Goal: Task Accomplishment & Management: Use online tool/utility

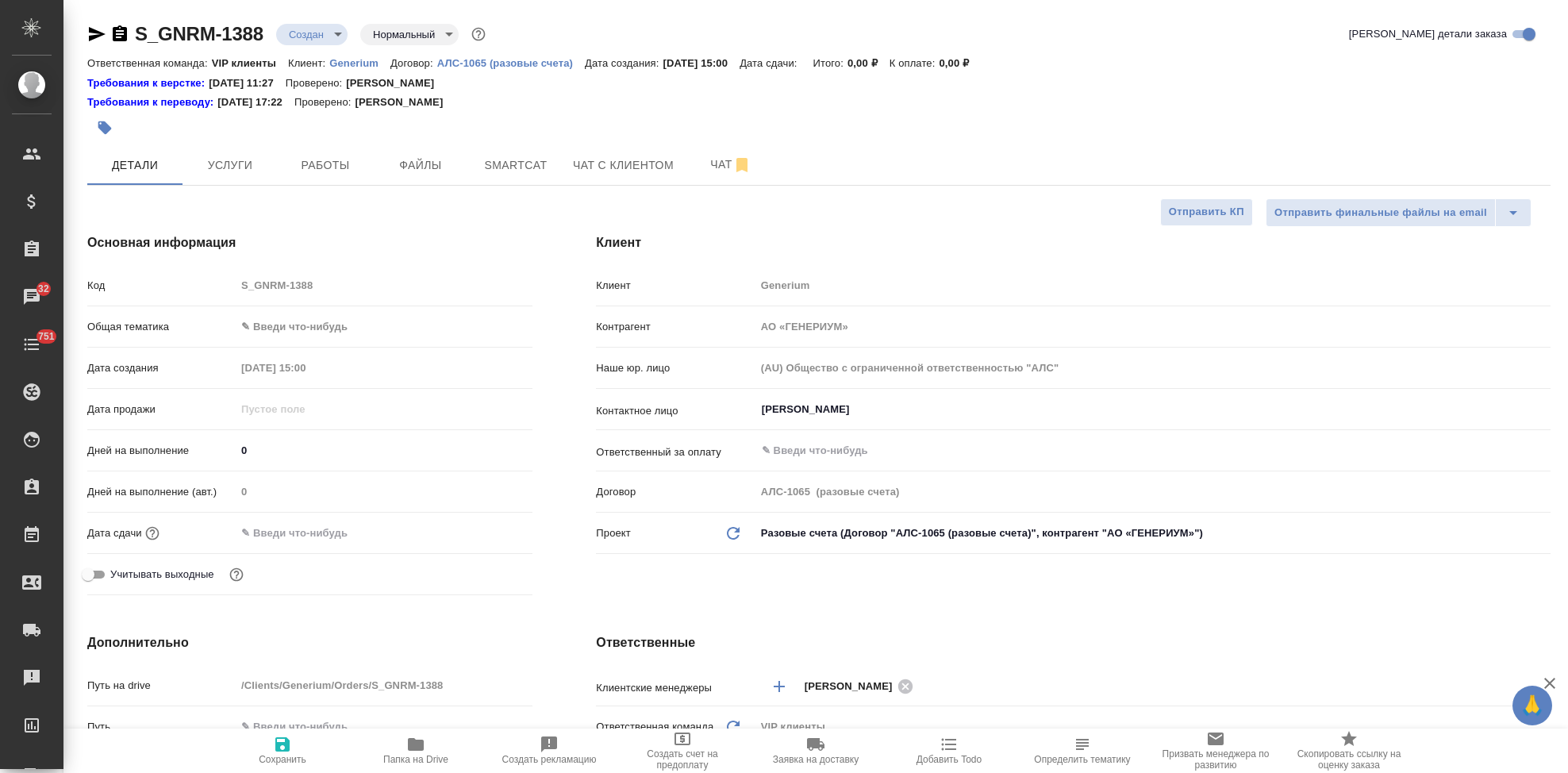
select select "RU"
click at [245, 166] on span "Услуги" at bounding box center [230, 165] width 77 height 19
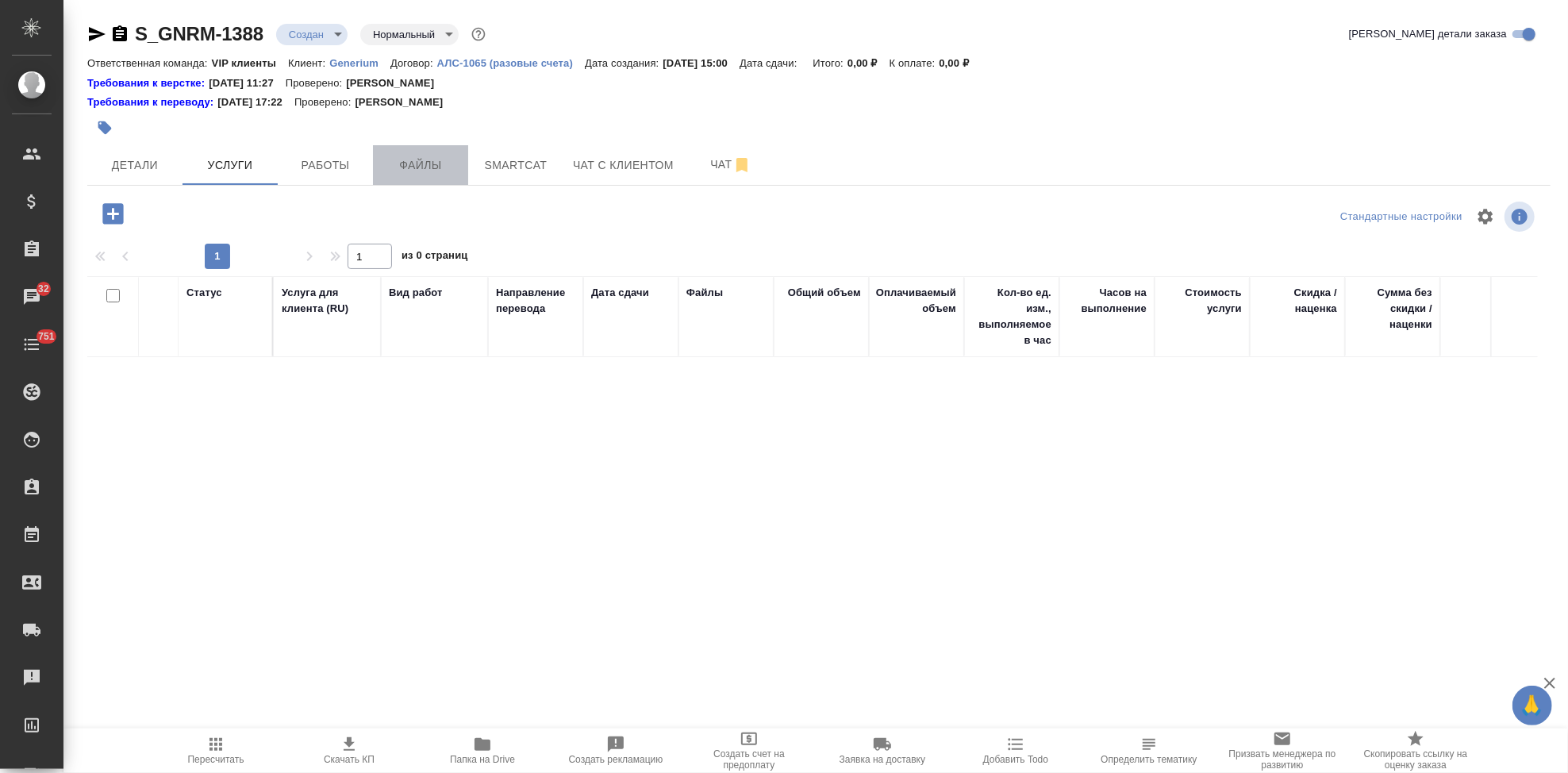
click at [389, 159] on span "Файлы" at bounding box center [420, 165] width 77 height 19
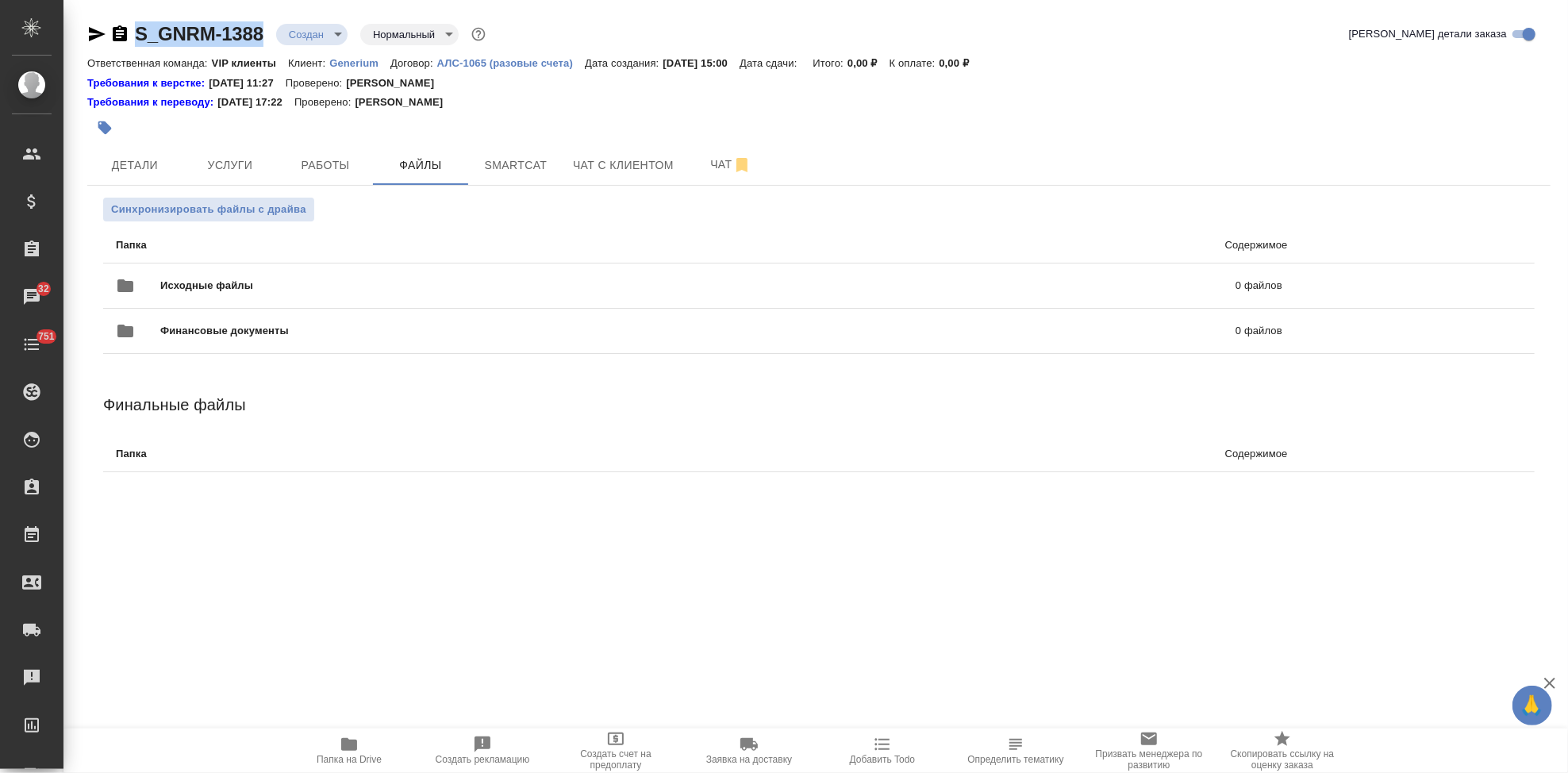
drag, startPoint x: 264, startPoint y: 37, endPoint x: 137, endPoint y: 38, distance: 127.0
click at [137, 38] on div "S_GNRM-1388 Создан new Нормальный normal" at bounding box center [288, 34] width 402 height 25
copy link "S_GNRM-1388"
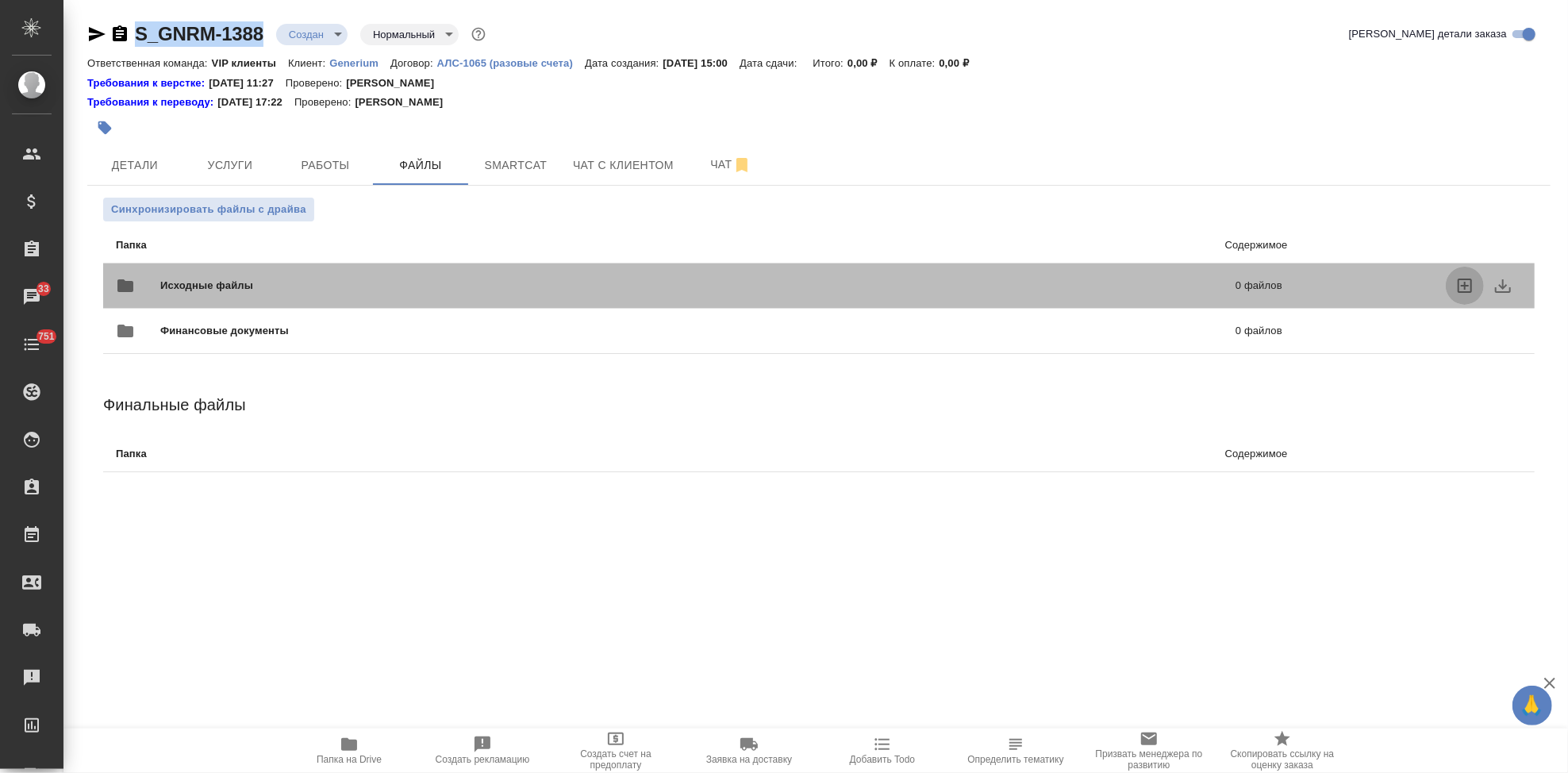
click at [1458, 282] on icon "uploadFiles" at bounding box center [1464, 285] width 15 height 15
click at [0, 0] on input "uploadFiles" at bounding box center [0, 0] width 0 height 0
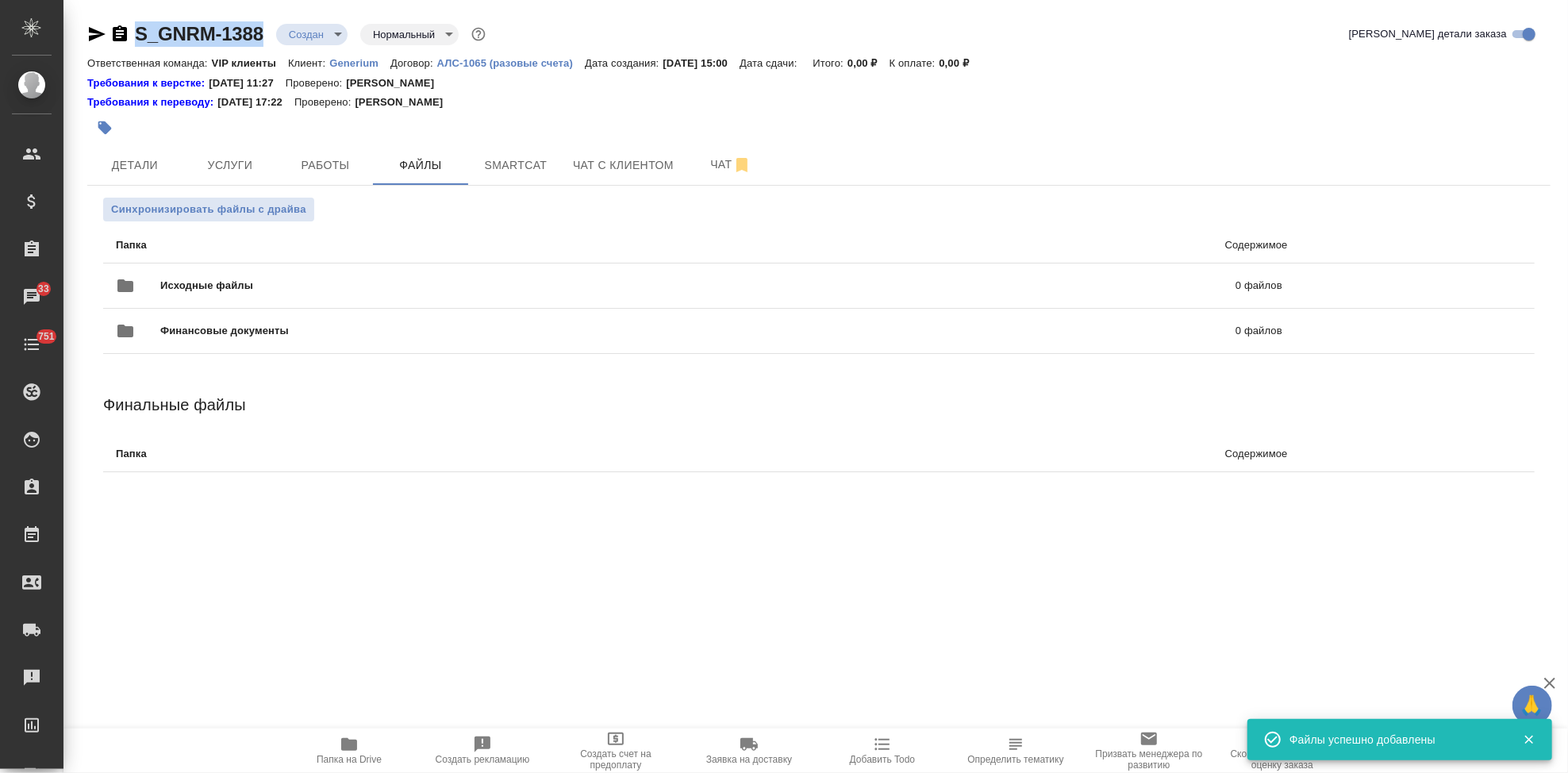
click at [335, 33] on body "🙏 .cls-1 fill:#fff; AWATERA Kabargina Anna Клиенты Спецификации Заказы 33 Чаты …" at bounding box center [784, 386] width 1568 height 773
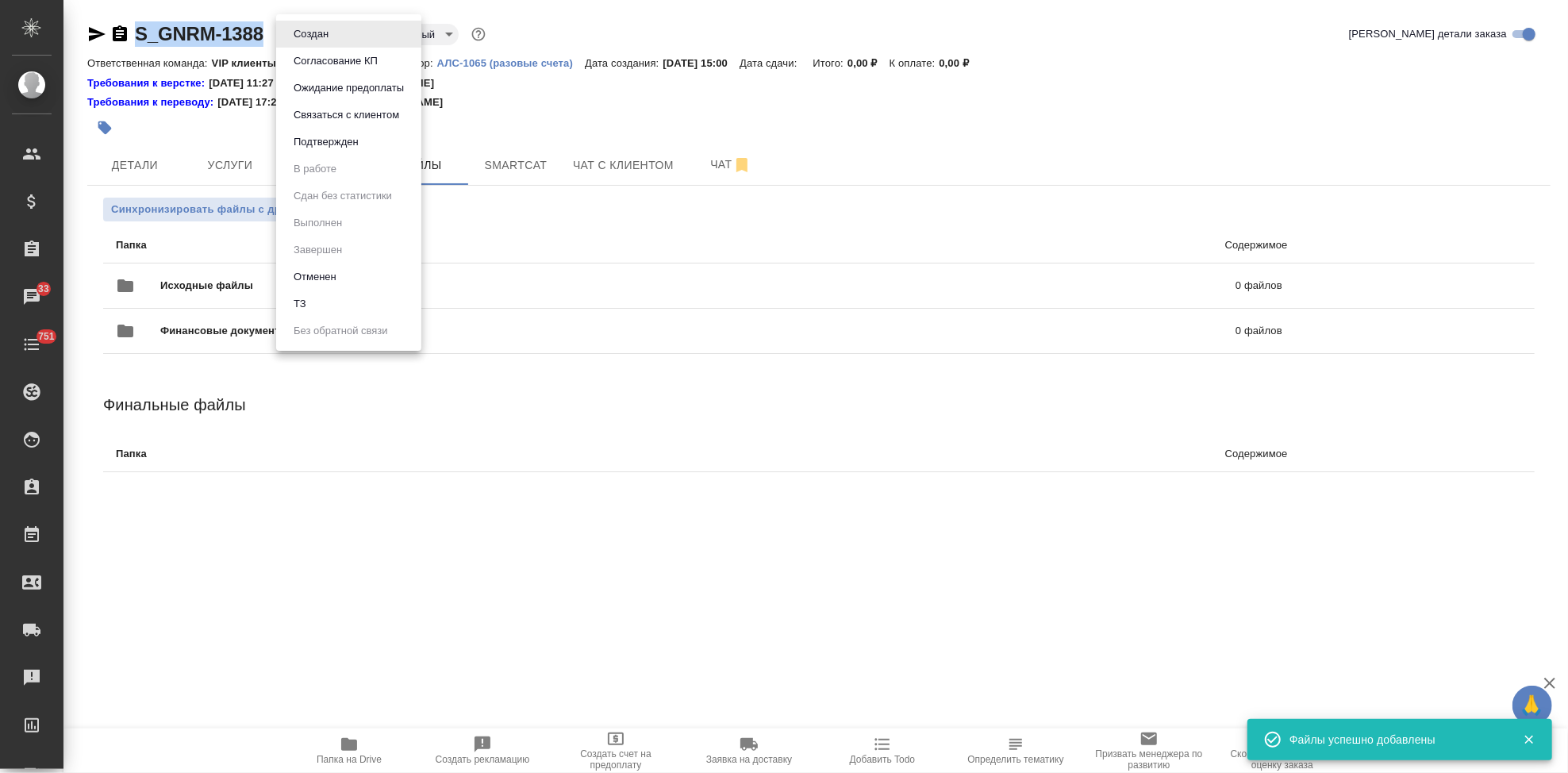
click at [333, 302] on li "ТЗ" at bounding box center [349, 304] width 146 height 27
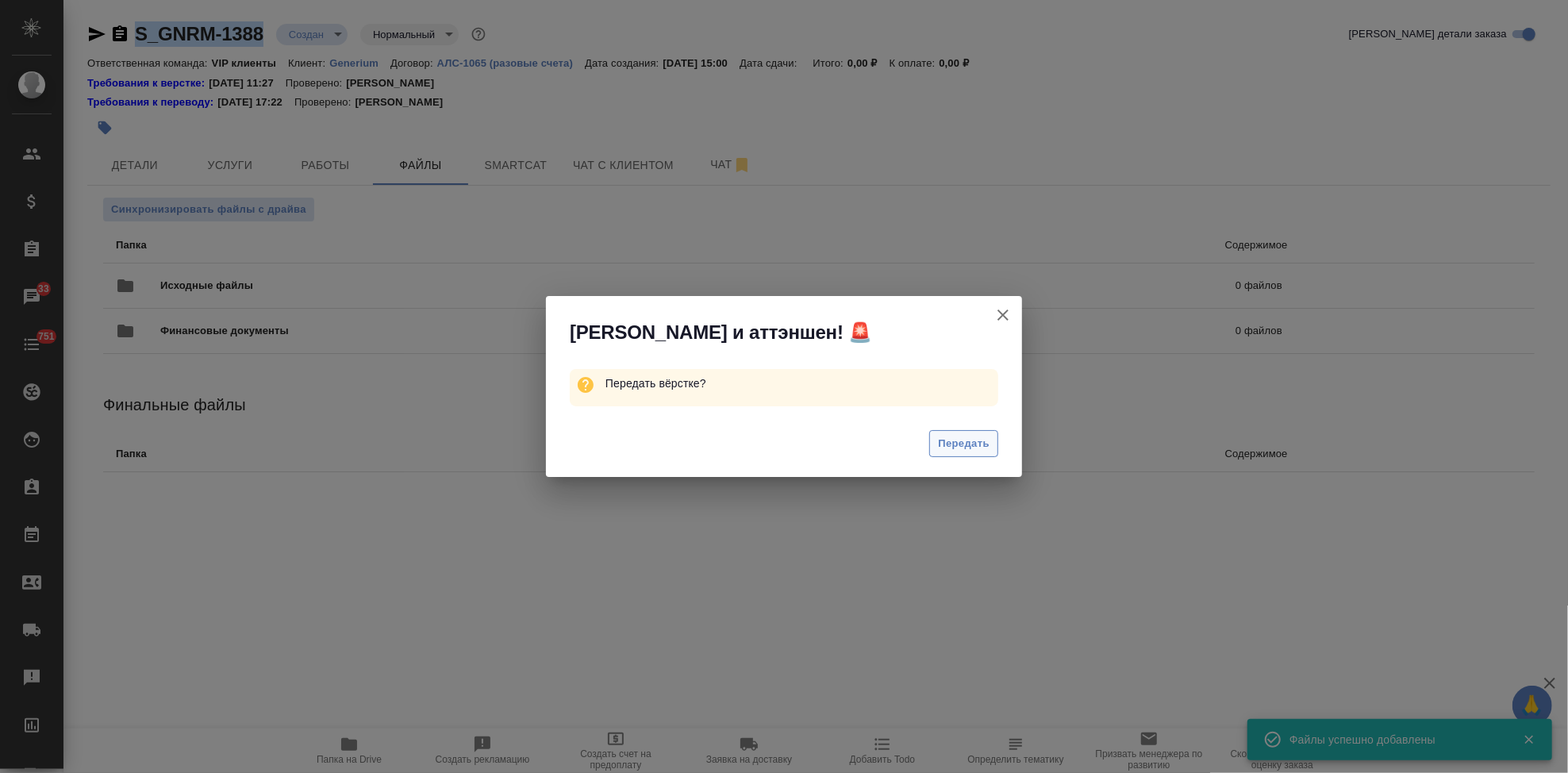
click at [968, 451] on span "Передать" at bounding box center [964, 443] width 51 height 18
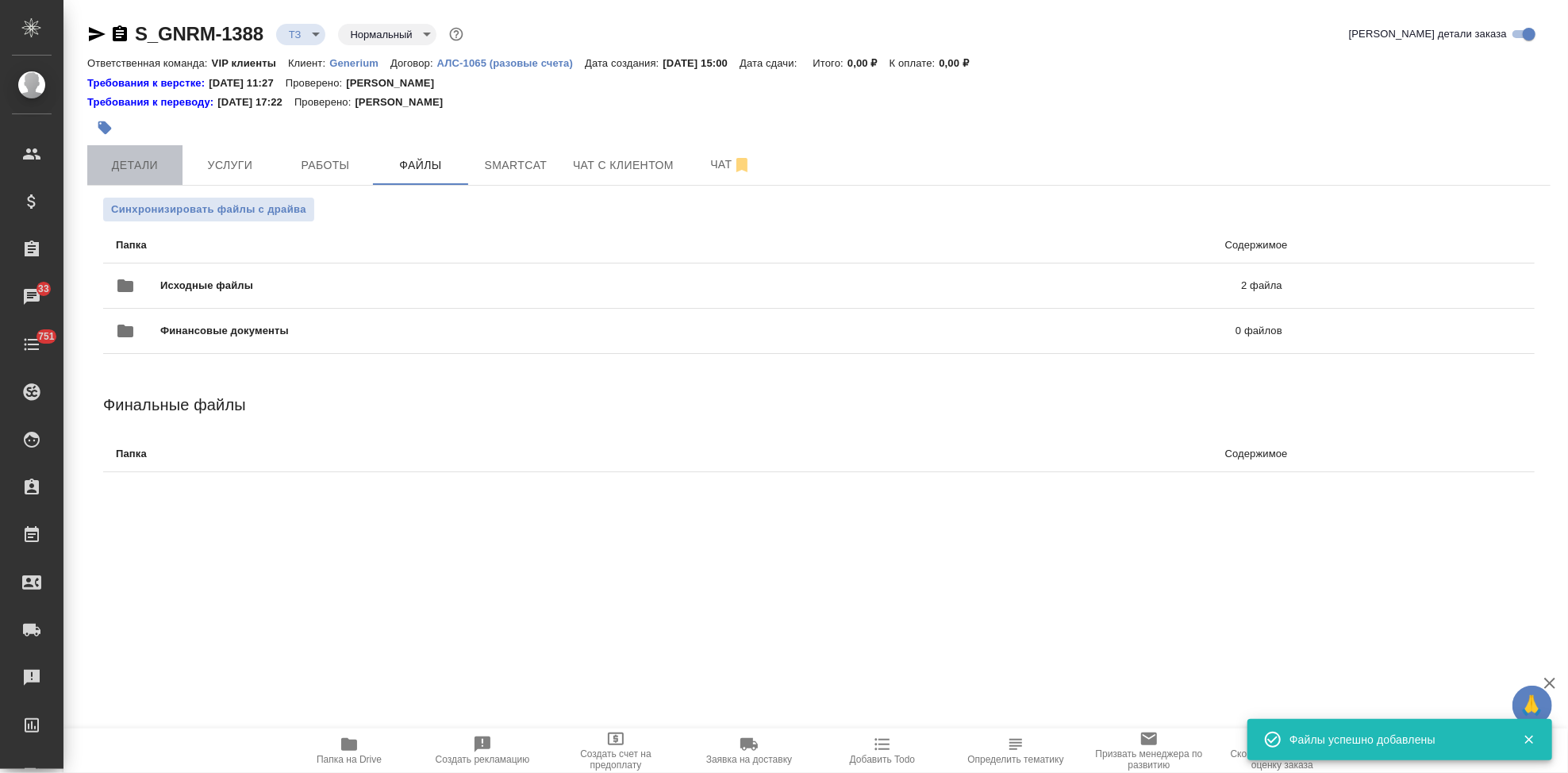
click at [154, 156] on span "Детали" at bounding box center [135, 165] width 77 height 19
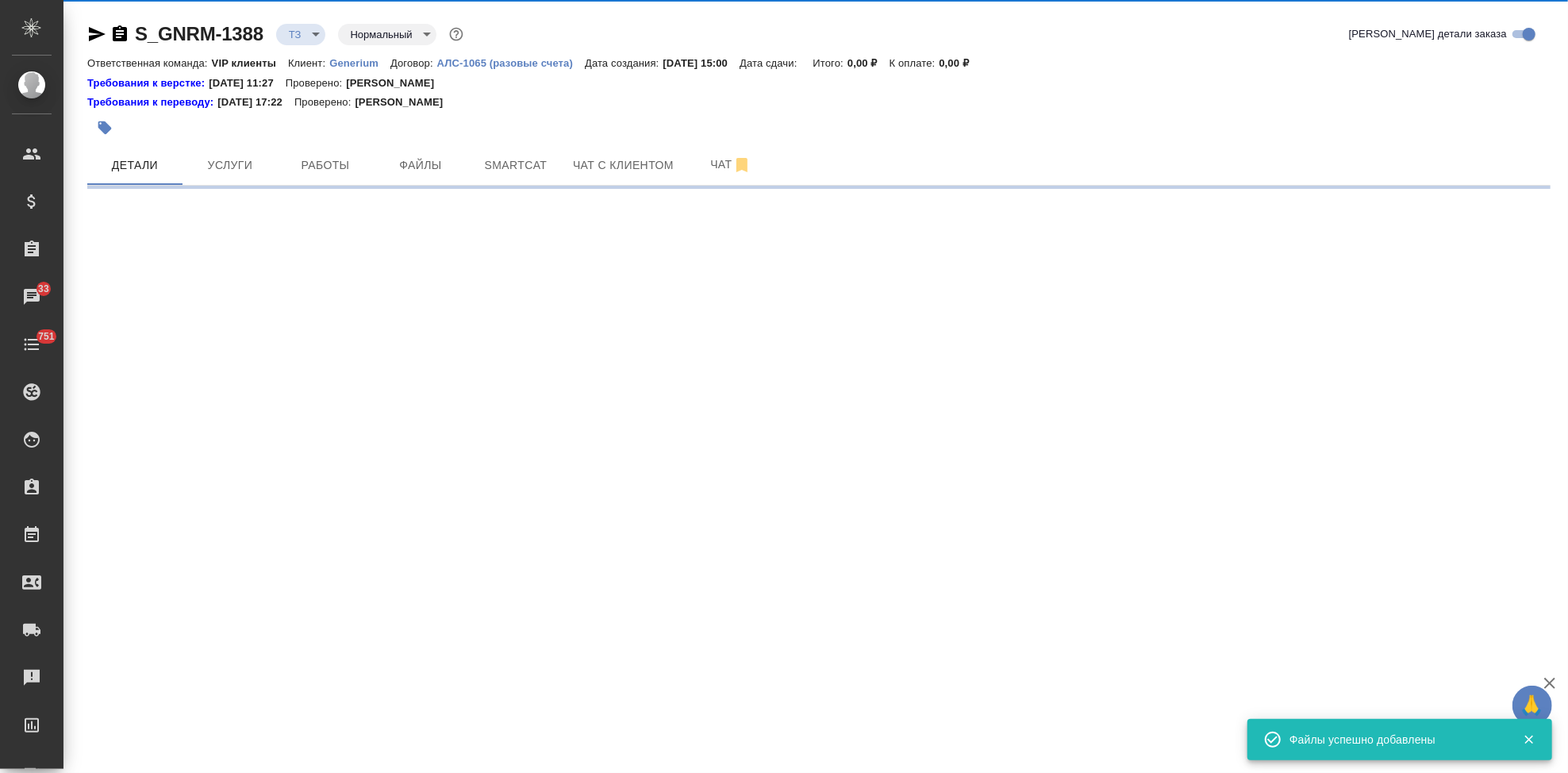
select select "RU"
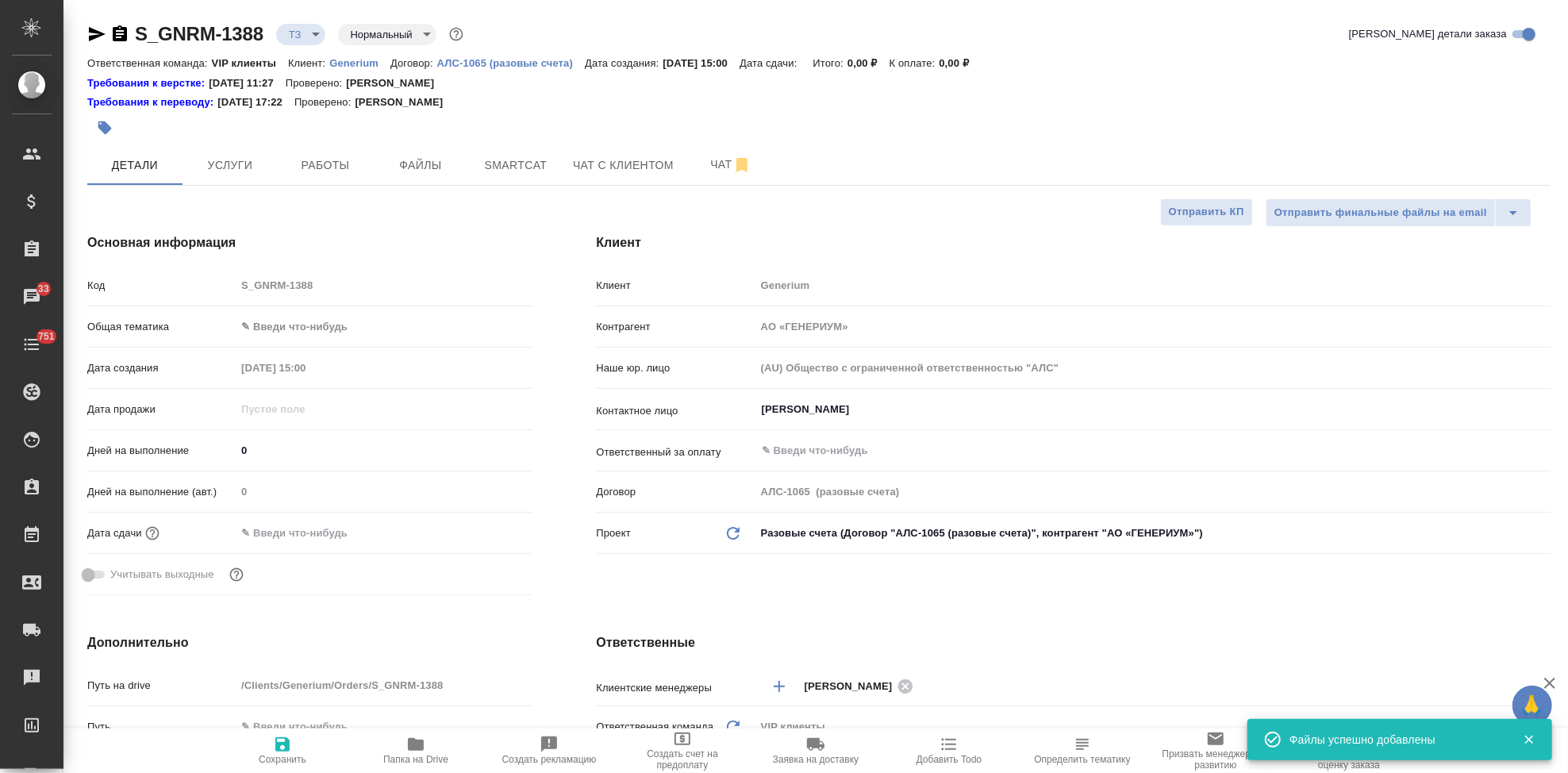
type textarea "x"
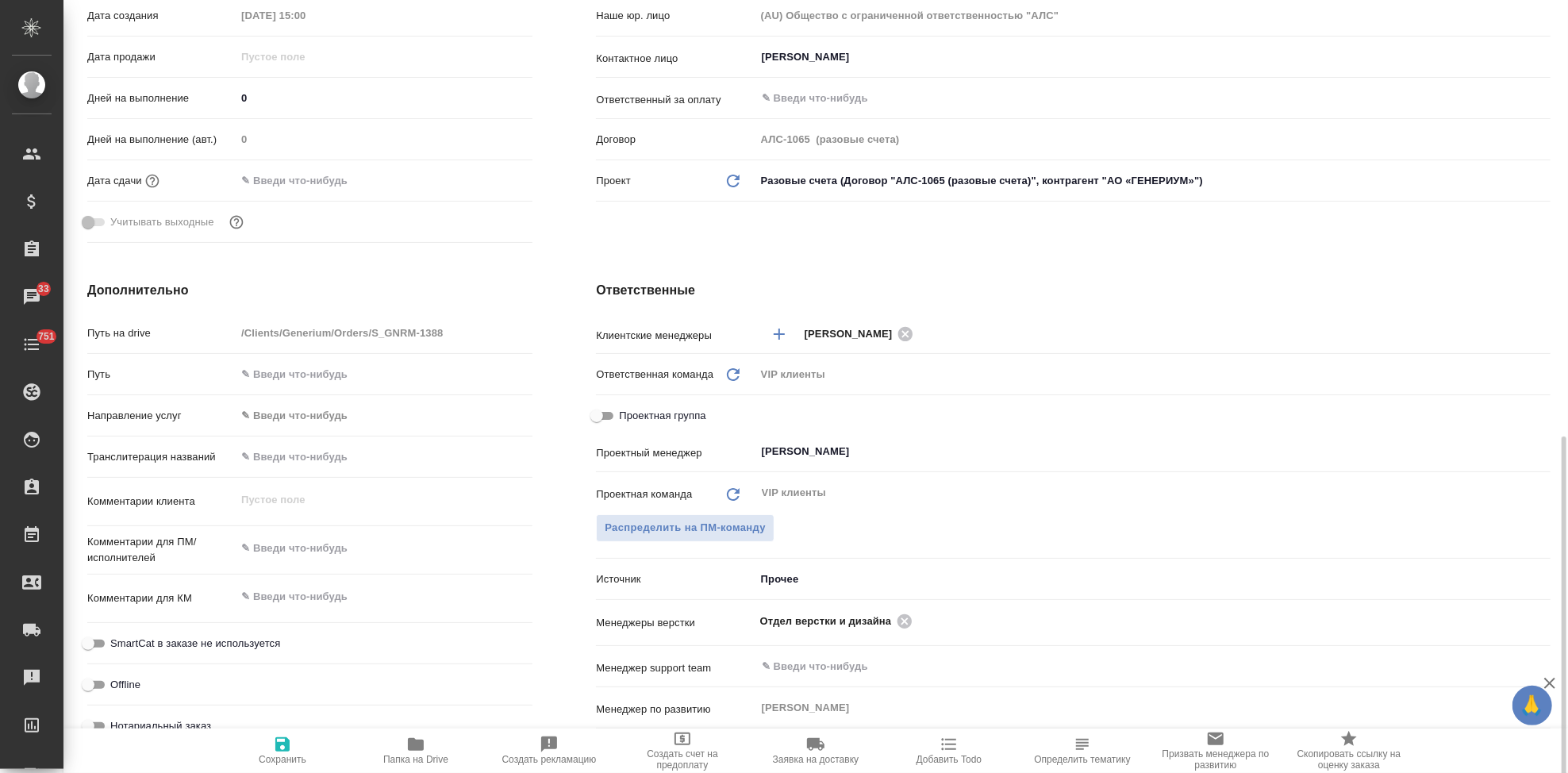
scroll to position [529, 0]
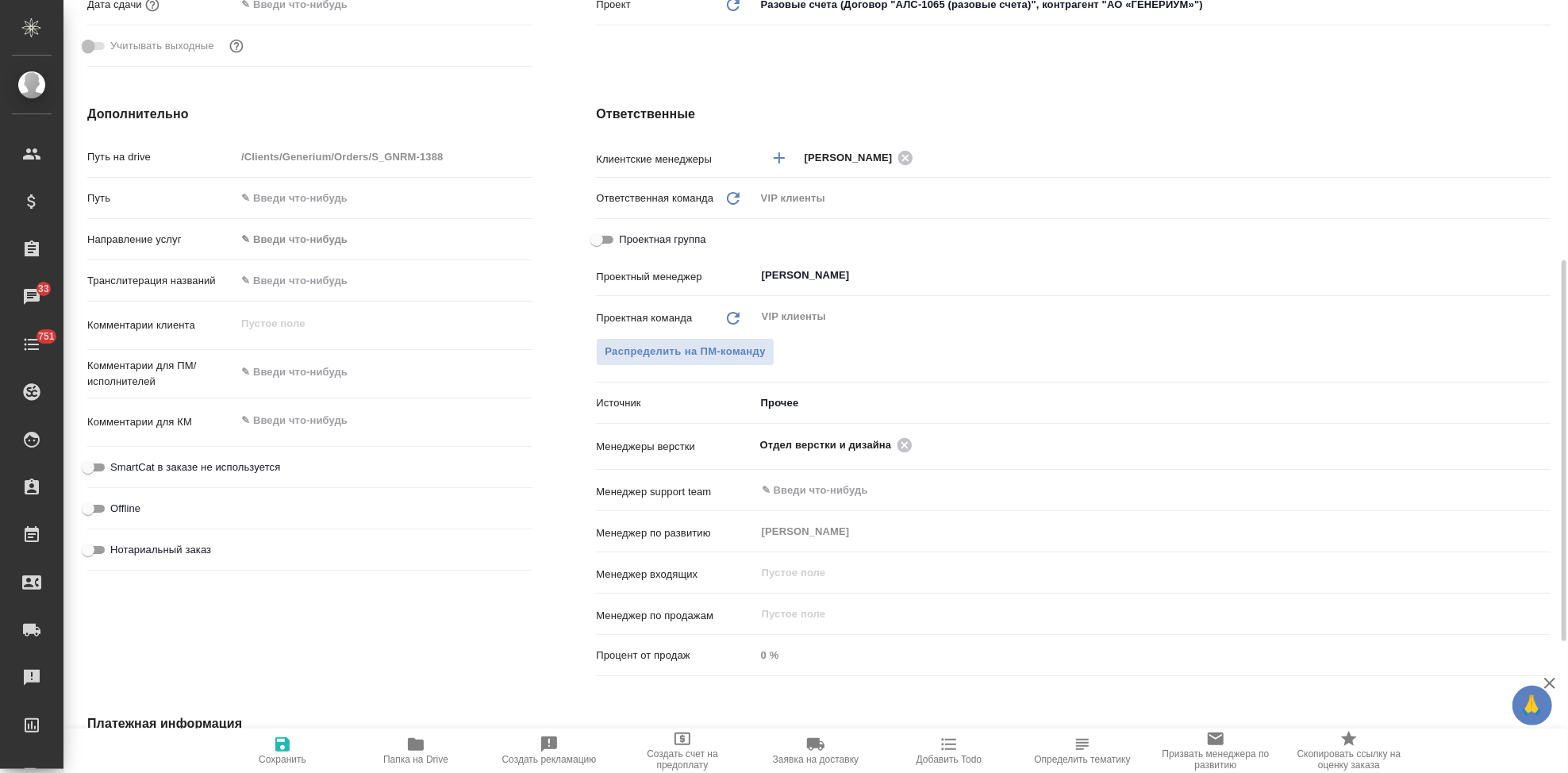
type textarea "x"
click at [299, 368] on textarea at bounding box center [384, 372] width 295 height 27
paste textarea "Просим Вас взять в перевод с русского на английский еще два документа во вложен…"
type textarea "Просим Вас взять в перевод с русского на английский еще два документа во вложен…"
type textarea "x"
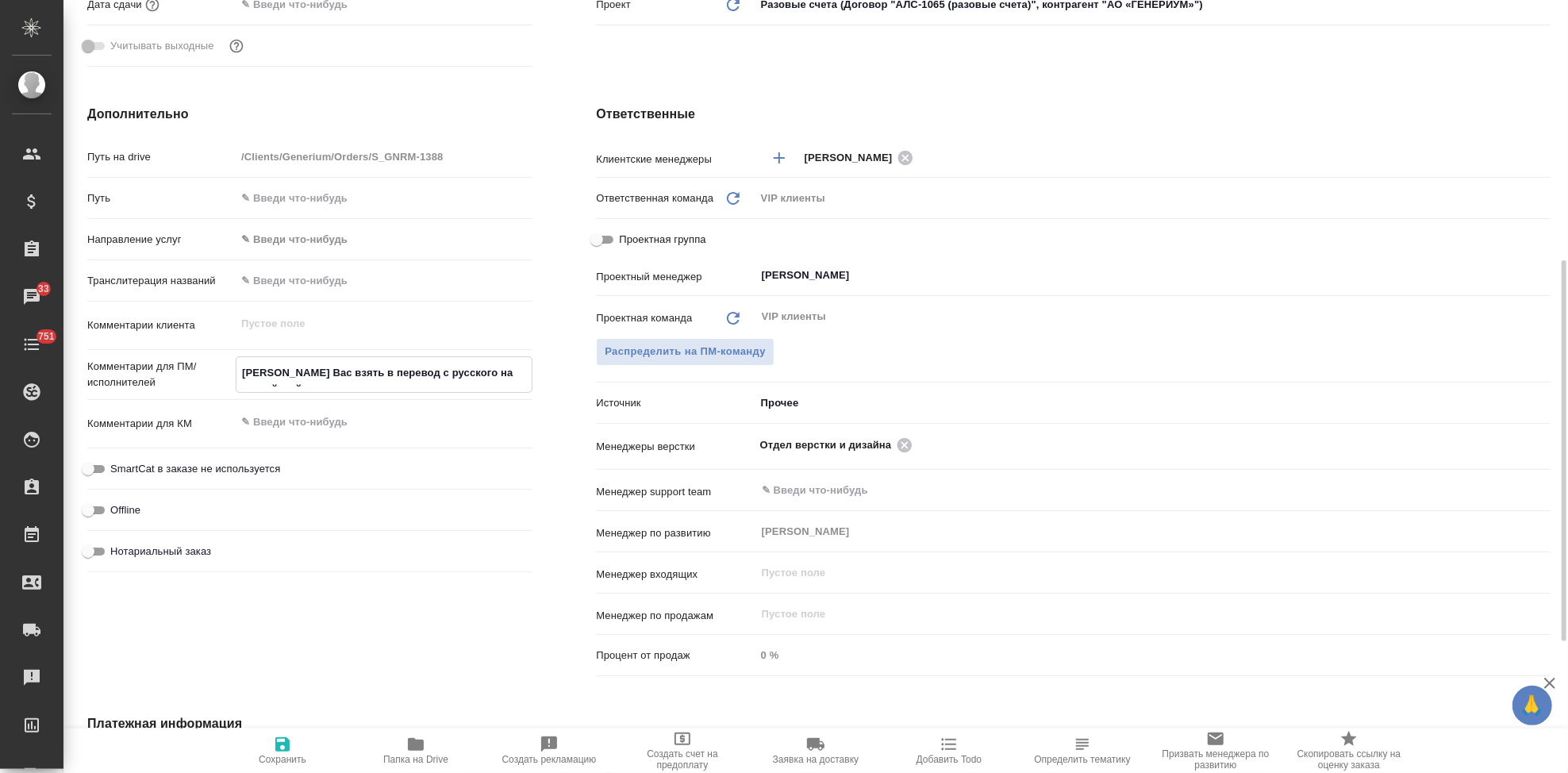
type textarea "x"
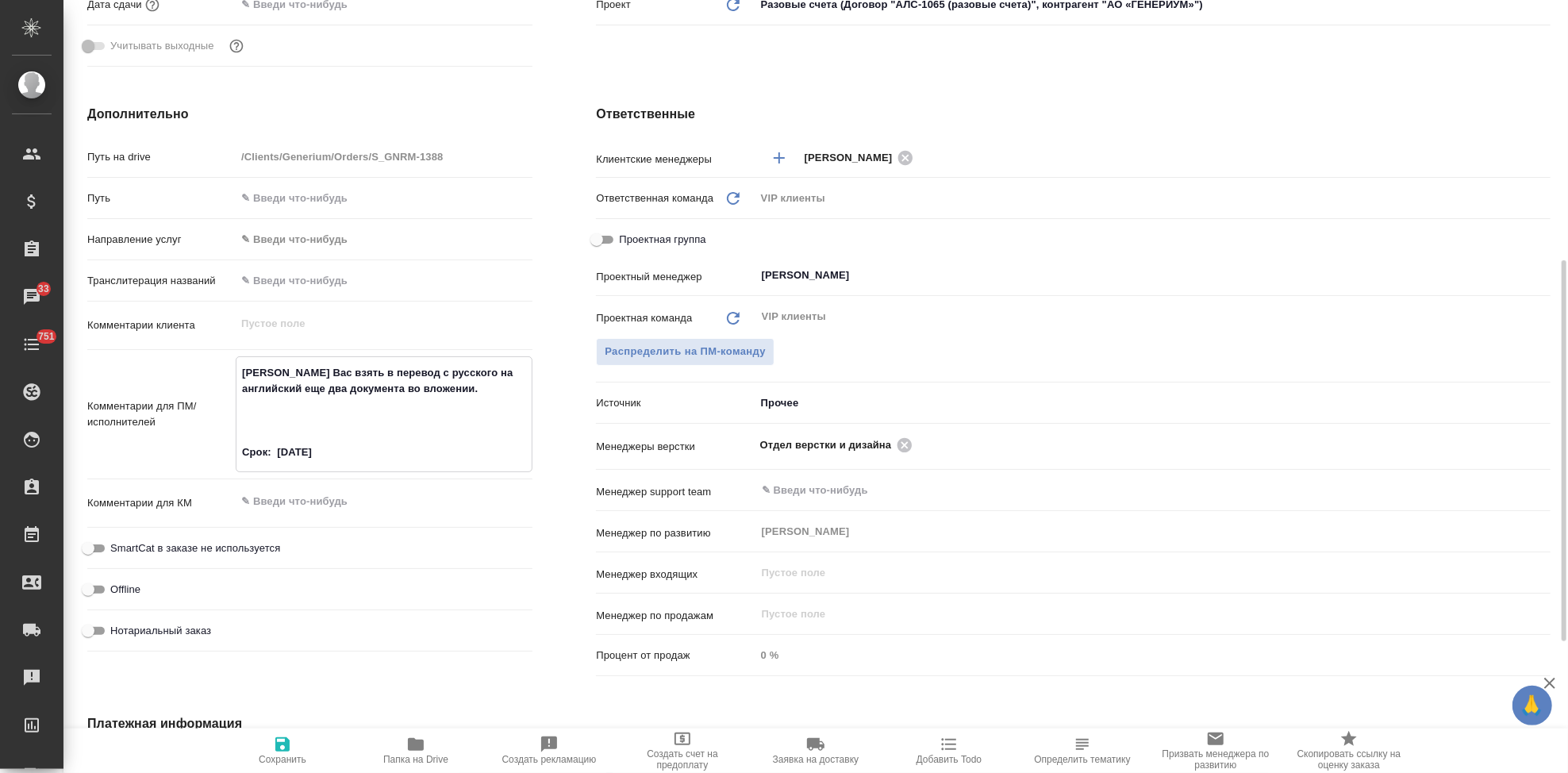
type textarea "Просим Вас взять в перевод с русского на английский еще два документа во вложен…"
type textarea "x"
click at [282, 747] on icon "button" at bounding box center [282, 744] width 19 height 19
type textarea "x"
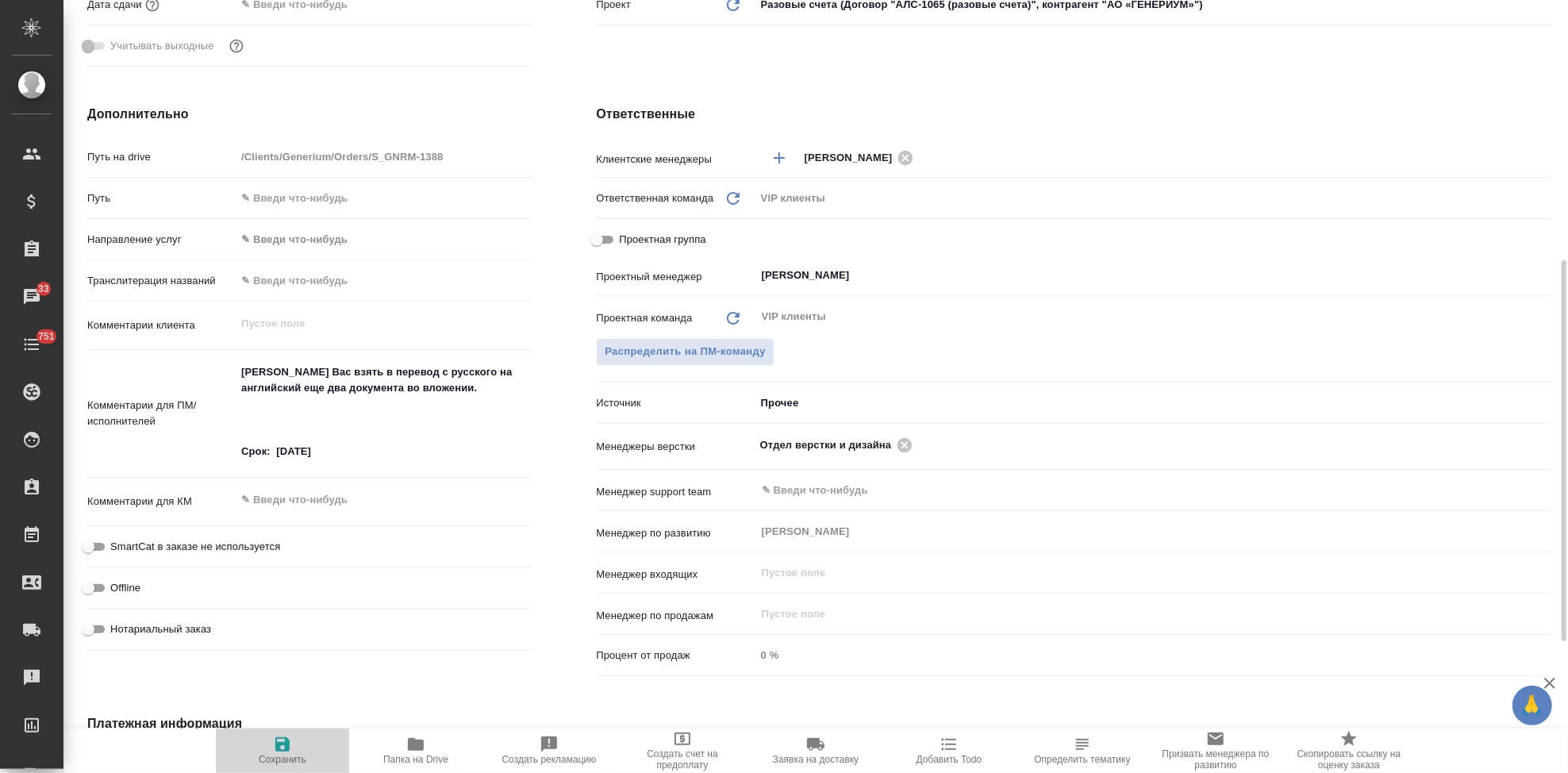
type textarea "x"
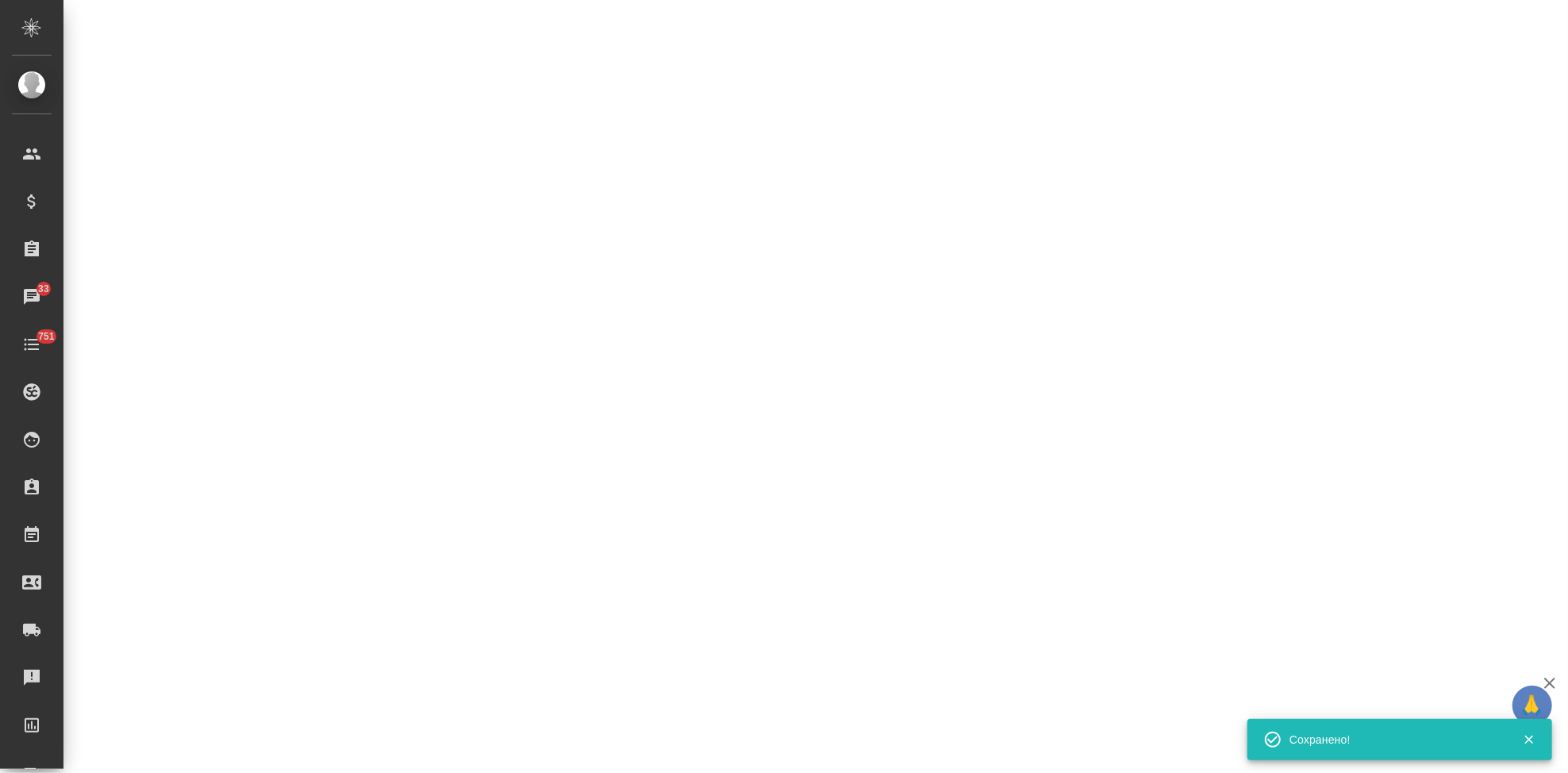
select select "RU"
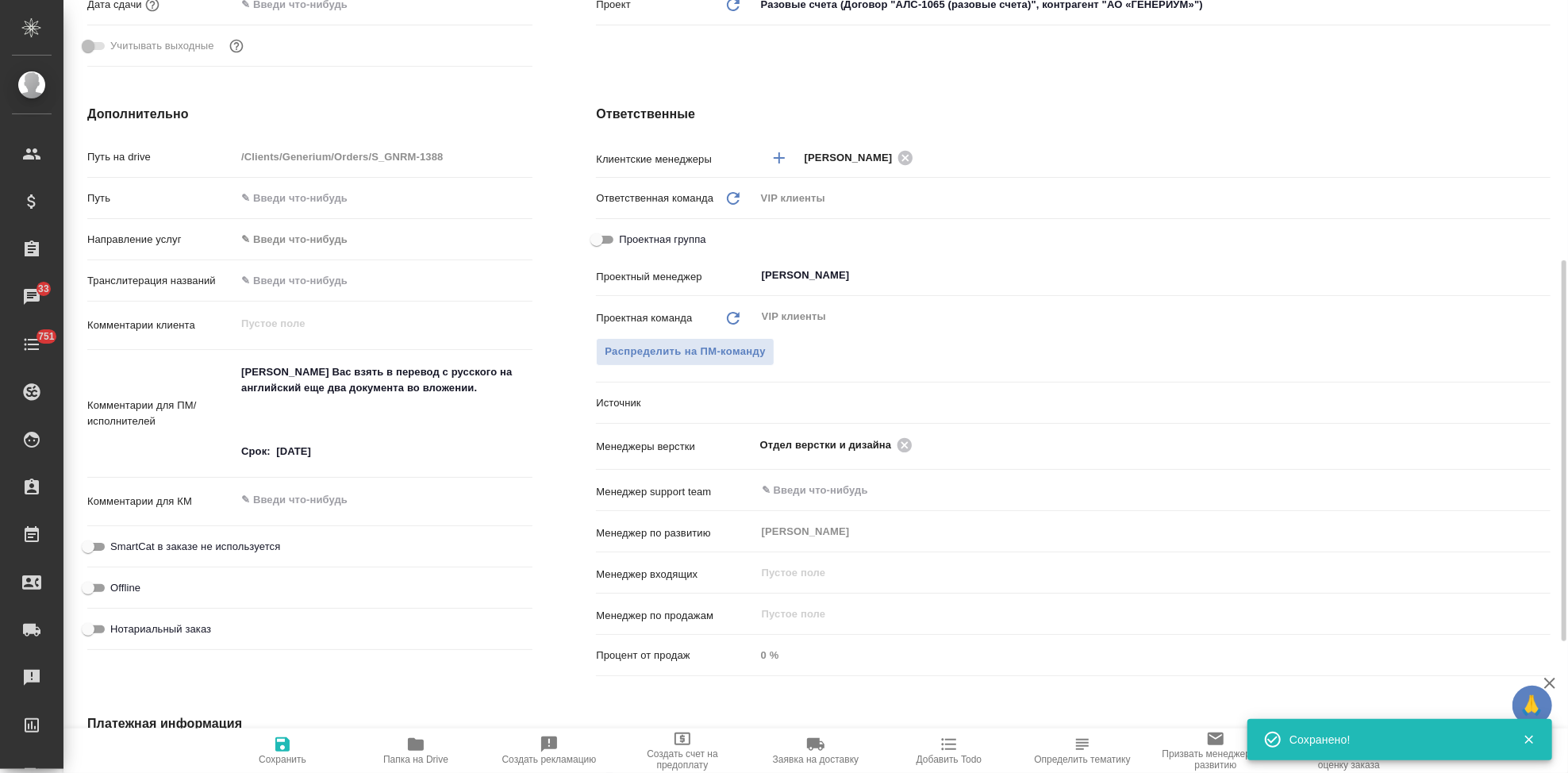
type textarea "x"
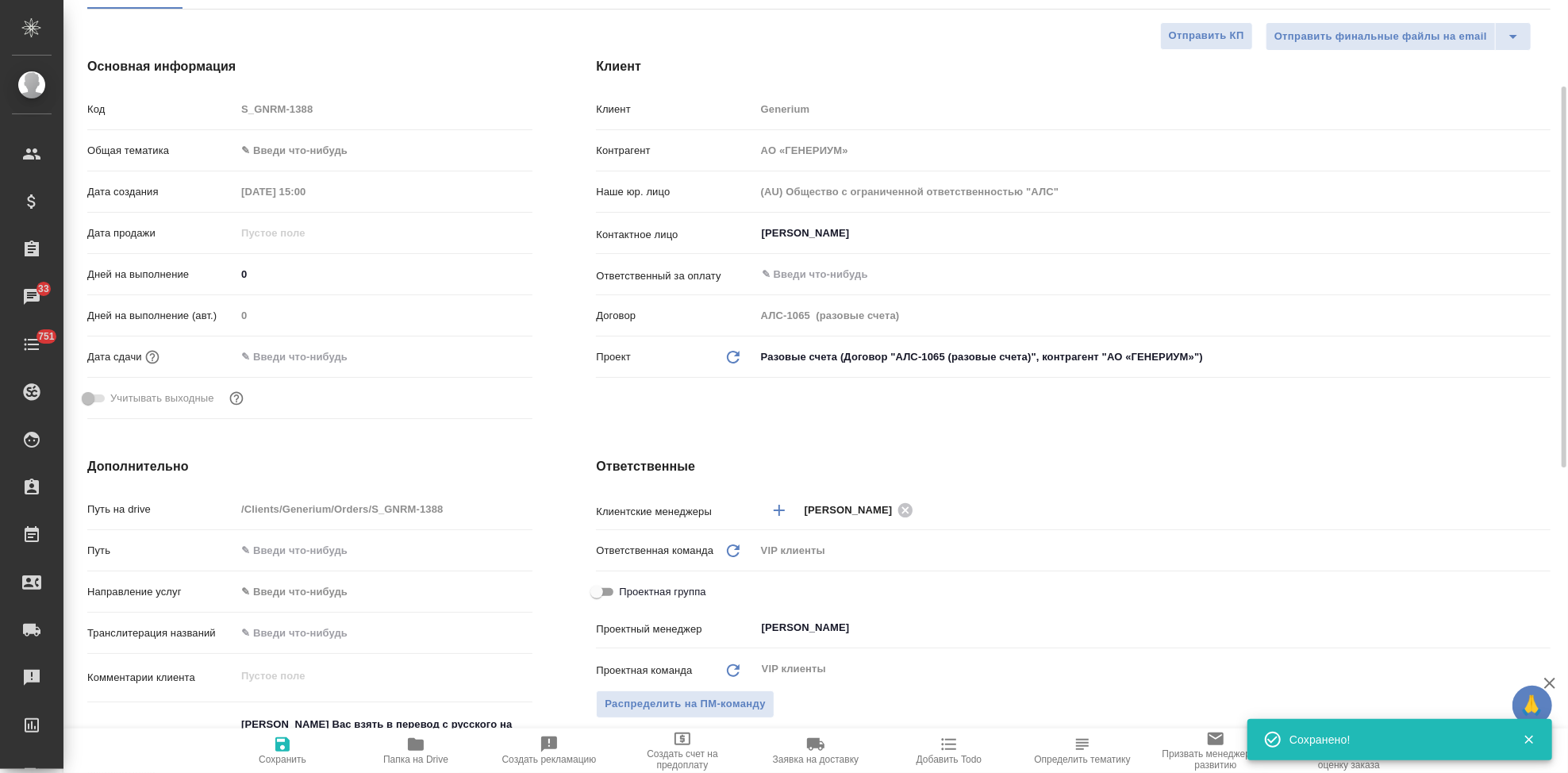
click at [311, 359] on input "text" at bounding box center [305, 357] width 139 height 23
click at [494, 357] on icon "button" at bounding box center [486, 355] width 15 height 16
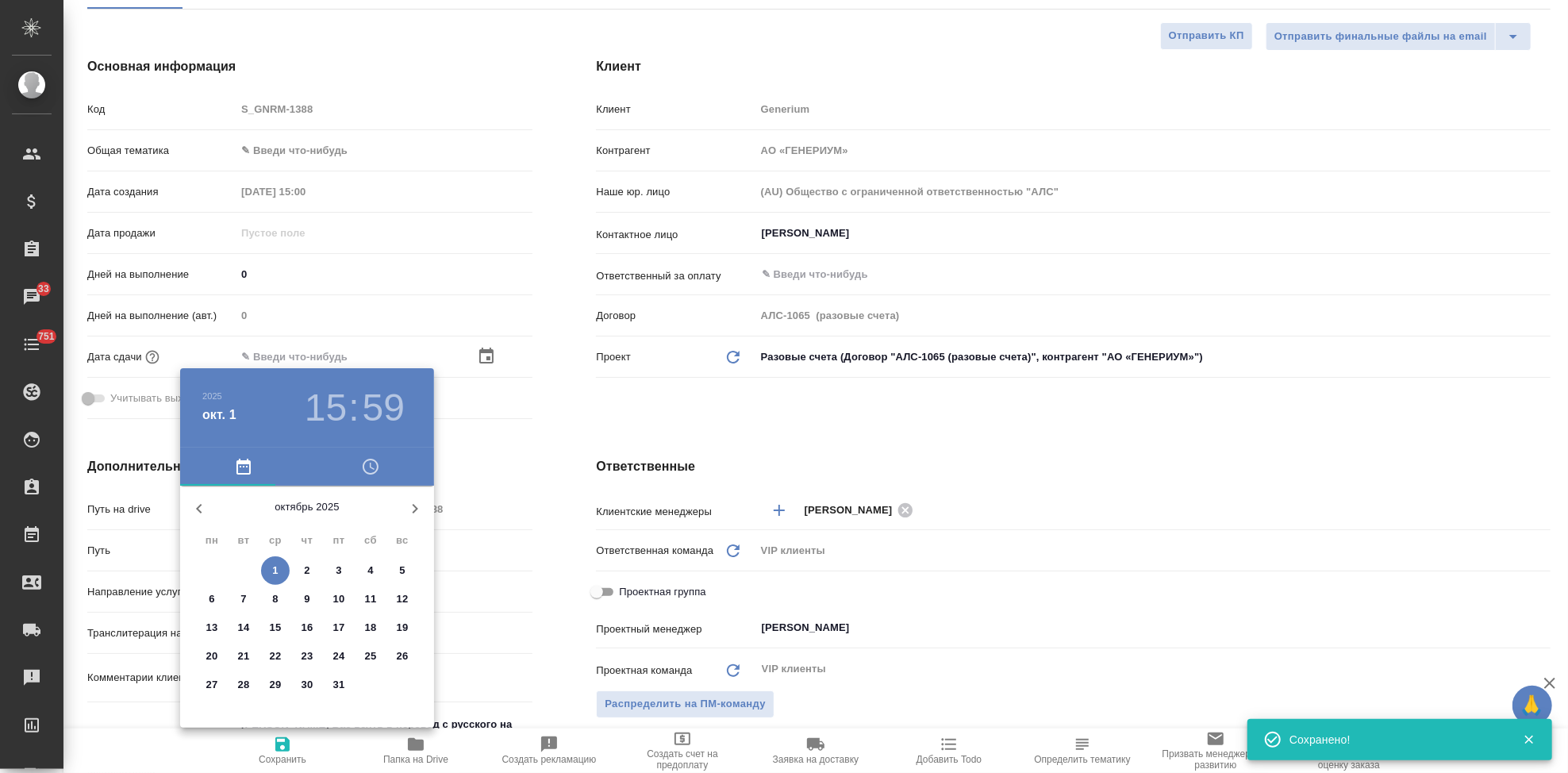
click at [306, 568] on p "2" at bounding box center [307, 570] width 6 height 16
type input "02.10.2025 15:59"
type textarea "x"
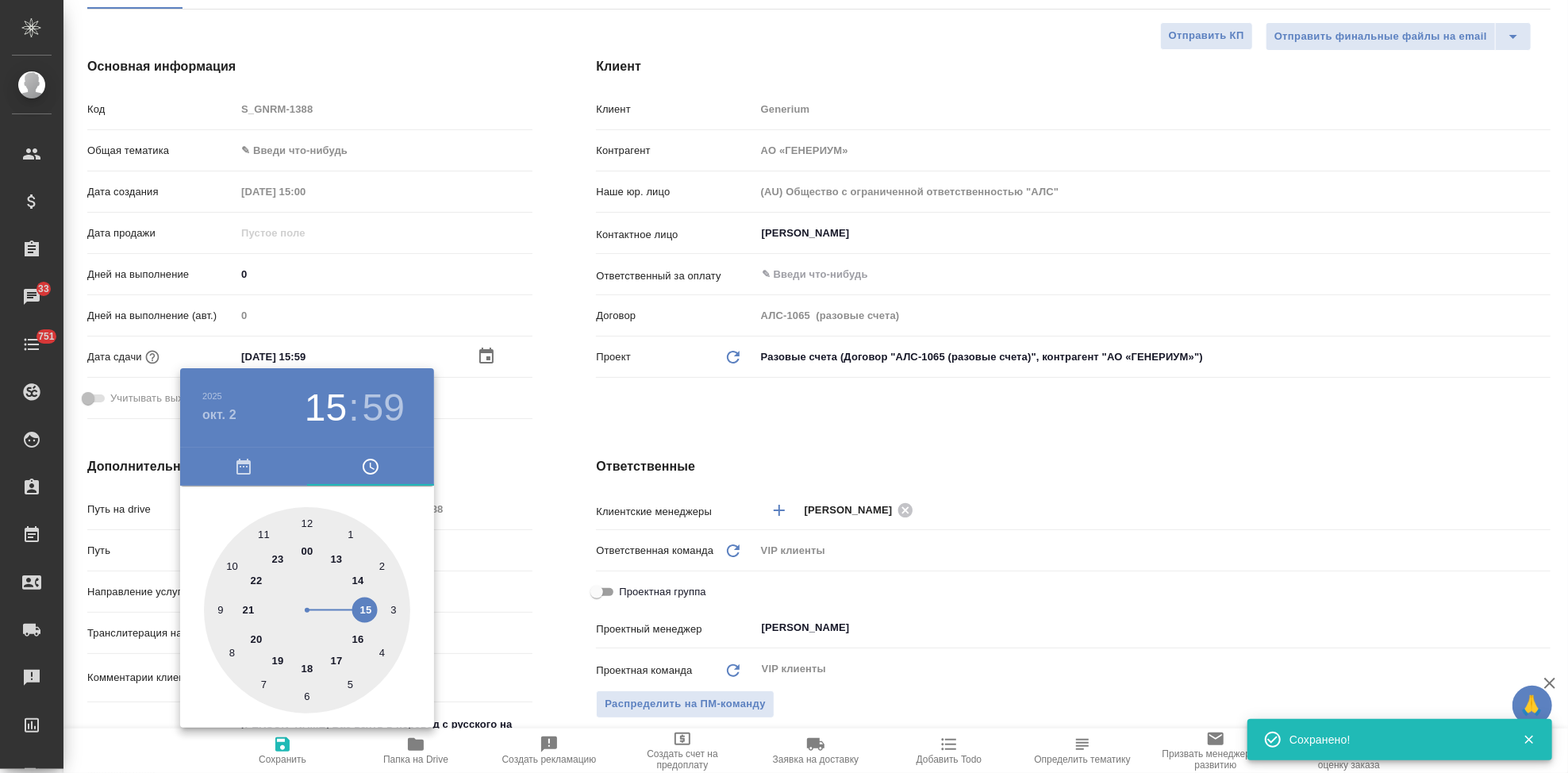
click at [307, 660] on div at bounding box center [307, 610] width 207 height 207
type input "02.10.2025 18:59"
type textarea "x"
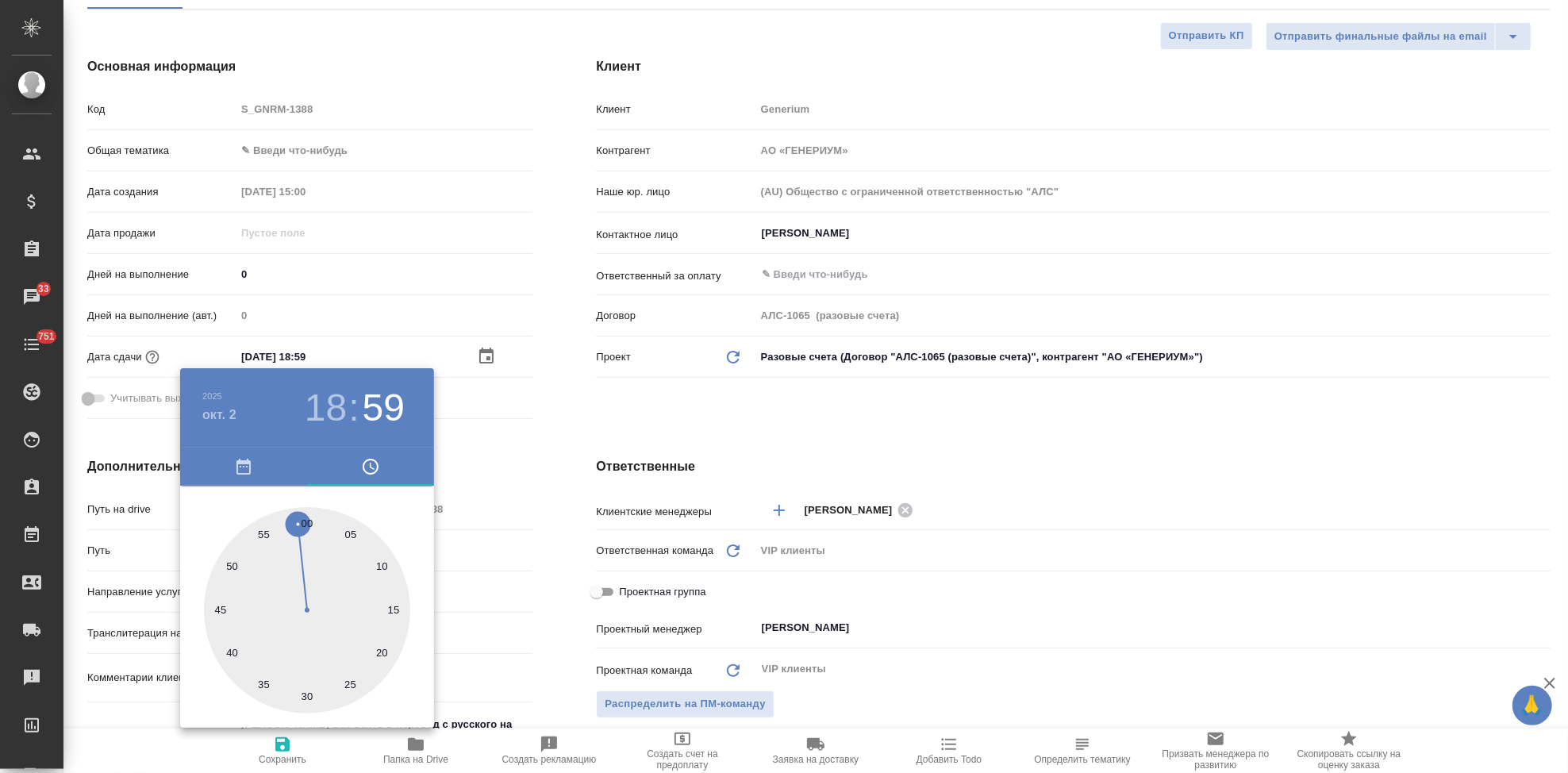
click at [305, 516] on div at bounding box center [307, 610] width 207 height 207
type input "02.10.2025 18:00"
type textarea "x"
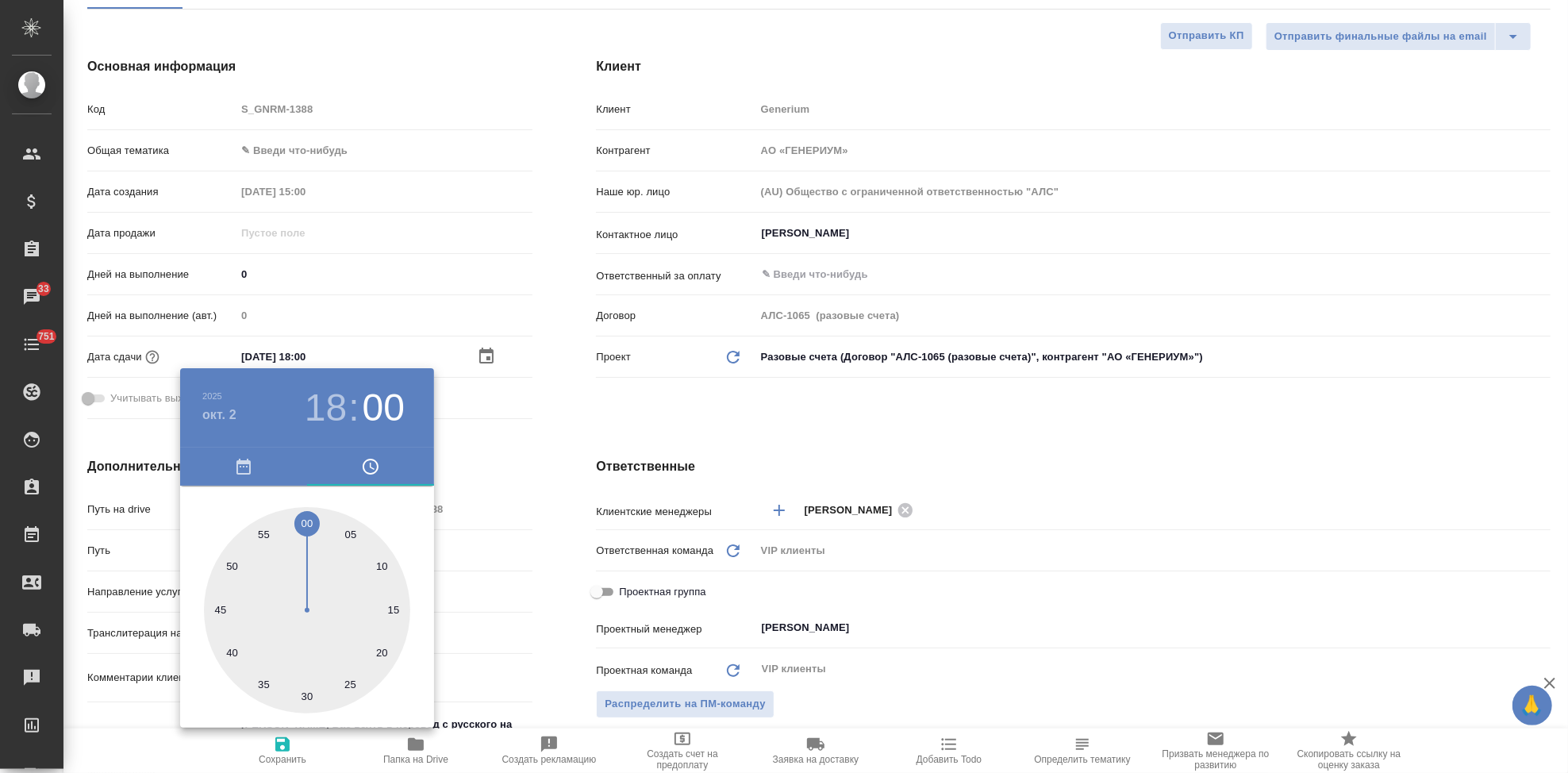
type textarea "x"
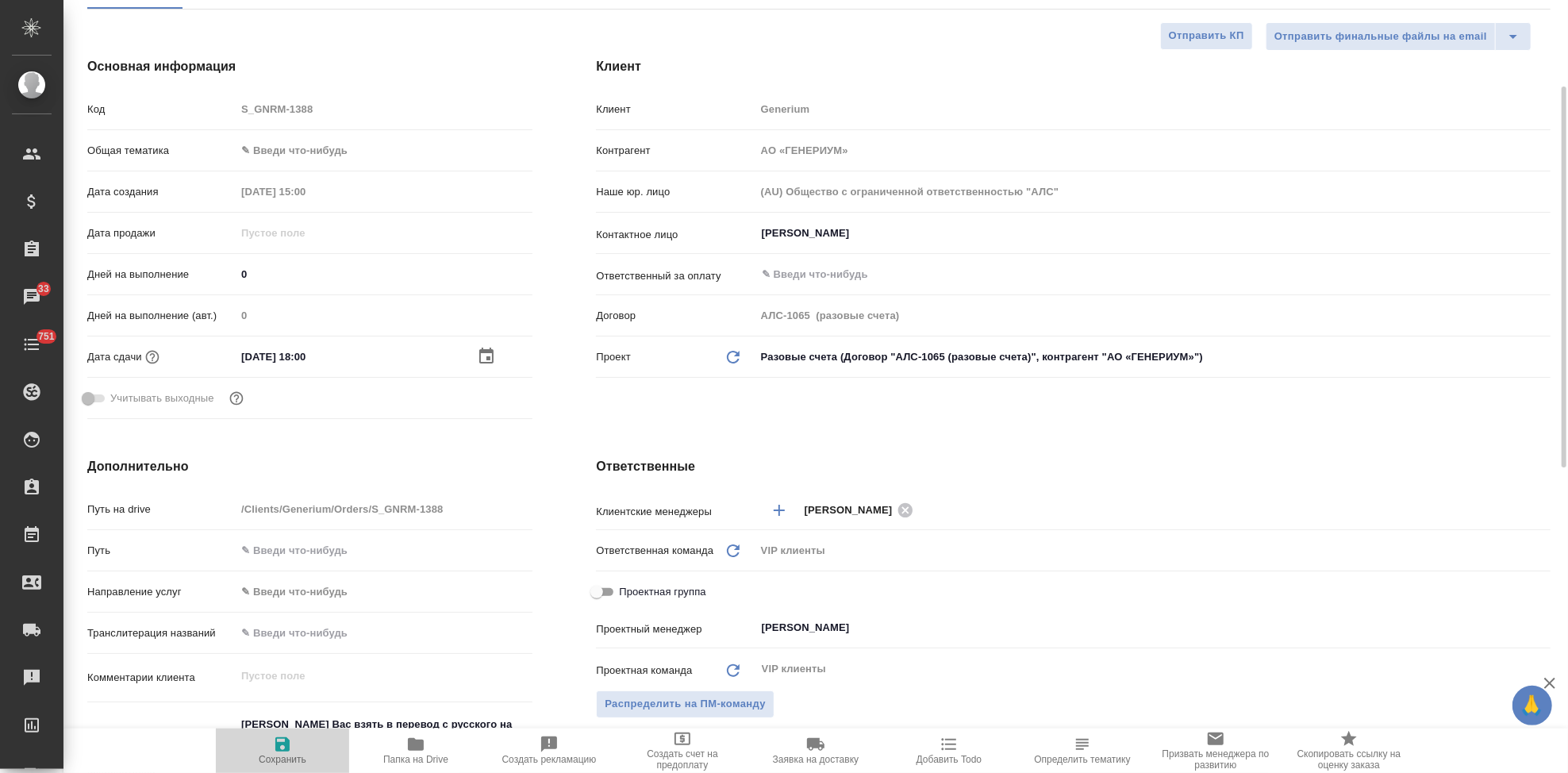
click at [276, 742] on icon "button" at bounding box center [282, 744] width 15 height 15
type textarea "x"
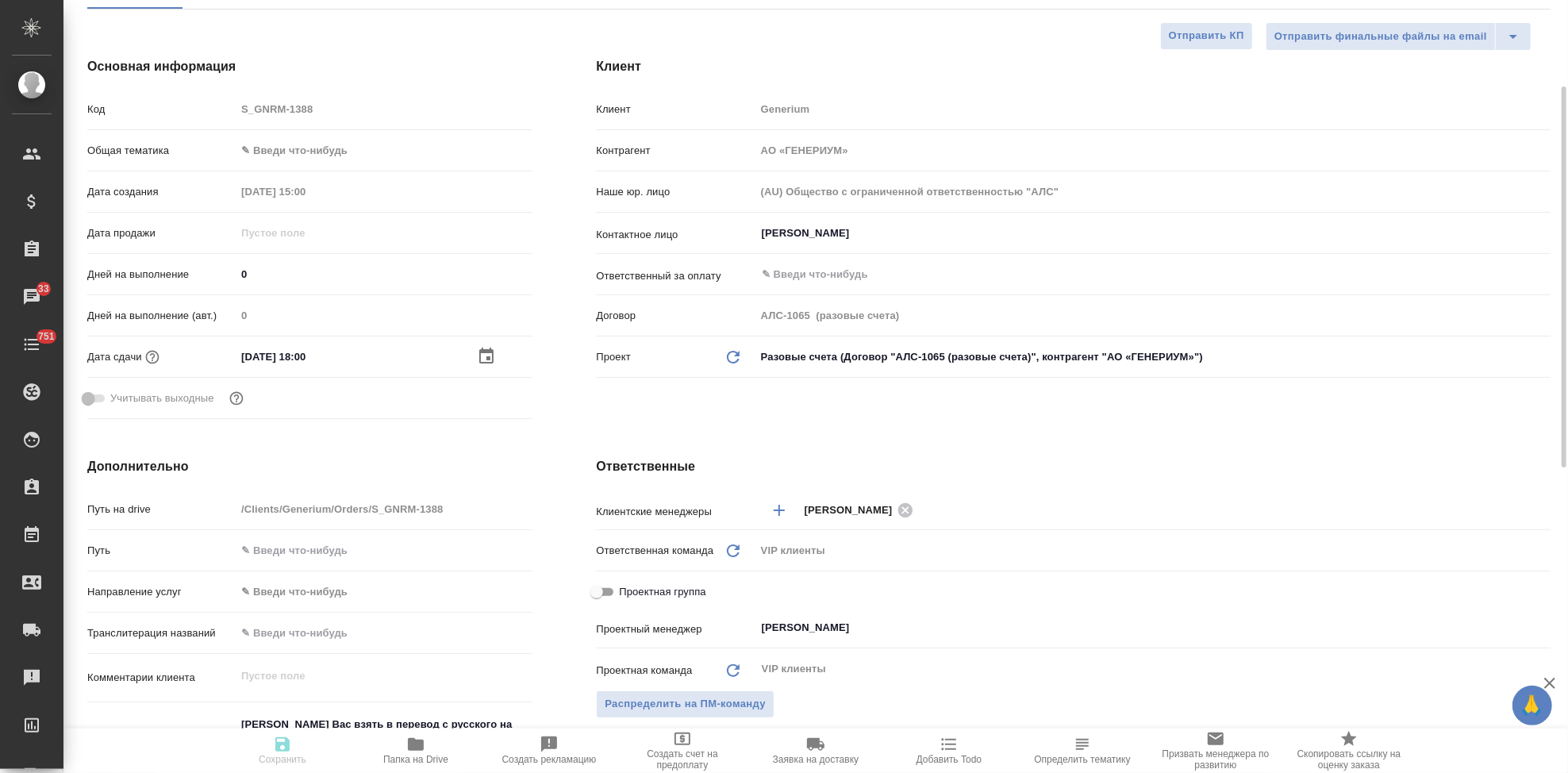
type textarea "x"
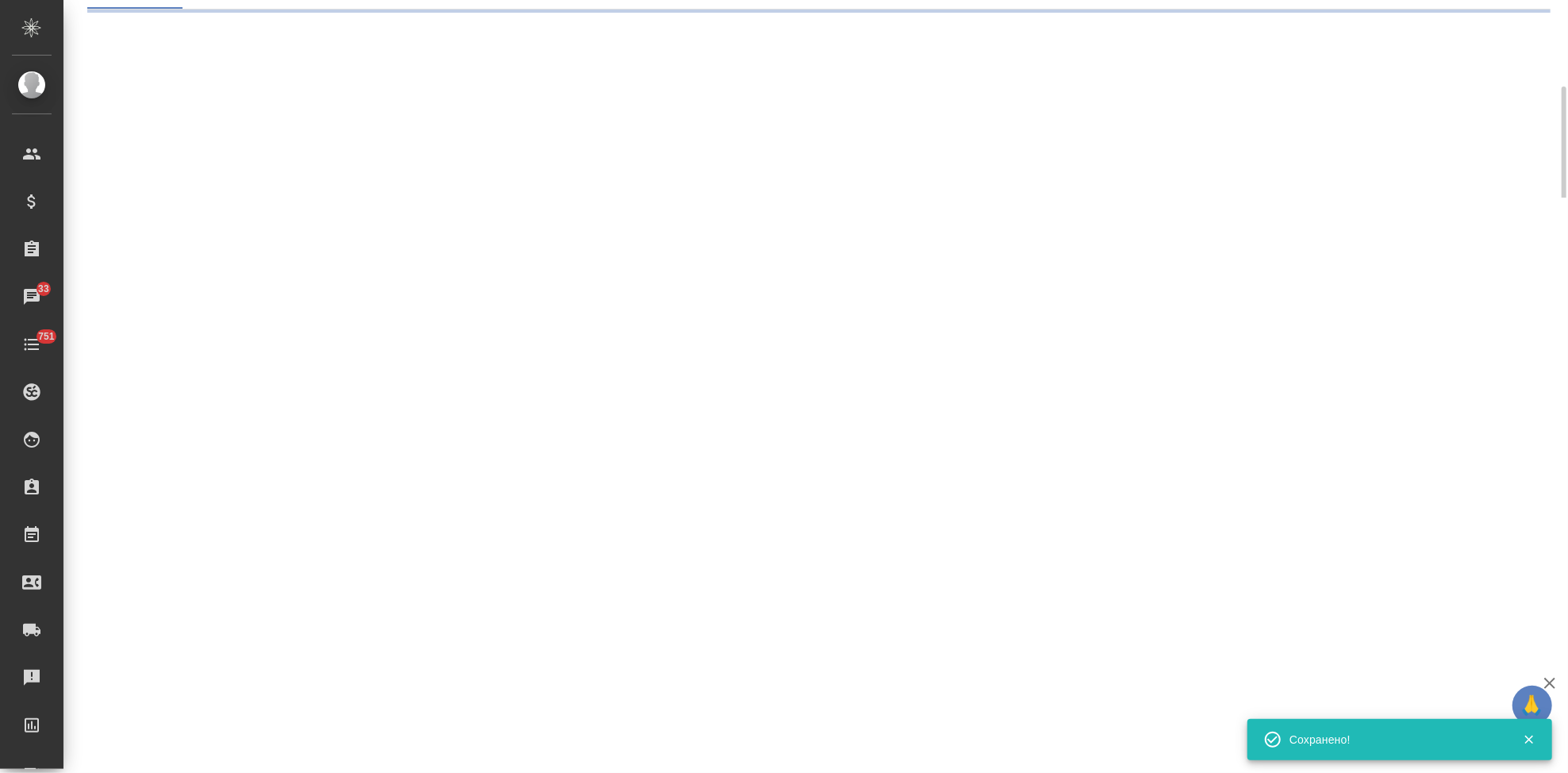
select select "RU"
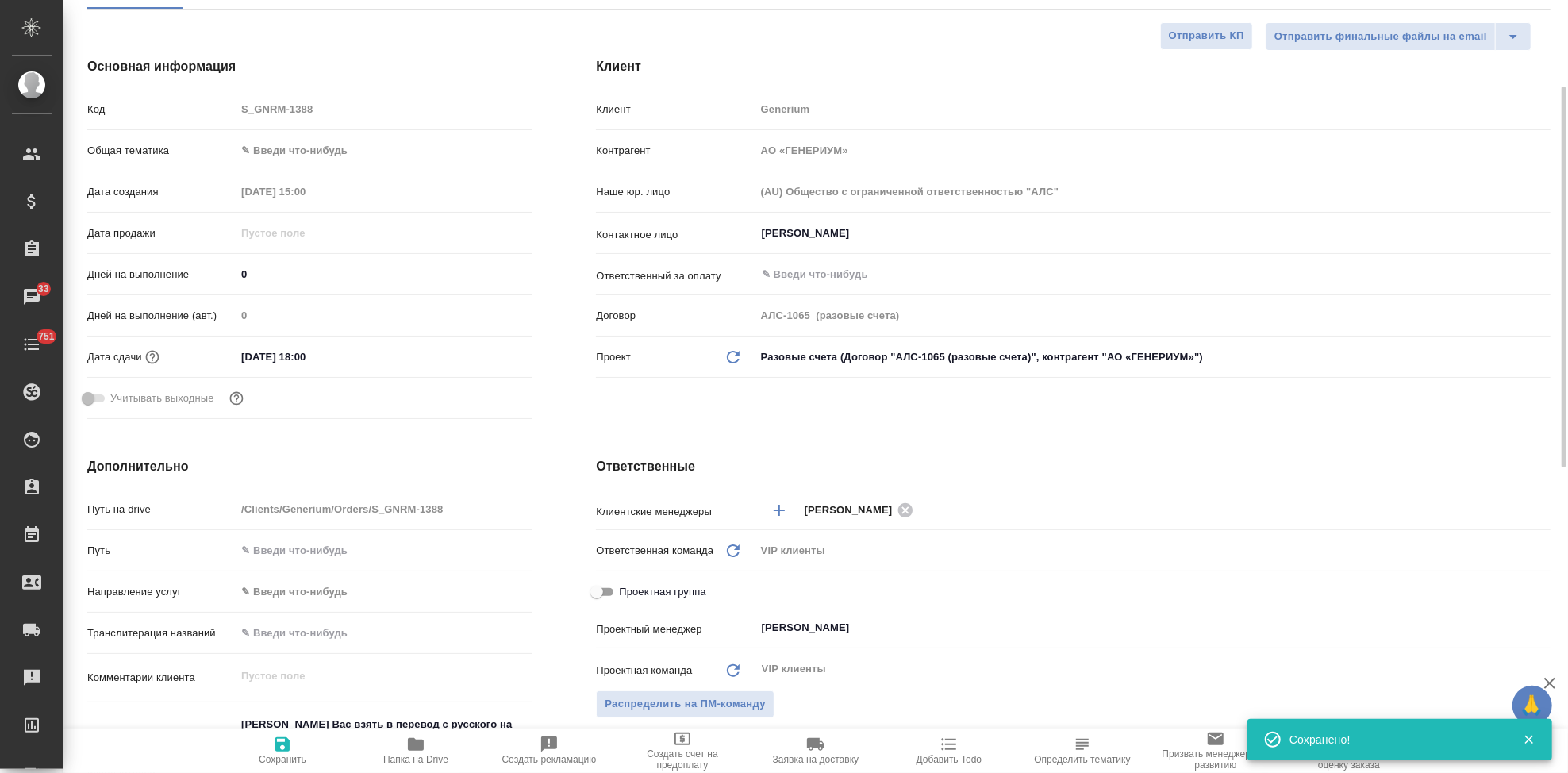
type textarea "x"
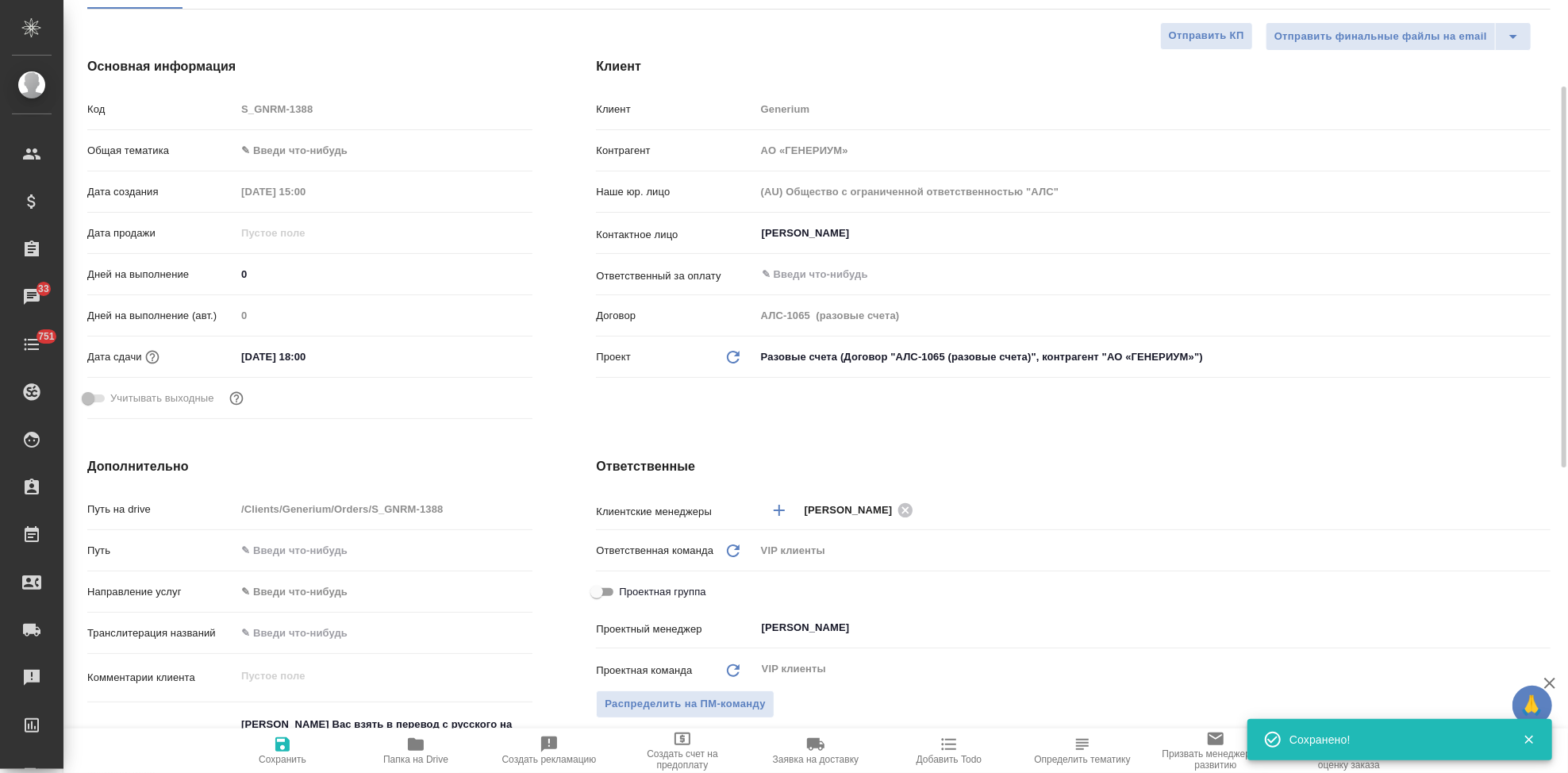
type textarea "x"
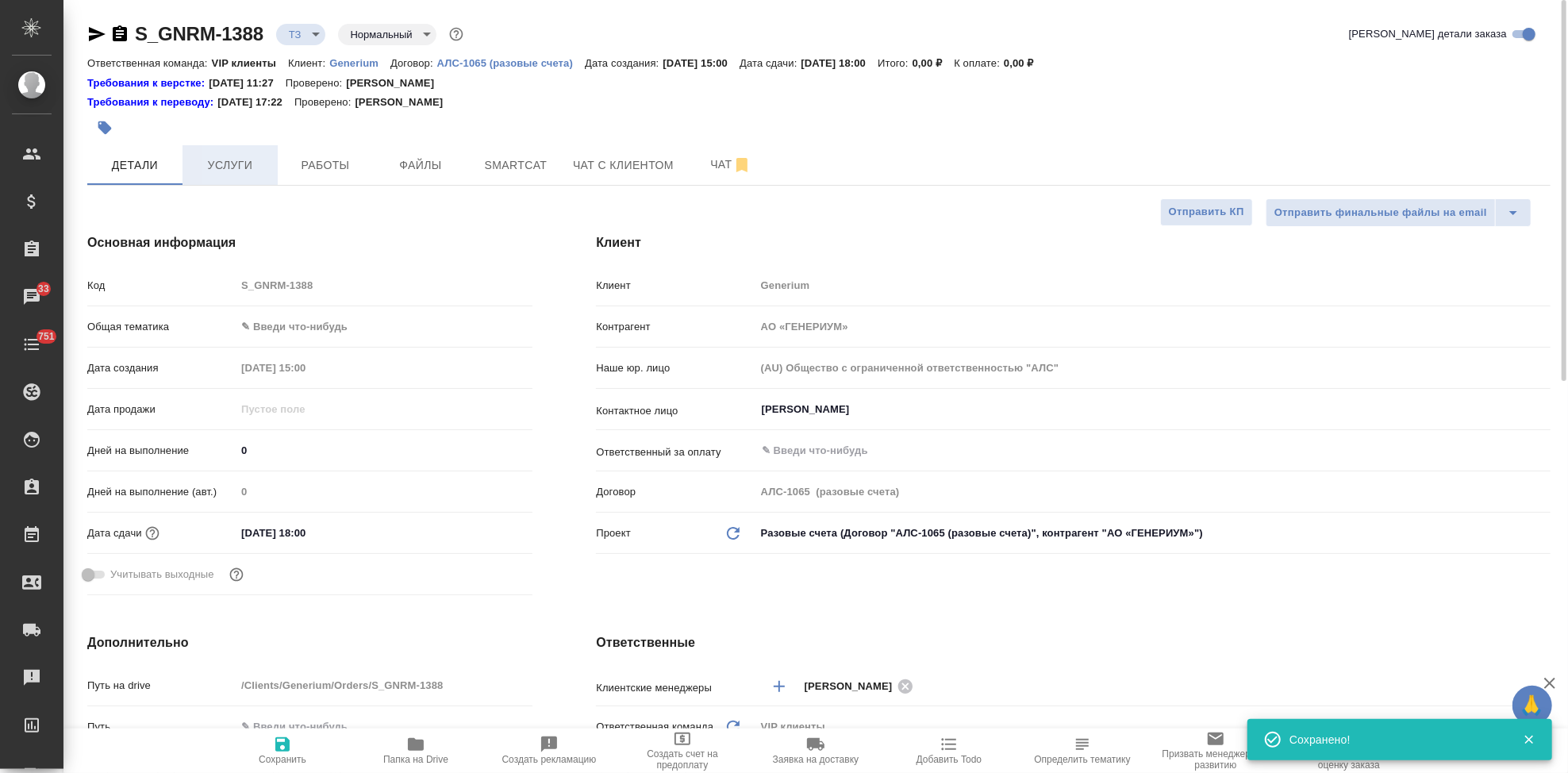
click at [228, 157] on span "Услуги" at bounding box center [230, 165] width 77 height 19
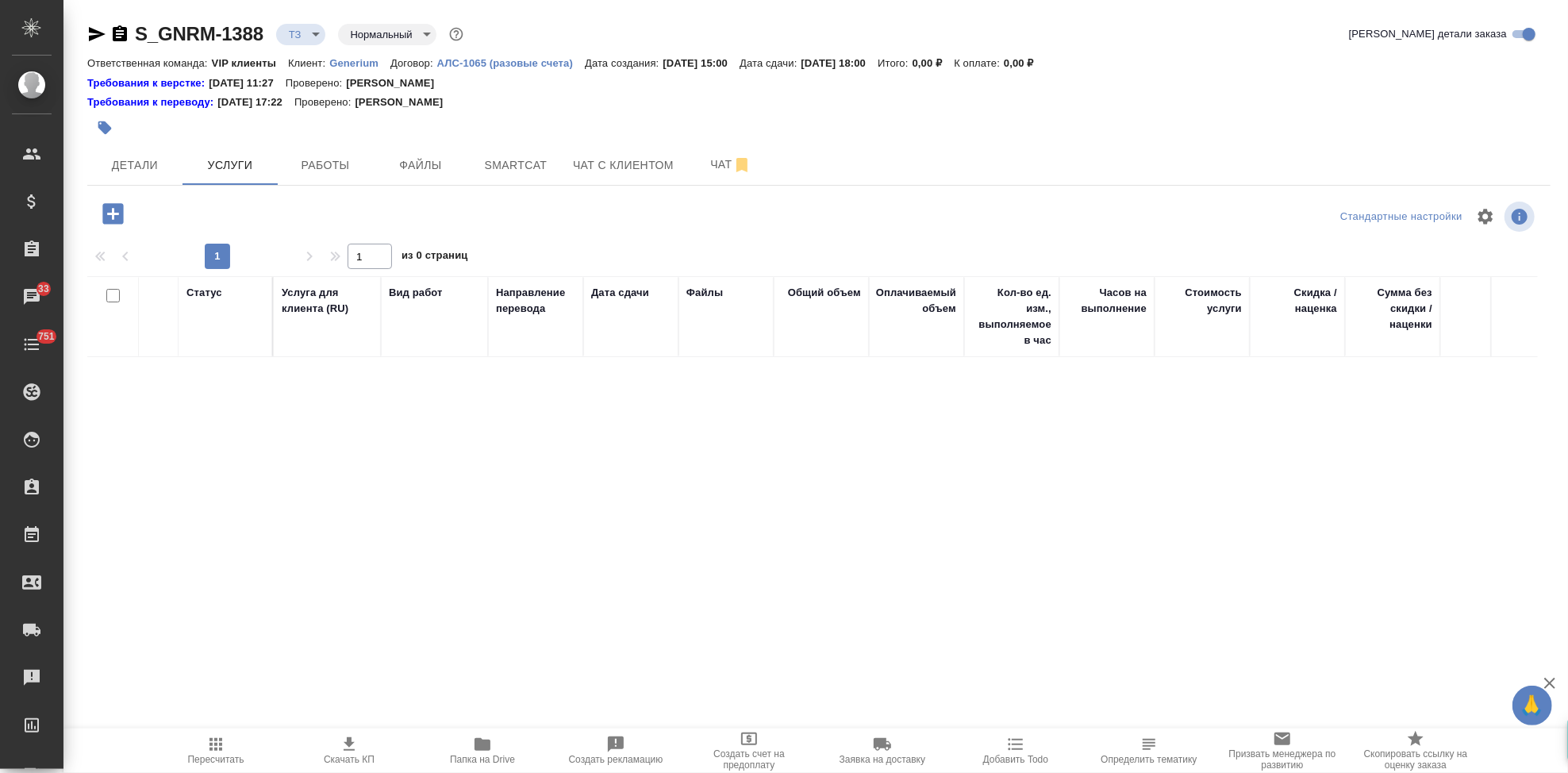
click at [111, 209] on icon "button" at bounding box center [112, 212] width 20 height 20
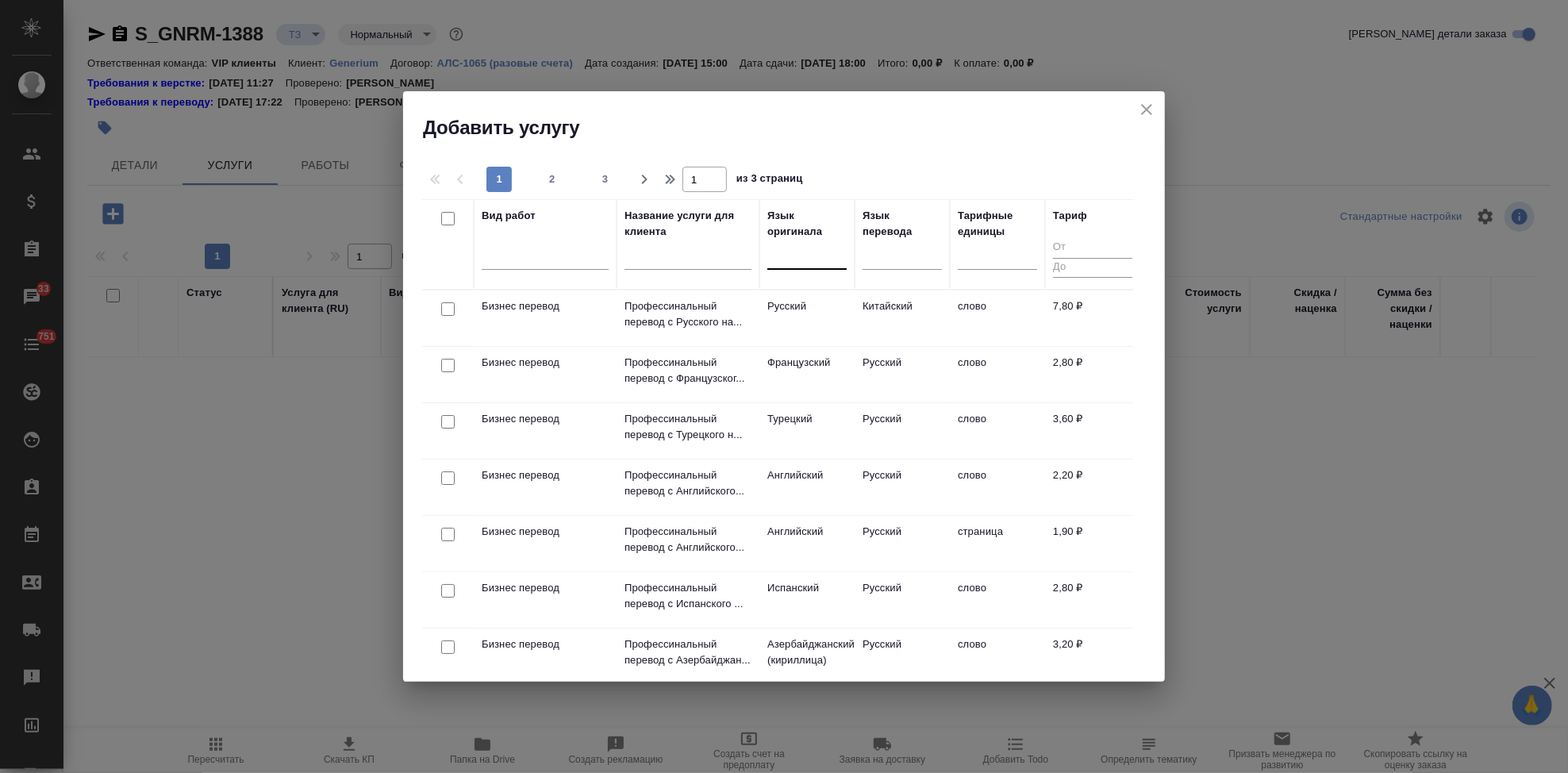
click at [809, 254] on div at bounding box center [807, 253] width 80 height 23
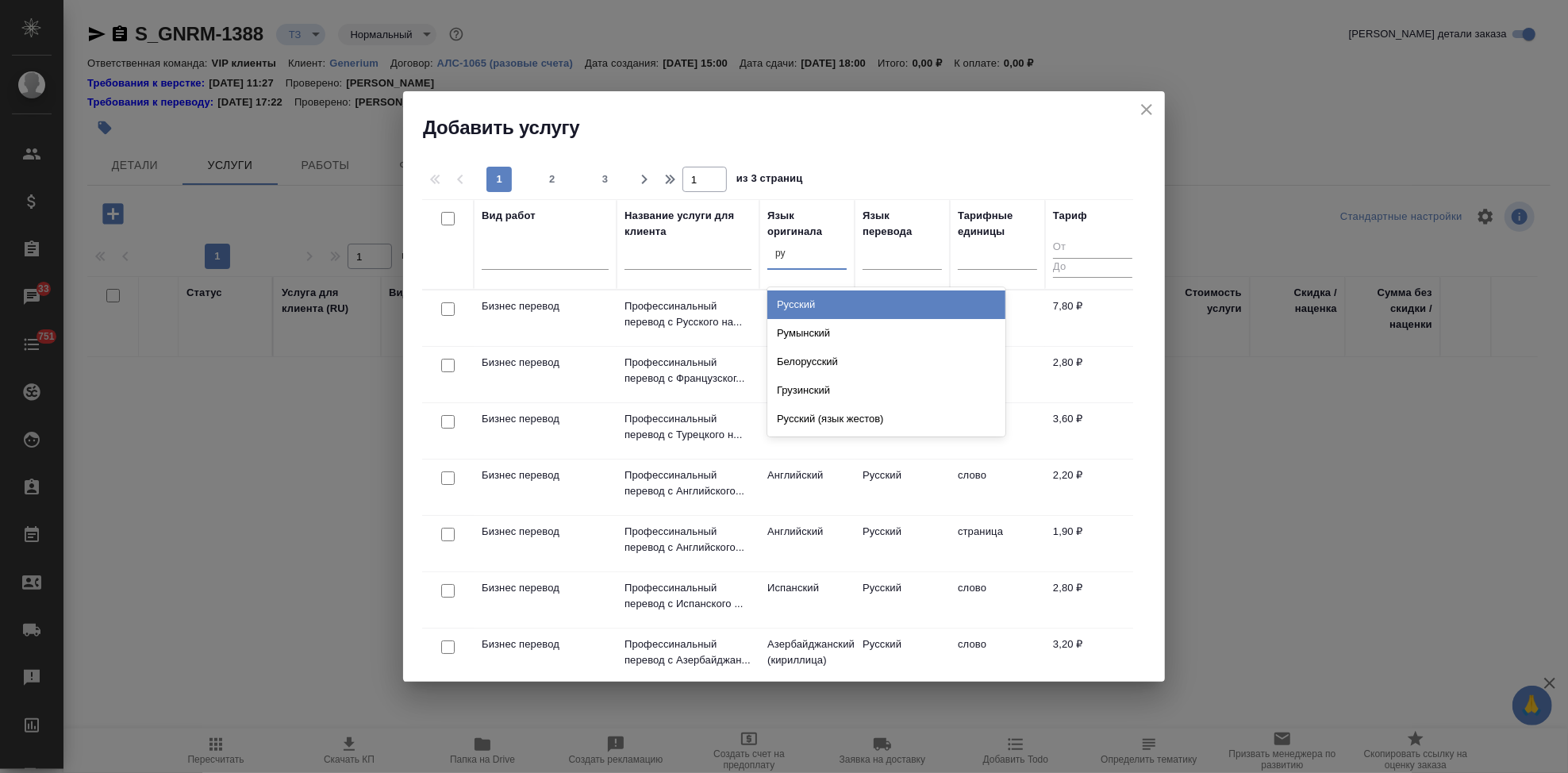
type input "рус"
click at [829, 306] on div "Русский" at bounding box center [886, 304] width 238 height 28
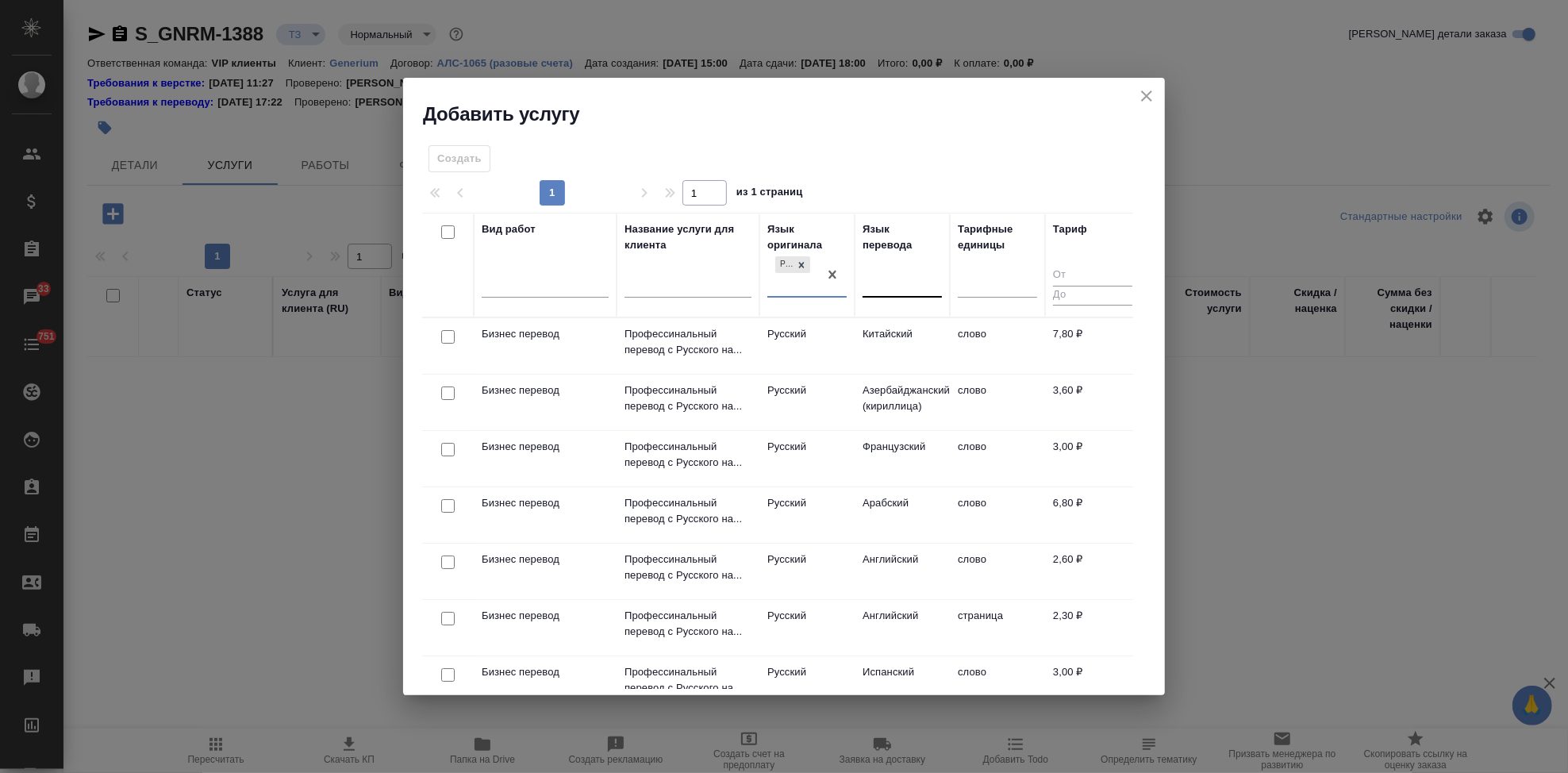
click at [874, 276] on div at bounding box center [902, 282] width 80 height 23
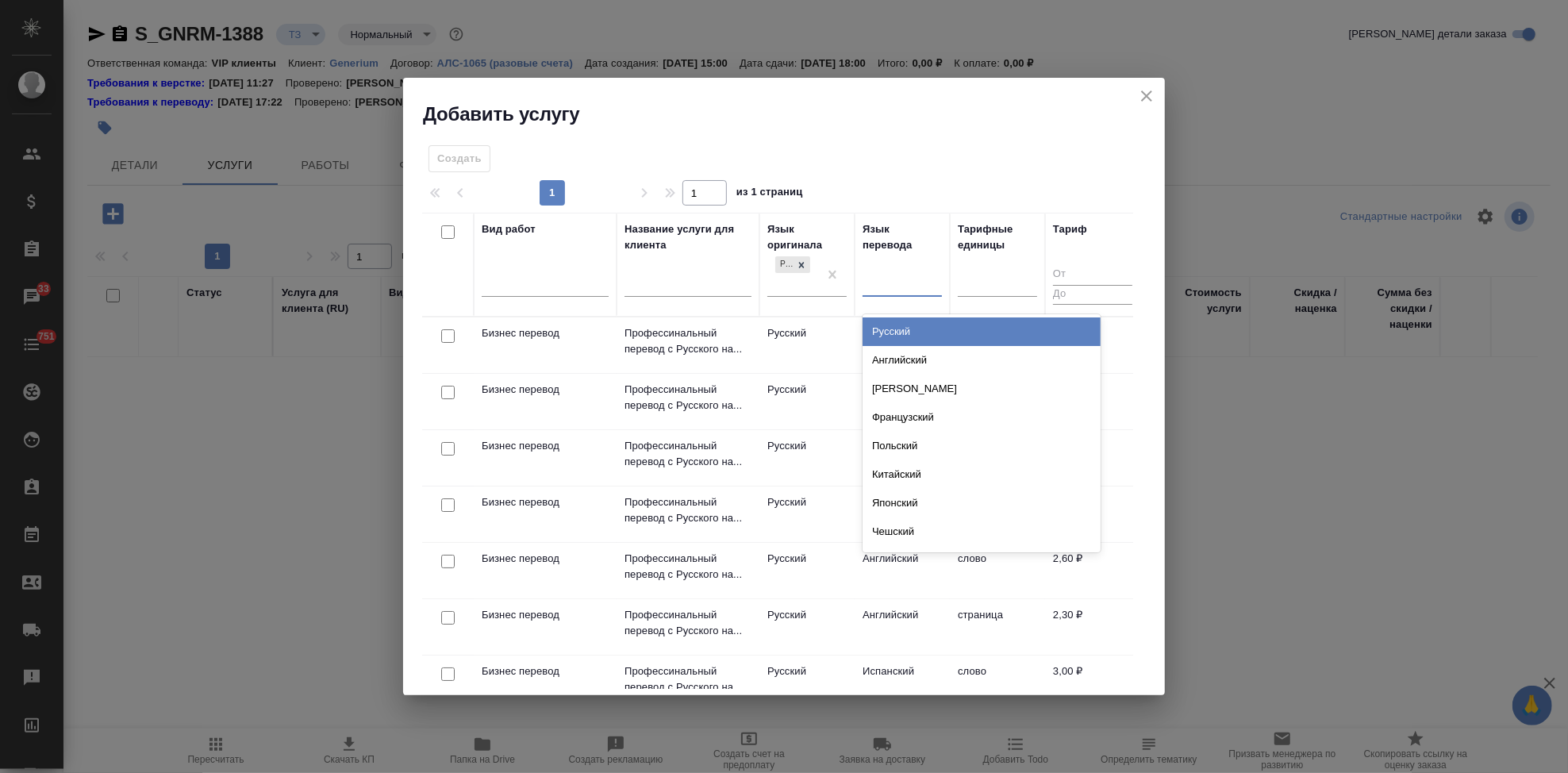
type input "а"
click at [898, 322] on div "Английский" at bounding box center [981, 331] width 238 height 28
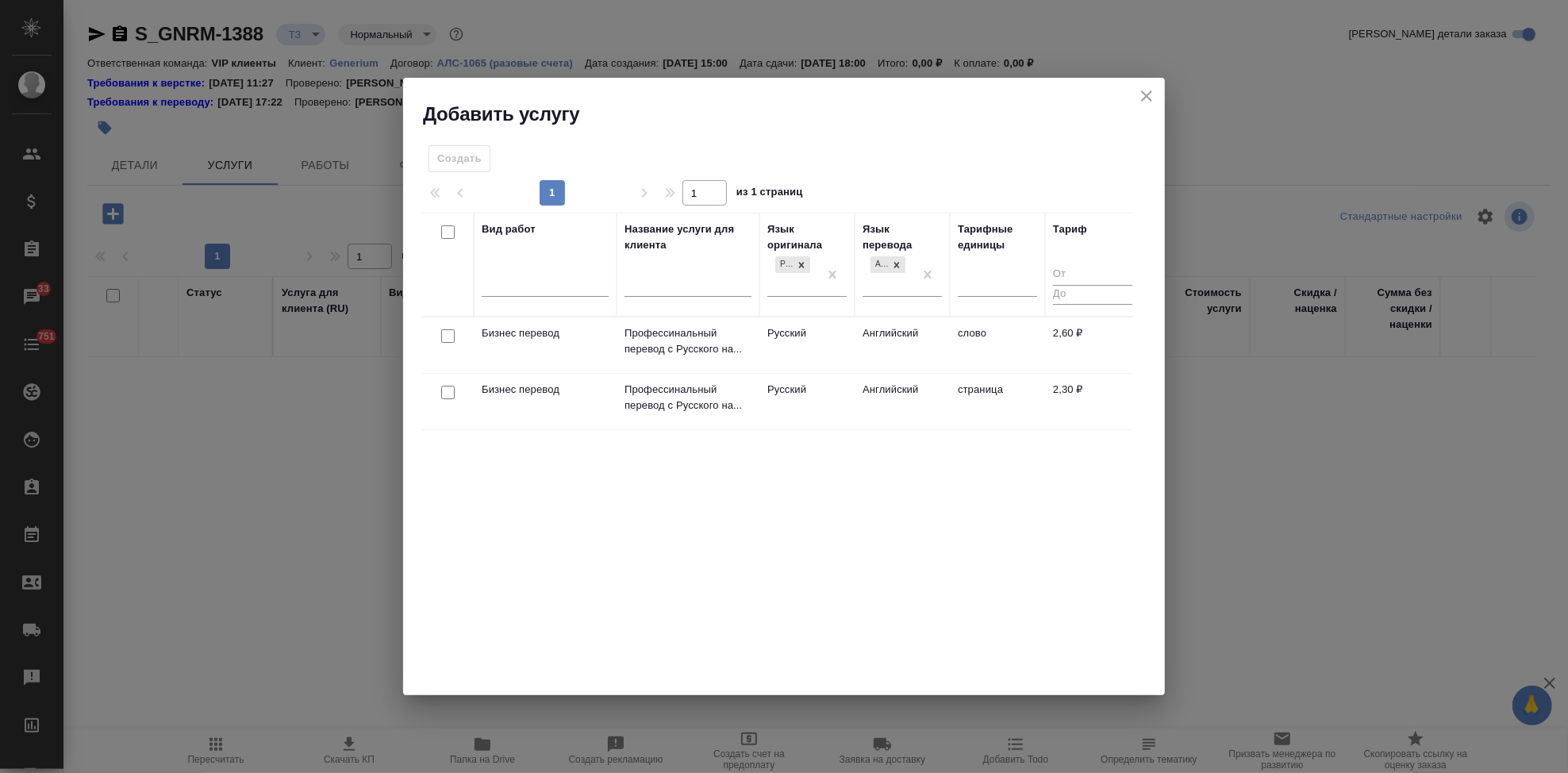
click at [882, 331] on td "Английский" at bounding box center [902, 344] width 95 height 55
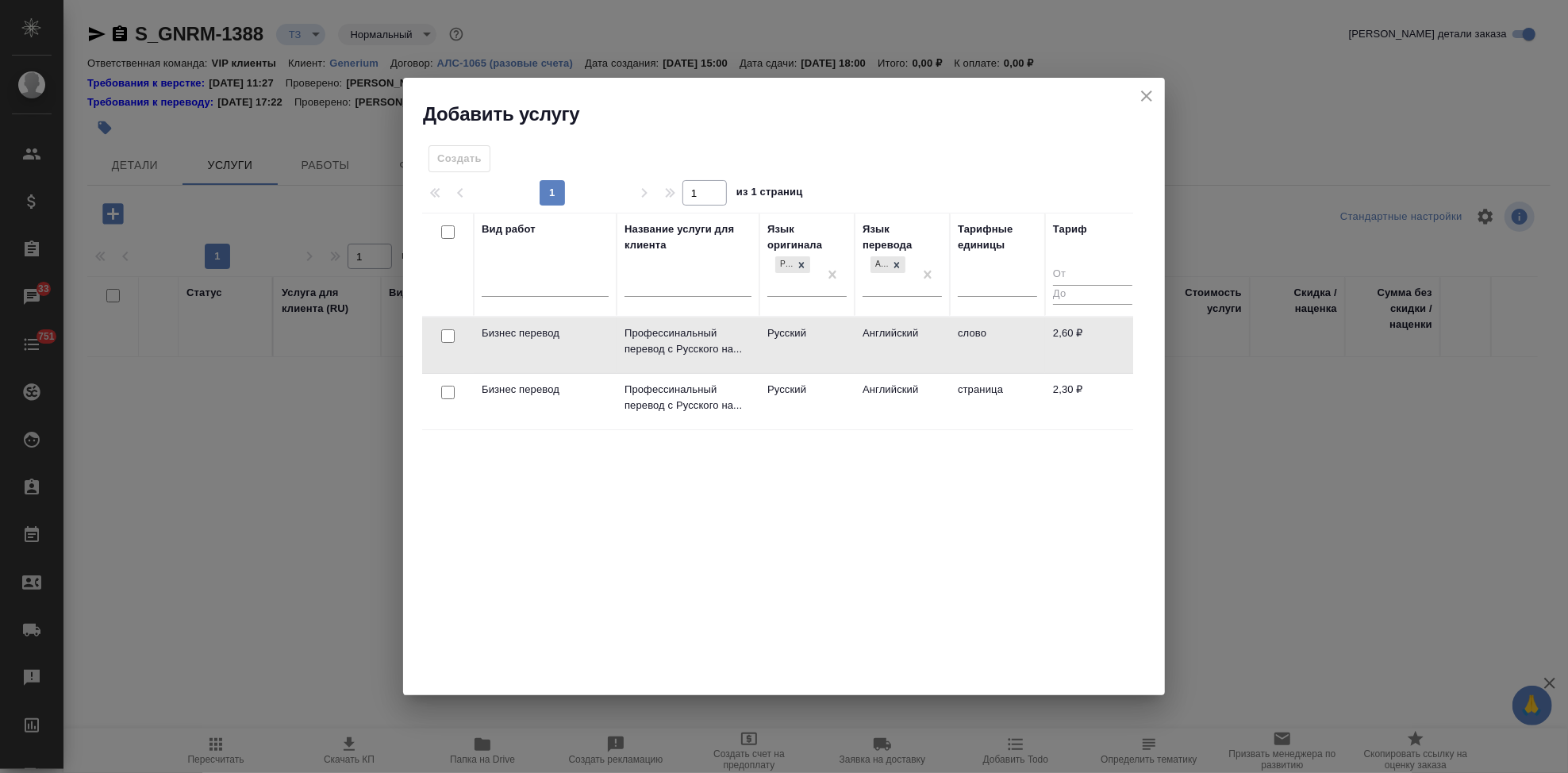
click at [882, 331] on td "Английский" at bounding box center [902, 344] width 95 height 55
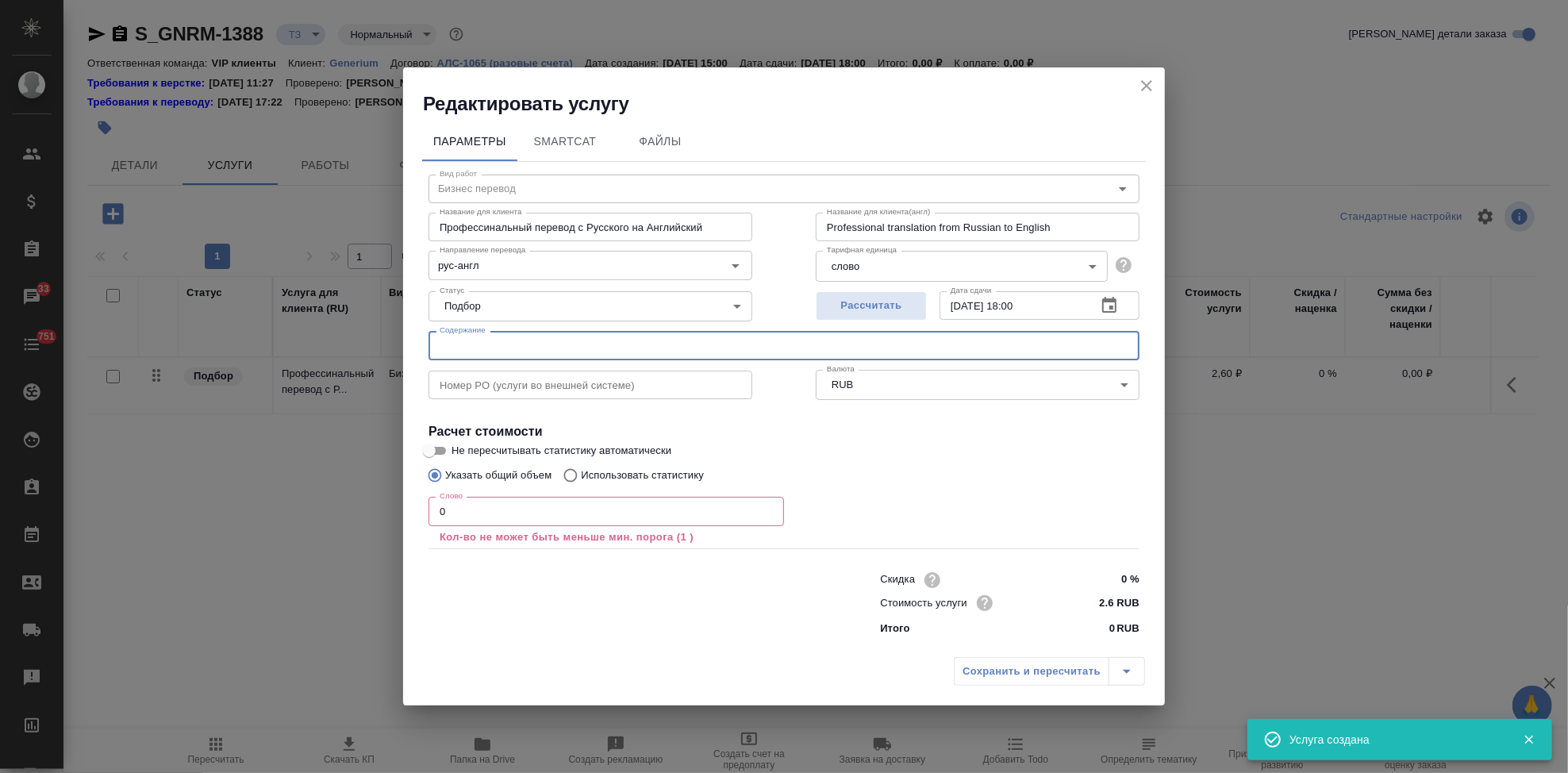
click at [573, 346] on input "text" at bounding box center [784, 344] width 711 height 28
paste input "Перевод с русского на английский язык_Лантесенс_паспорта АФС"
type input "Перевод с русского на английский язык_Лантесенс_паспорта АФС"
click at [521, 515] on input "0" at bounding box center [606, 510] width 355 height 28
type input "2"
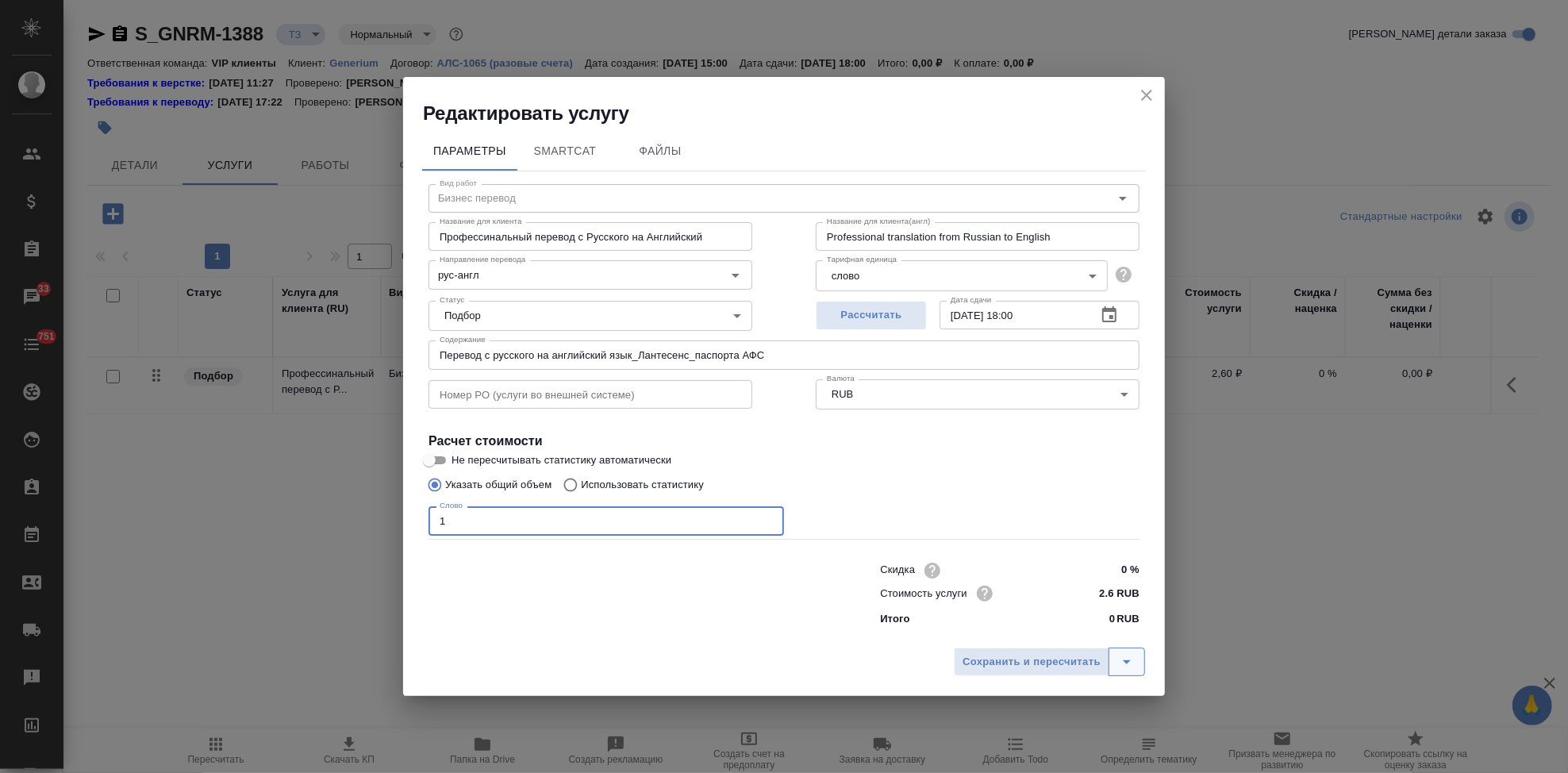
type input "1"
click at [1126, 660] on icon "split button" at bounding box center [1127, 661] width 8 height 4
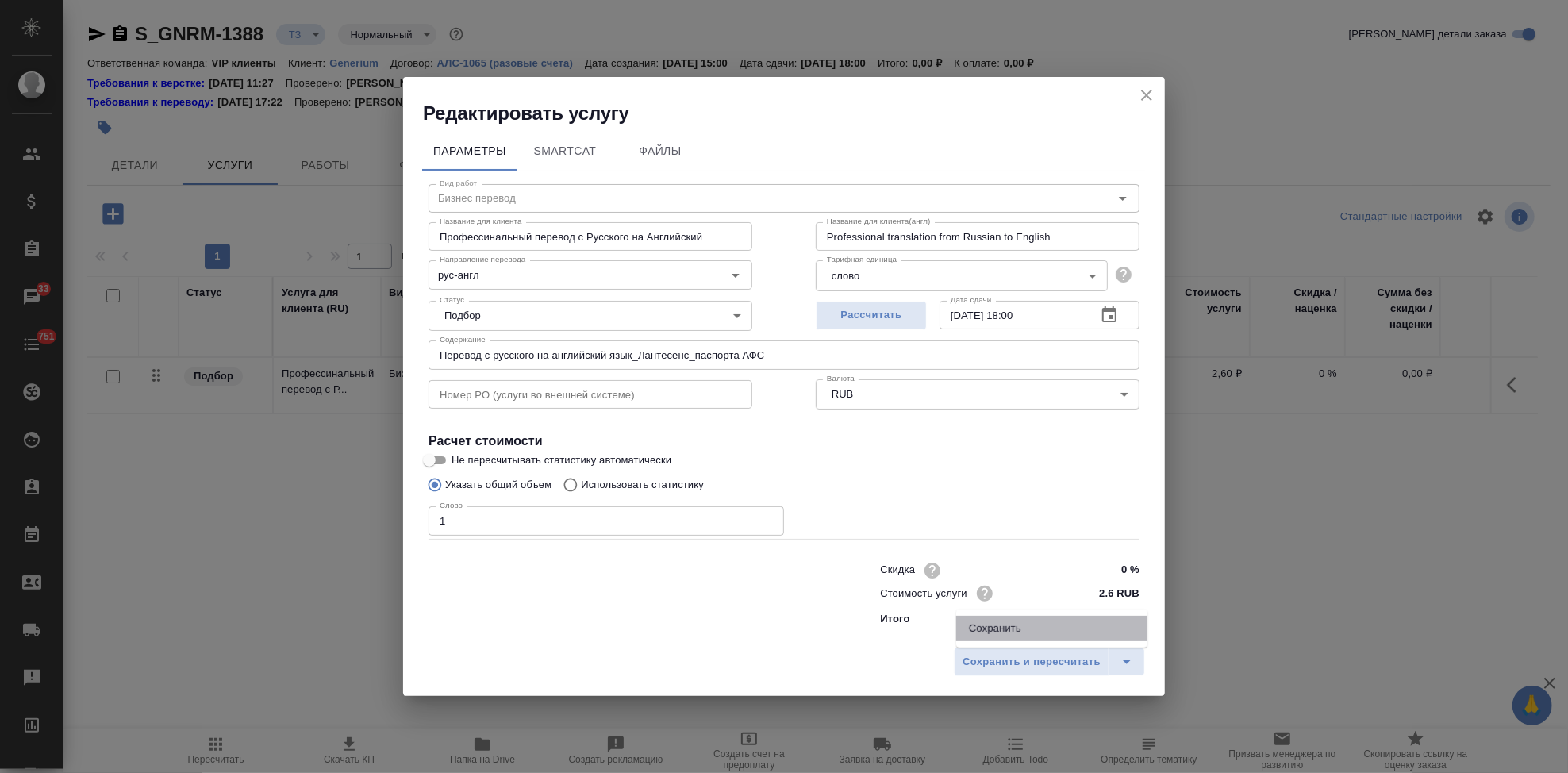
click at [1051, 638] on li "Сохранить" at bounding box center [1051, 628] width 191 height 25
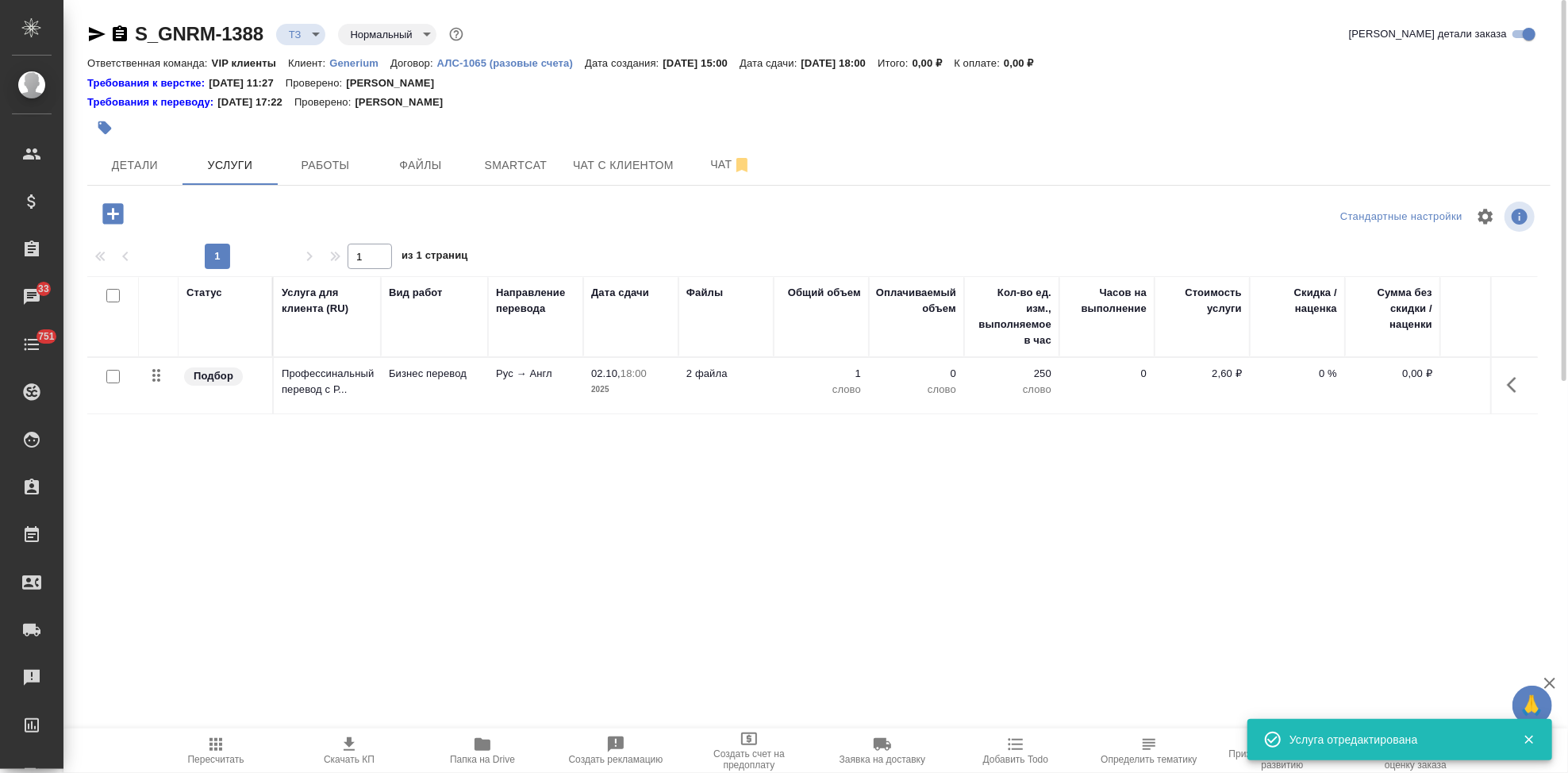
click at [112, 381] on input "checkbox" at bounding box center [114, 376] width 14 height 14
checkbox input "true"
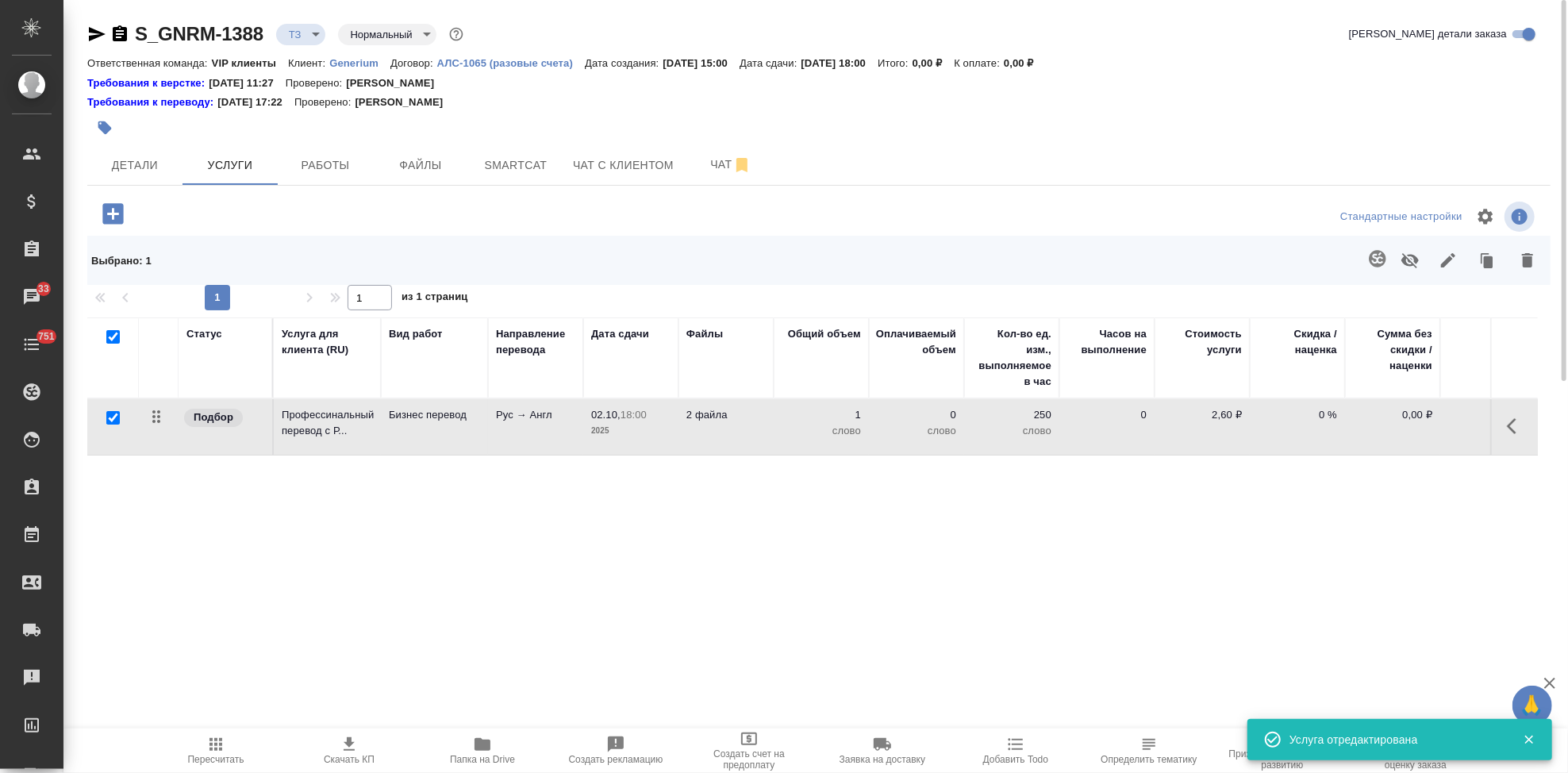
checkbox input "true"
click at [1375, 262] on icon "button" at bounding box center [1378, 259] width 19 height 19
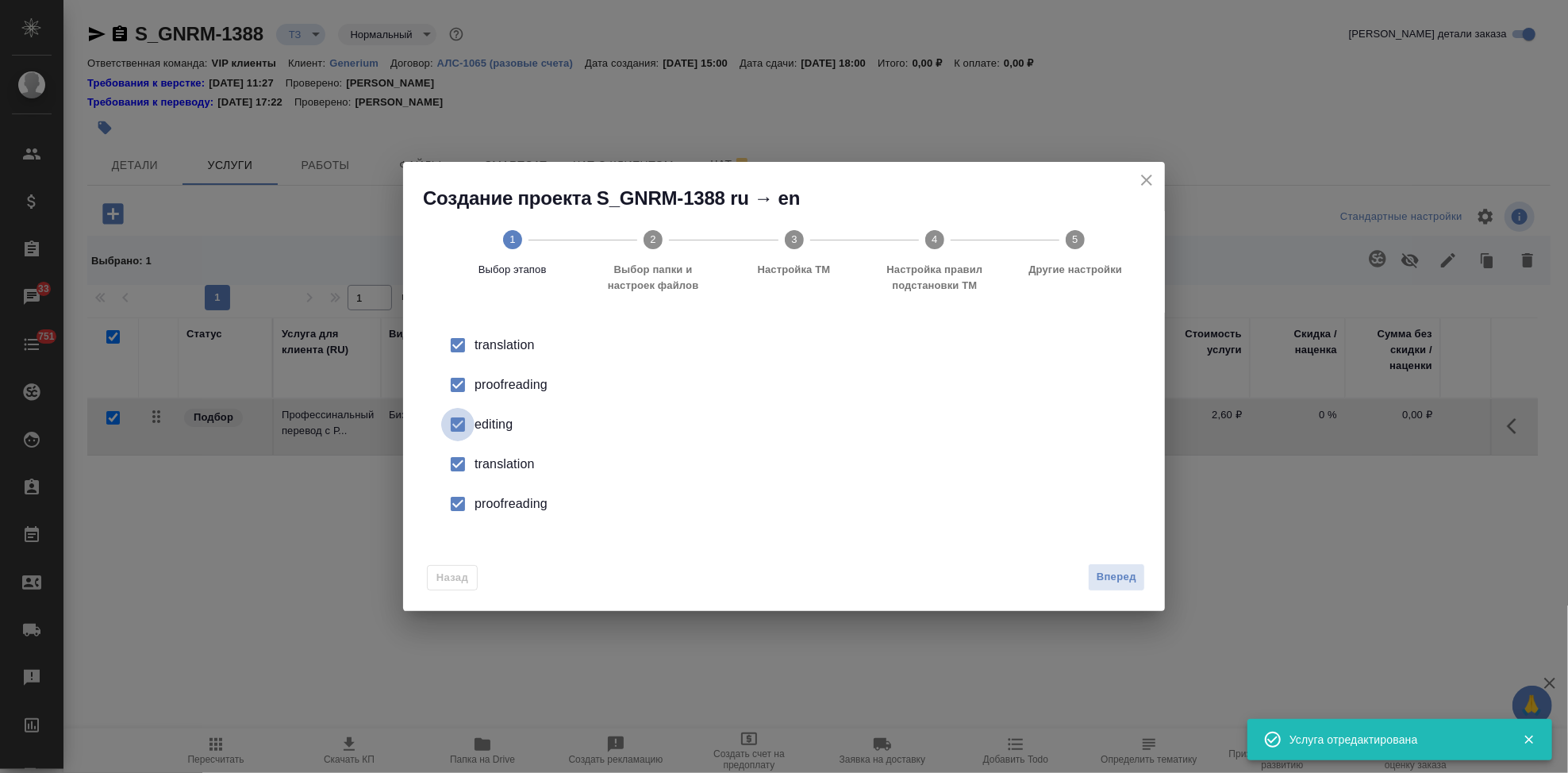
click at [469, 437] on input "checkbox" at bounding box center [458, 424] width 33 height 33
click at [463, 472] on input "checkbox" at bounding box center [458, 464] width 33 height 33
click at [467, 507] on input "checkbox" at bounding box center [458, 503] width 33 height 33
click at [1130, 565] on button "Вперед" at bounding box center [1116, 577] width 57 height 28
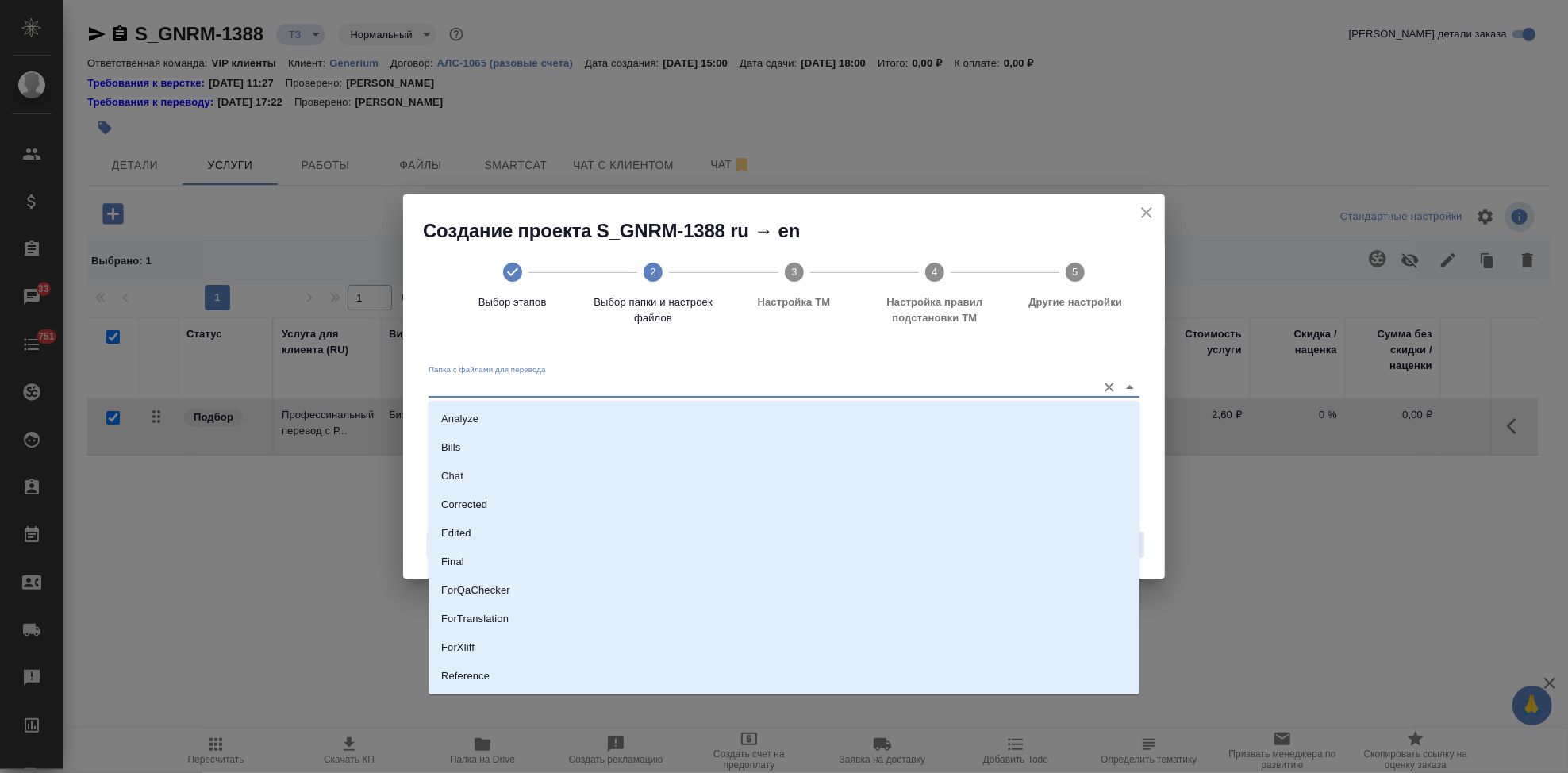
click at [1030, 388] on input "Папка с файлами для перевода" at bounding box center [759, 386] width 660 height 19
click at [528, 608] on li "Source" at bounding box center [784, 622] width 711 height 28
type input "Source"
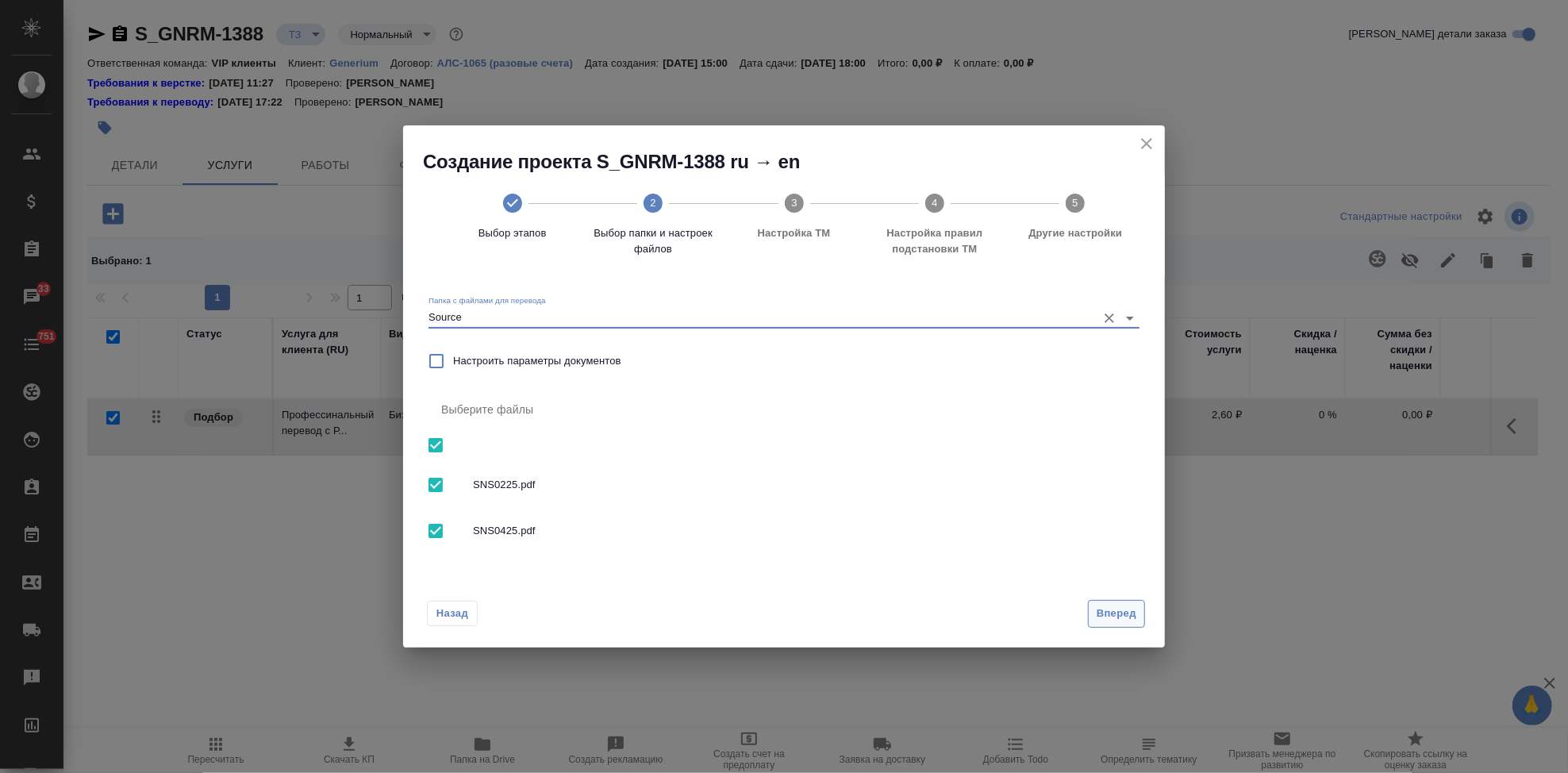
click at [1127, 612] on span "Вперед" at bounding box center [1116, 613] width 40 height 18
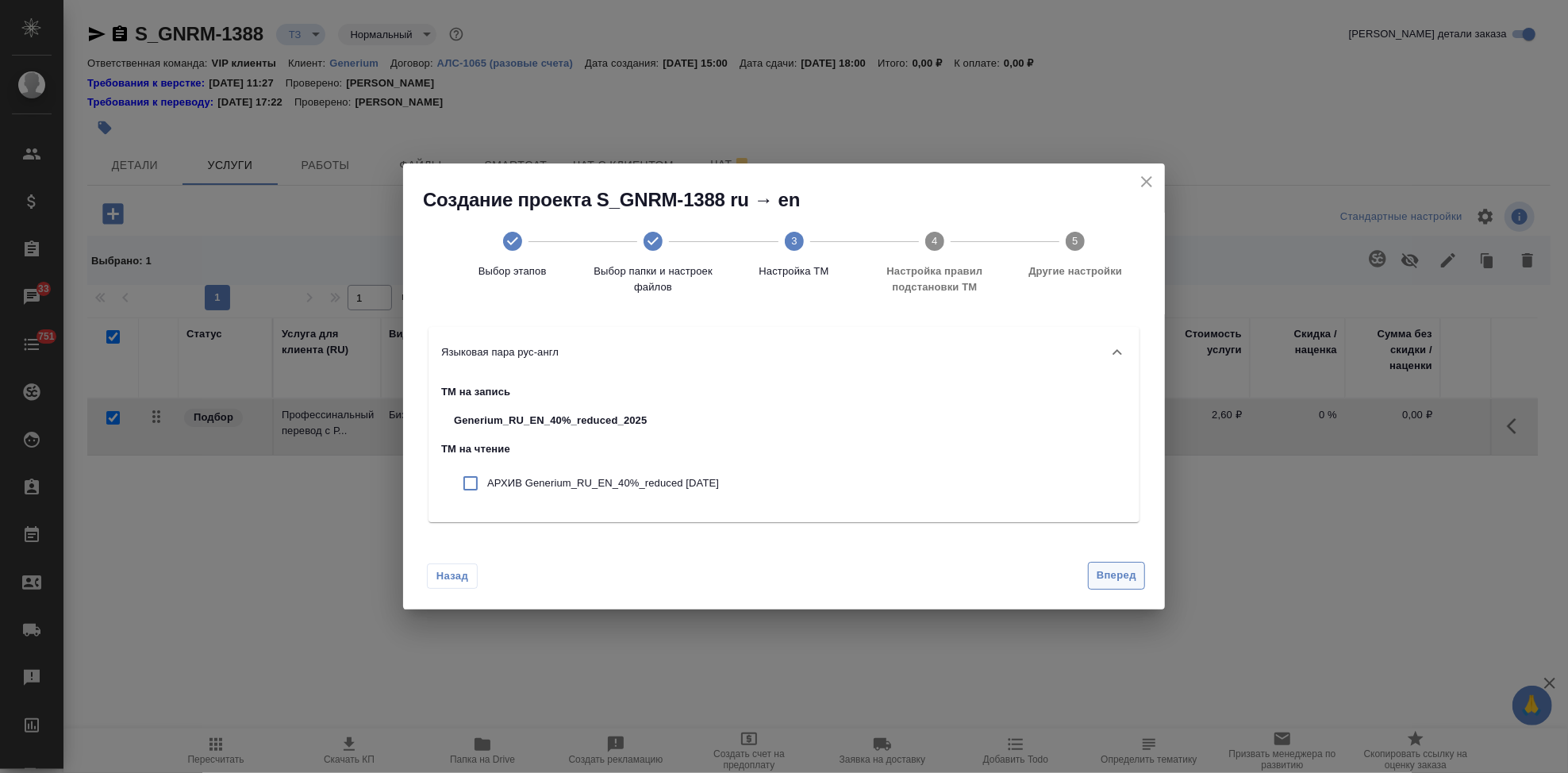
click at [1116, 566] on span "Вперед" at bounding box center [1116, 575] width 40 height 18
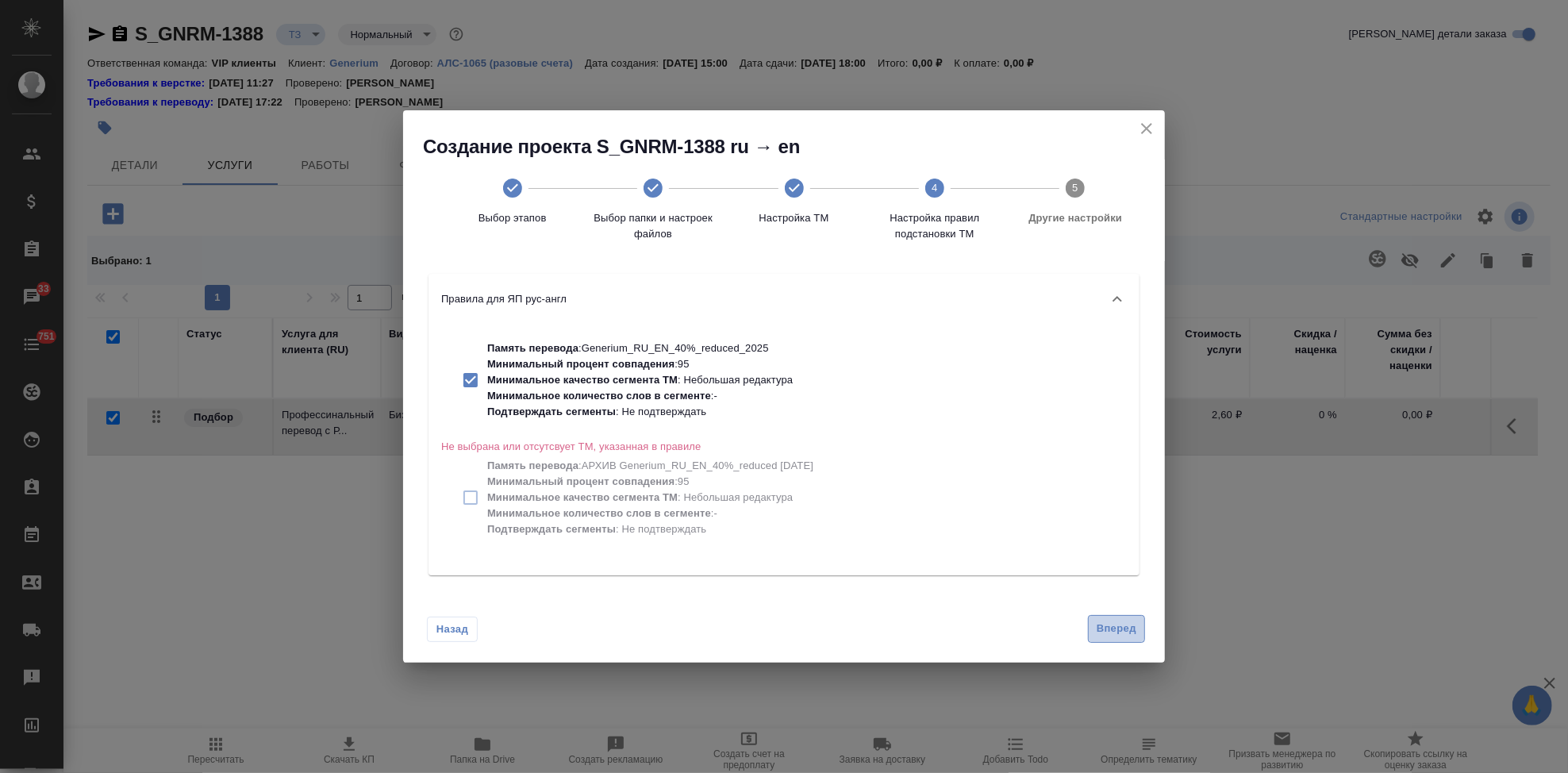
click at [1113, 629] on span "Вперед" at bounding box center [1116, 628] width 40 height 18
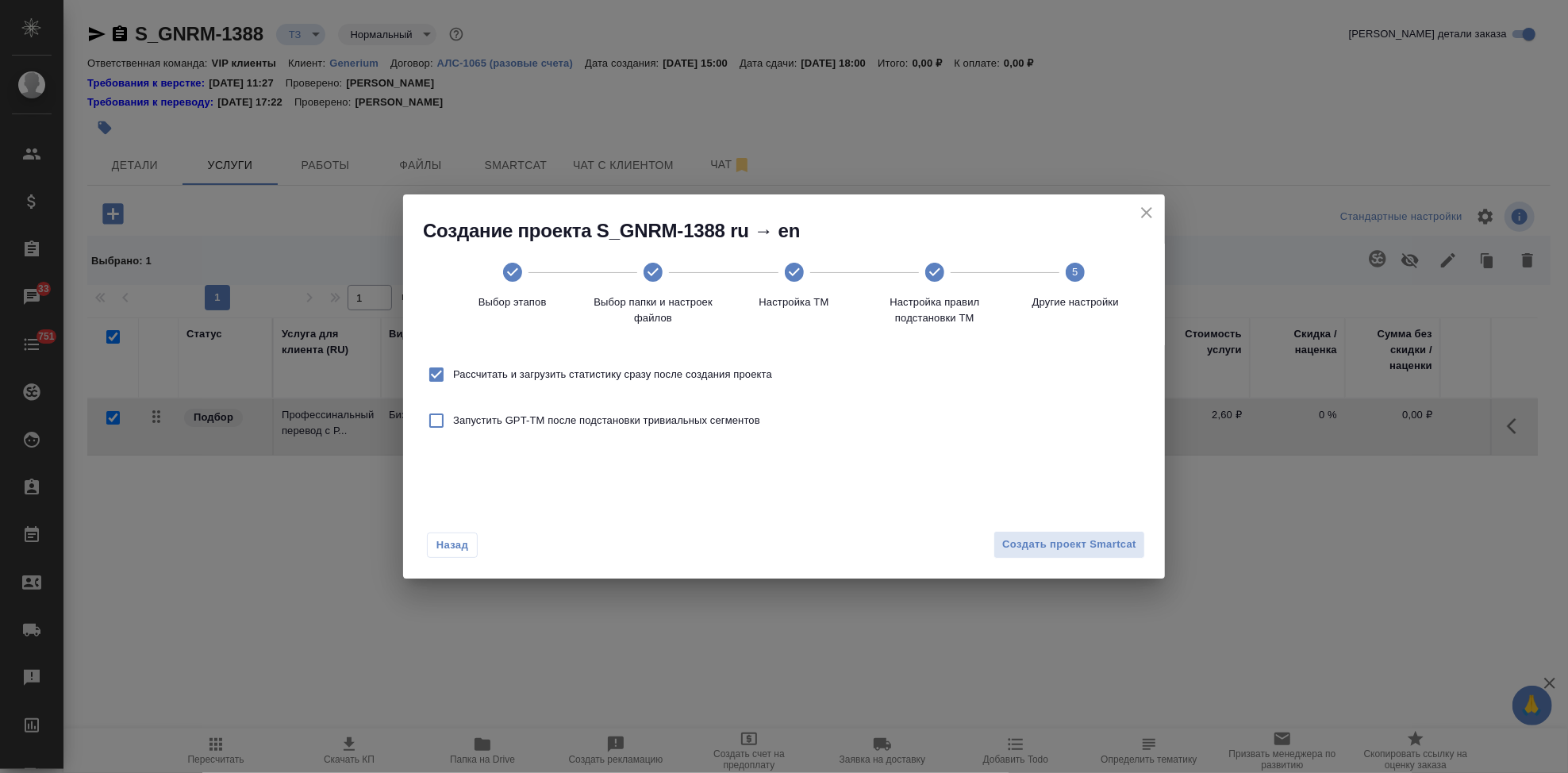
click at [1109, 570] on div "Назад Создать проект Smartcat" at bounding box center [783, 540] width 762 height 75
click at [1109, 544] on span "Создать проект Smartcat" at bounding box center [1069, 544] width 134 height 18
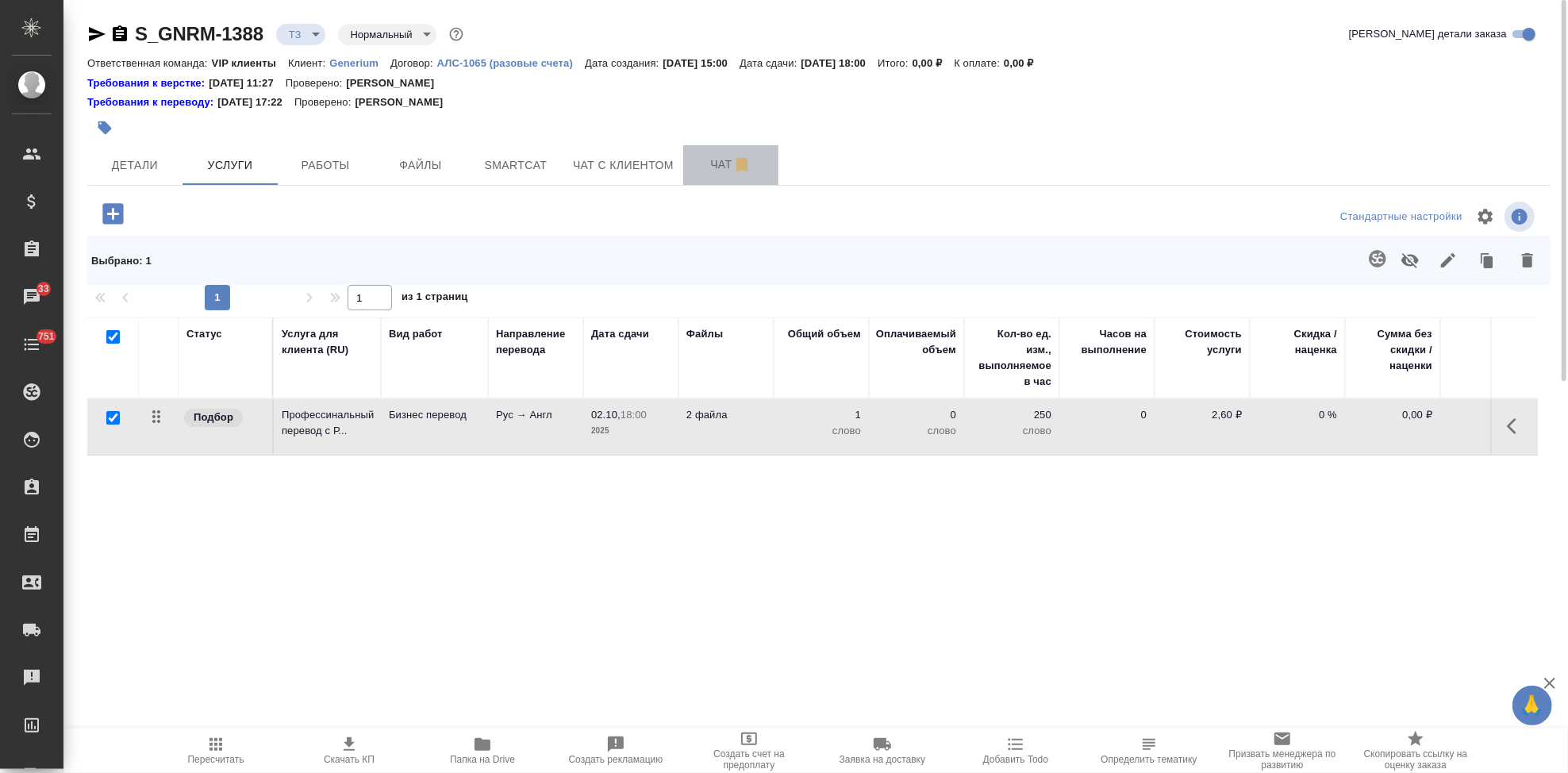
click at [700, 163] on span "Чат" at bounding box center [731, 164] width 77 height 19
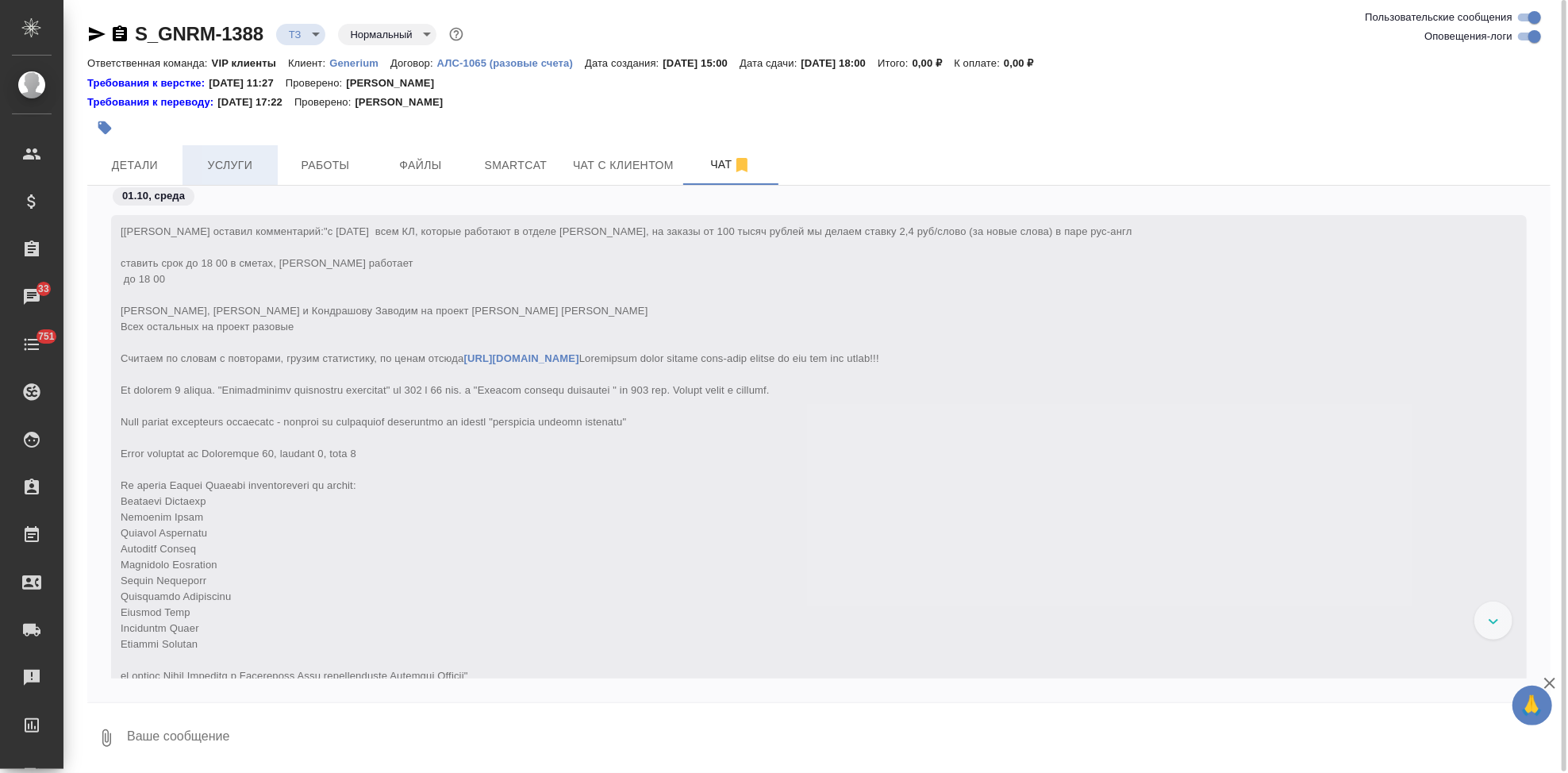
click at [213, 161] on span "Услуги" at bounding box center [230, 165] width 77 height 19
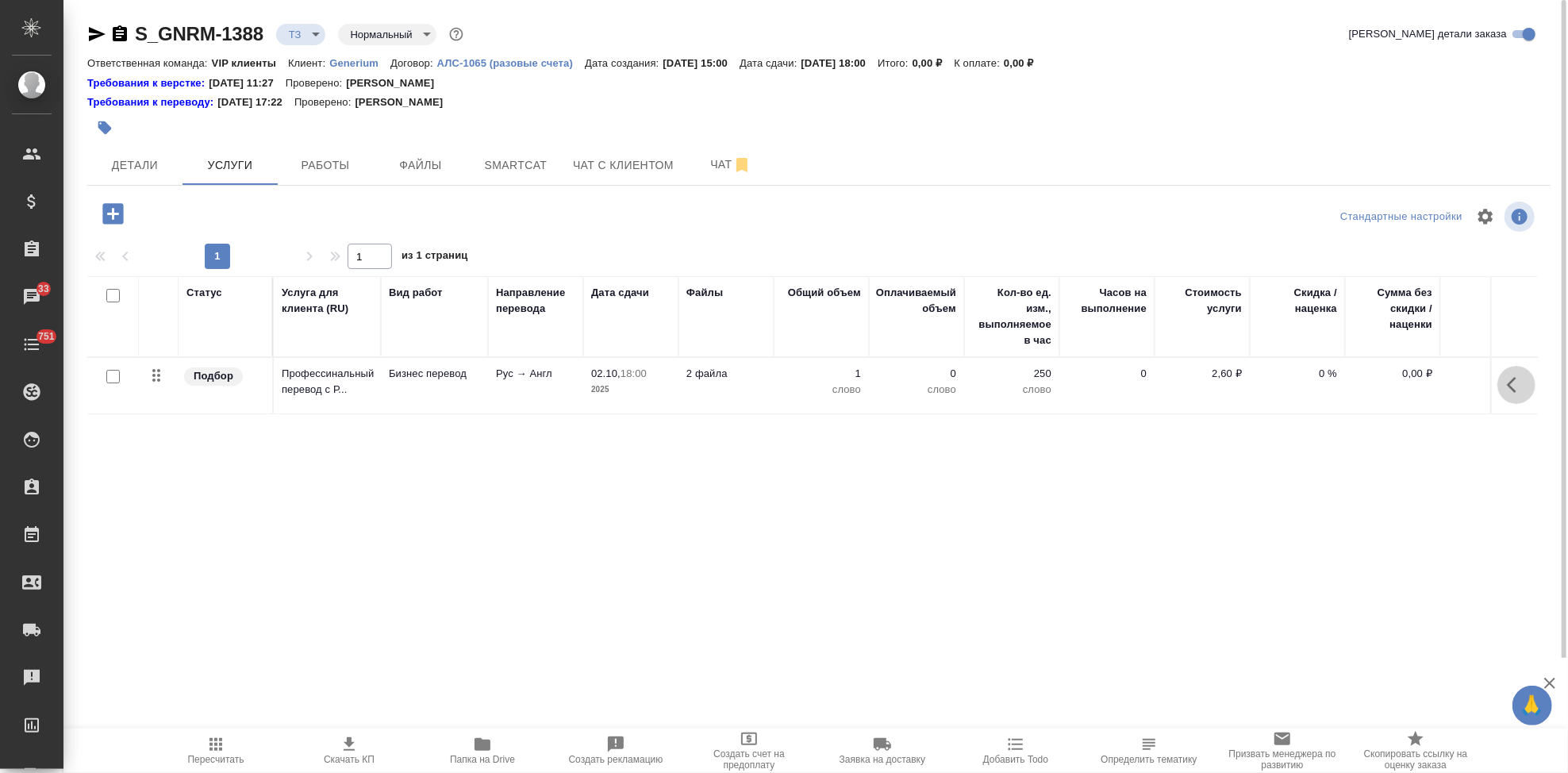
click at [1502, 390] on button "button" at bounding box center [1516, 384] width 38 height 38
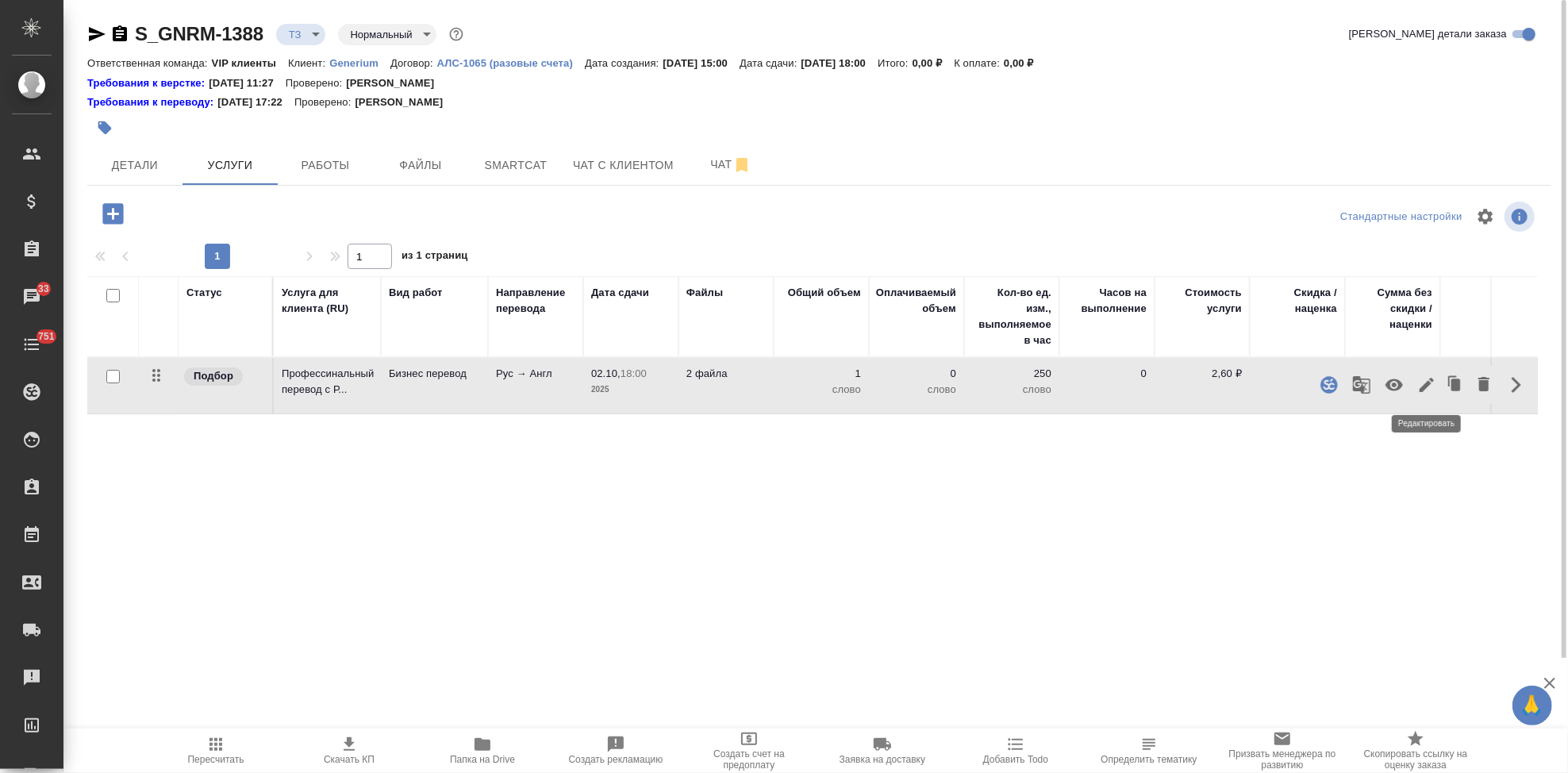
click at [1428, 393] on icon "button" at bounding box center [1427, 385] width 19 height 19
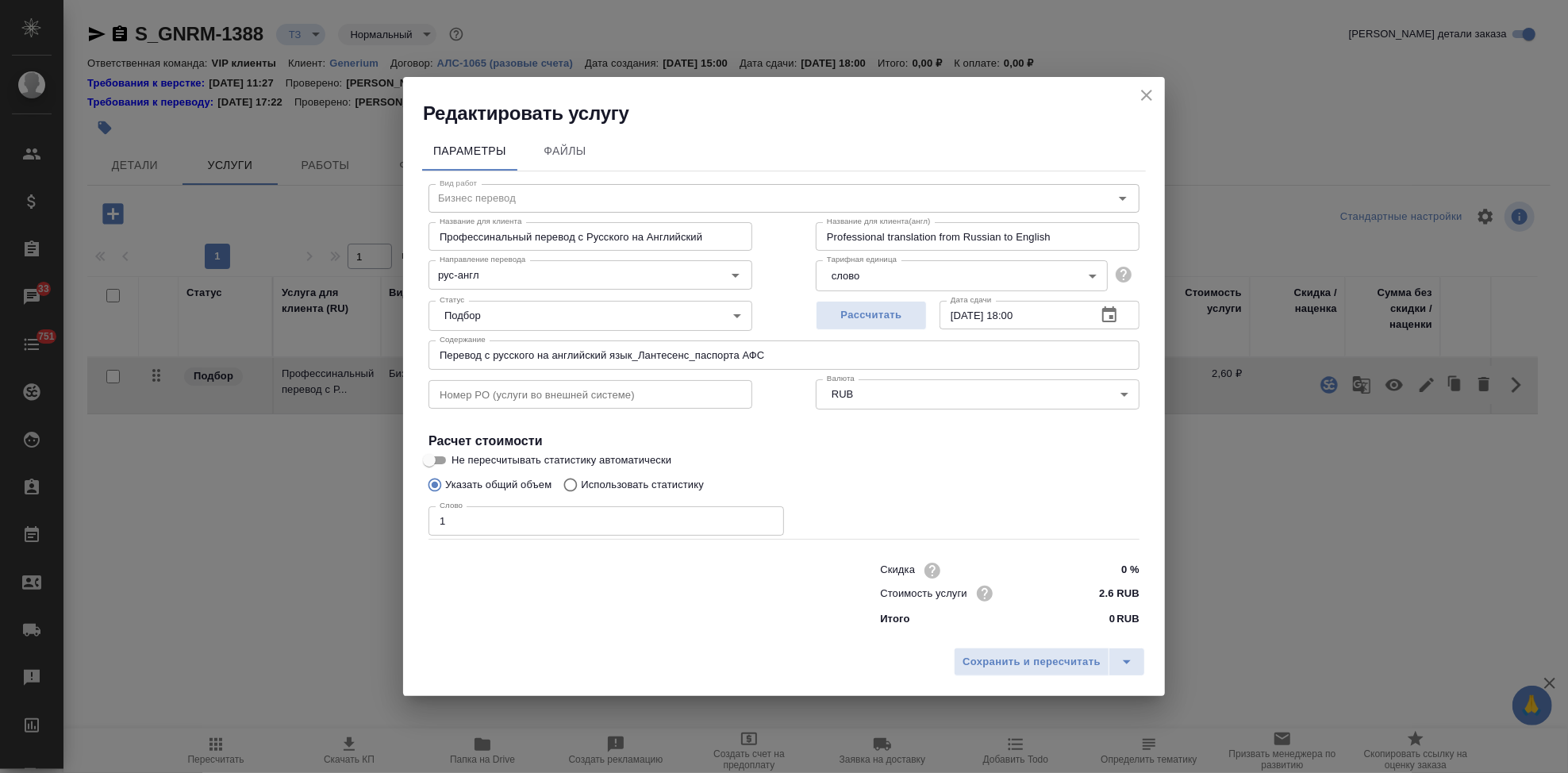
click at [569, 483] on input "Использовать статистику" at bounding box center [568, 484] width 25 height 30
radio input "true"
radio input "false"
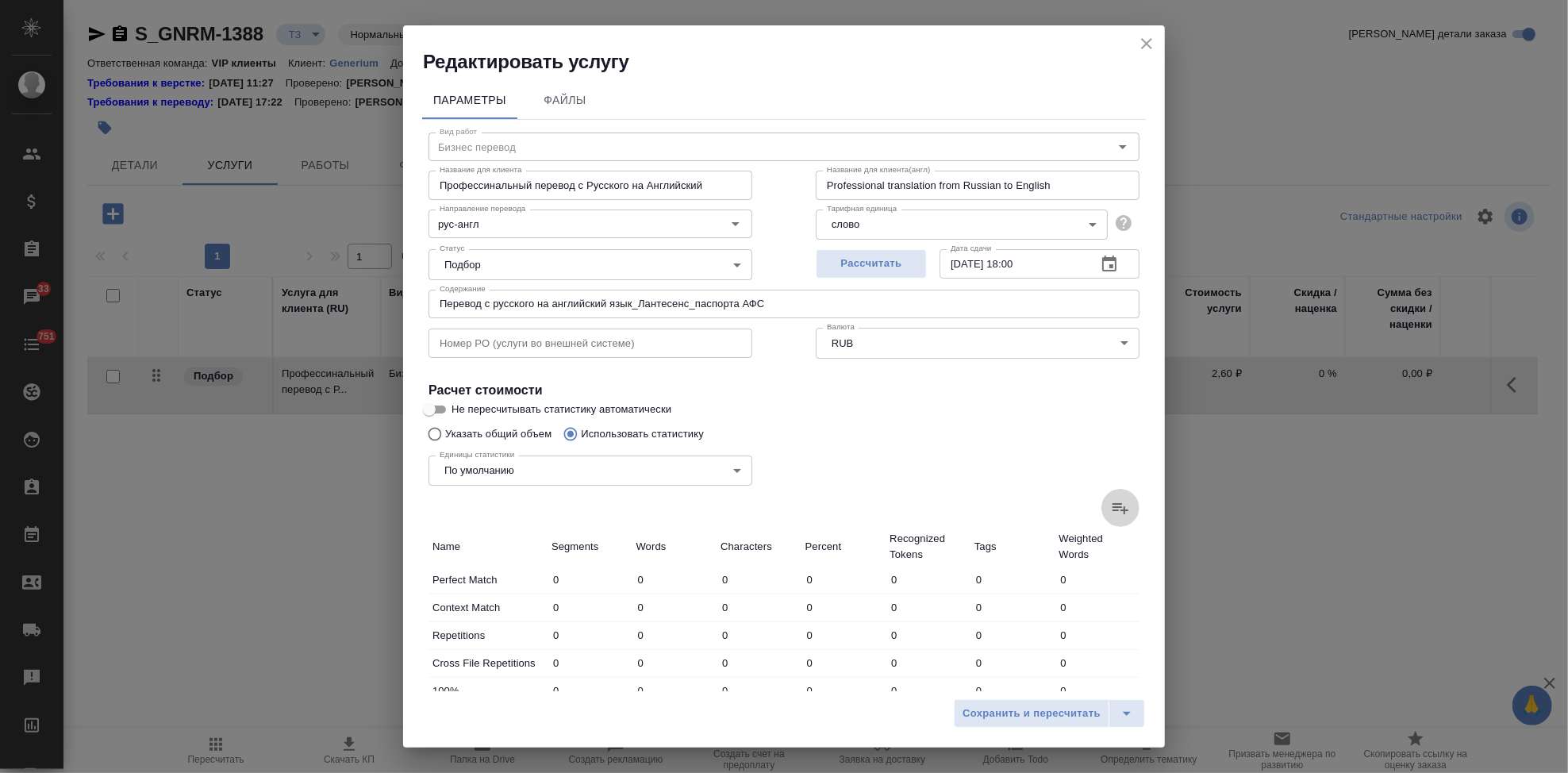
click at [1111, 511] on icon at bounding box center [1121, 508] width 19 height 19
click at [0, 0] on input "file" at bounding box center [0, 0] width 0 height 0
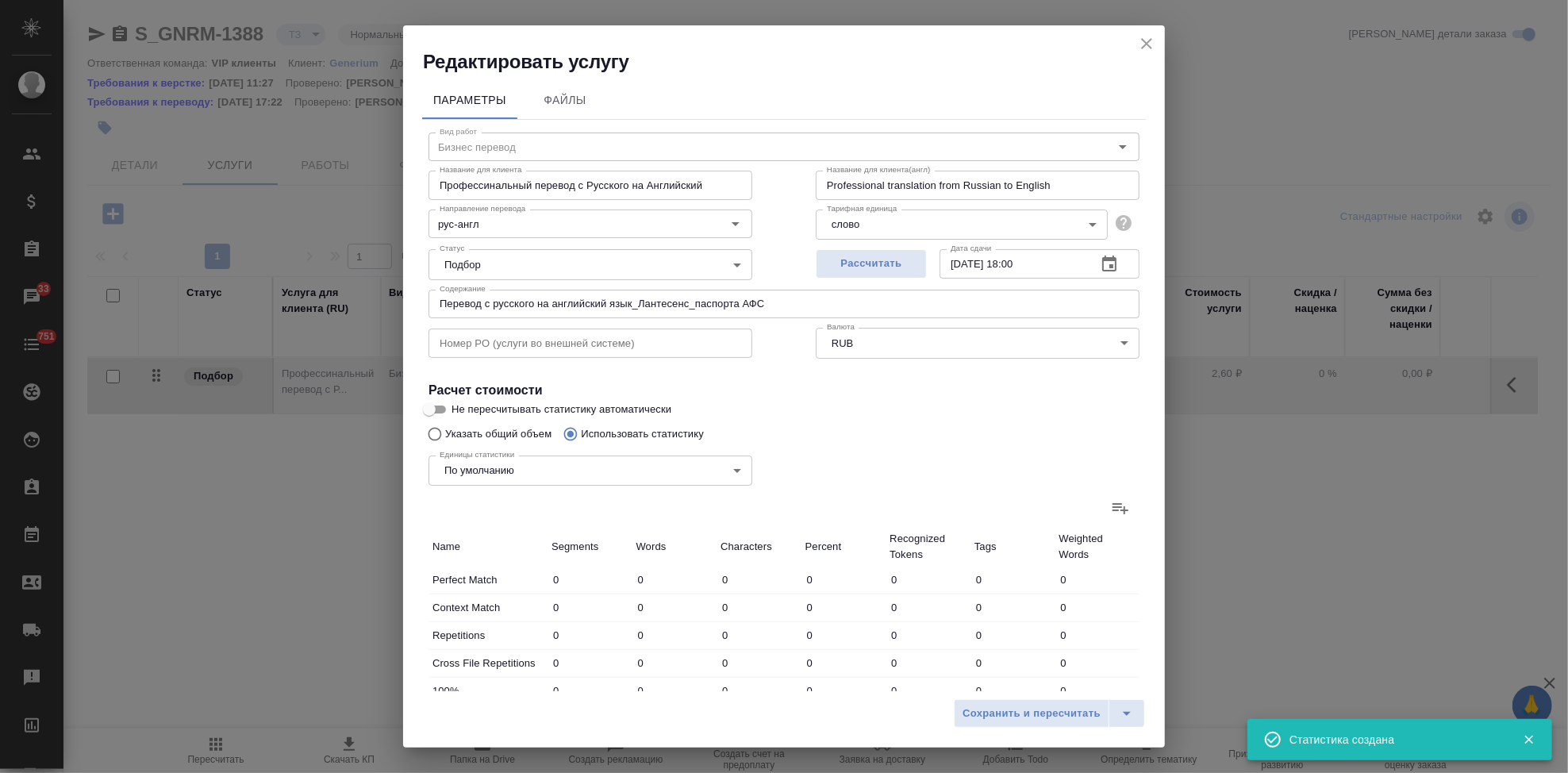
type input "32"
type input "45"
type input "426"
type input "15"
type input "62"
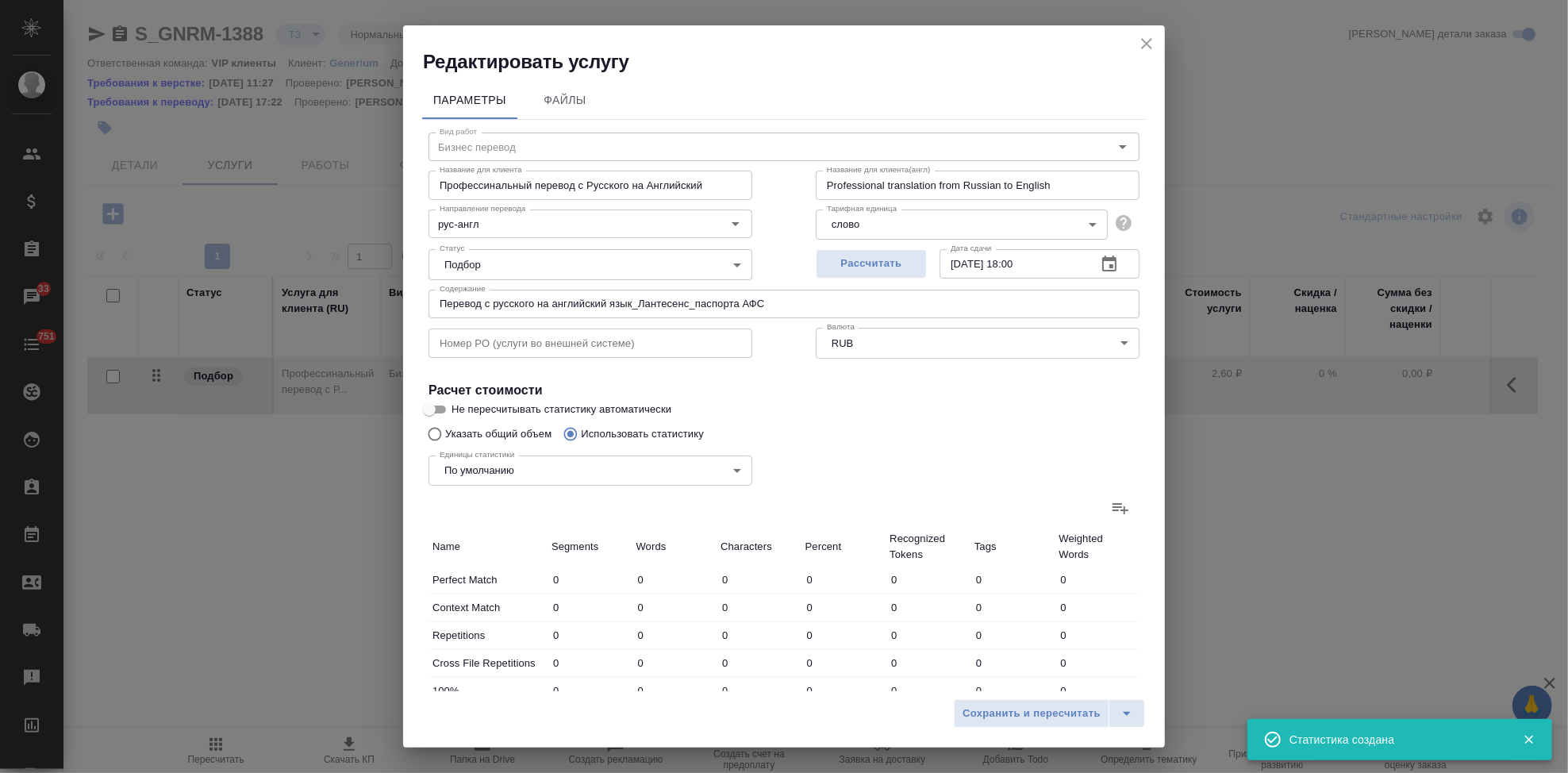
type input "329"
type input "20"
type input "35"
type input "259"
type input "73"
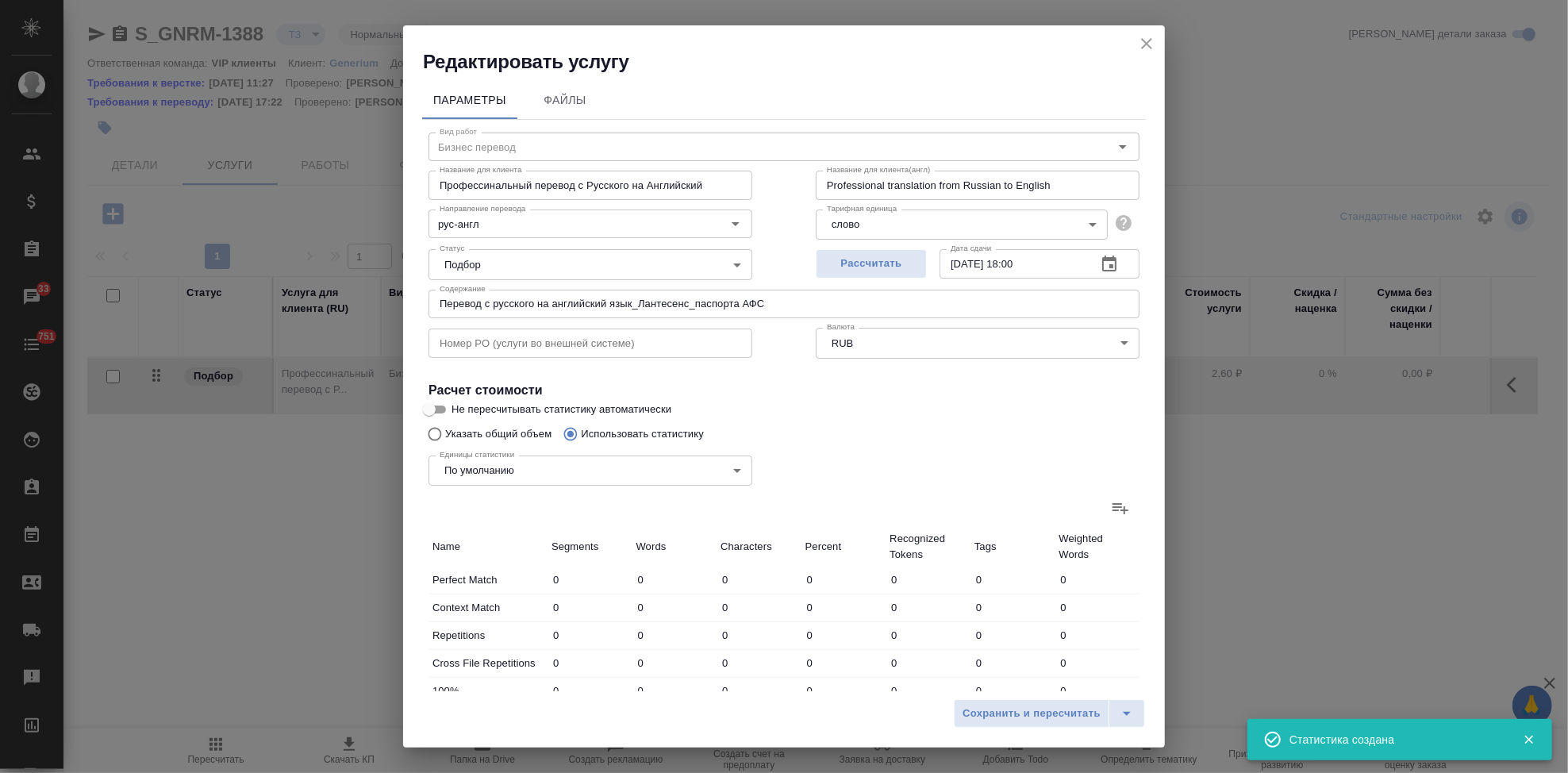
type input "118"
type input "957"
type input "91"
type input "368"
type input "2330"
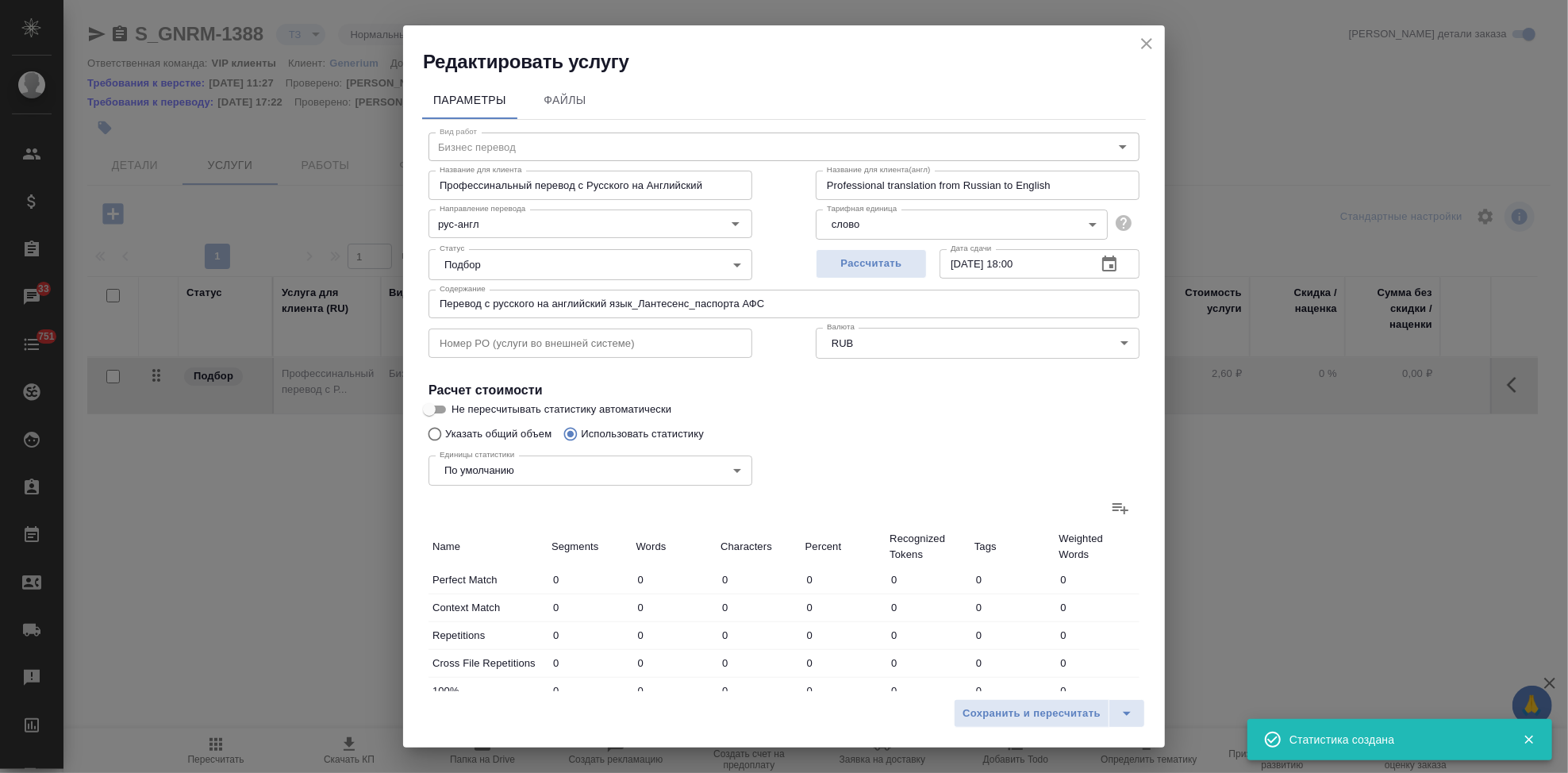
type input "13"
type input "82"
type input "411"
type input "40"
type input "154"
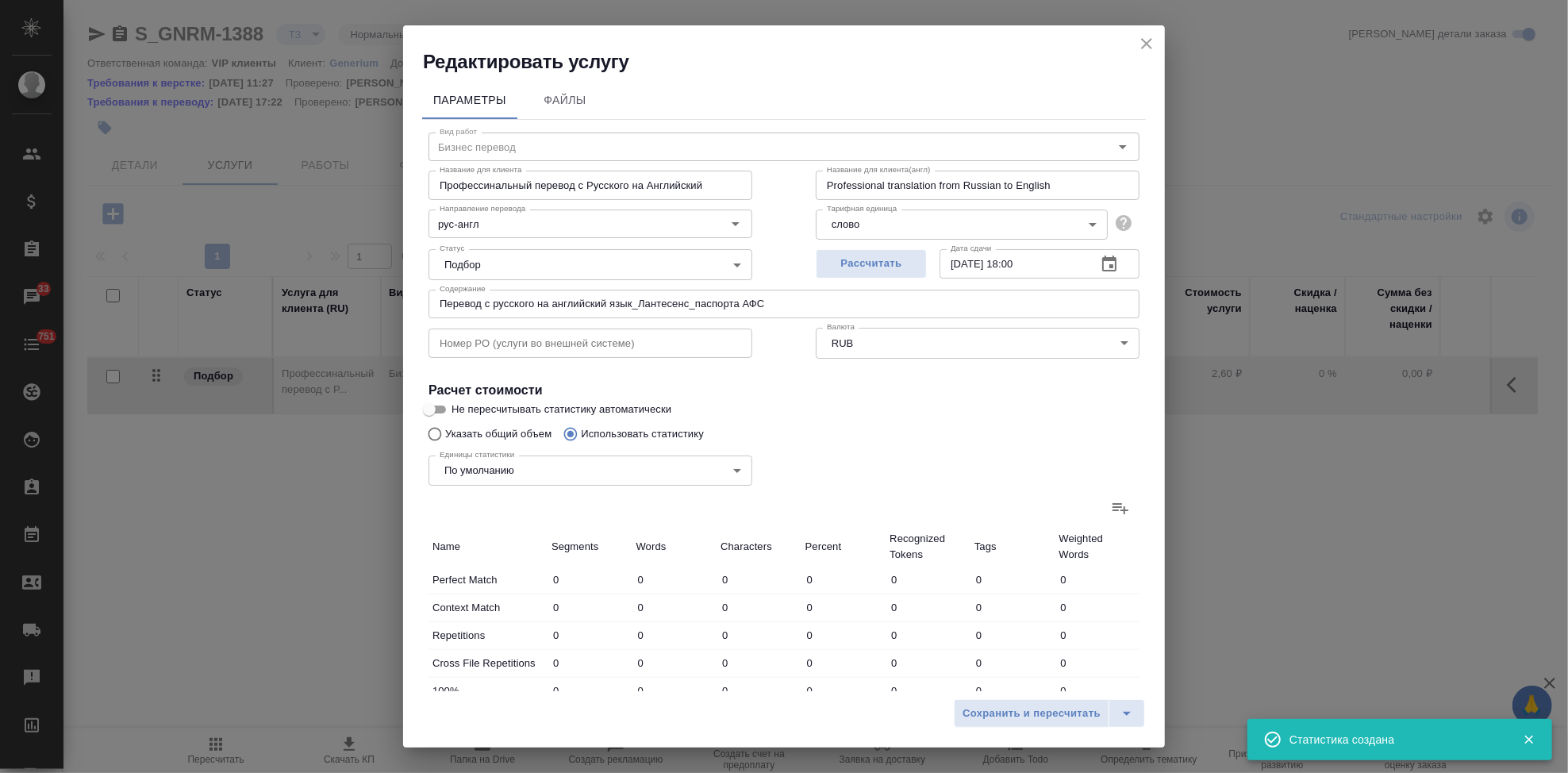
type input "1092"
type input "155"
type input "744"
type input "5287"
type input "404"
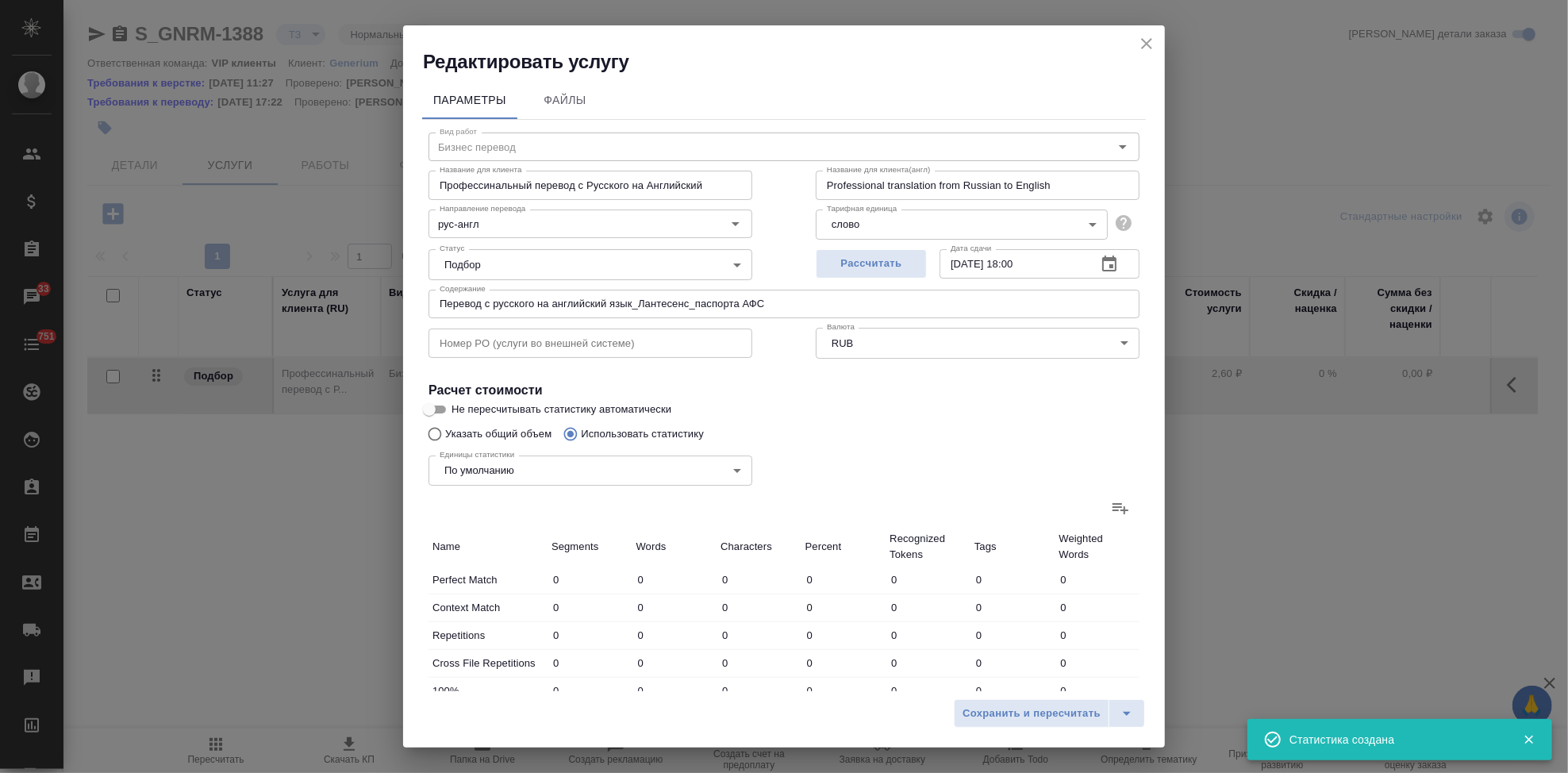
type input "1511"
type input "10503"
type input "439"
type input "1608"
type input "11091"
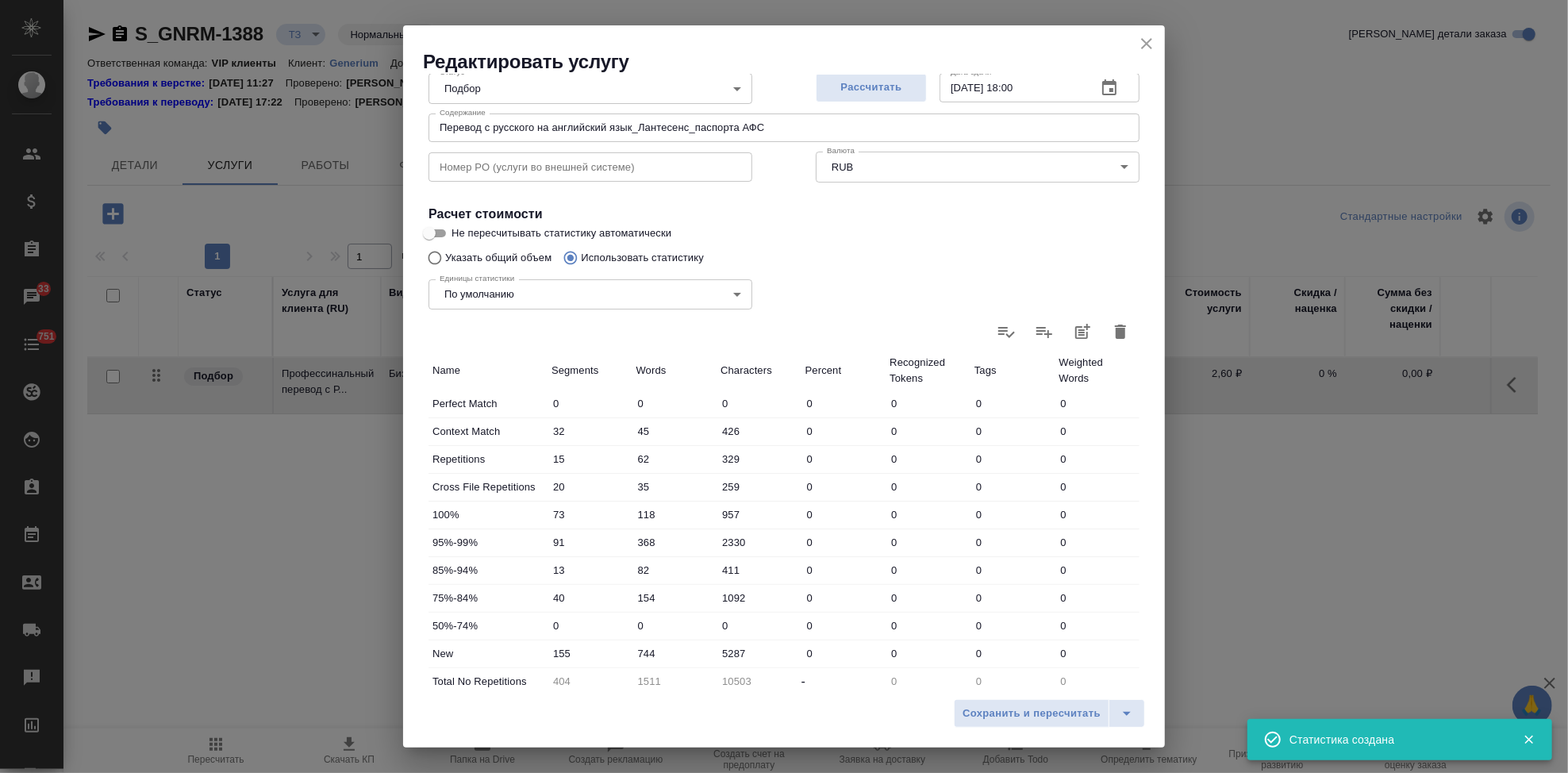
scroll to position [307, 0]
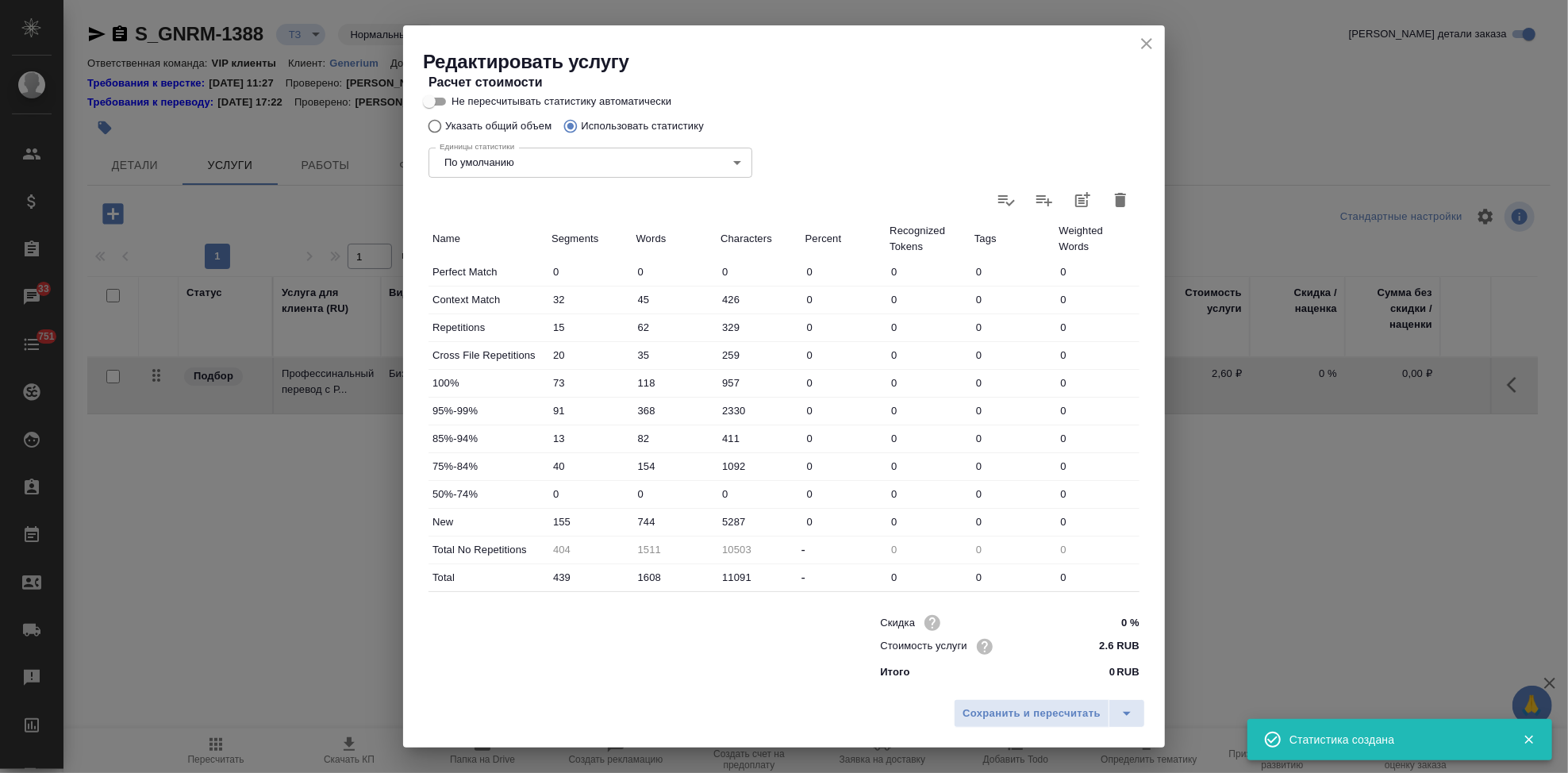
click at [643, 516] on input "744" at bounding box center [675, 522] width 85 height 23
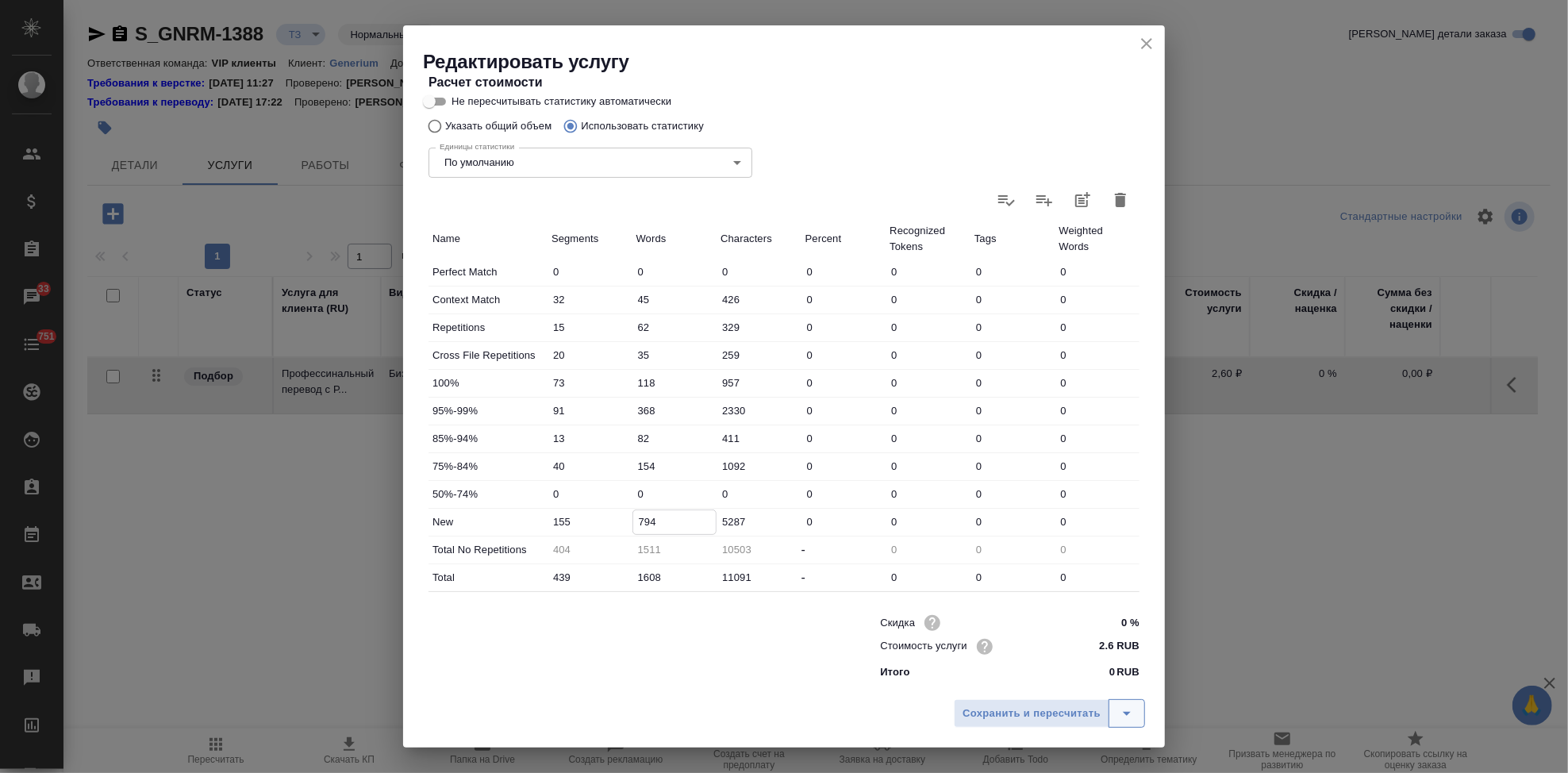
type input "794"
click at [1139, 712] on button "split button" at bounding box center [1127, 713] width 37 height 28
click at [1038, 686] on li "Сохранить" at bounding box center [1051, 680] width 191 height 25
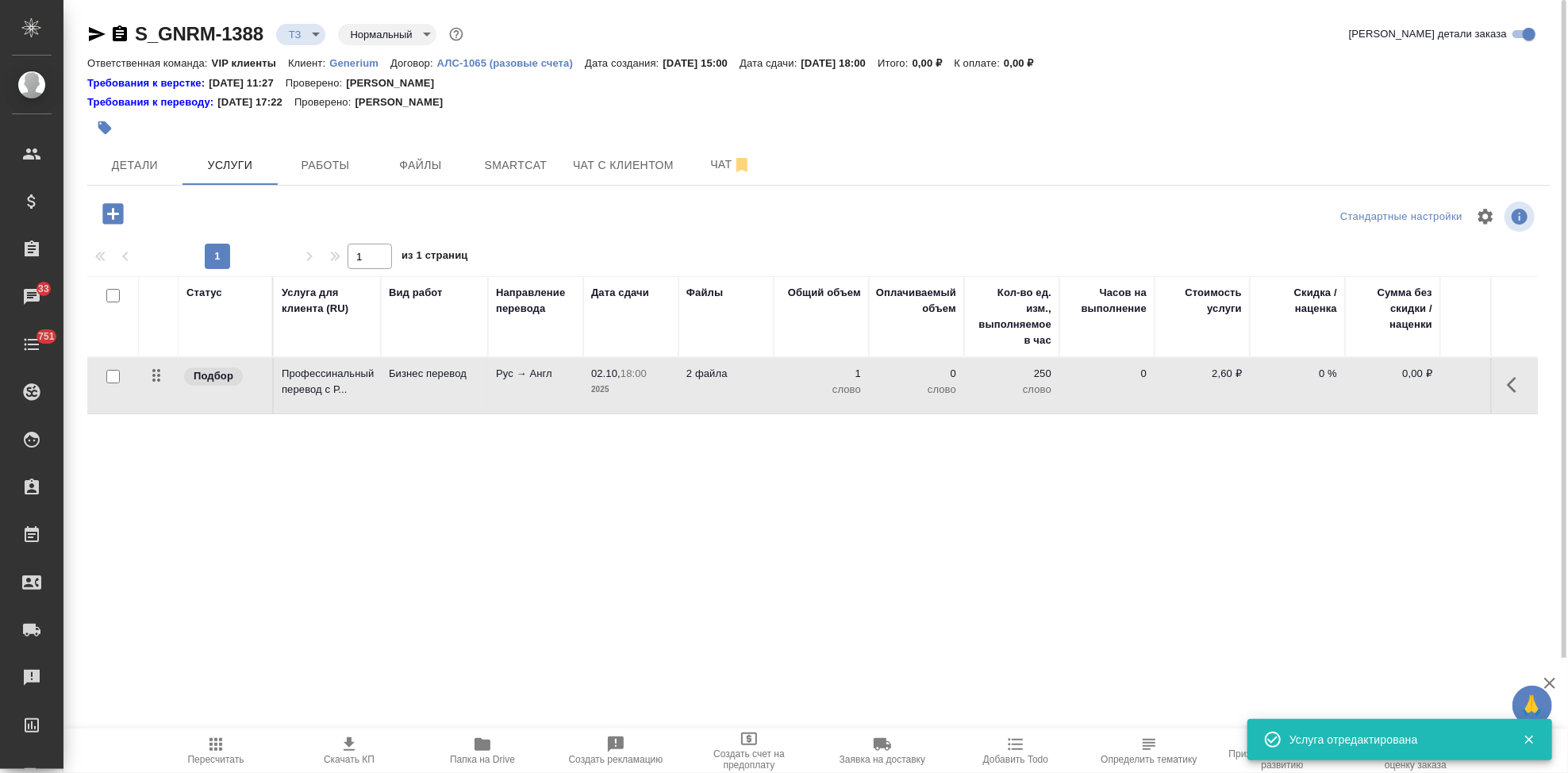
click at [700, 188] on div "S_GNRM-1388 ТЗ tz Нормальный normal Кратко детали заказа Ответственная команда:…" at bounding box center [819, 329] width 1481 height 658
click at [706, 159] on span "Чат" at bounding box center [731, 164] width 77 height 19
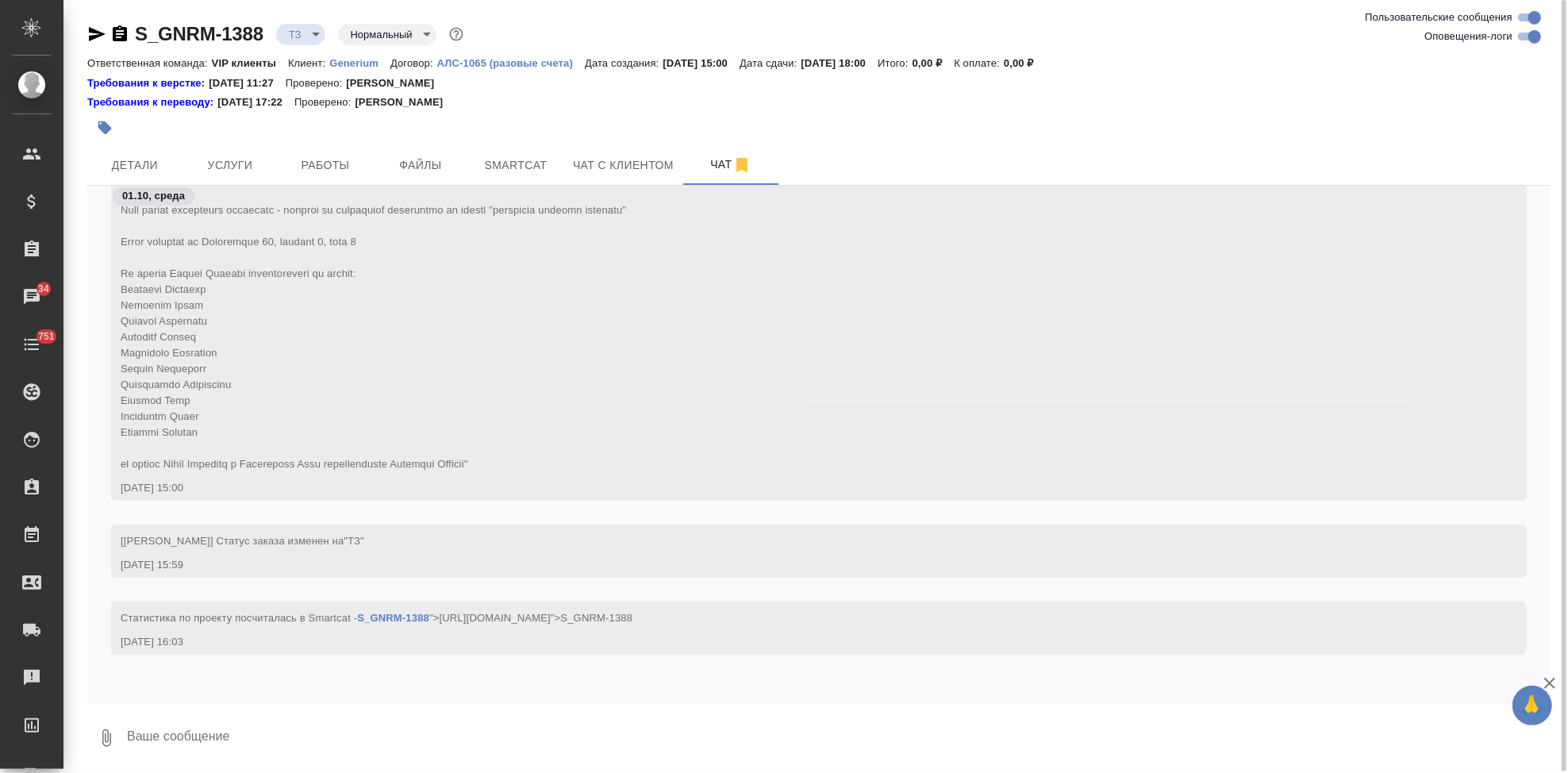
scroll to position [355, 0]
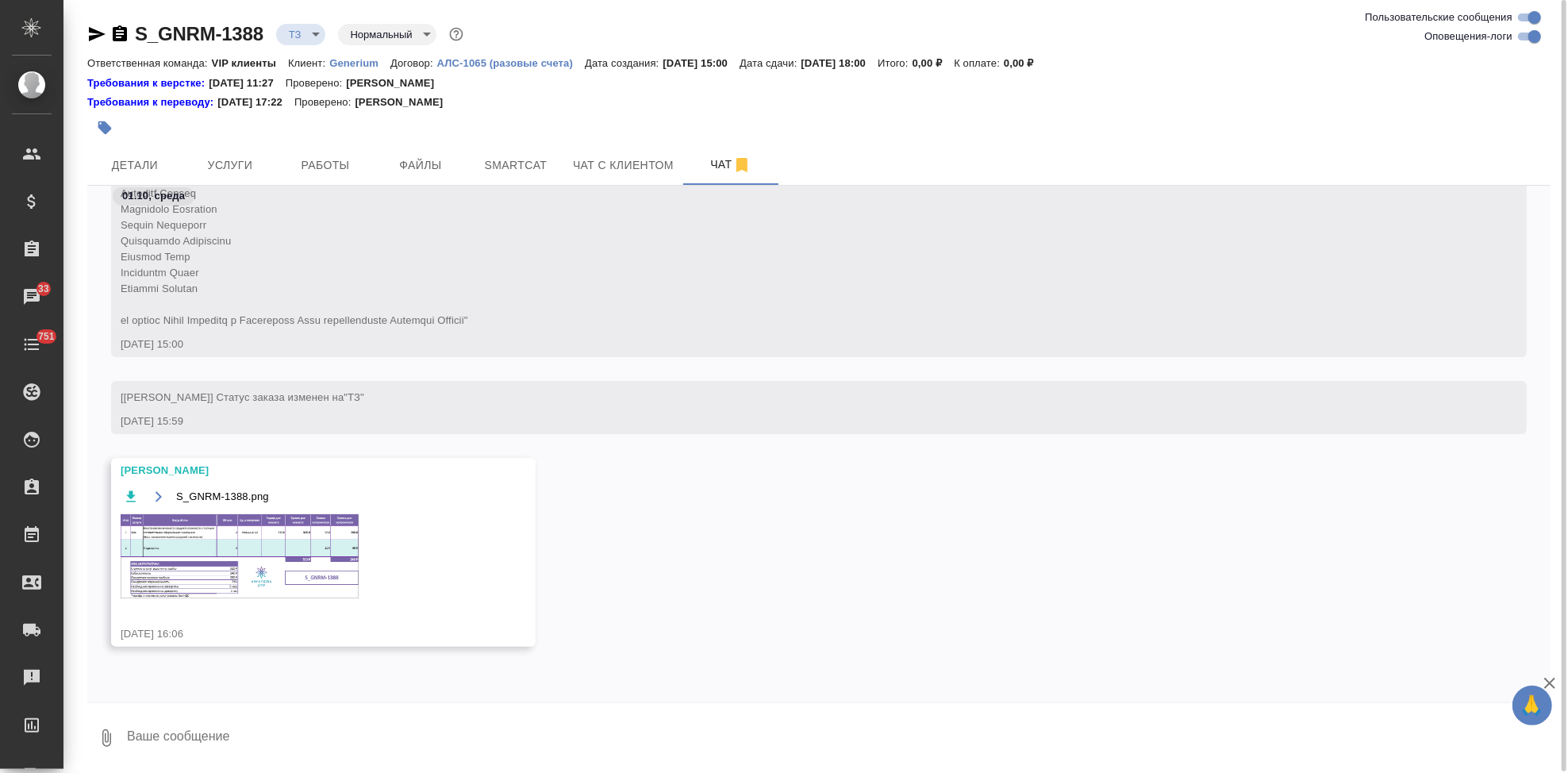
click at [342, 560] on img at bounding box center [239, 556] width 238 height 84
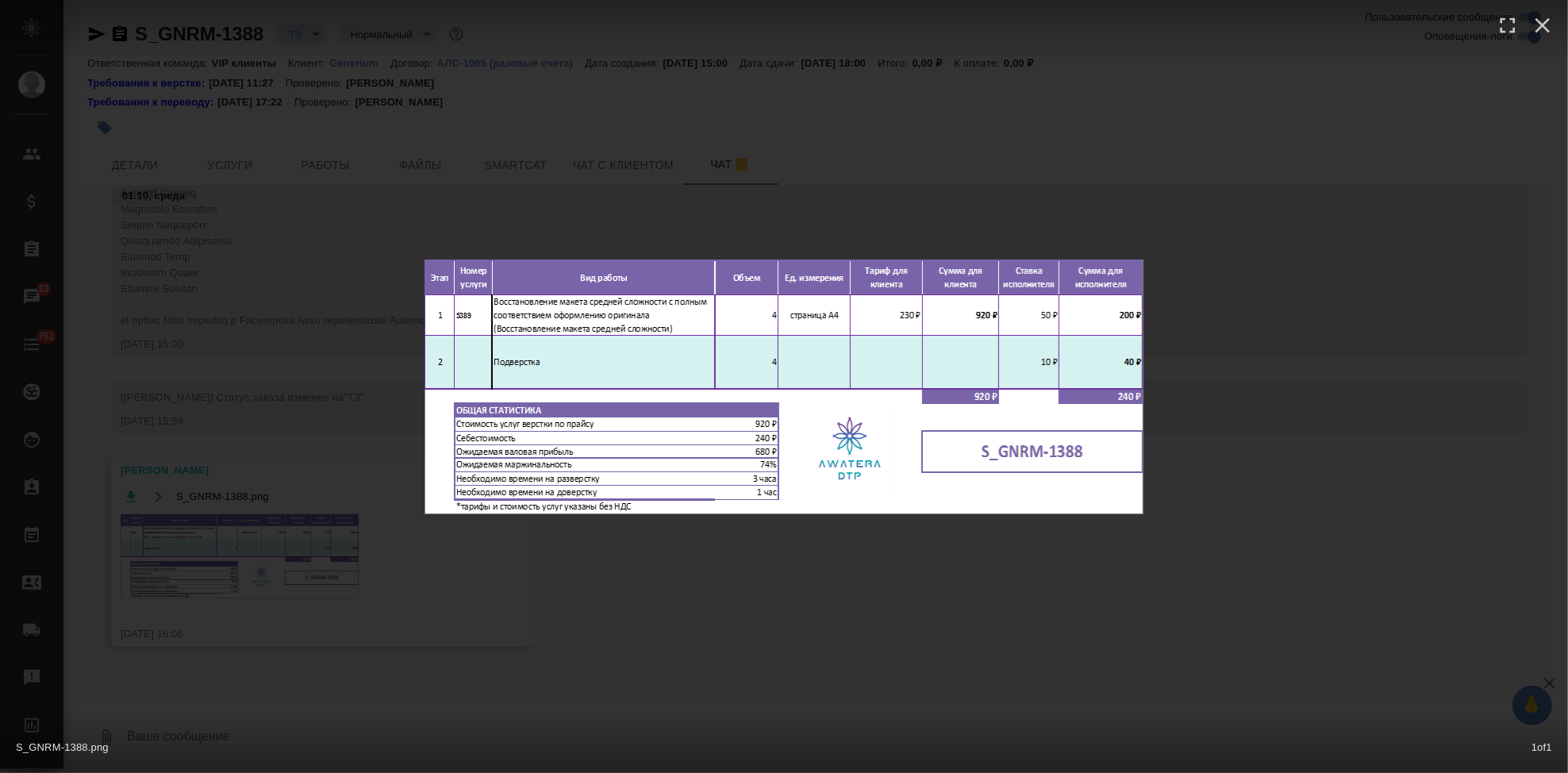
click at [823, 604] on div "S_GNRM-1388.png 1 of 1" at bounding box center [784, 386] width 1568 height 773
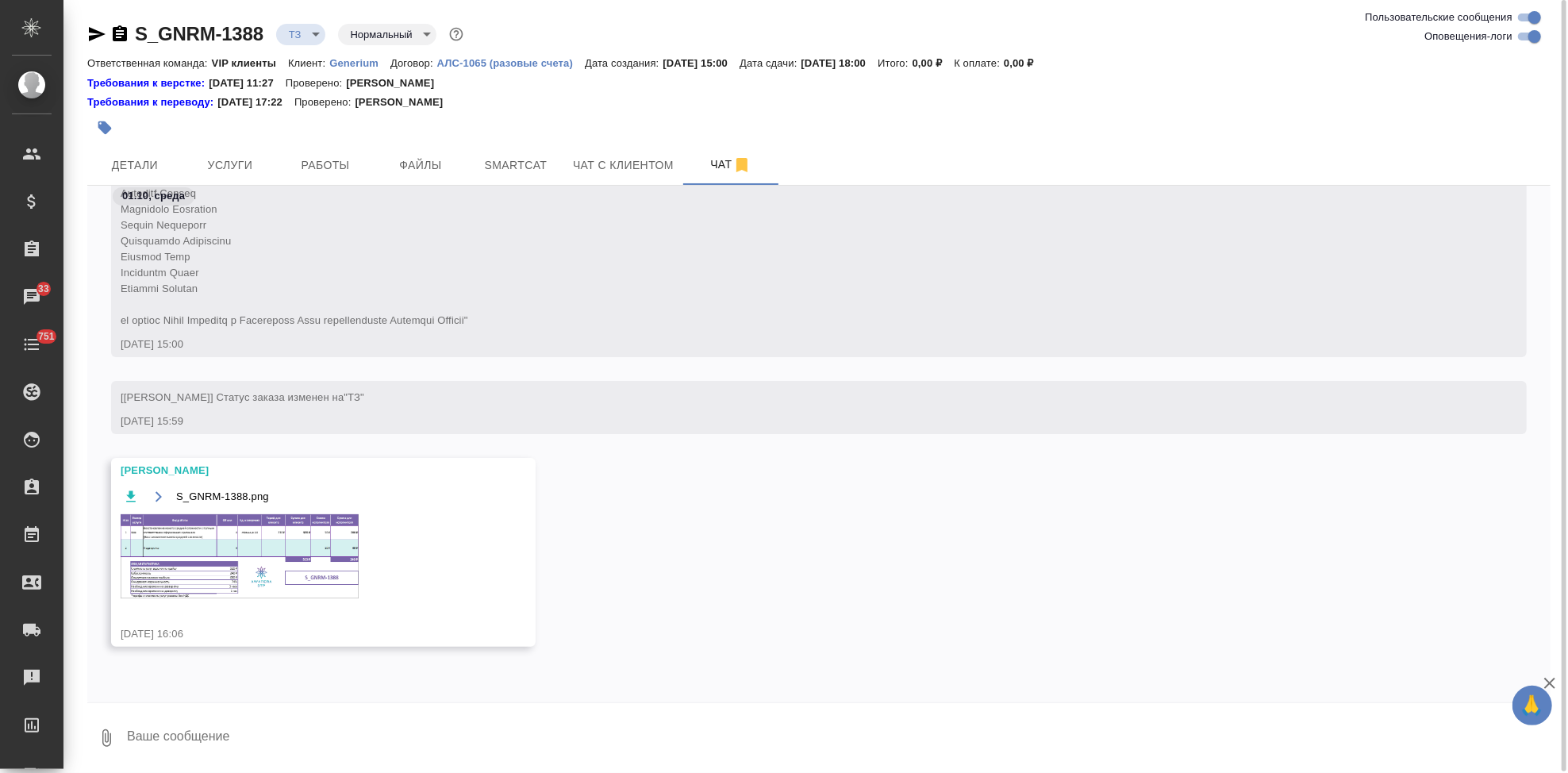
click at [199, 584] on img at bounding box center [239, 556] width 238 height 84
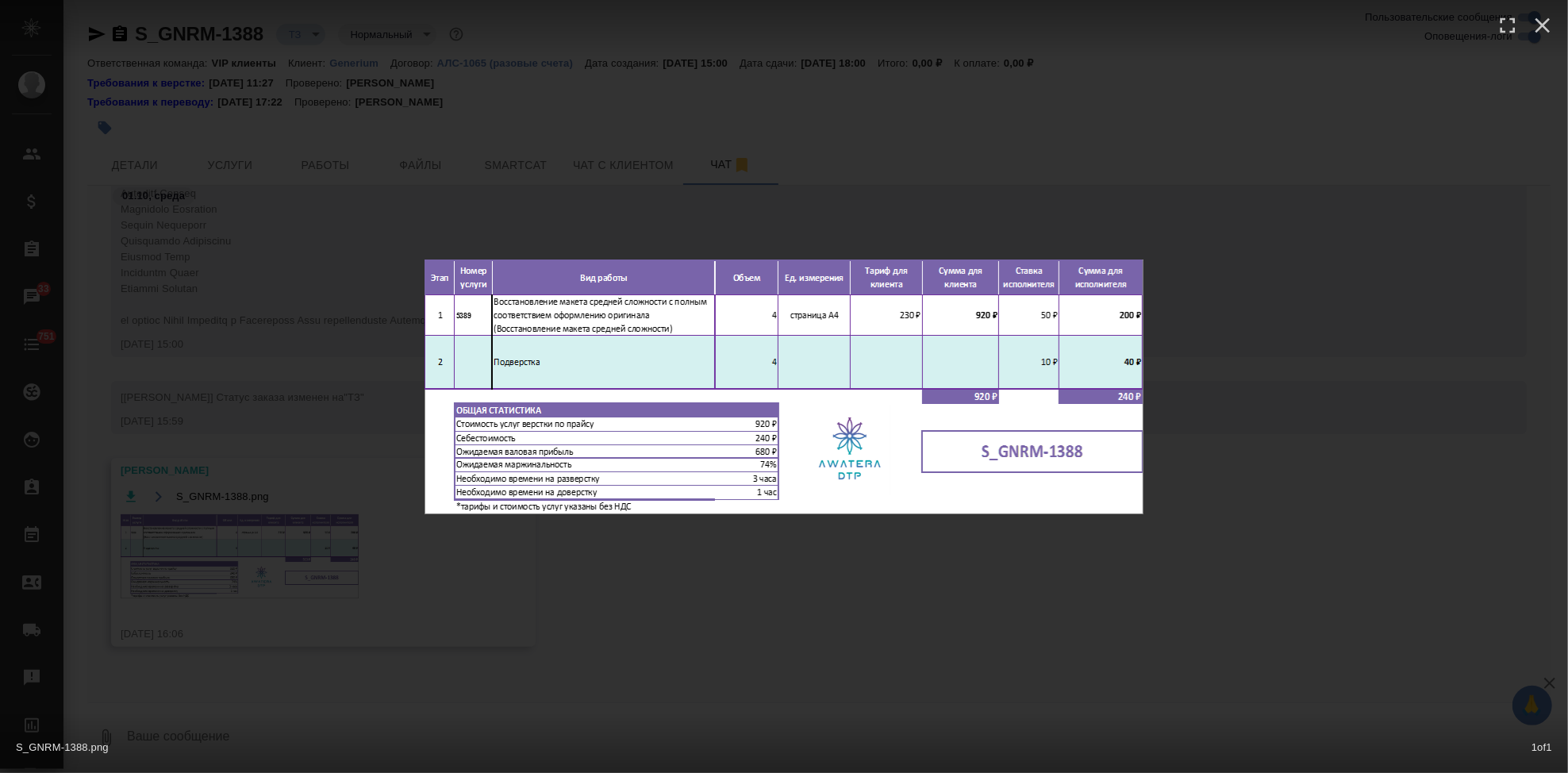
click at [798, 603] on div "S_GNRM-1388.png 1 of 1" at bounding box center [784, 386] width 1568 height 773
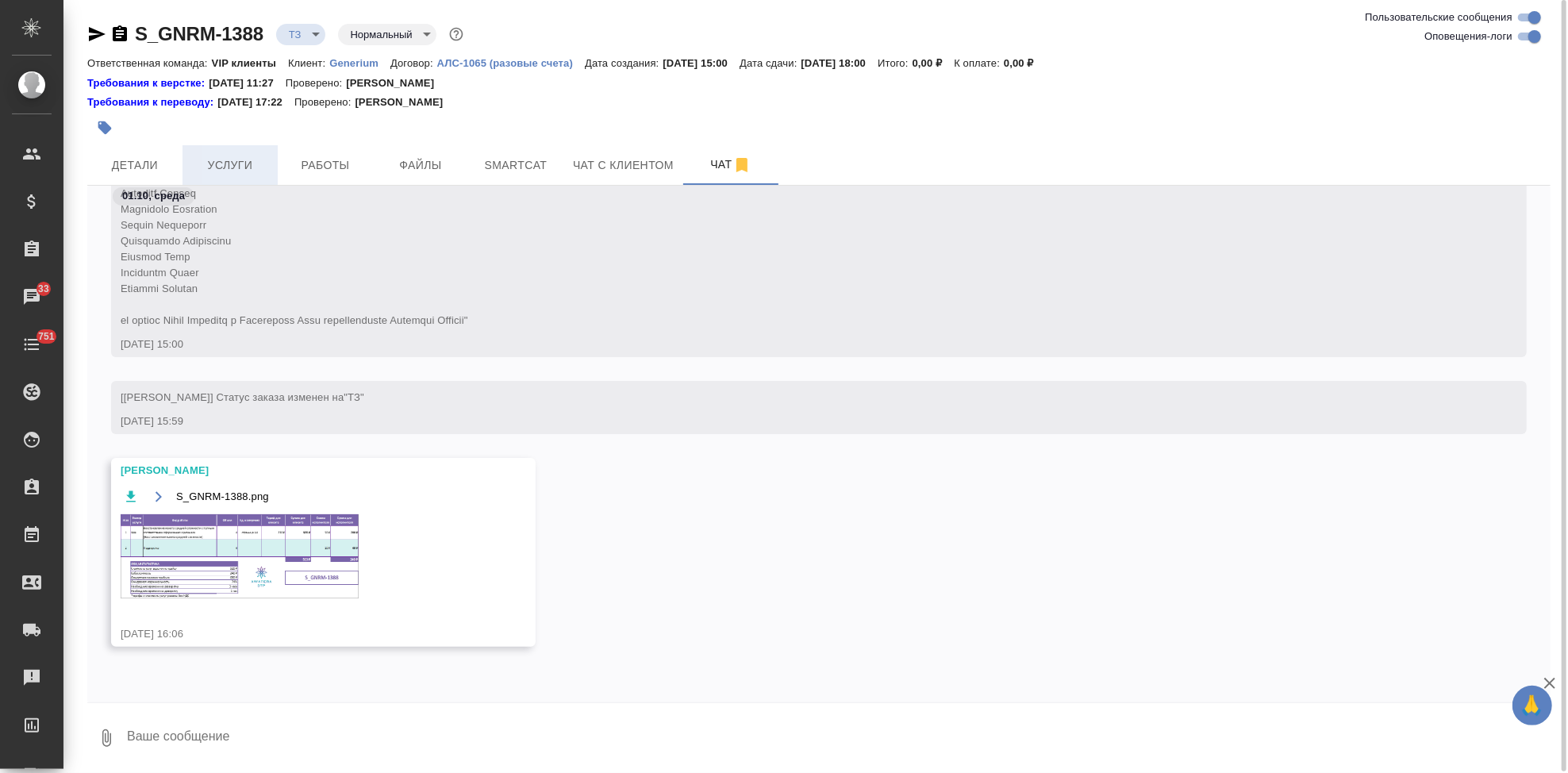
click at [248, 174] on span "Услуги" at bounding box center [230, 165] width 77 height 19
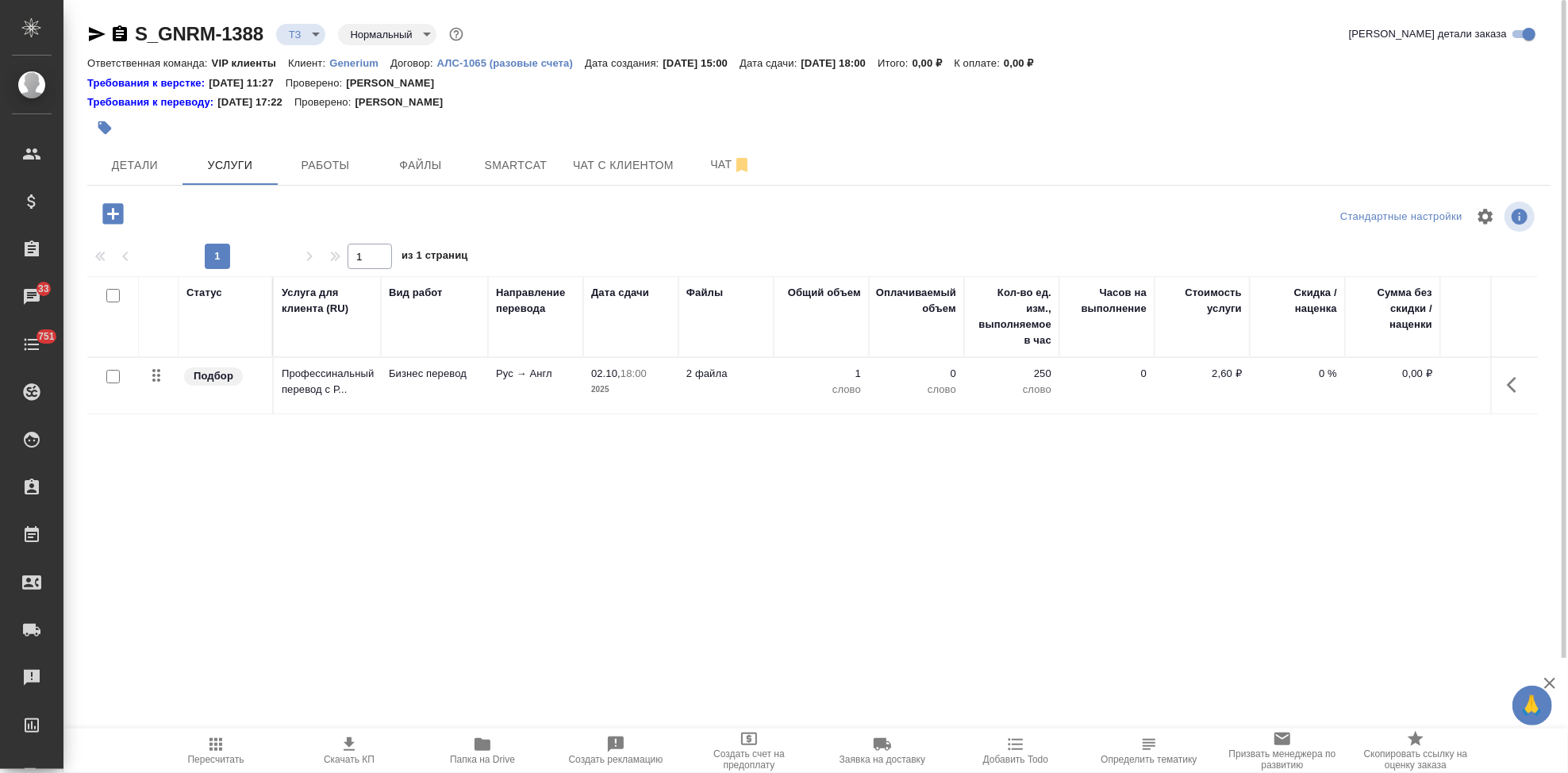
click at [114, 223] on icon "button" at bounding box center [112, 212] width 20 height 20
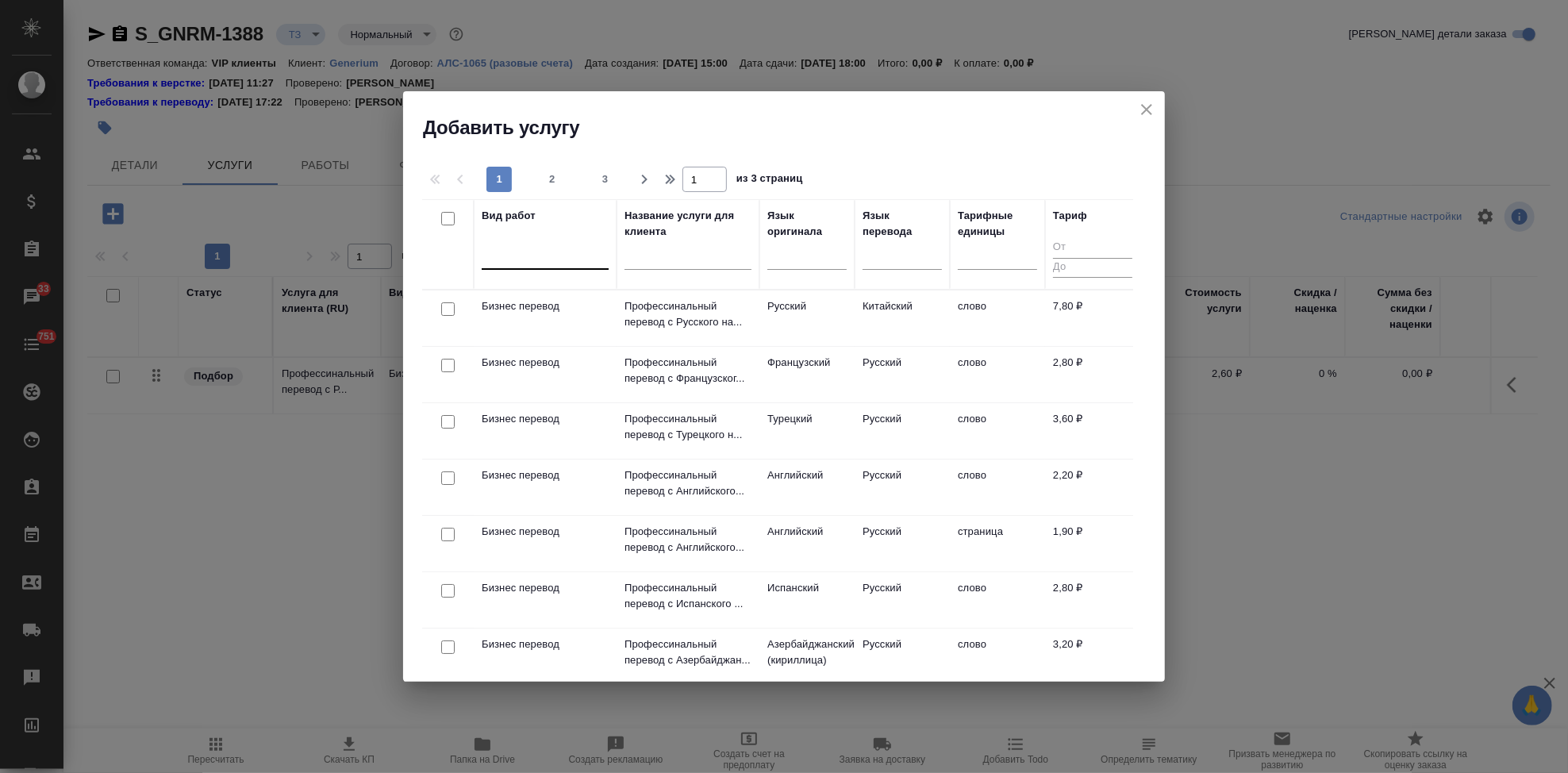
click at [534, 259] on div at bounding box center [544, 253] width 127 height 23
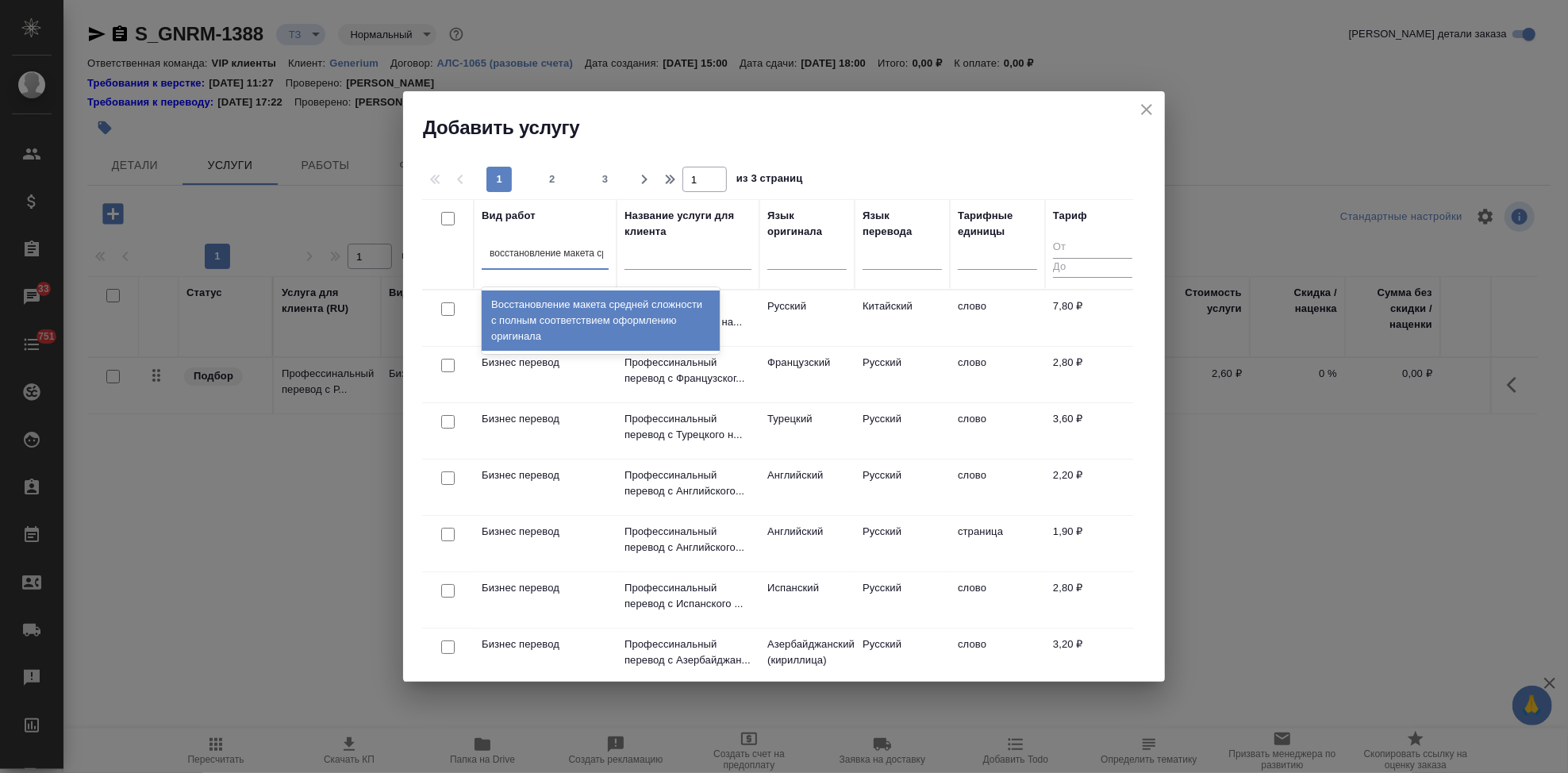
type input "восстановление макета сре"
click at [608, 332] on div "Восстановление макета средней сложности с полным соответствием оформлению ориги…" at bounding box center [600, 320] width 238 height 60
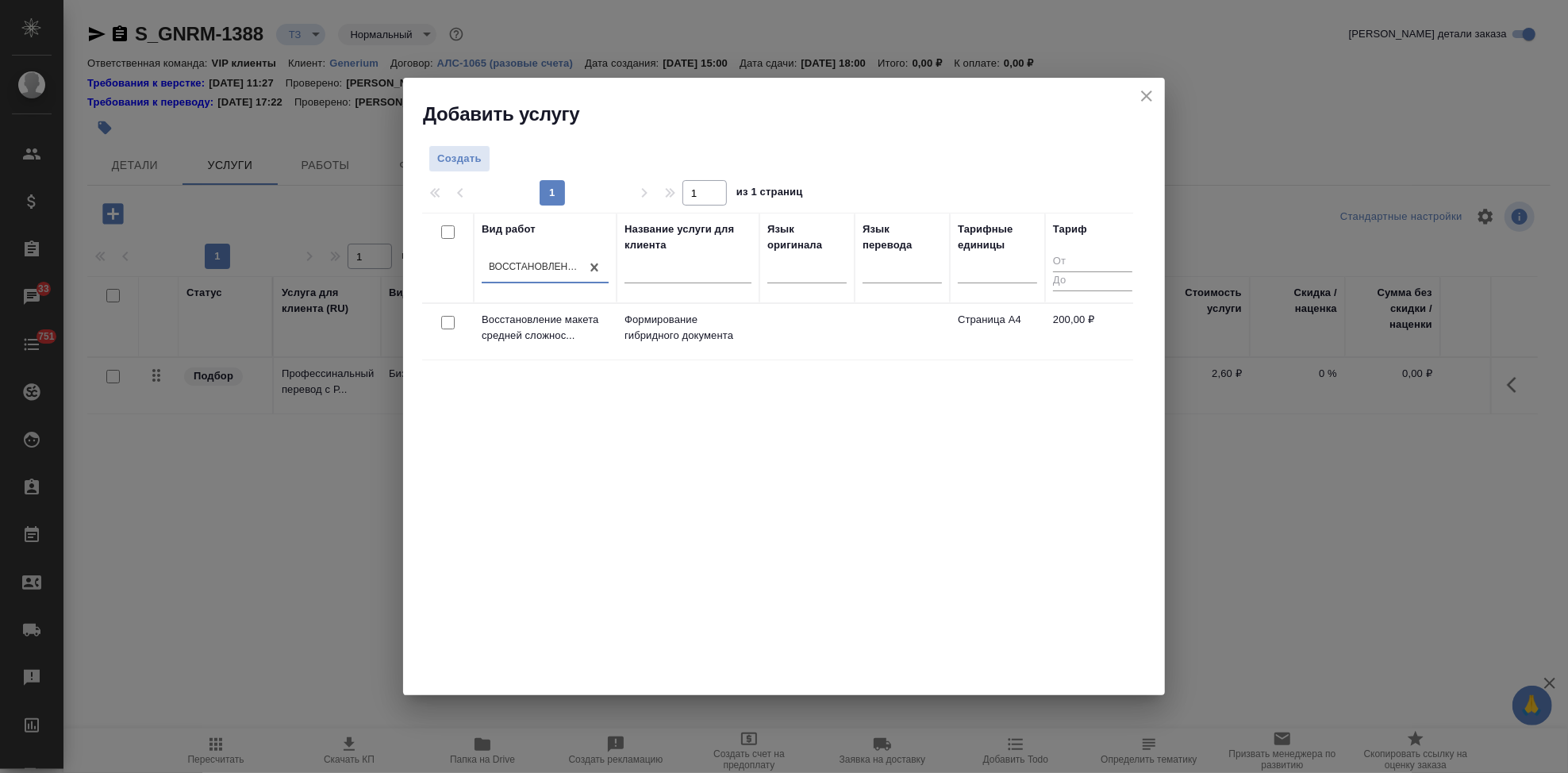
click at [630, 328] on p "Формирование гибридного документа" at bounding box center [688, 327] width 127 height 32
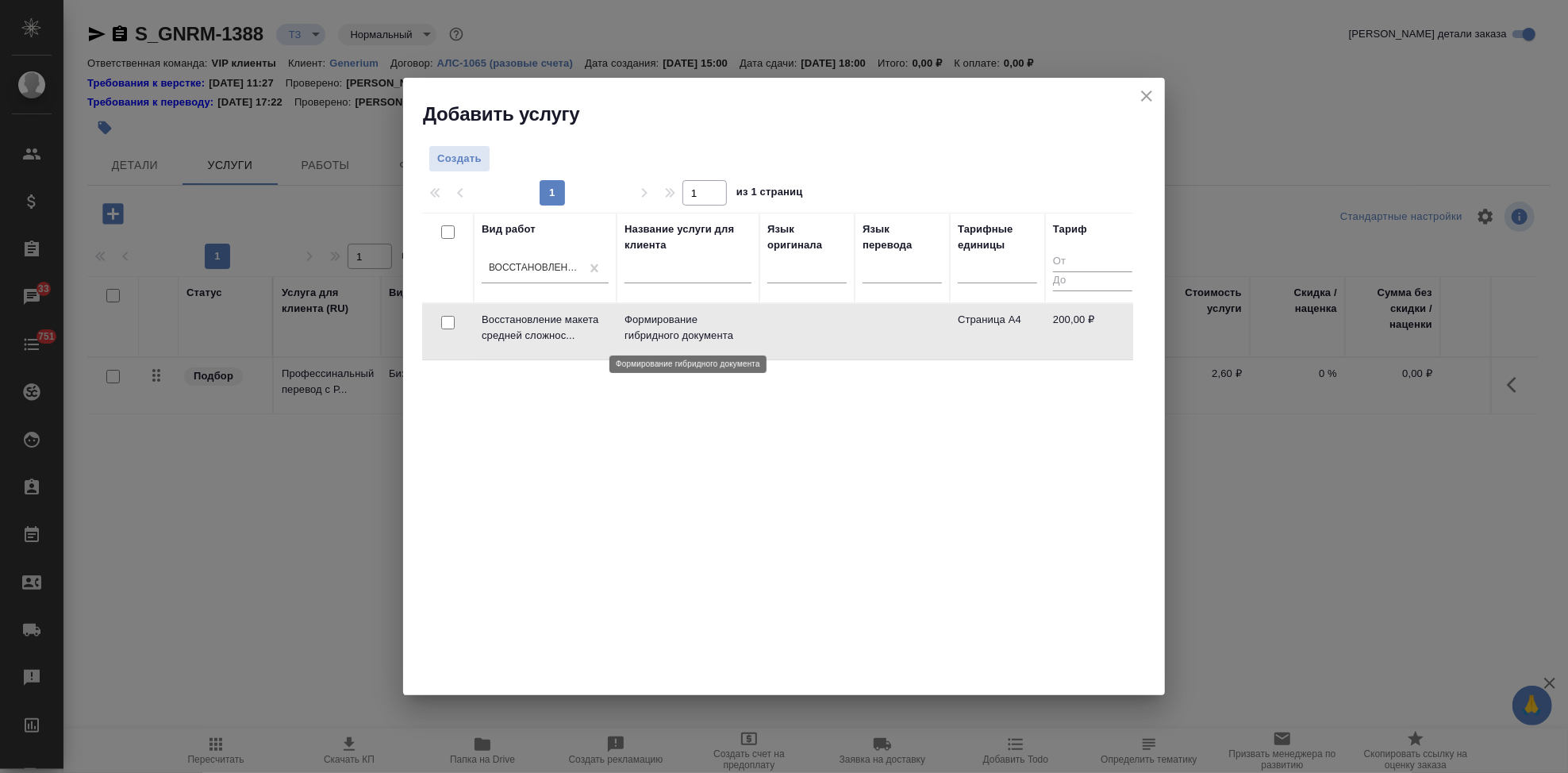
click at [630, 328] on p "Формирование гибридного документа" at bounding box center [688, 327] width 127 height 32
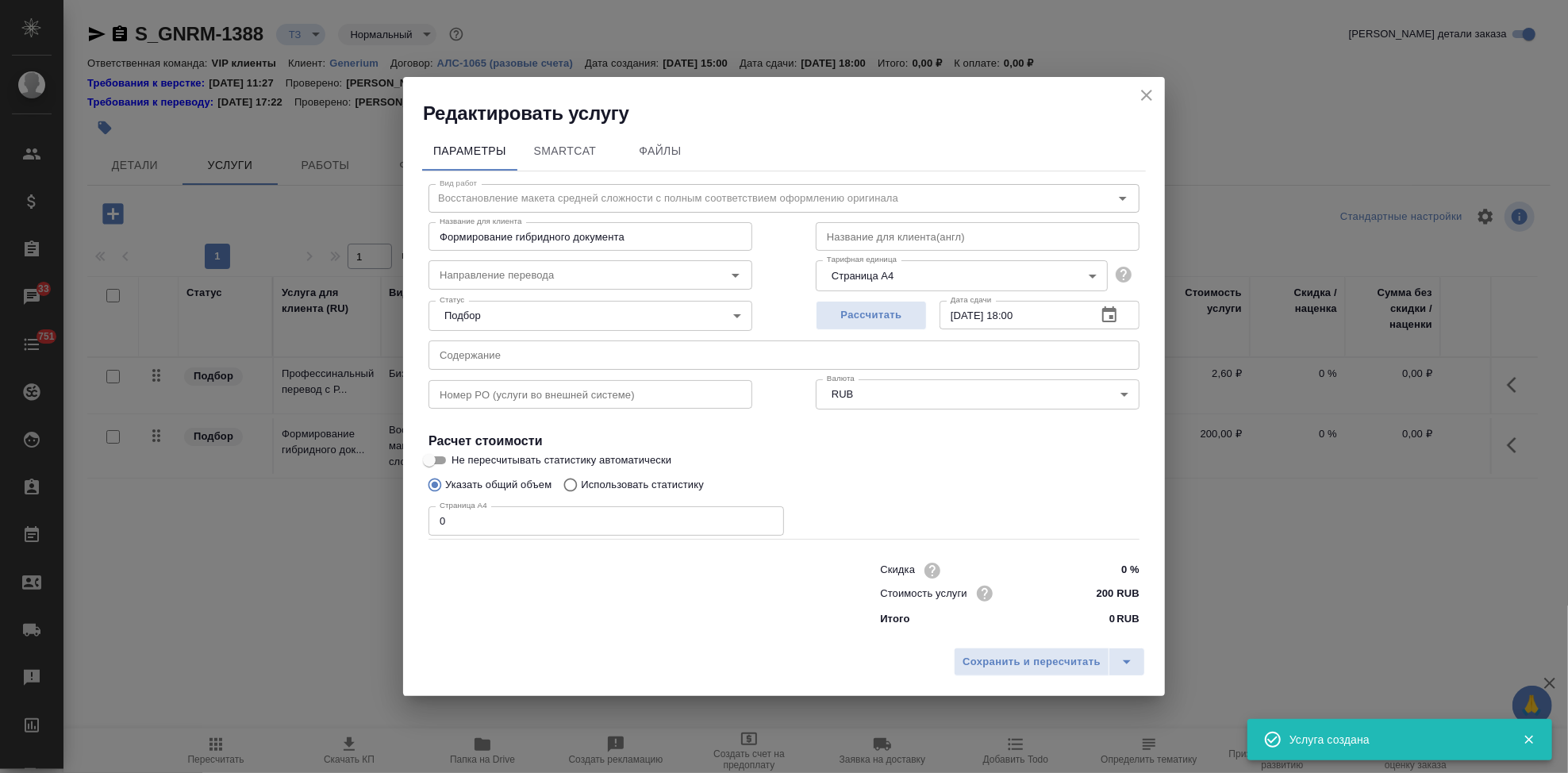
click at [630, 350] on input "text" at bounding box center [784, 354] width 711 height 28
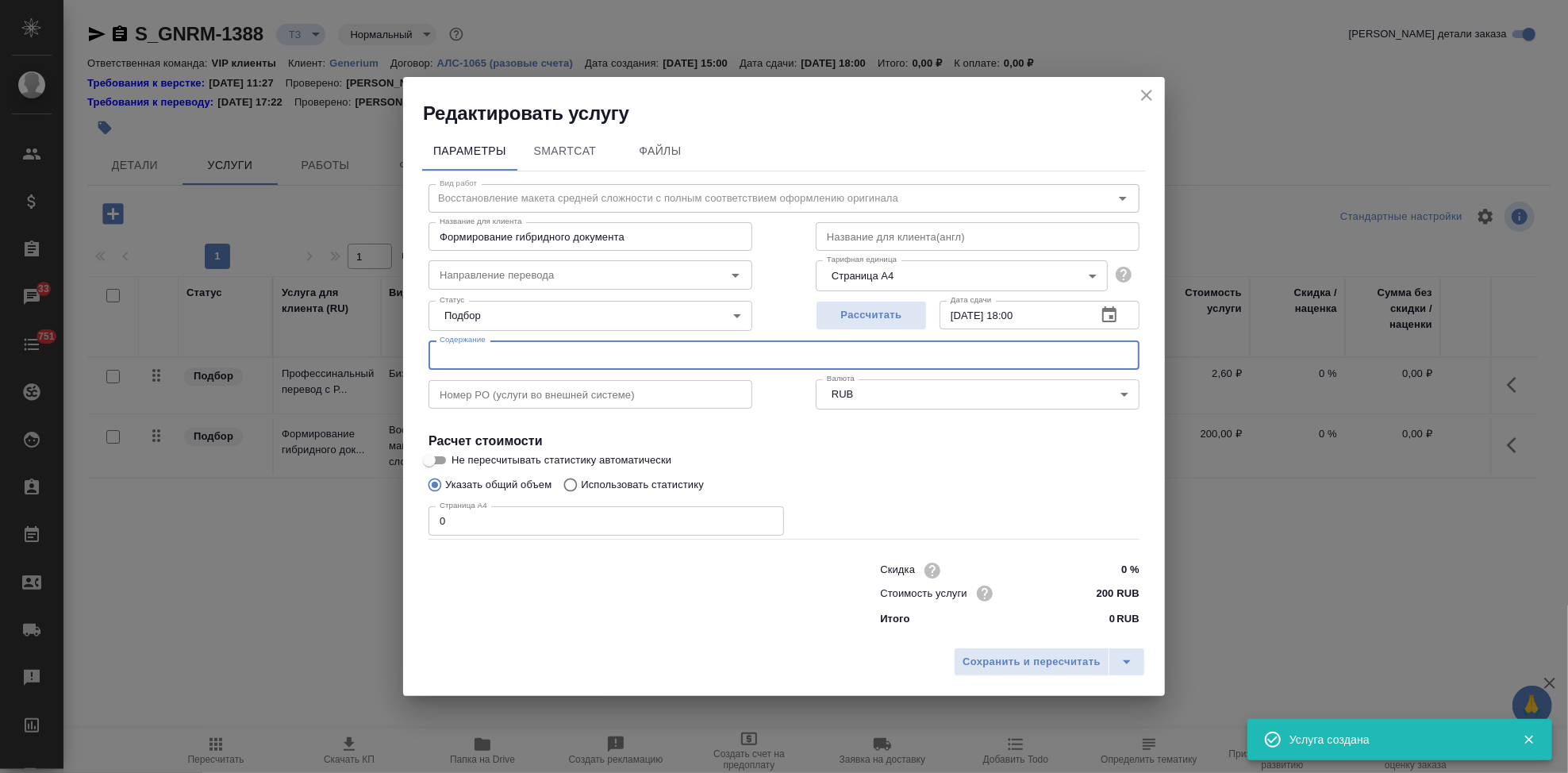
paste input "Перевод с русского на английский язык_Лантесенс_паспорта АФС"
type input "Перевод с русского на английский язык_Лантесенс_паспорта АФС"
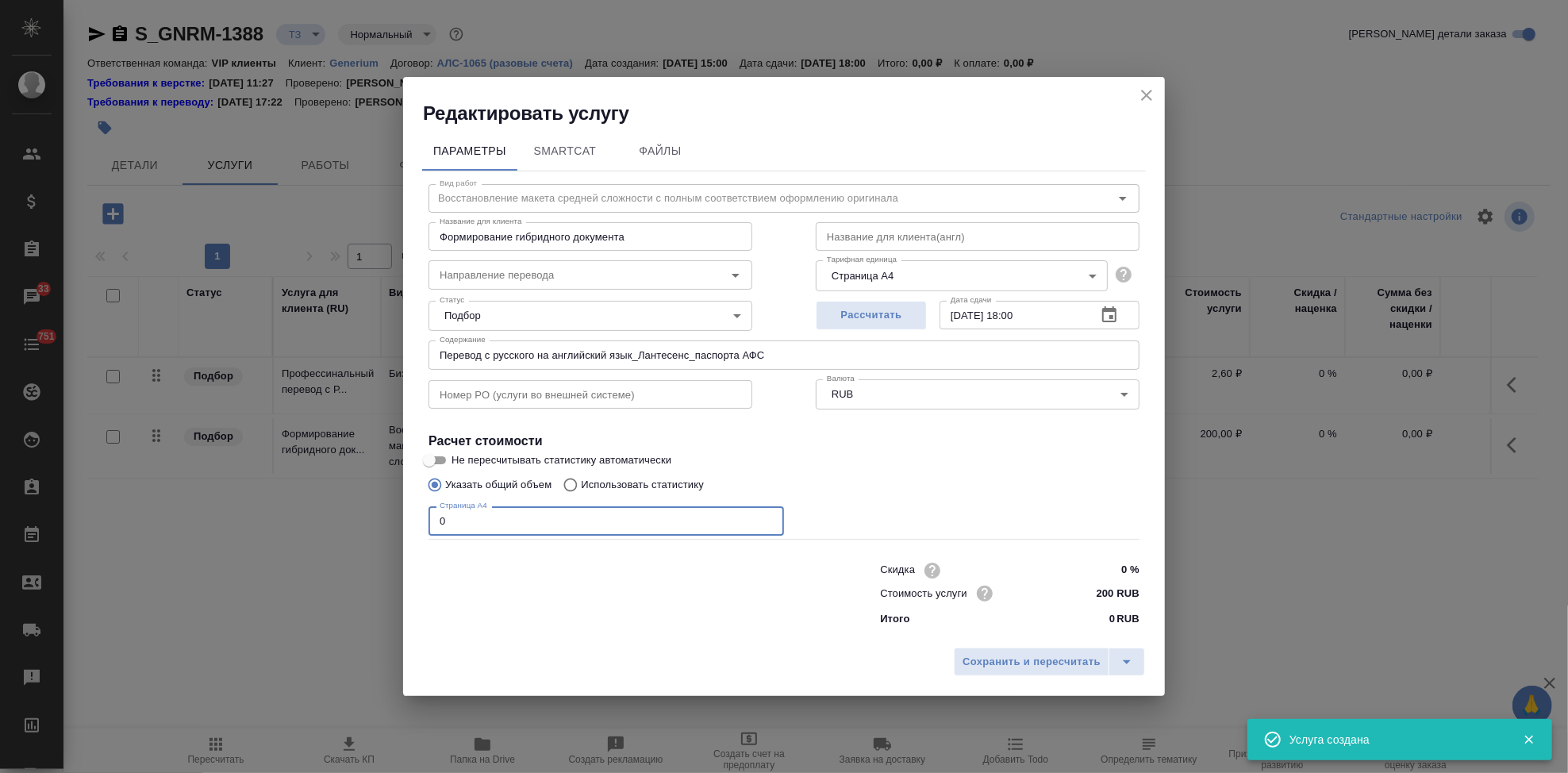
click at [506, 531] on input "0" at bounding box center [606, 520] width 355 height 28
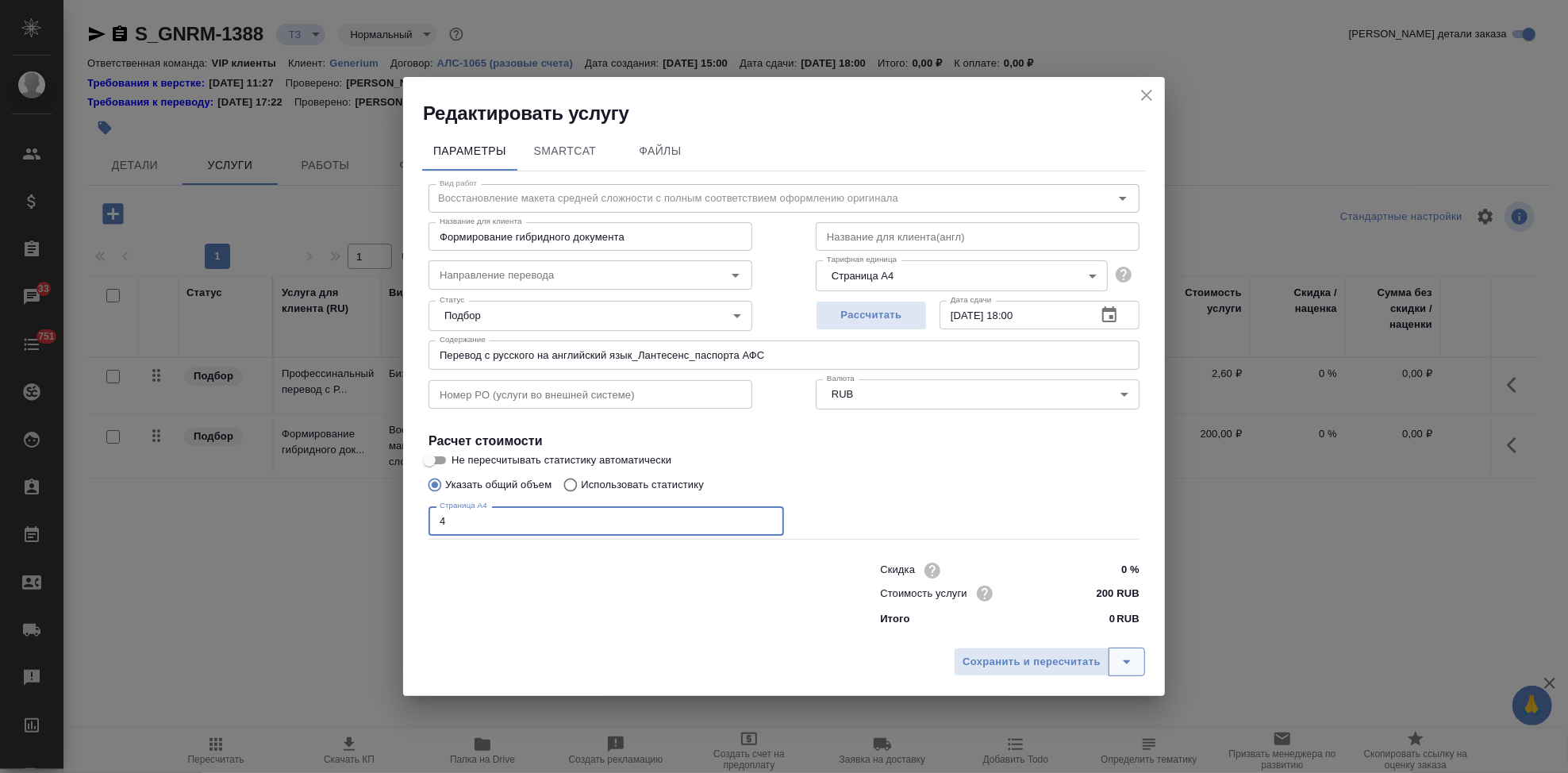
type input "4"
click at [1125, 660] on icon "split button" at bounding box center [1127, 661] width 19 height 19
click at [1045, 638] on li "Сохранить" at bounding box center [1051, 628] width 191 height 25
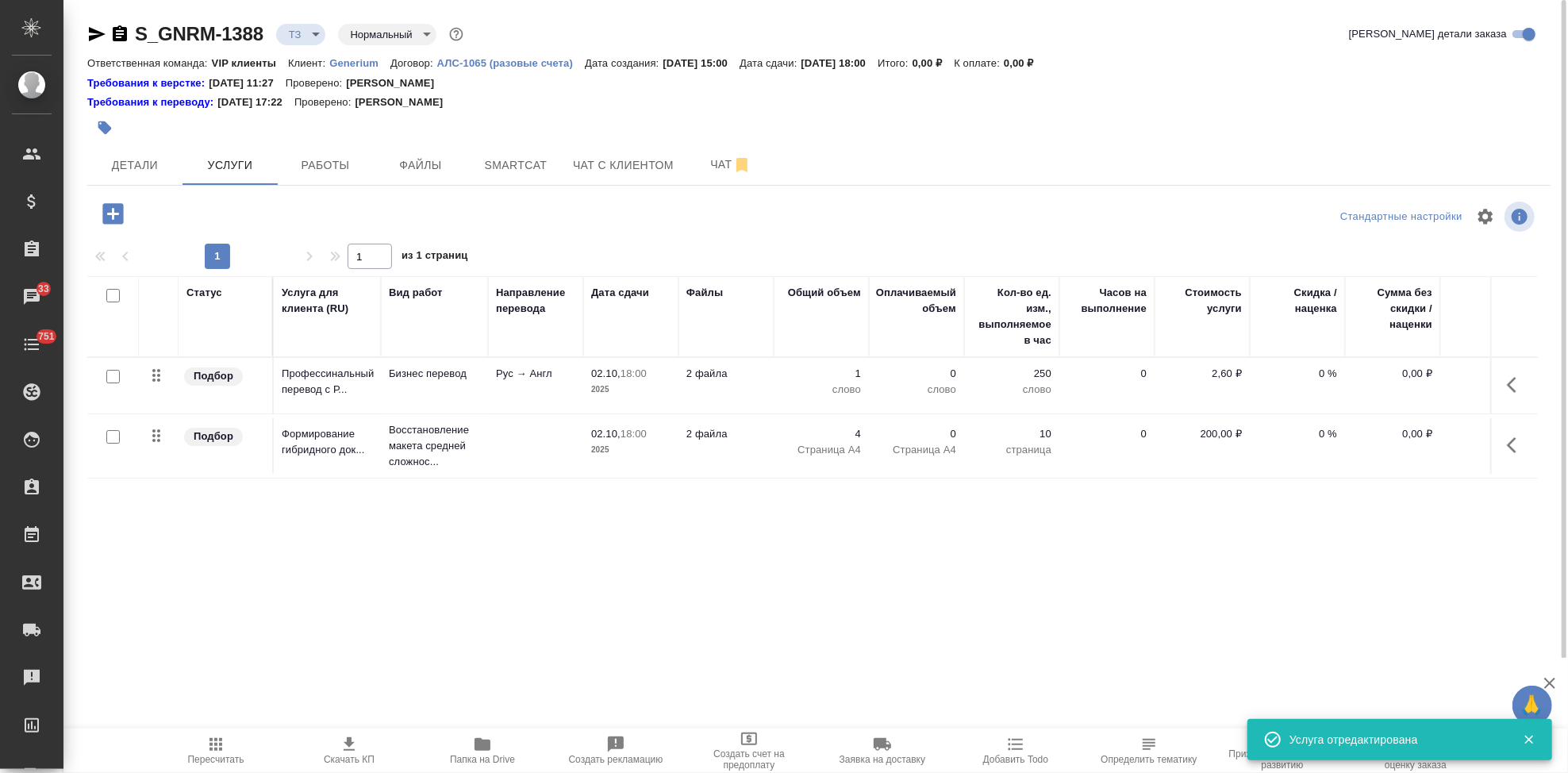
click at [212, 754] on span "Пересчитать" at bounding box center [216, 758] width 56 height 11
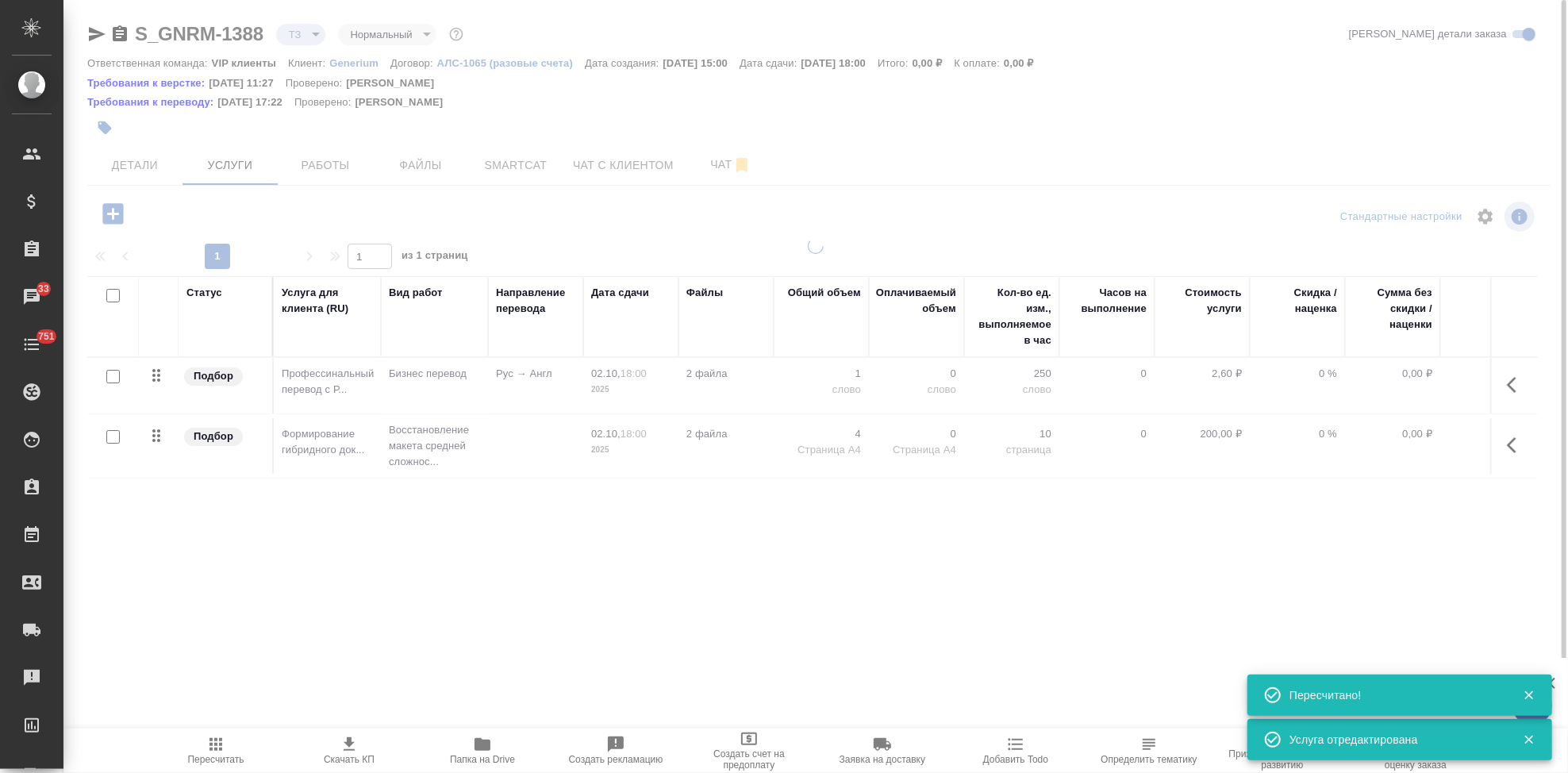
type input "new"
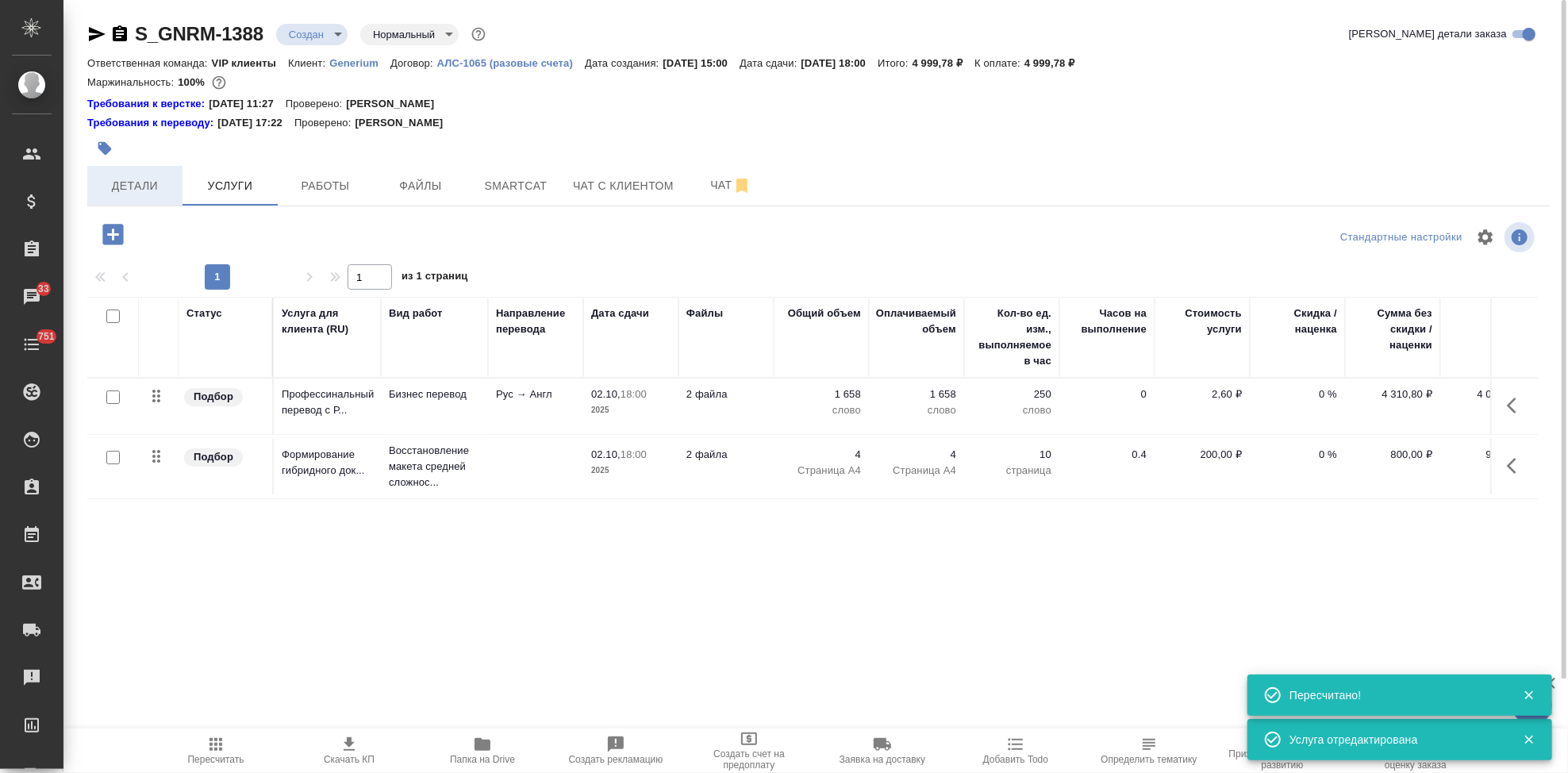
click at [119, 175] on button "Детали" at bounding box center [135, 185] width 95 height 40
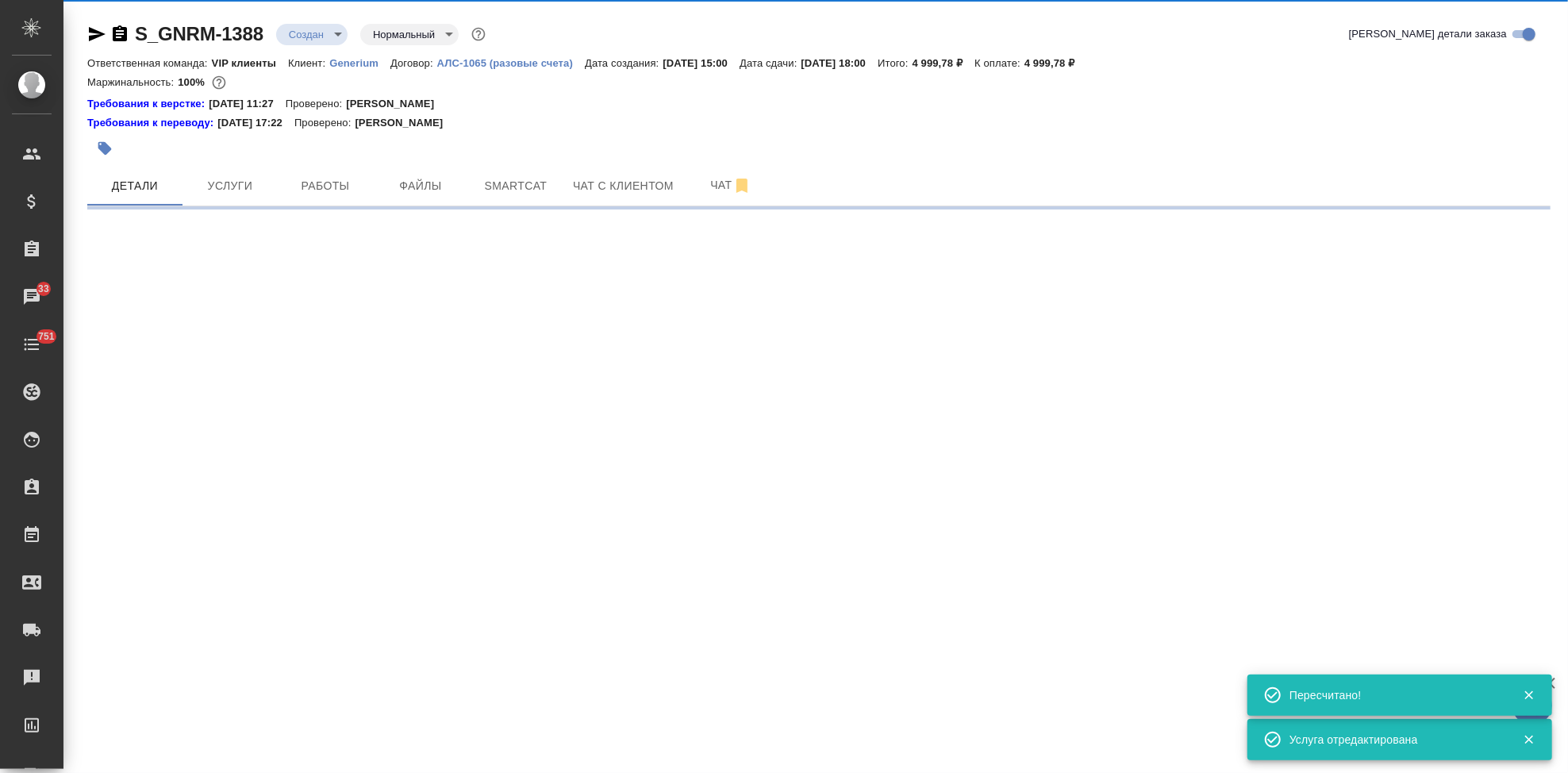
select select "RU"
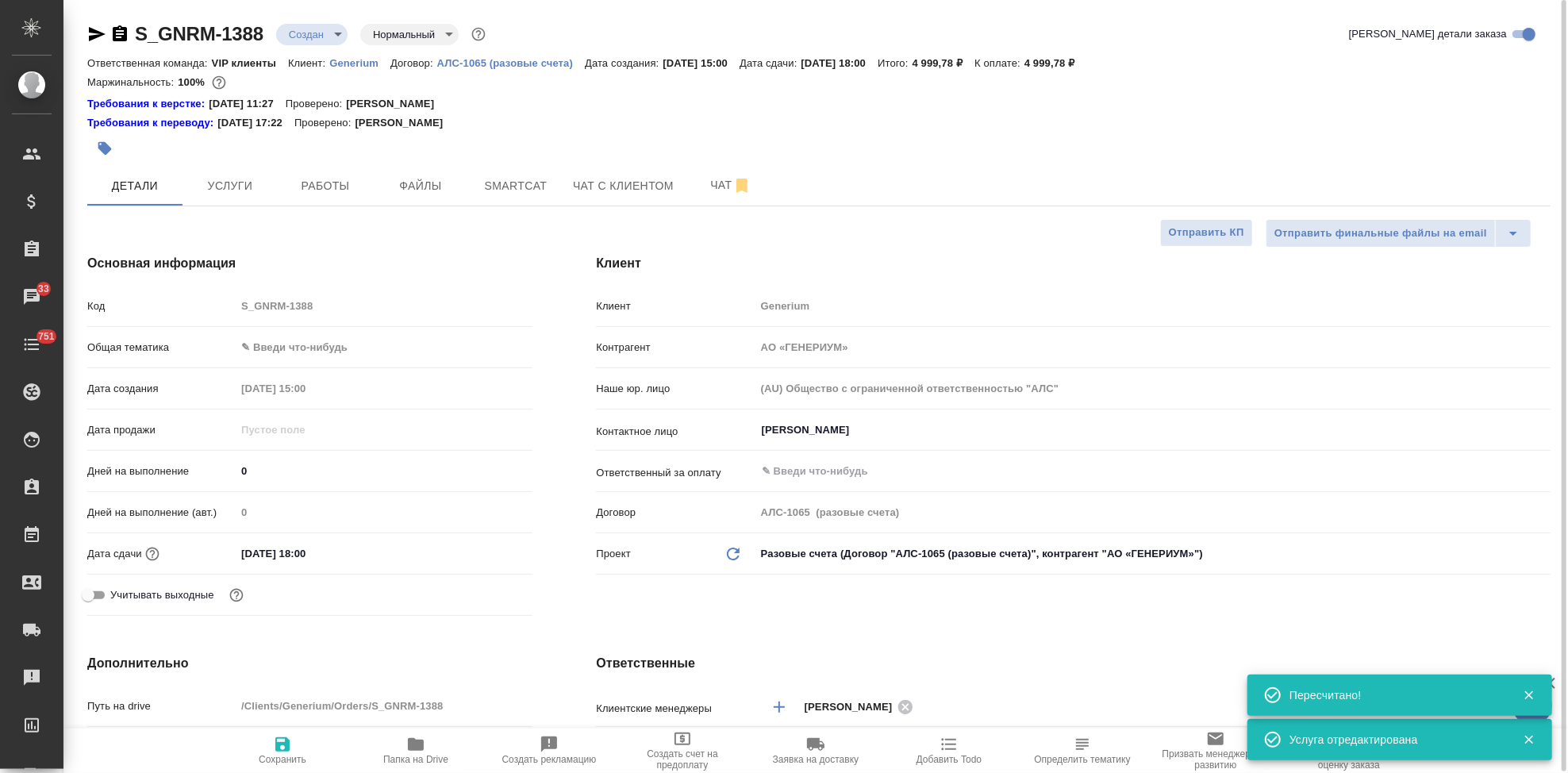
type textarea "x"
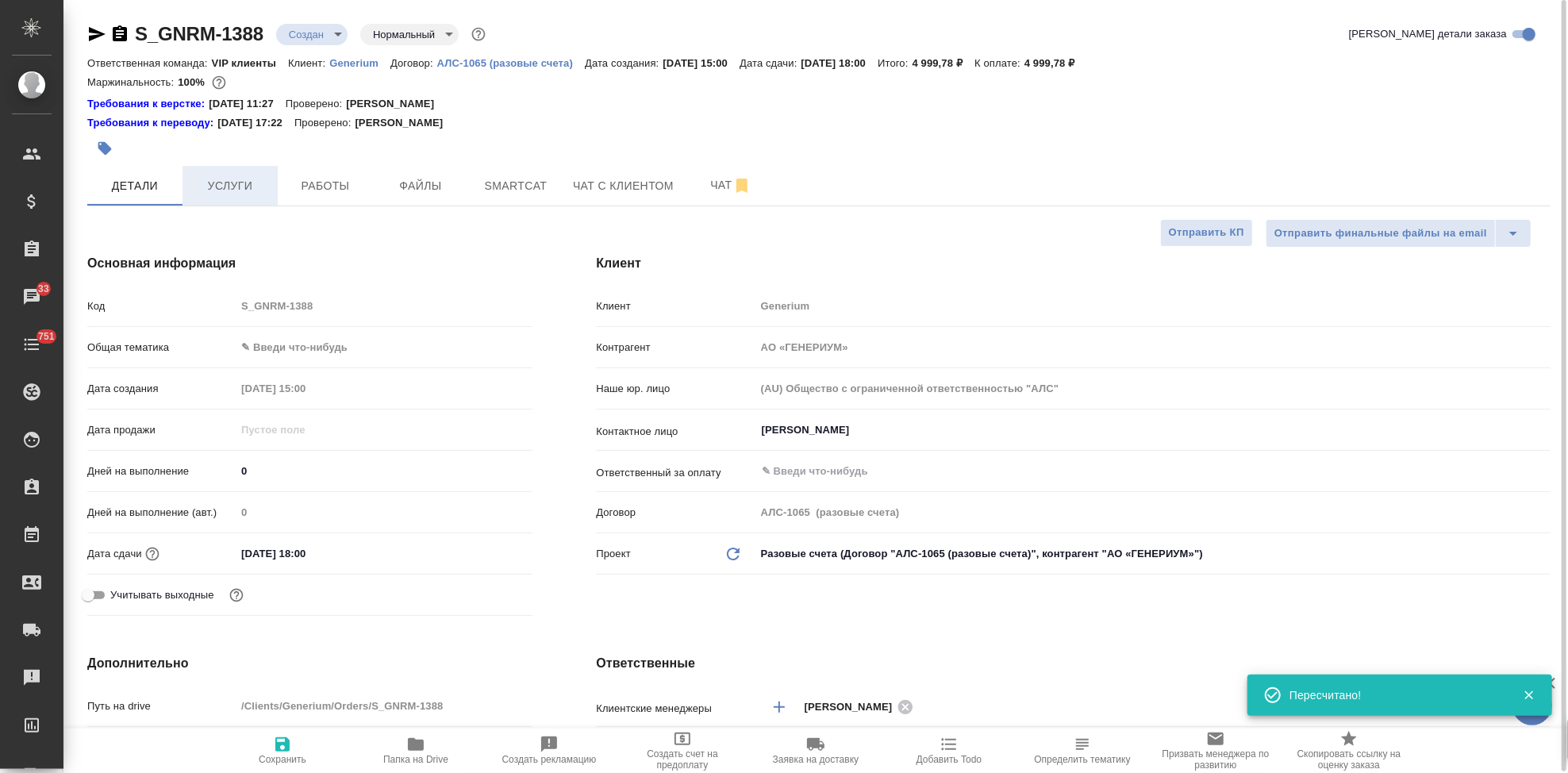
click at [238, 189] on span "Услуги" at bounding box center [230, 186] width 77 height 19
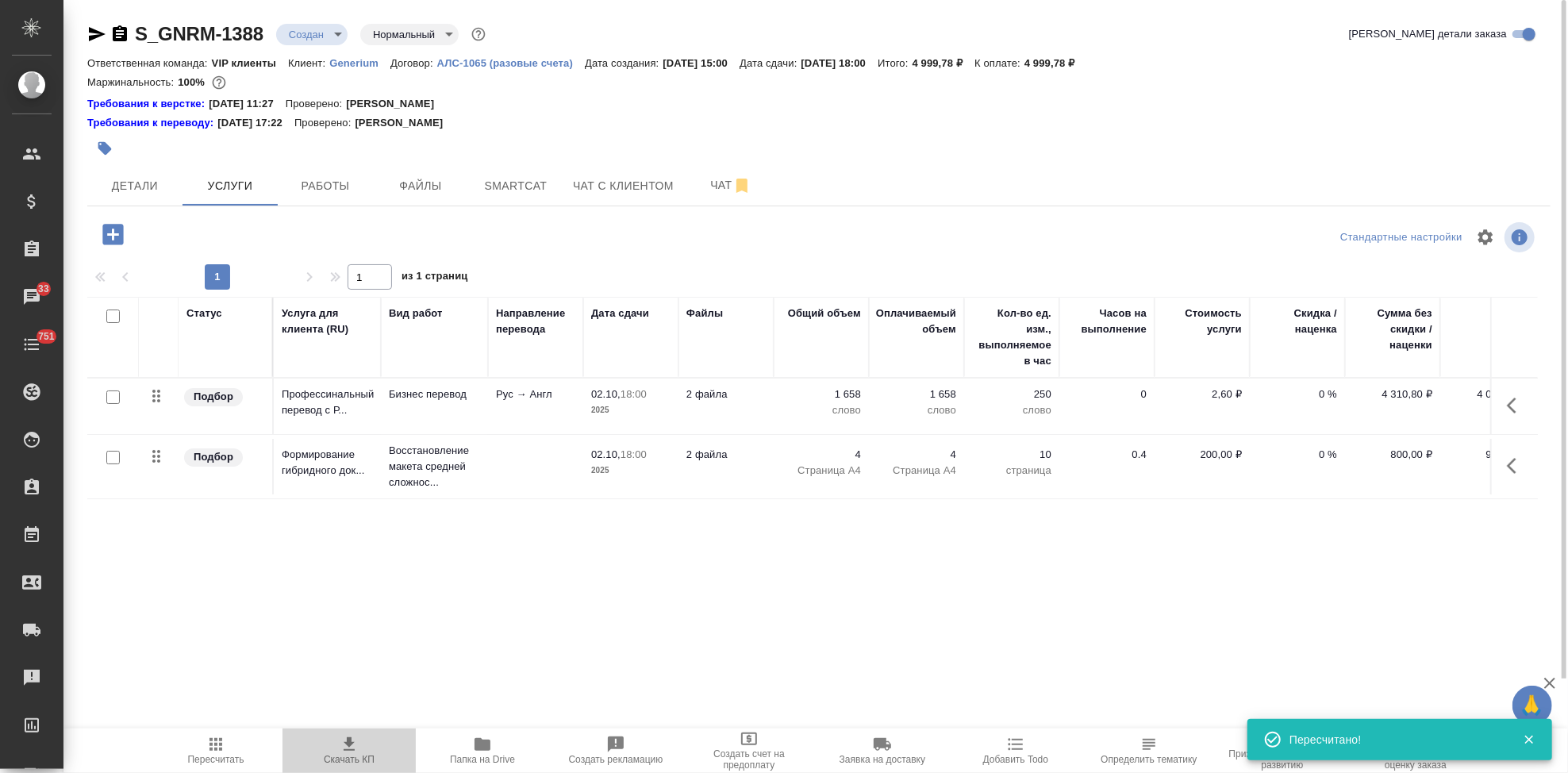
click at [345, 744] on icon "button" at bounding box center [349, 744] width 19 height 19
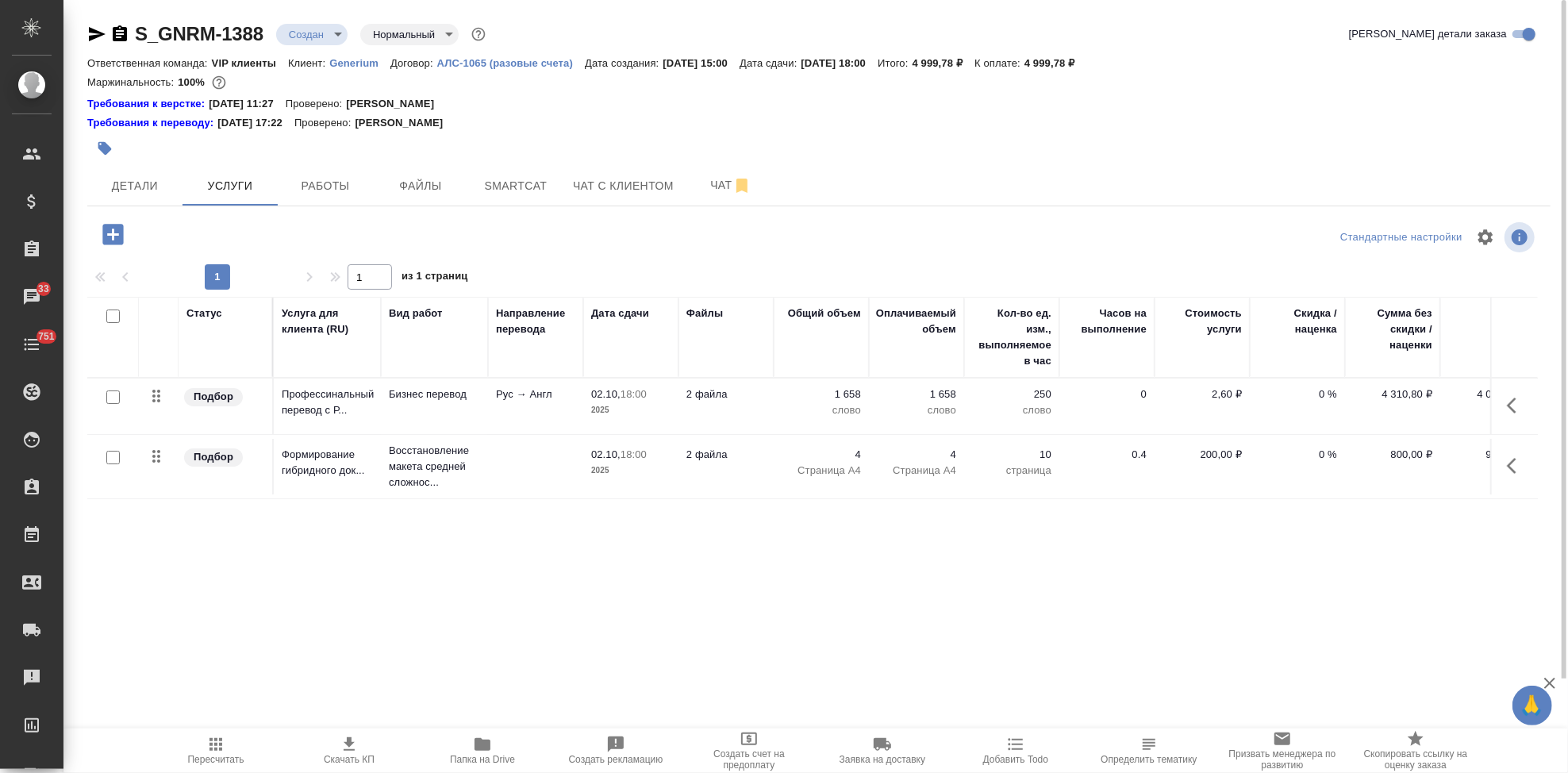
click at [371, 63] on p "Generium" at bounding box center [359, 63] width 61 height 12
click at [335, 39] on body "🙏 .cls-1 fill:#fff; AWATERA Kabargina Anna Клиенты Спецификации Заказы 33 Чаты …" at bounding box center [784, 386] width 1568 height 773
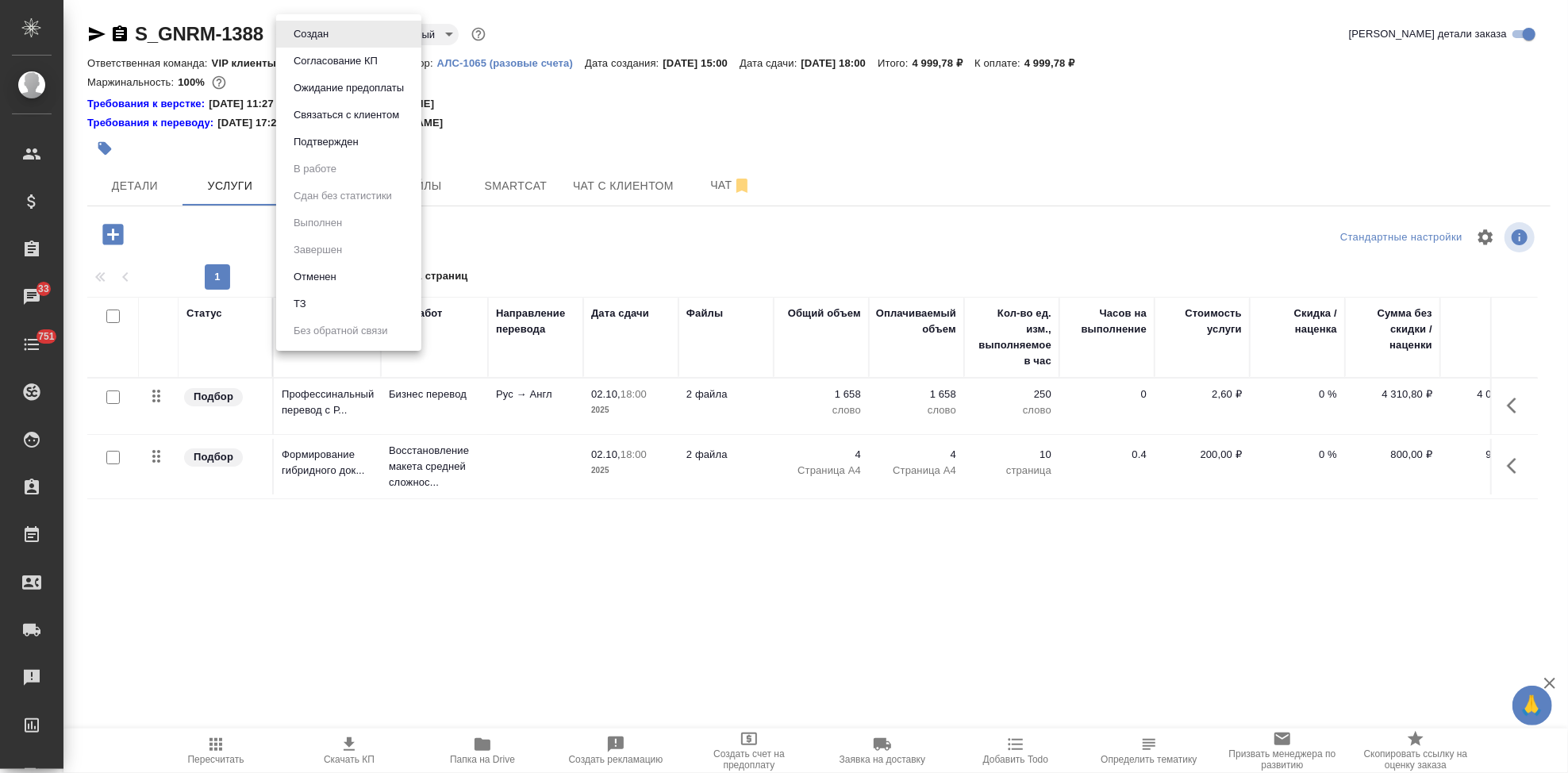
click at [343, 65] on button "Согласование КП" at bounding box center [336, 61] width 94 height 17
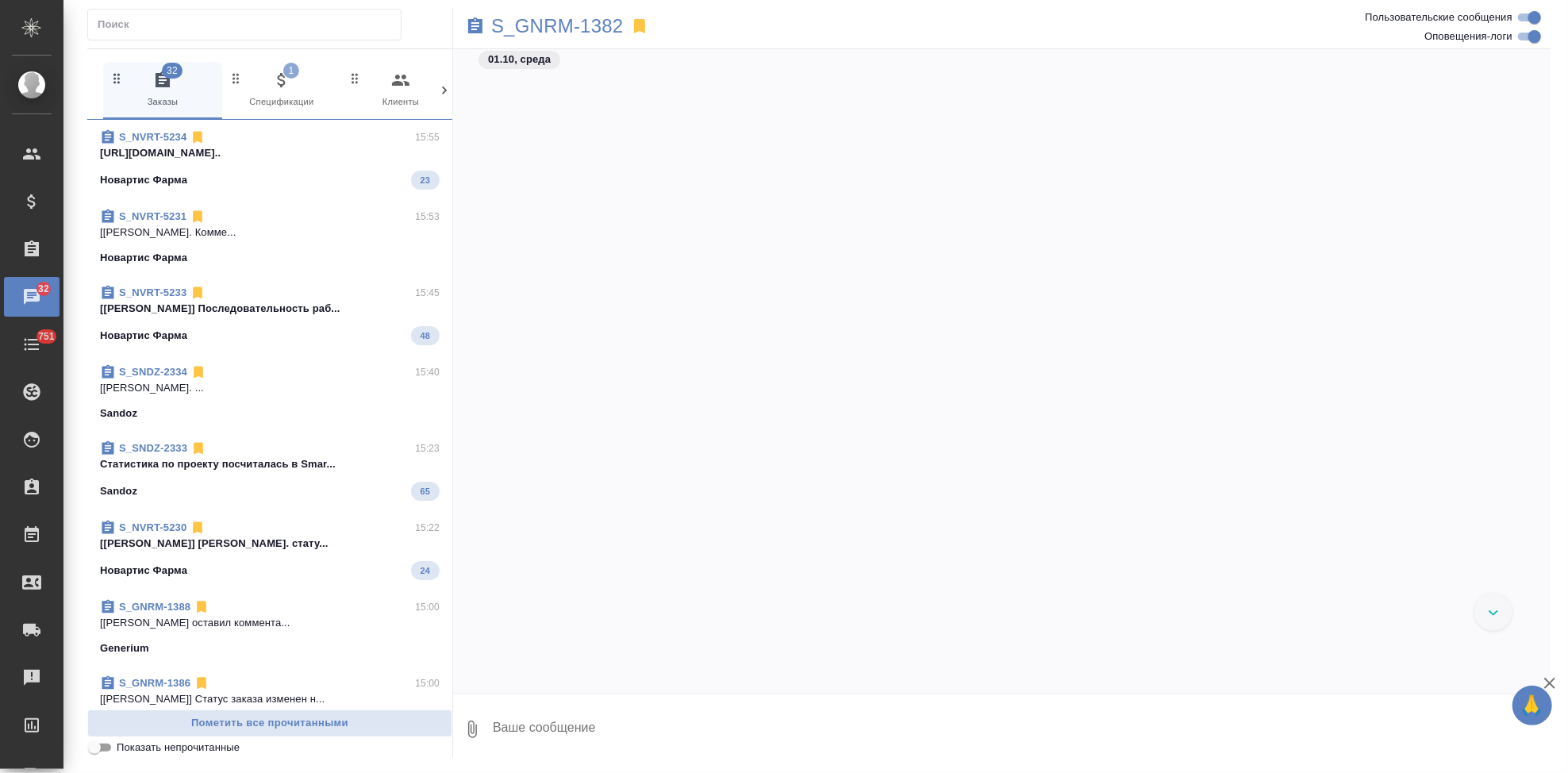
scroll to position [23311, 0]
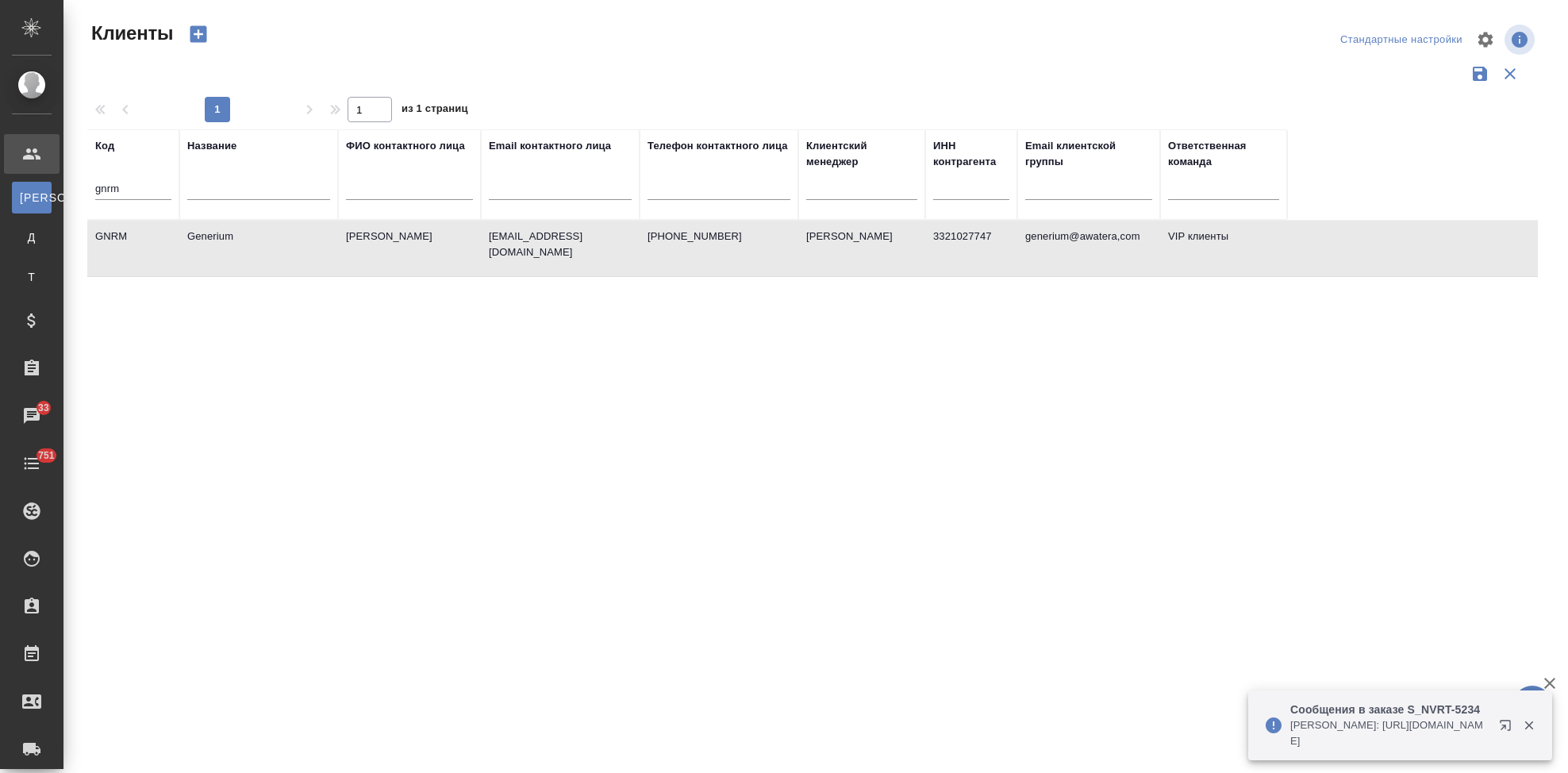
select select "RU"
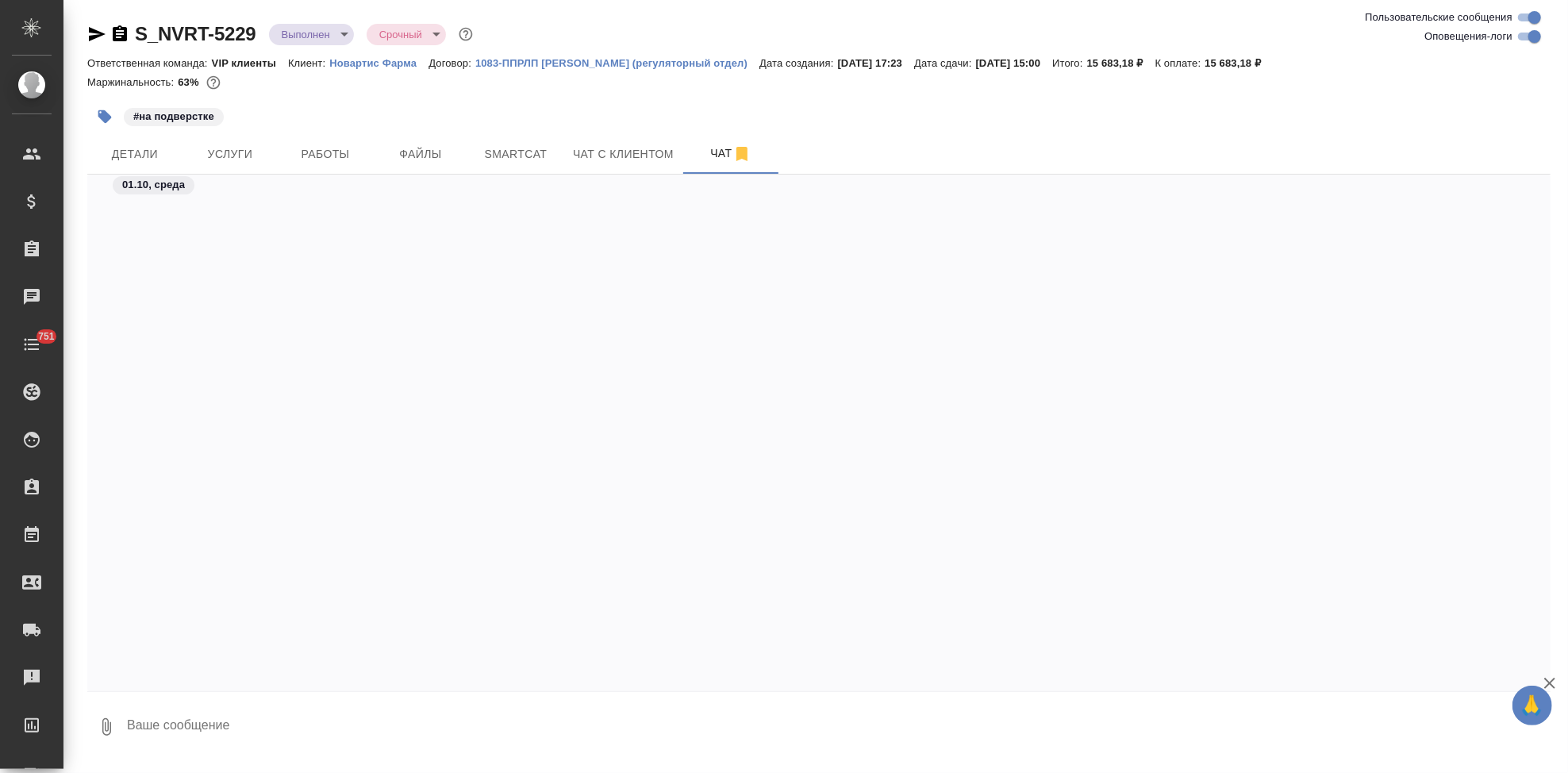
scroll to position [72255, 0]
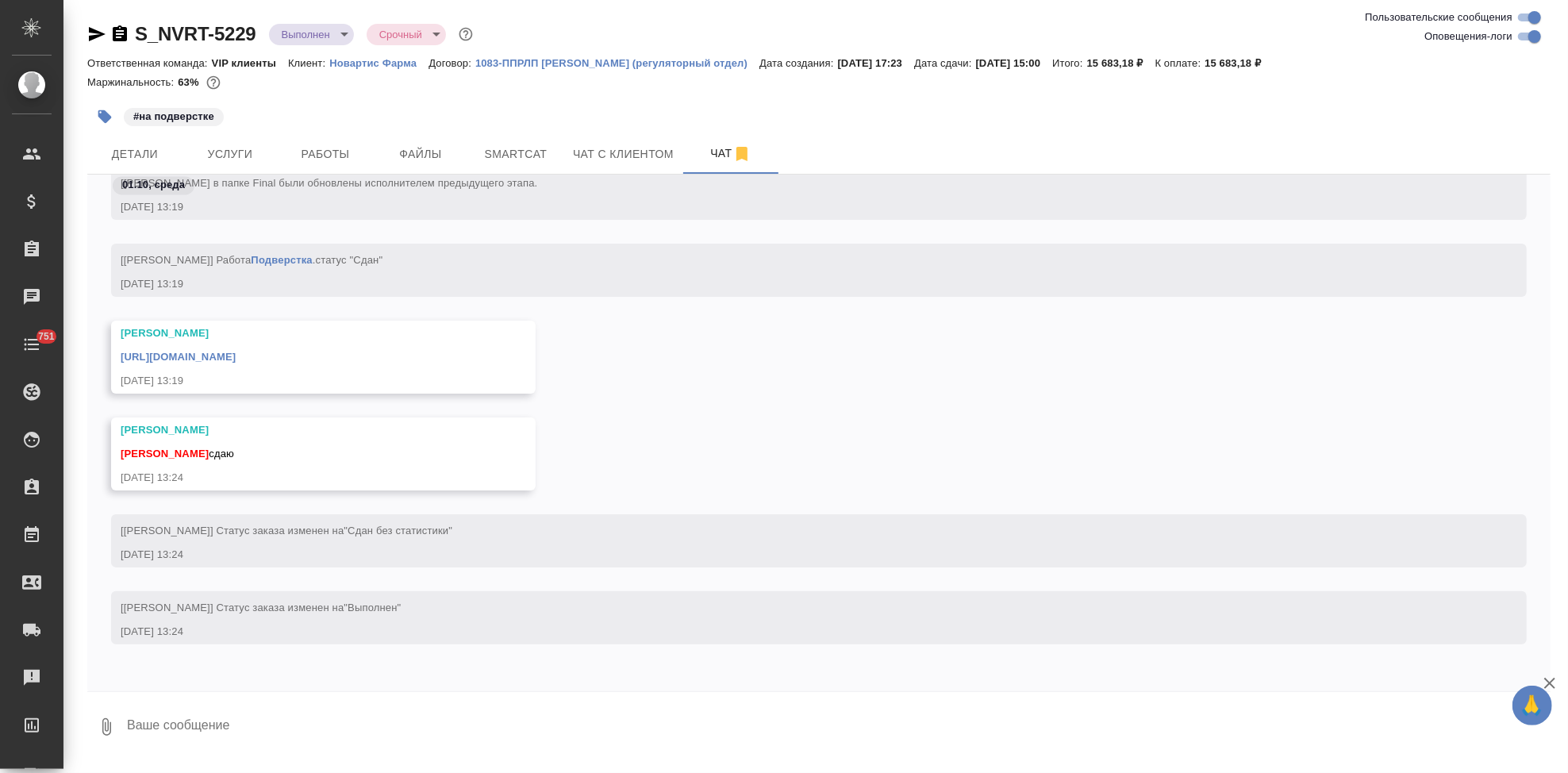
click at [351, 728] on textarea at bounding box center [837, 726] width 1425 height 54
type textarea "спасибо"
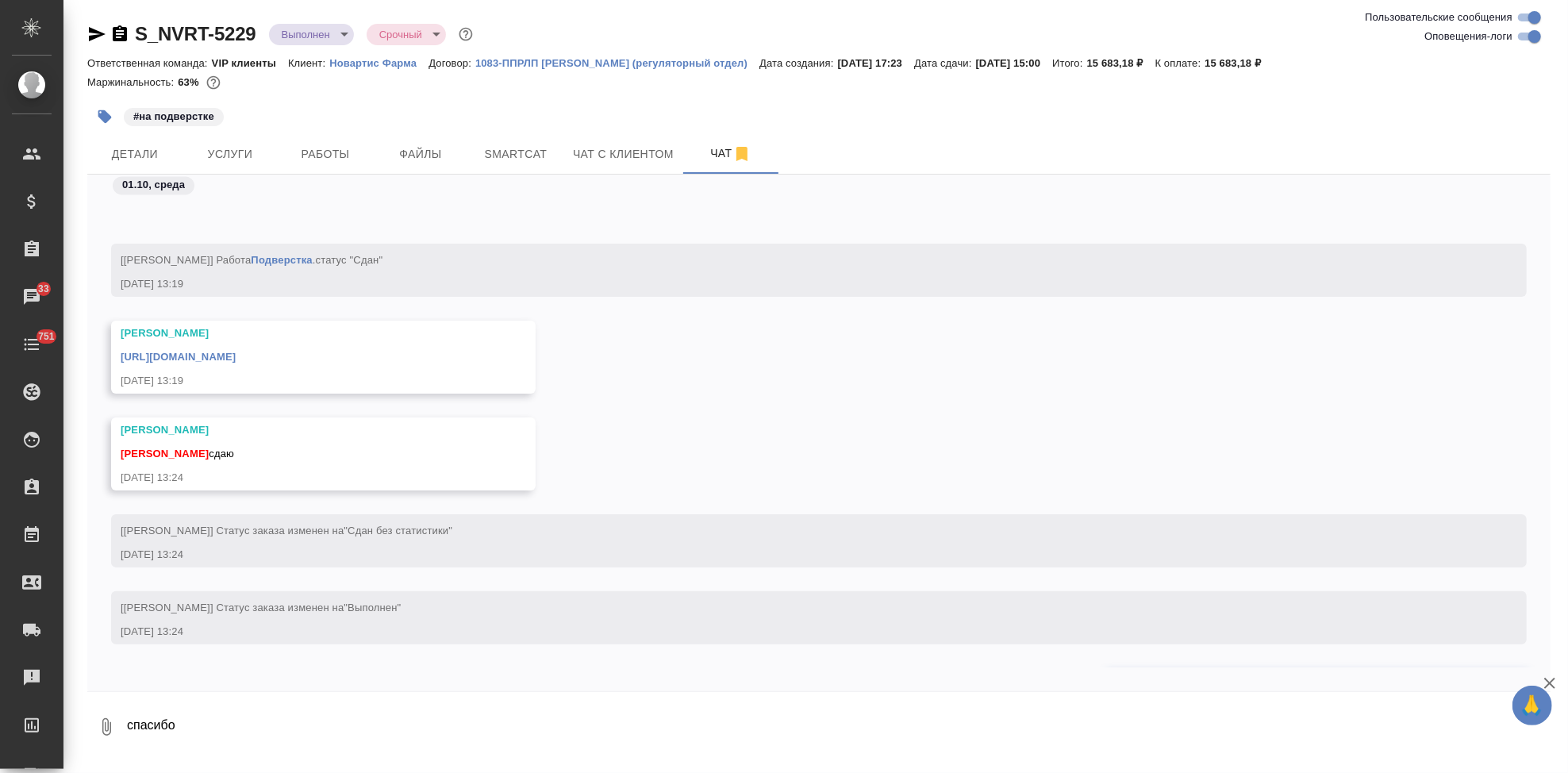
scroll to position [72332, 0]
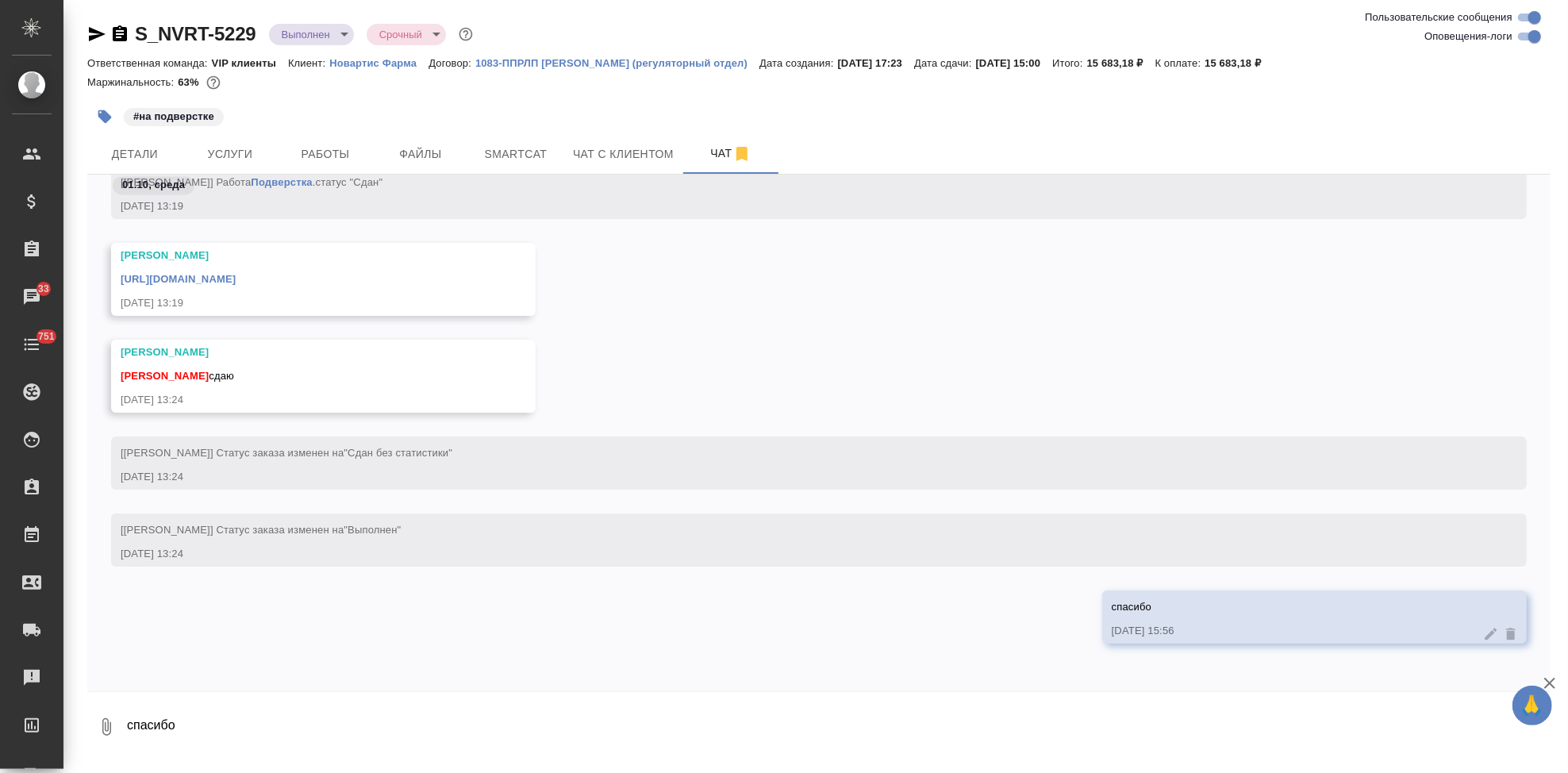
click at [236, 282] on link "https://drive.awatera.com/apps/files/files/10563081?dir=/Shares/Novartos_Pharma…" at bounding box center [178, 278] width 115 height 12
click at [455, 708] on textarea "спасибо" at bounding box center [837, 726] width 1425 height 54
type textarea "не высветился тэг(("
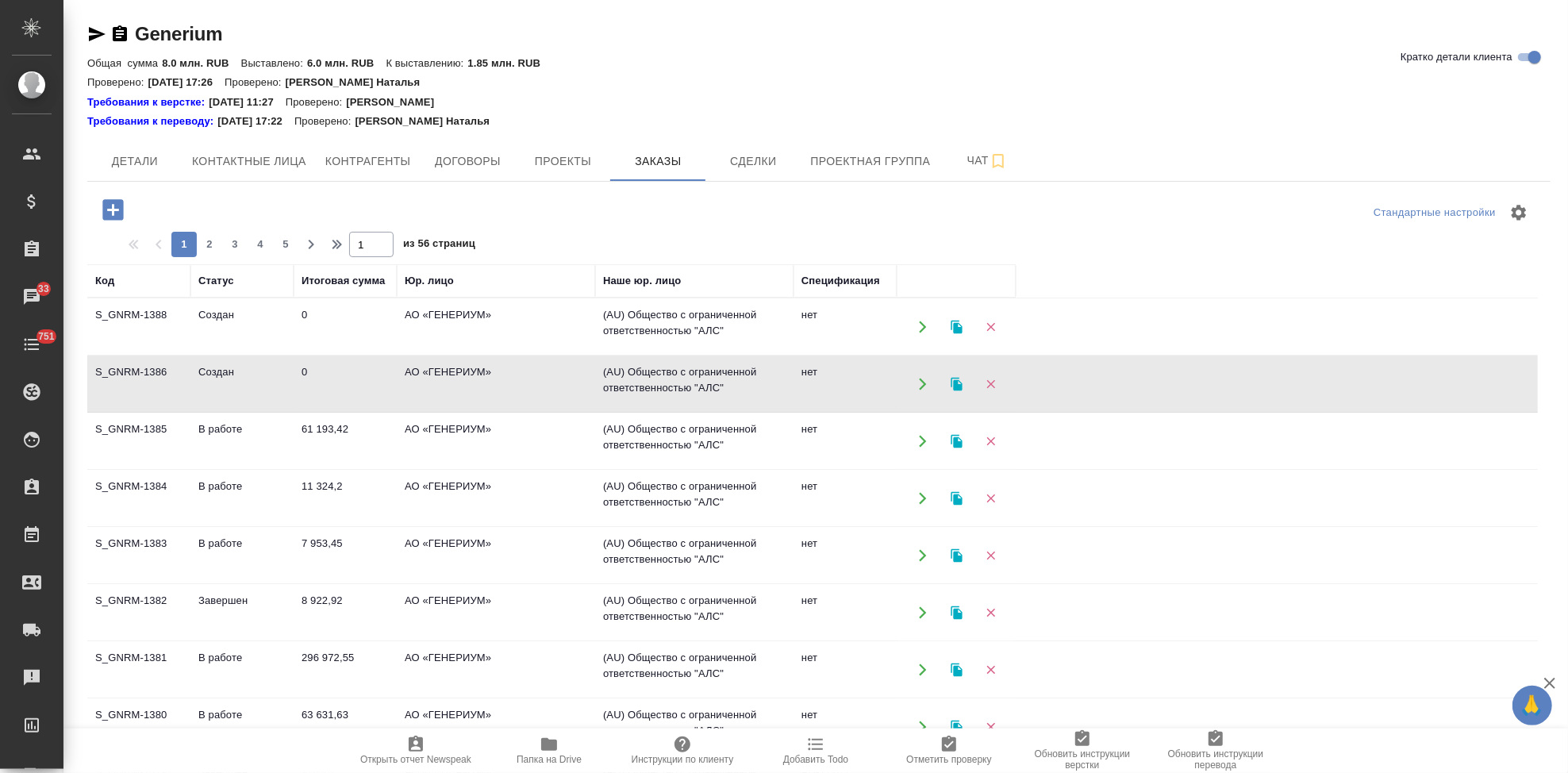
click at [260, 387] on td "Создан" at bounding box center [242, 383] width 103 height 55
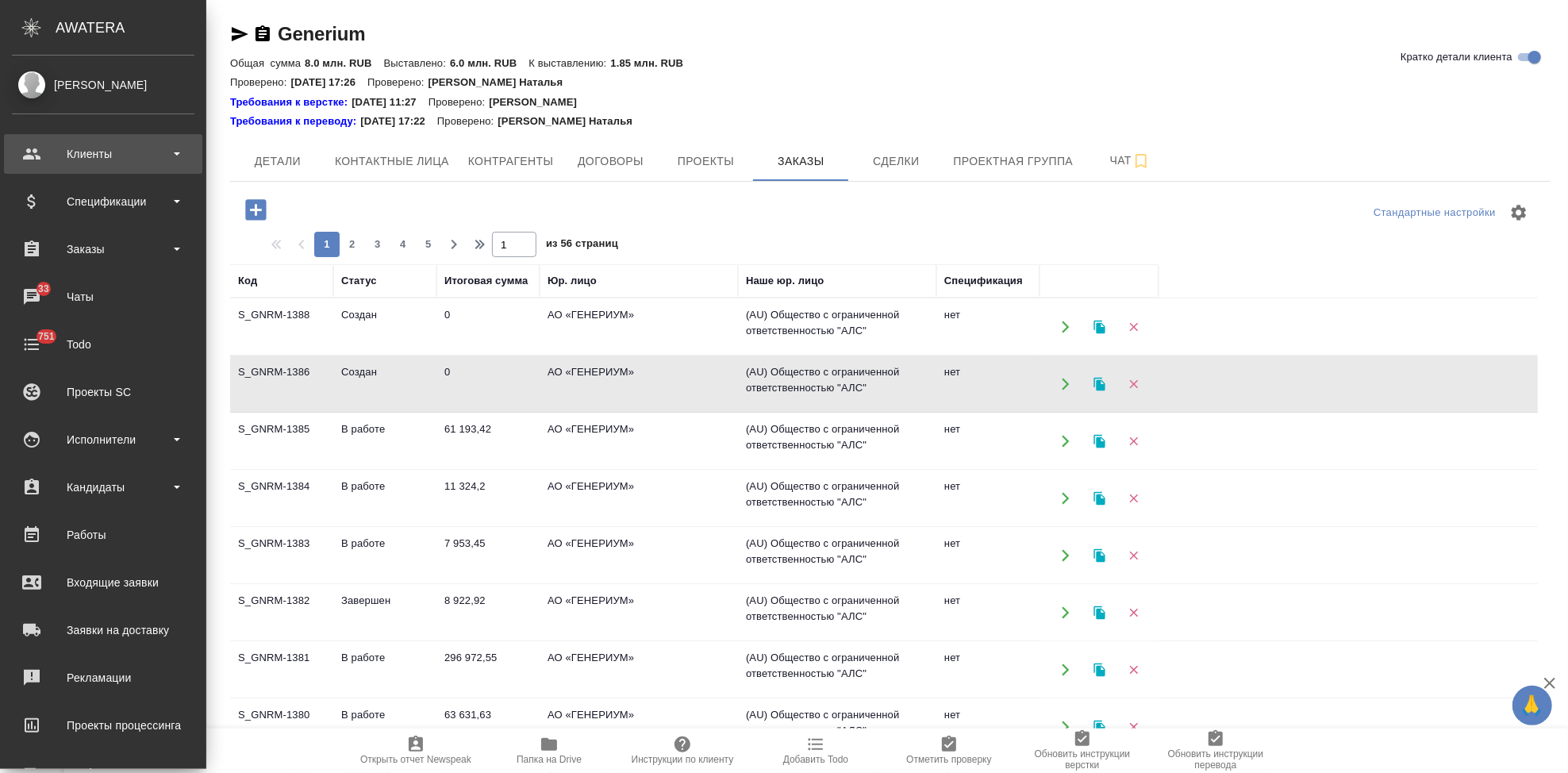
click at [64, 145] on div "Клиенты" at bounding box center [103, 153] width 182 height 24
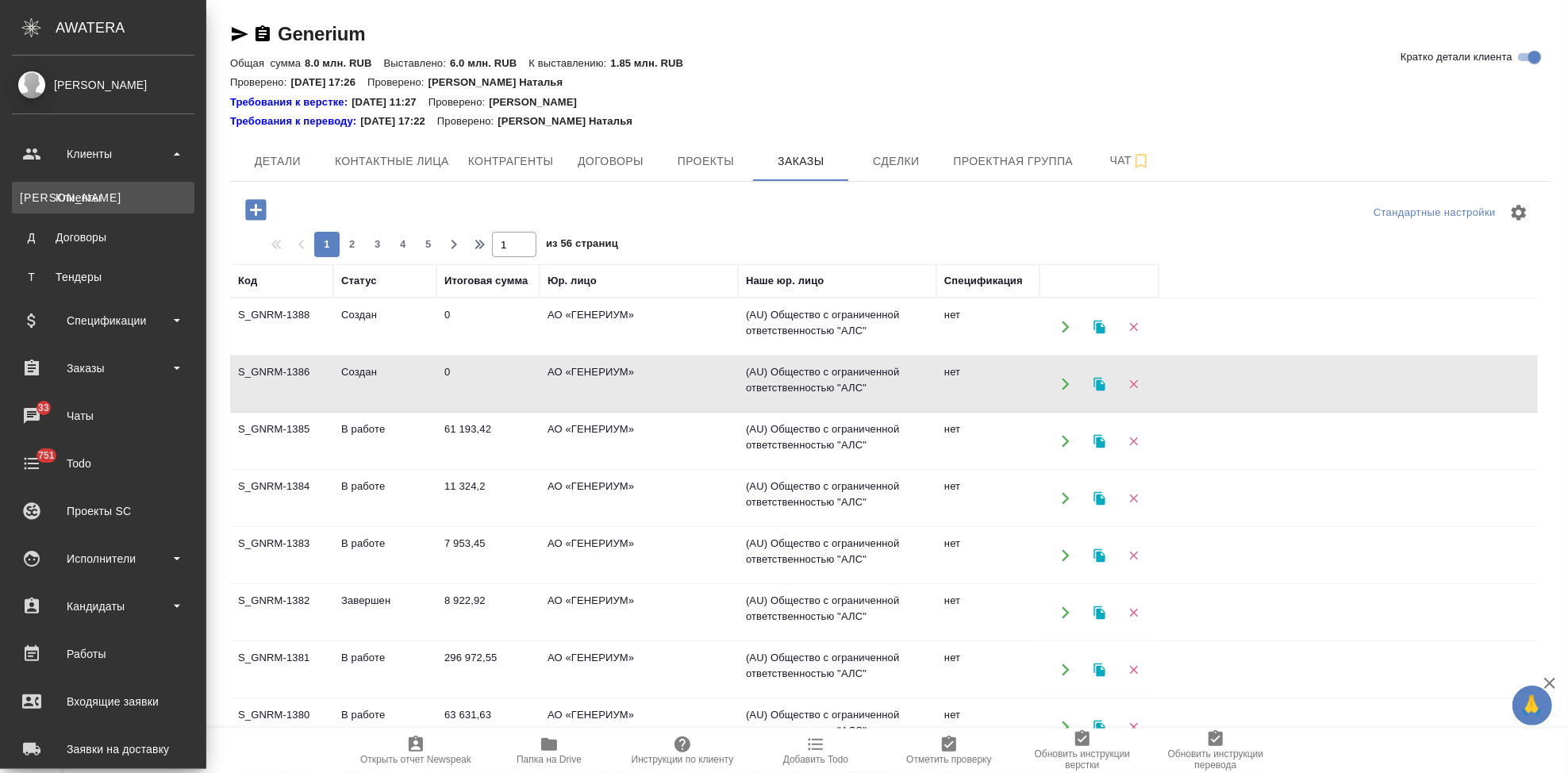
click at [75, 181] on link "К Клиенты" at bounding box center [103, 197] width 182 height 32
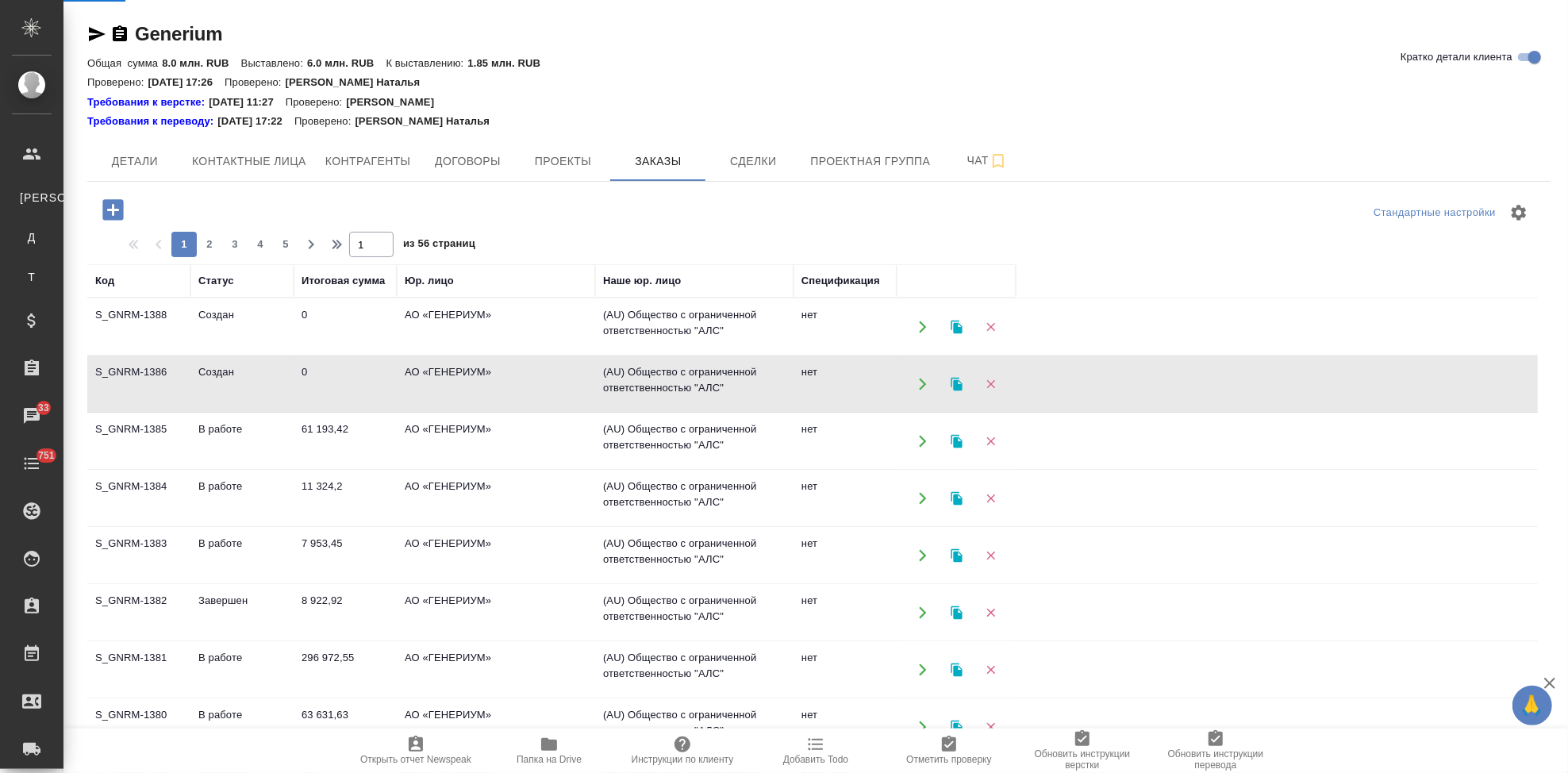
select select "RU"
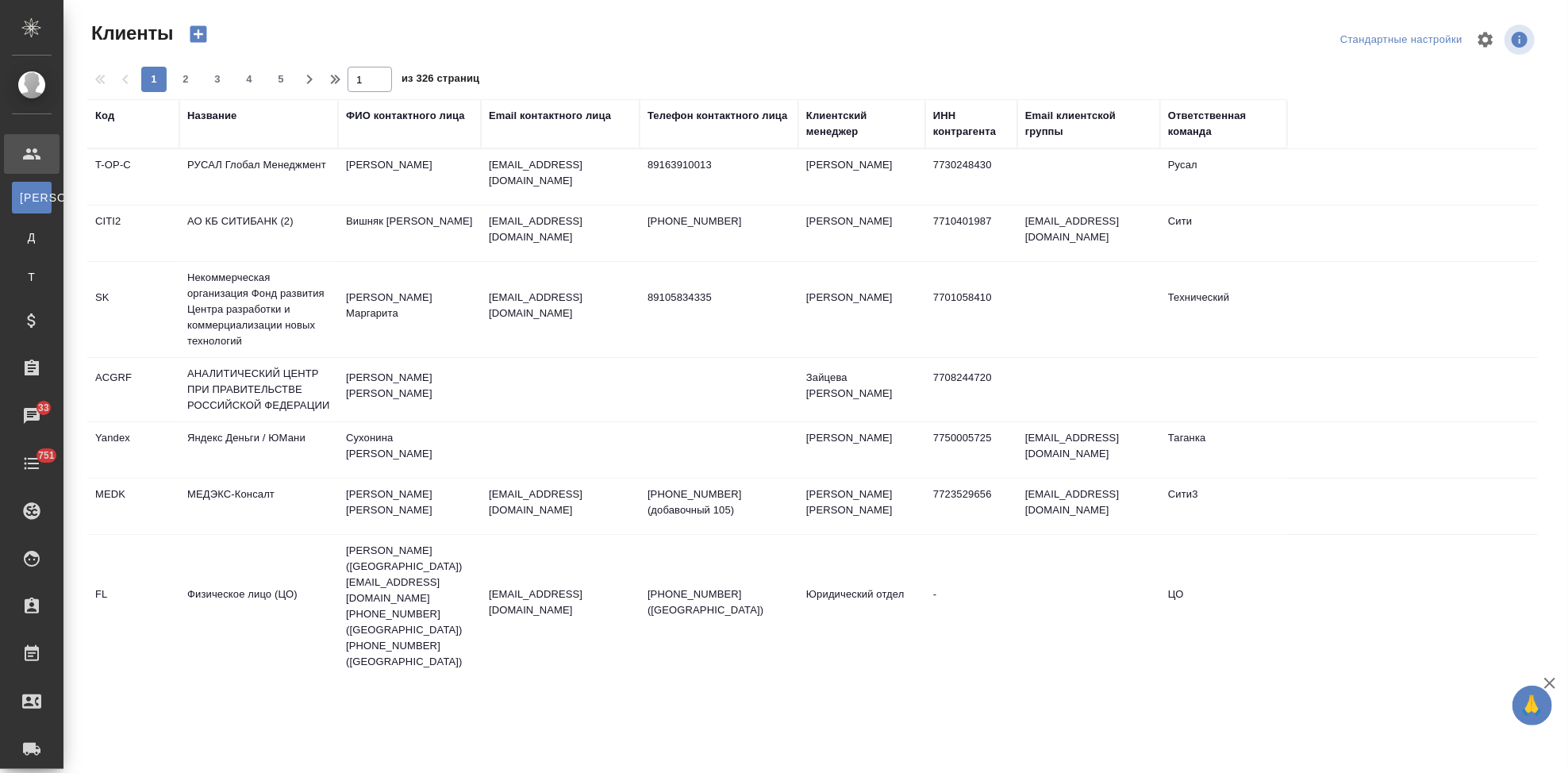
click at [117, 115] on div "Код" at bounding box center [133, 115] width 77 height 16
click at [112, 115] on div "Код" at bounding box center [105, 115] width 19 height 16
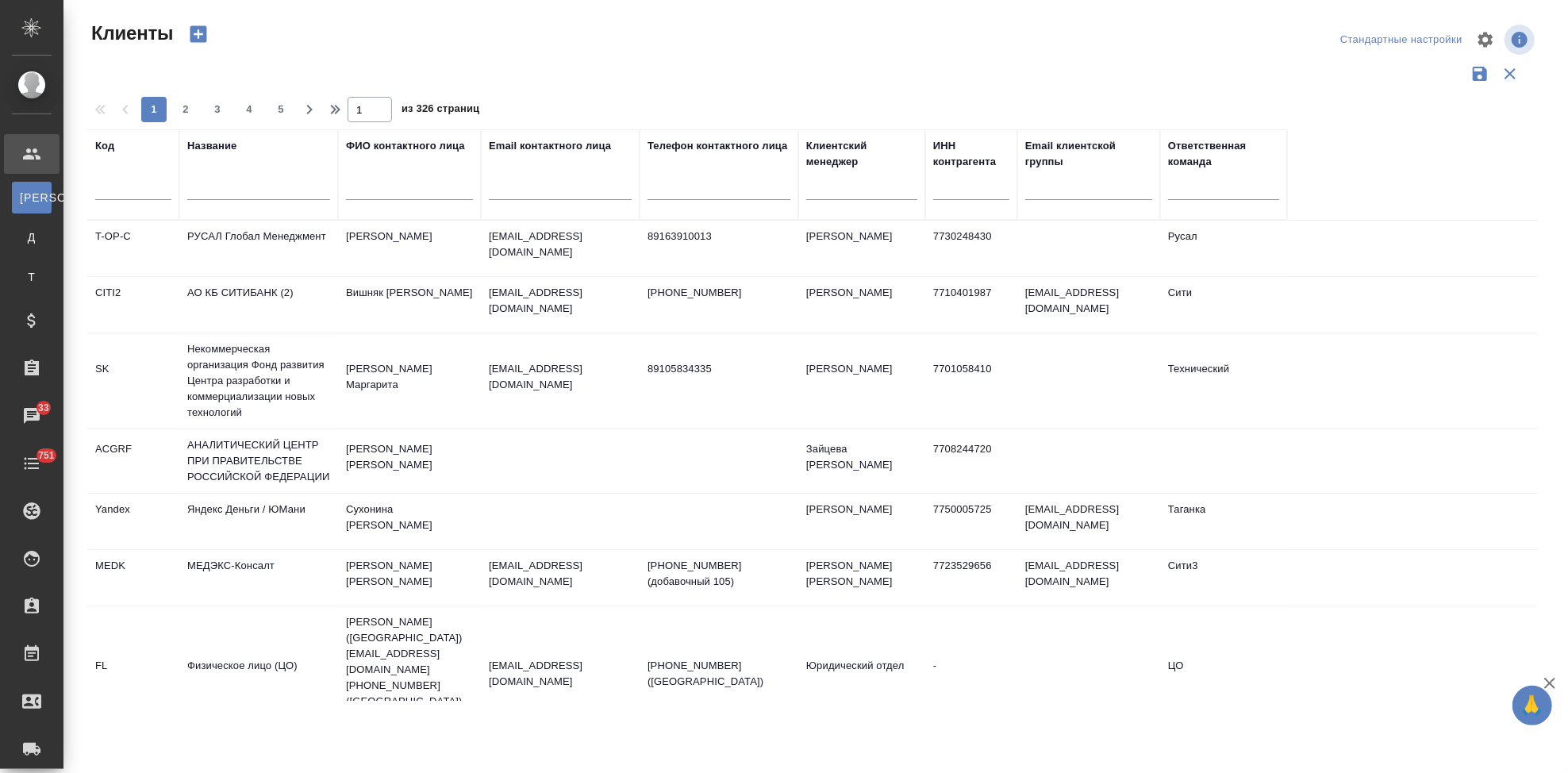
click at [128, 183] on input "text" at bounding box center [133, 190] width 77 height 19
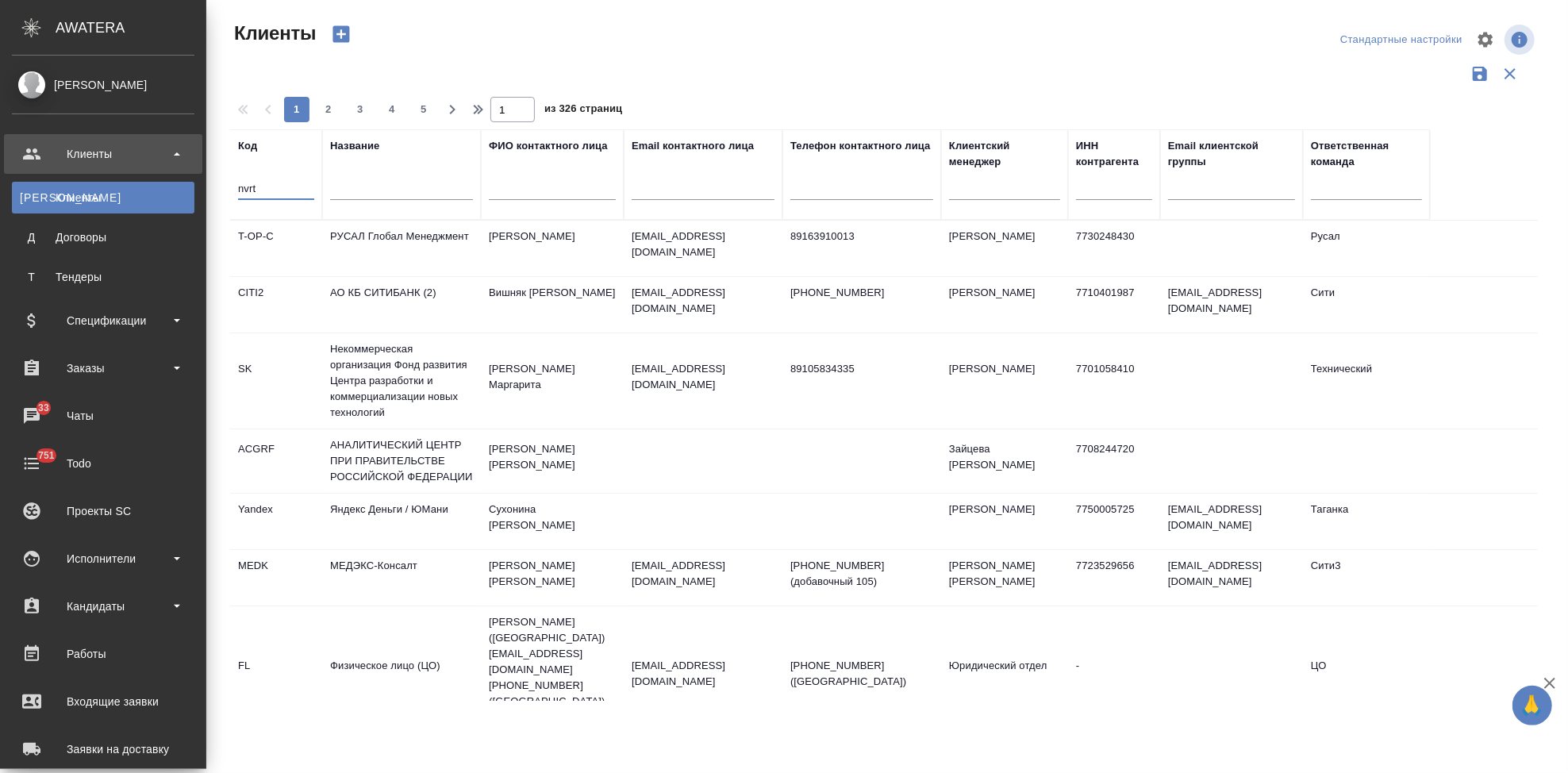
type input "nvrt"
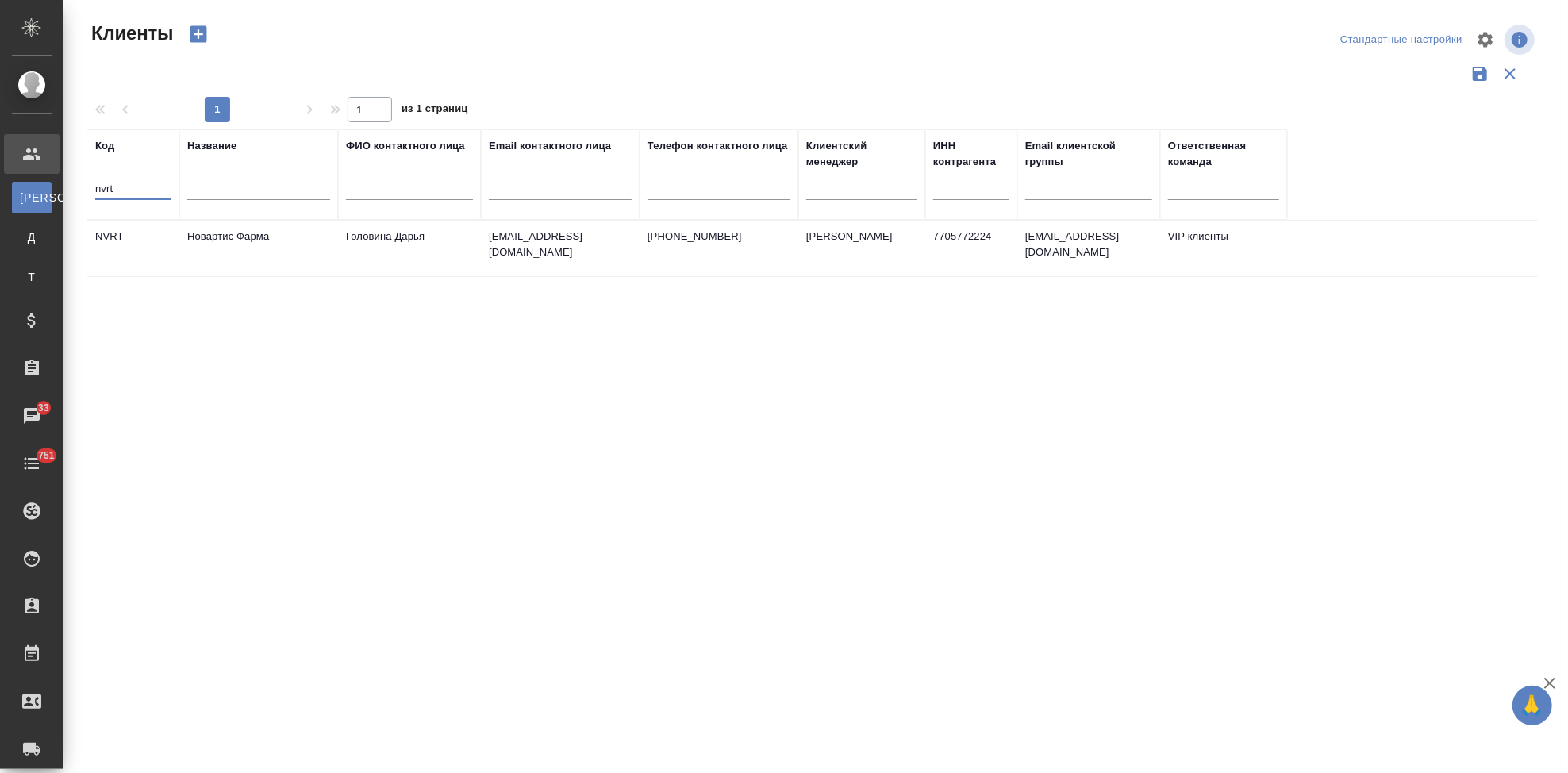
click at [669, 257] on td "+79150793926" at bounding box center [719, 247] width 159 height 55
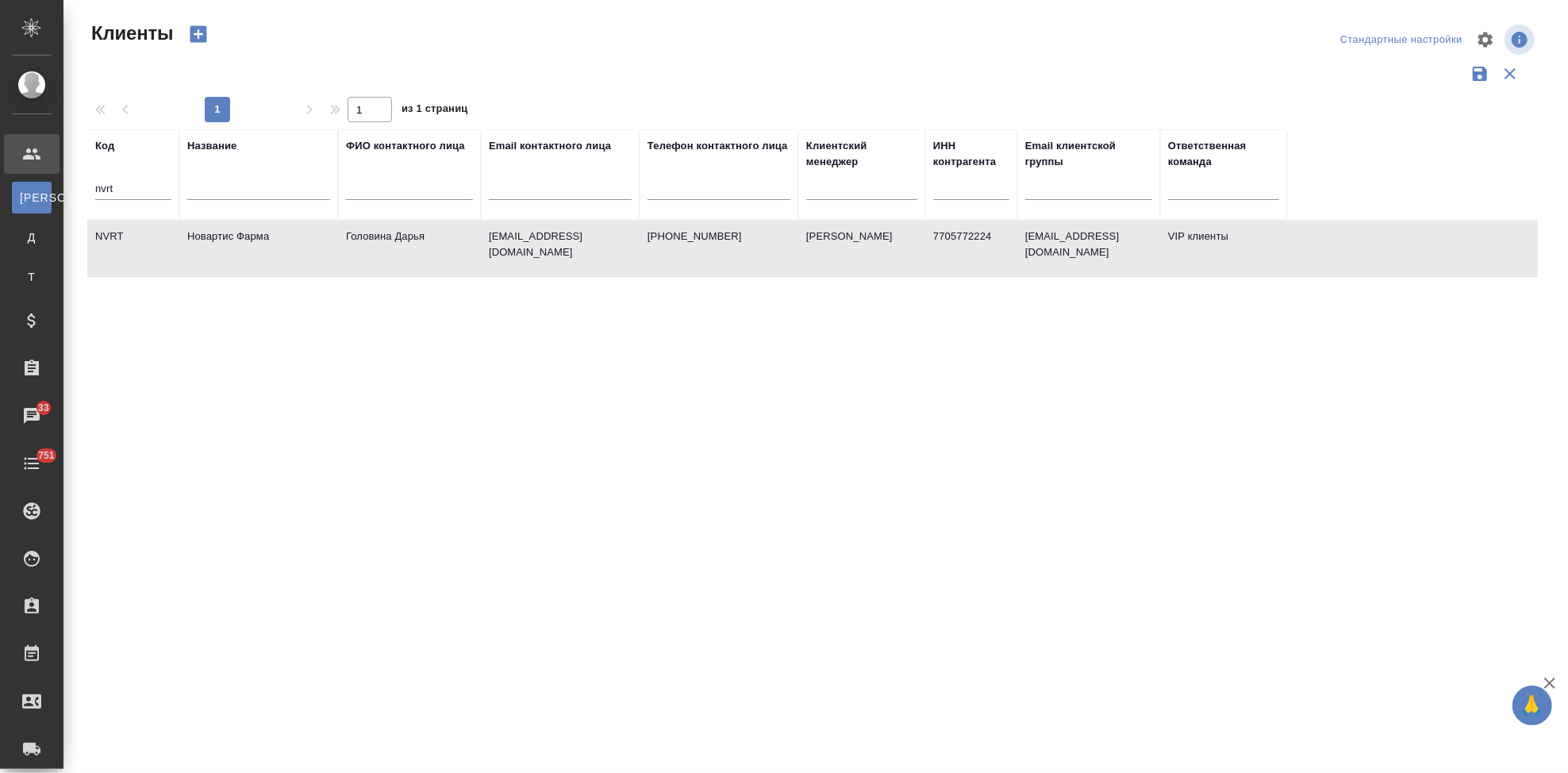
click at [668, 256] on td "+79150793926" at bounding box center [719, 247] width 159 height 55
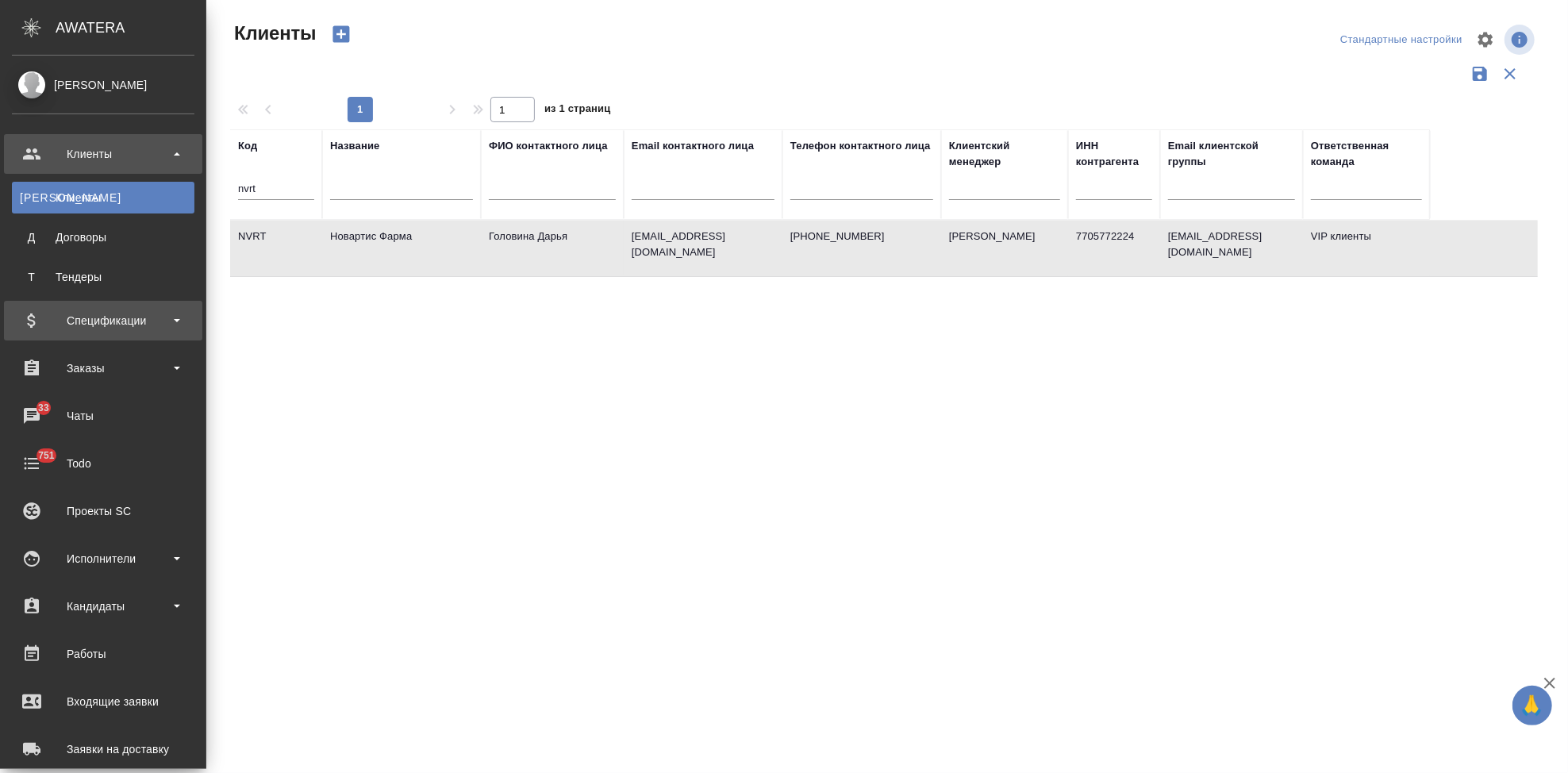
click at [44, 321] on div "Спецификации" at bounding box center [103, 320] width 182 height 24
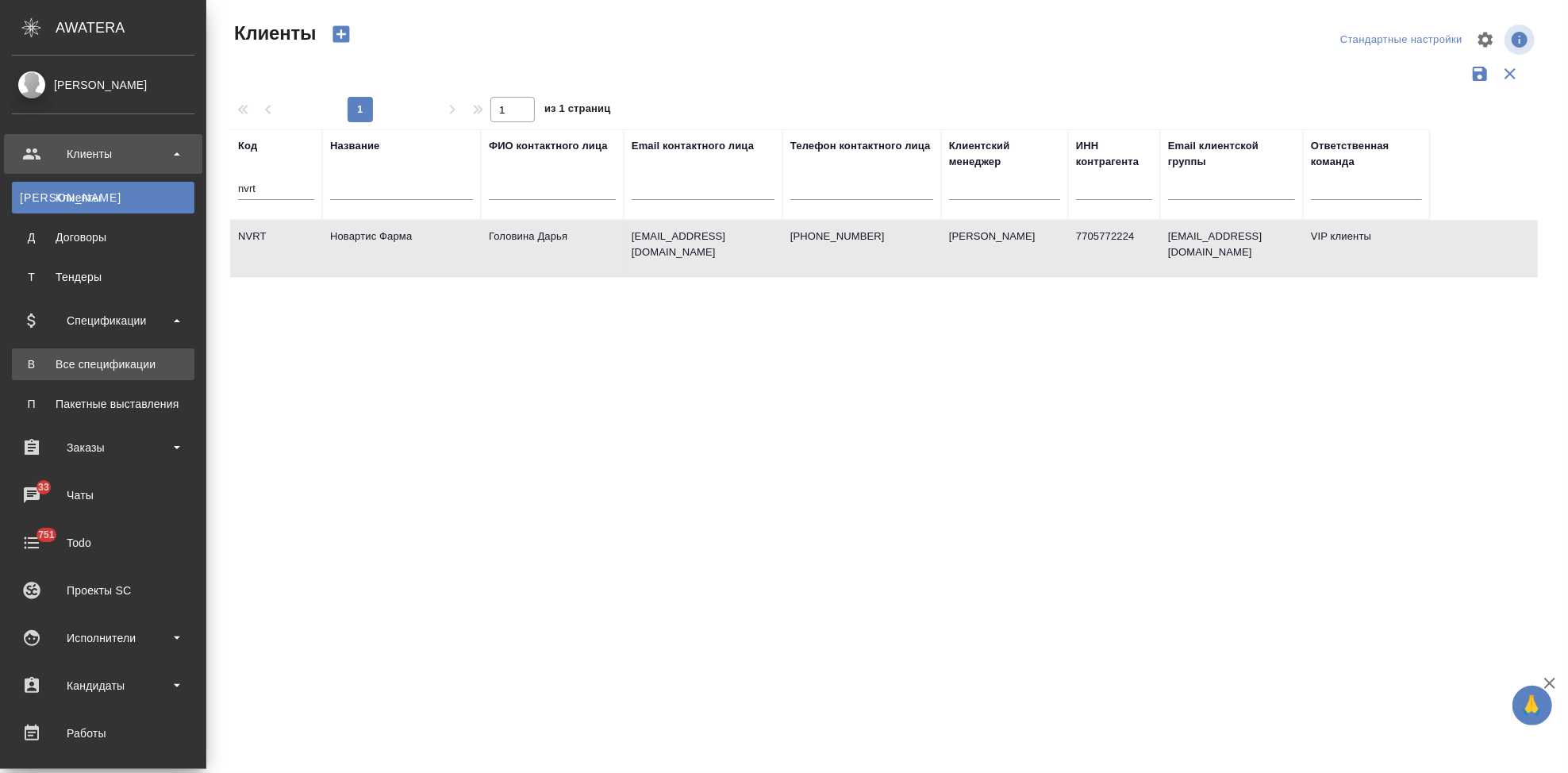
click at [61, 359] on div "Все спецификации" at bounding box center [103, 364] width 167 height 16
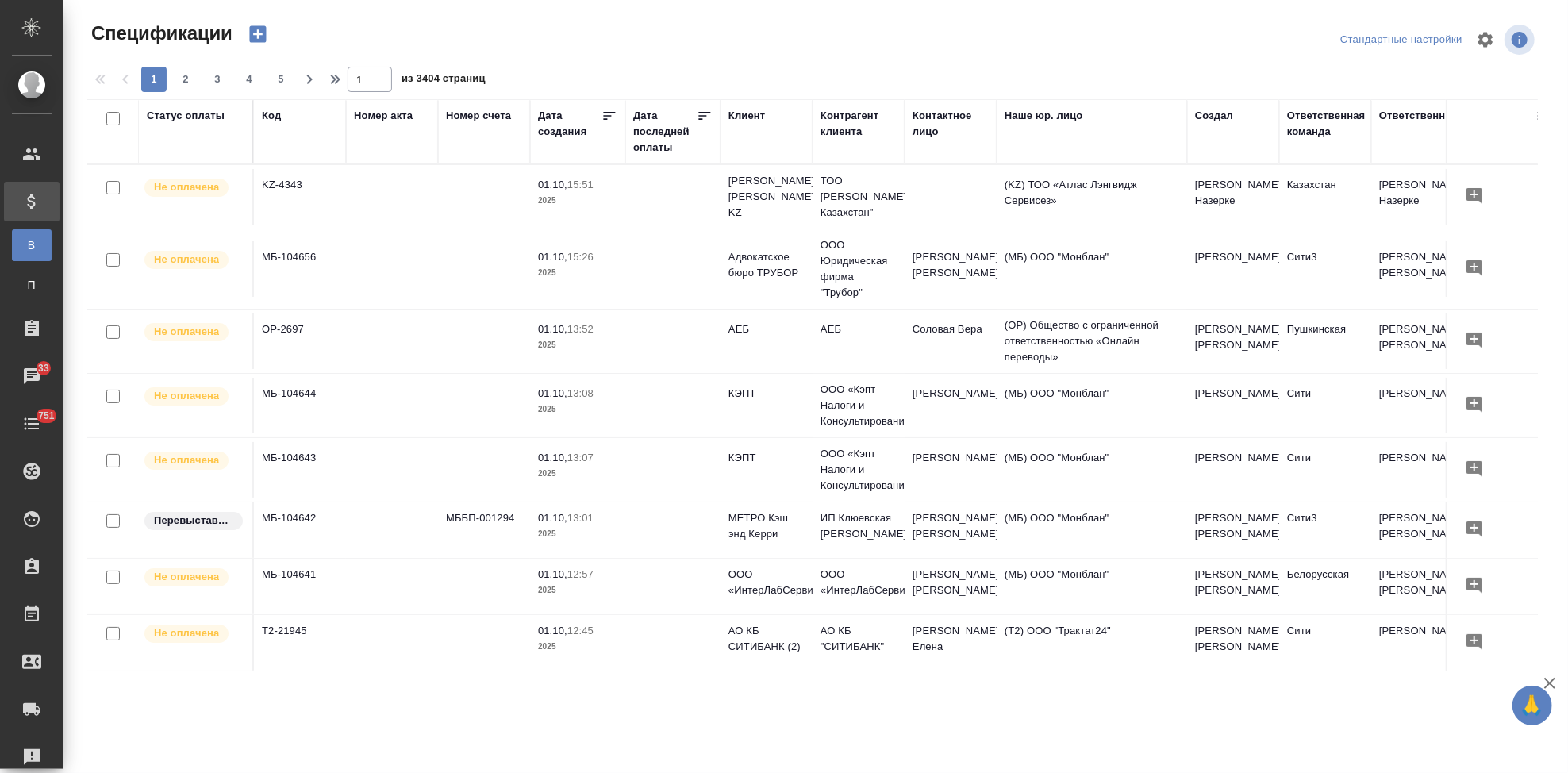
click at [256, 33] on icon "button" at bounding box center [257, 34] width 22 height 22
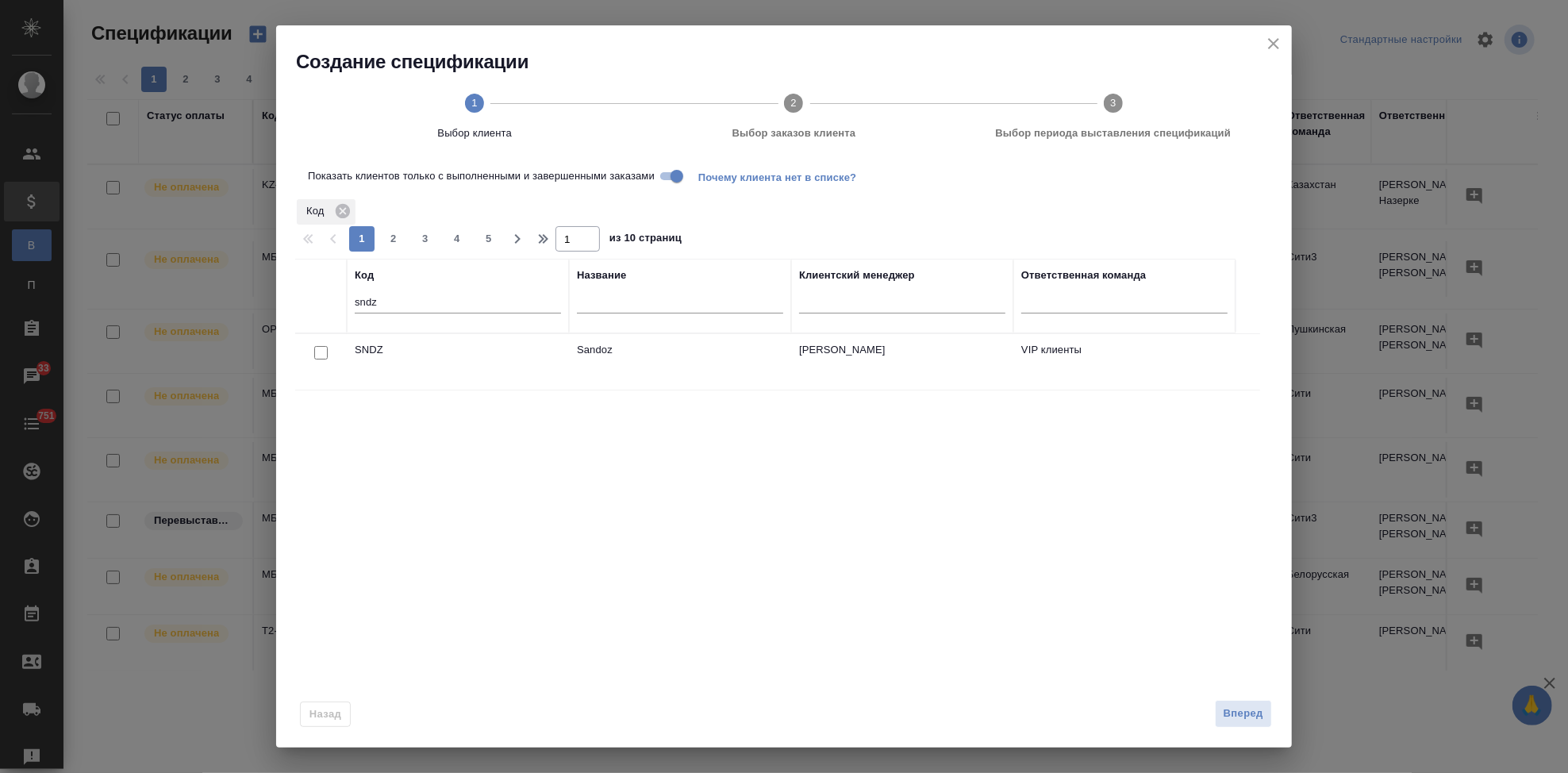
click at [405, 294] on input "sndz" at bounding box center [458, 304] width 207 height 19
type input "s"
type input "gnrm"
click at [321, 354] on input "checkbox" at bounding box center [321, 353] width 14 height 14
checkbox input "true"
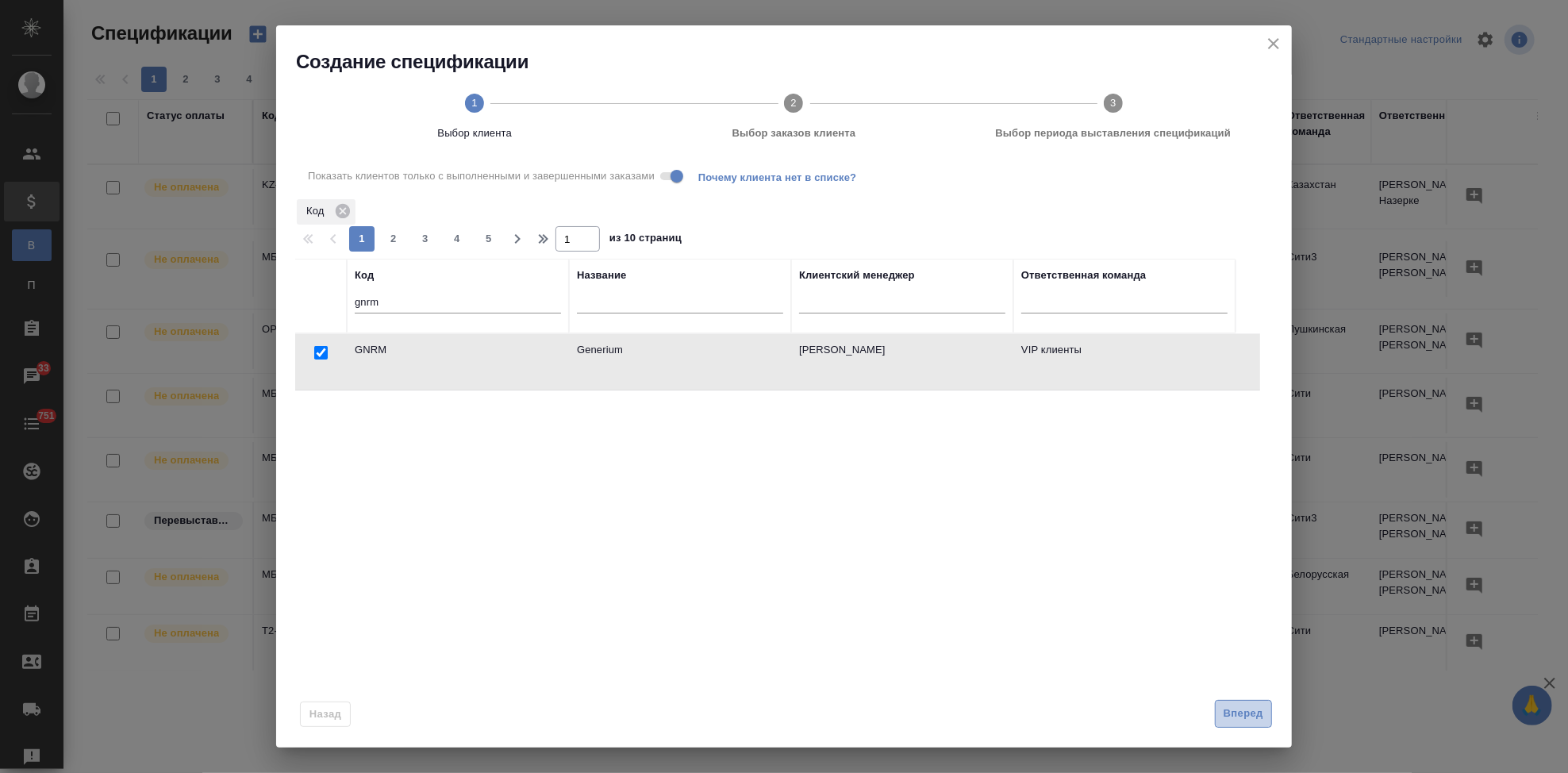
click at [1233, 716] on span "Вперед" at bounding box center [1243, 713] width 40 height 18
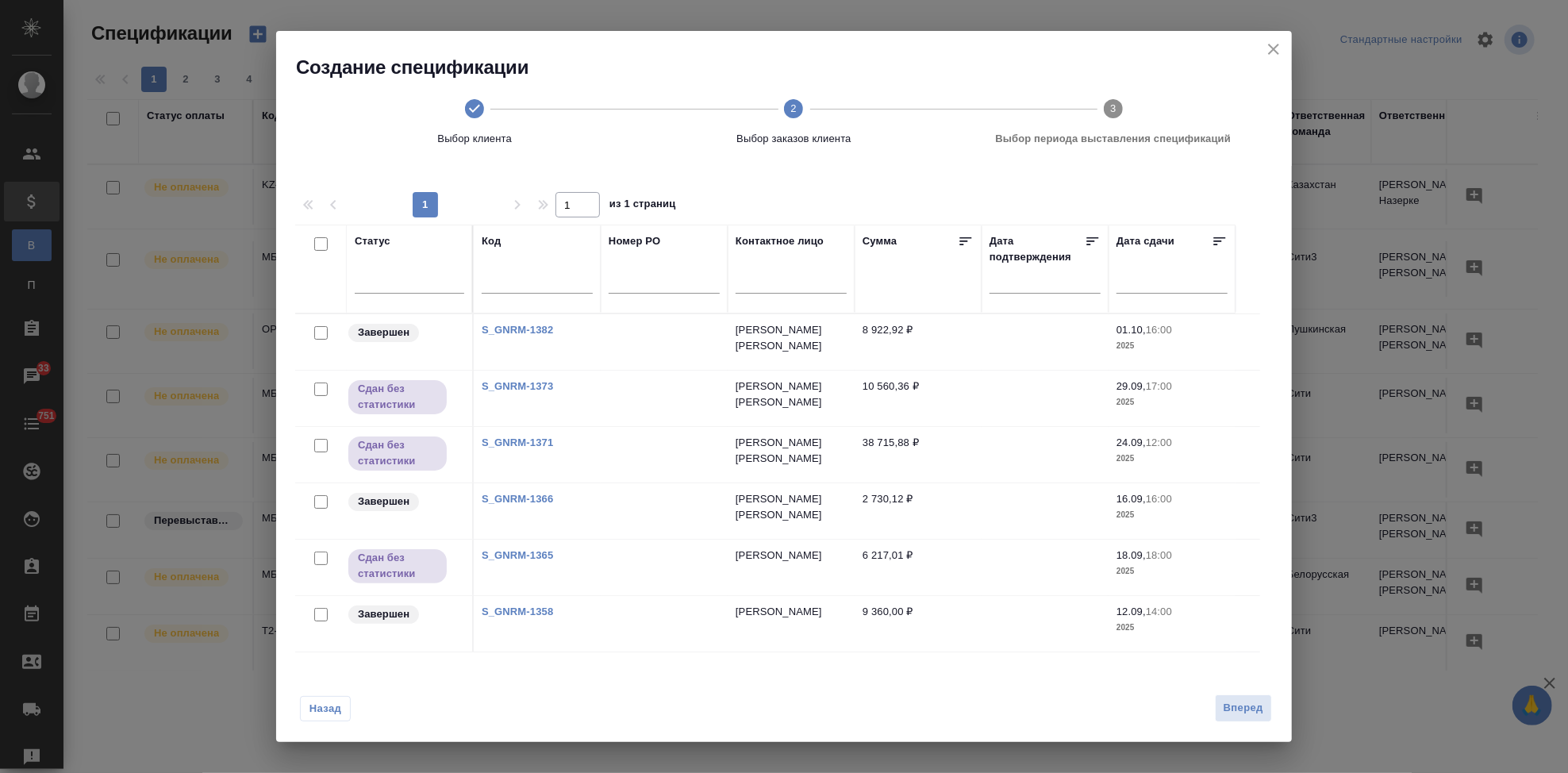
click at [526, 605] on link "S_GNRM-1358" at bounding box center [517, 611] width 72 height 12
click at [319, 609] on input "checkbox" at bounding box center [321, 614] width 14 height 14
checkbox input "true"
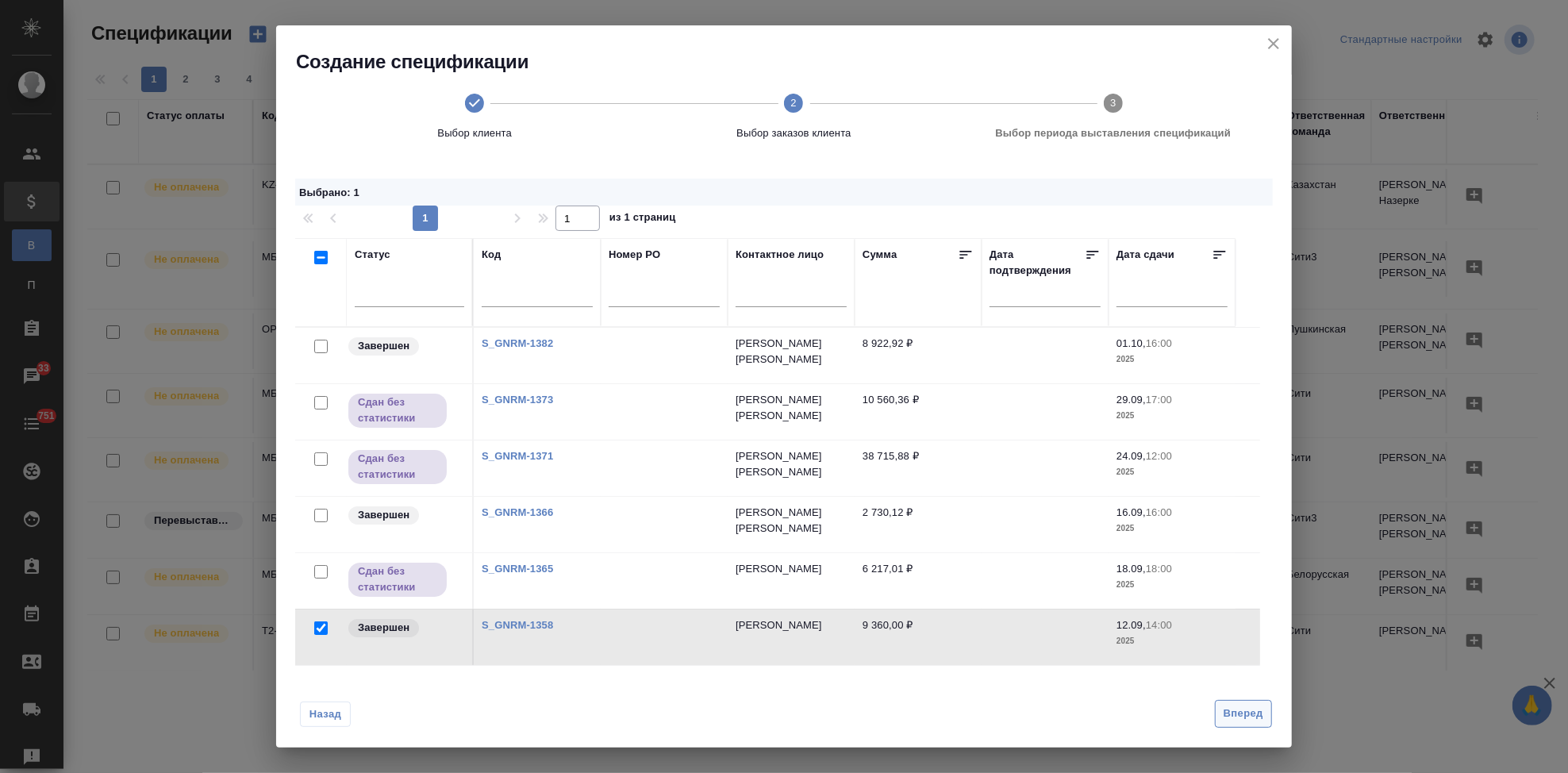
click at [1244, 711] on span "Вперед" at bounding box center [1243, 713] width 40 height 18
select select "8"
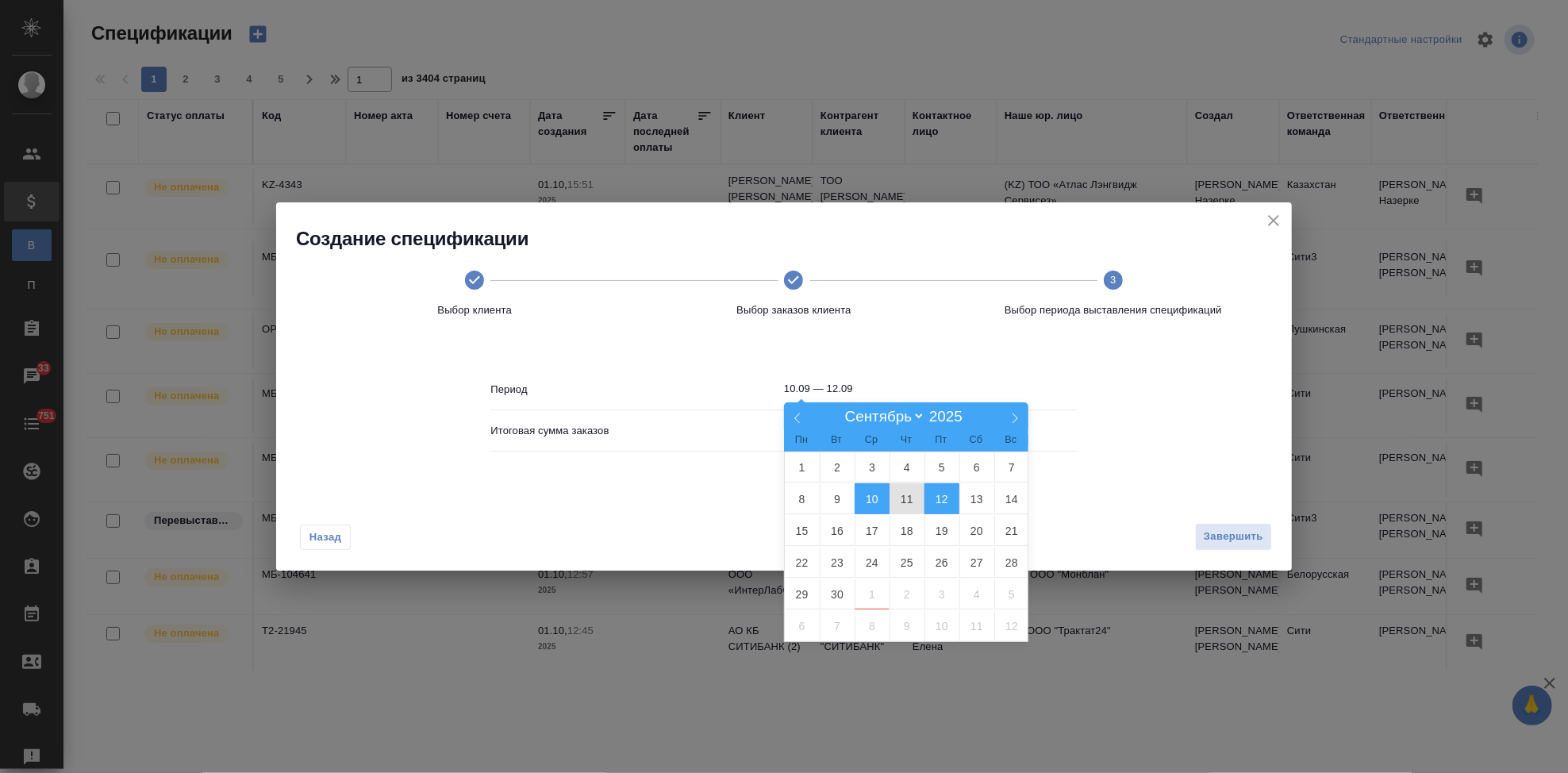
click at [864, 385] on input "10.09 — 12.09" at bounding box center [931, 388] width 294 height 22
click at [838, 595] on span "30" at bounding box center [837, 594] width 35 height 31
type input "30.09"
click at [838, 595] on span "30" at bounding box center [837, 594] width 35 height 31
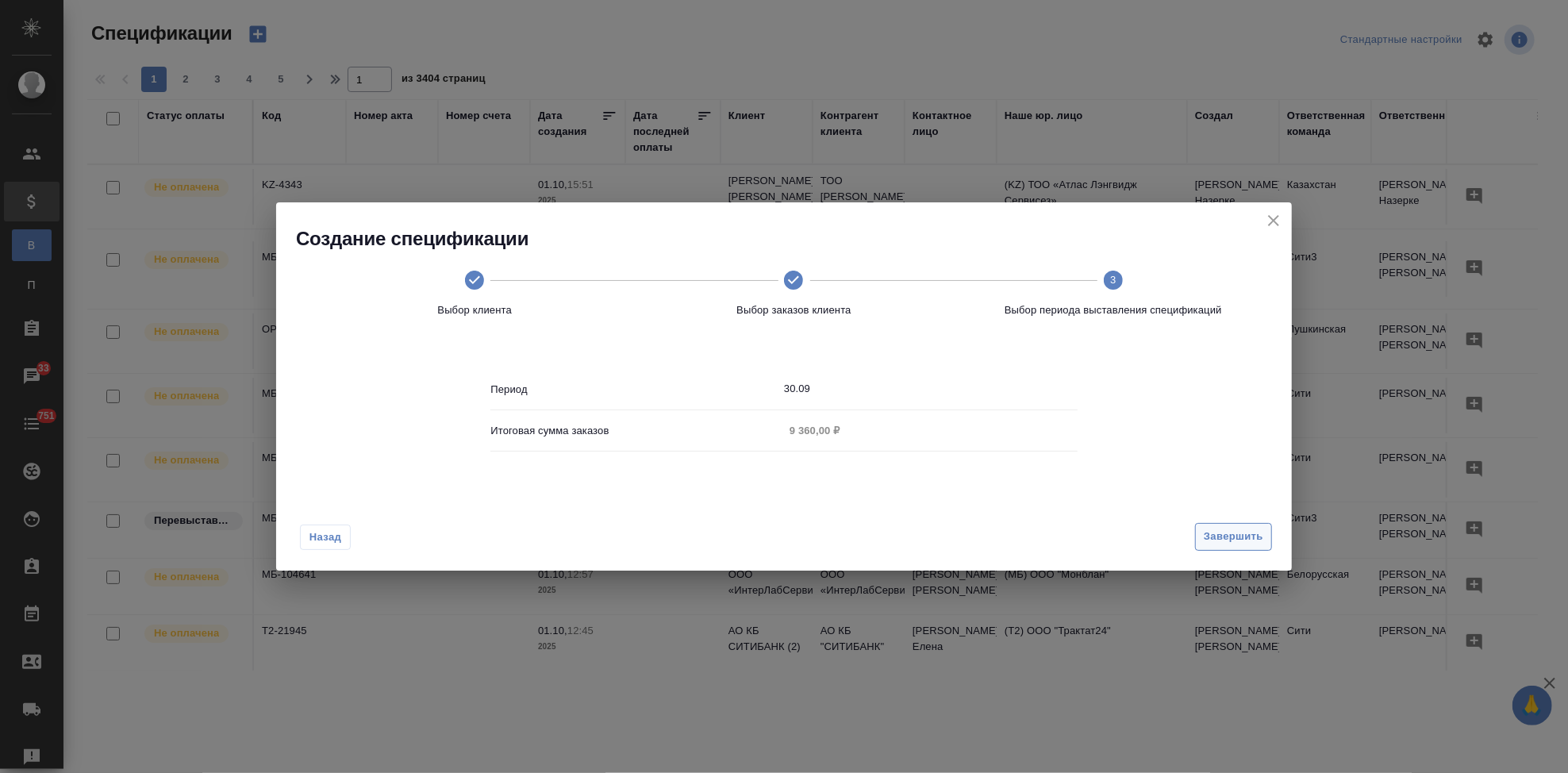
click at [1237, 539] on span "Завершить" at bounding box center [1233, 536] width 59 height 18
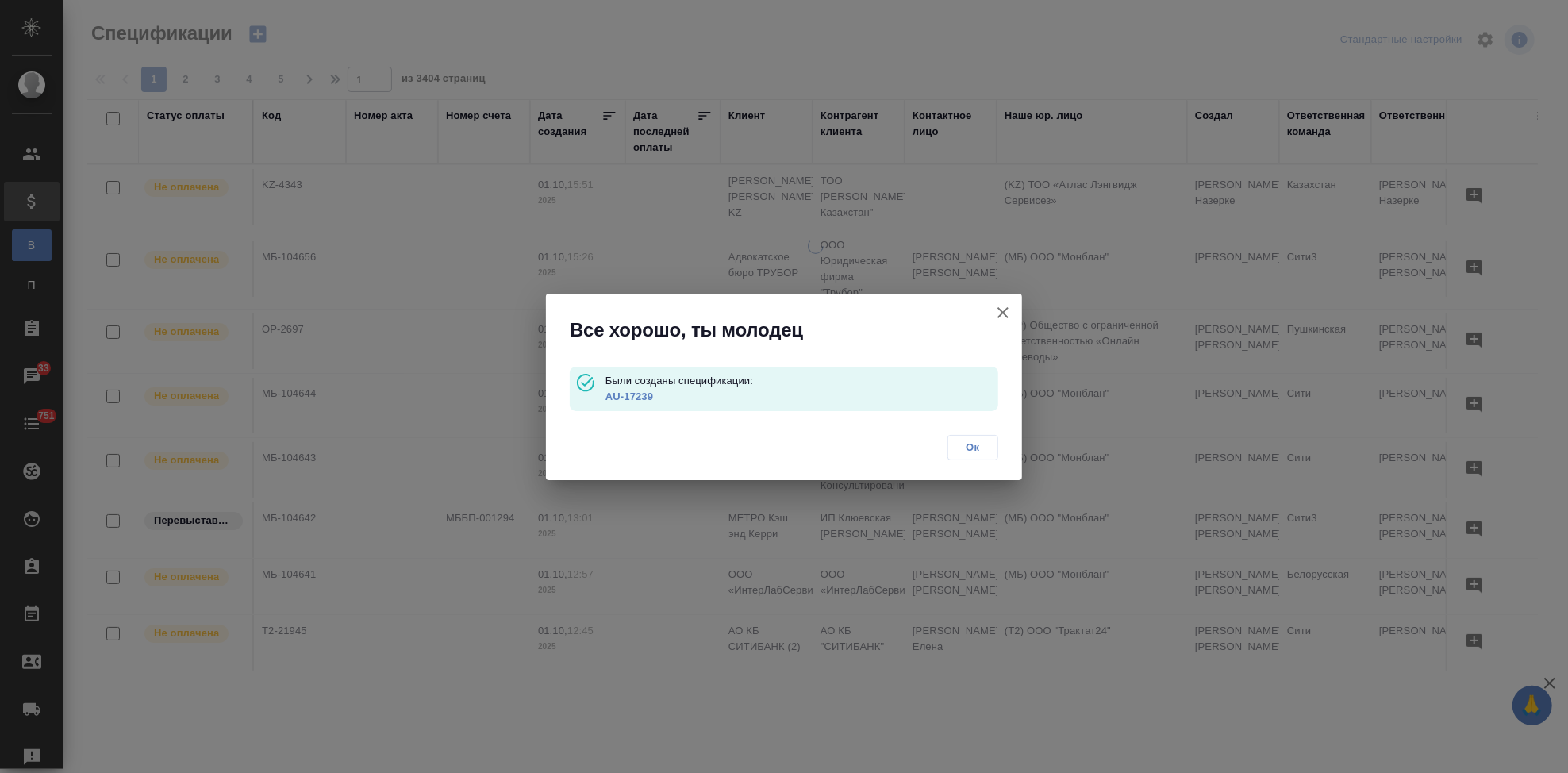
click at [625, 392] on link "AU-17239" at bounding box center [629, 396] width 48 height 12
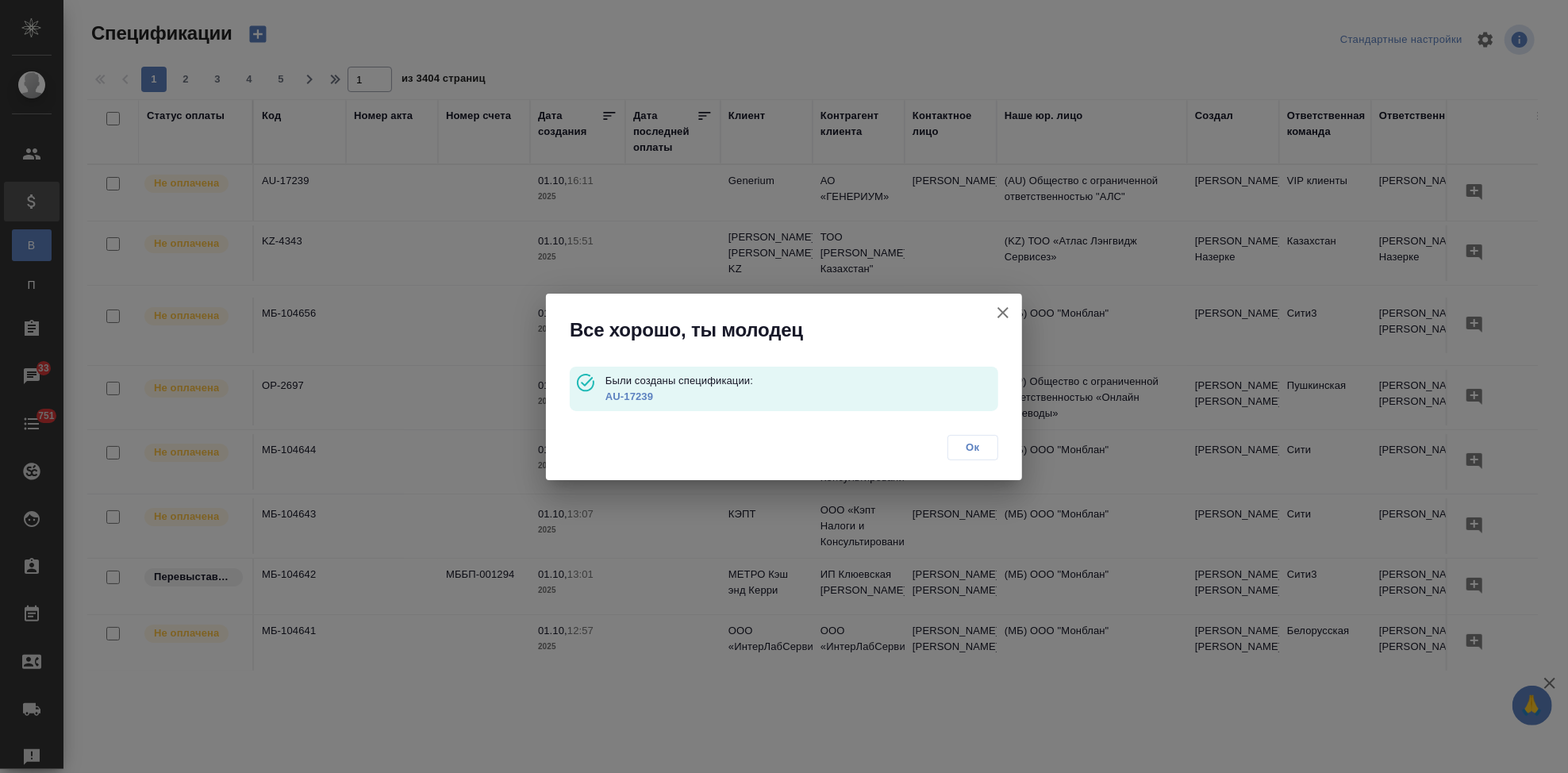
click at [981, 456] on button "Ок" at bounding box center [972, 447] width 50 height 25
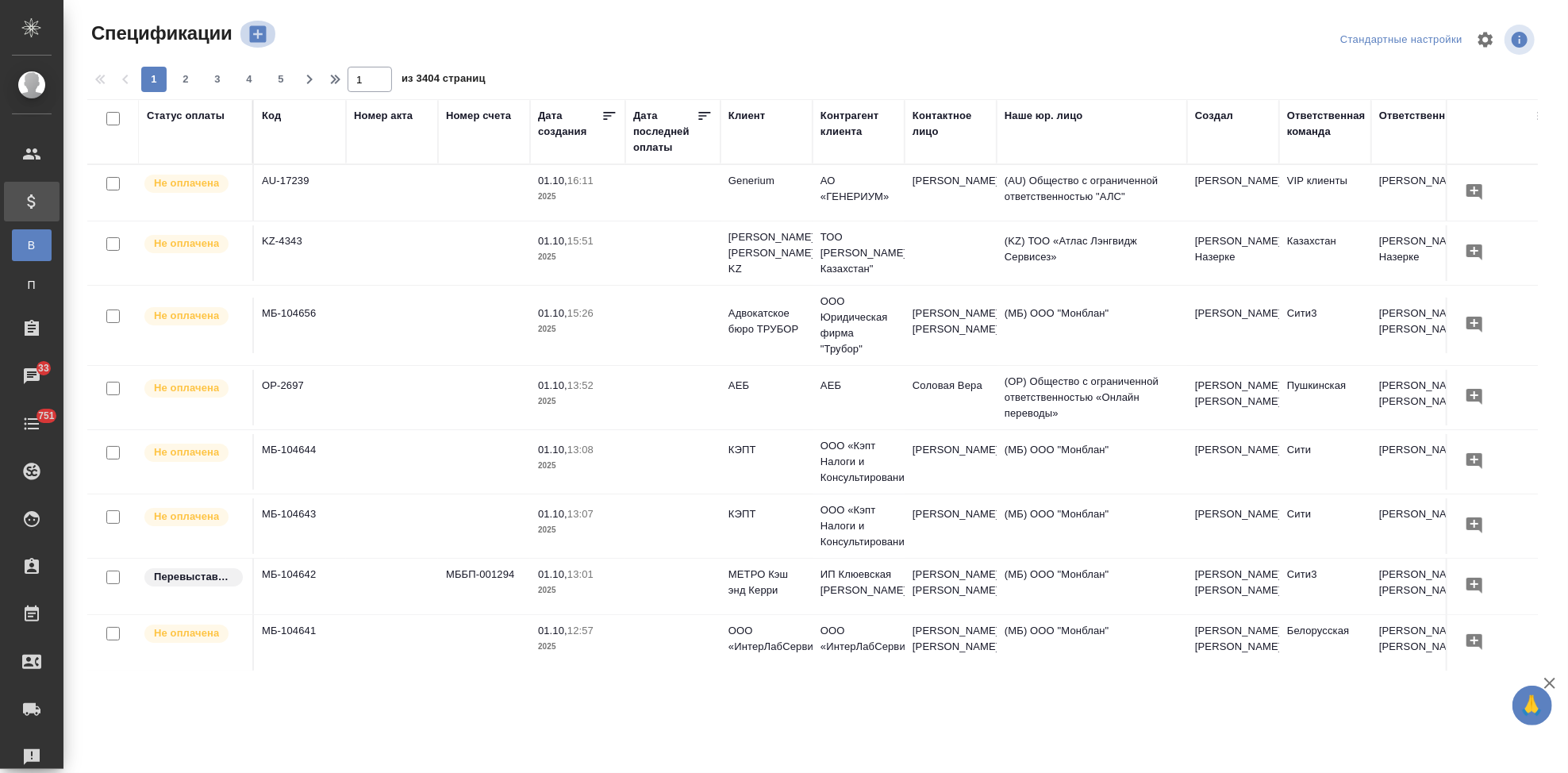
click at [256, 40] on icon "button" at bounding box center [257, 34] width 16 height 16
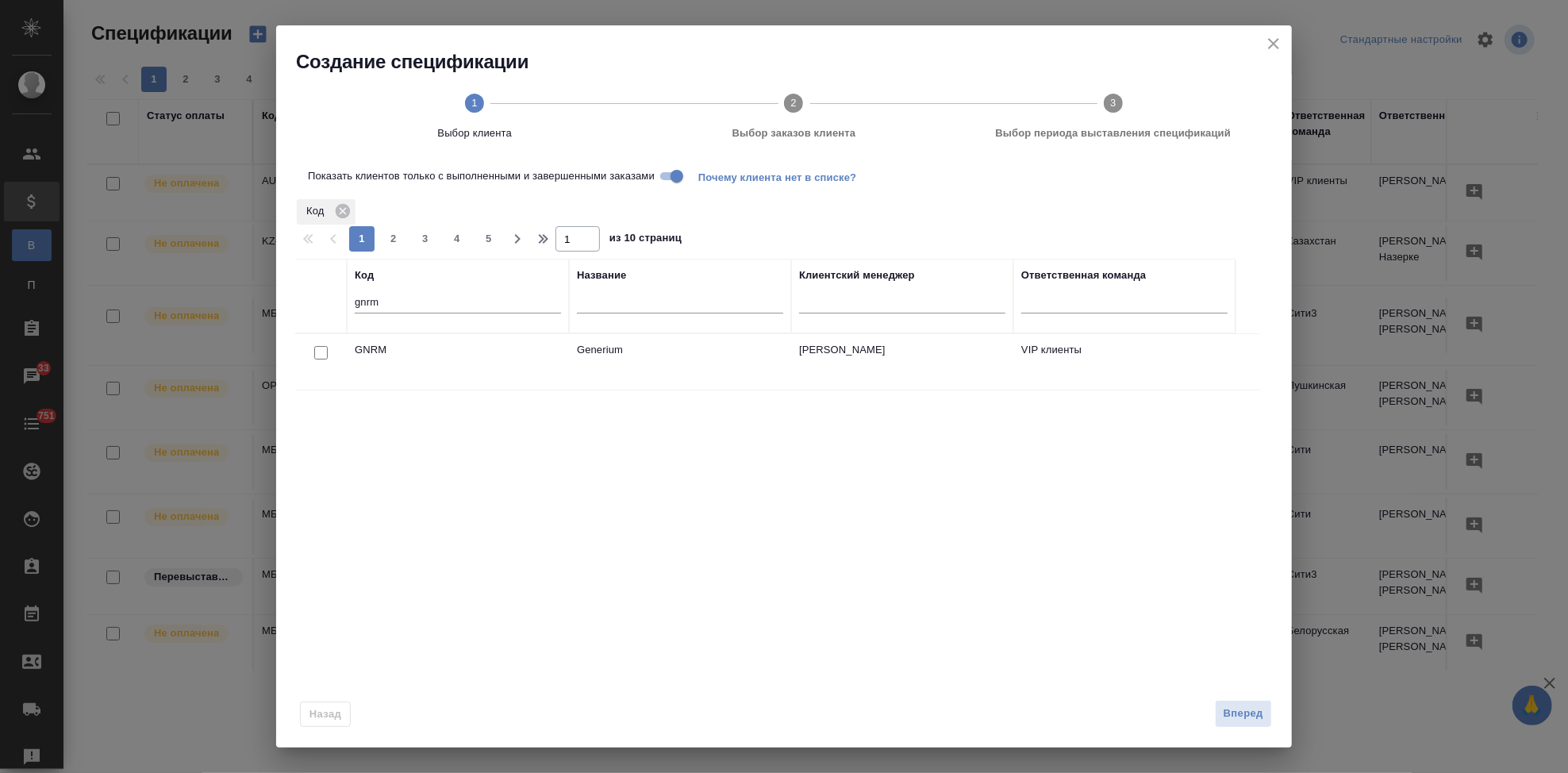
click at [316, 353] on input "checkbox" at bounding box center [321, 353] width 14 height 14
checkbox input "true"
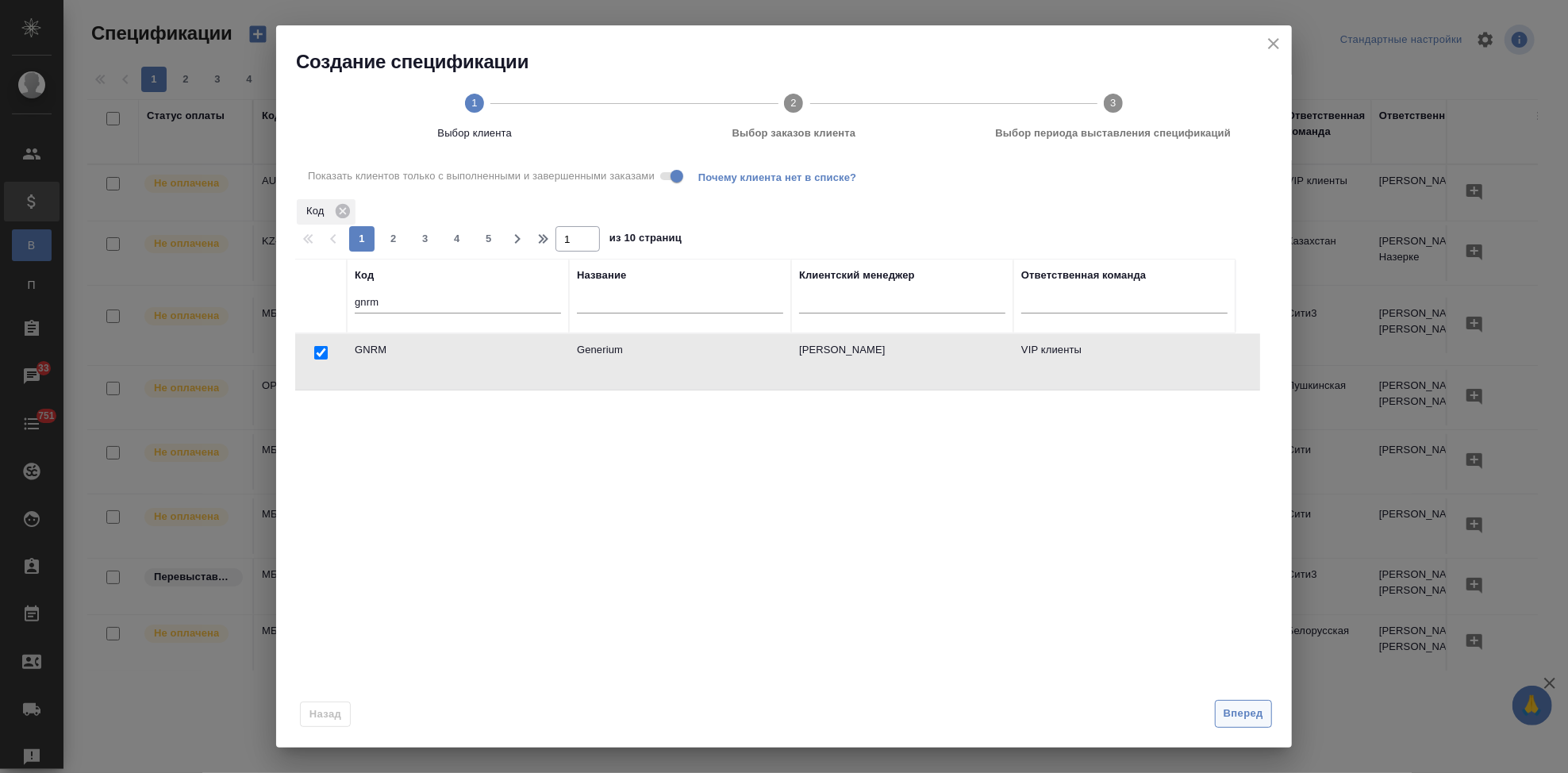
click at [1240, 712] on span "Вперед" at bounding box center [1243, 713] width 40 height 18
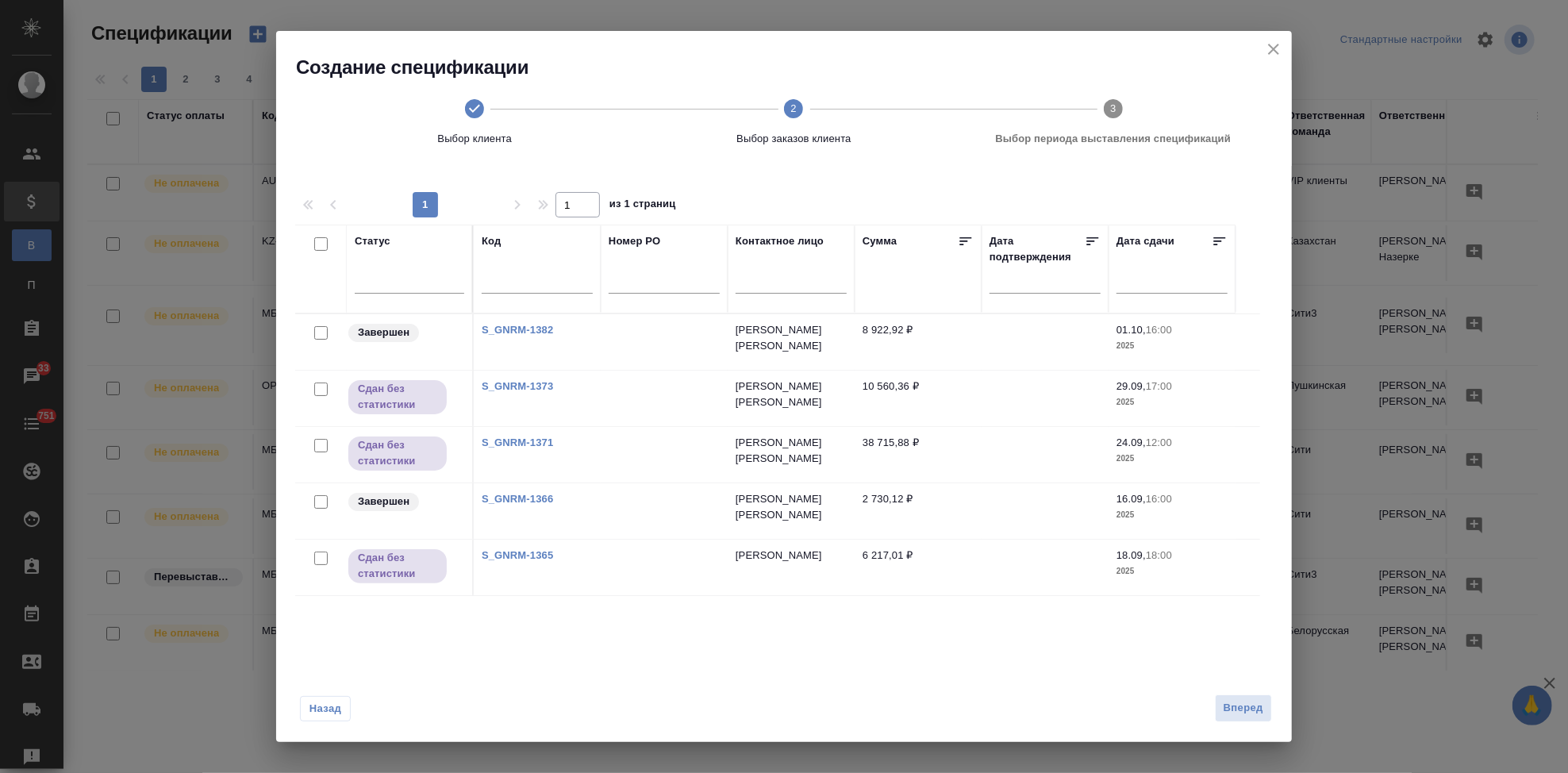
click at [325, 503] on input "checkbox" at bounding box center [321, 501] width 14 height 14
checkbox input "true"
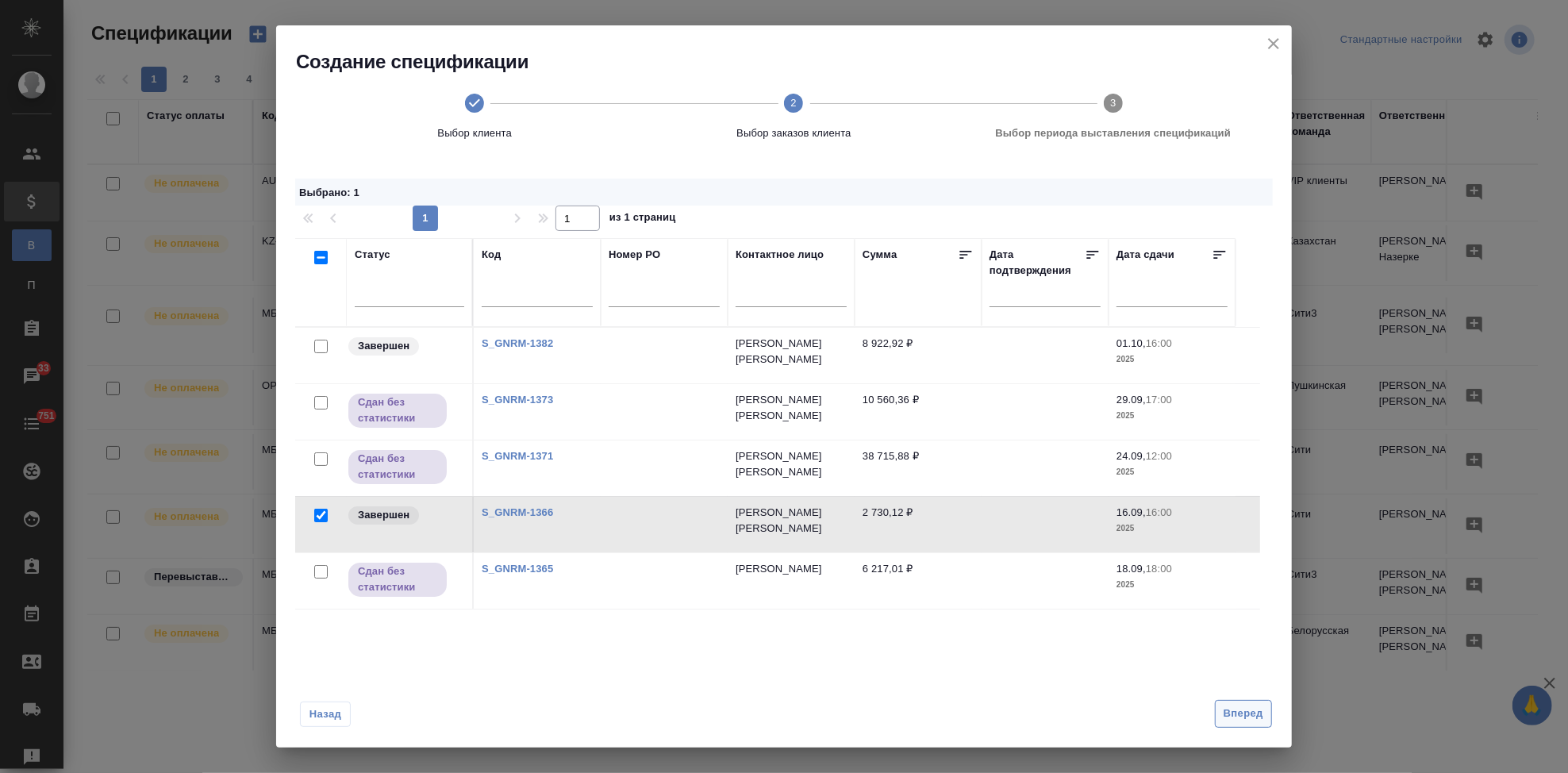
click at [1230, 708] on span "Вперед" at bounding box center [1243, 713] width 40 height 18
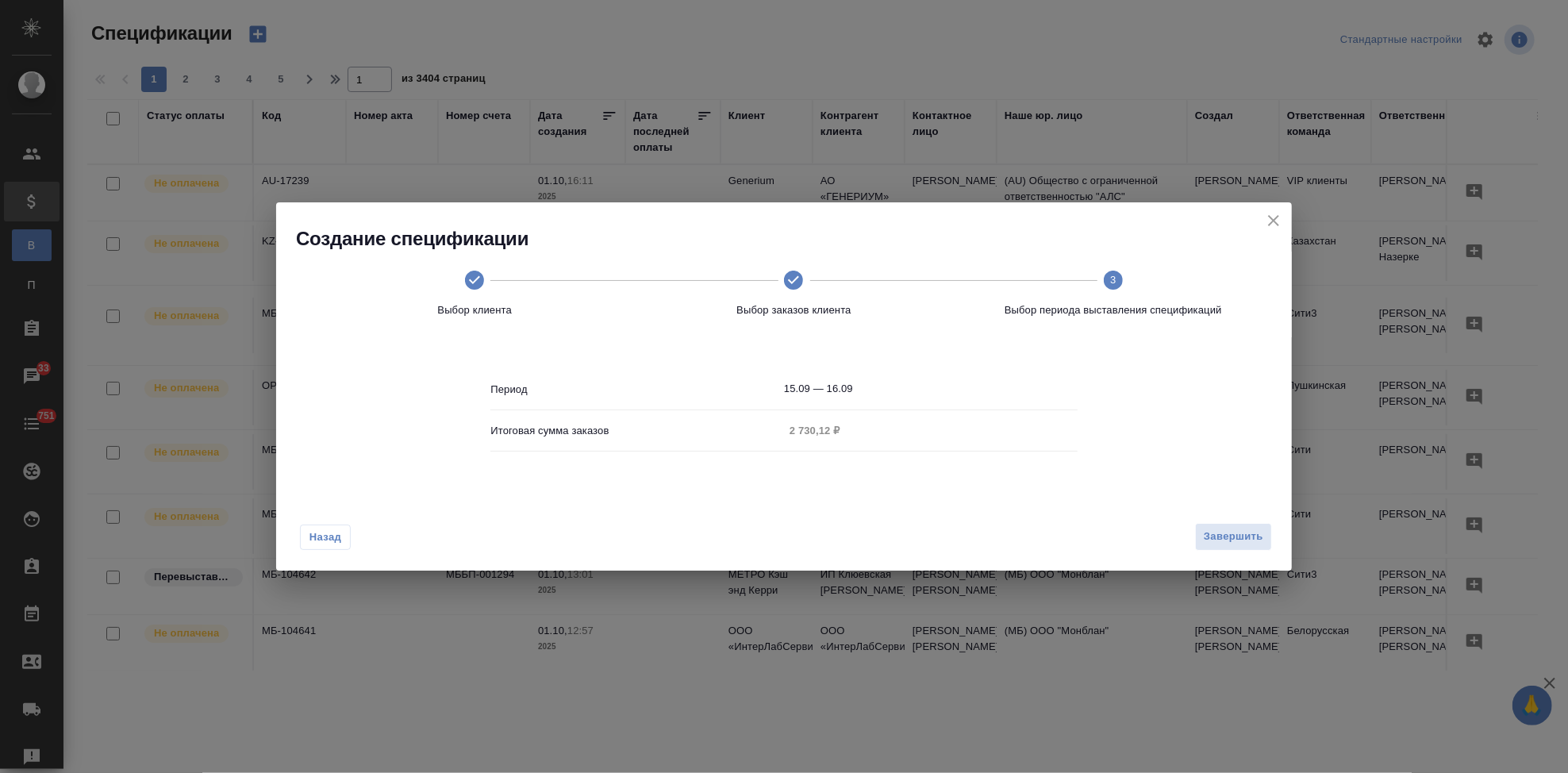
click at [882, 390] on body "🙏 .cls-1 fill:#fff; AWATERA Kabargina Anna Клиенты Спецификации В Все специфика…" at bounding box center [784, 386] width 1568 height 773
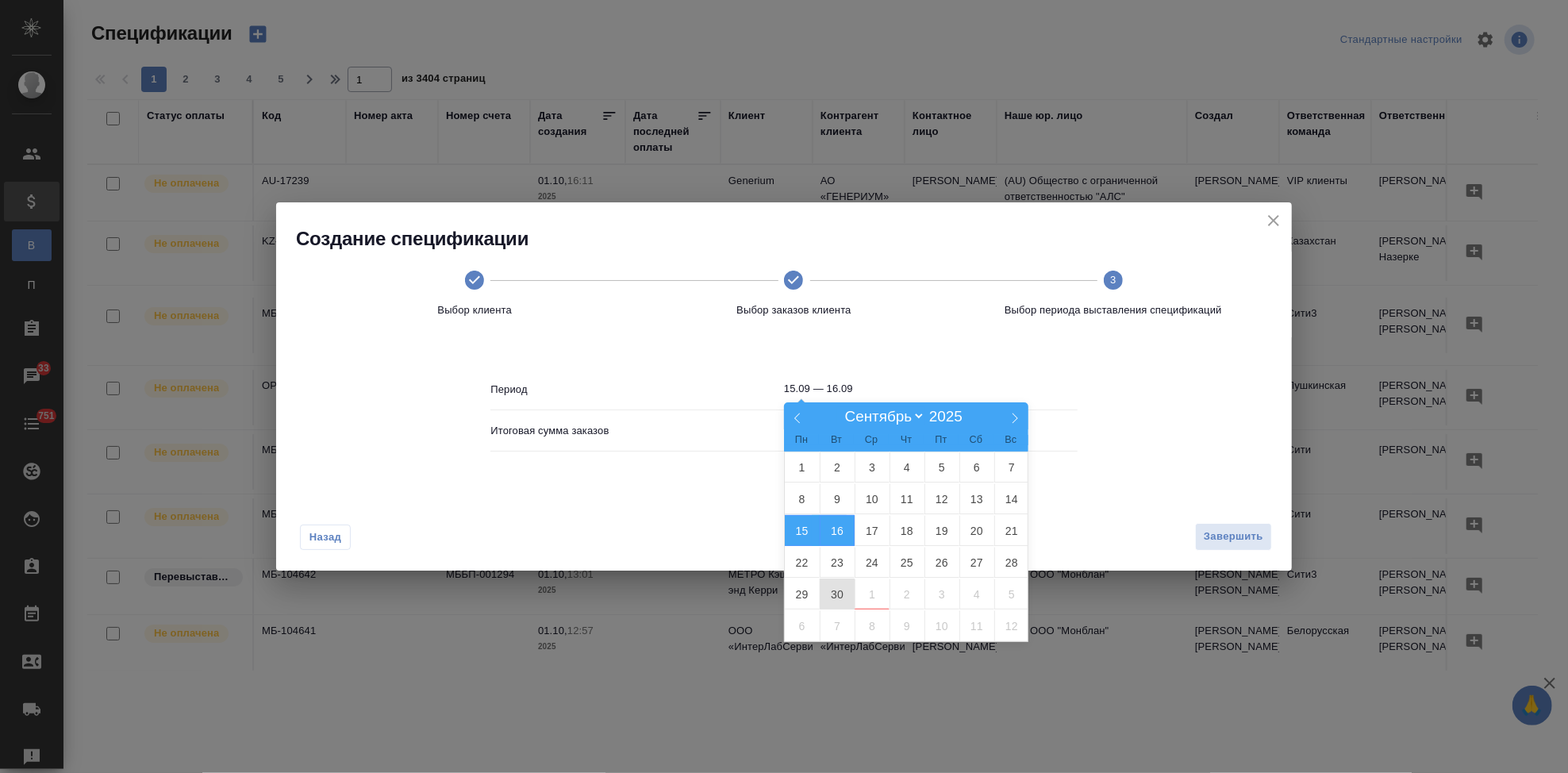
click at [826, 589] on span "30" at bounding box center [837, 594] width 35 height 31
type input "30.09"
click at [826, 589] on span "30" at bounding box center [837, 594] width 35 height 31
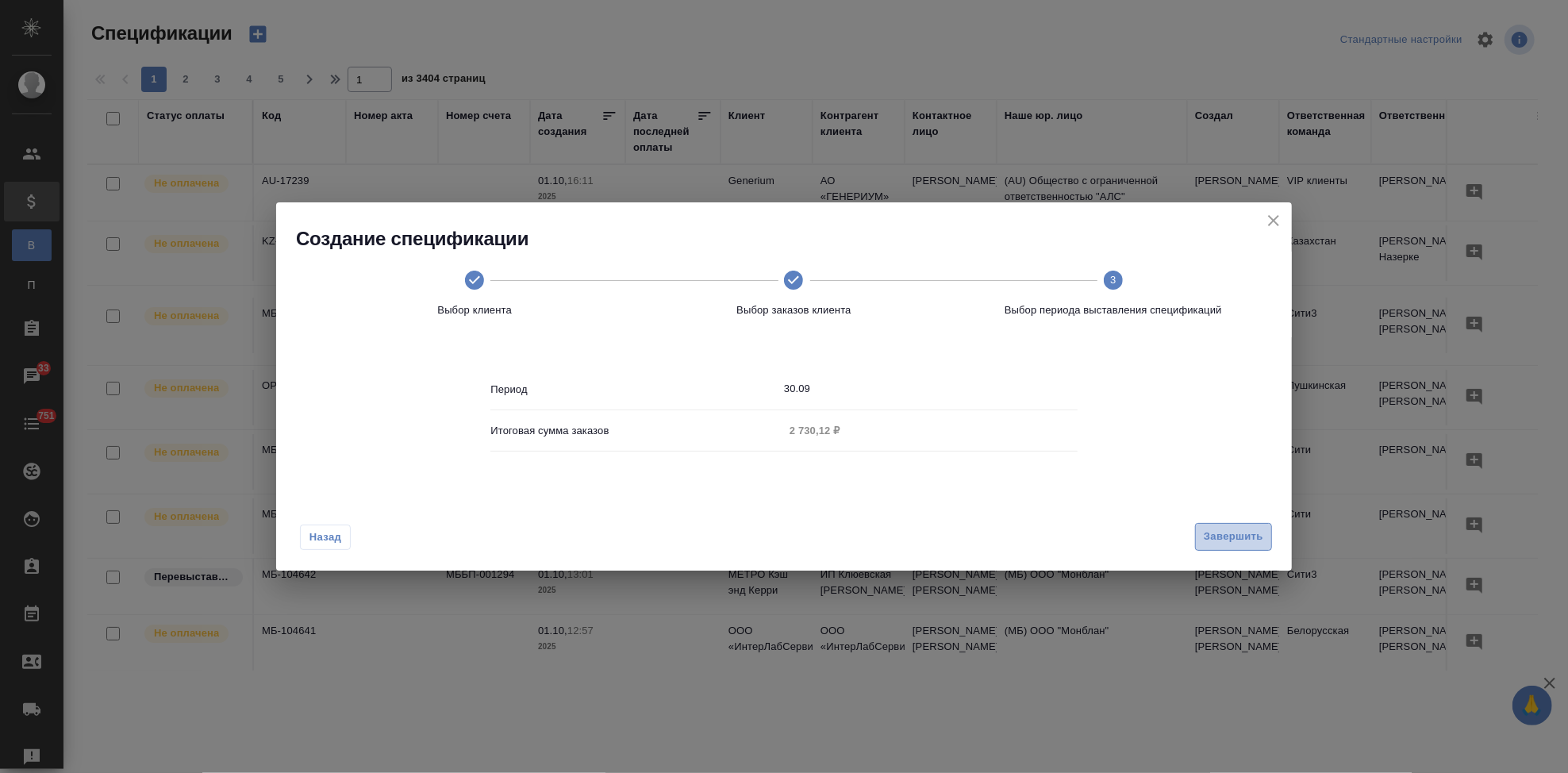
click at [1224, 542] on span "Завершить" at bounding box center [1233, 536] width 59 height 18
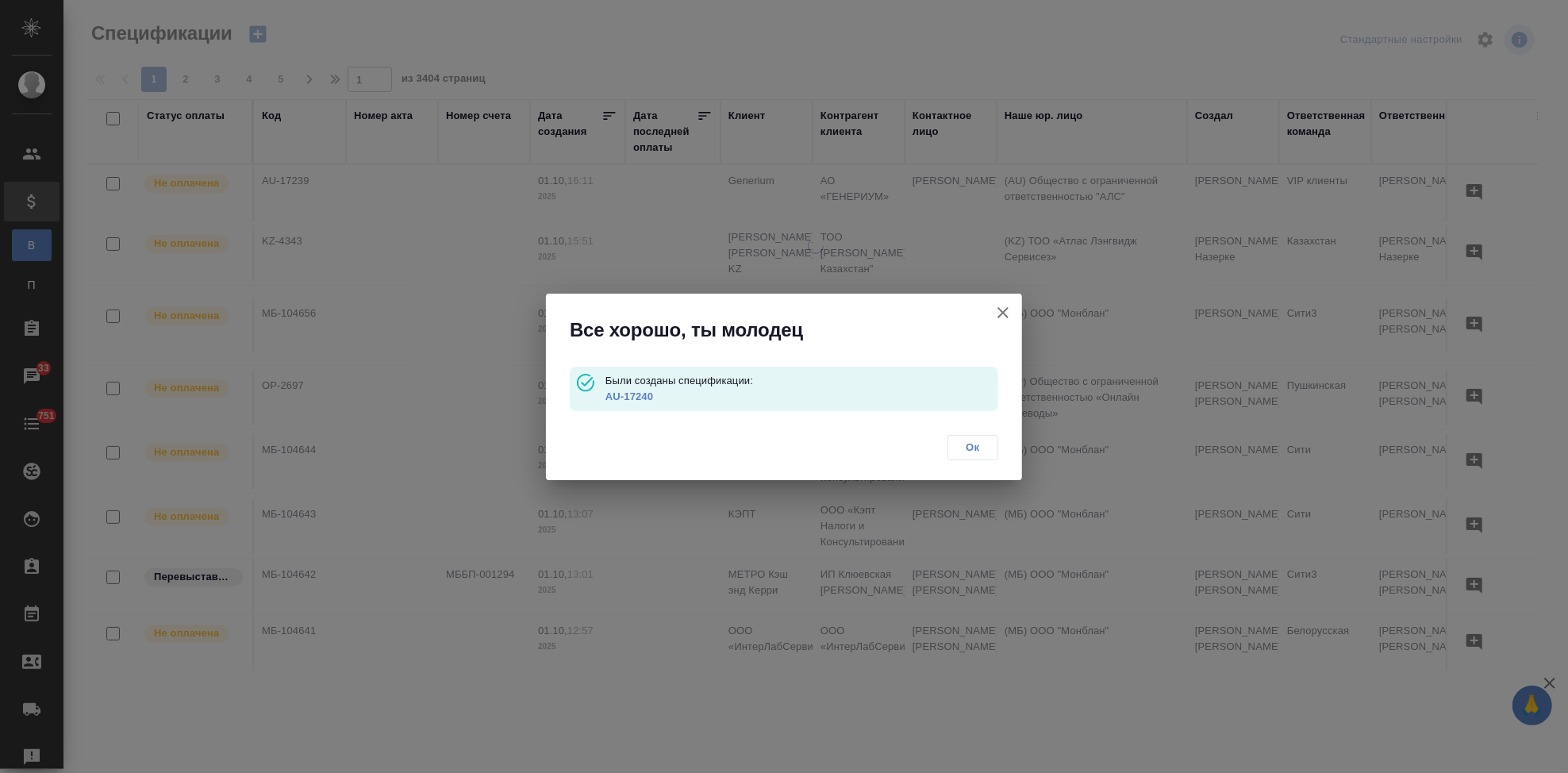
click at [637, 394] on link "AU-17240" at bounding box center [629, 396] width 48 height 12
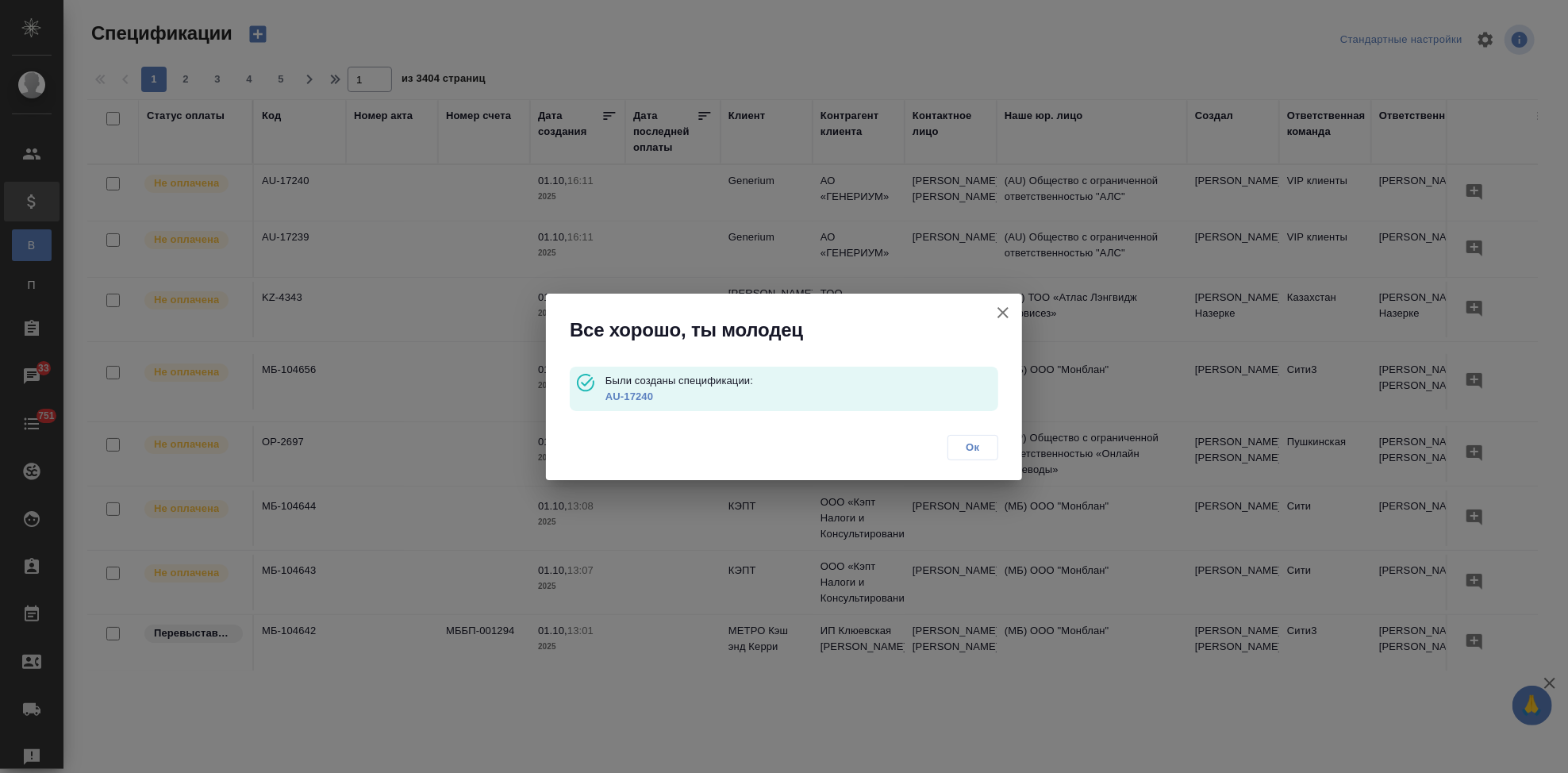
click at [970, 448] on span "Ок" at bounding box center [972, 447] width 33 height 16
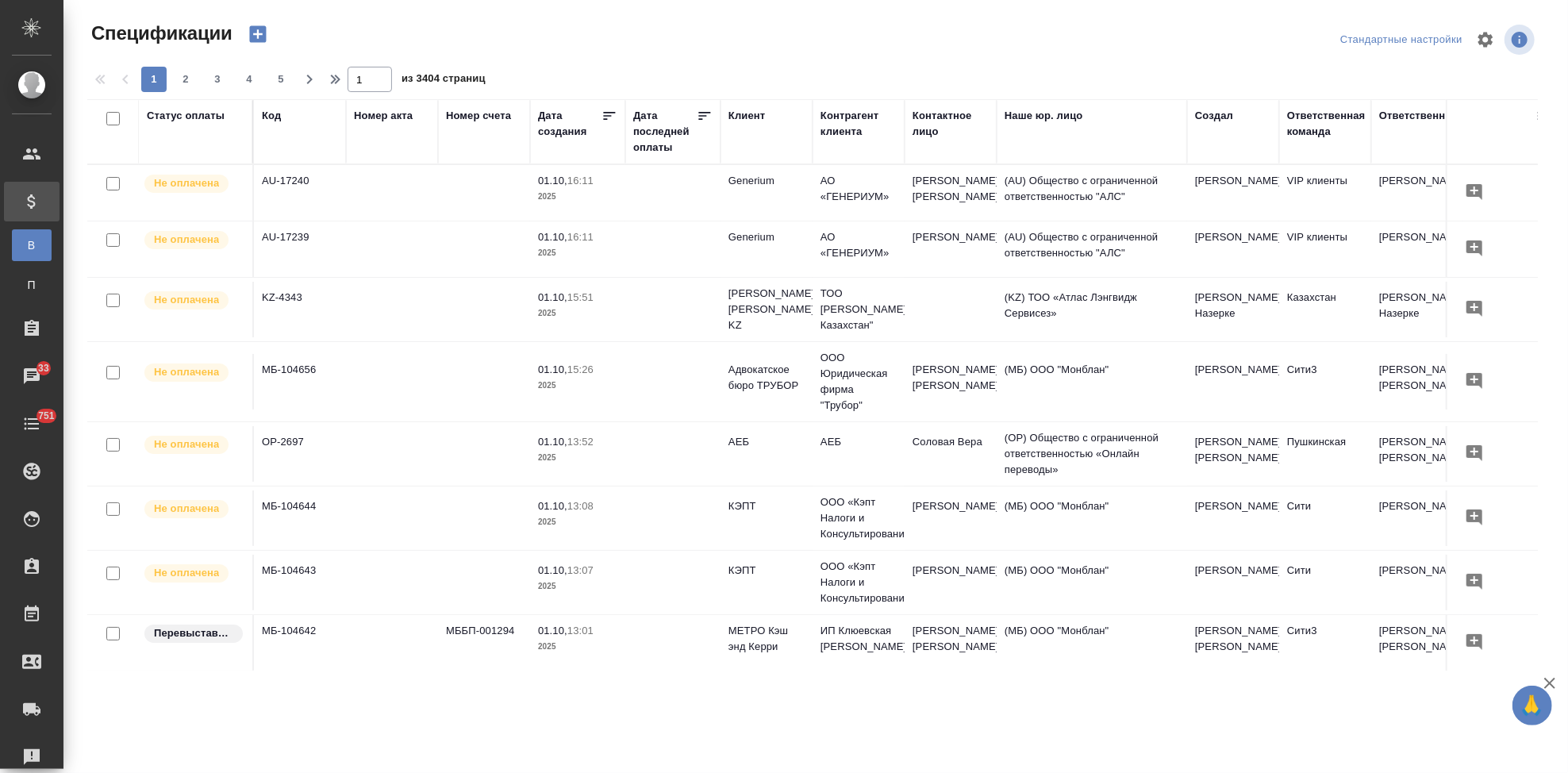
click at [259, 37] on icon "button" at bounding box center [257, 34] width 16 height 16
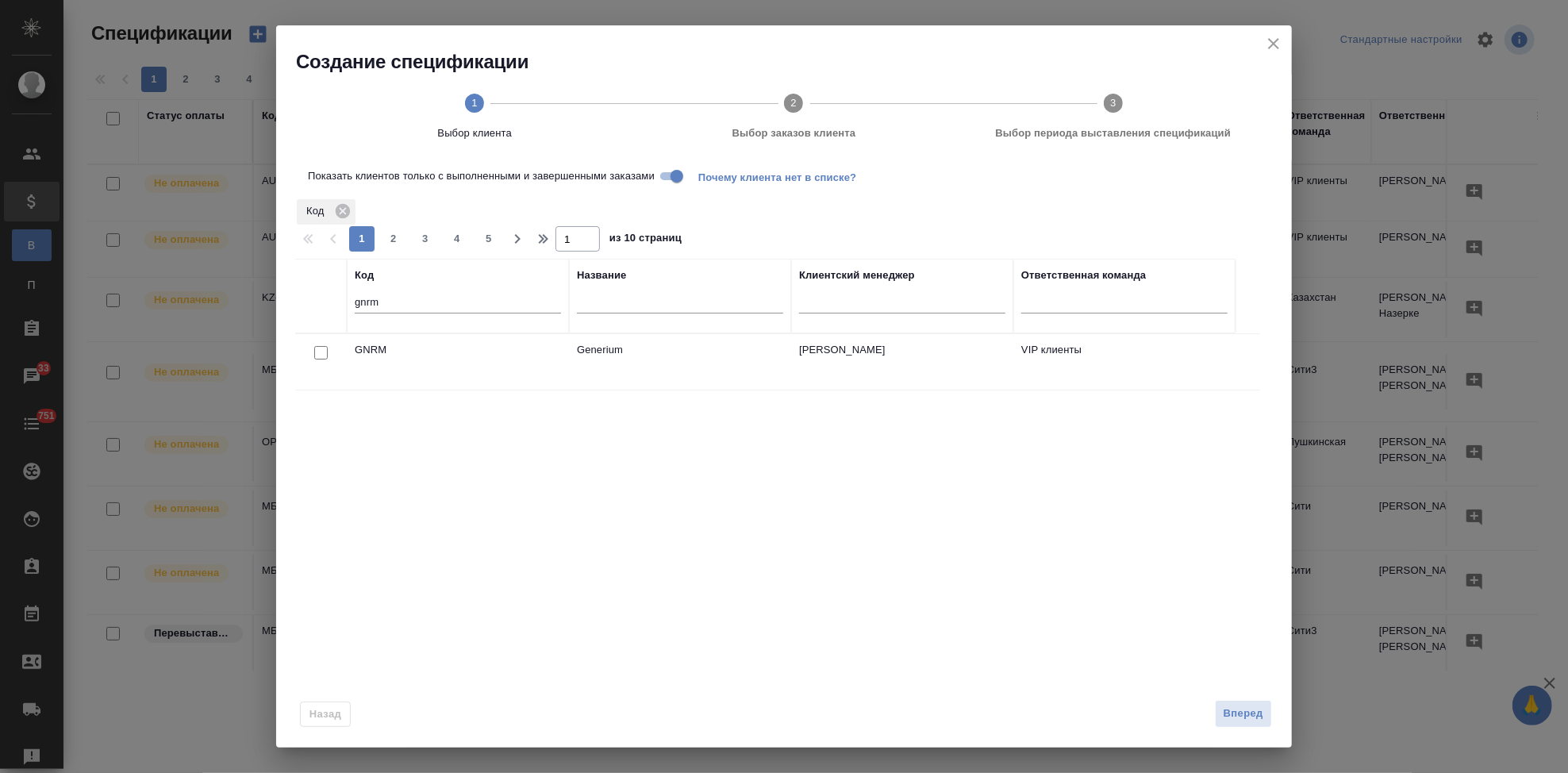
click at [324, 354] on input "checkbox" at bounding box center [321, 353] width 14 height 14
checkbox input "true"
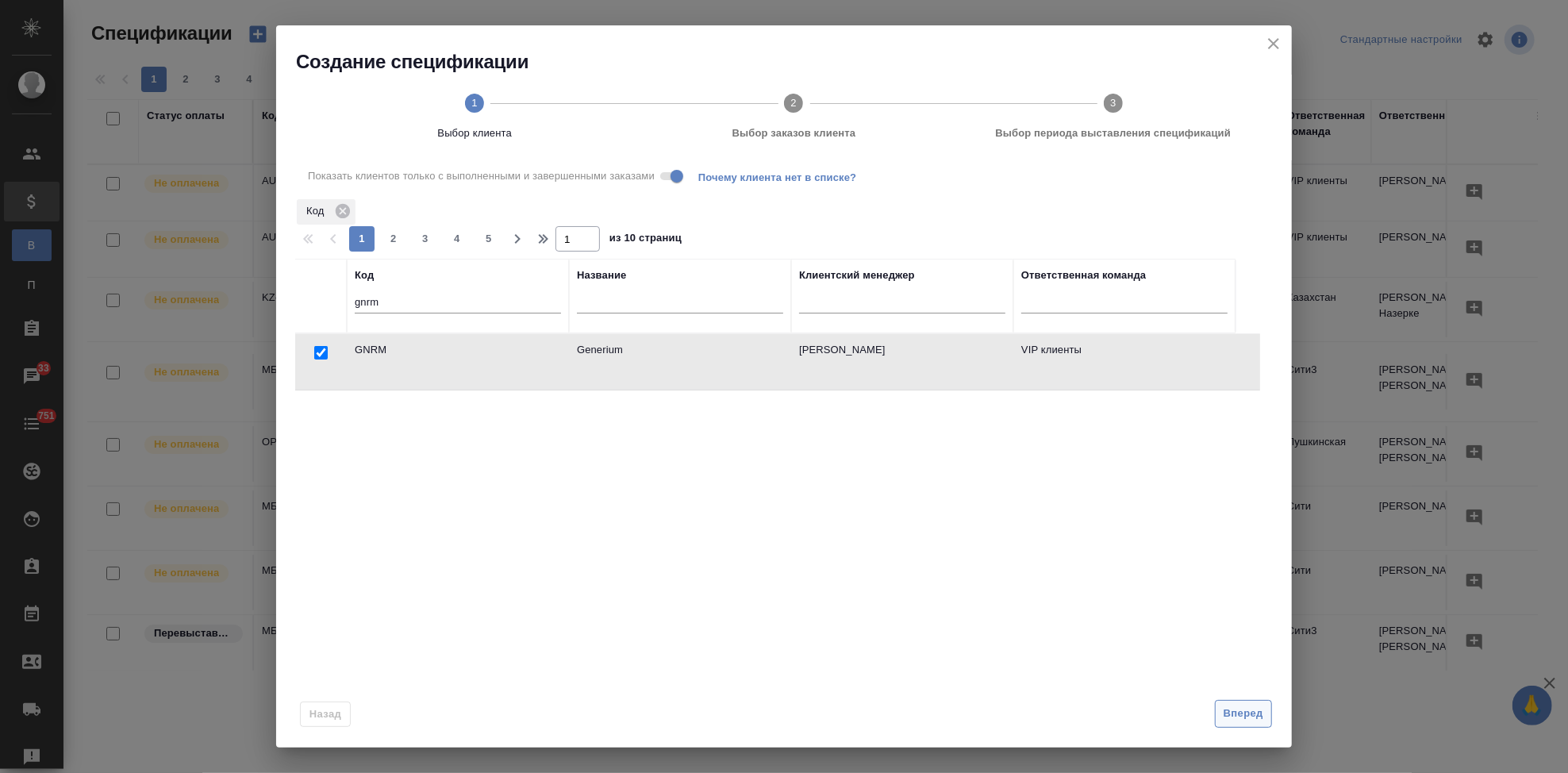
click at [1238, 708] on span "Вперед" at bounding box center [1243, 713] width 40 height 18
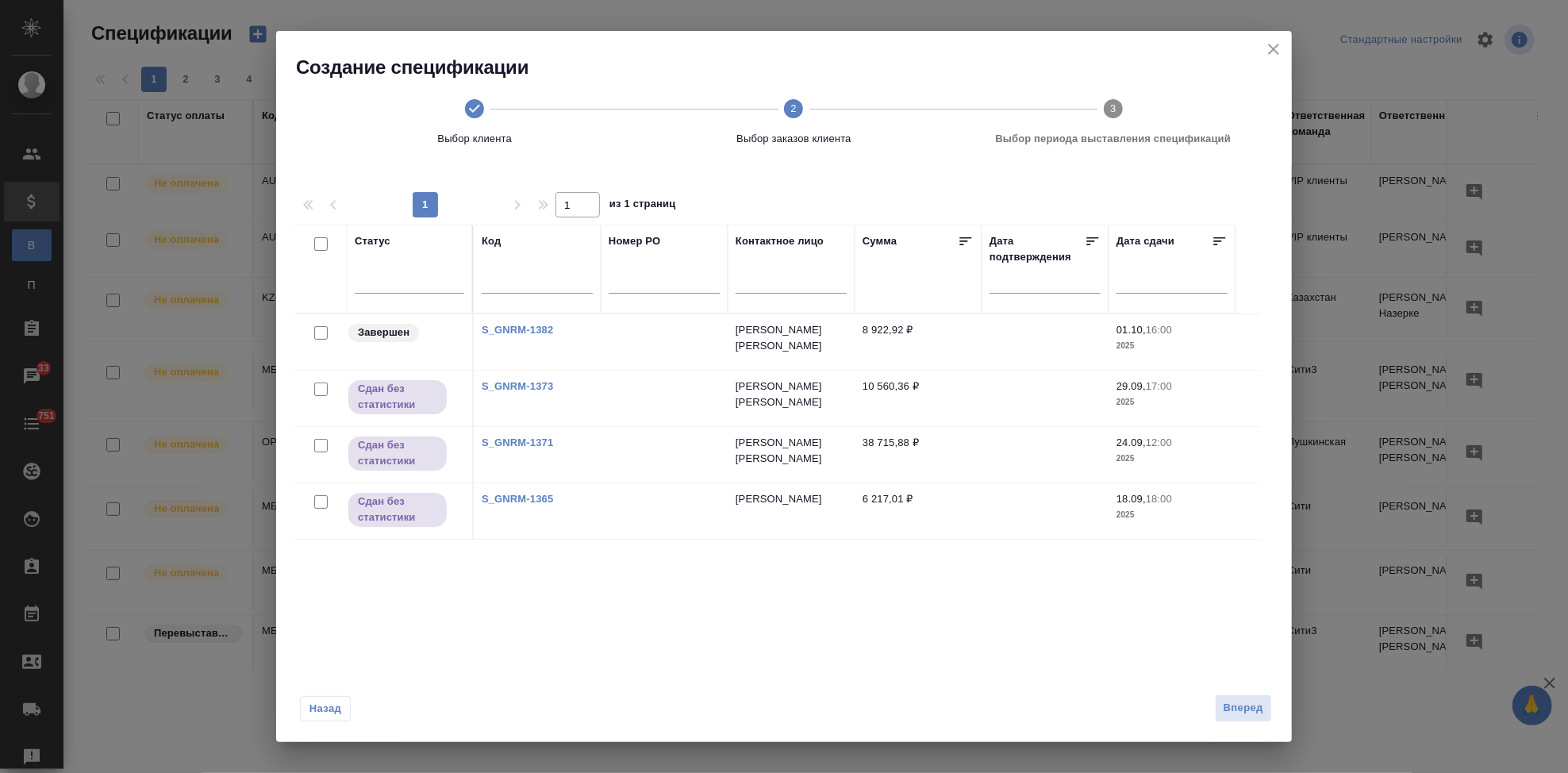
click at [1266, 58] on icon "close" at bounding box center [1274, 49] width 19 height 19
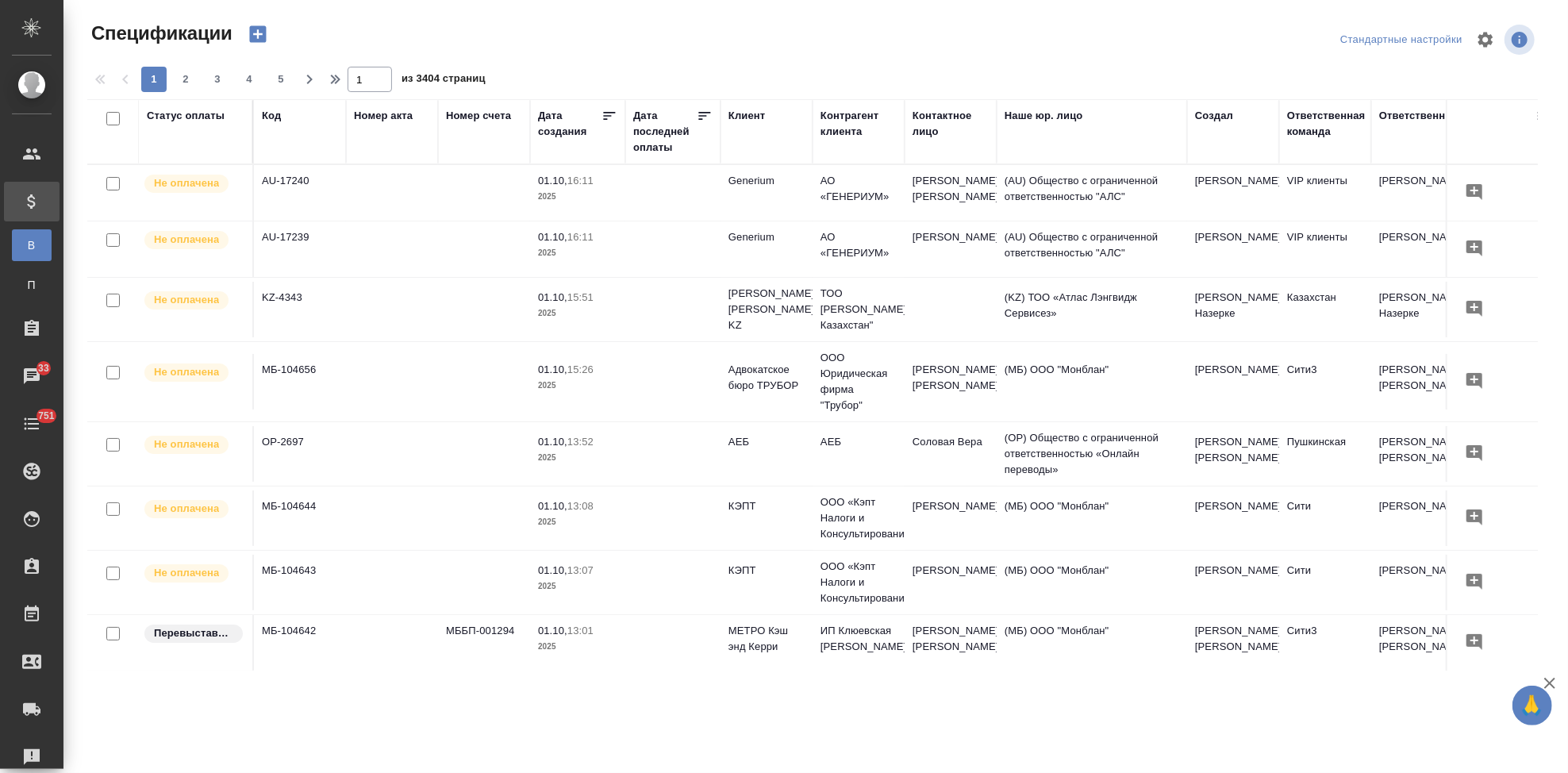
click at [258, 38] on icon "button" at bounding box center [257, 34] width 22 height 22
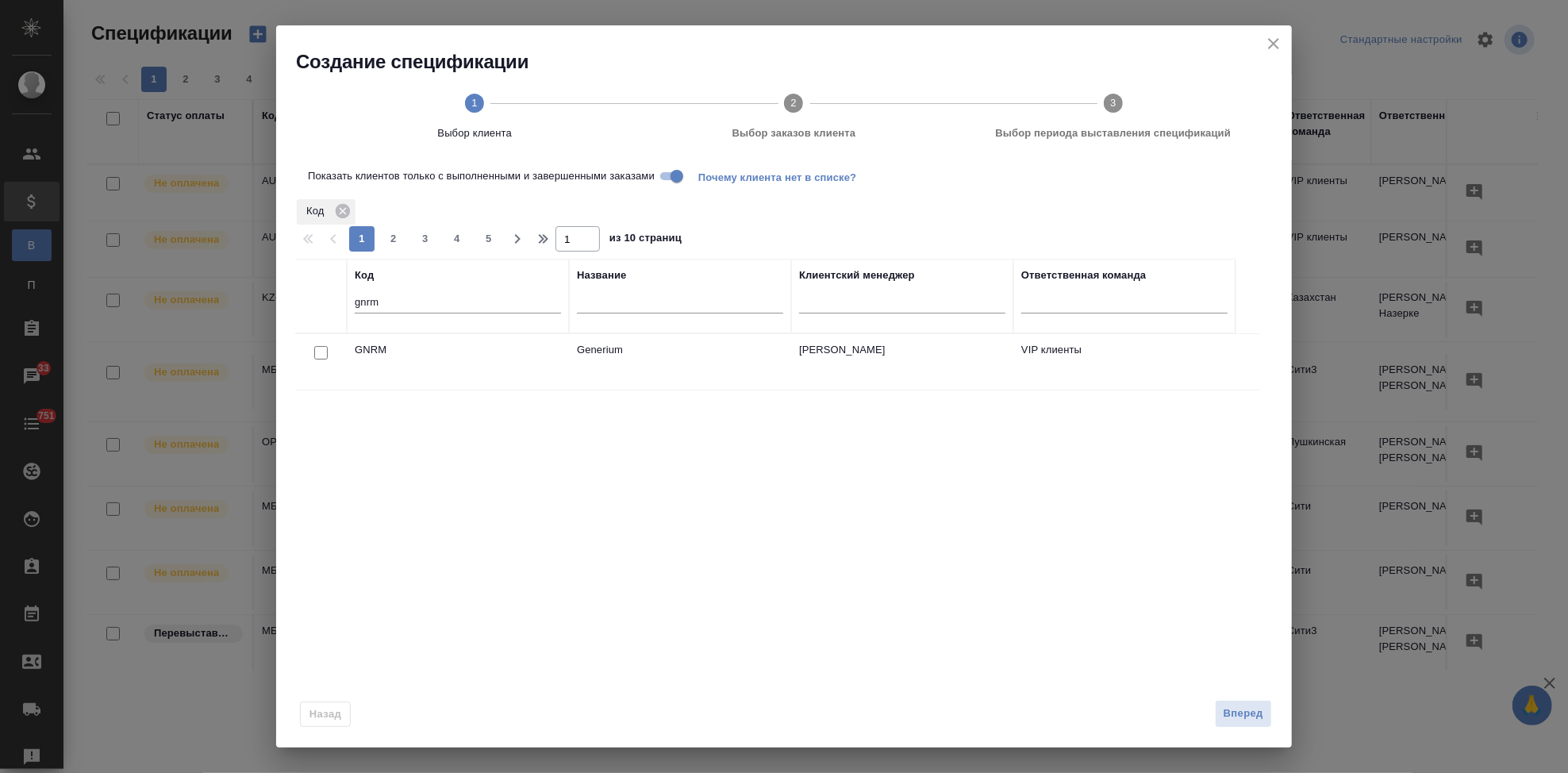
click at [408, 306] on input "gnrm" at bounding box center [458, 304] width 207 height 19
type input "g"
type input "nvrt"
click at [324, 354] on input "checkbox" at bounding box center [321, 353] width 14 height 14
checkbox input "true"
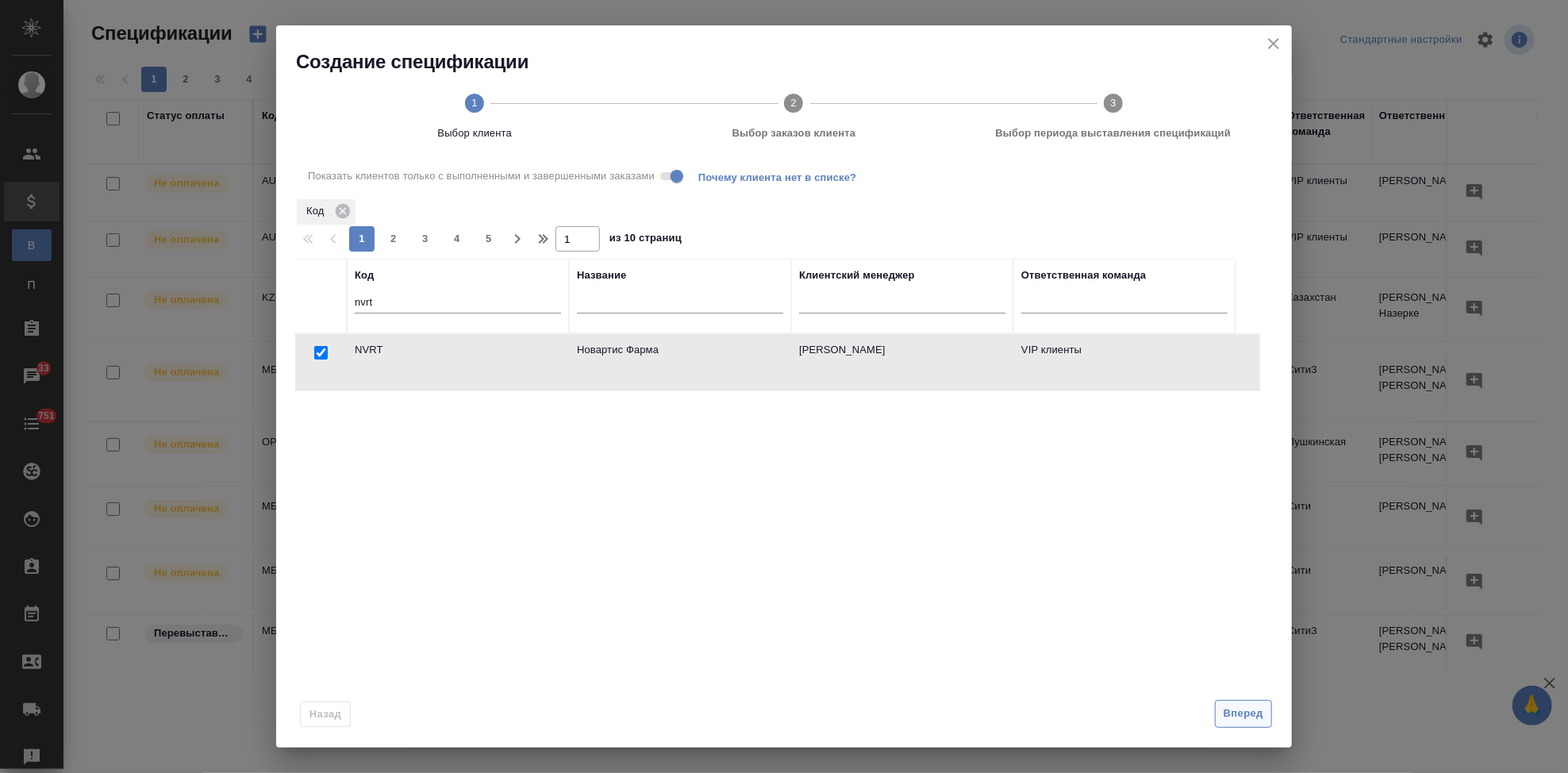
click at [1248, 718] on span "Вперед" at bounding box center [1243, 713] width 40 height 18
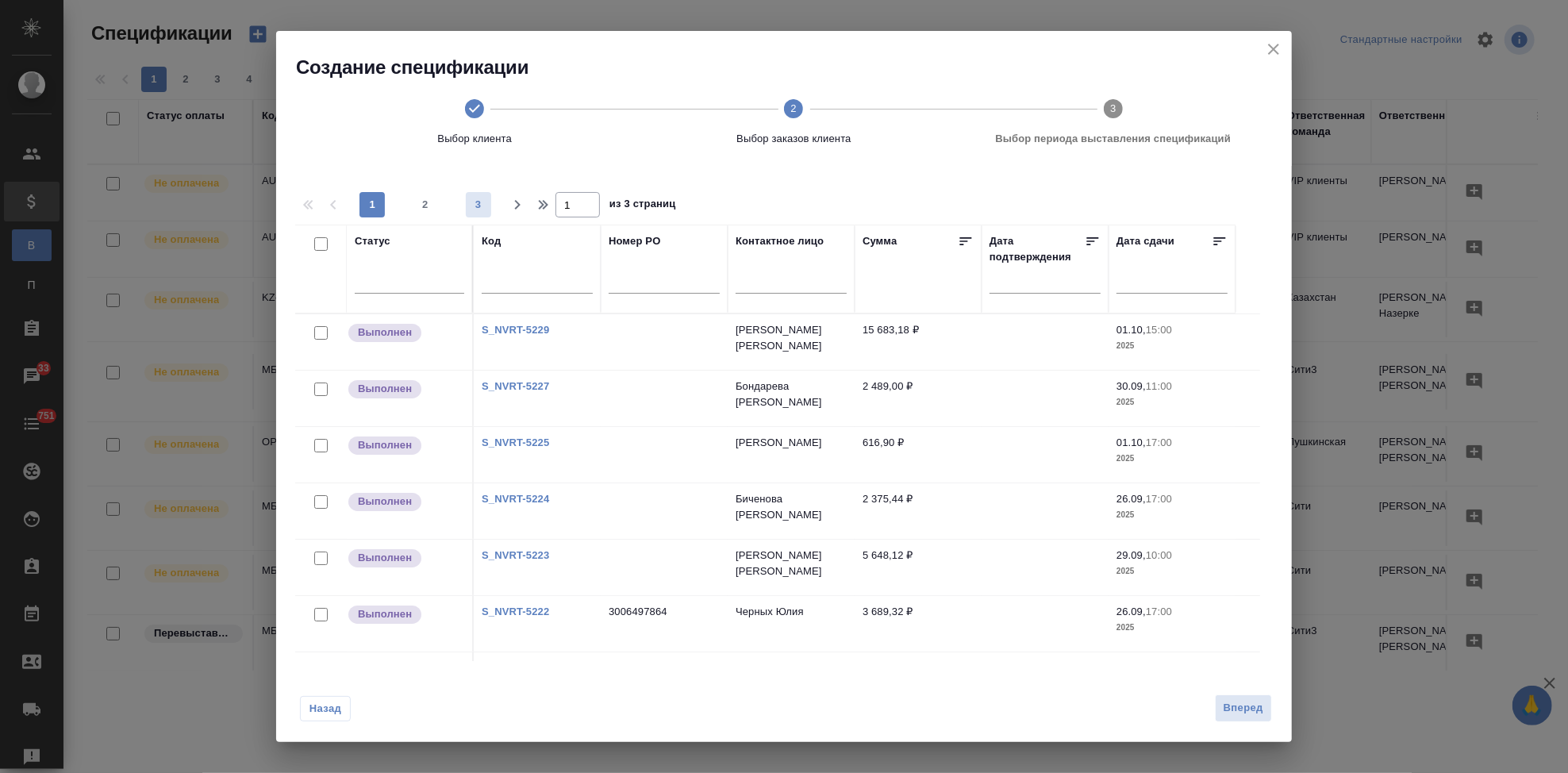
click at [478, 197] on span "3" at bounding box center [478, 205] width 25 height 16
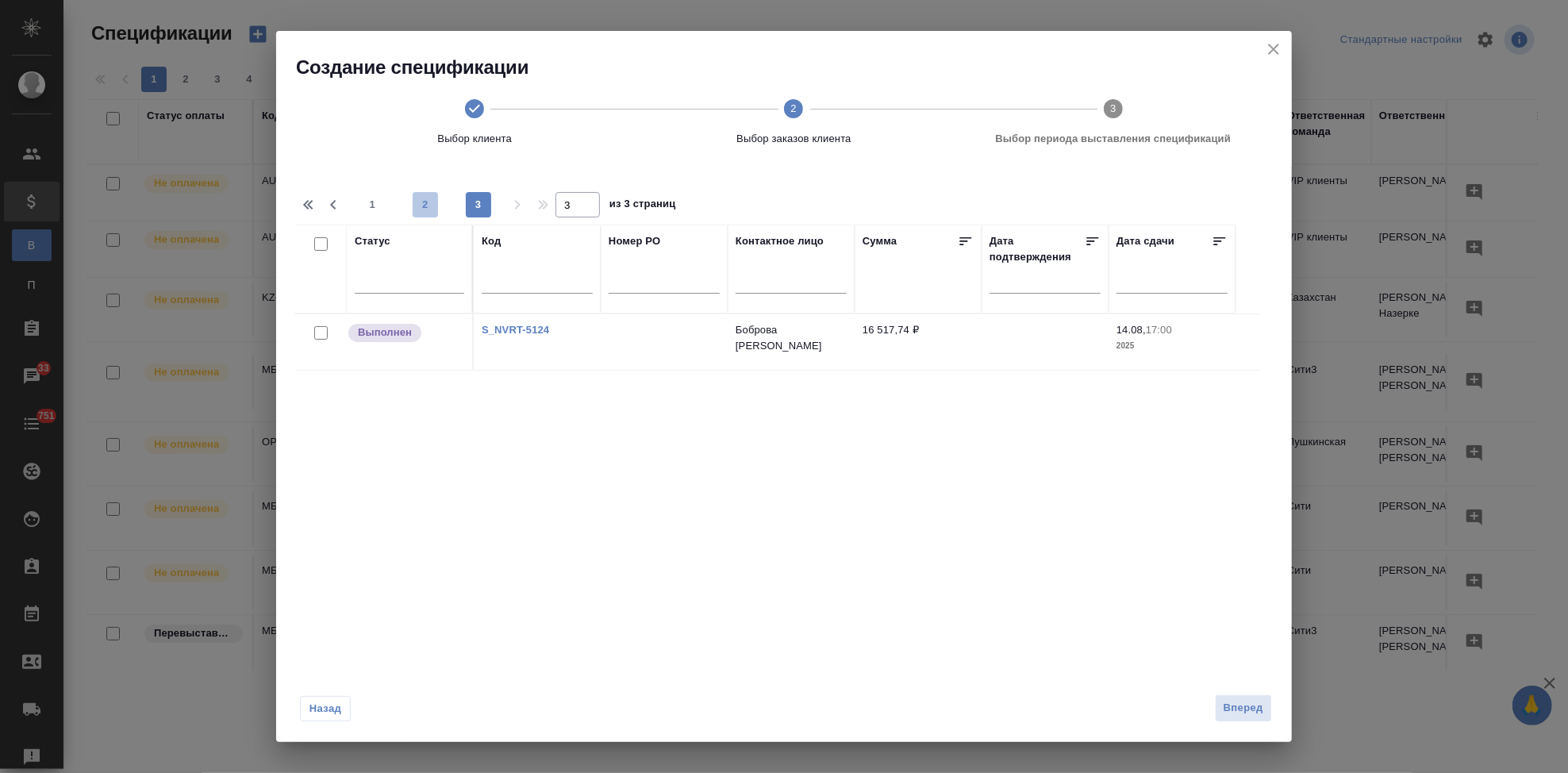
click at [420, 209] on span "2" at bounding box center [425, 205] width 25 height 16
type input "2"
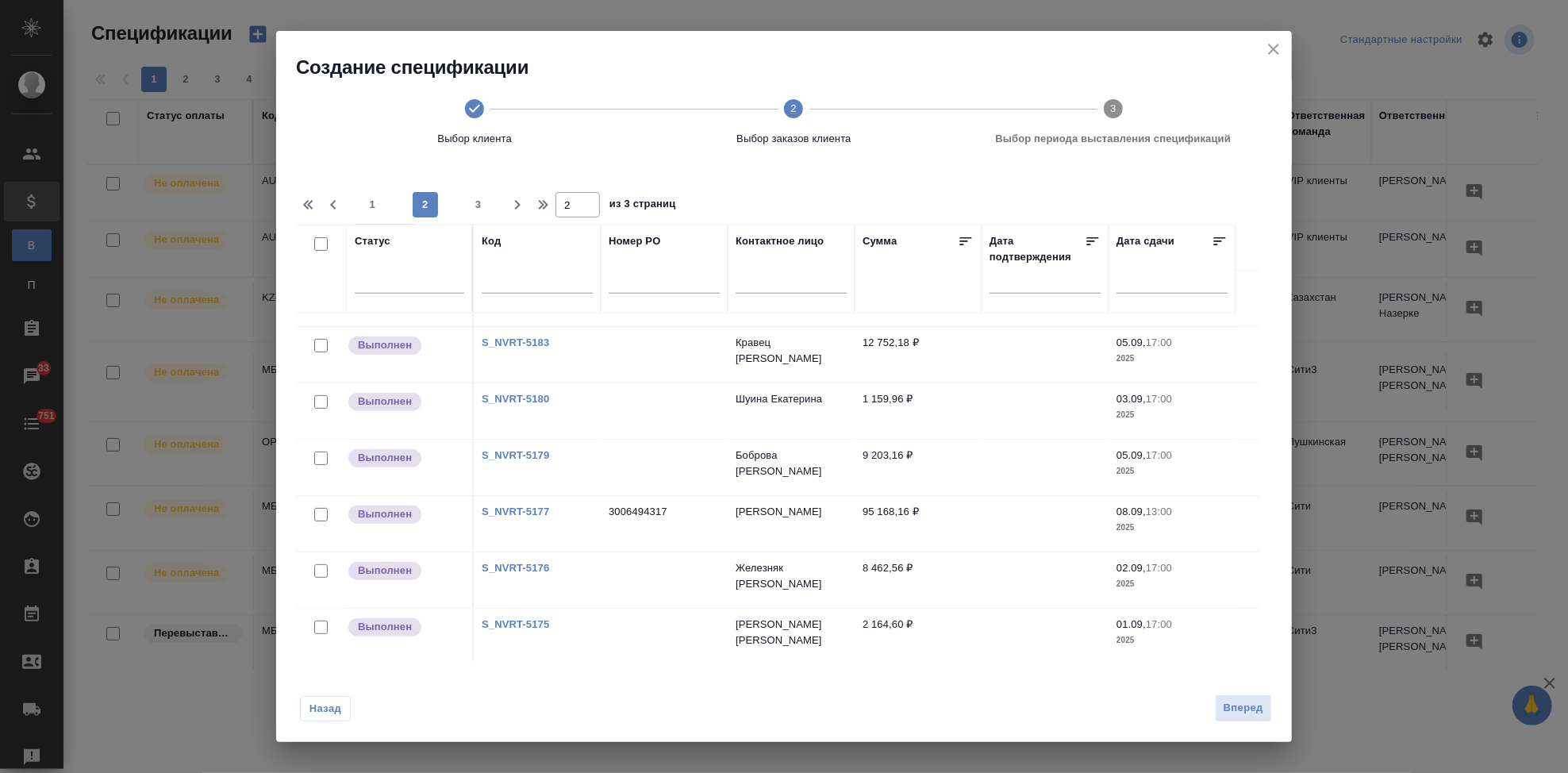
scroll to position [531, 0]
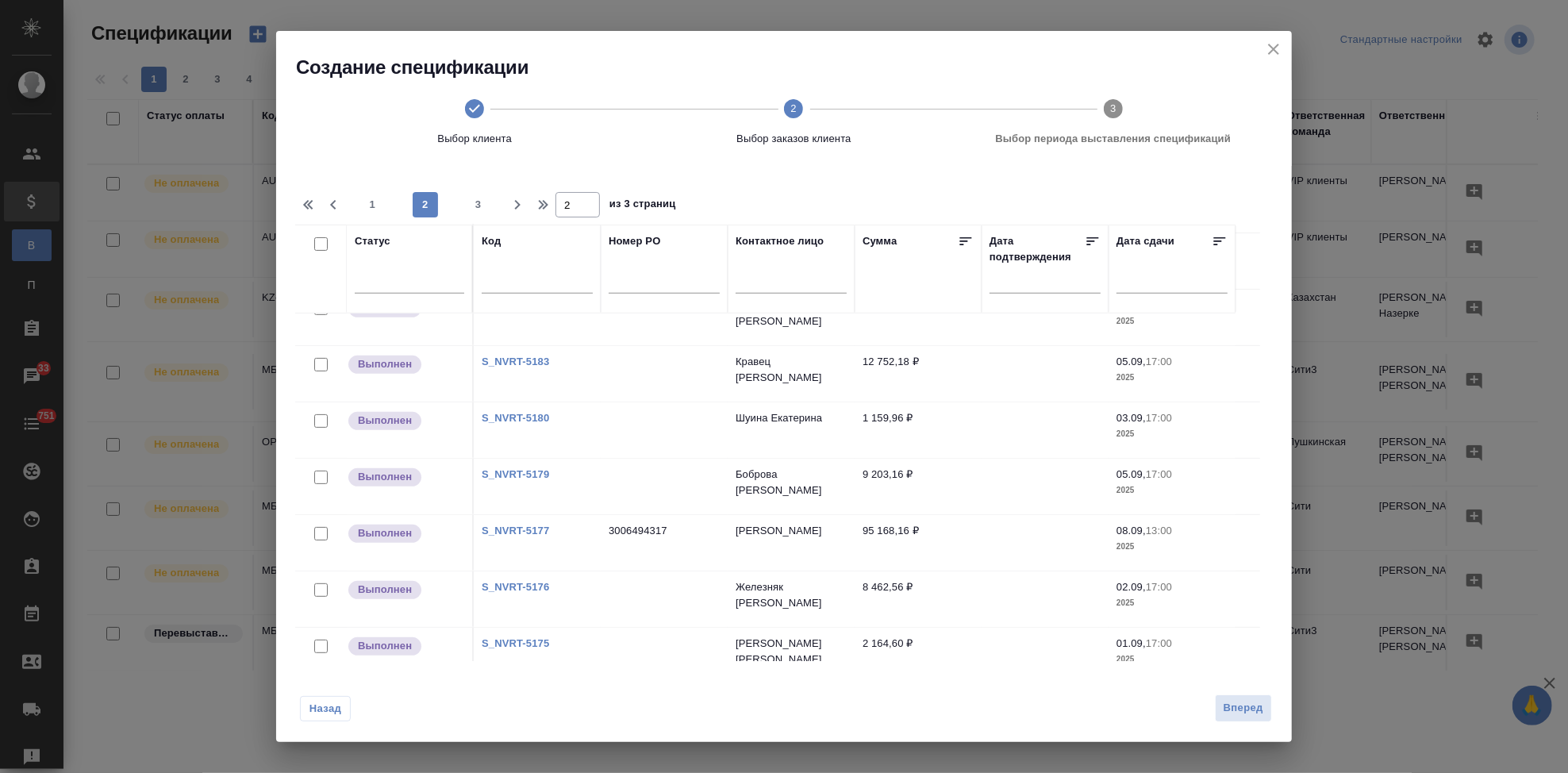
click at [320, 531] on input "checkbox" at bounding box center [321, 533] width 14 height 14
checkbox input "true"
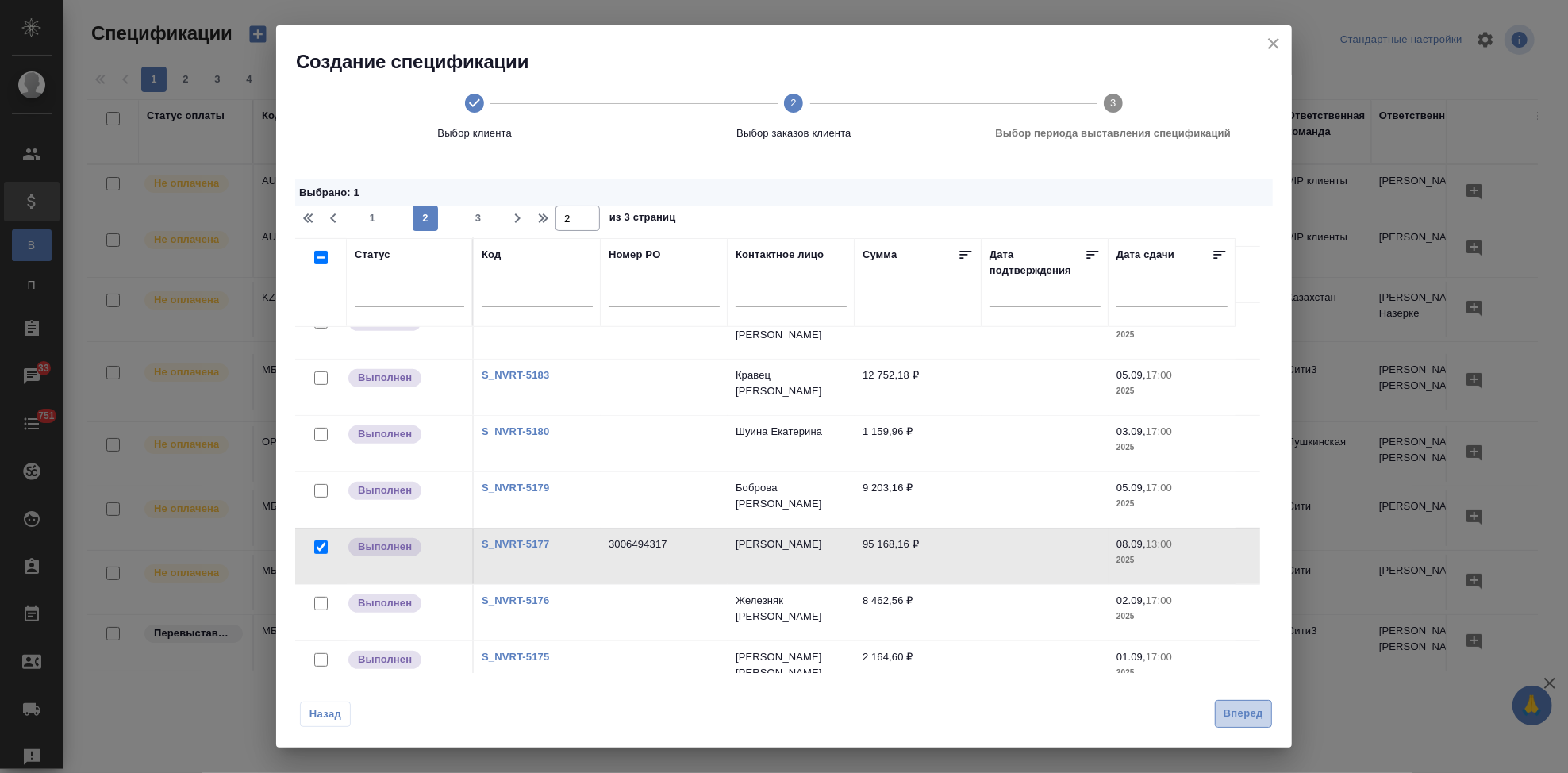
click at [1248, 722] on span "Вперед" at bounding box center [1243, 713] width 40 height 18
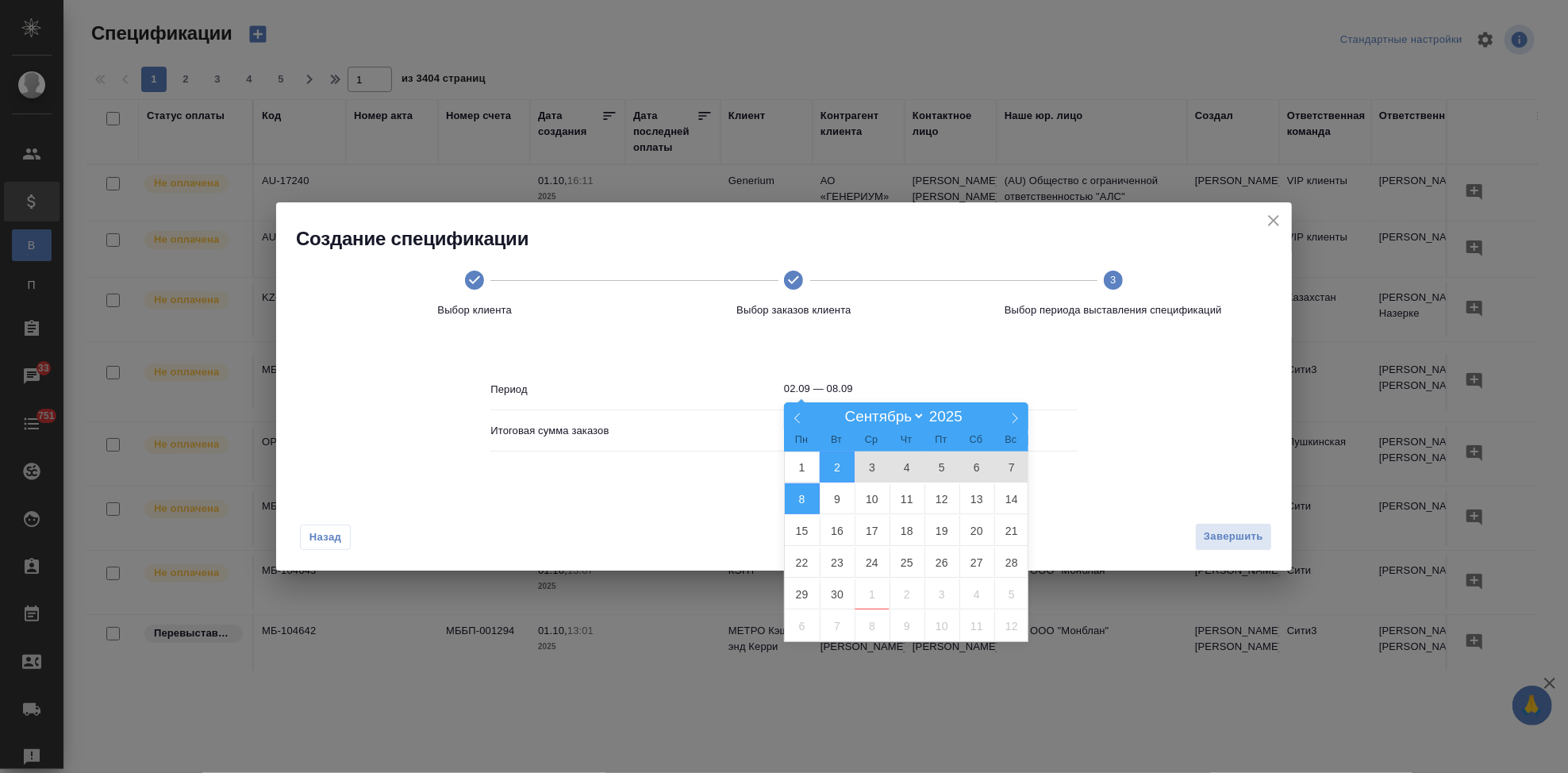
click at [891, 386] on input "02.09 — 08.09" at bounding box center [931, 388] width 294 height 22
click at [804, 591] on span "29" at bounding box center [802, 594] width 35 height 31
type input "29.09"
click at [804, 592] on span "29" at bounding box center [802, 594] width 35 height 31
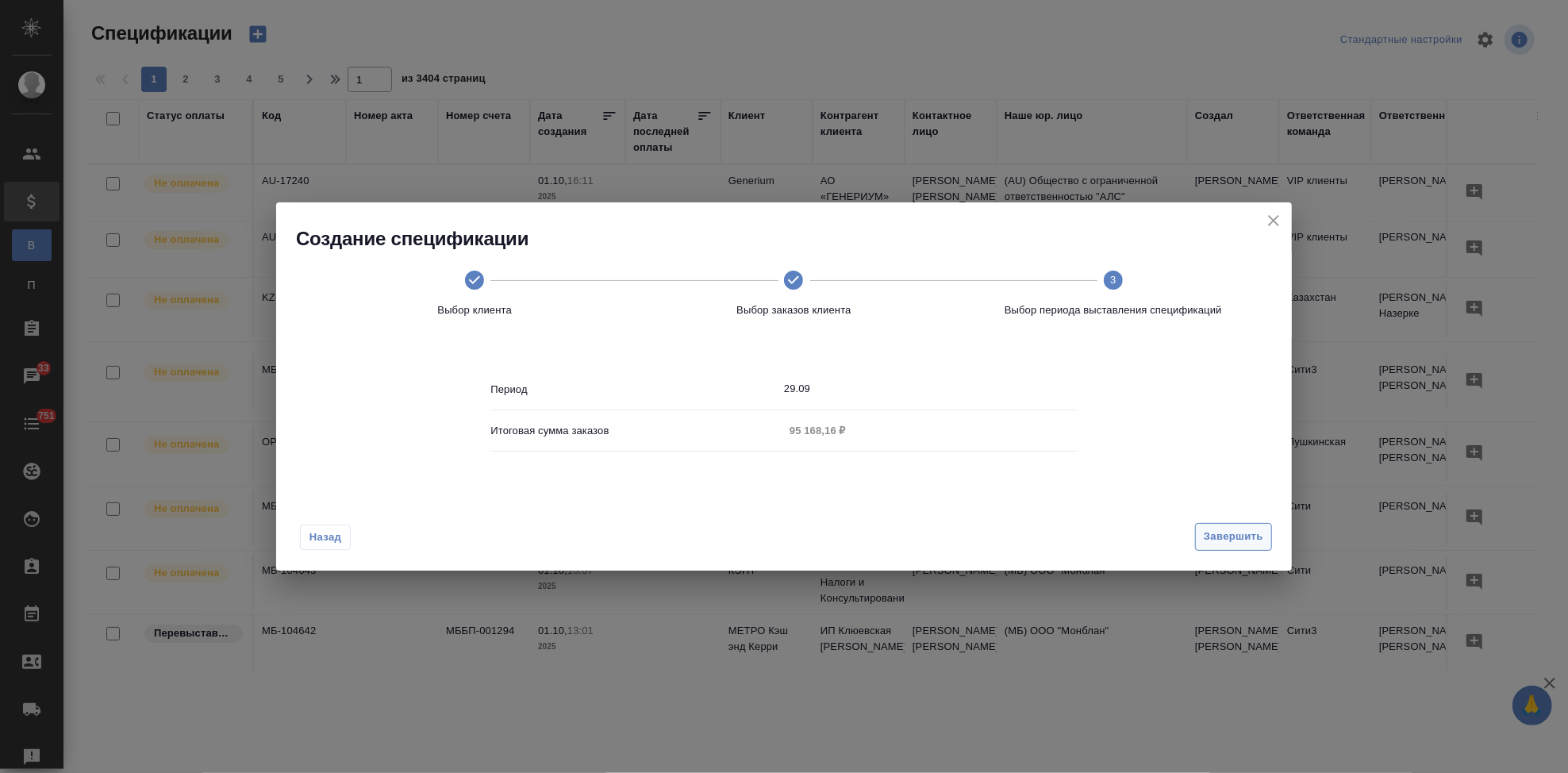
click at [1224, 542] on span "Завершить" at bounding box center [1233, 536] width 59 height 18
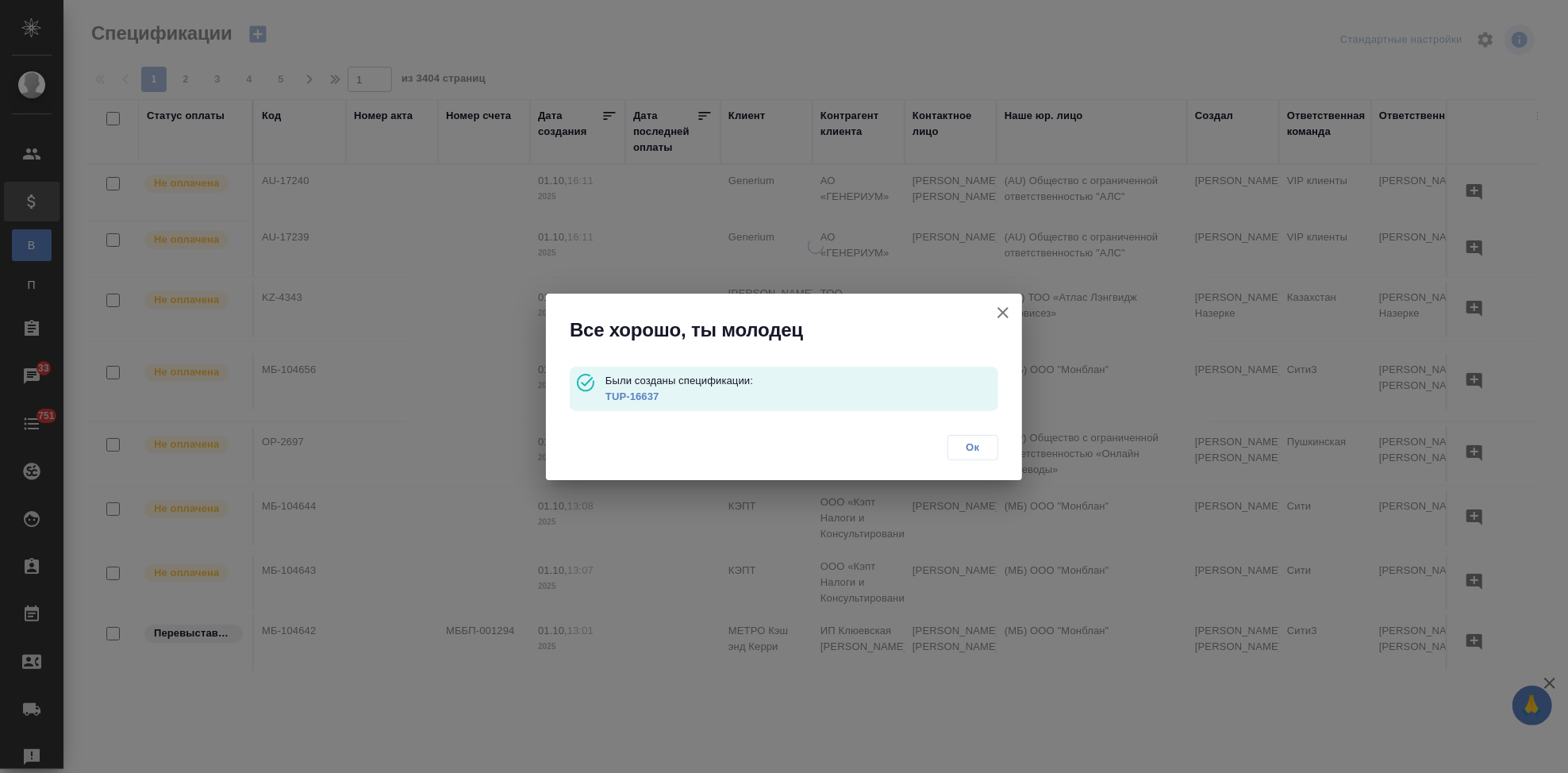
click at [635, 393] on link "TUP-16637" at bounding box center [633, 396] width 54 height 12
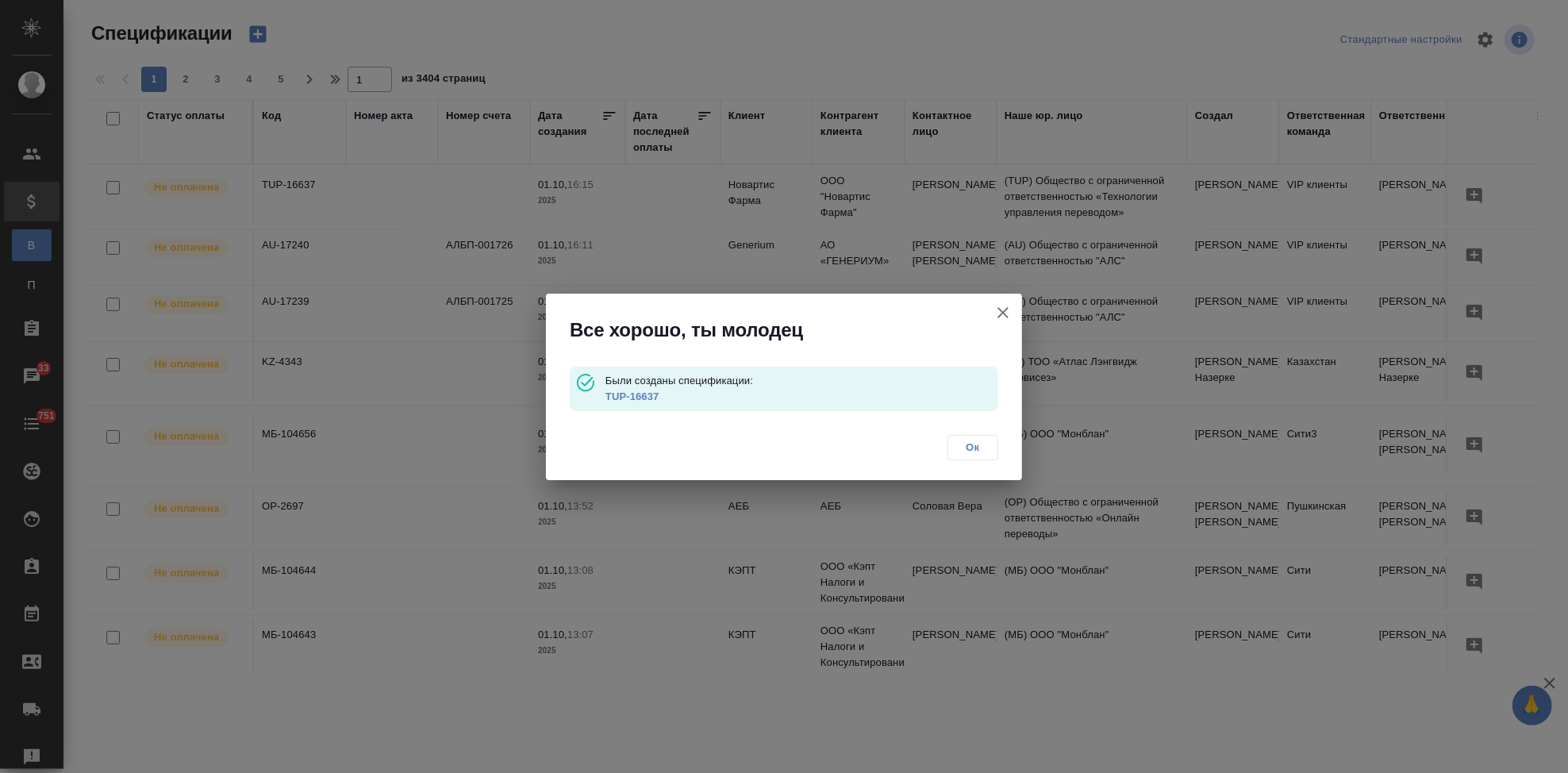
click at [972, 452] on span "Ок" at bounding box center [972, 447] width 33 height 16
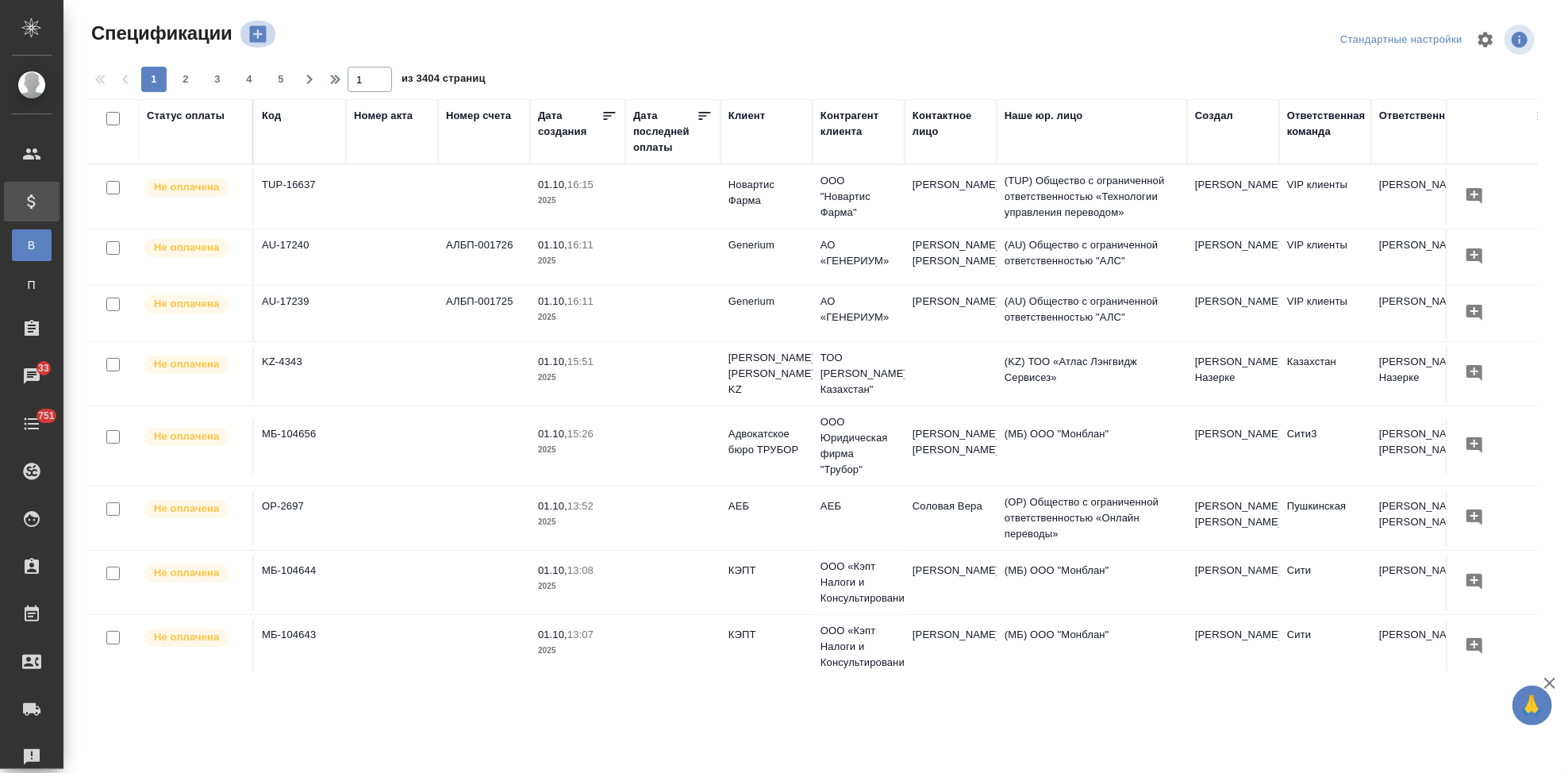
click at [255, 35] on icon "button" at bounding box center [257, 34] width 16 height 16
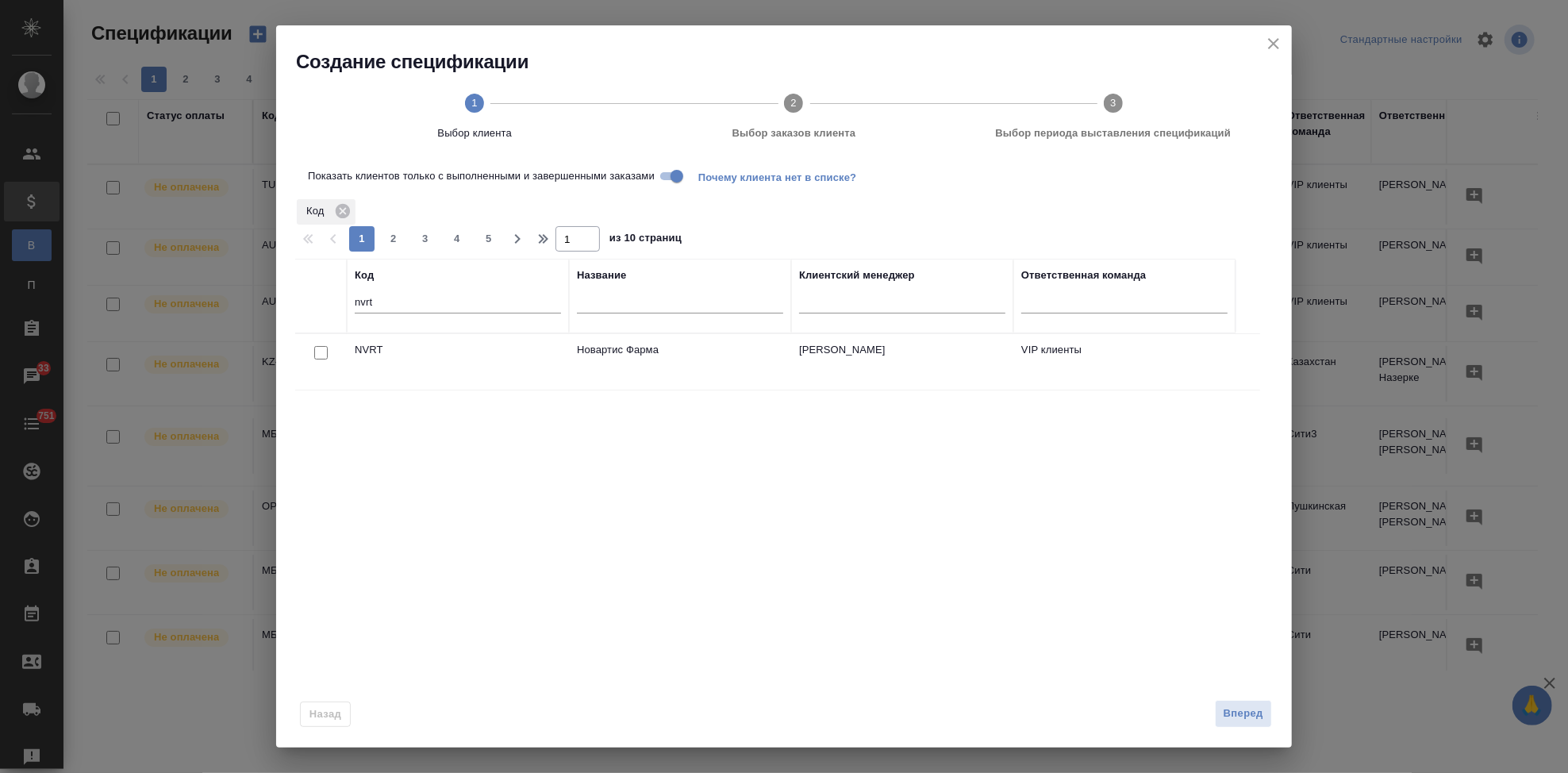
click at [320, 355] on input "checkbox" at bounding box center [321, 353] width 14 height 14
checkbox input "true"
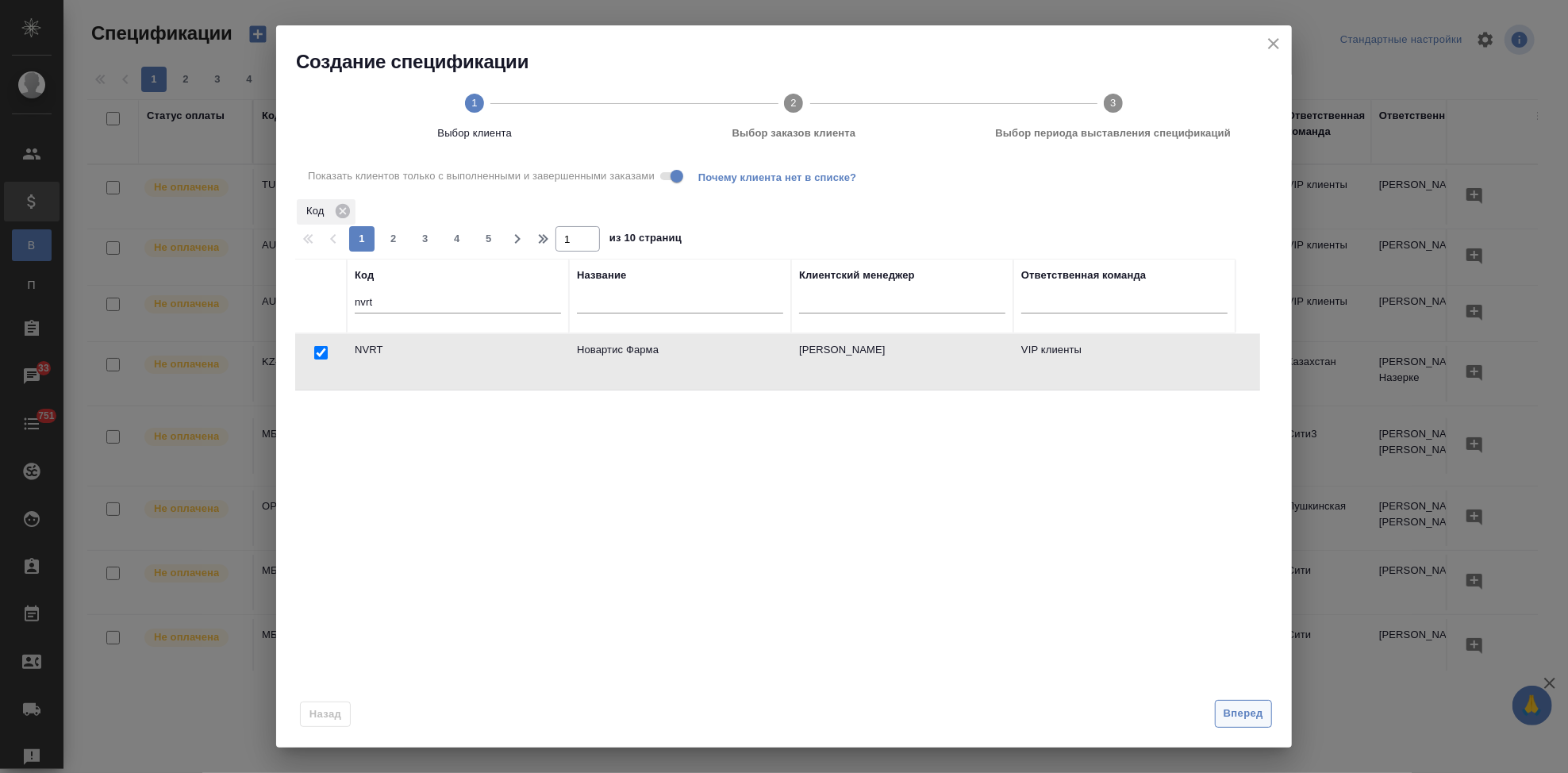
click at [1234, 713] on span "Вперед" at bounding box center [1243, 713] width 40 height 18
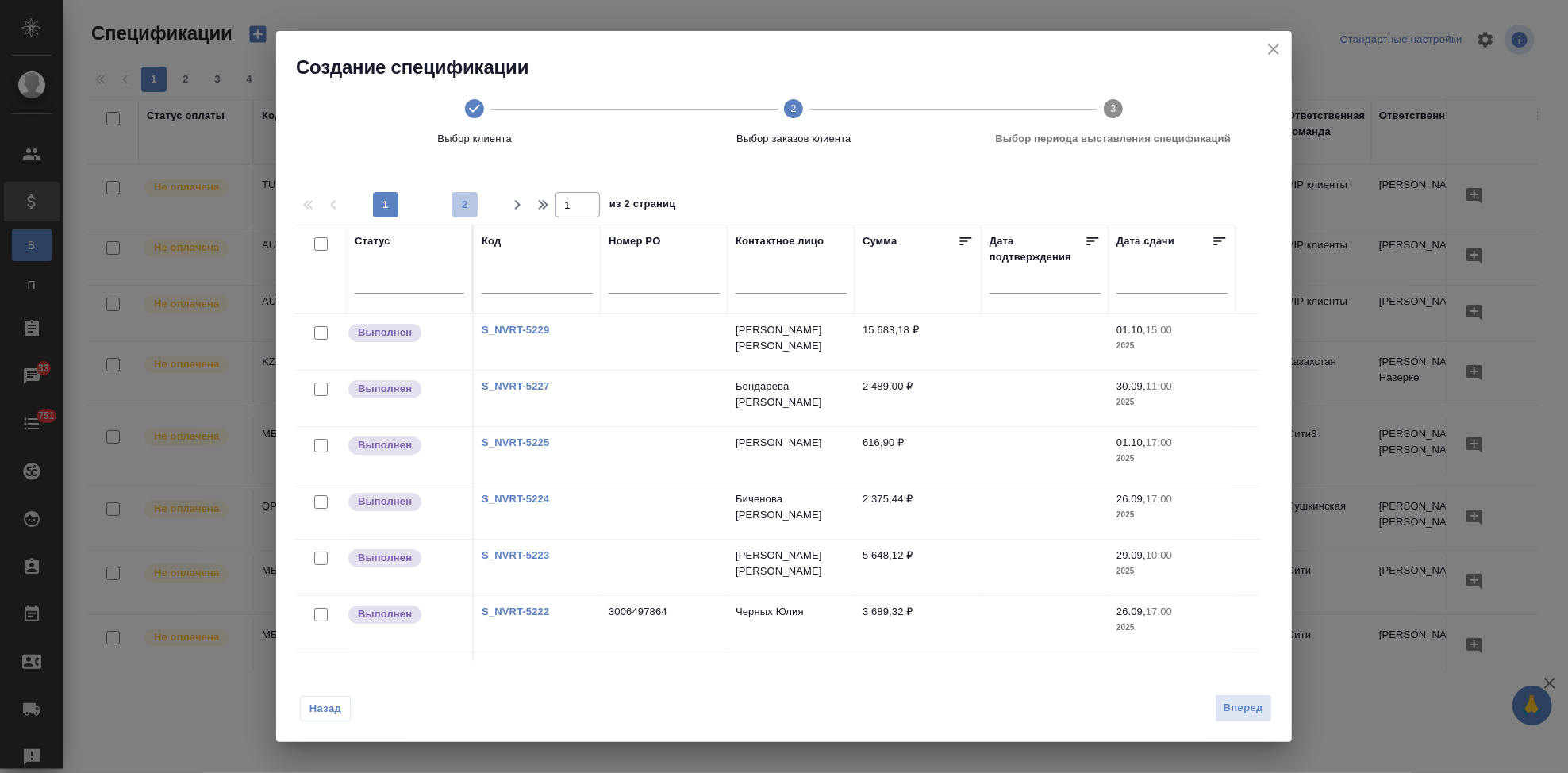
click at [461, 205] on span "2" at bounding box center [465, 205] width 25 height 16
type input "2"
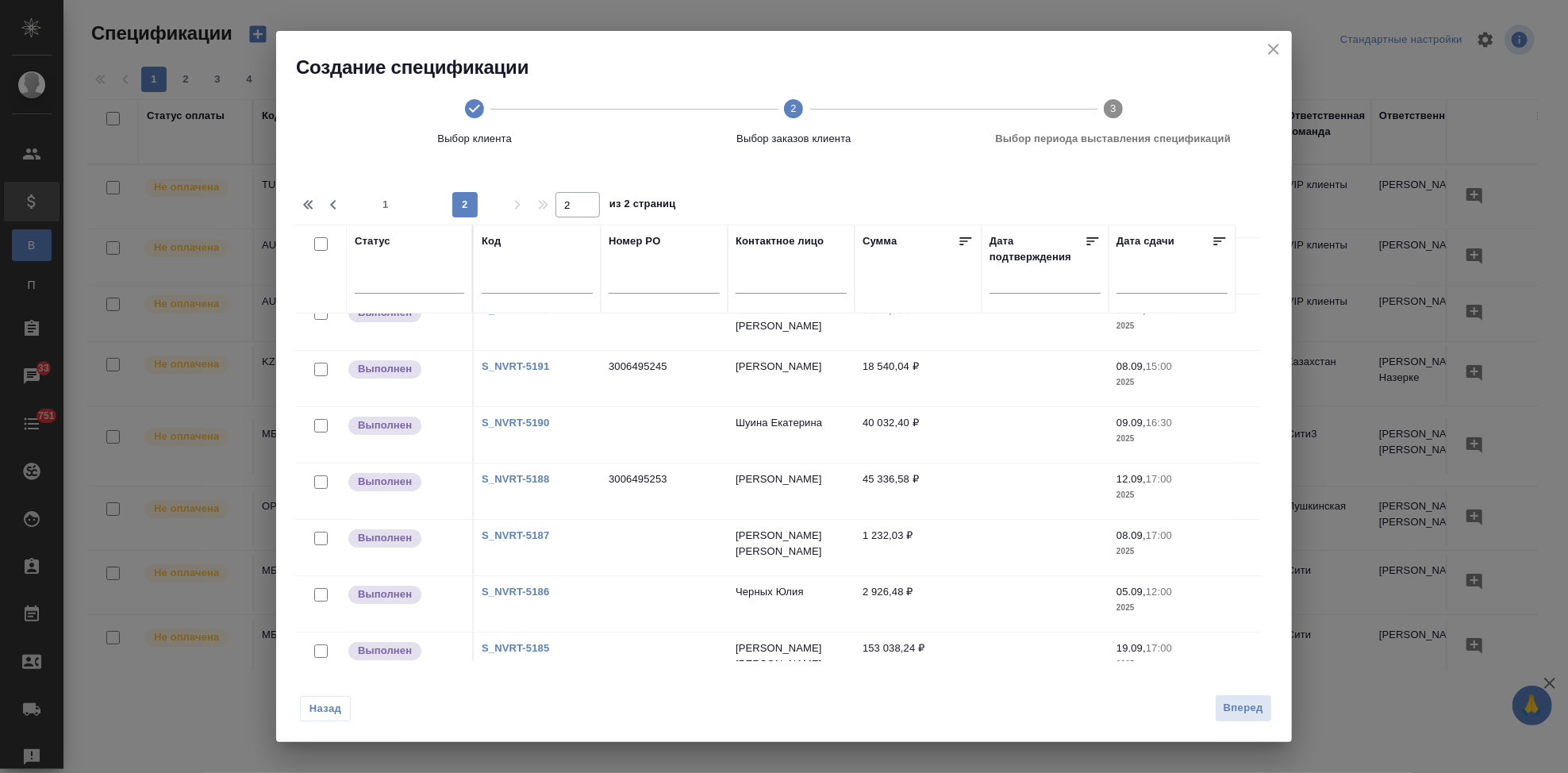
scroll to position [91, 0]
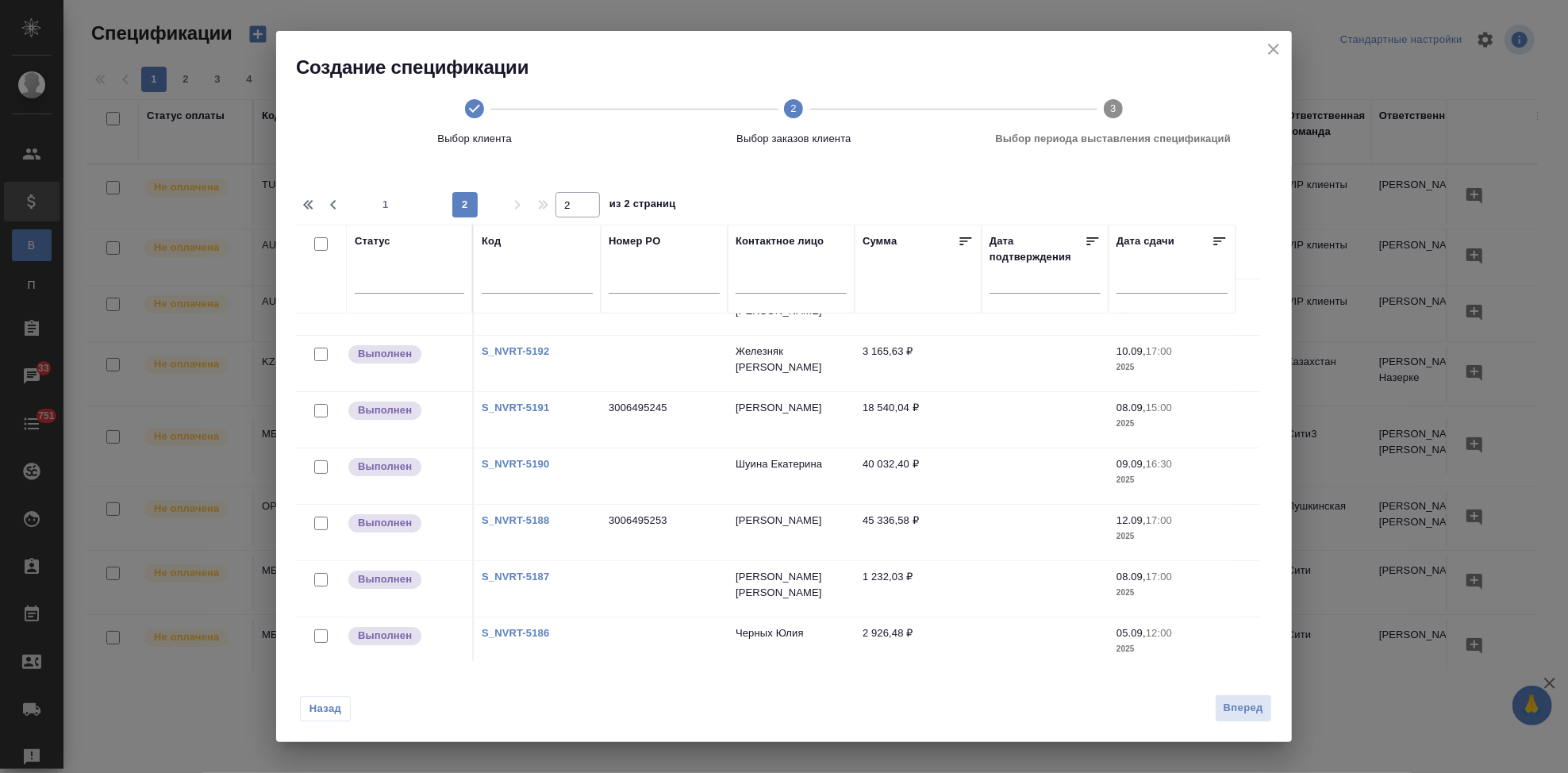
drag, startPoint x: 319, startPoint y: 412, endPoint x: 855, endPoint y: 467, distance: 538.8
click at [319, 412] on input "checkbox" at bounding box center [321, 410] width 14 height 14
checkbox input "true"
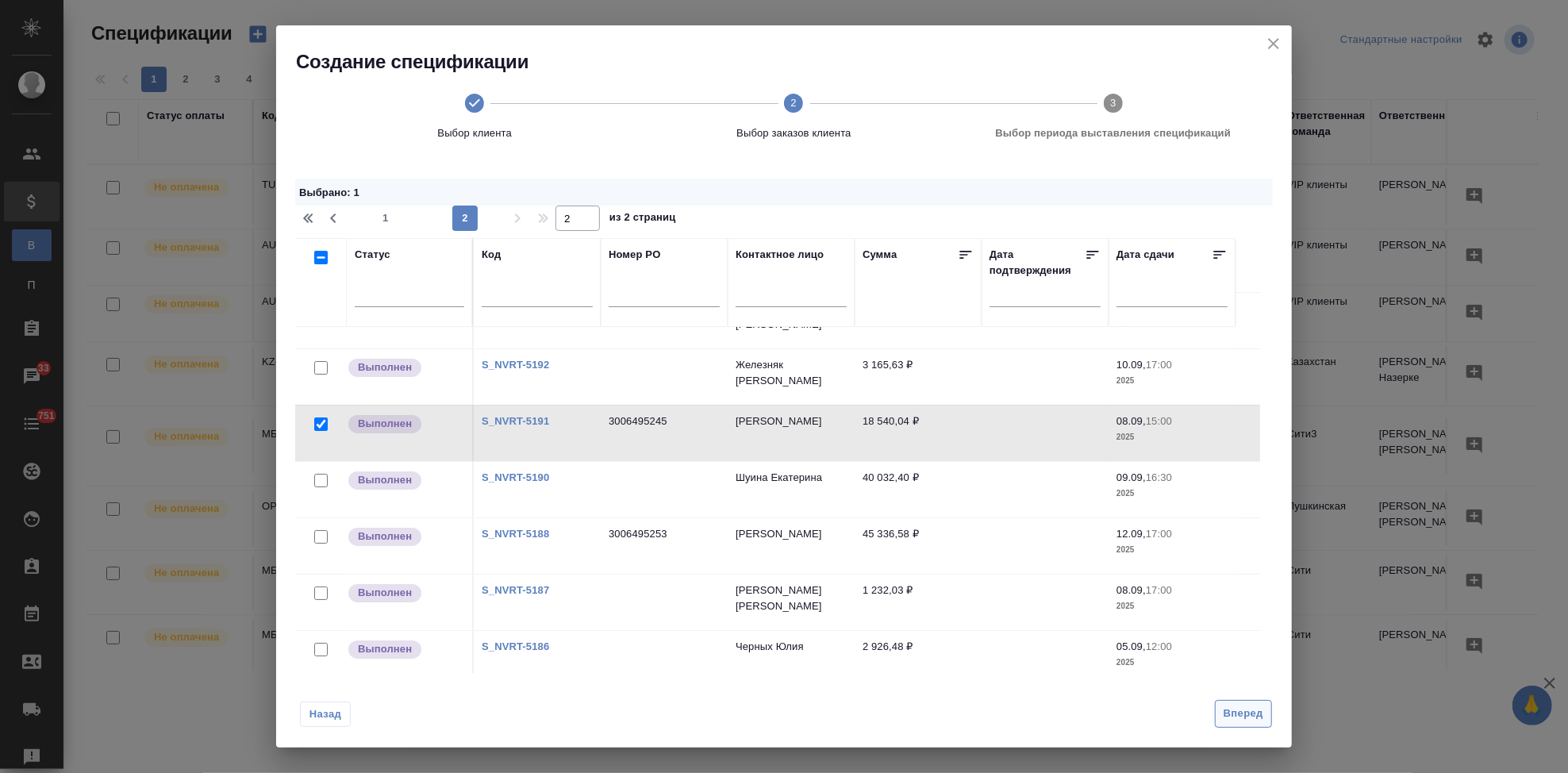
click at [1255, 712] on span "Вперед" at bounding box center [1243, 713] width 40 height 18
select select "8"
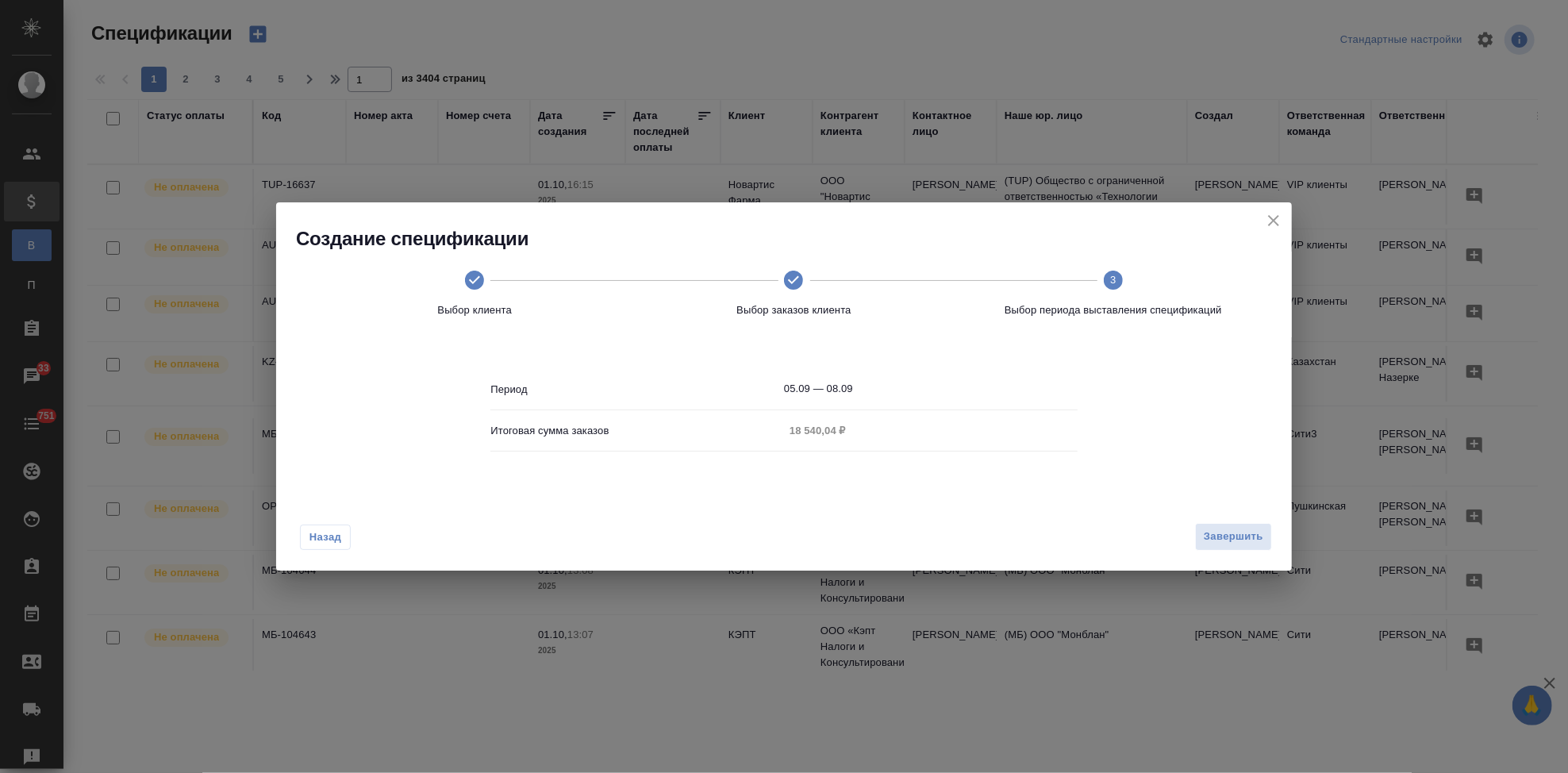
click at [881, 385] on input "05.09 — 08.09" at bounding box center [931, 388] width 294 height 22
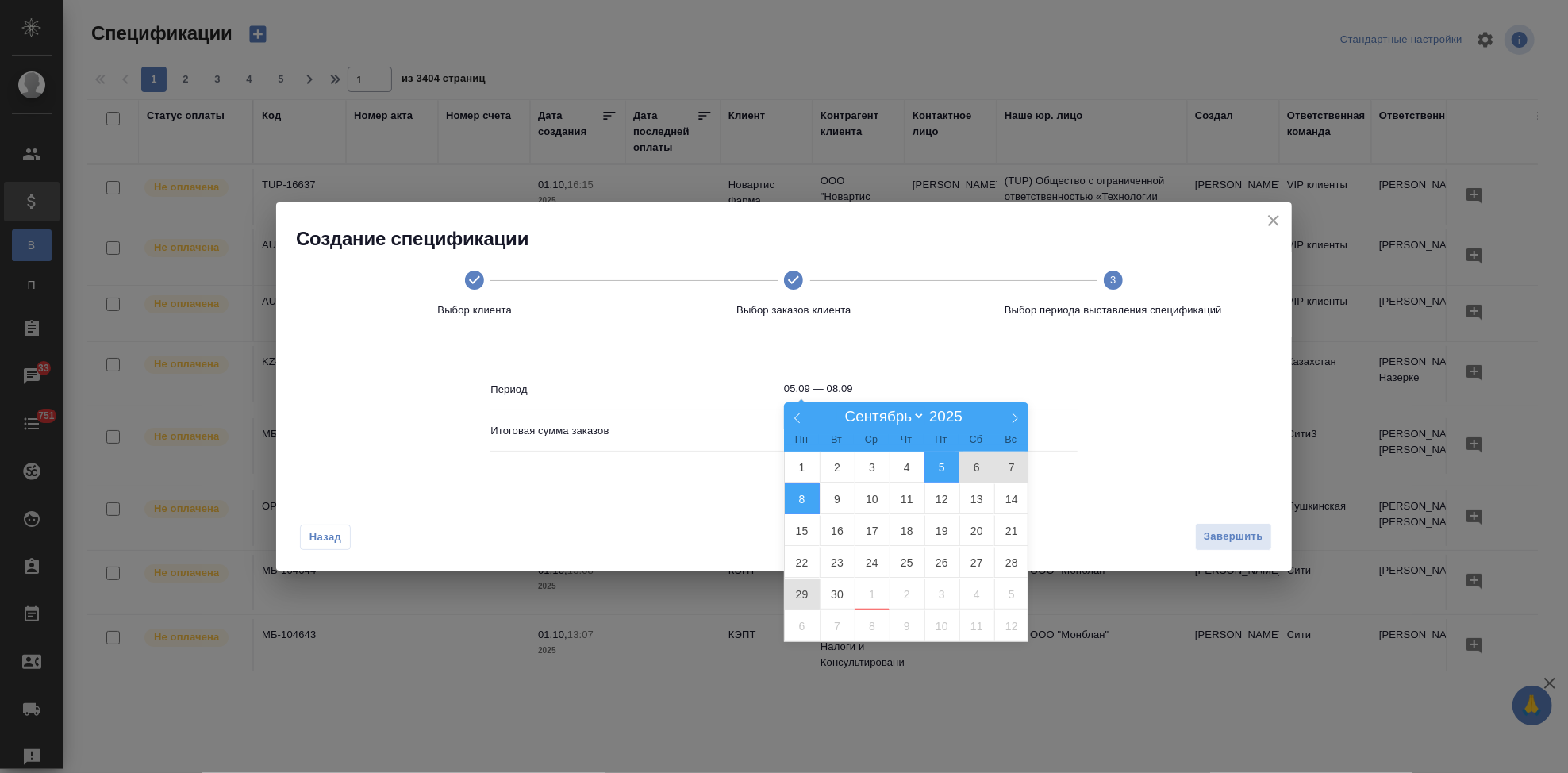
click at [808, 593] on span "29" at bounding box center [802, 594] width 35 height 31
type input "29.09"
click at [808, 593] on span "29" at bounding box center [802, 594] width 35 height 31
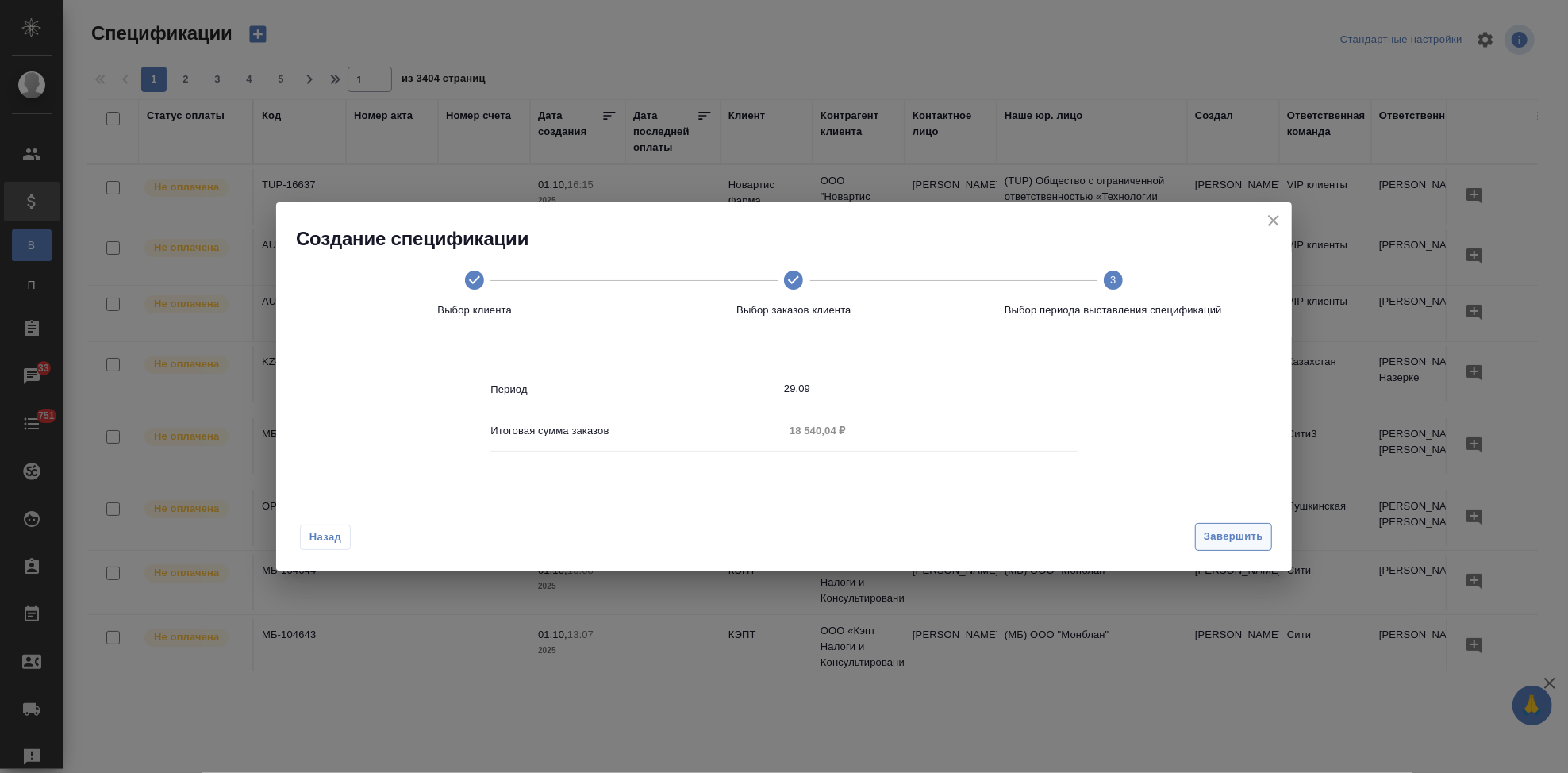
click at [1235, 532] on span "Завершить" at bounding box center [1233, 536] width 59 height 18
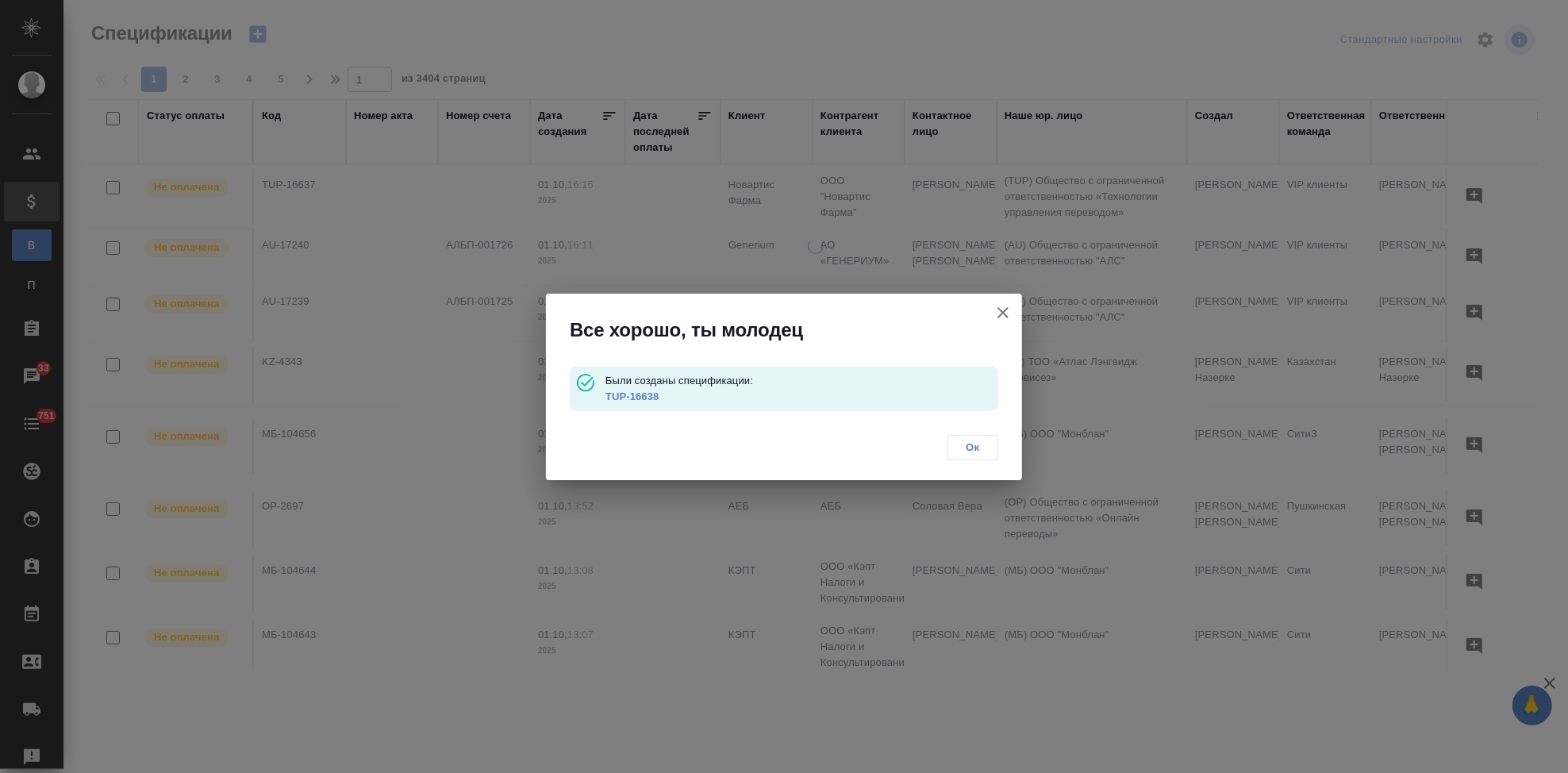
click at [637, 393] on link "TUP-16638" at bounding box center [633, 396] width 54 height 12
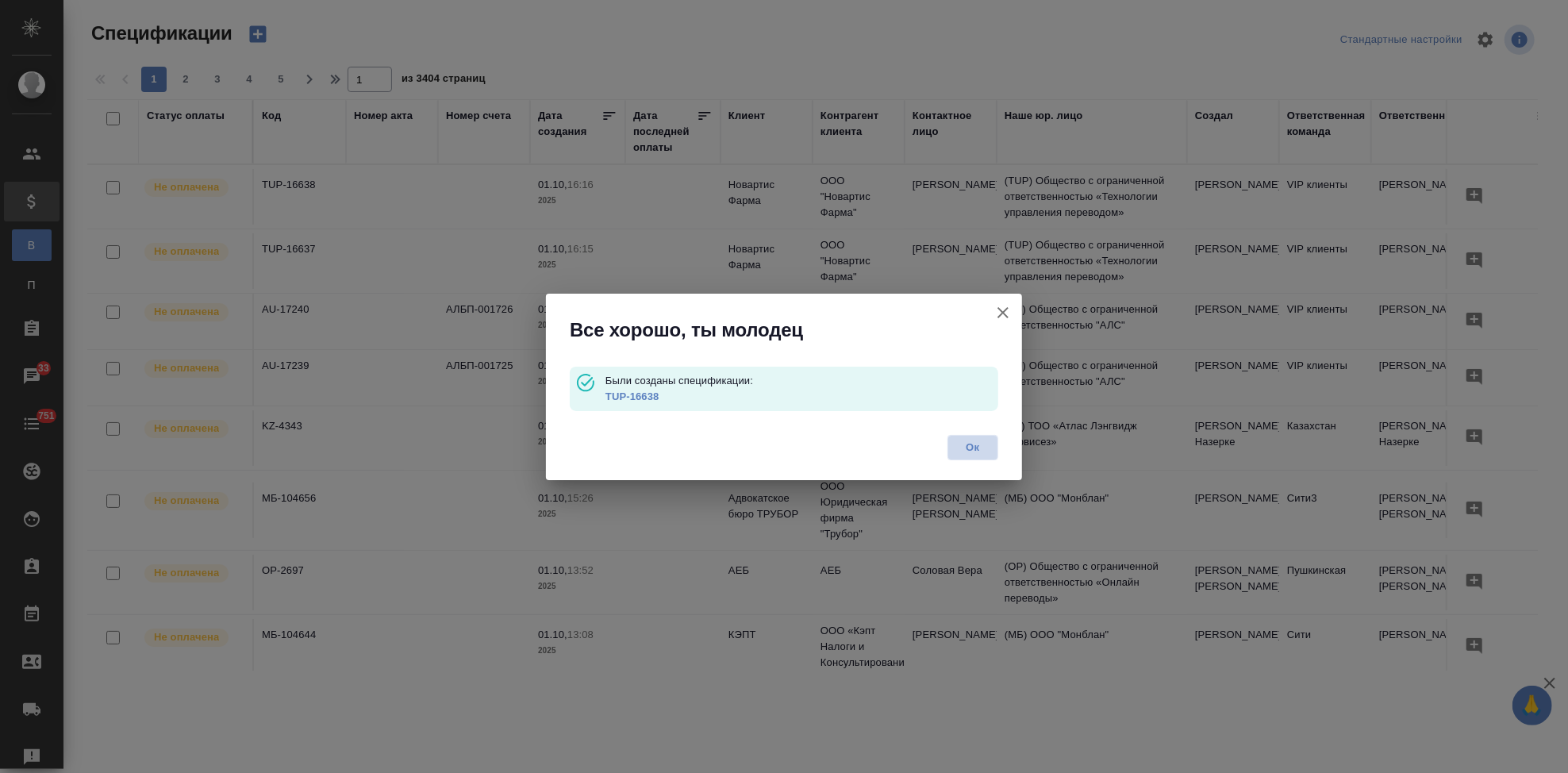
click at [978, 440] on span "Ок" at bounding box center [972, 447] width 33 height 16
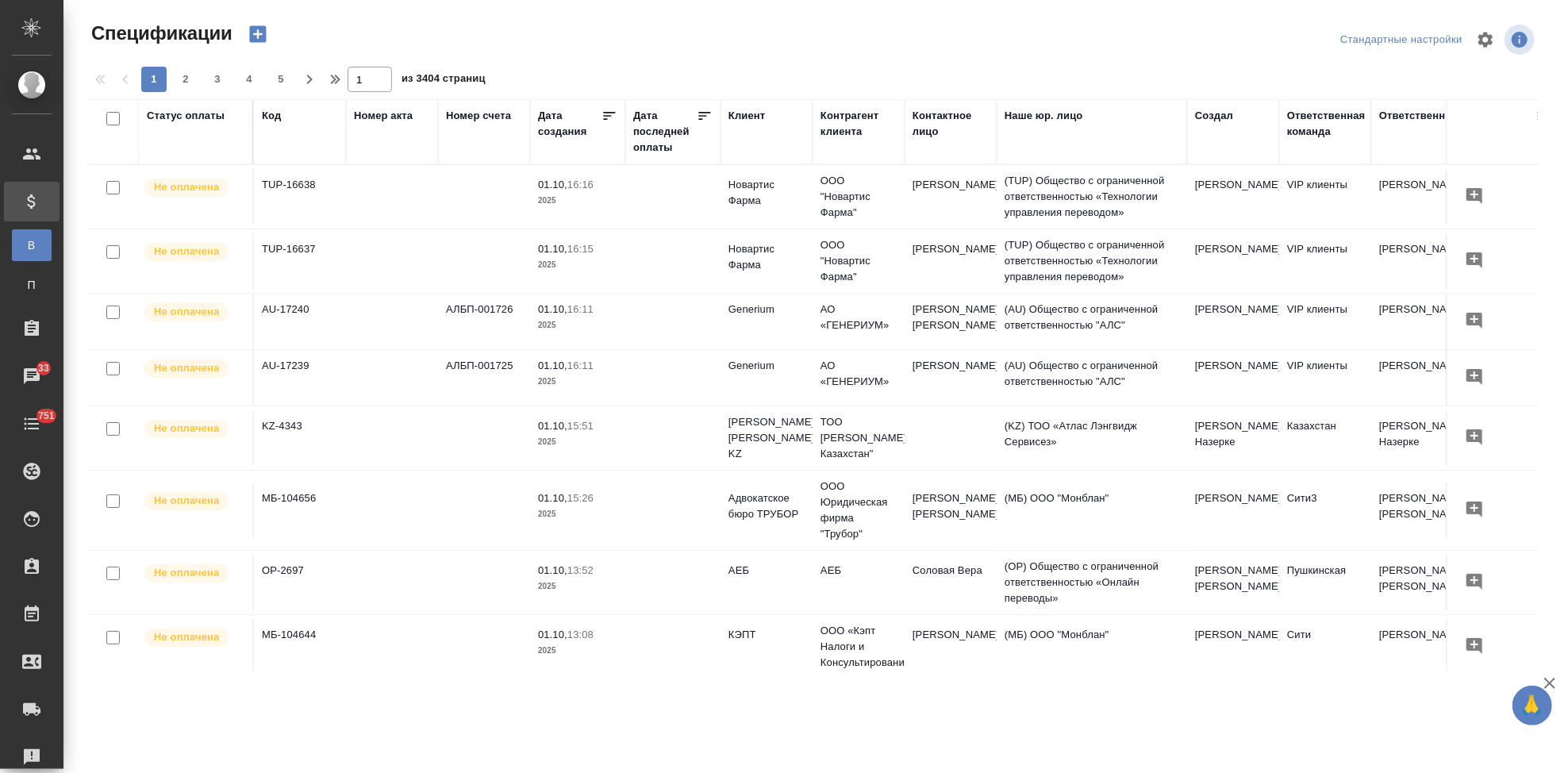
click at [260, 35] on icon "button" at bounding box center [257, 34] width 16 height 16
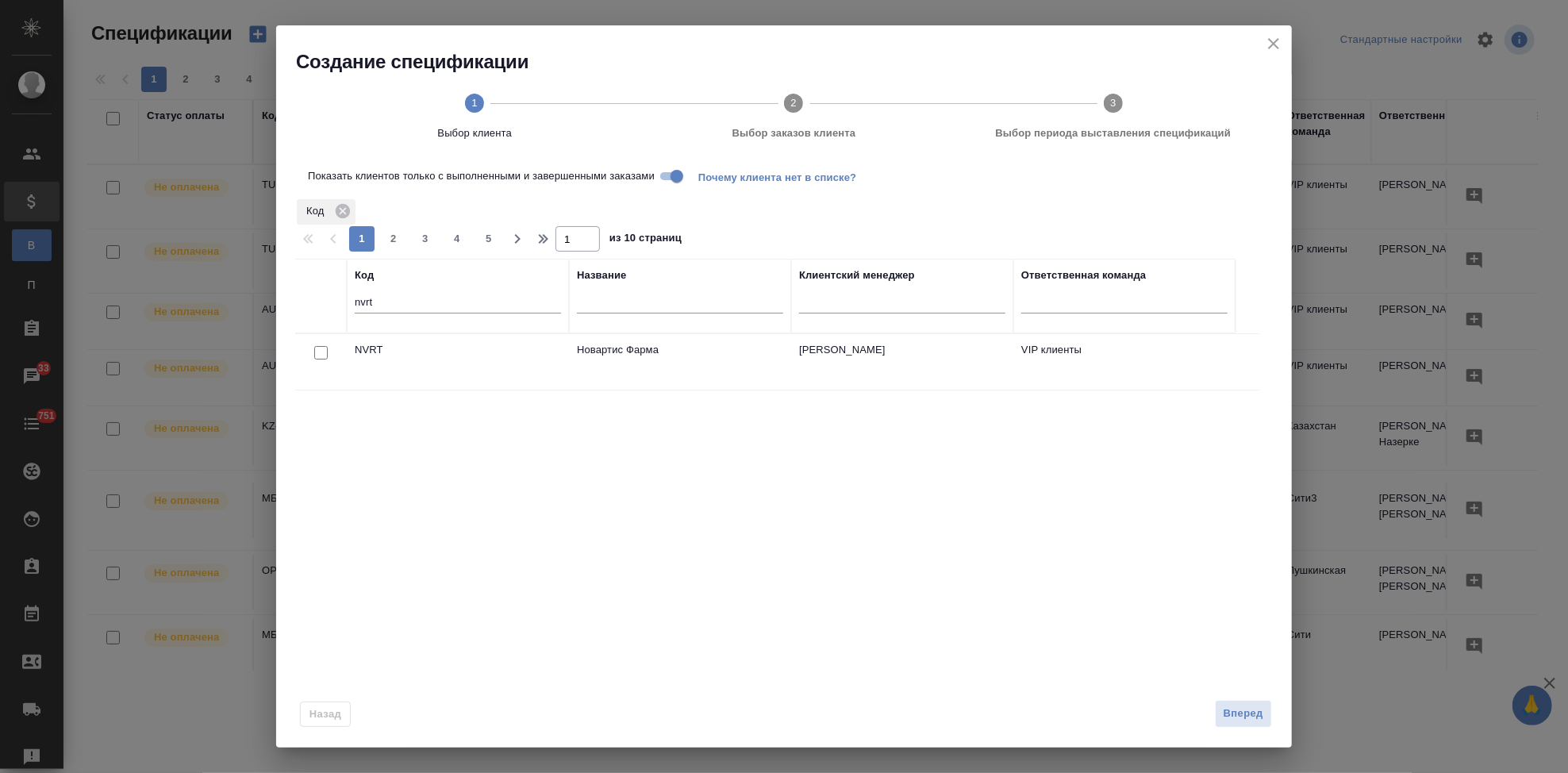
click at [324, 355] on input "checkbox" at bounding box center [321, 353] width 14 height 14
checkbox input "true"
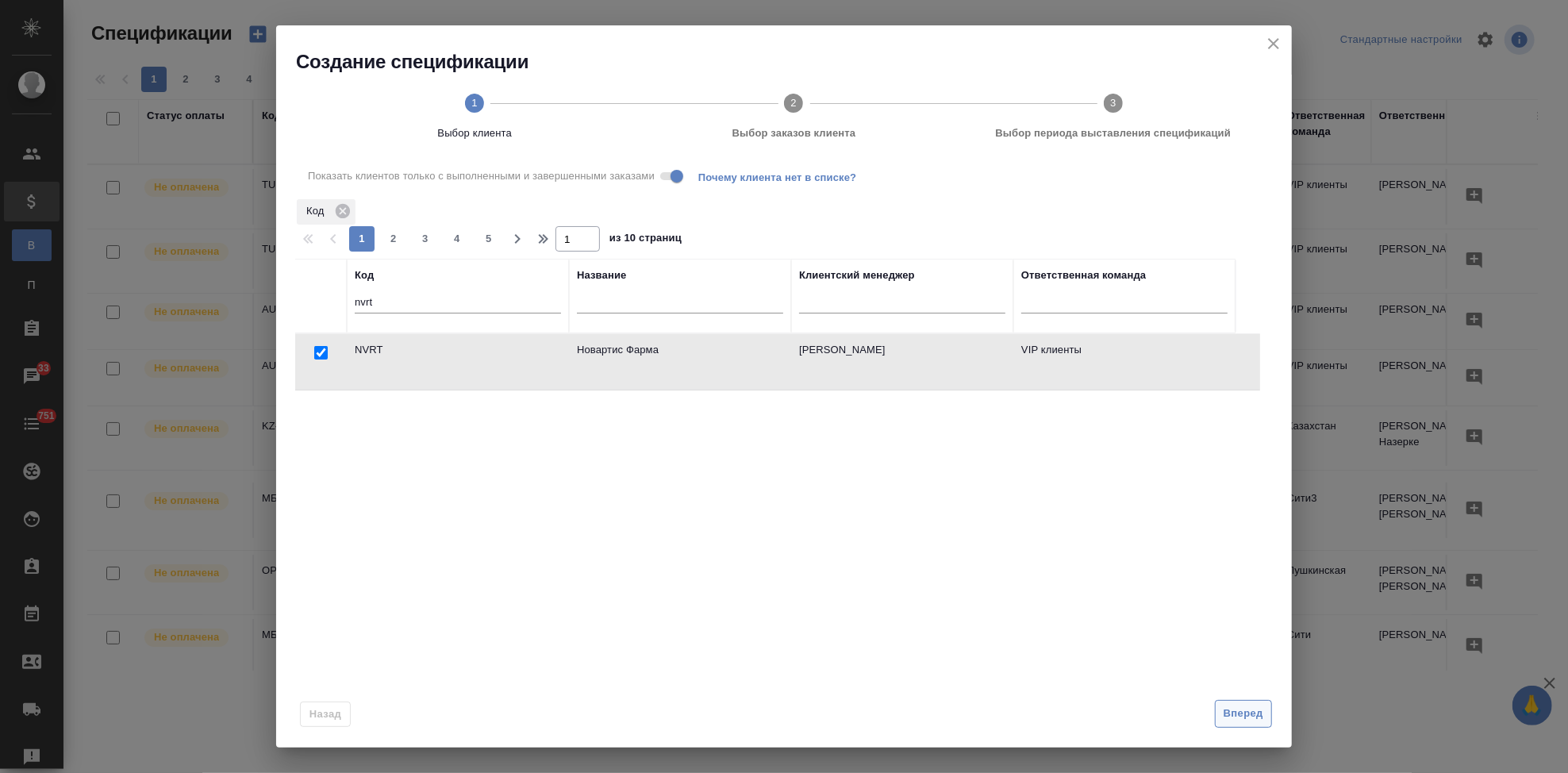
click at [1246, 718] on span "Вперед" at bounding box center [1243, 713] width 40 height 18
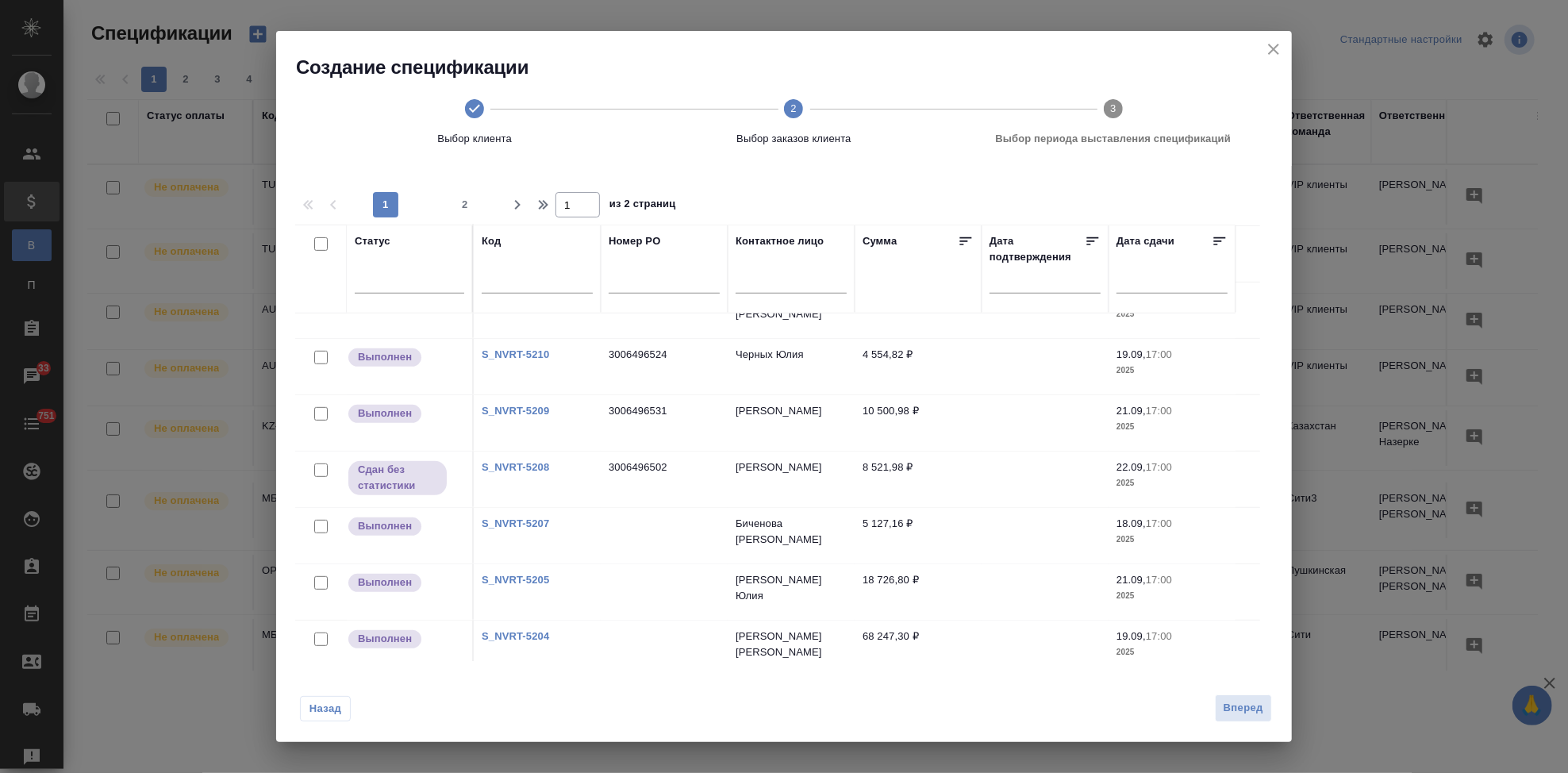
scroll to position [793, 0]
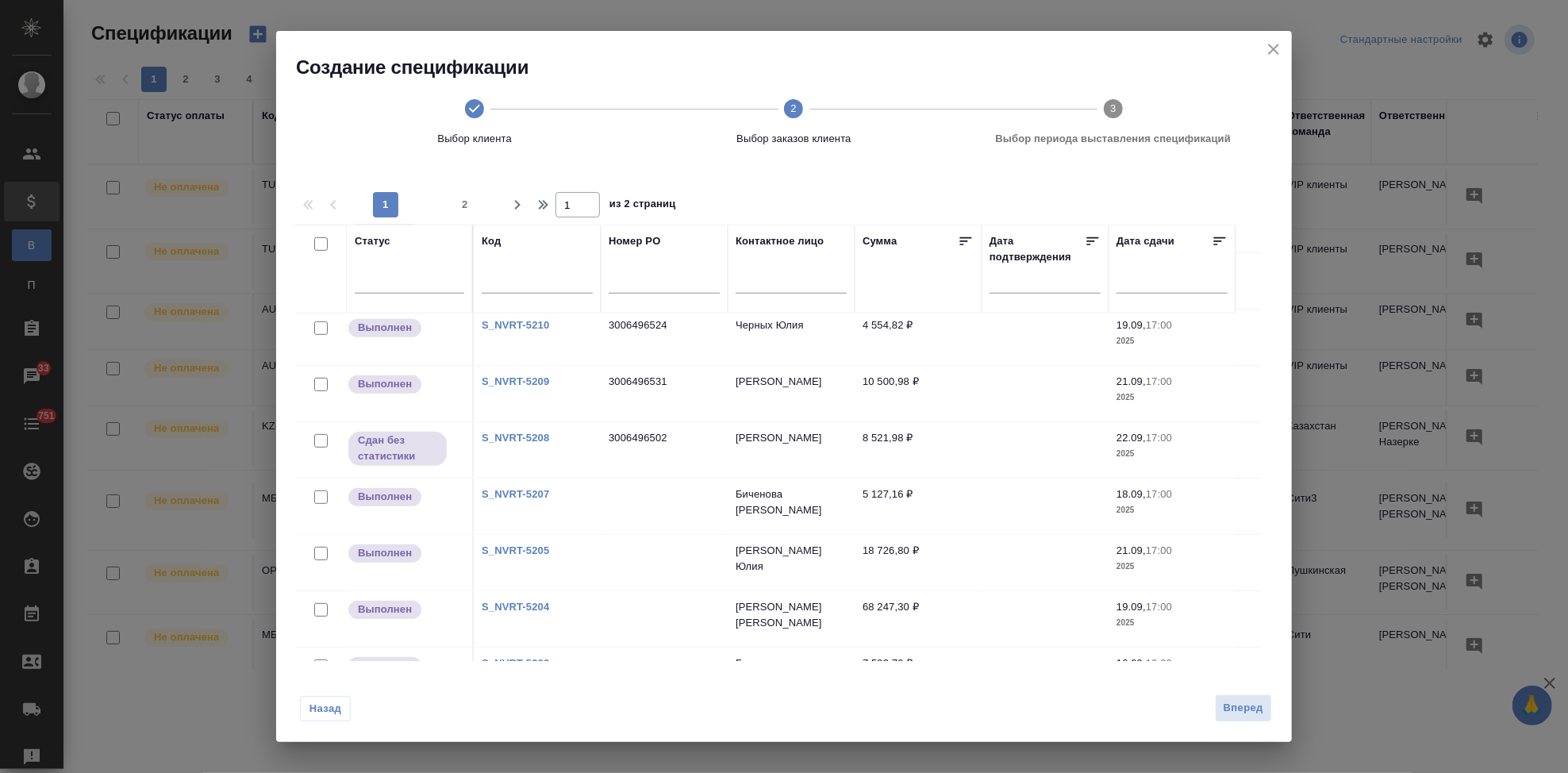
drag, startPoint x: 323, startPoint y: 385, endPoint x: 920, endPoint y: 403, distance: 597.3
click at [323, 385] on input "checkbox" at bounding box center [321, 384] width 14 height 14
checkbox input "true"
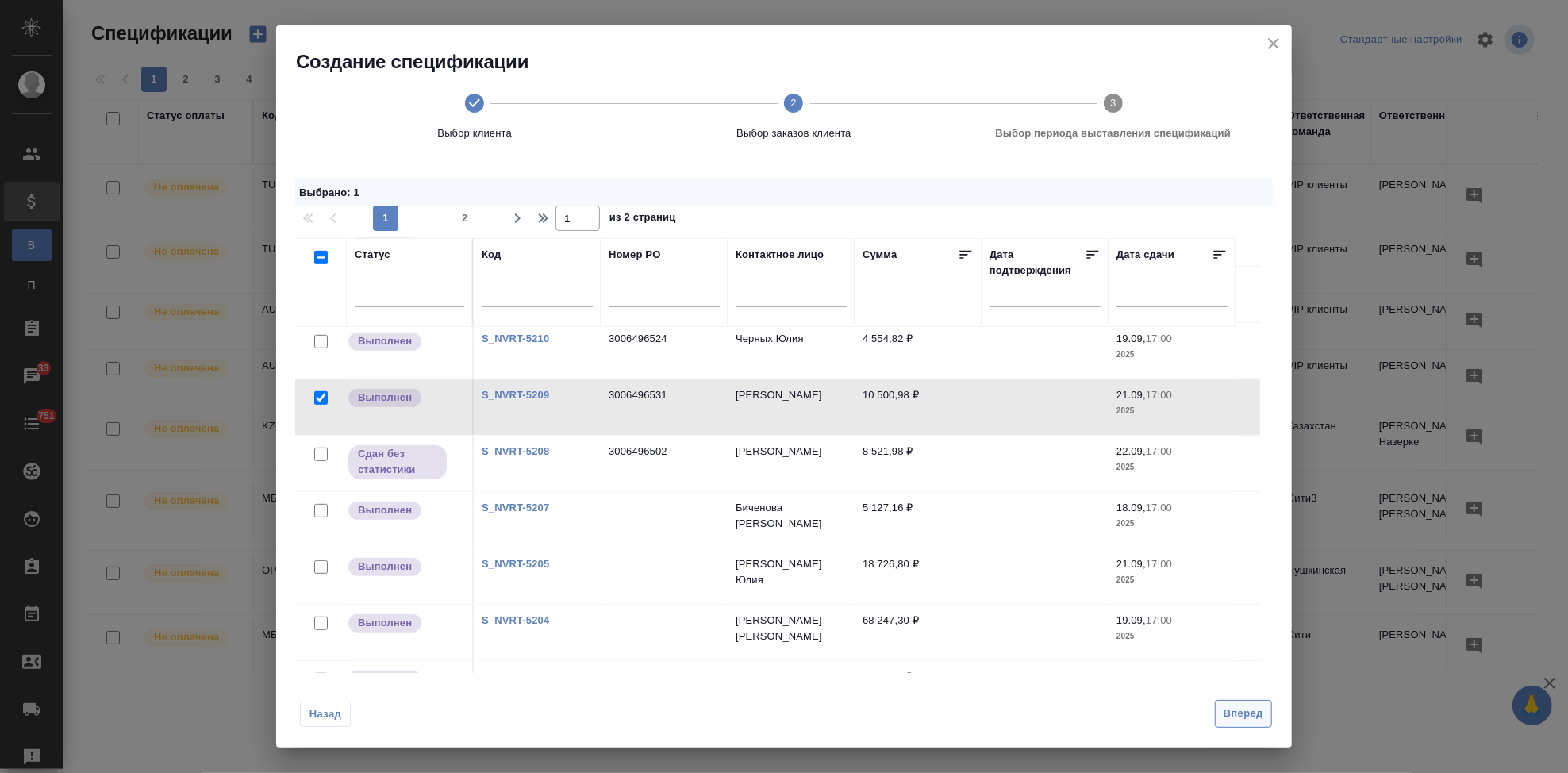
click at [1250, 709] on span "Вперед" at bounding box center [1243, 713] width 40 height 18
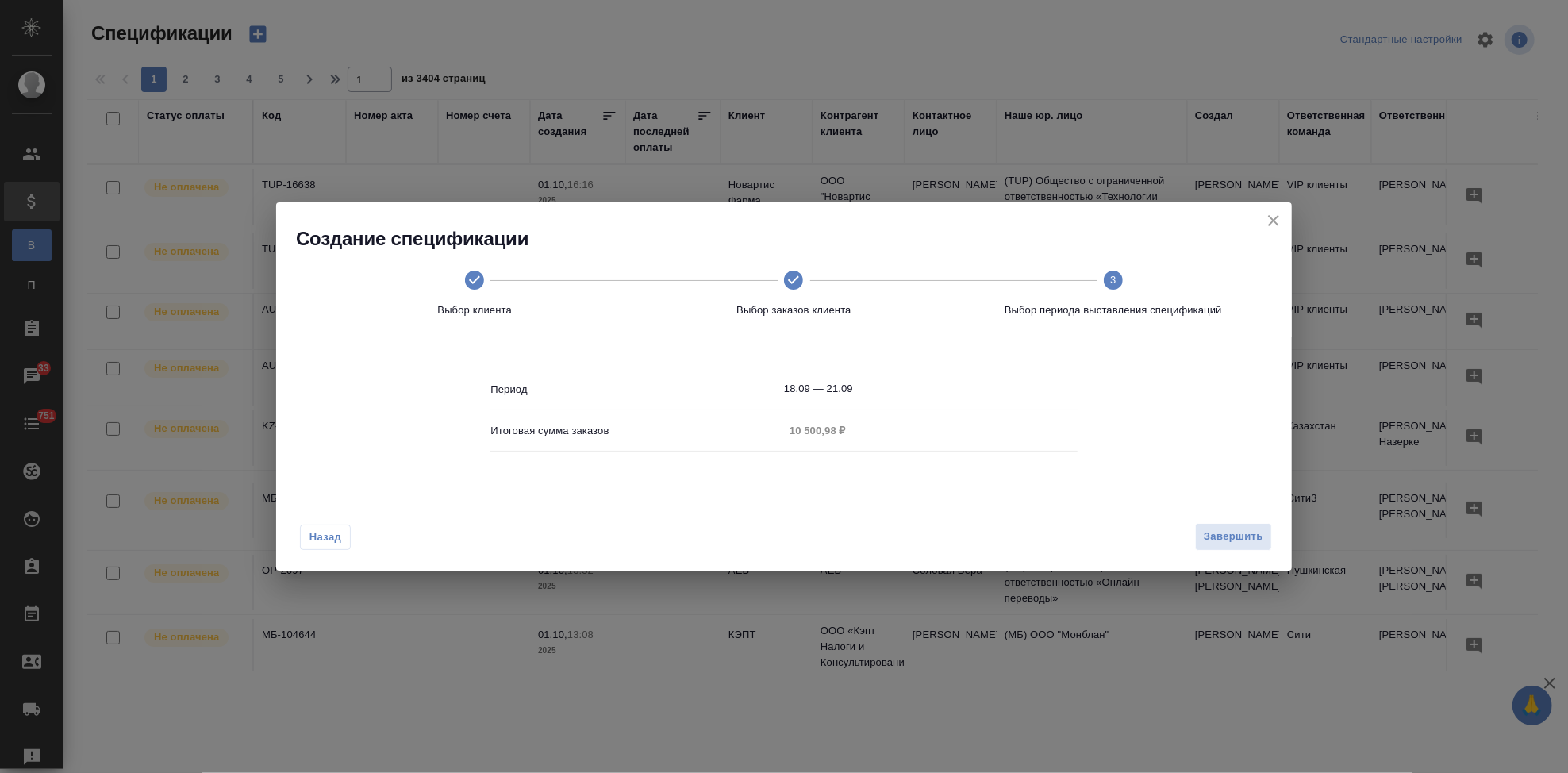
click at [894, 380] on input "18.09 — 21.09" at bounding box center [931, 388] width 294 height 22
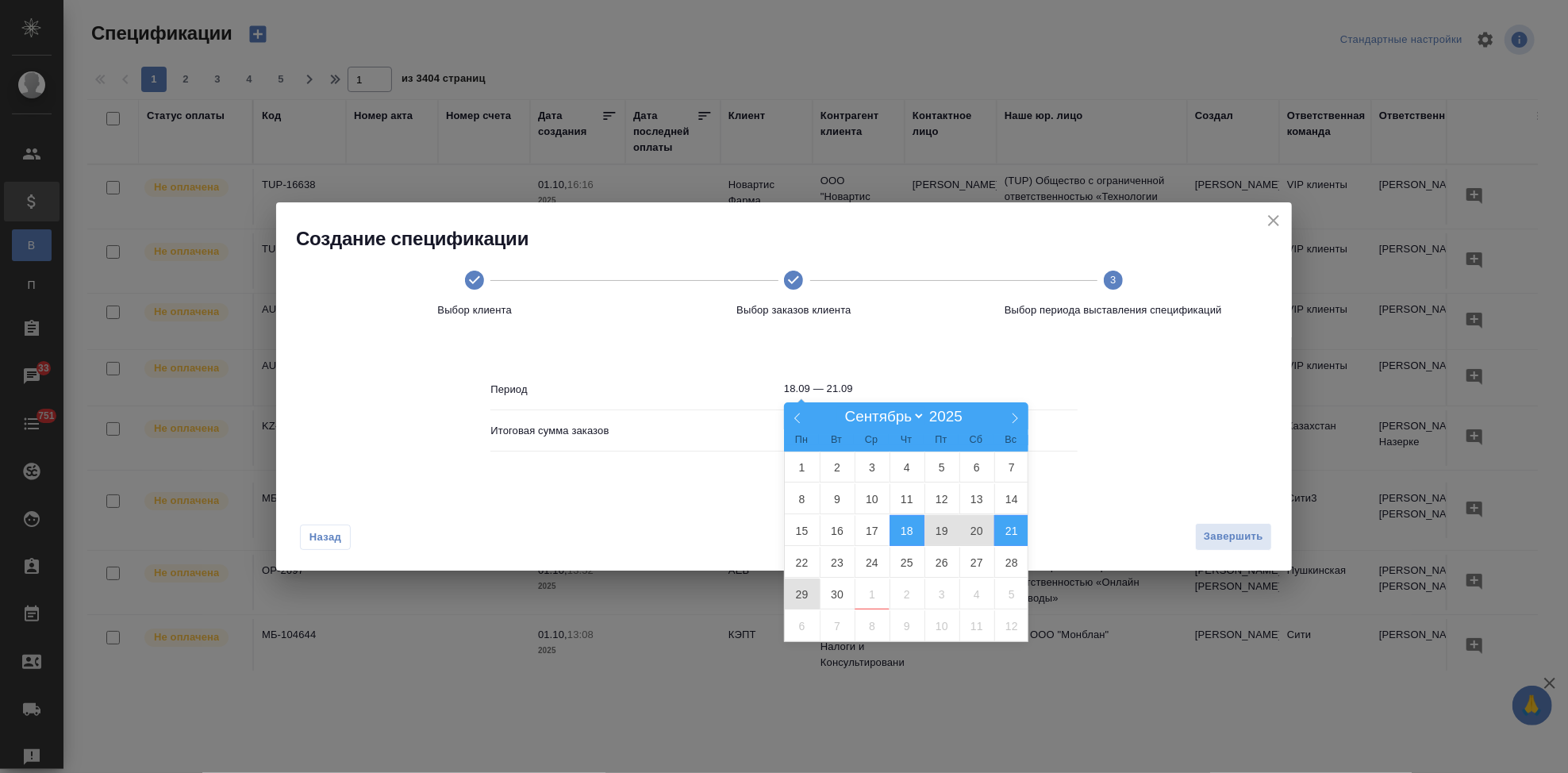
click at [811, 595] on span "29" at bounding box center [802, 594] width 35 height 31
type input "29.09"
click at [808, 596] on span "29" at bounding box center [802, 594] width 35 height 31
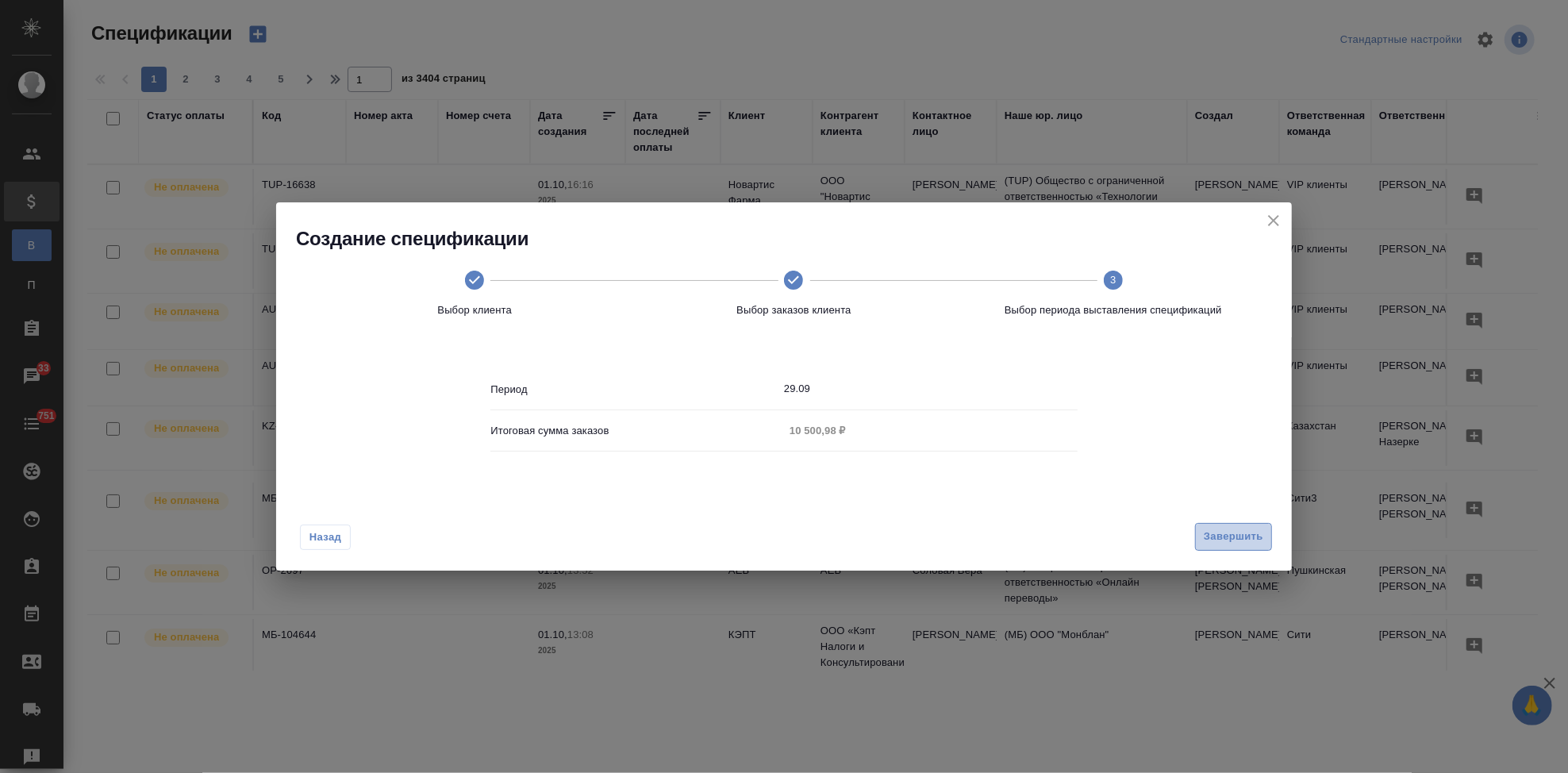
click at [1213, 536] on span "Завершить" at bounding box center [1233, 536] width 59 height 18
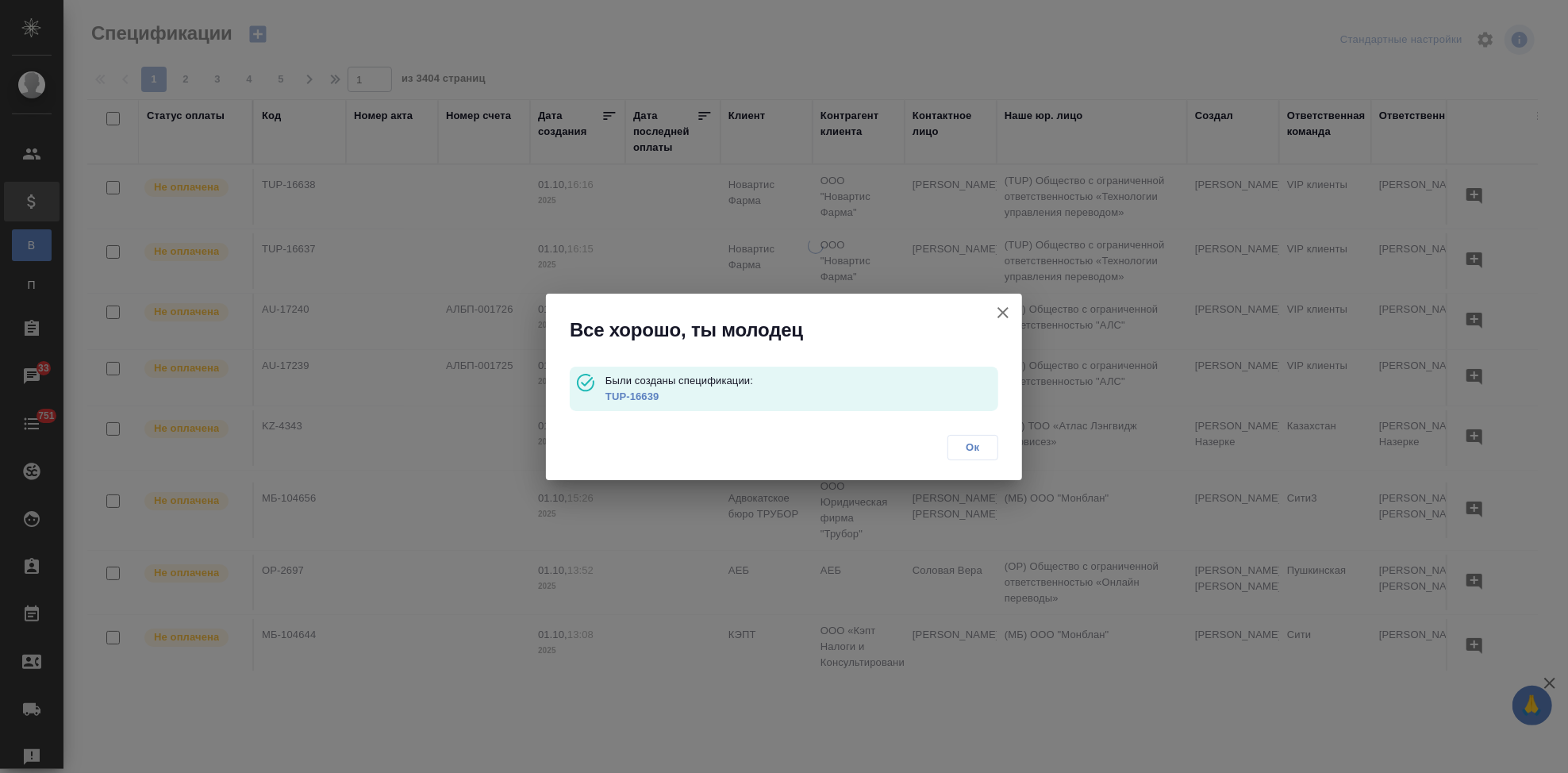
click at [639, 399] on link "TUP-16639" at bounding box center [633, 396] width 54 height 12
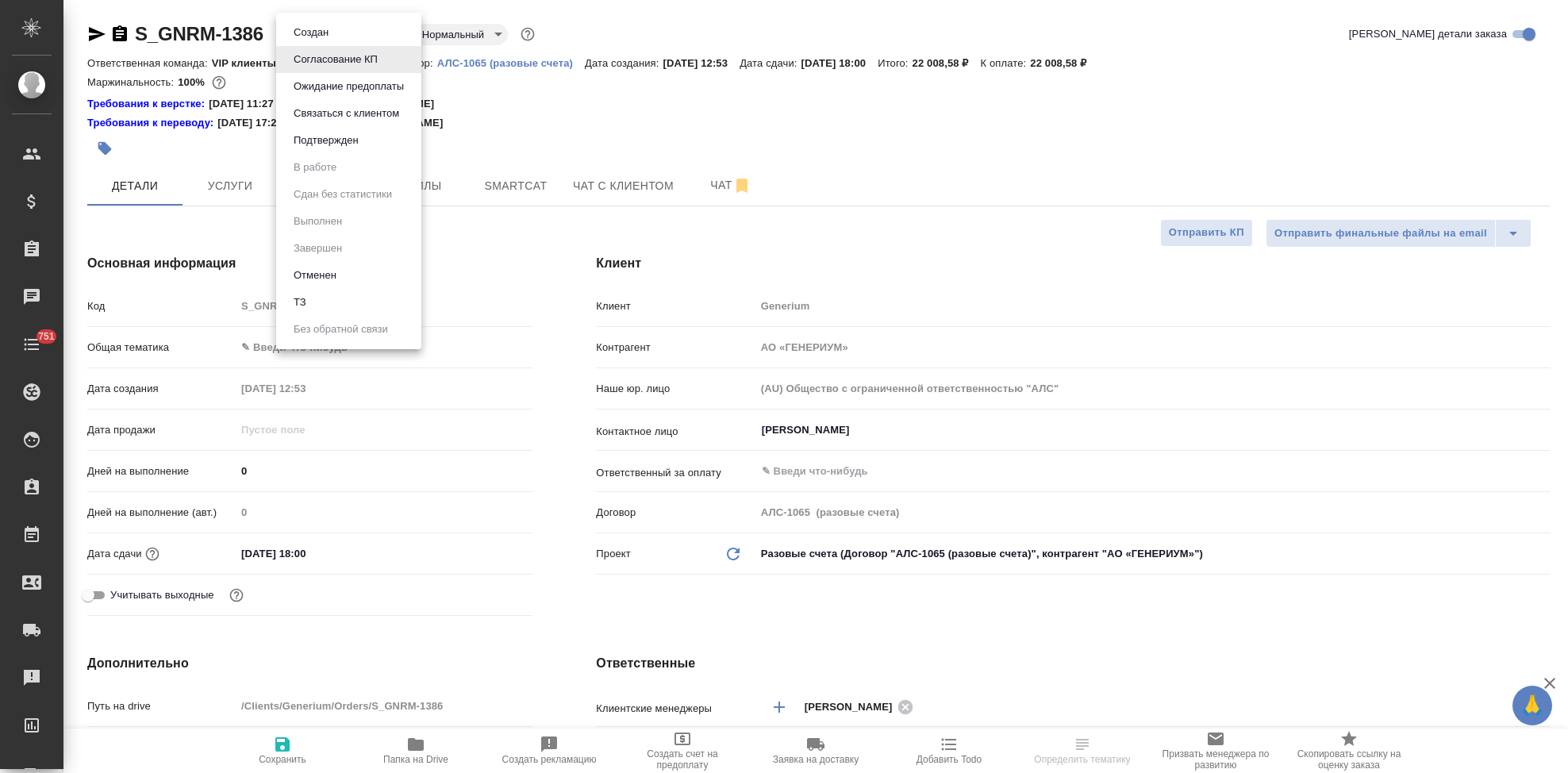
select select "RU"
click at [357, 139] on button "Подтвержден" at bounding box center [326, 141] width 75 height 17
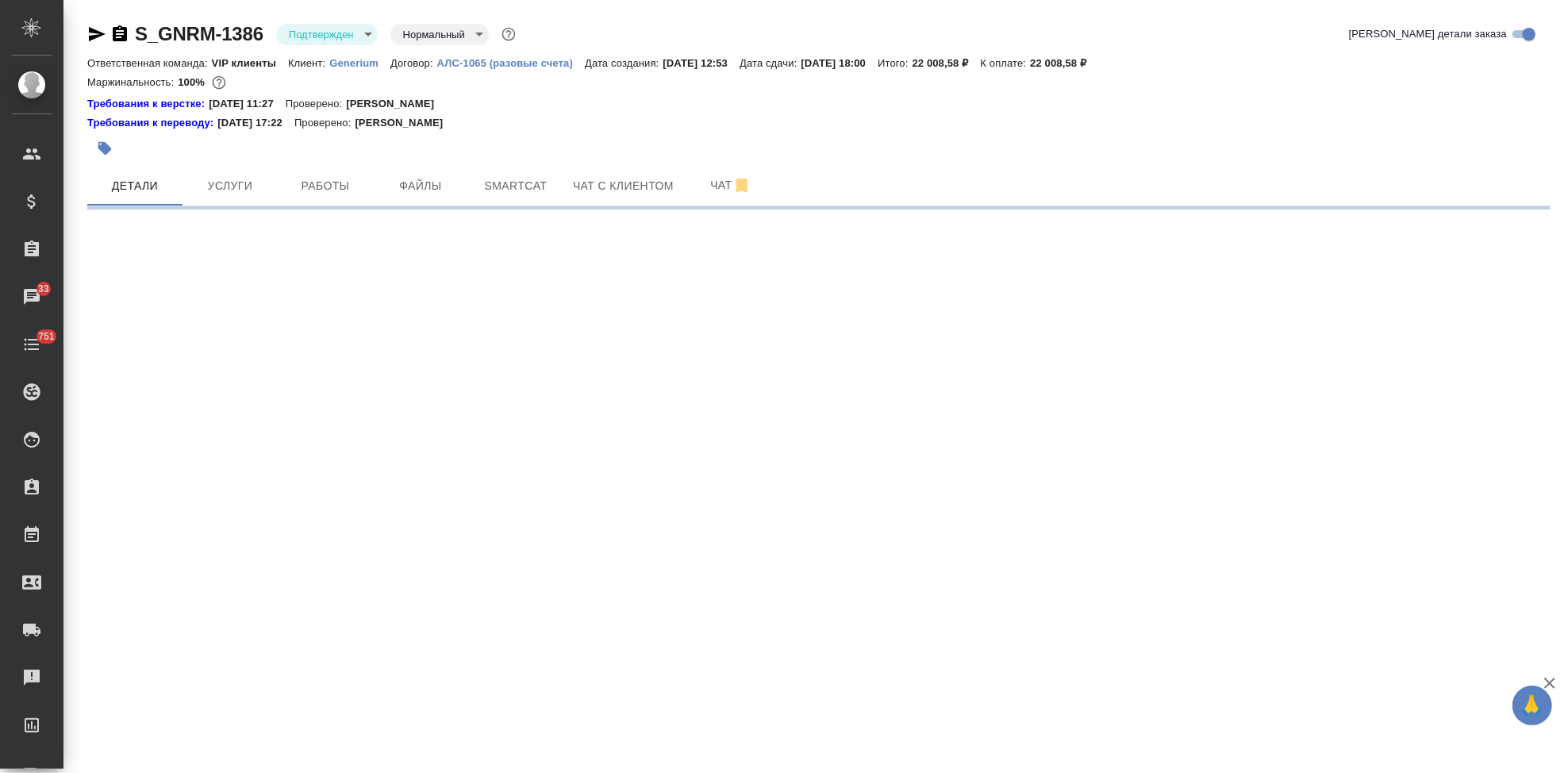
select select "RU"
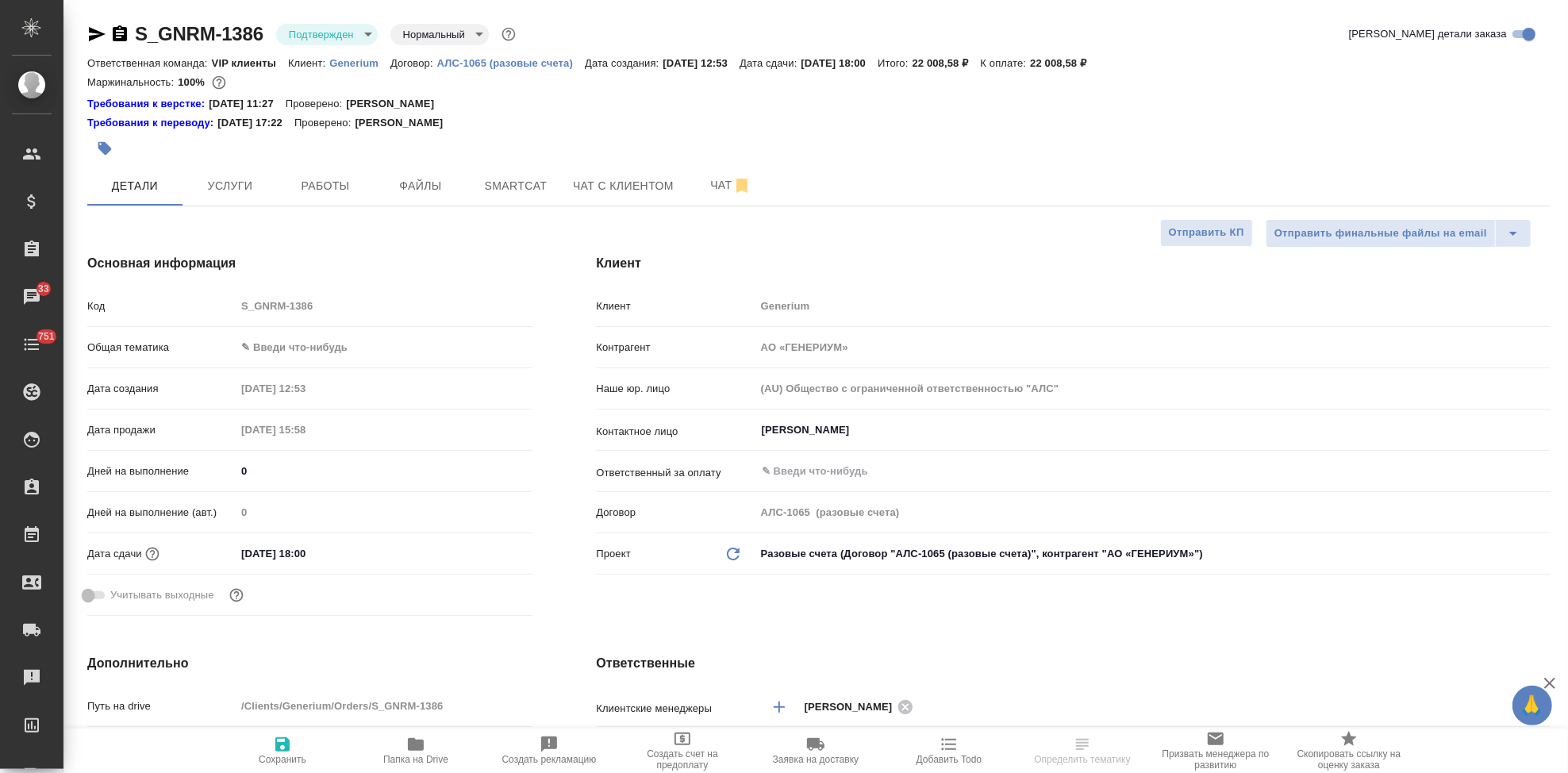
type textarea "x"
click at [720, 196] on button "Чат" at bounding box center [731, 185] width 95 height 40
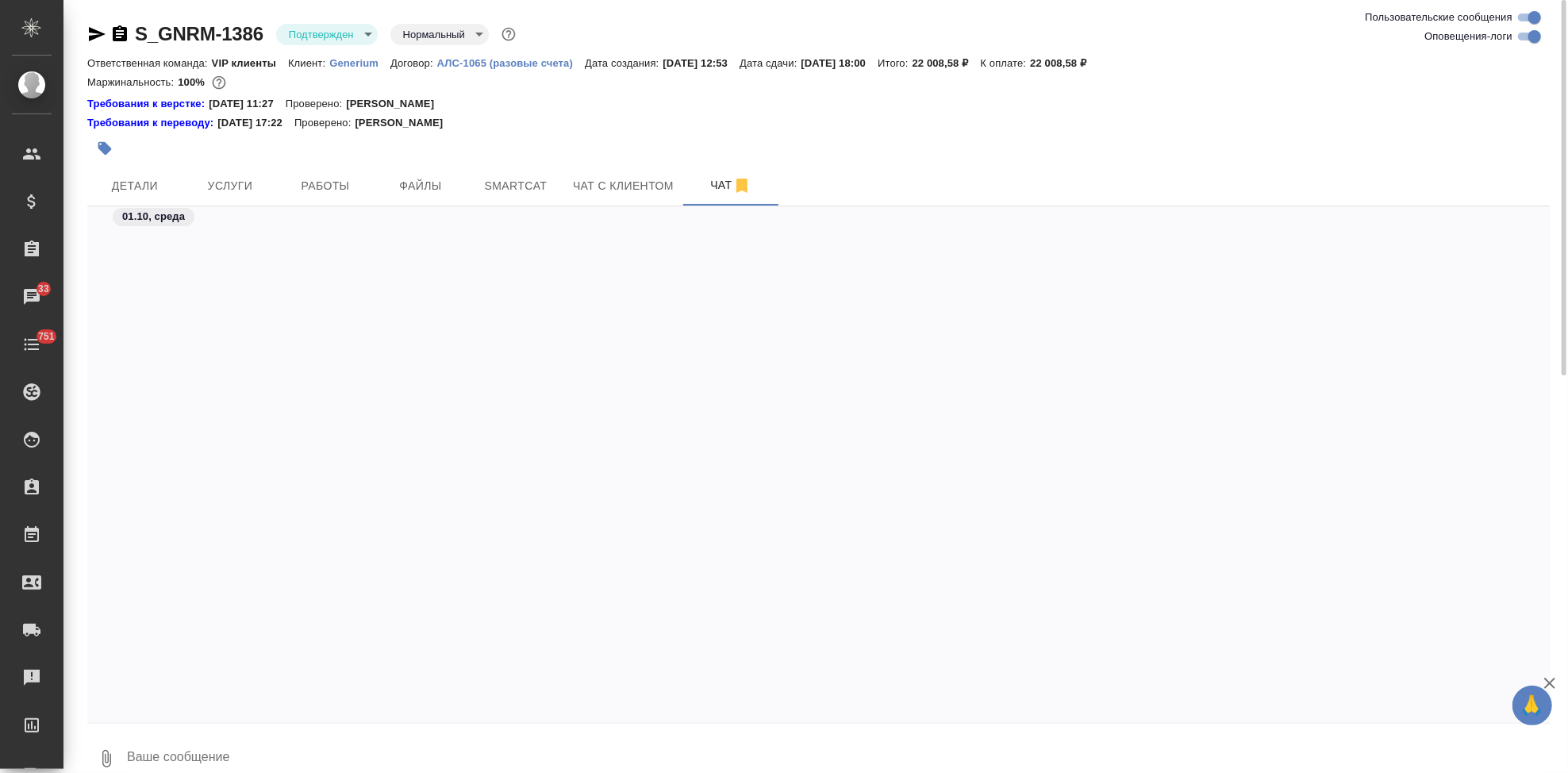
scroll to position [5982, 0]
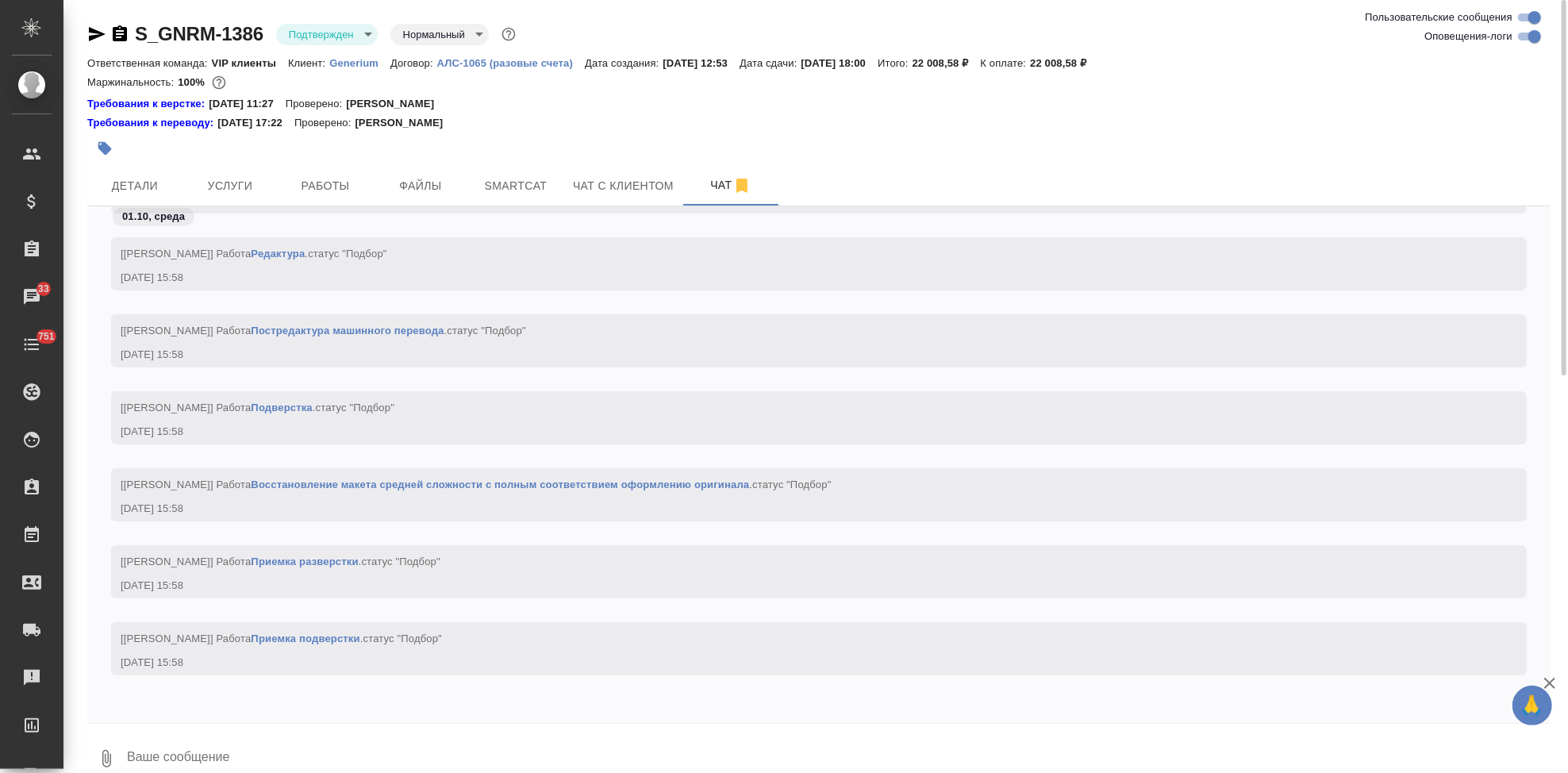
click at [347, 712] on div "01.10, среда [Кабаргина Анна] Работа Приёмка по качеству . статус "Подбор" 01.1…" at bounding box center [819, 465] width 1463 height 516
click at [310, 759] on textarea at bounding box center [837, 758] width 1425 height 54
type textarea """
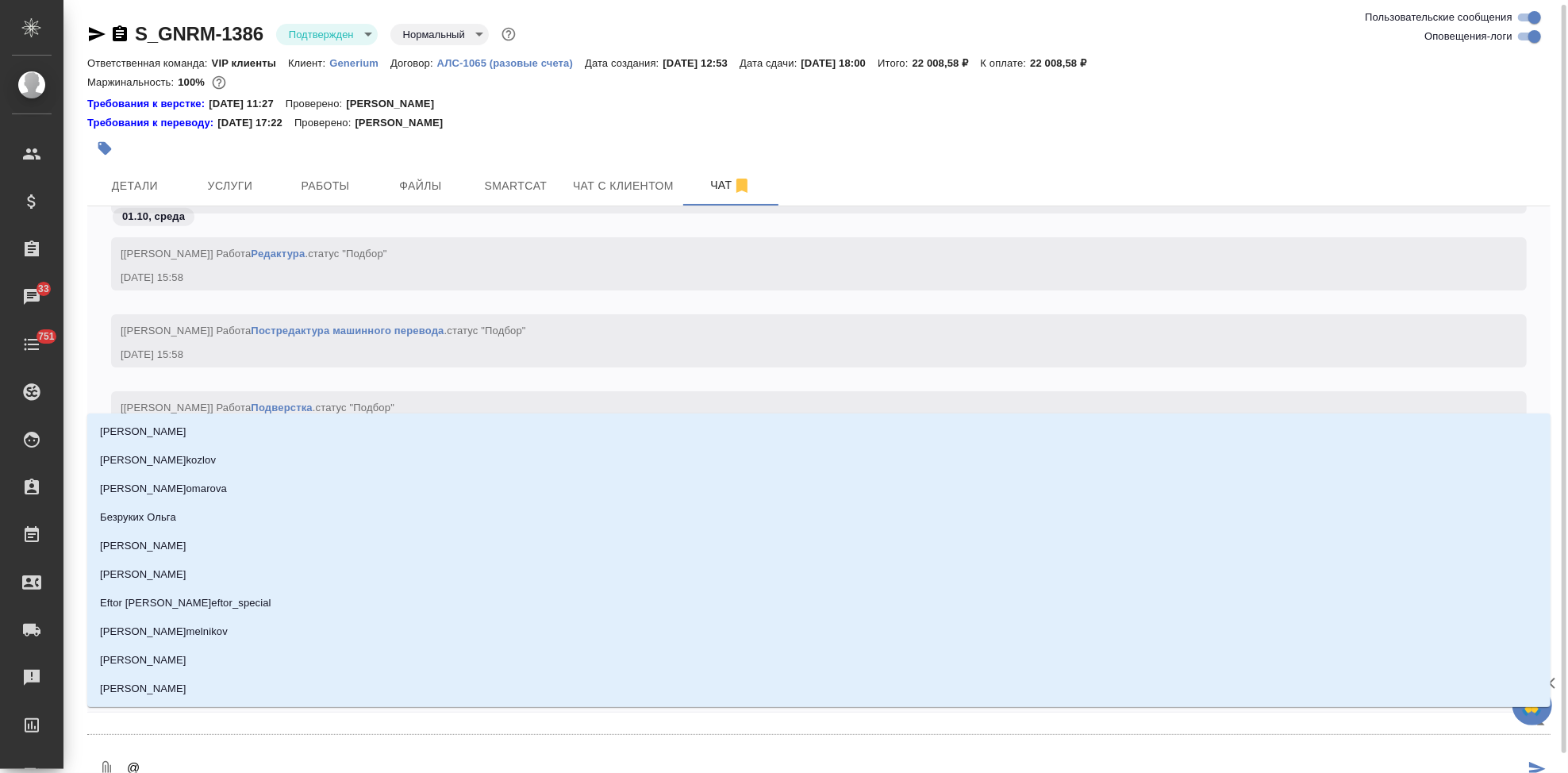
scroll to position [2, 0]
type textarea "@г"
type input "г"
type textarea "@гр"
type input "гр"
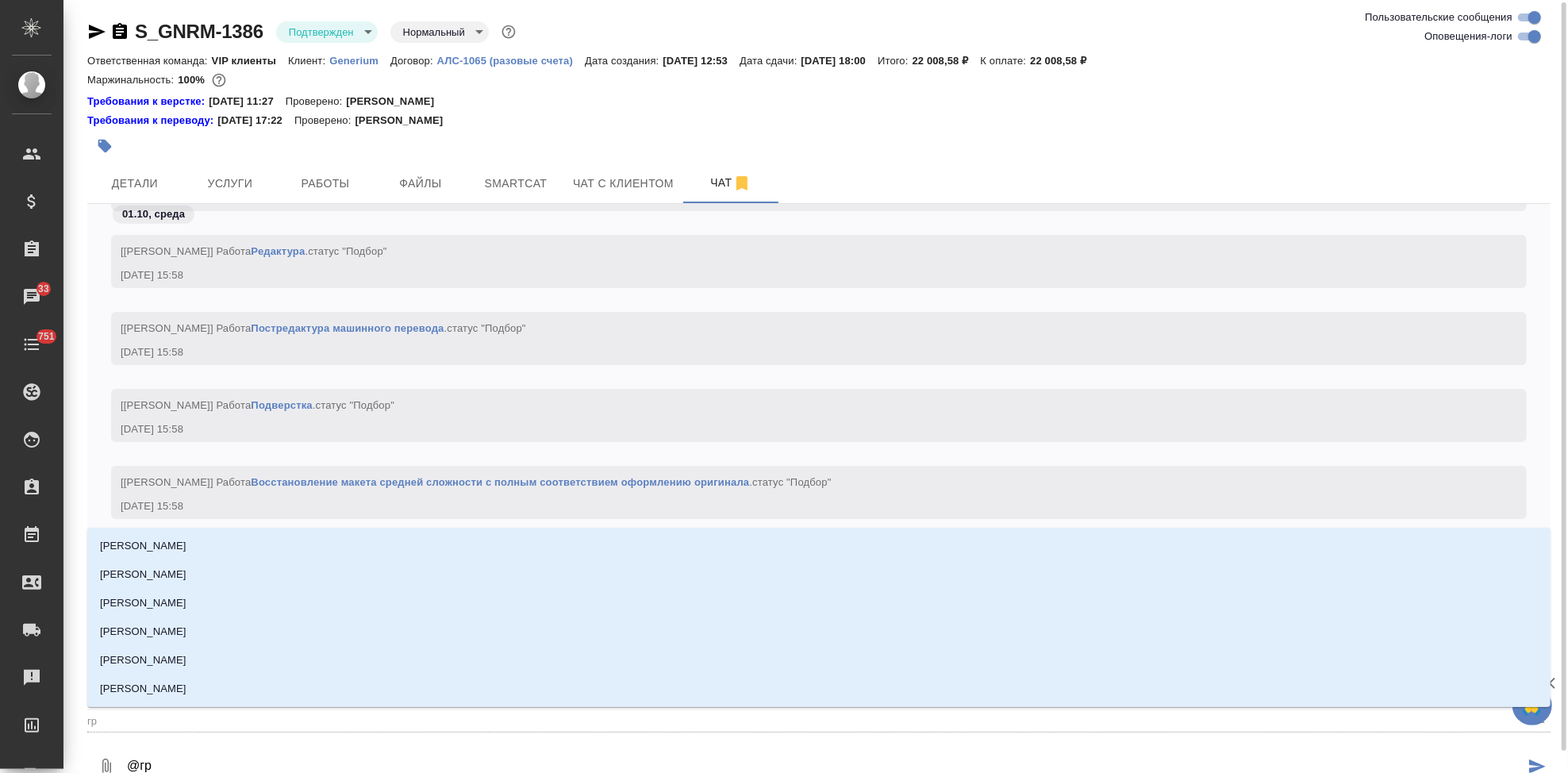
type textarea "@гра"
type input "гра"
type textarea "@граб"
type input "граб"
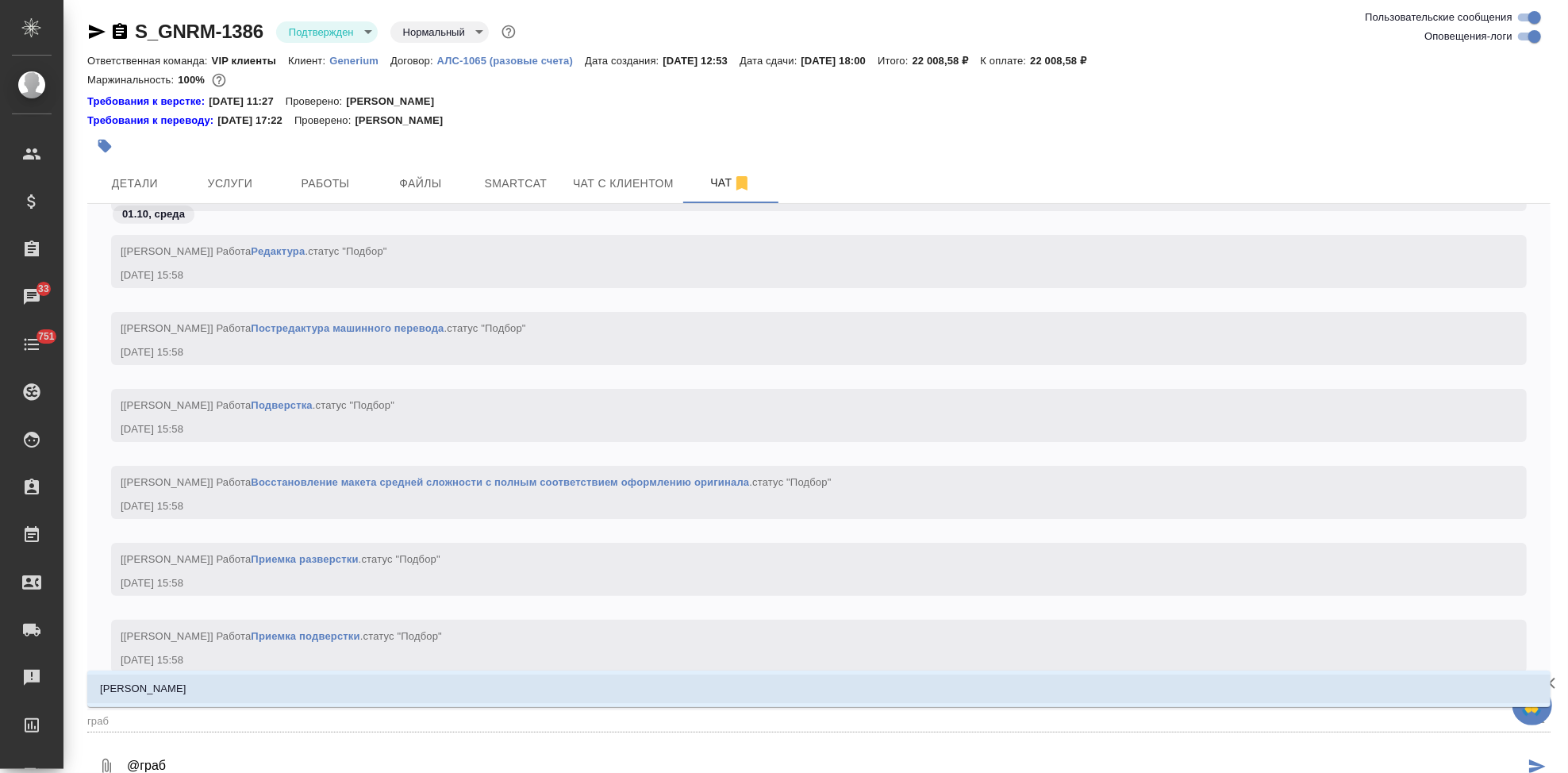
click at [533, 681] on li "Грабко Мария" at bounding box center [819, 688] width 1463 height 28
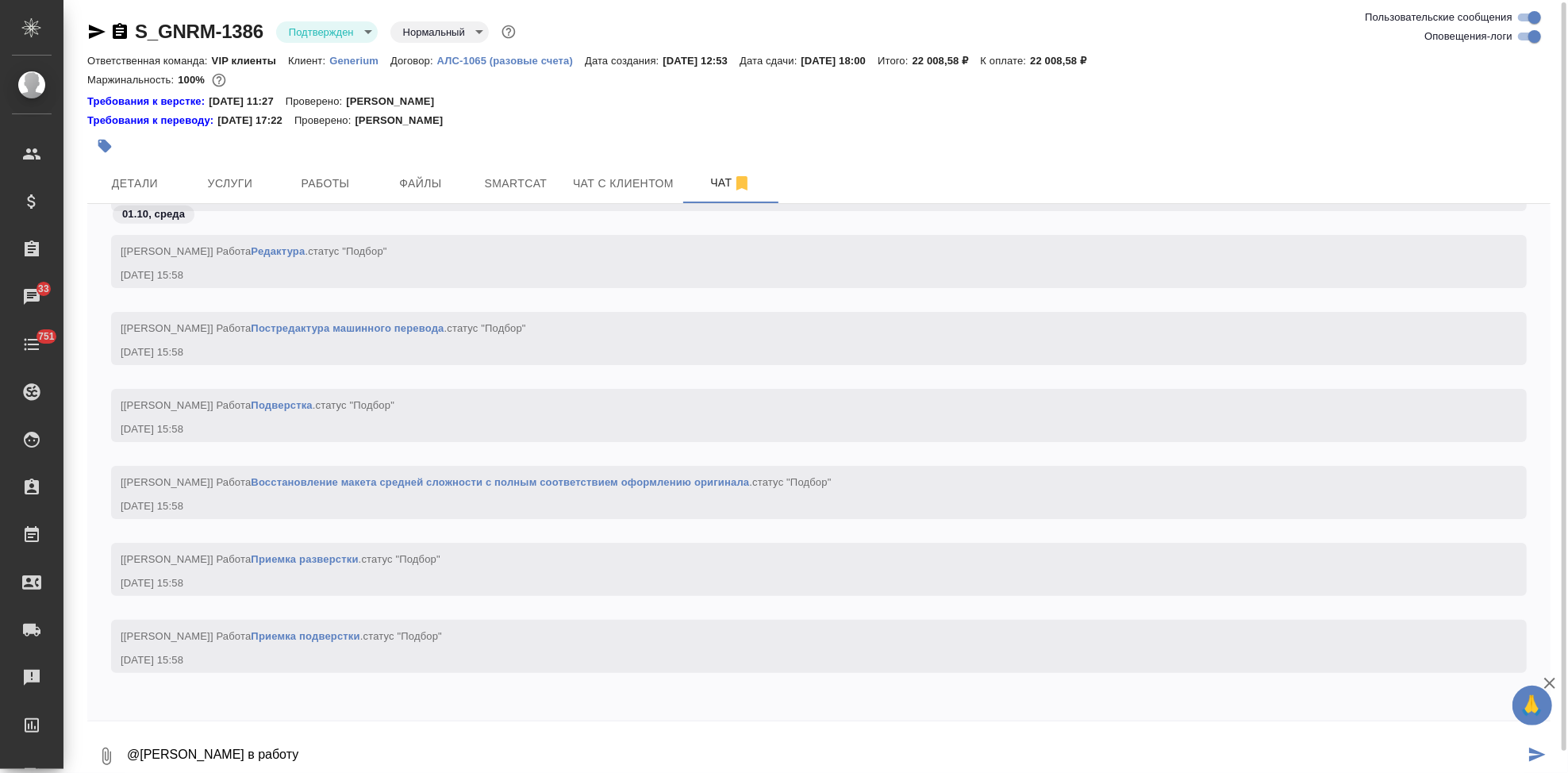
type textarea "@Грабко Мария в работу"
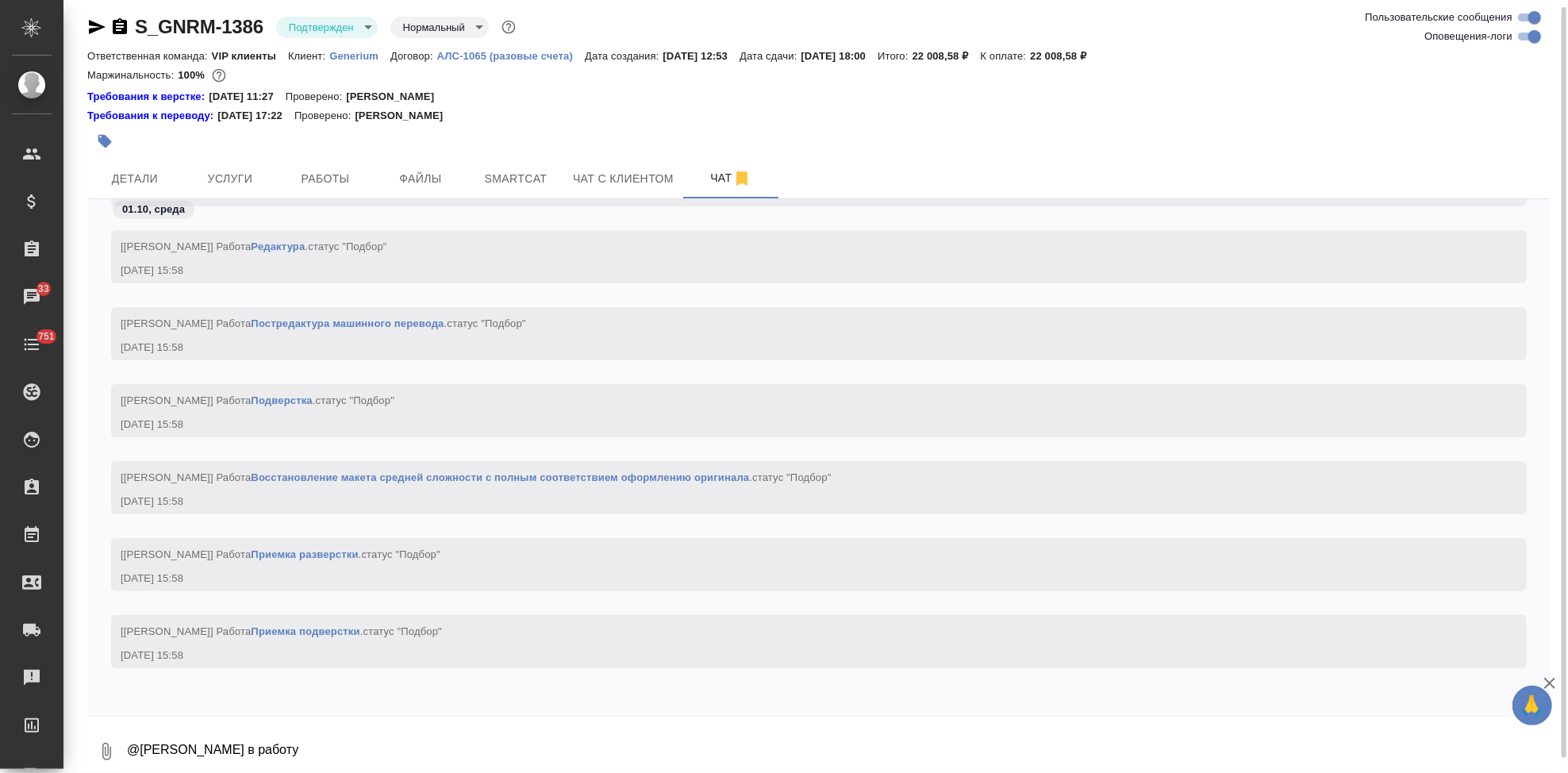
scroll to position [6059, 0]
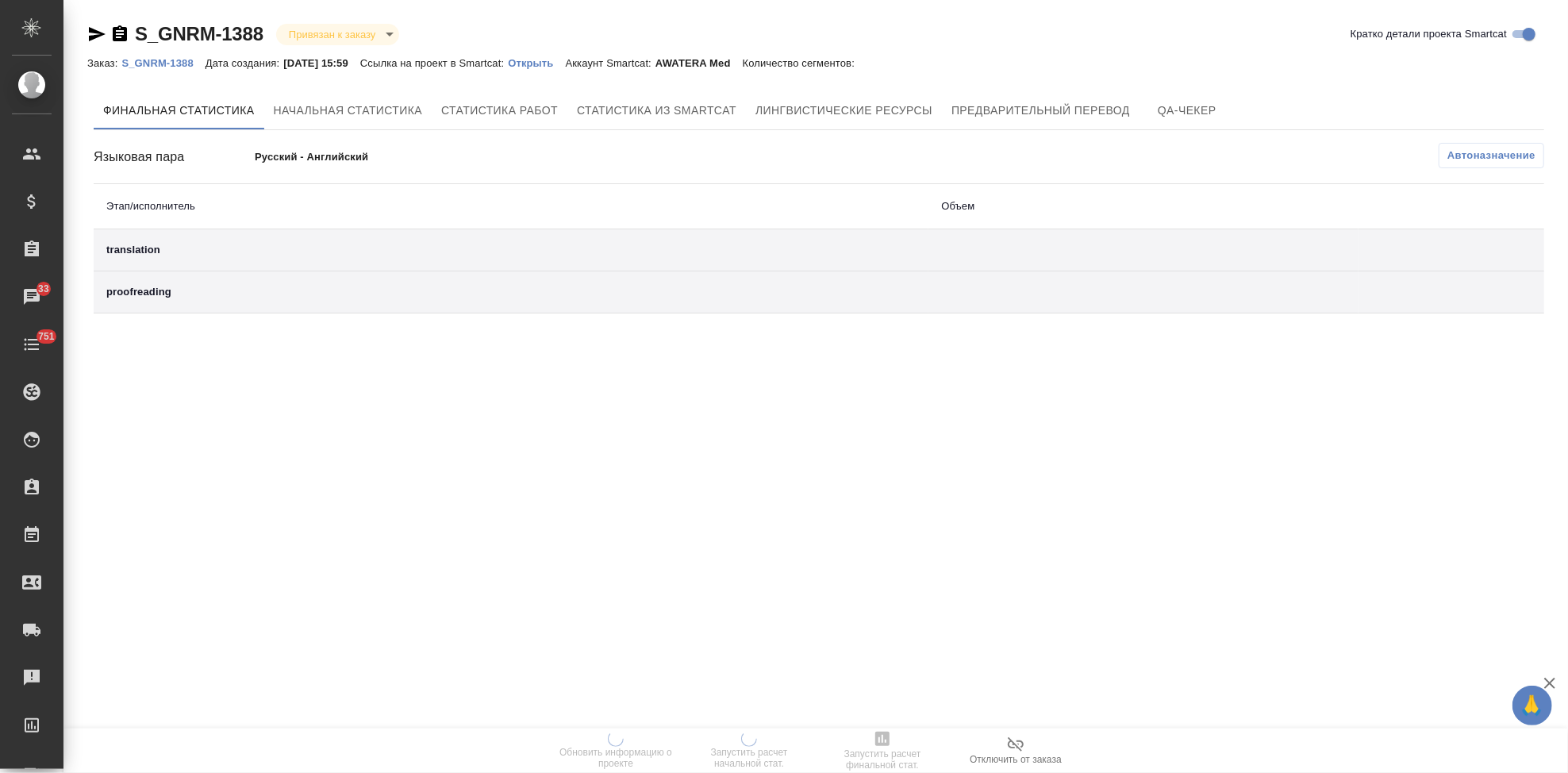
click at [560, 66] on p "Открыть" at bounding box center [536, 63] width 57 height 12
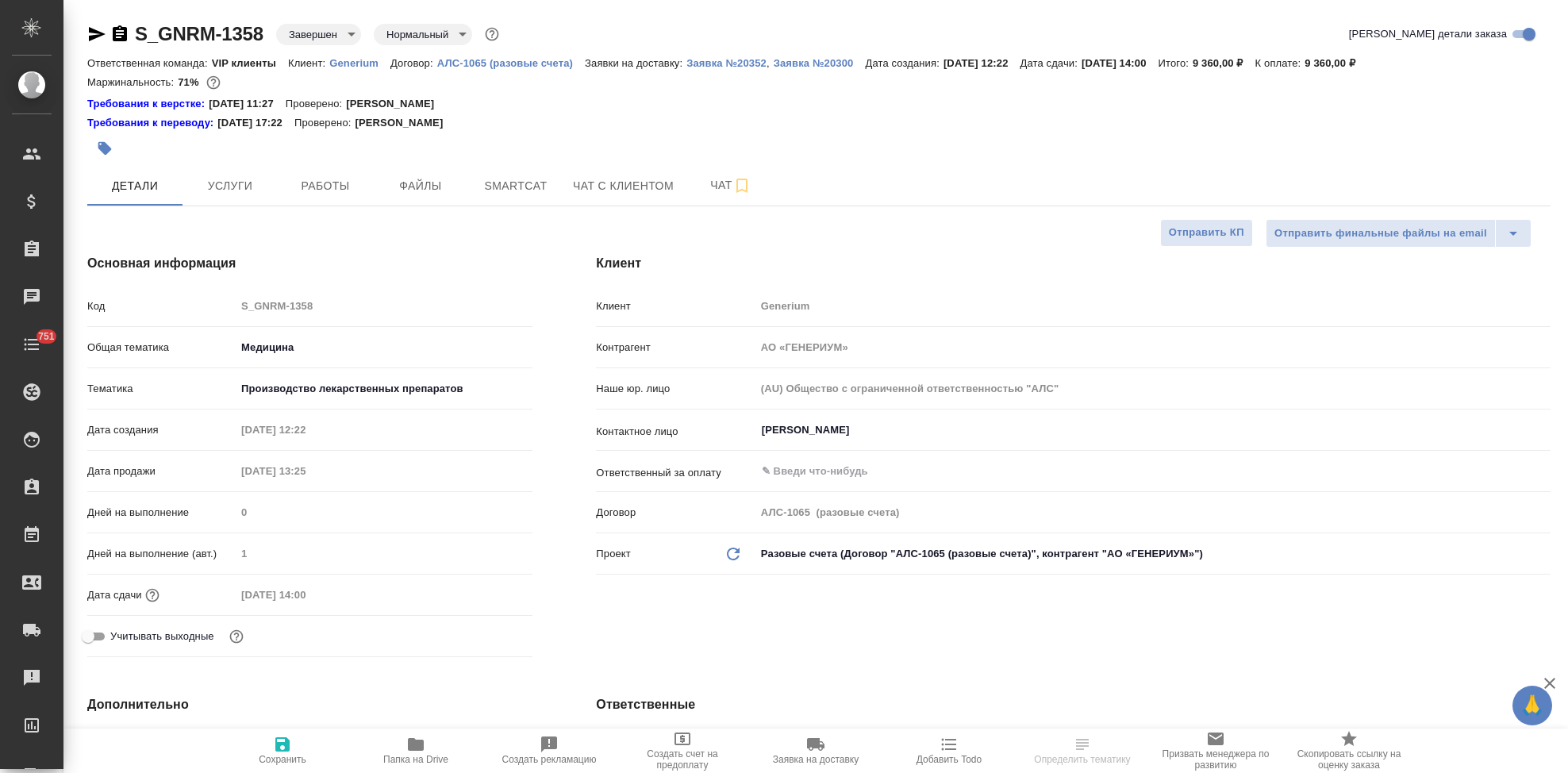
select select "RU"
click at [221, 191] on span "Услуги" at bounding box center [230, 186] width 77 height 19
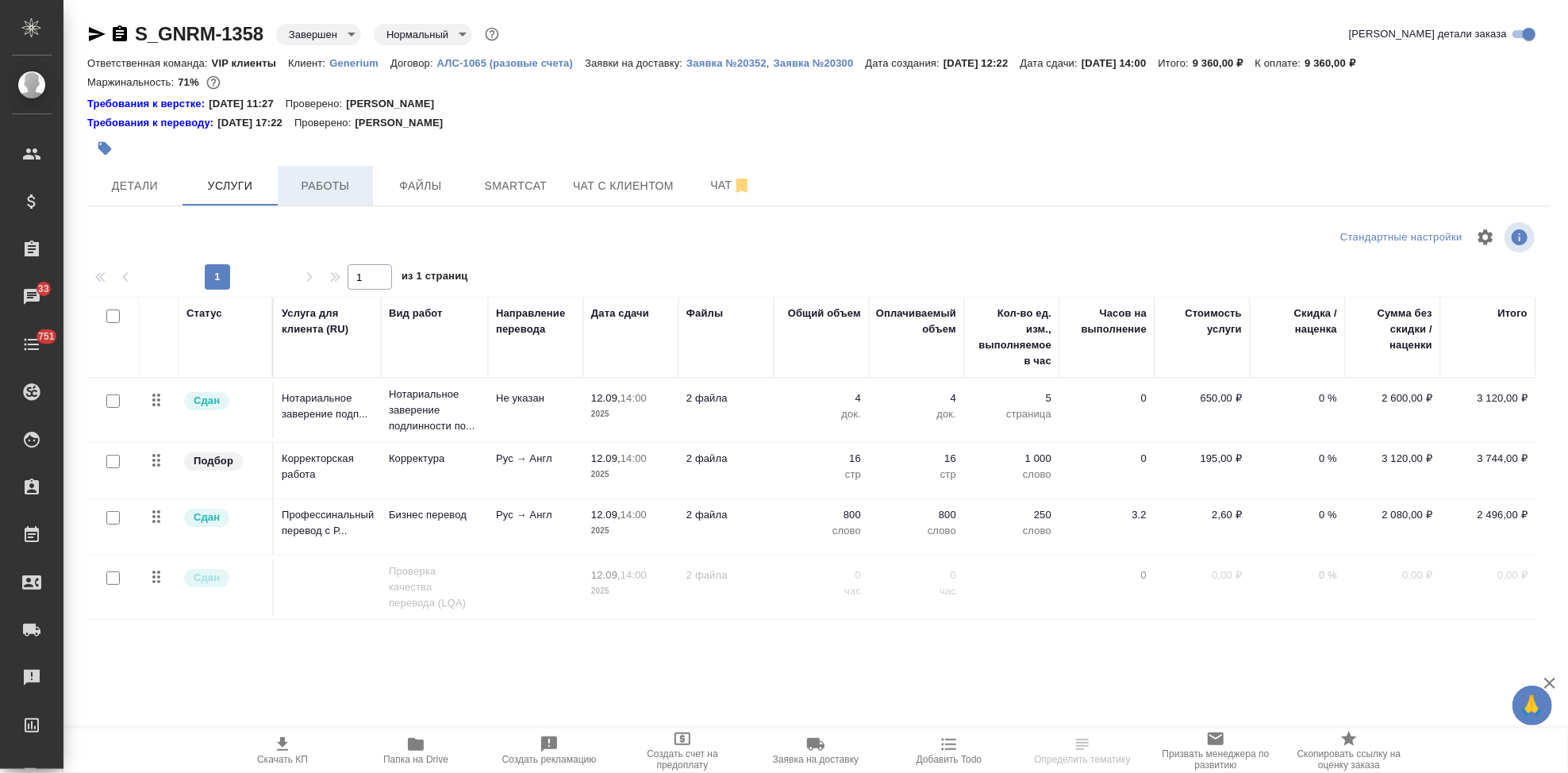
click at [343, 189] on span "Работы" at bounding box center [325, 186] width 77 height 19
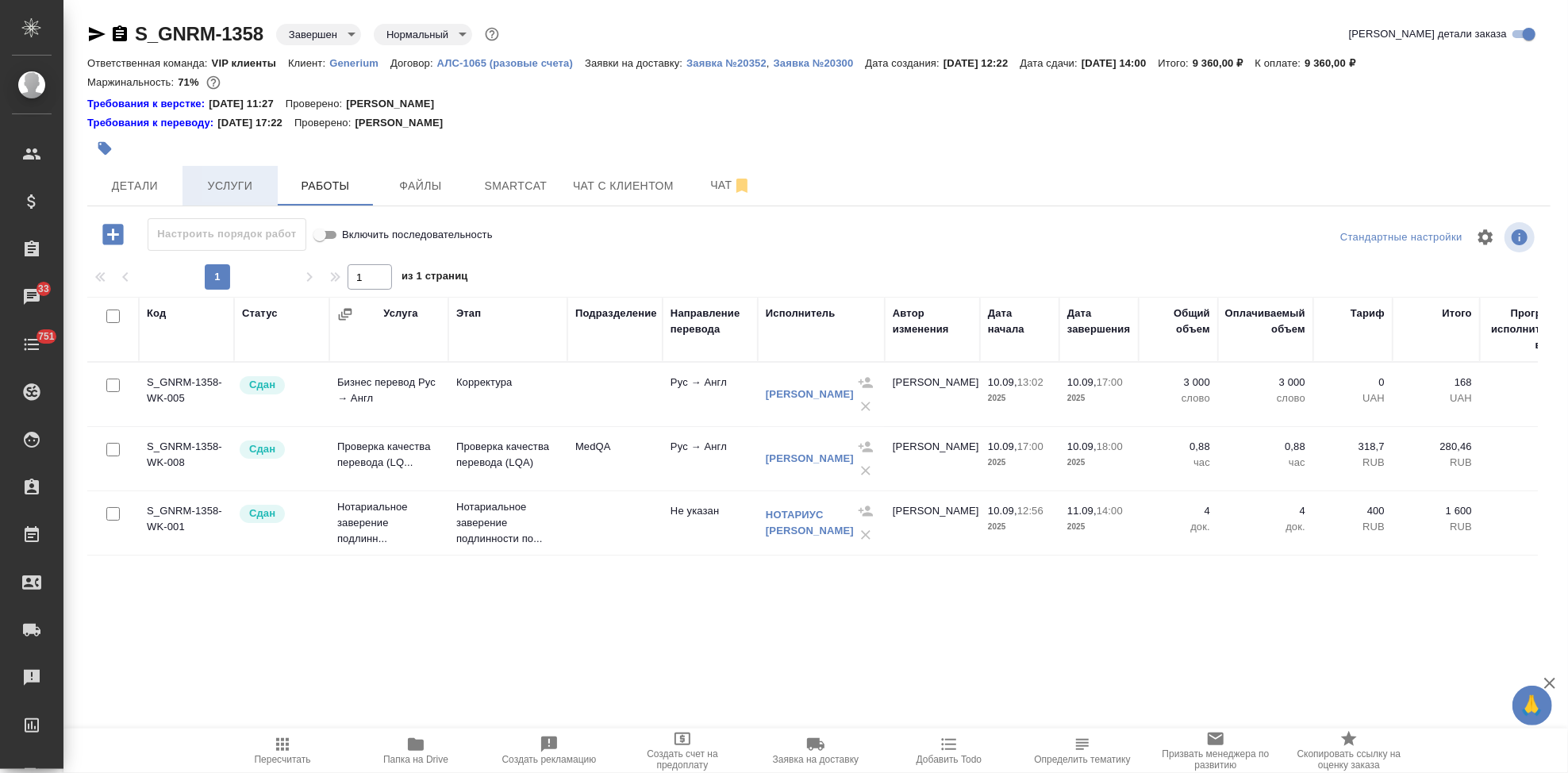
click at [224, 190] on span "Услуги" at bounding box center [230, 186] width 77 height 19
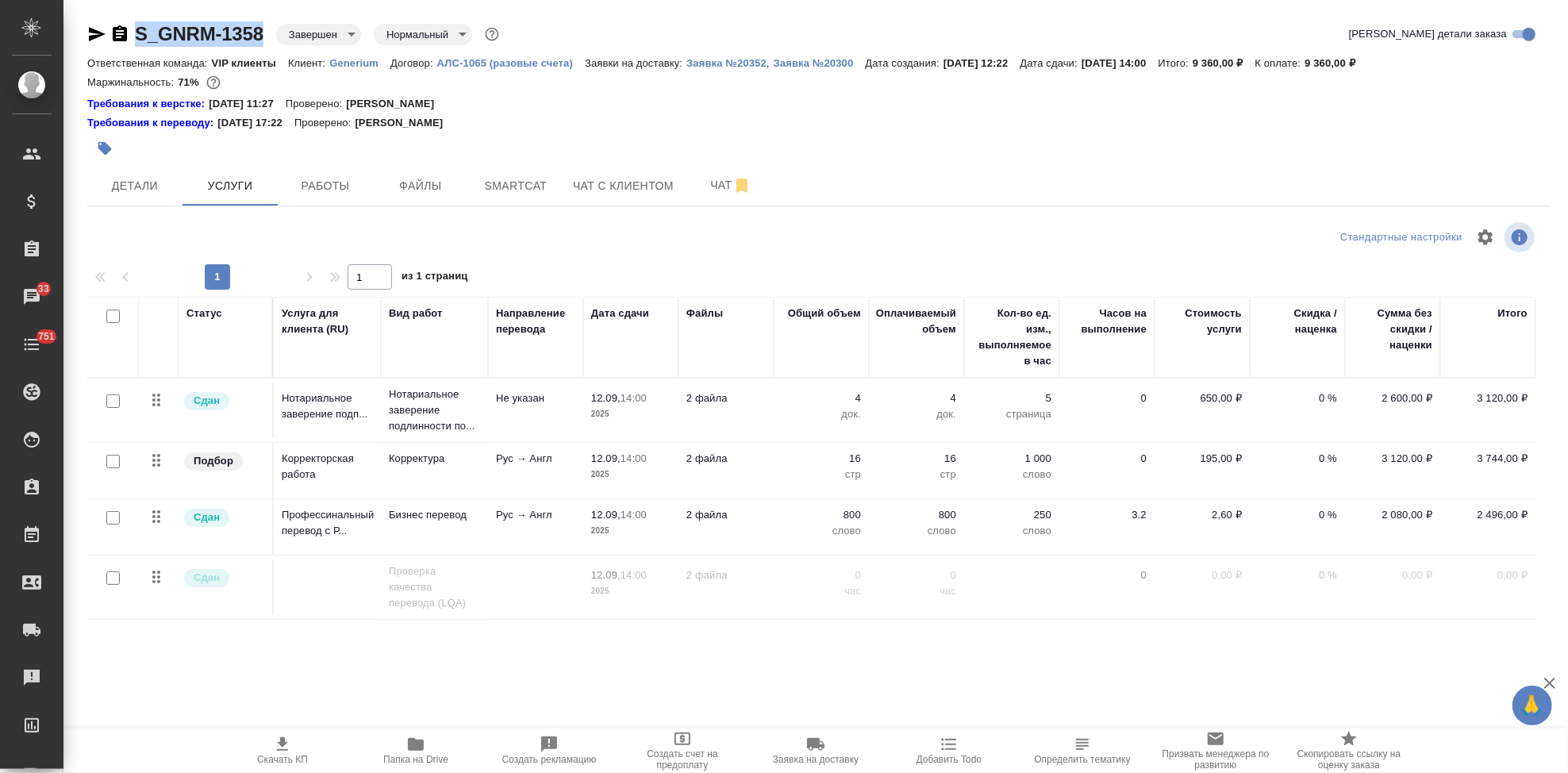
drag, startPoint x: 268, startPoint y: 40, endPoint x: 133, endPoint y: 39, distance: 135.0
click at [133, 39] on div "S_GNRM-1358 Завершен closed Нормальный normal" at bounding box center [295, 34] width 415 height 25
copy link "S_GNRM-1358"
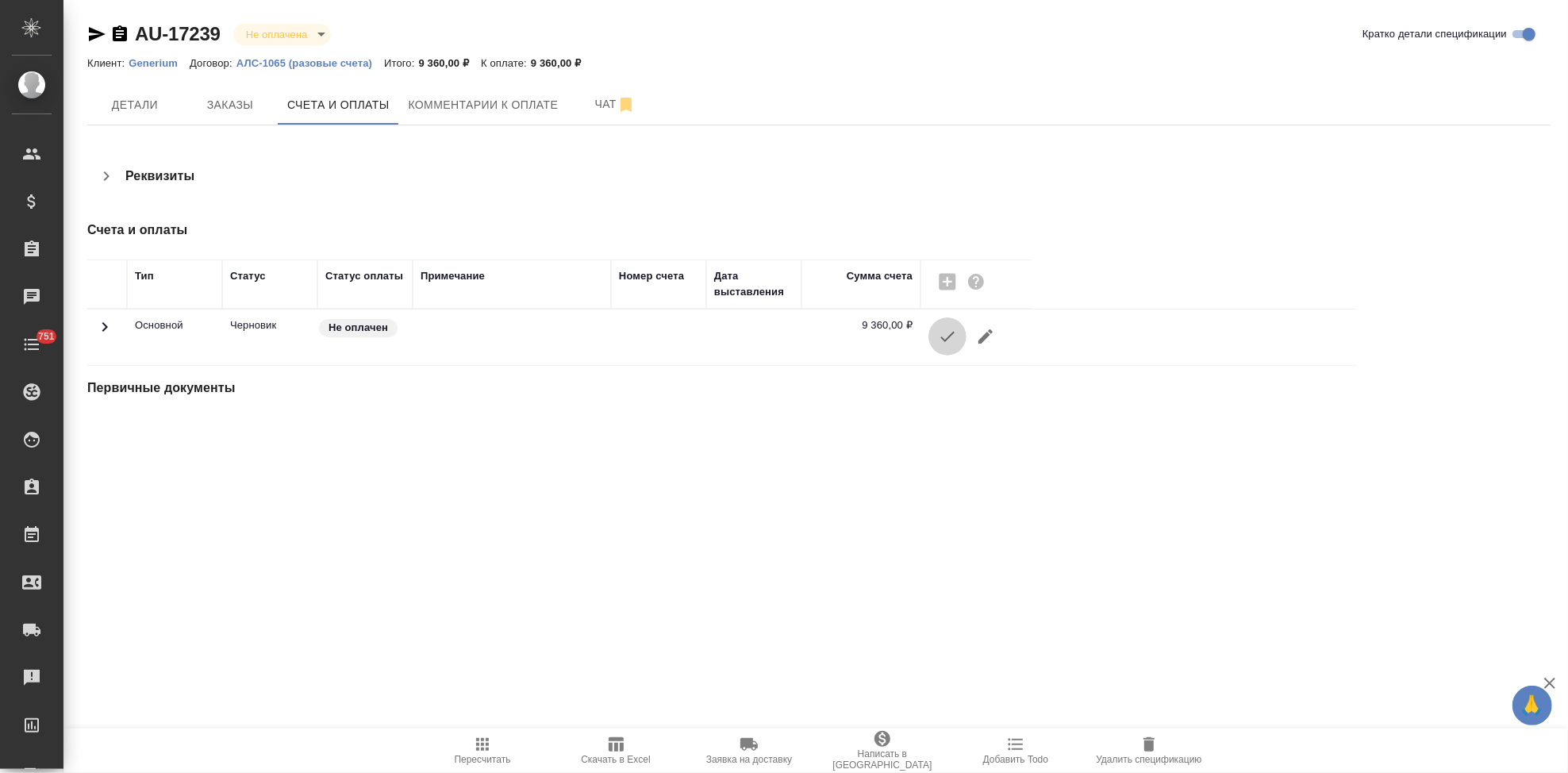
click at [941, 329] on icon "button" at bounding box center [948, 337] width 19 height 19
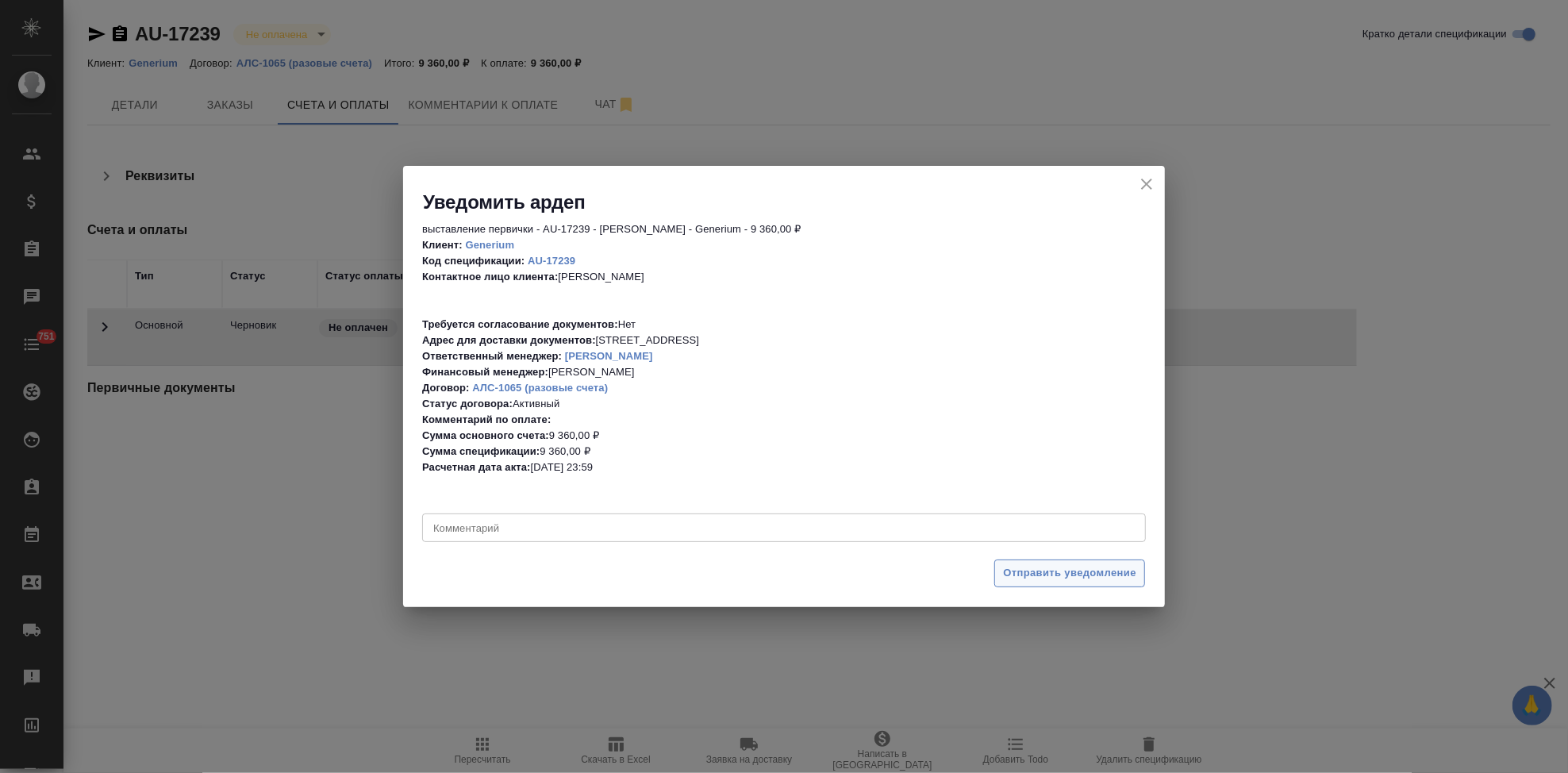
click at [1078, 564] on div "Отправить уведомление" at bounding box center [783, 578] width 762 height 55
click at [1078, 570] on span "Отправить уведомление" at bounding box center [1069, 572] width 133 height 18
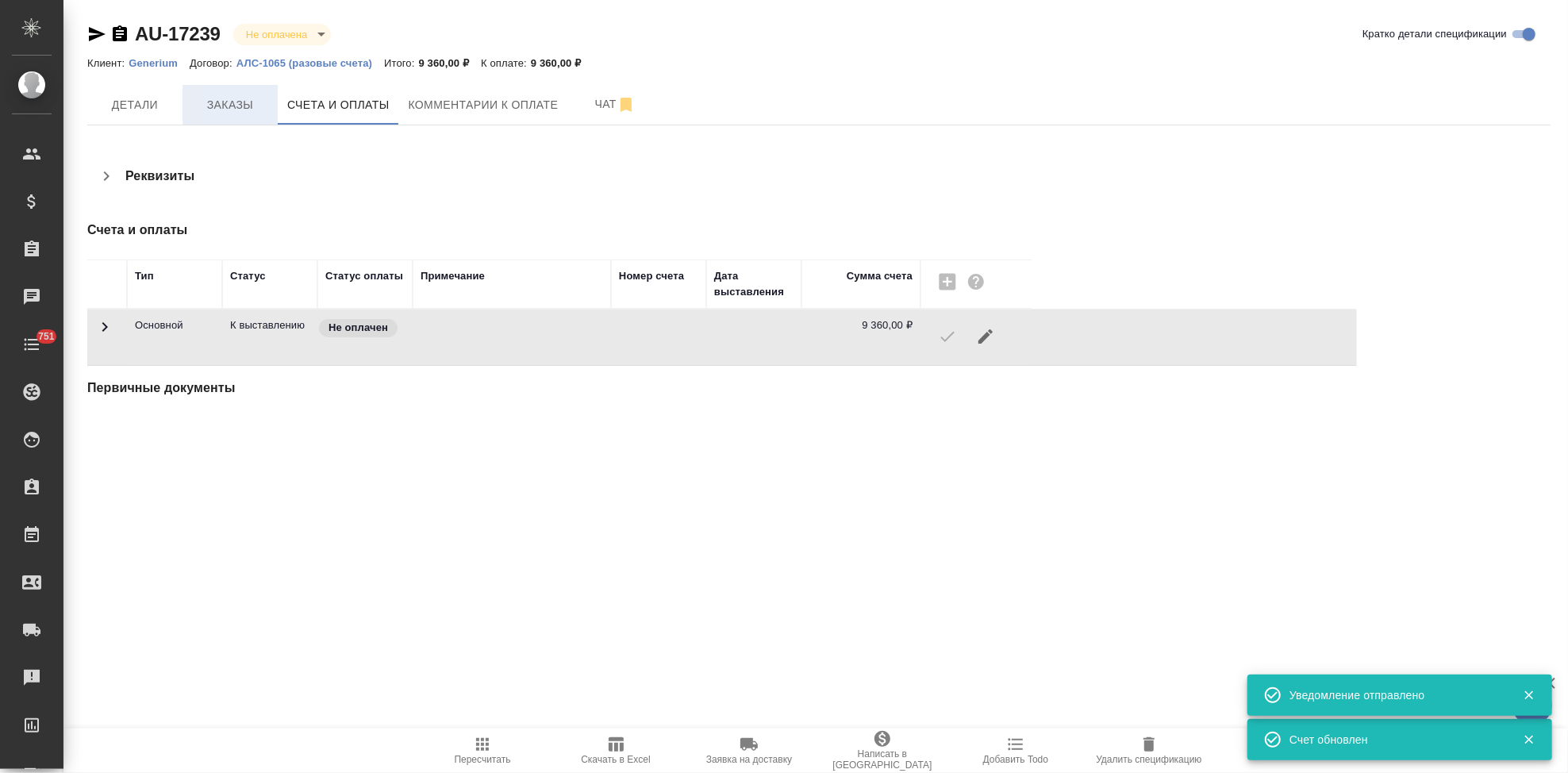
click at [213, 99] on span "Заказы" at bounding box center [230, 105] width 77 height 19
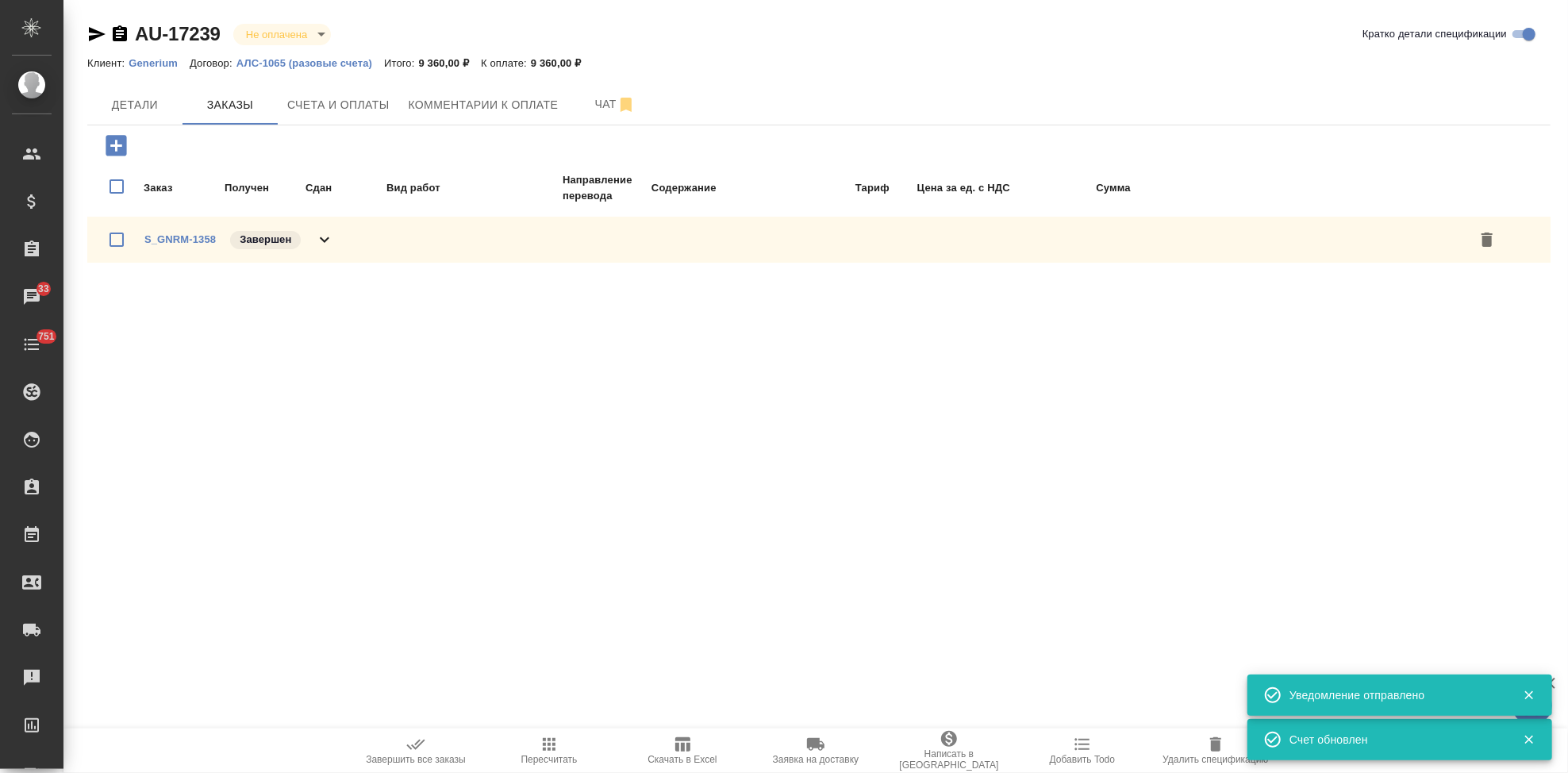
click at [423, 757] on span "Завершить все заказы" at bounding box center [415, 758] width 100 height 11
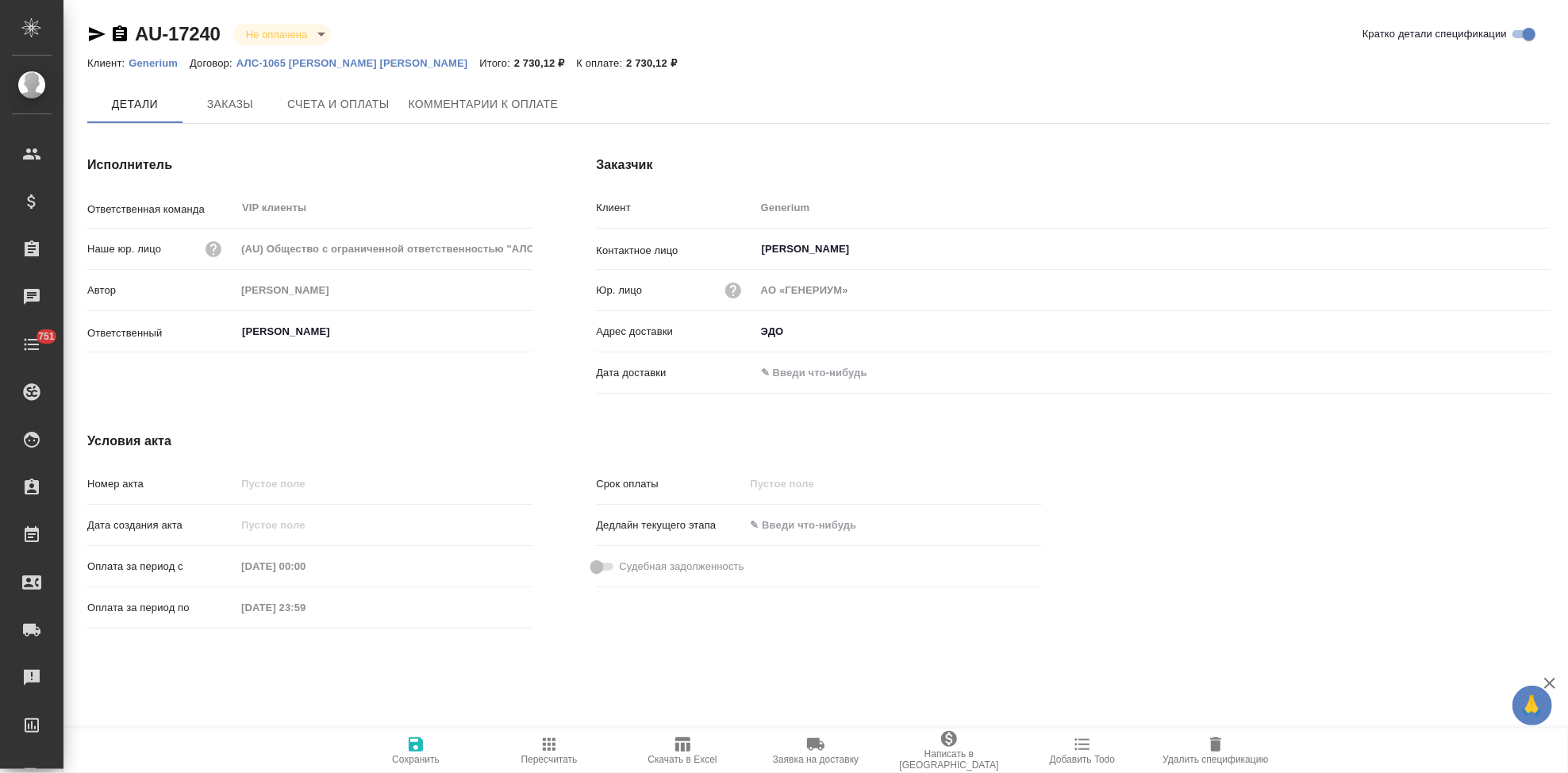
click at [351, 103] on span "Счета и оплаты" at bounding box center [338, 104] width 102 height 19
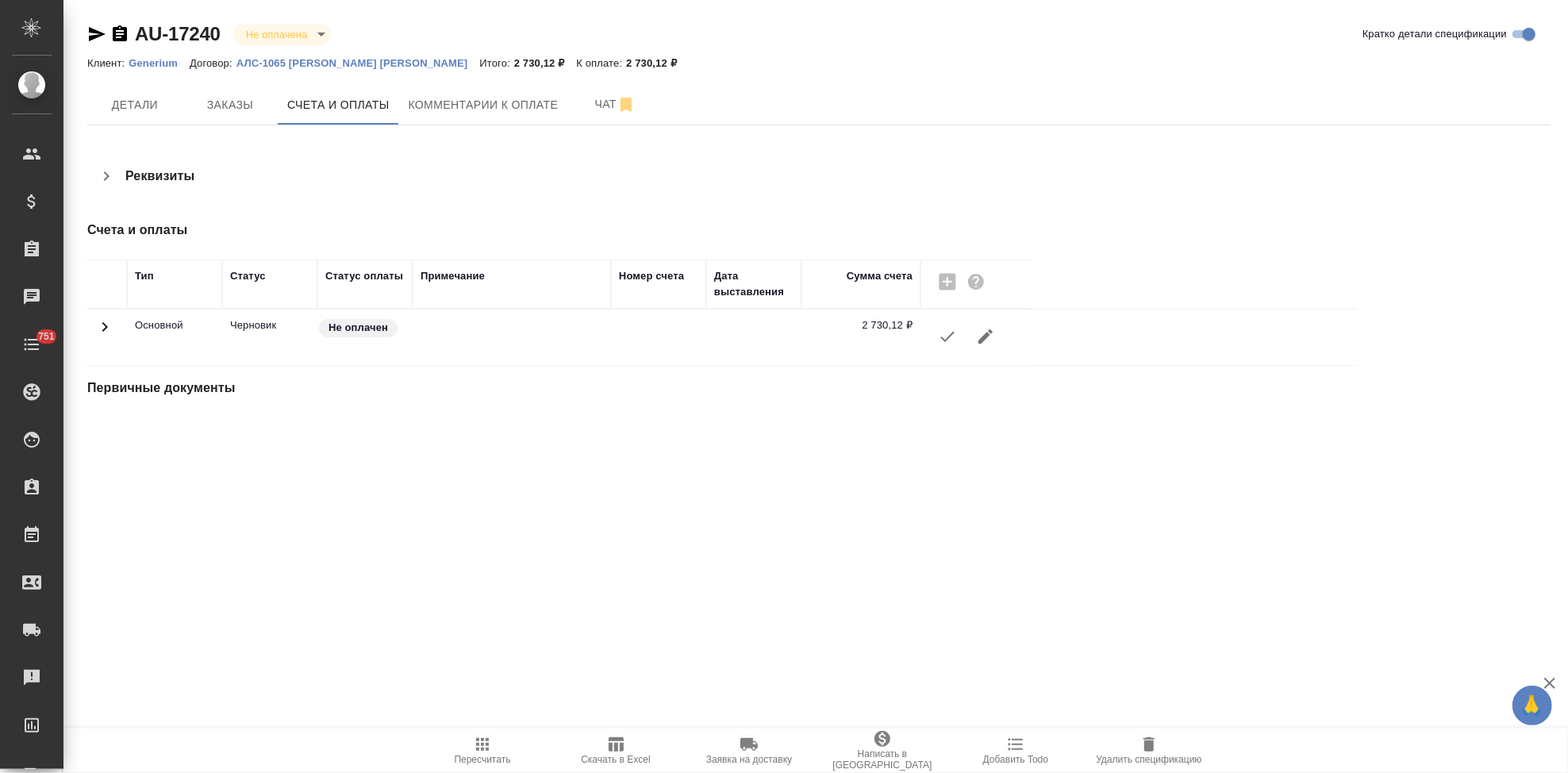
click at [946, 338] on icon "button" at bounding box center [947, 337] width 15 height 11
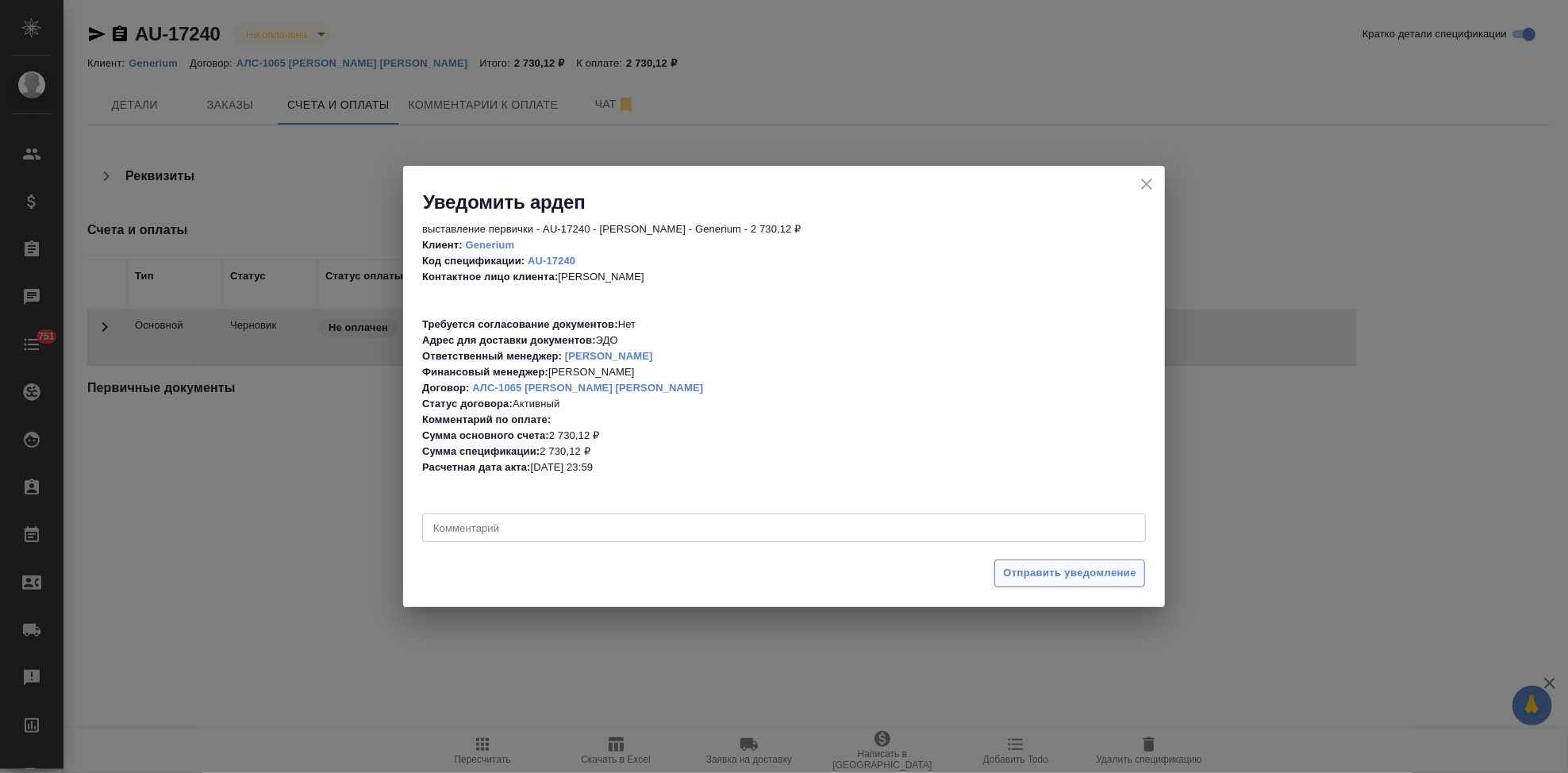
click at [1043, 582] on button "Отправить уведомление" at bounding box center [1069, 573] width 150 height 28
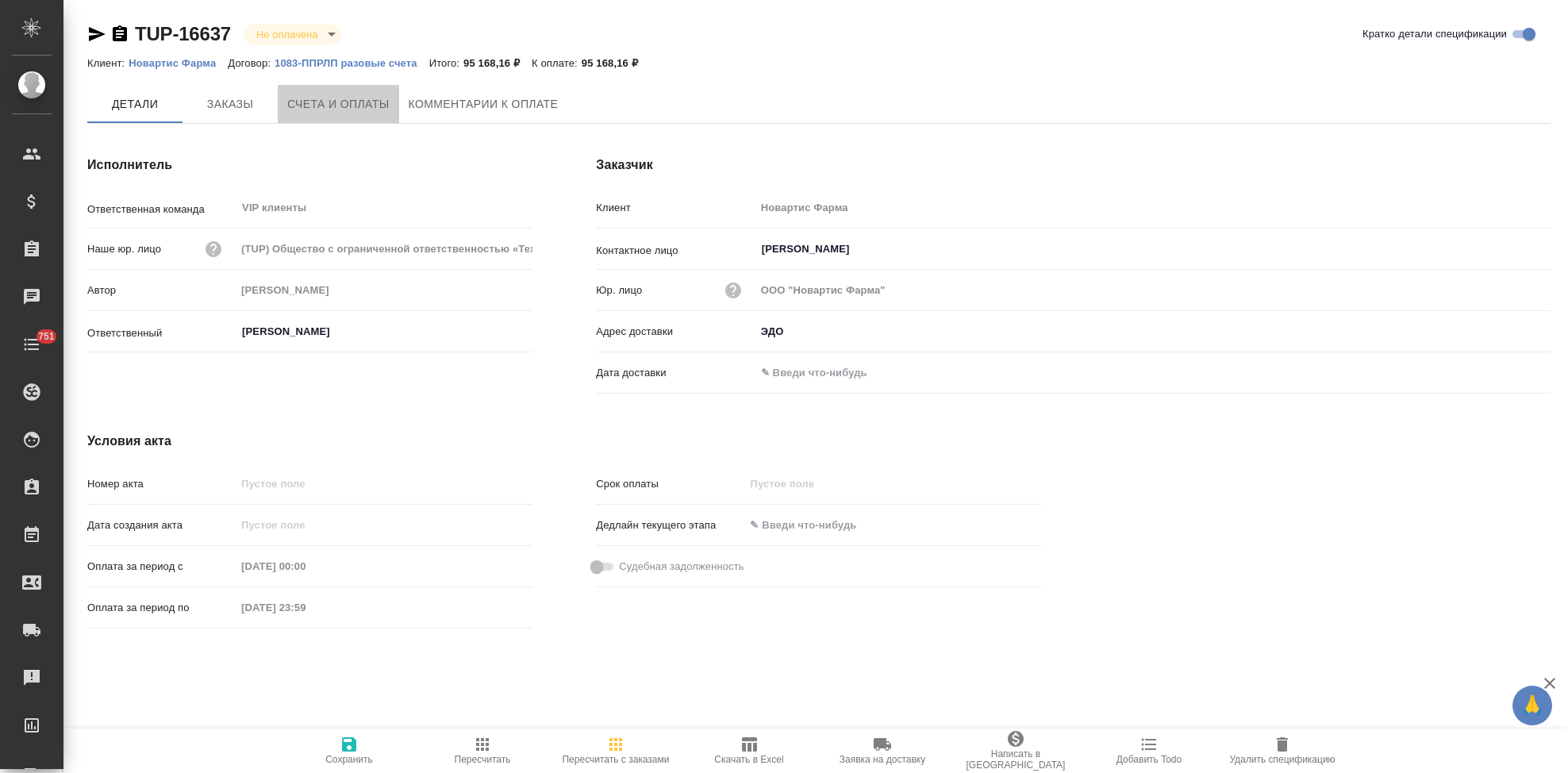
click at [326, 102] on span "Счета и оплаты" at bounding box center [338, 104] width 102 height 19
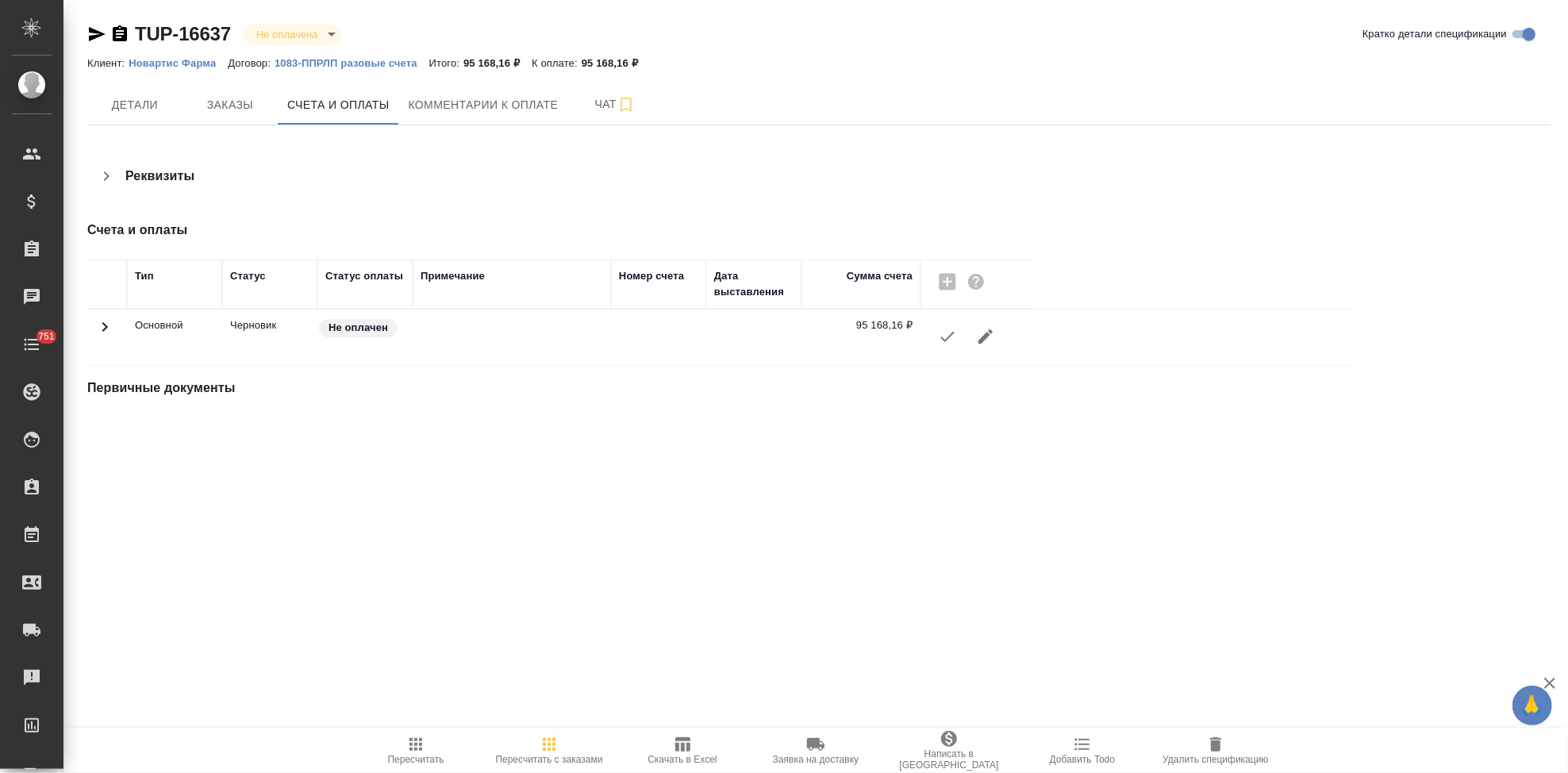
click at [939, 329] on icon "button" at bounding box center [948, 337] width 19 height 19
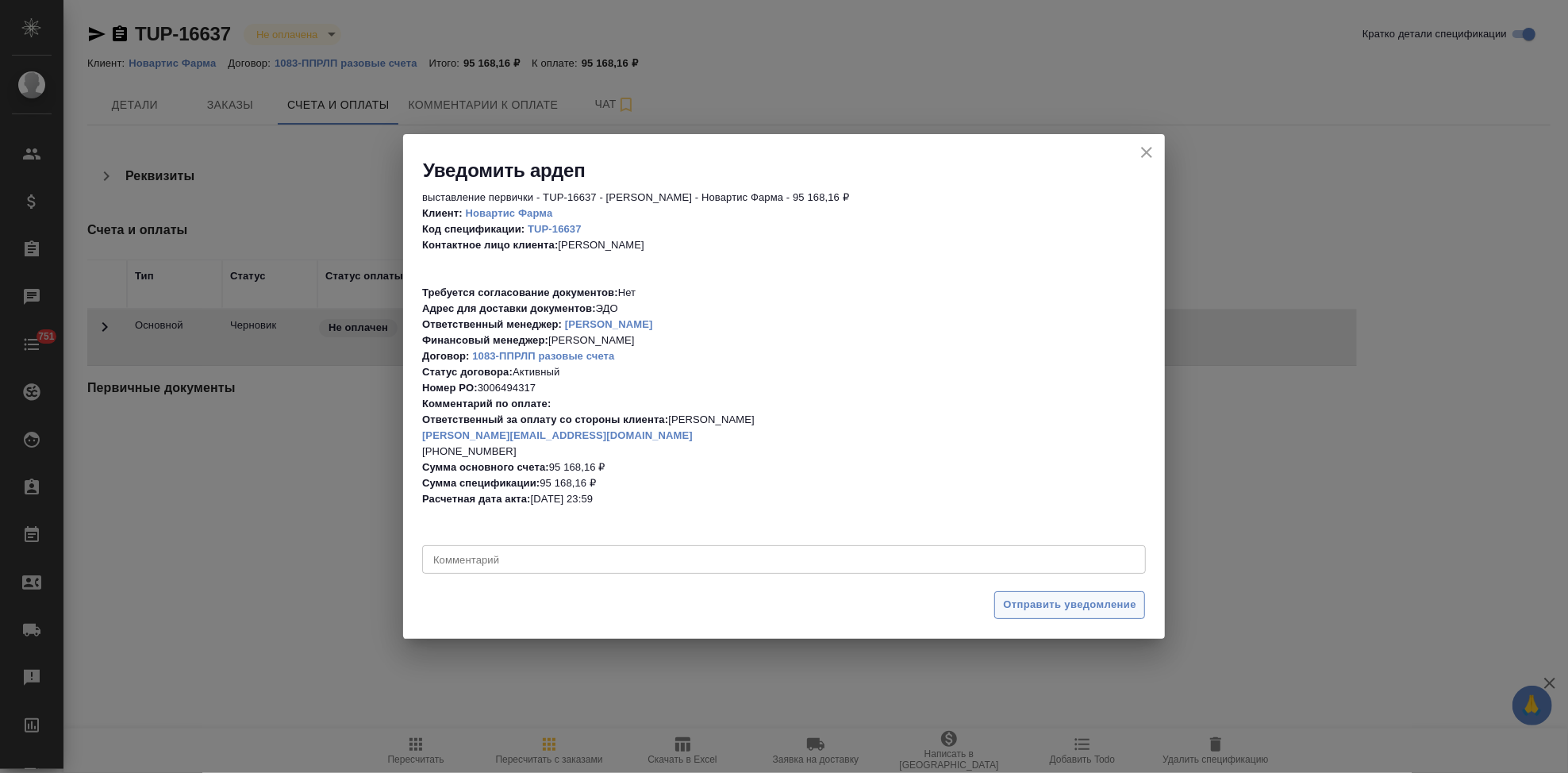
click at [1027, 596] on span "Отправить уведомление" at bounding box center [1069, 604] width 133 height 18
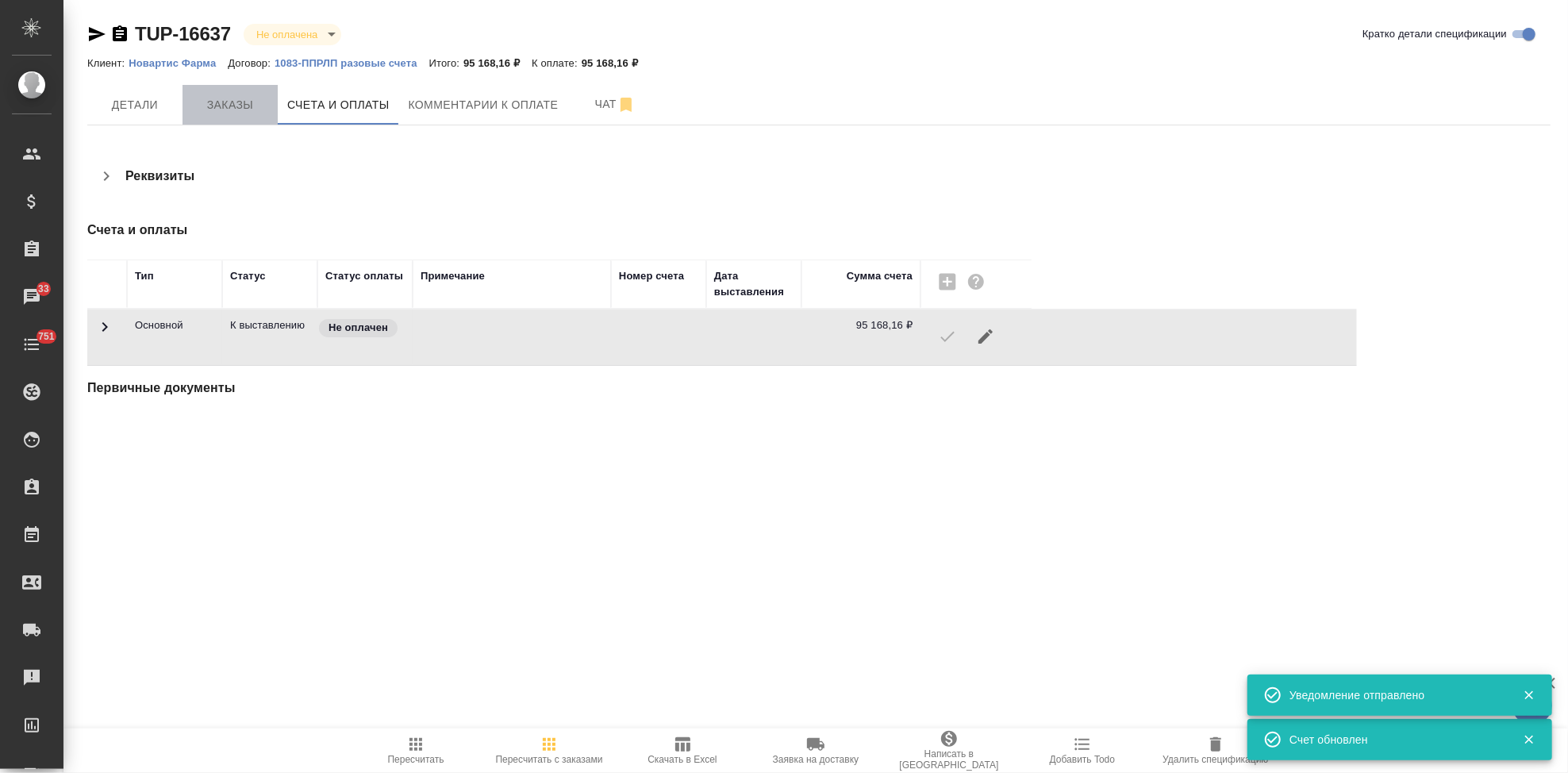
click at [223, 98] on span "Заказы" at bounding box center [230, 105] width 77 height 19
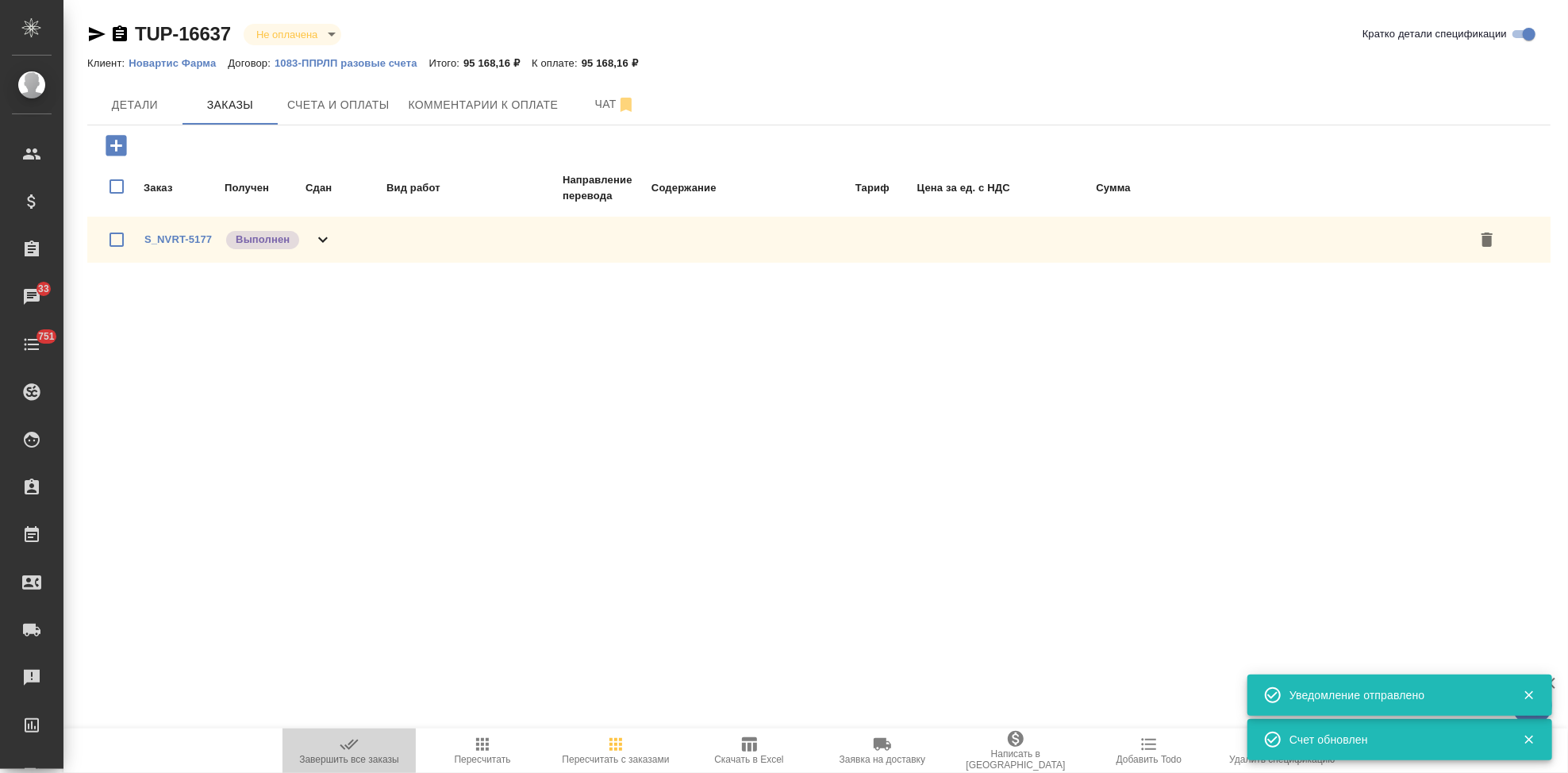
click at [364, 744] on span "Завершить все заказы" at bounding box center [349, 749] width 114 height 30
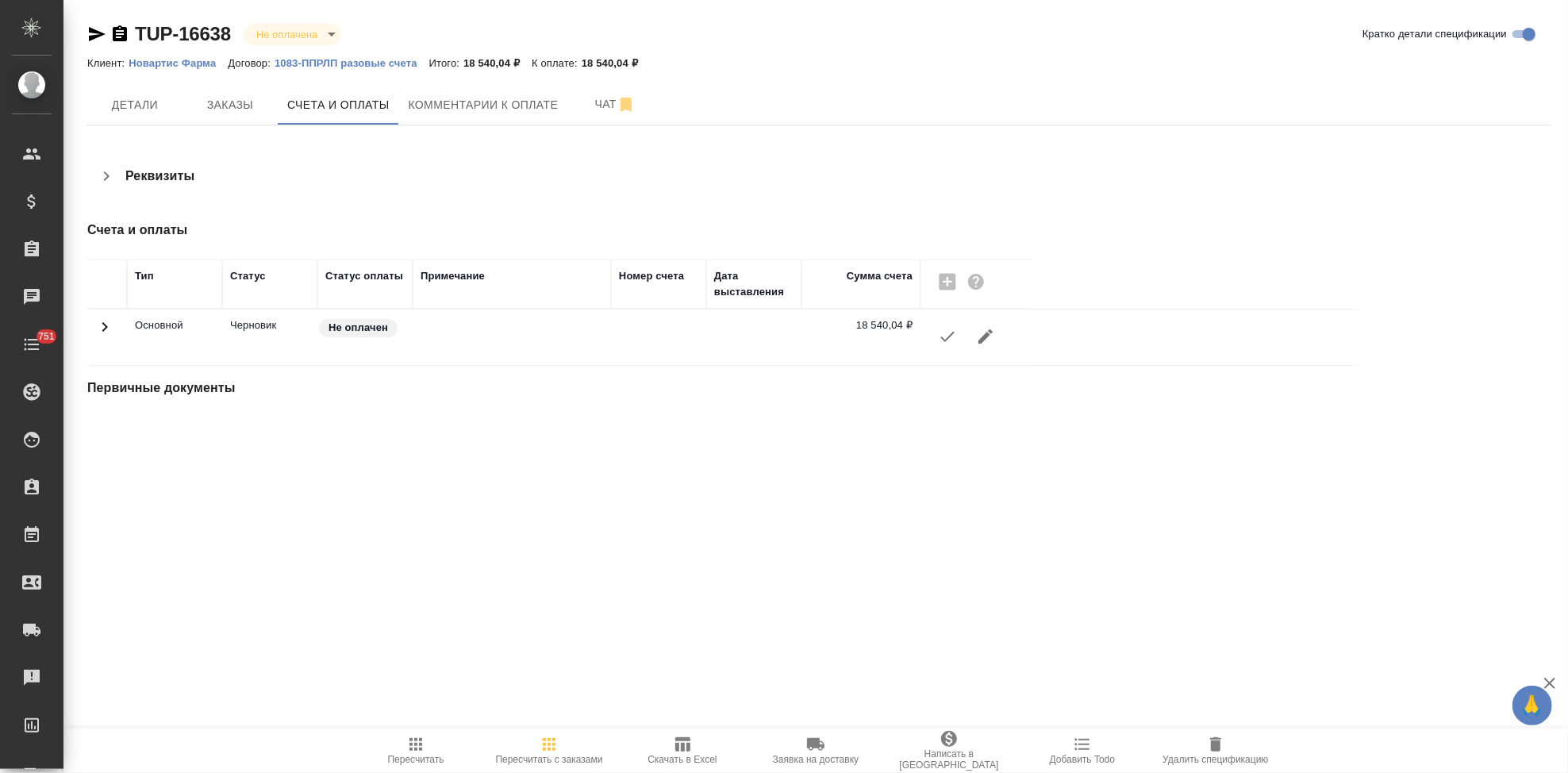
click at [947, 333] on icon "button" at bounding box center [948, 337] width 19 height 19
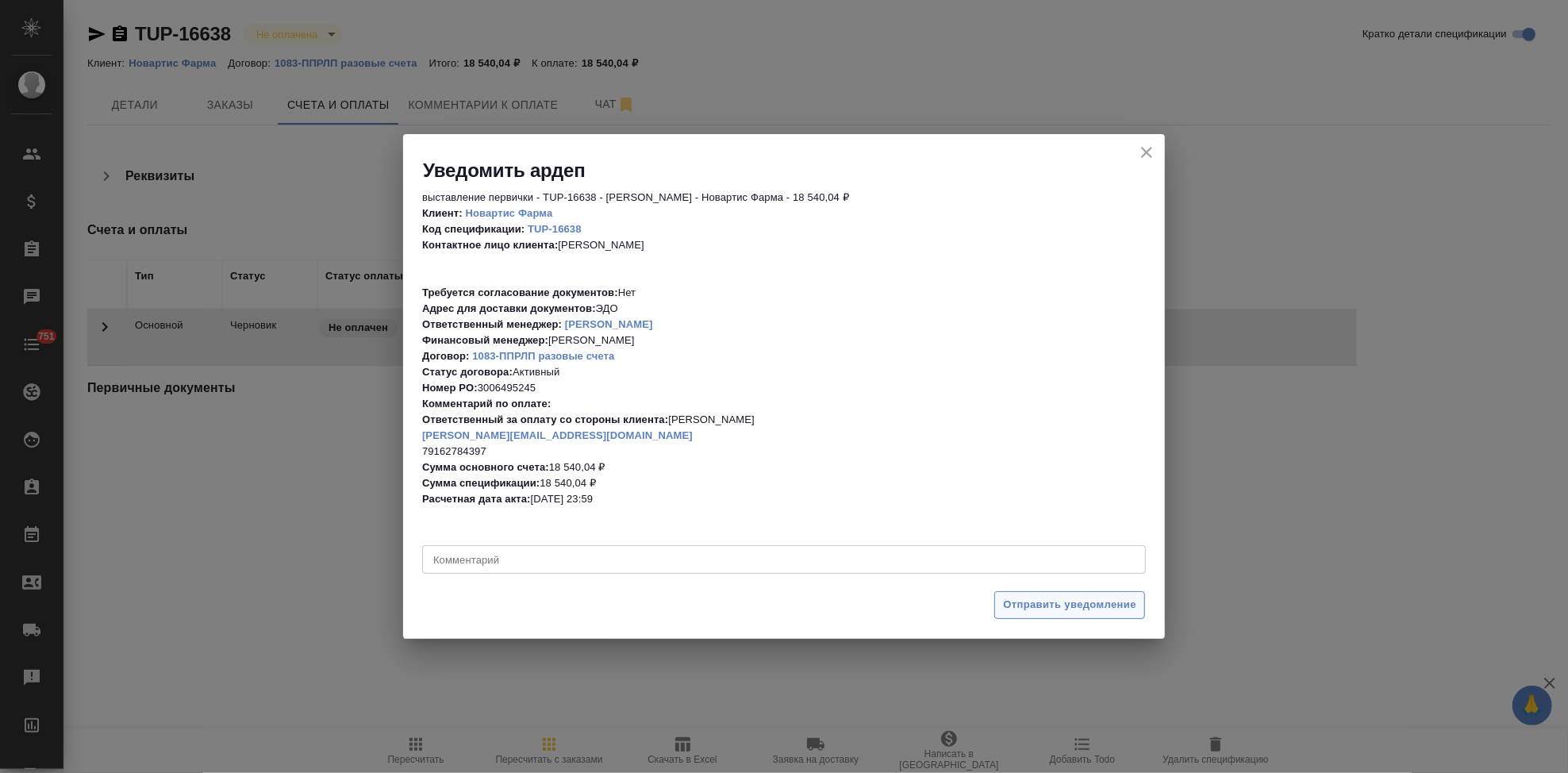
click at [1081, 601] on span "Отправить уведомление" at bounding box center [1069, 604] width 133 height 18
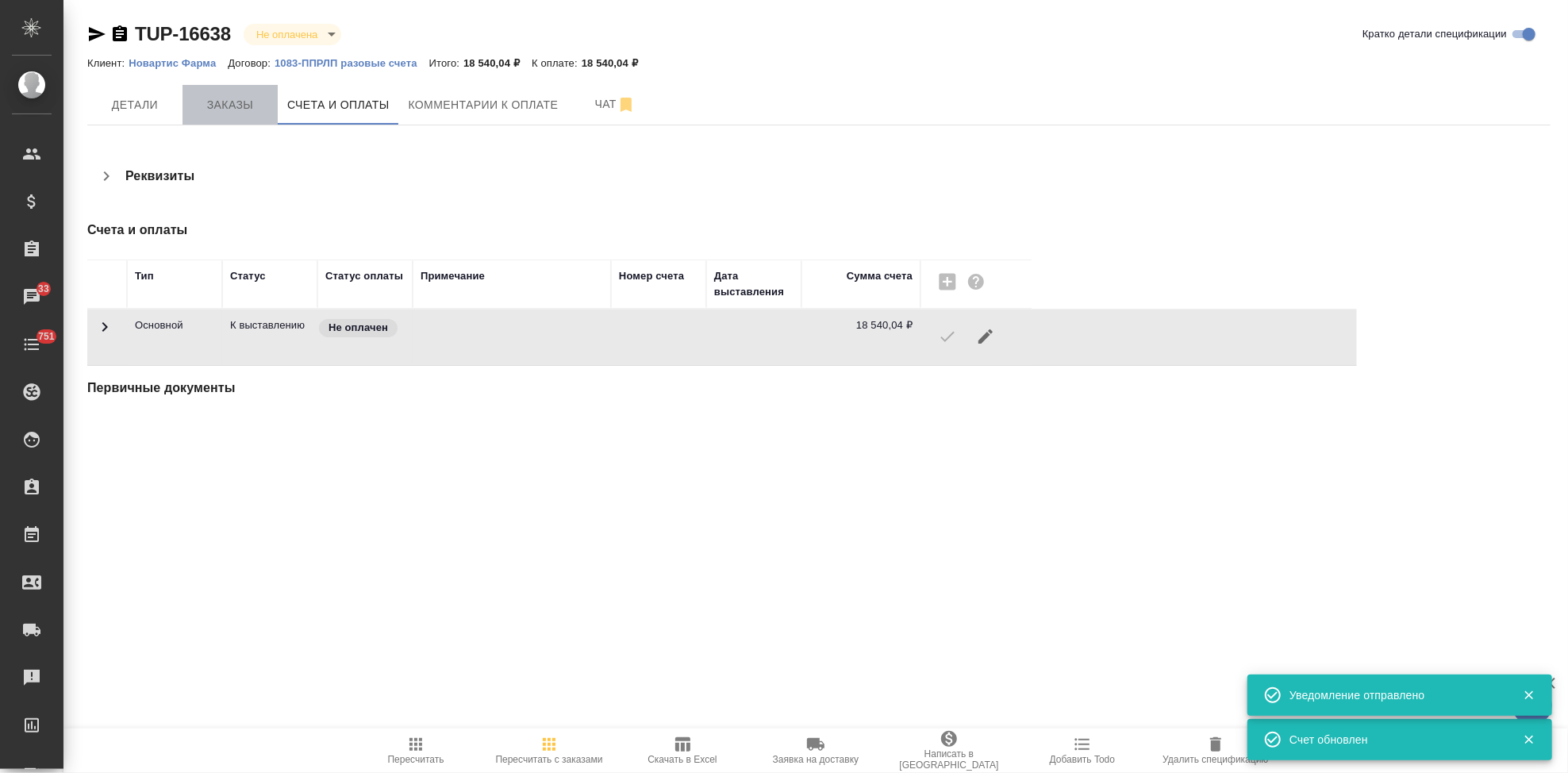
click at [228, 118] on button "Заказы" at bounding box center [230, 105] width 95 height 40
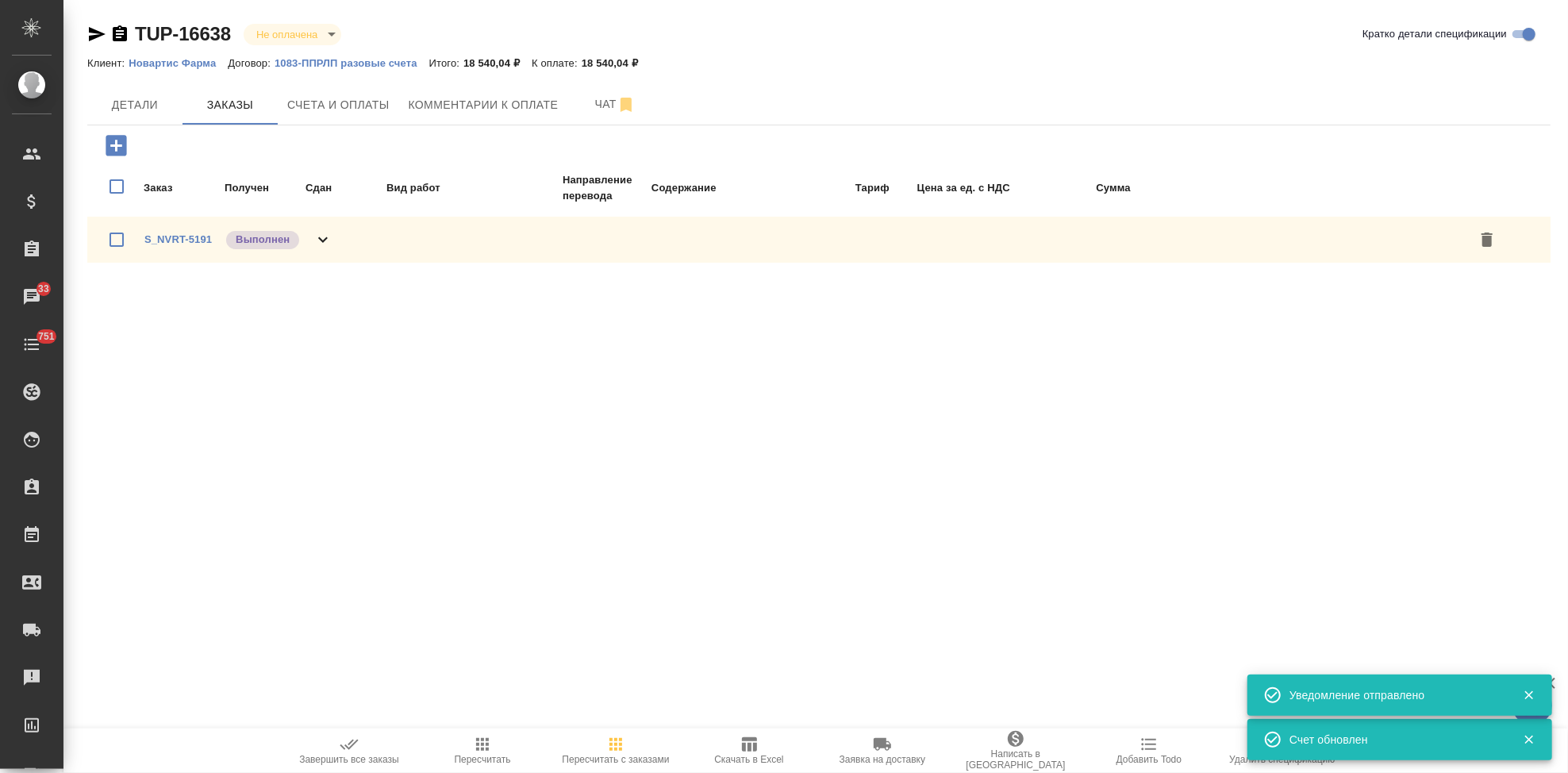
click at [350, 746] on icon "button" at bounding box center [349, 744] width 19 height 19
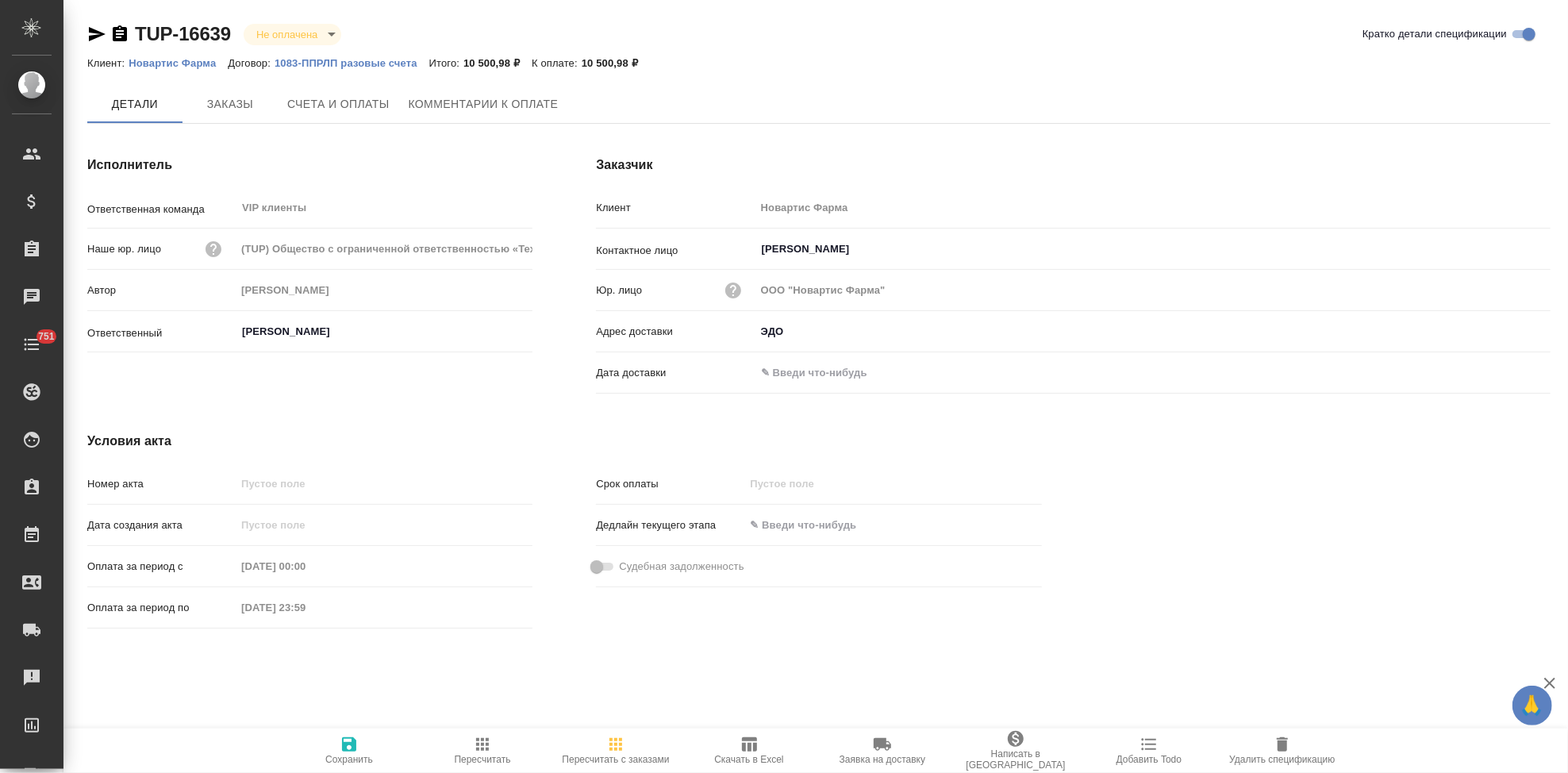
click at [336, 102] on span "Счета и оплаты" at bounding box center [338, 104] width 102 height 19
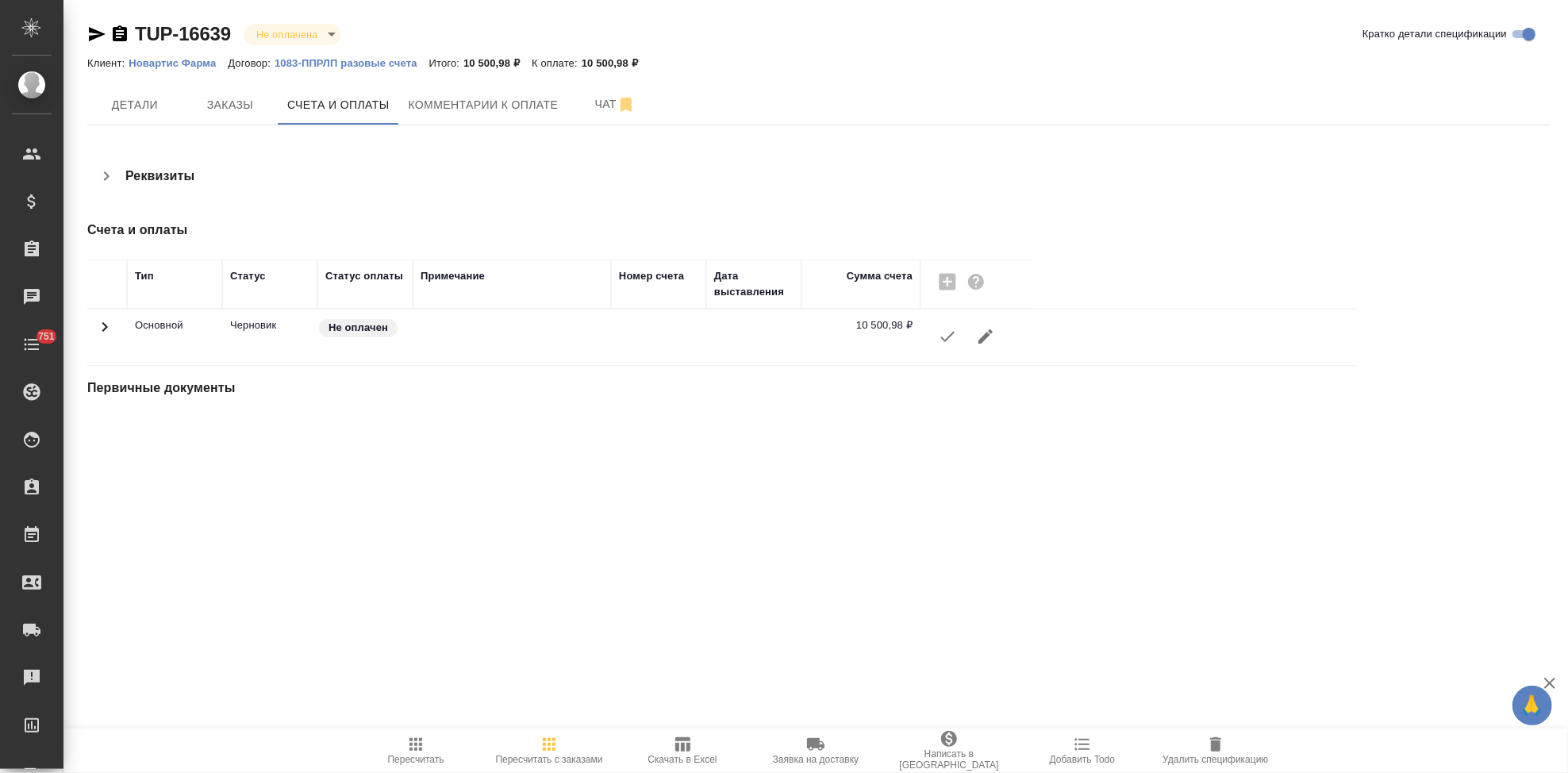
click at [952, 349] on button "button" at bounding box center [947, 336] width 38 height 38
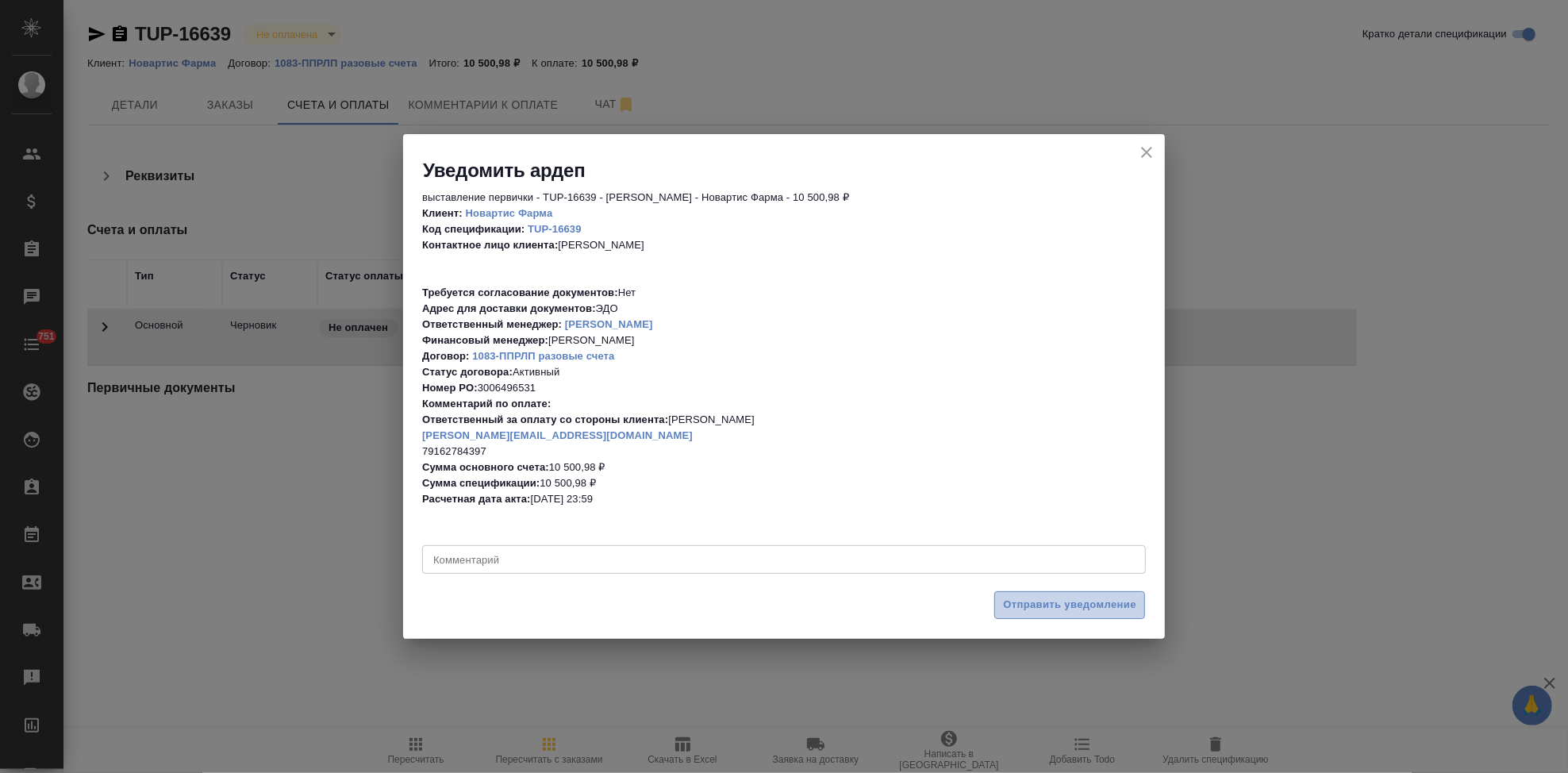
click at [1015, 599] on span "Отправить уведомление" at bounding box center [1069, 604] width 133 height 18
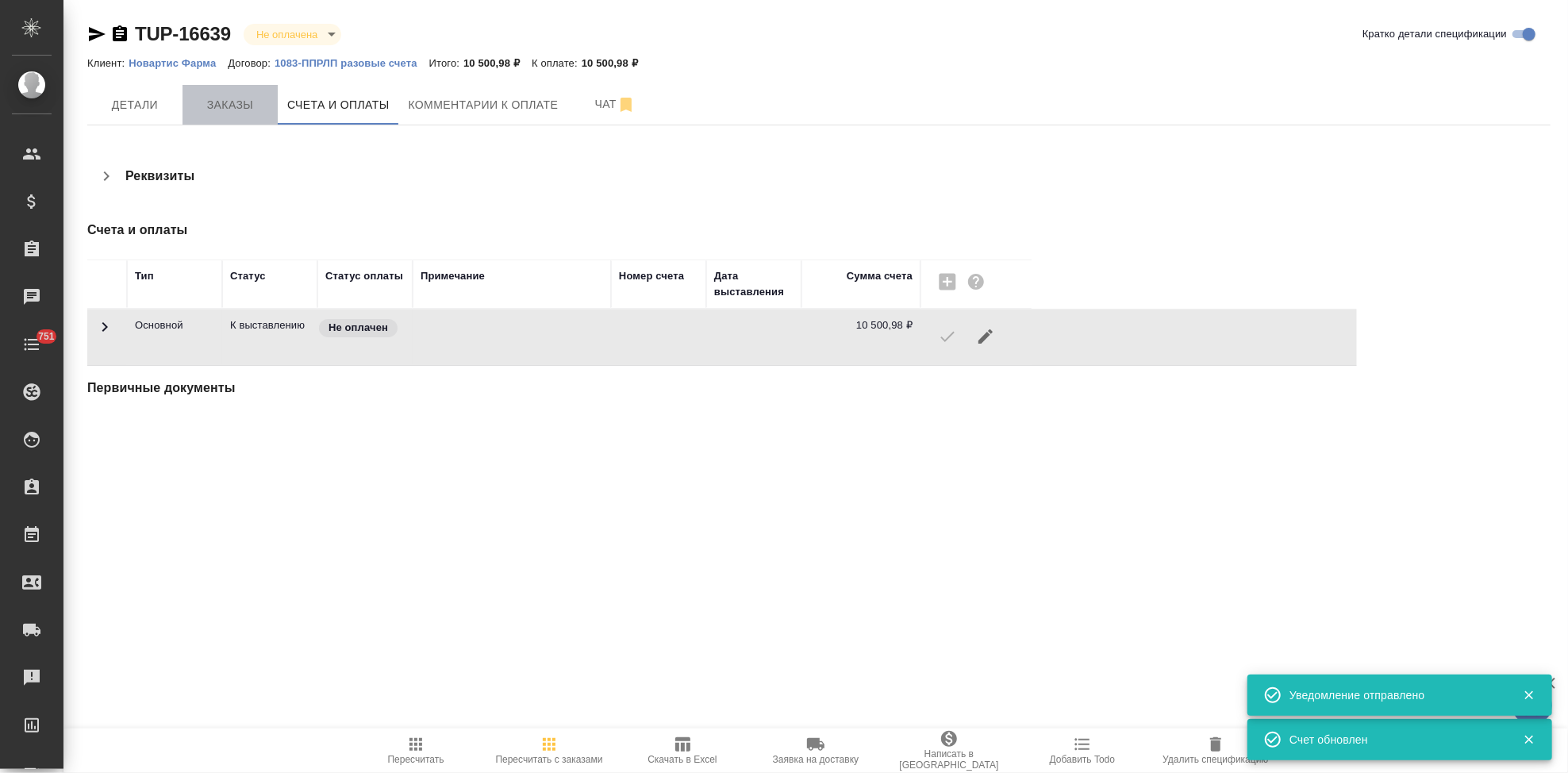
click at [227, 98] on span "Заказы" at bounding box center [230, 105] width 77 height 19
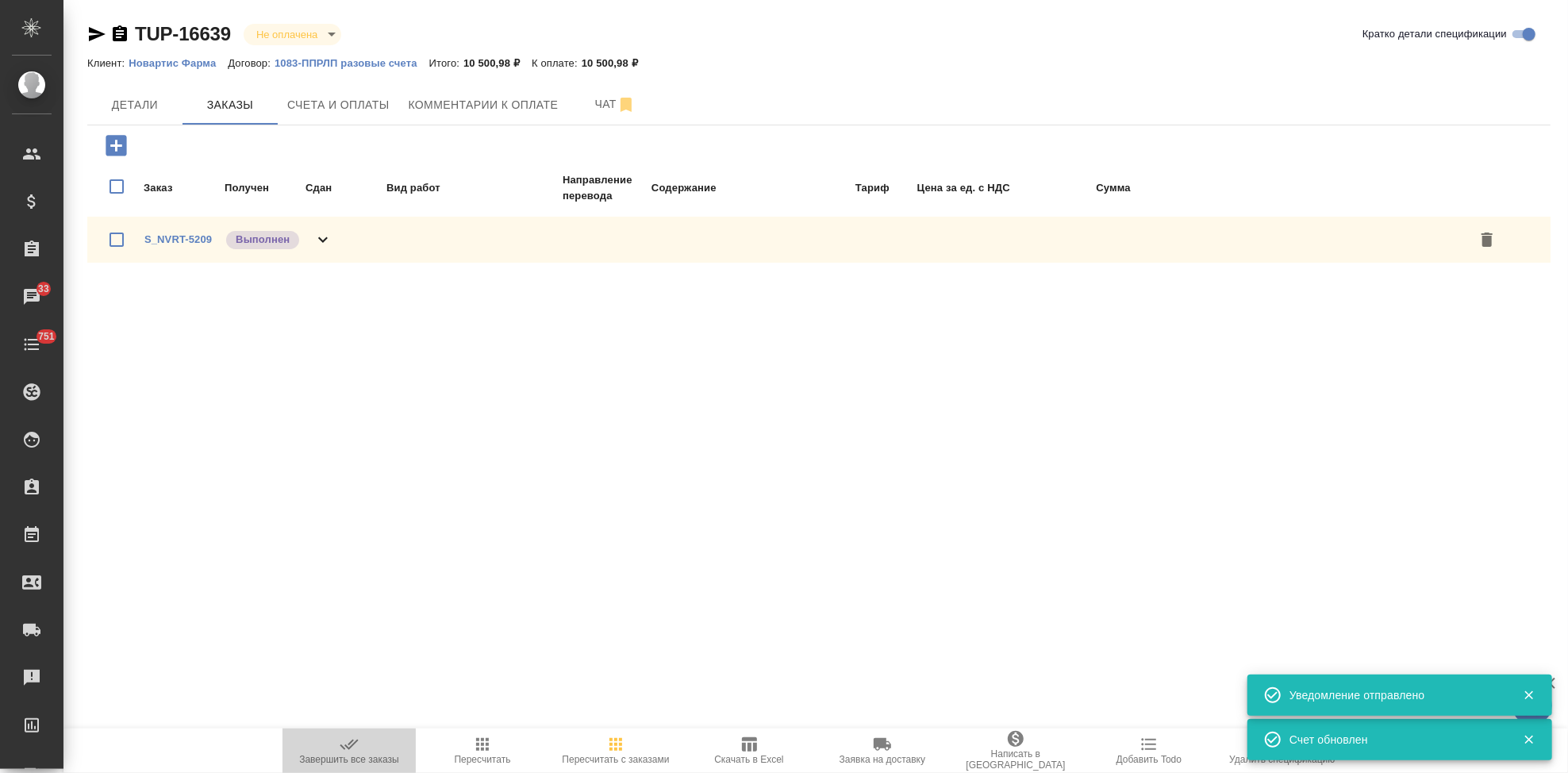
click at [346, 745] on icon "button" at bounding box center [348, 744] width 18 height 11
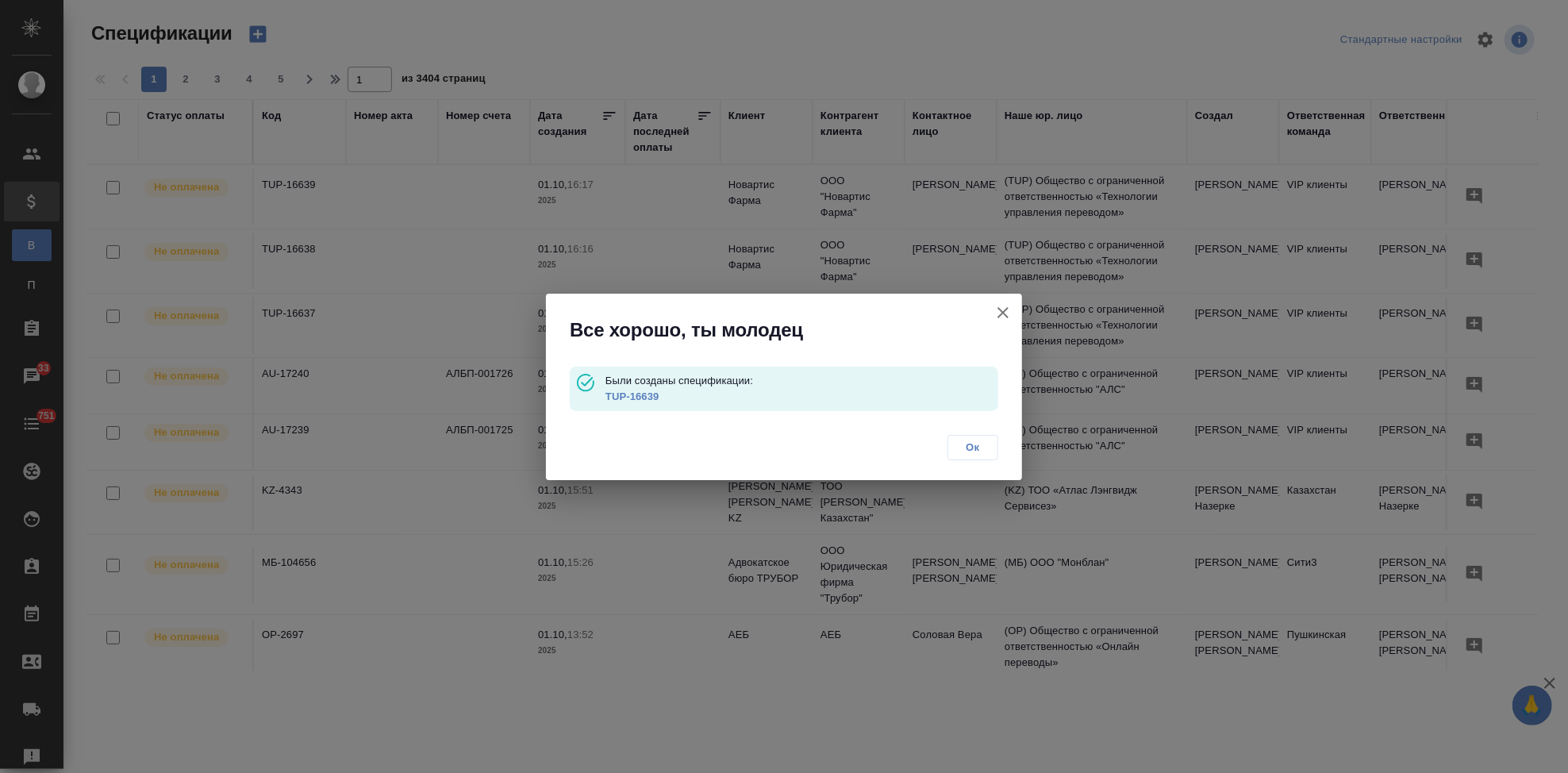
click at [965, 455] on span "Ок" at bounding box center [972, 447] width 33 height 16
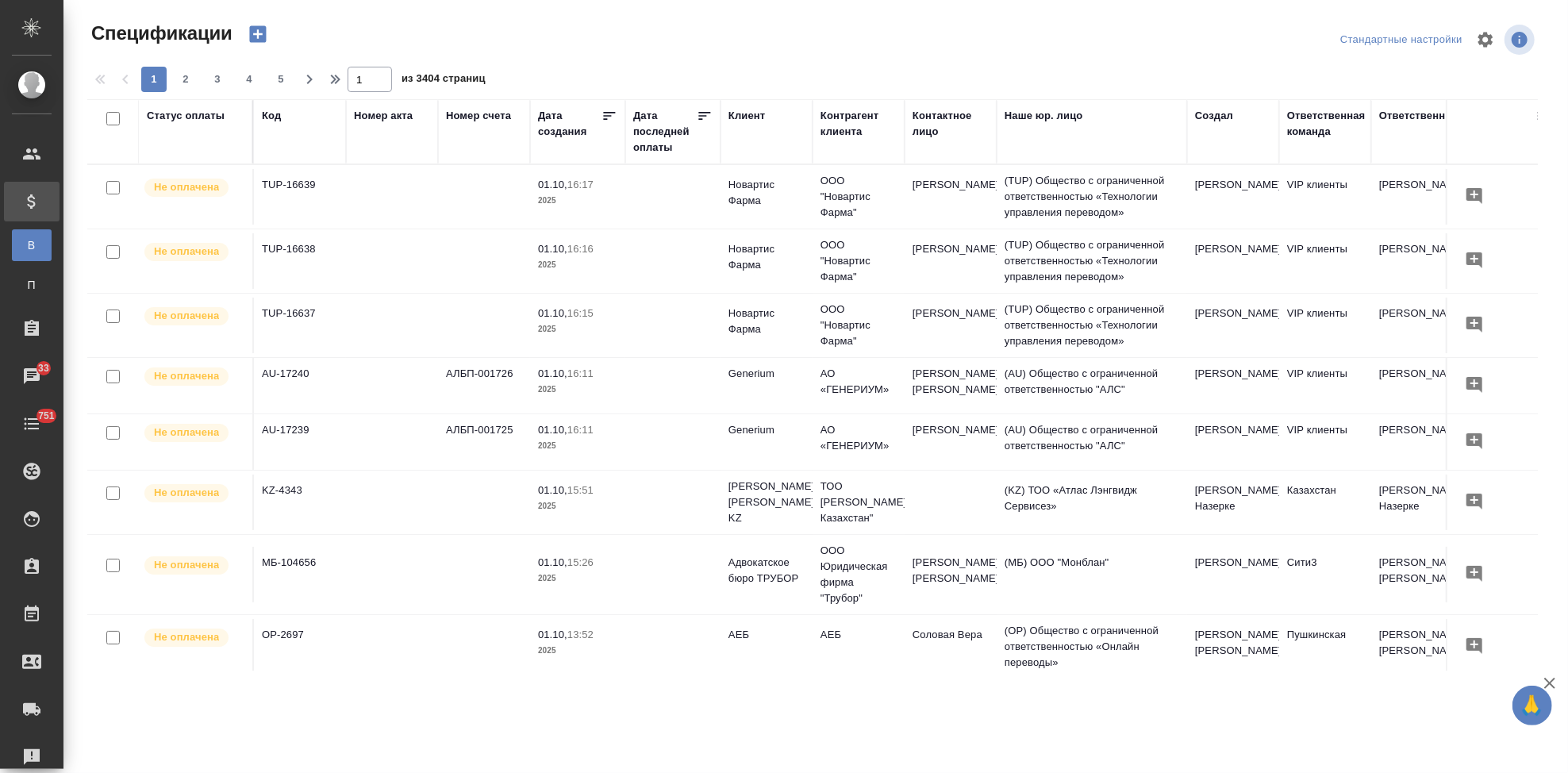
click at [264, 31] on icon "button" at bounding box center [257, 34] width 16 height 16
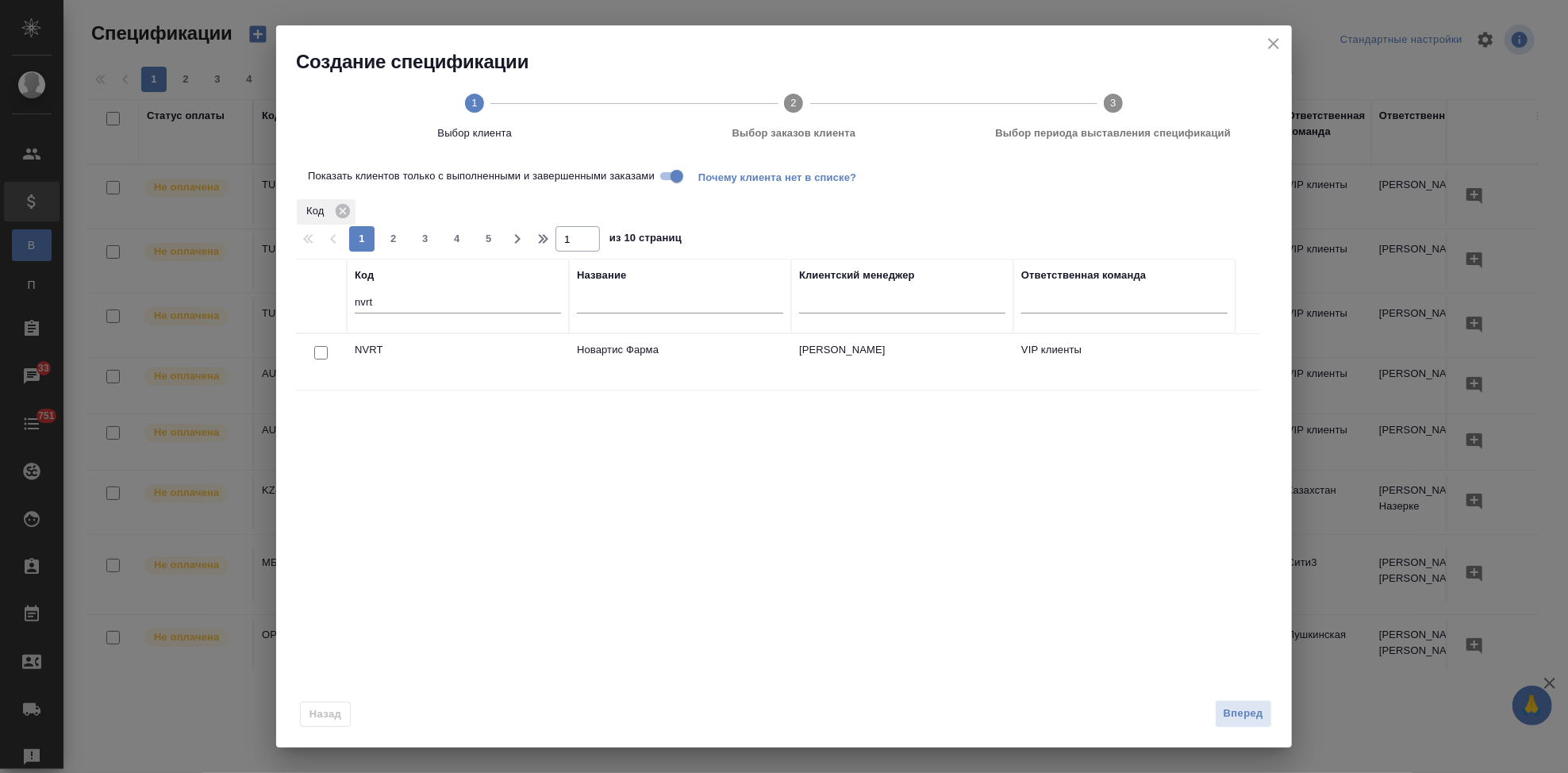
click at [320, 351] on input "checkbox" at bounding box center [321, 353] width 14 height 14
checkbox input "true"
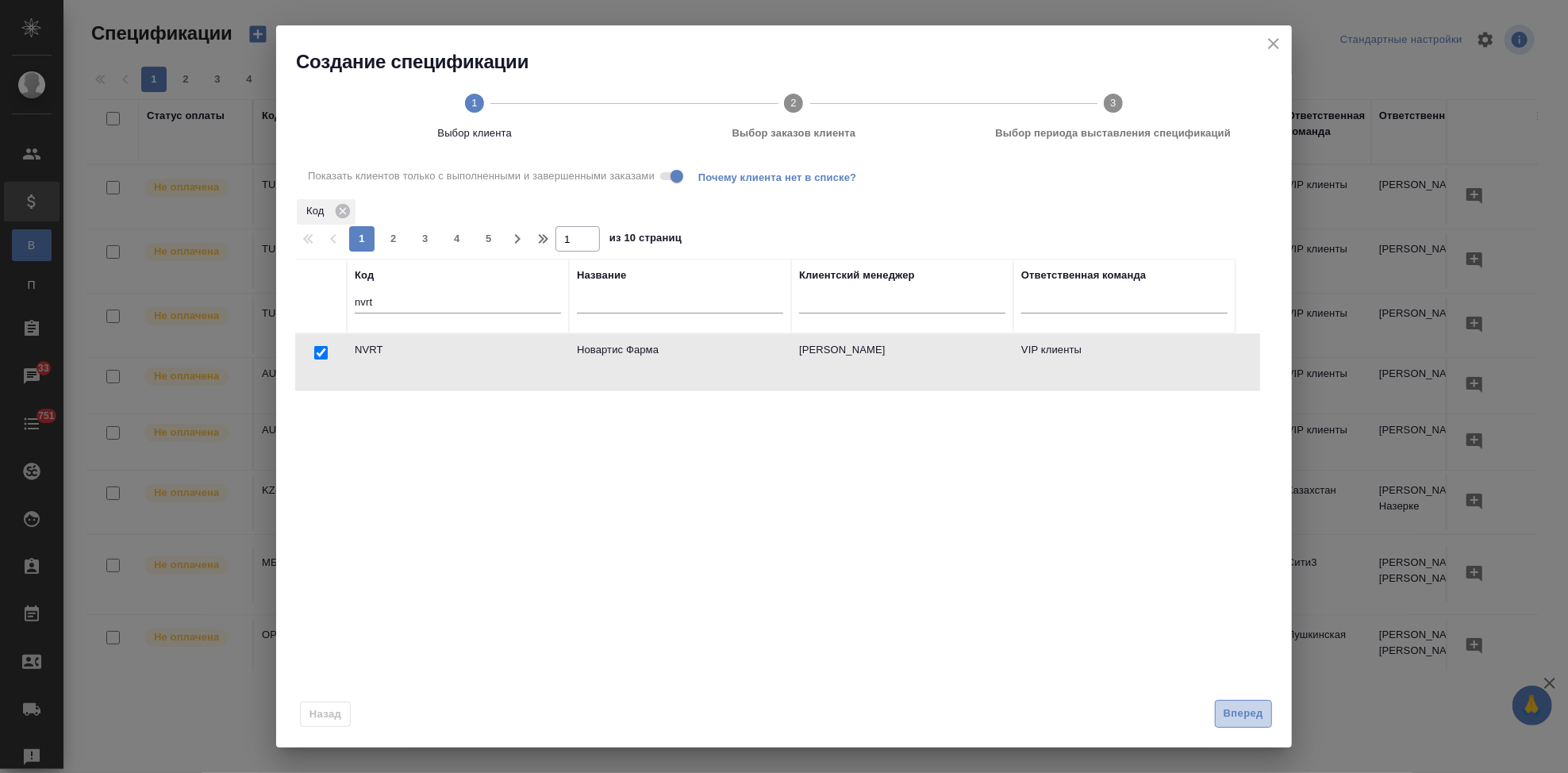
click at [1229, 710] on span "Вперед" at bounding box center [1243, 713] width 40 height 18
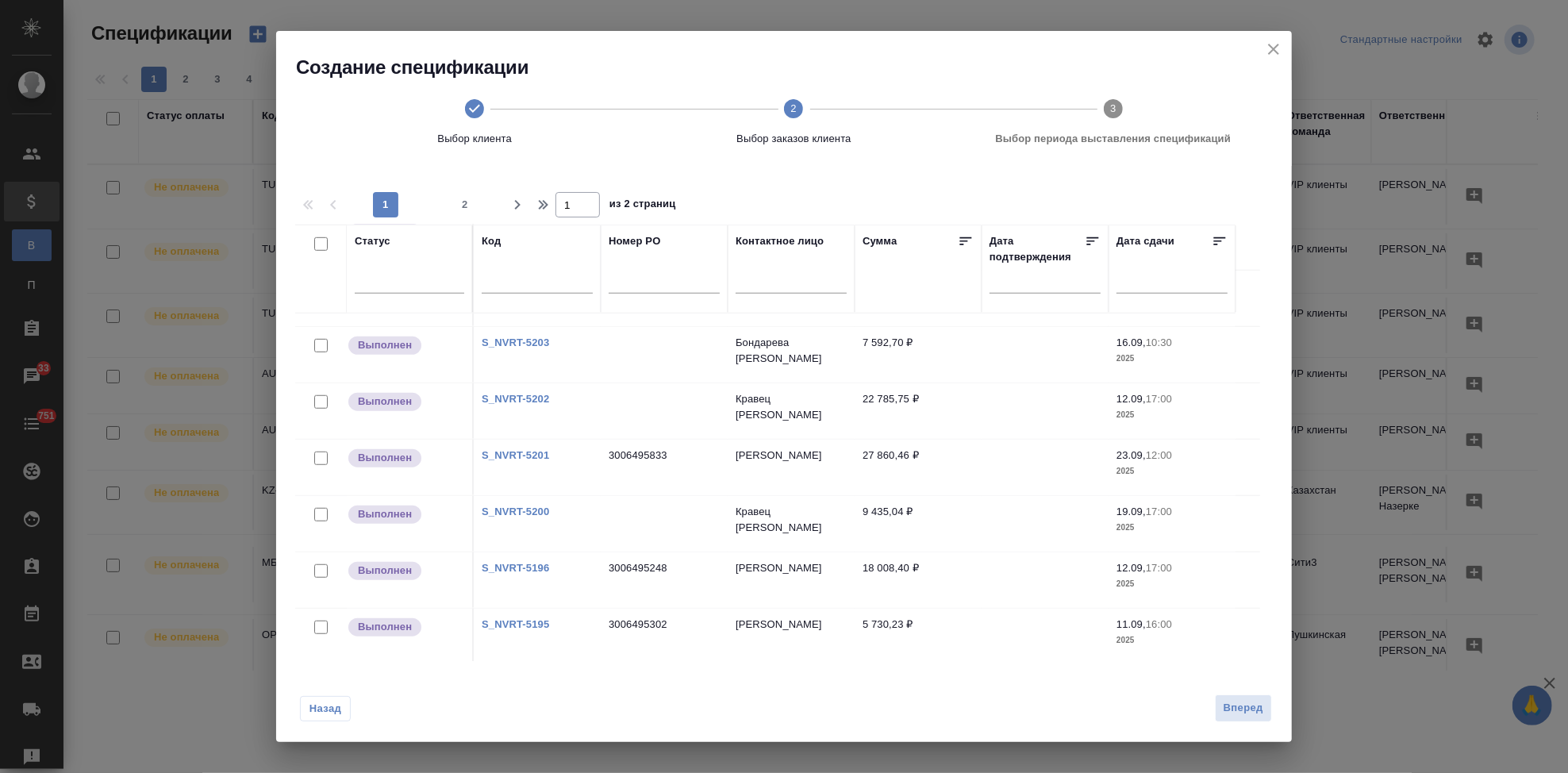
scroll to position [1060, 0]
drag, startPoint x: 784, startPoint y: 454, endPoint x: 631, endPoint y: 452, distance: 153.0
click at [784, 454] on td "[PERSON_NAME]" at bounding box center [791, 464] width 127 height 55
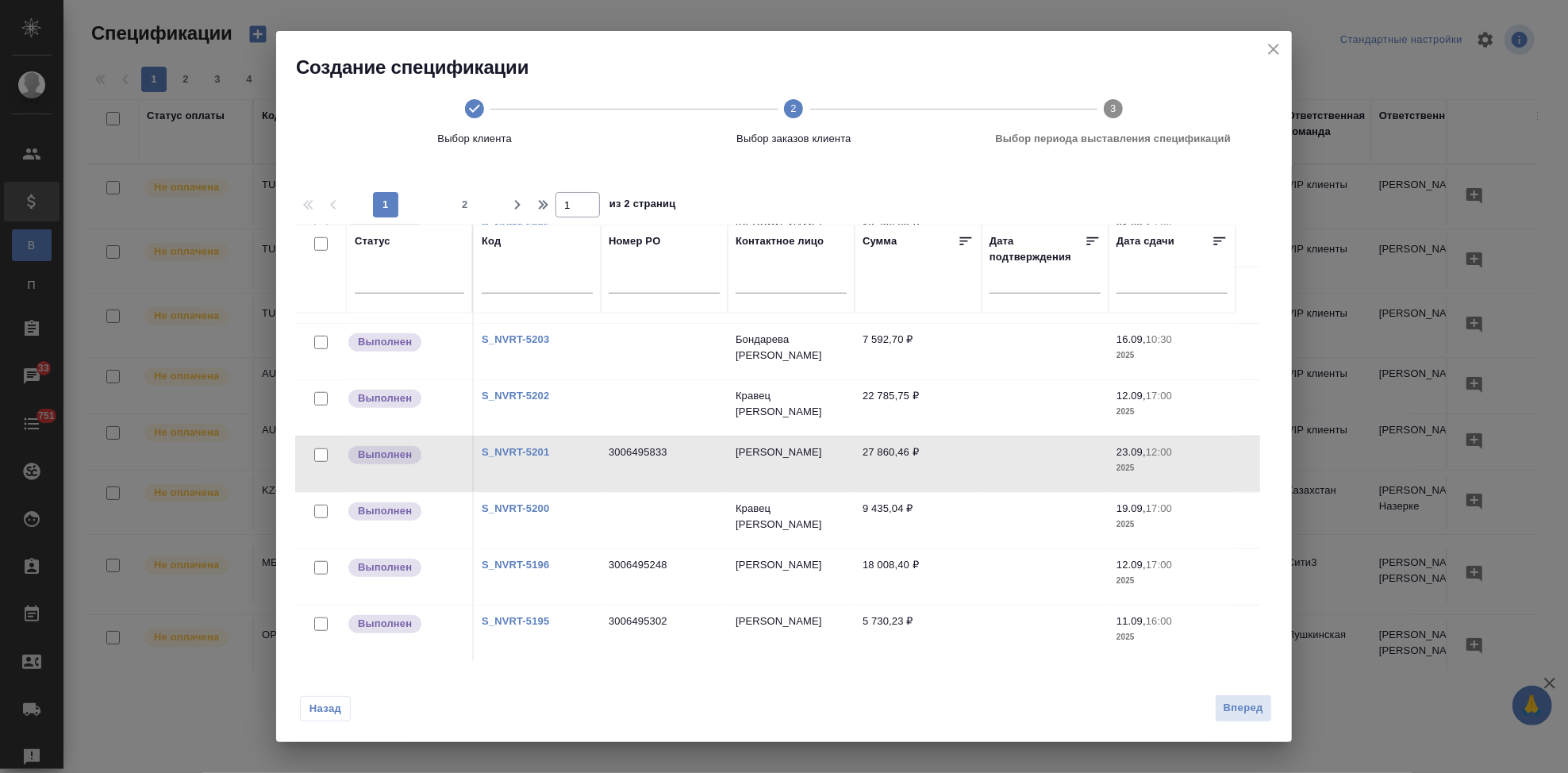
click at [326, 714] on span "Назад" at bounding box center [325, 708] width 33 height 16
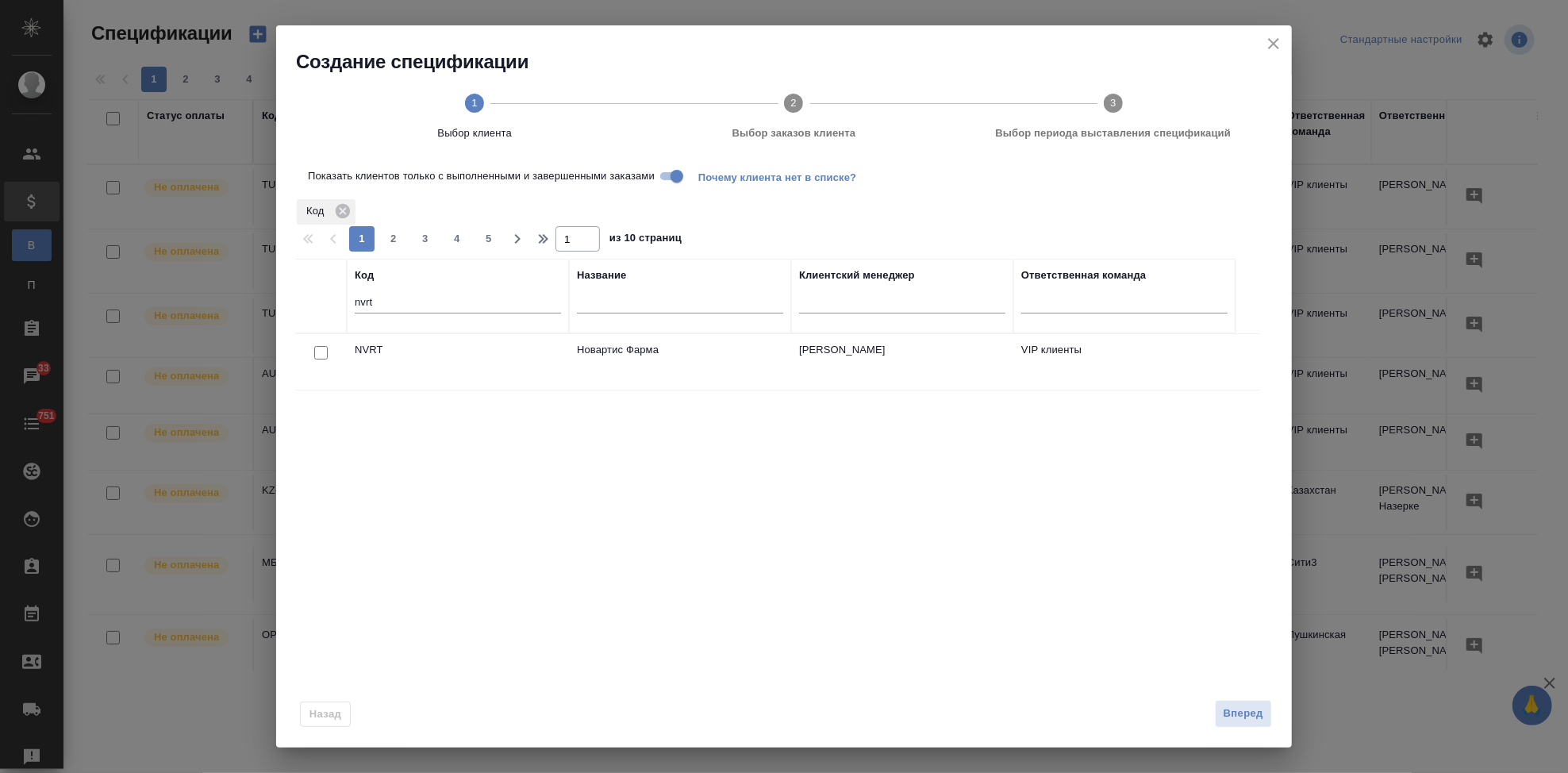
click at [317, 344] on div at bounding box center [320, 352] width 36 height 22
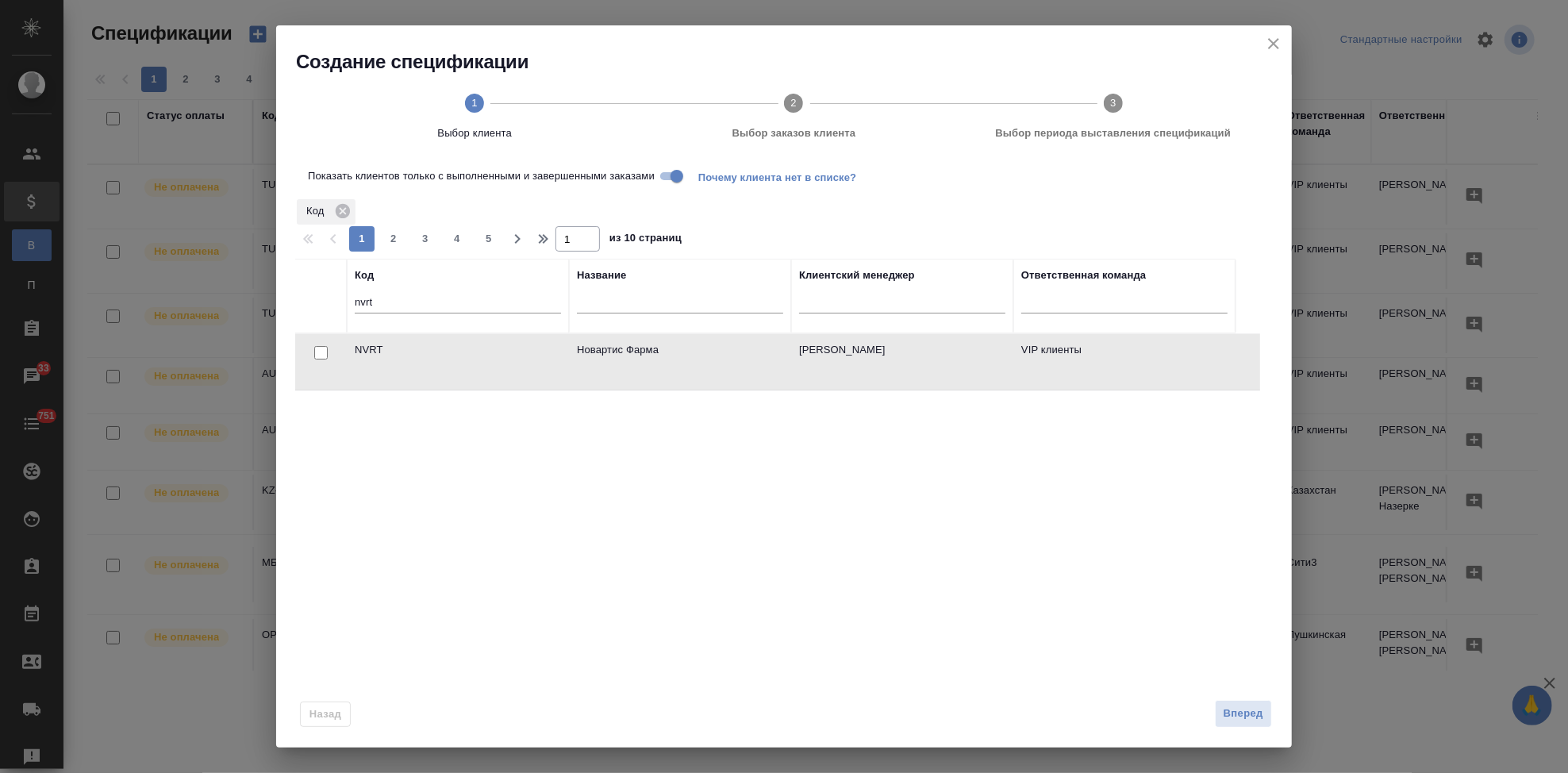
click at [315, 352] on input "checkbox" at bounding box center [321, 353] width 14 height 14
checkbox input "true"
click at [1237, 708] on span "Вперед" at bounding box center [1243, 713] width 40 height 18
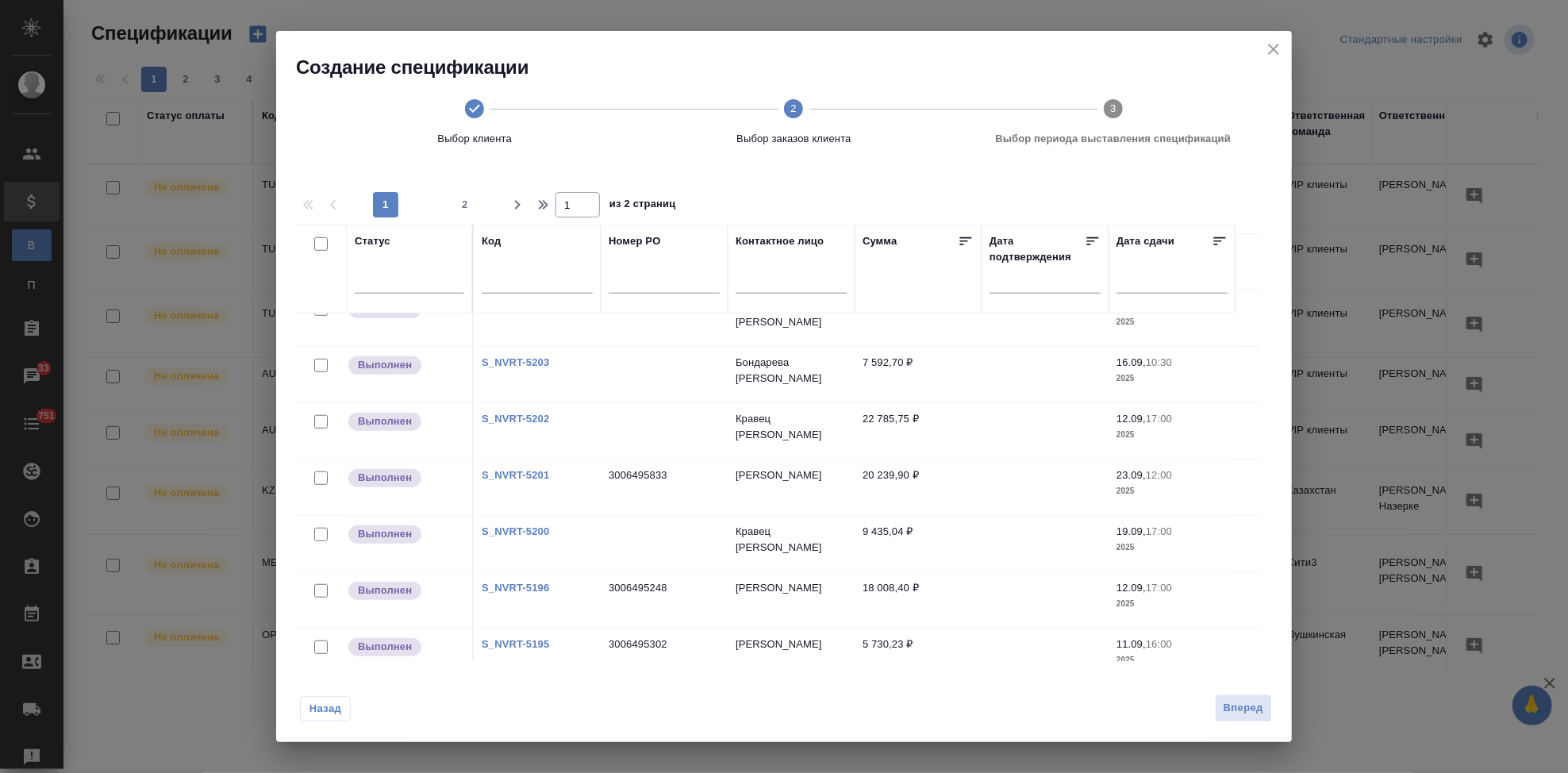
scroll to position [1057, 0]
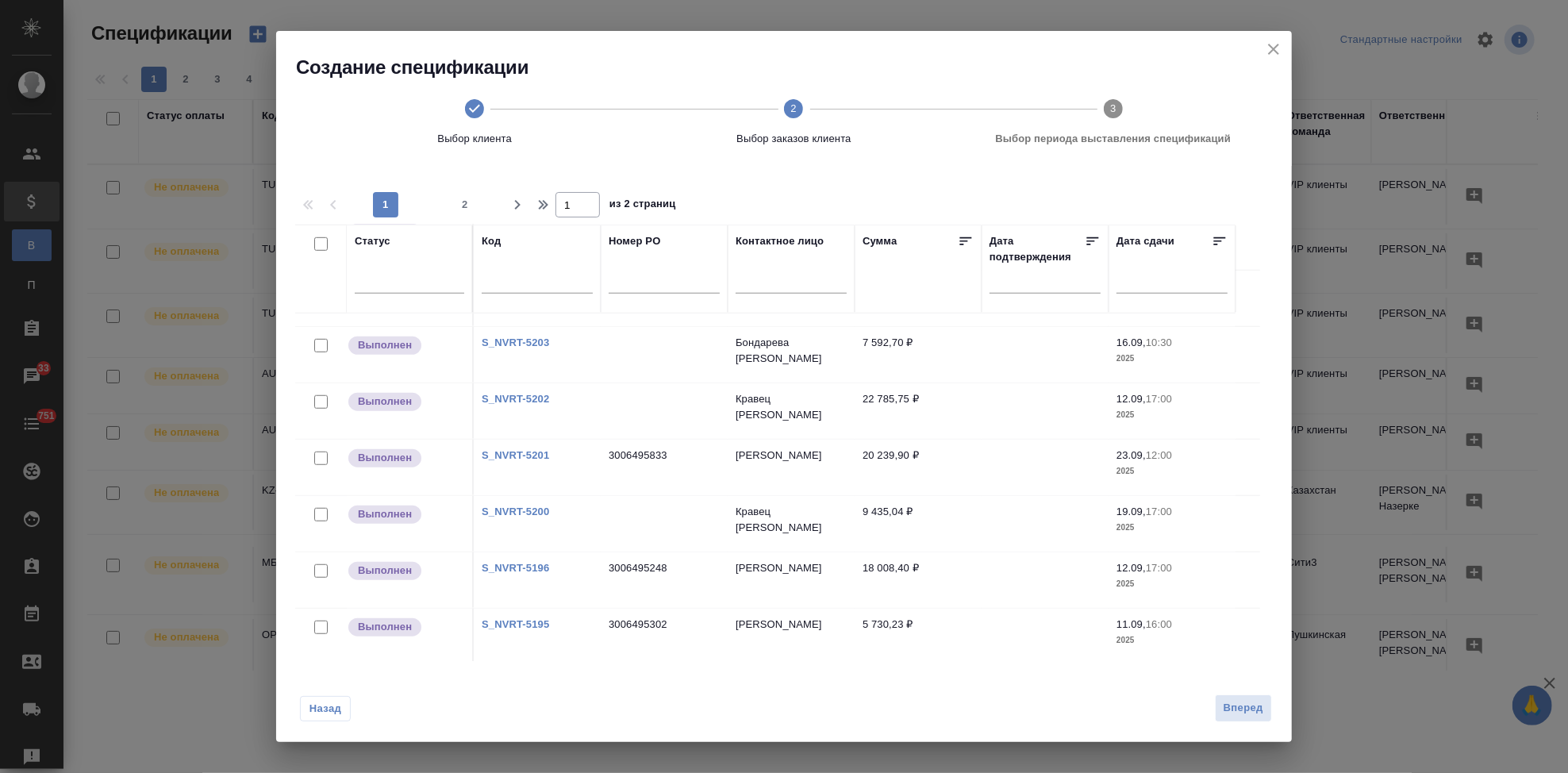
click at [323, 460] on input "checkbox" at bounding box center [321, 458] width 14 height 14
checkbox input "true"
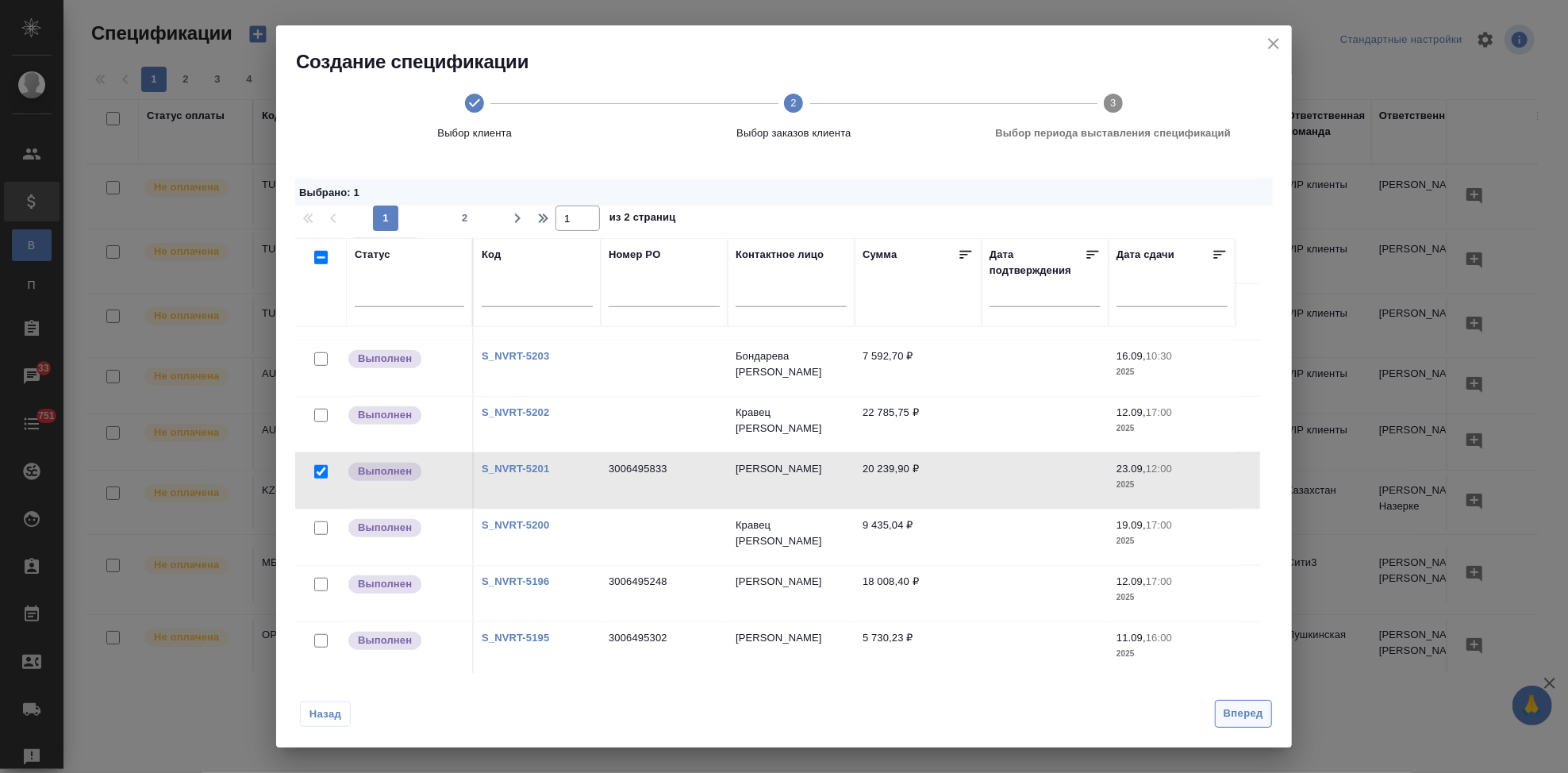
click at [1230, 722] on span "Вперед" at bounding box center [1243, 713] width 40 height 18
select select "8"
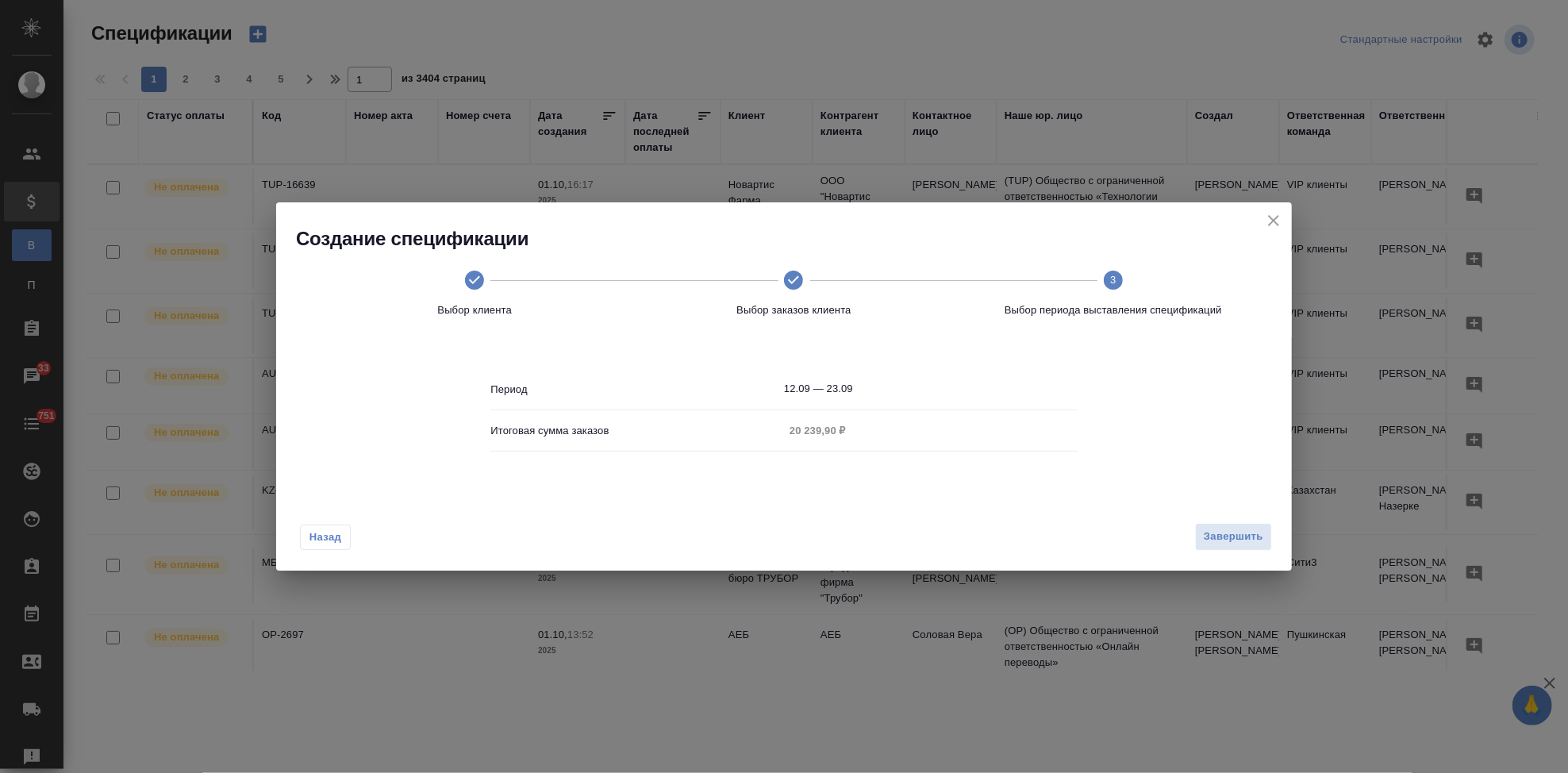
click at [869, 378] on input "12.09 — 23.09" at bounding box center [931, 388] width 294 height 22
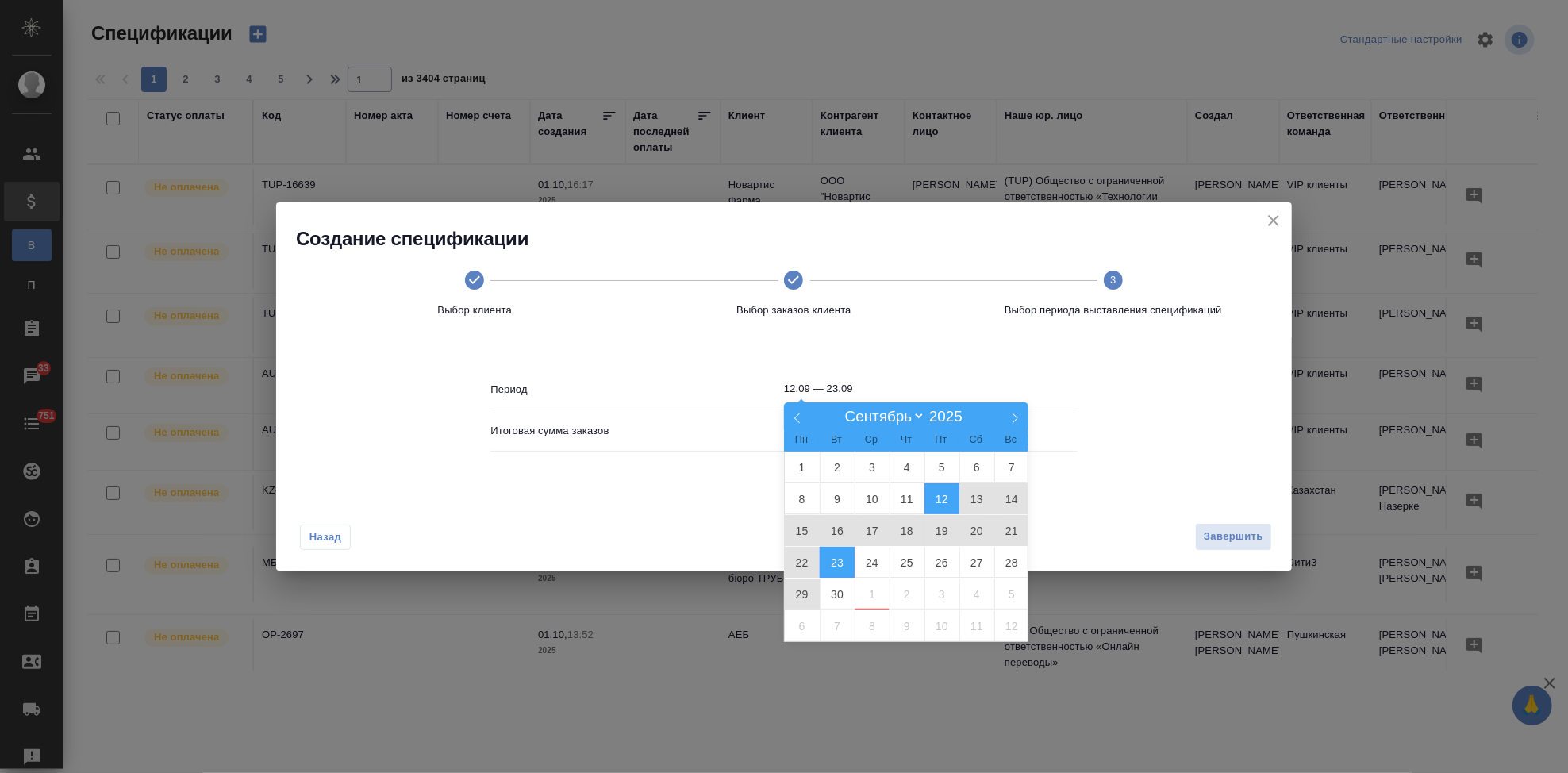
click at [798, 595] on span "29" at bounding box center [802, 594] width 35 height 31
type input "29.09"
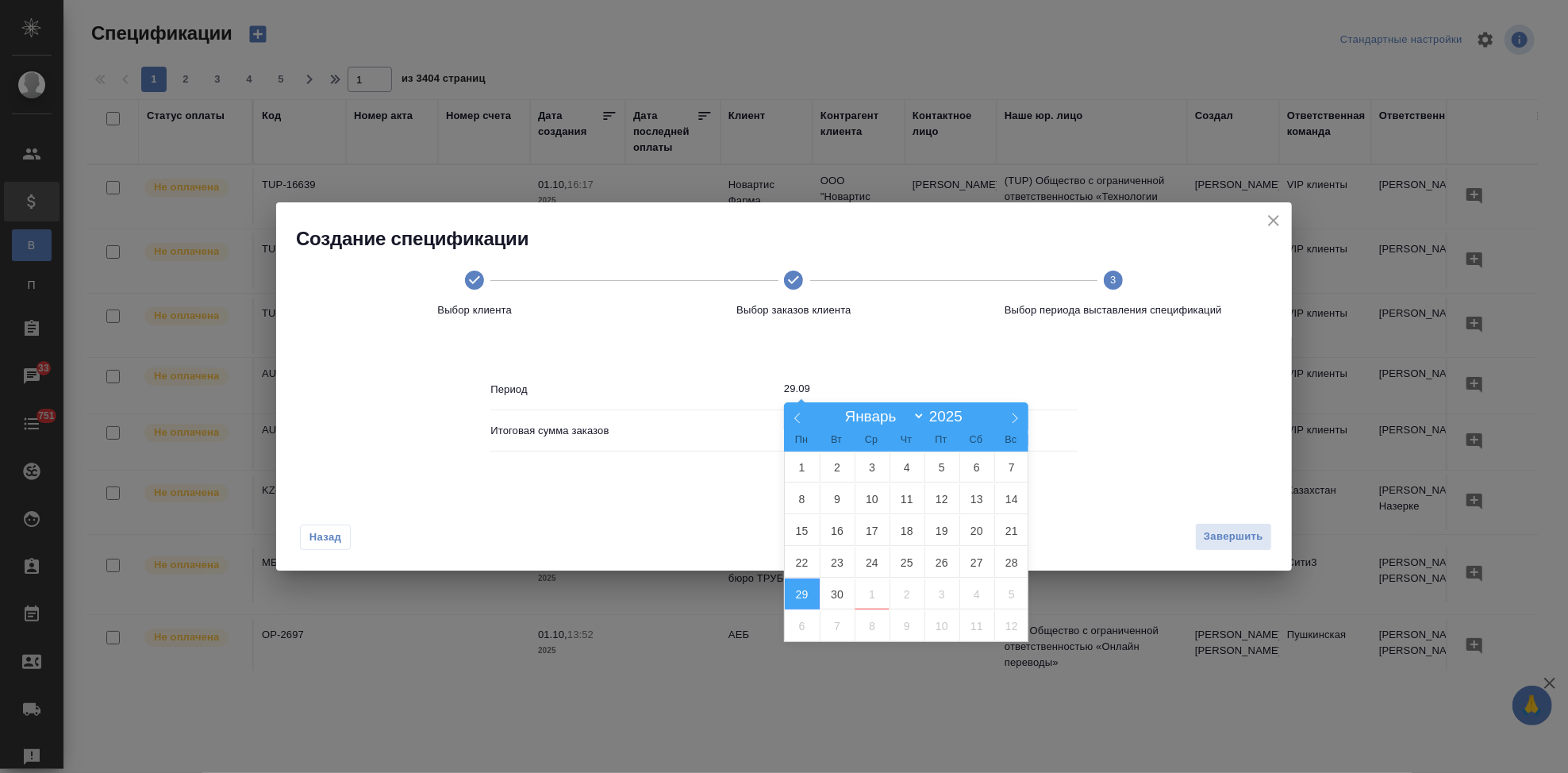
click at [798, 595] on span "29" at bounding box center [802, 594] width 35 height 31
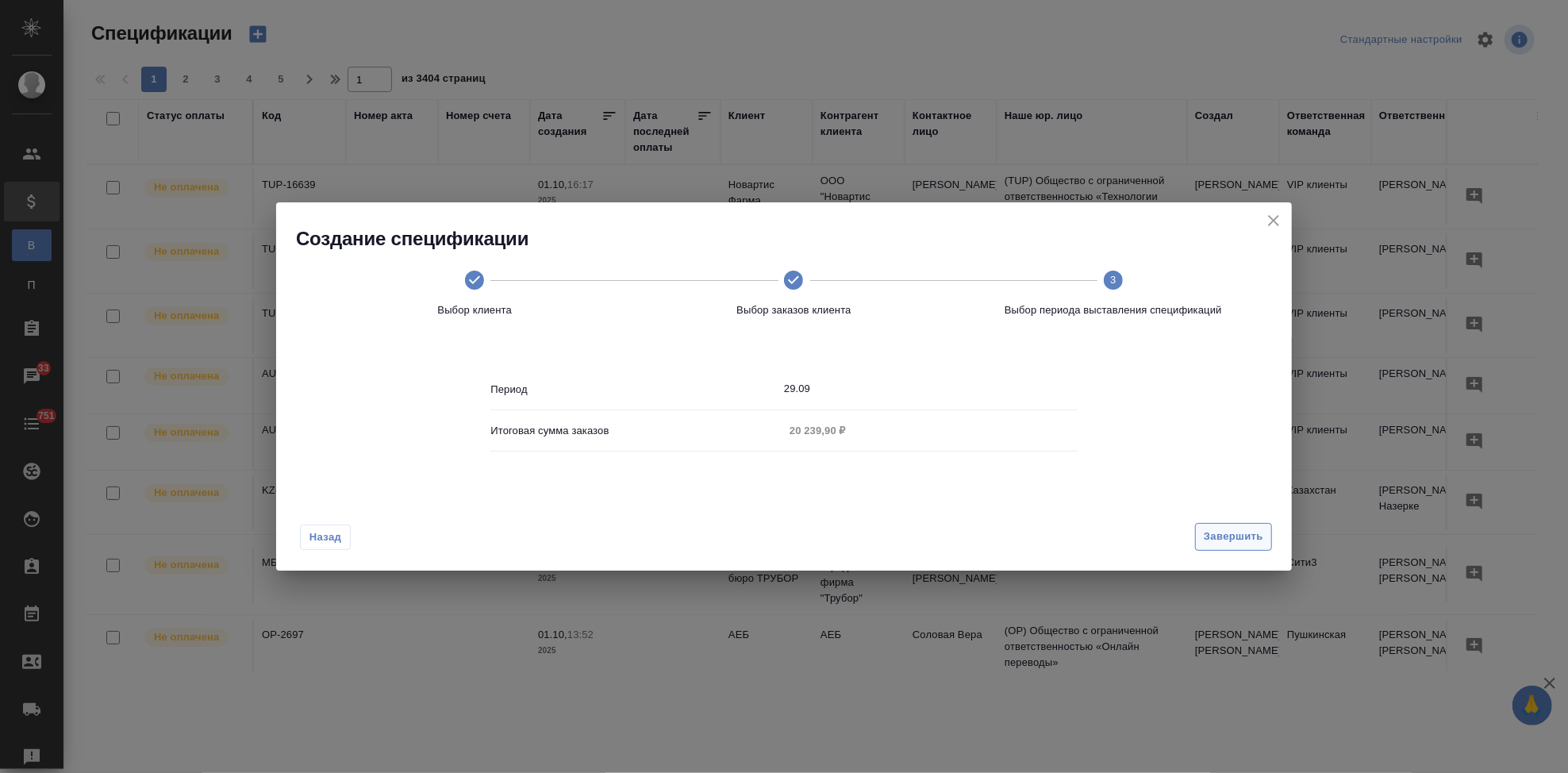
click at [1237, 533] on span "Завершить" at bounding box center [1233, 536] width 59 height 18
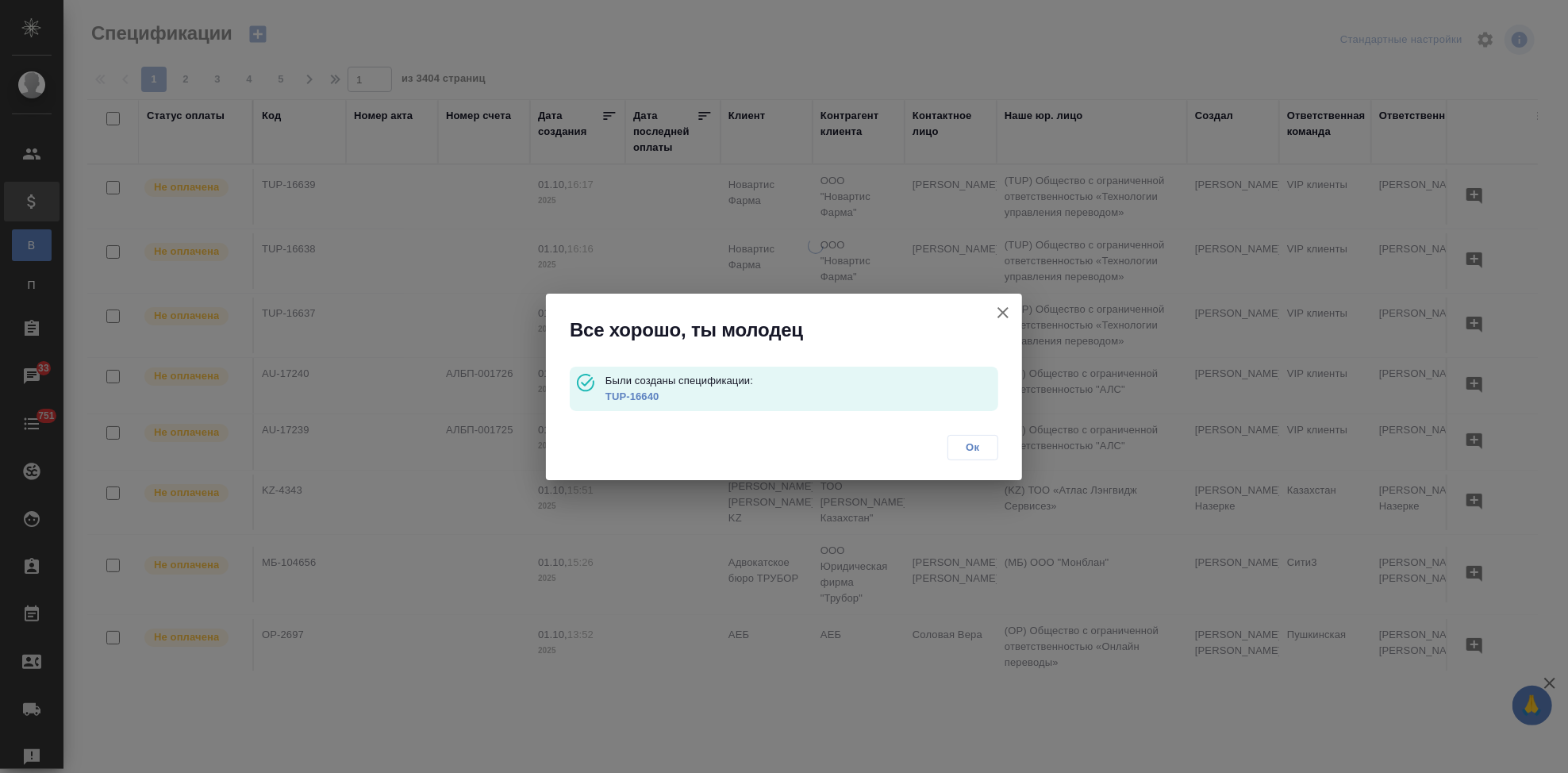
click at [641, 397] on link "TUP-16640" at bounding box center [633, 396] width 54 height 12
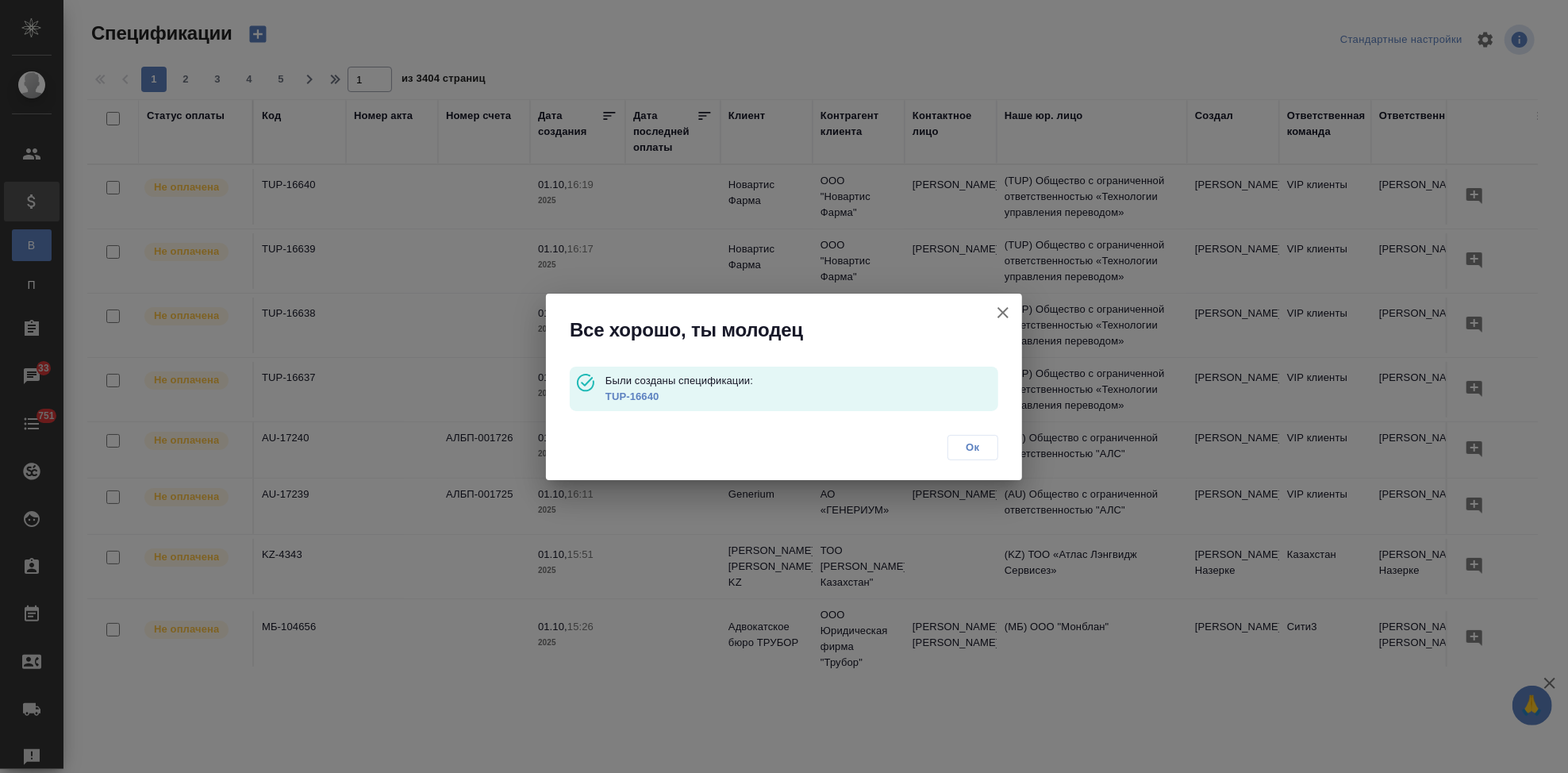
click at [966, 448] on span "Ок" at bounding box center [972, 447] width 33 height 16
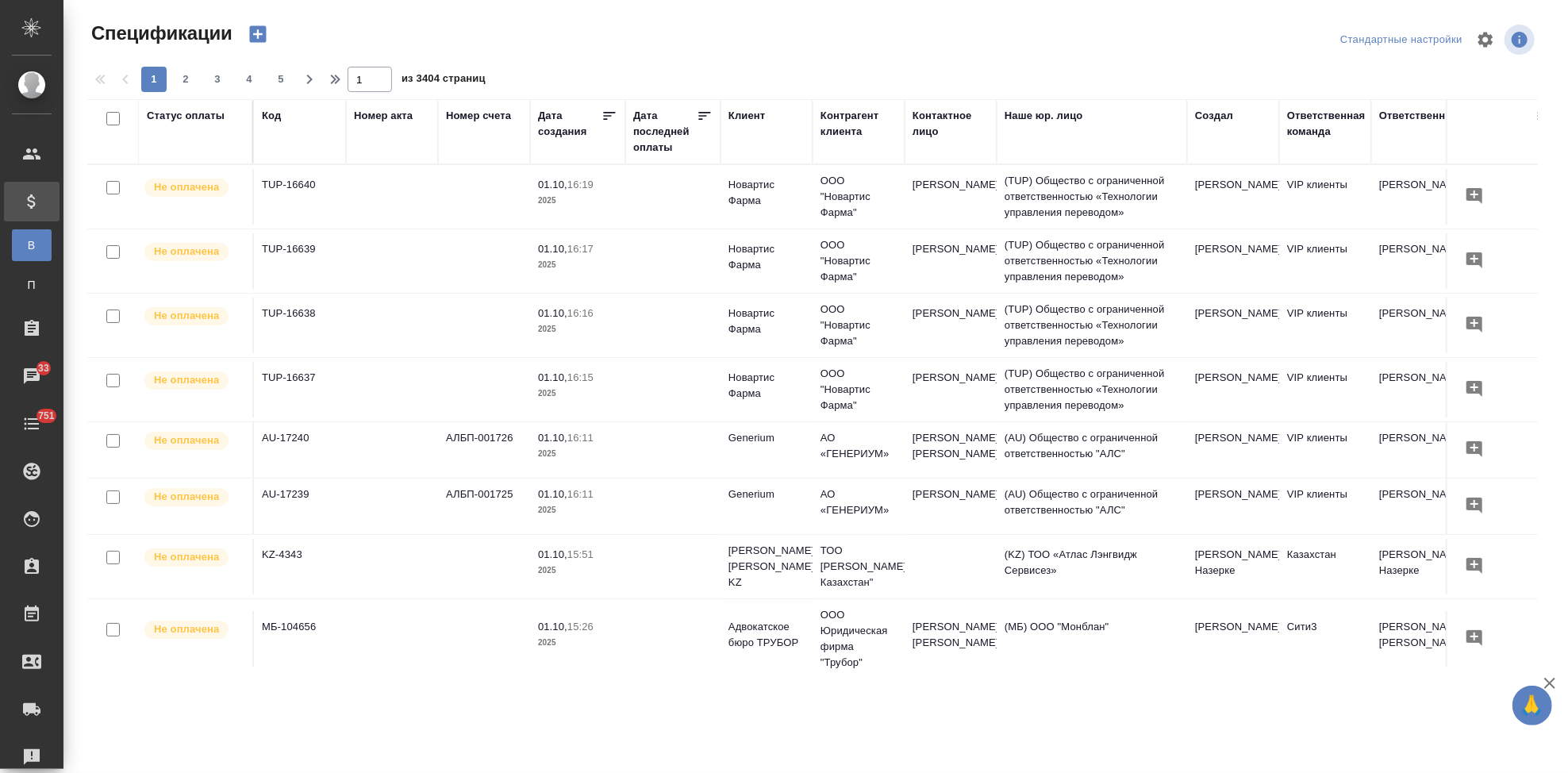
click at [250, 36] on icon "button" at bounding box center [257, 34] width 16 height 16
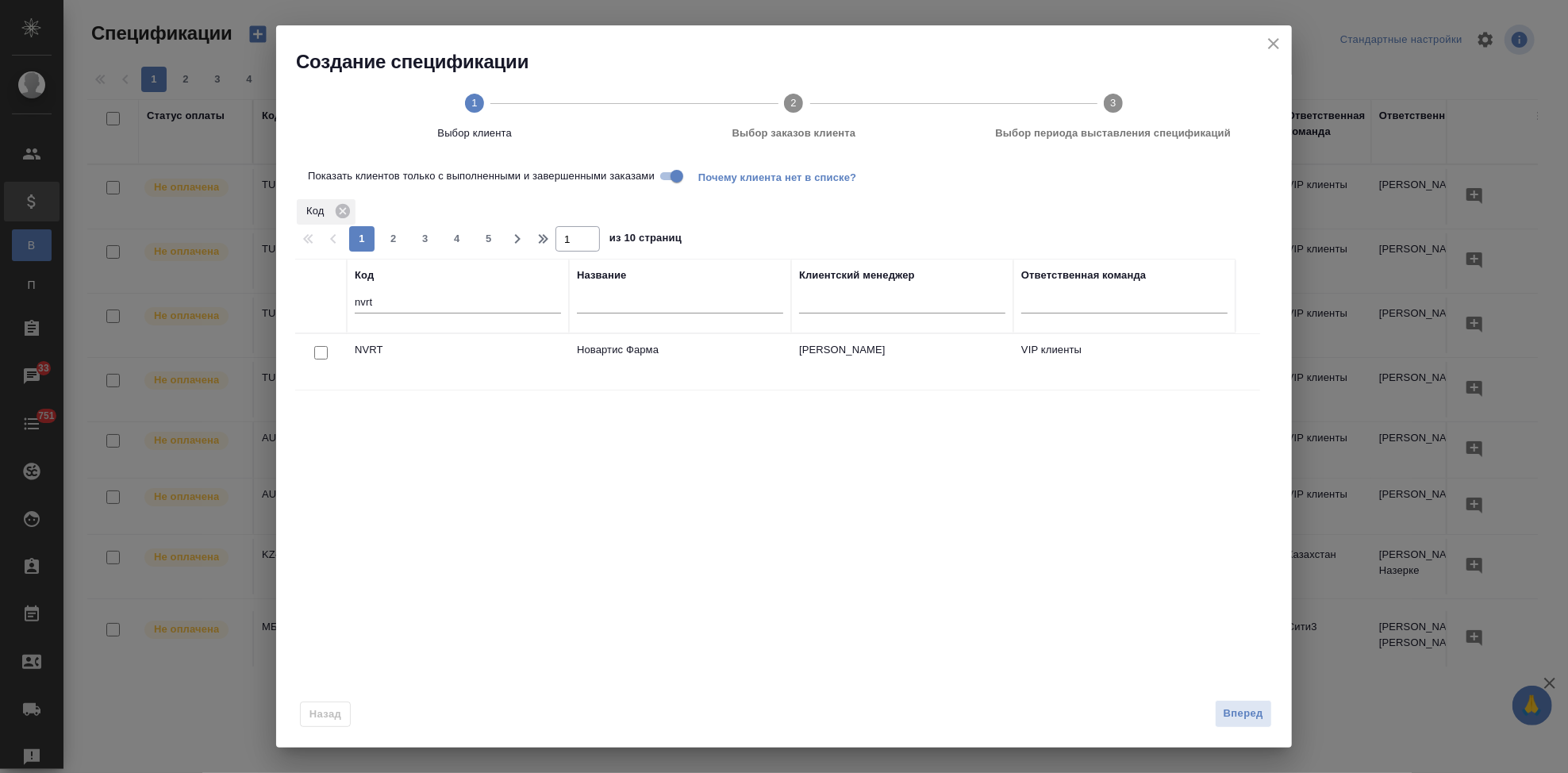
click at [316, 353] on input "checkbox" at bounding box center [321, 353] width 14 height 14
checkbox input "true"
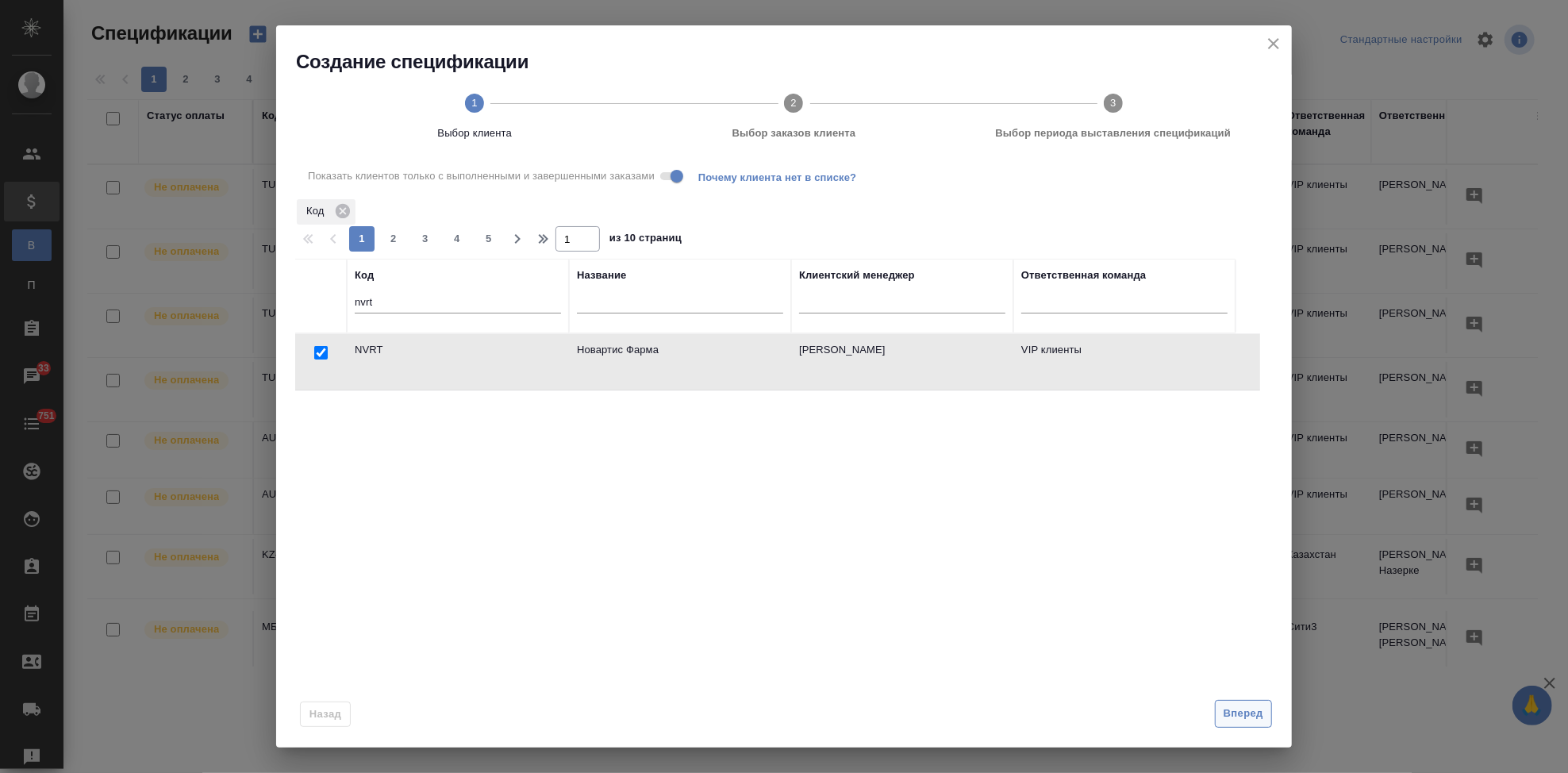
click at [1252, 716] on span "Вперед" at bounding box center [1243, 713] width 40 height 18
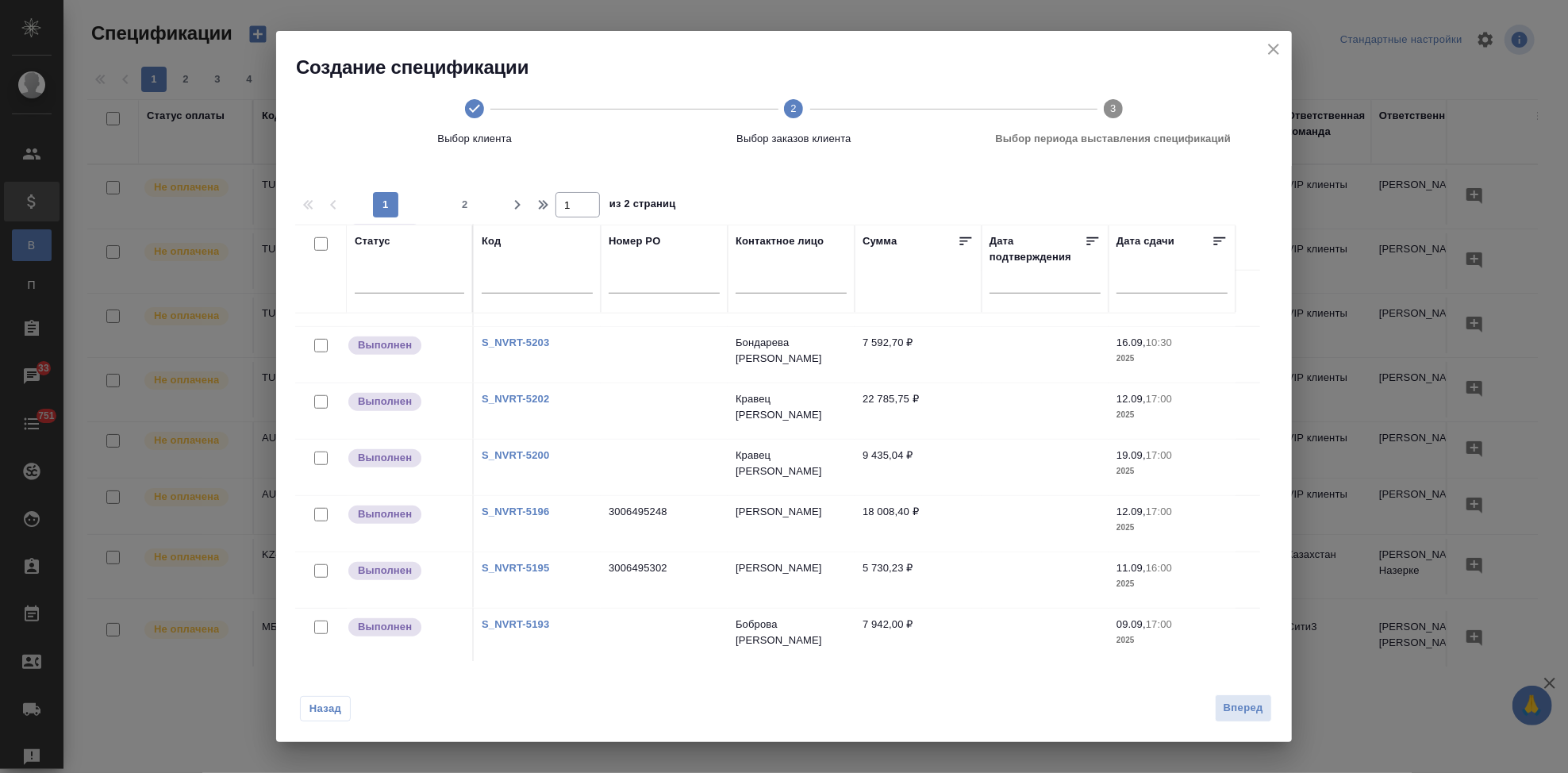
scroll to position [1060, 0]
click at [319, 507] on input "checkbox" at bounding box center [321, 511] width 14 height 14
checkbox input "true"
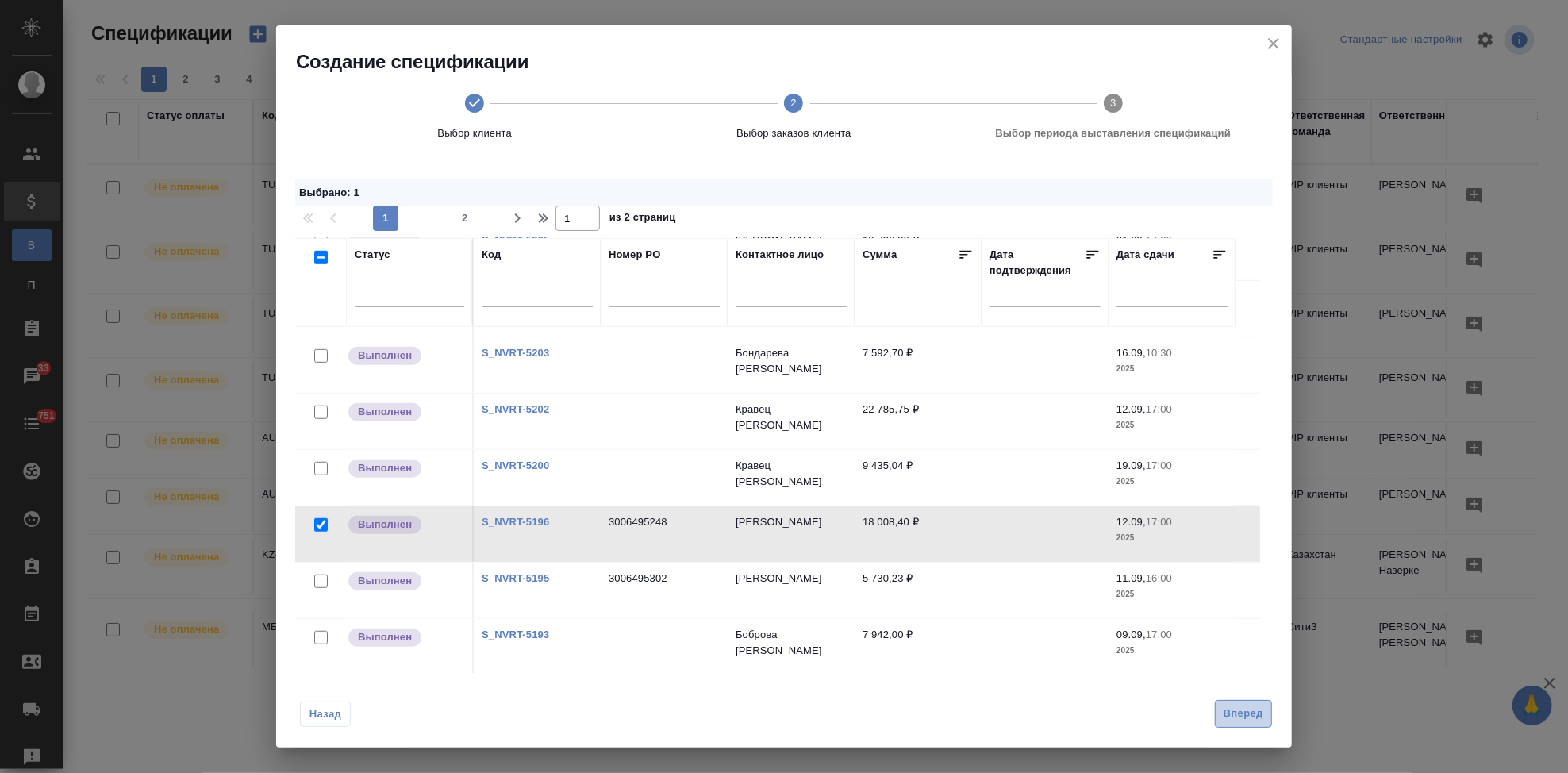
click at [1232, 718] on span "Вперед" at bounding box center [1243, 713] width 40 height 18
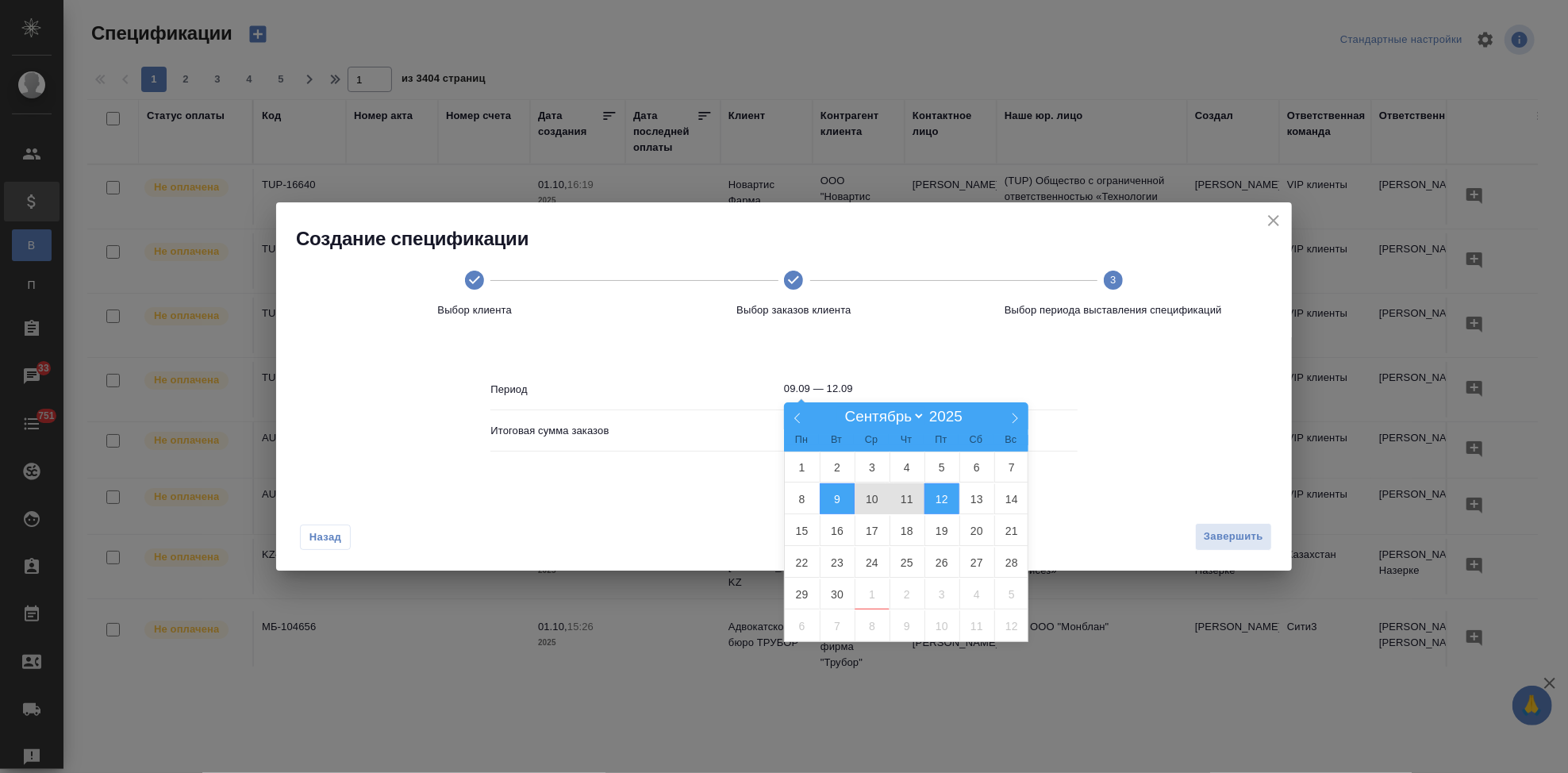
click at [896, 387] on input "09.09 — 12.09" at bounding box center [931, 388] width 294 height 22
click at [833, 597] on span "30" at bounding box center [837, 594] width 35 height 31
type input "30.09"
click at [812, 596] on span "29" at bounding box center [802, 594] width 35 height 31
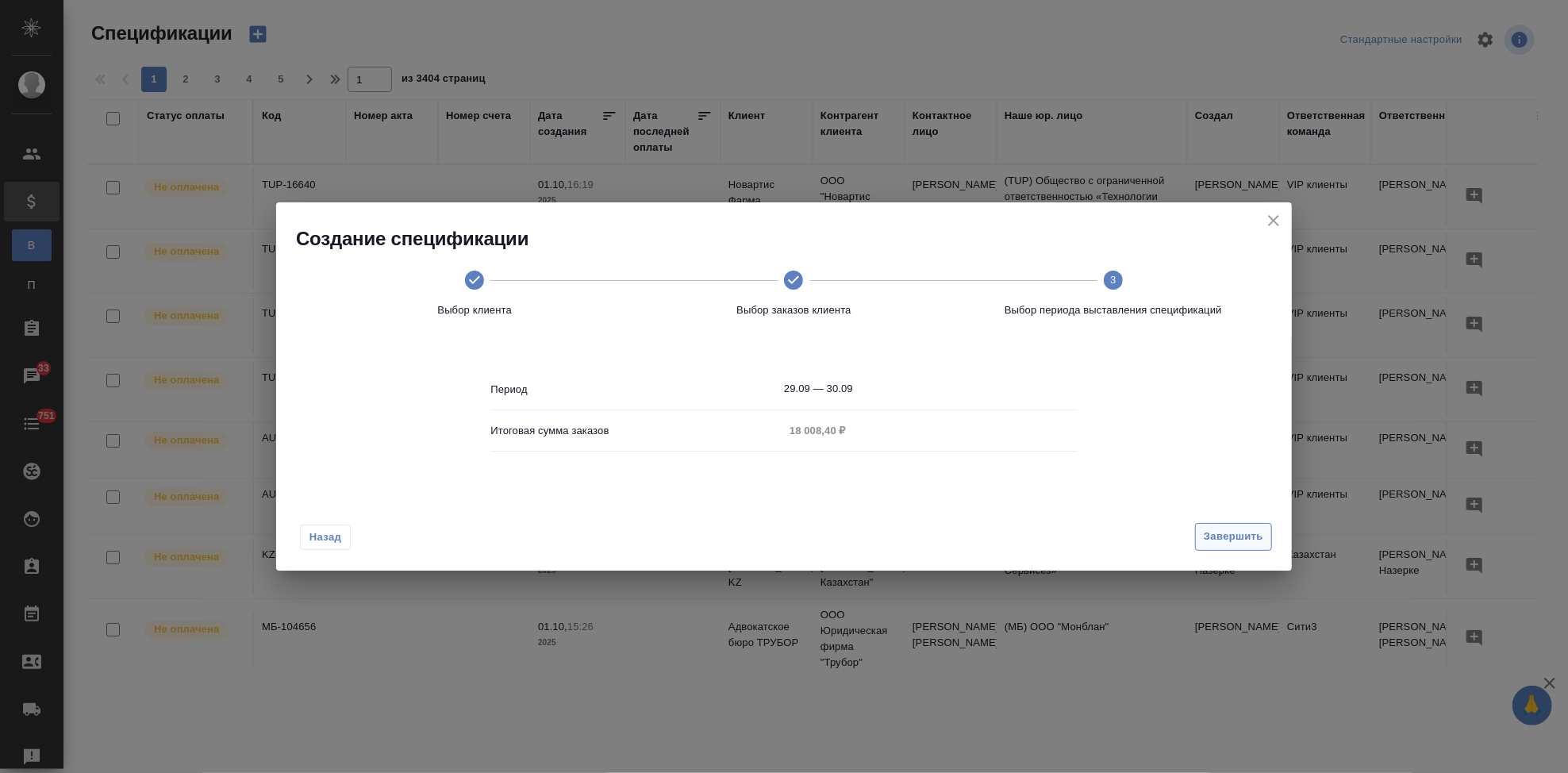
click at [1216, 533] on span "Завершить" at bounding box center [1233, 536] width 59 height 18
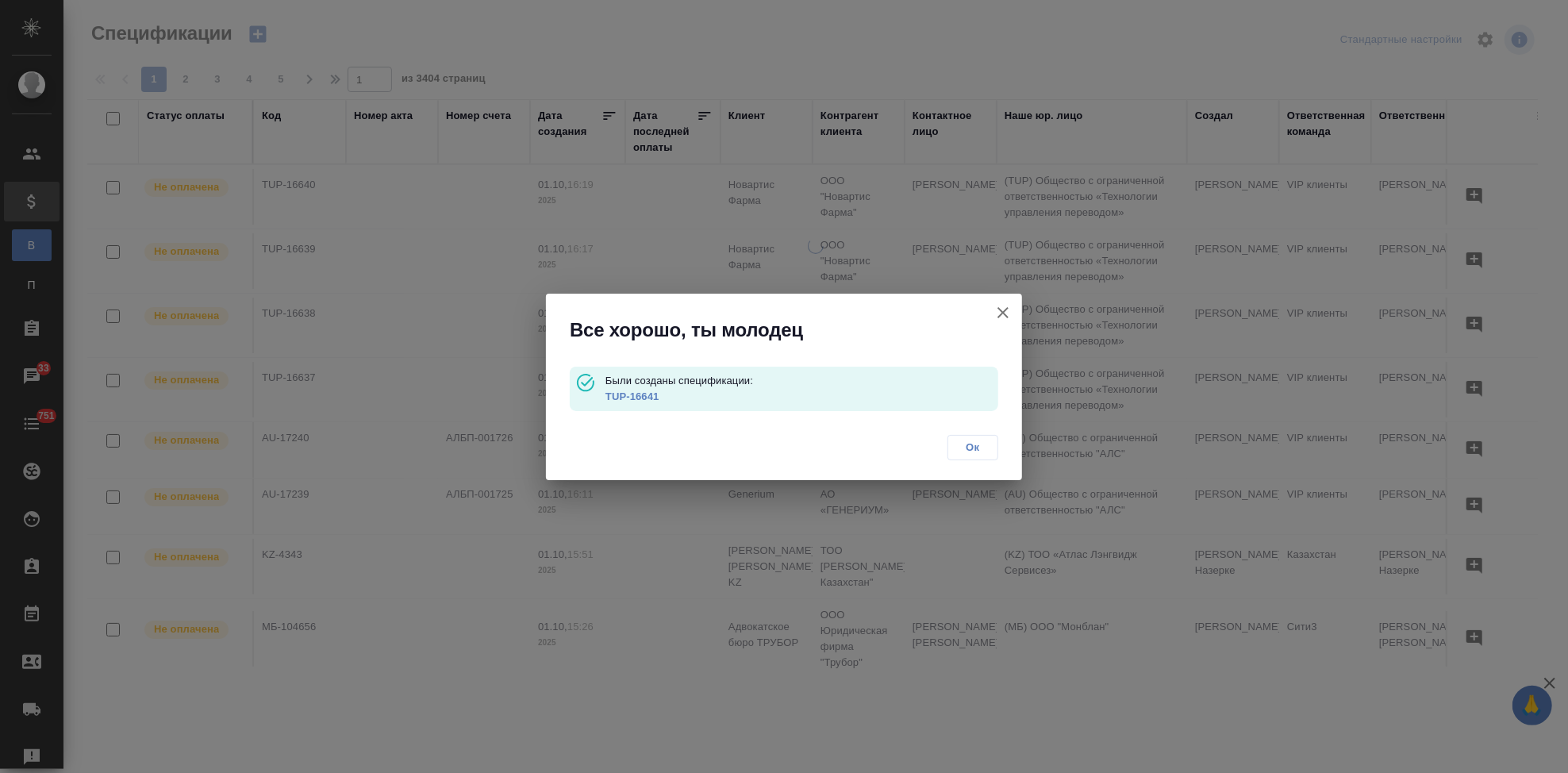
click at [627, 396] on link "TUP-16641" at bounding box center [633, 396] width 54 height 12
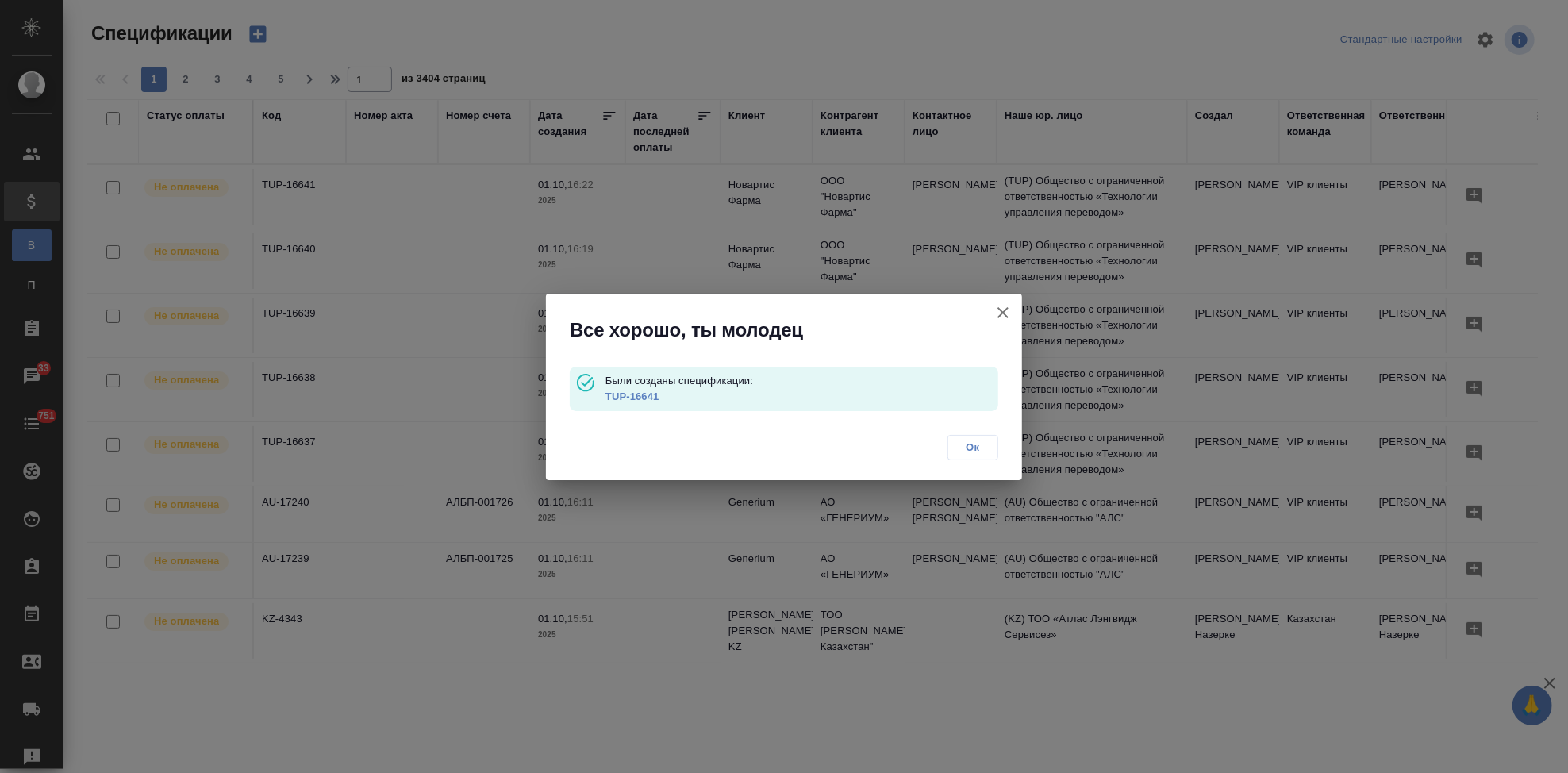
click at [975, 443] on span "Ок" at bounding box center [972, 447] width 33 height 16
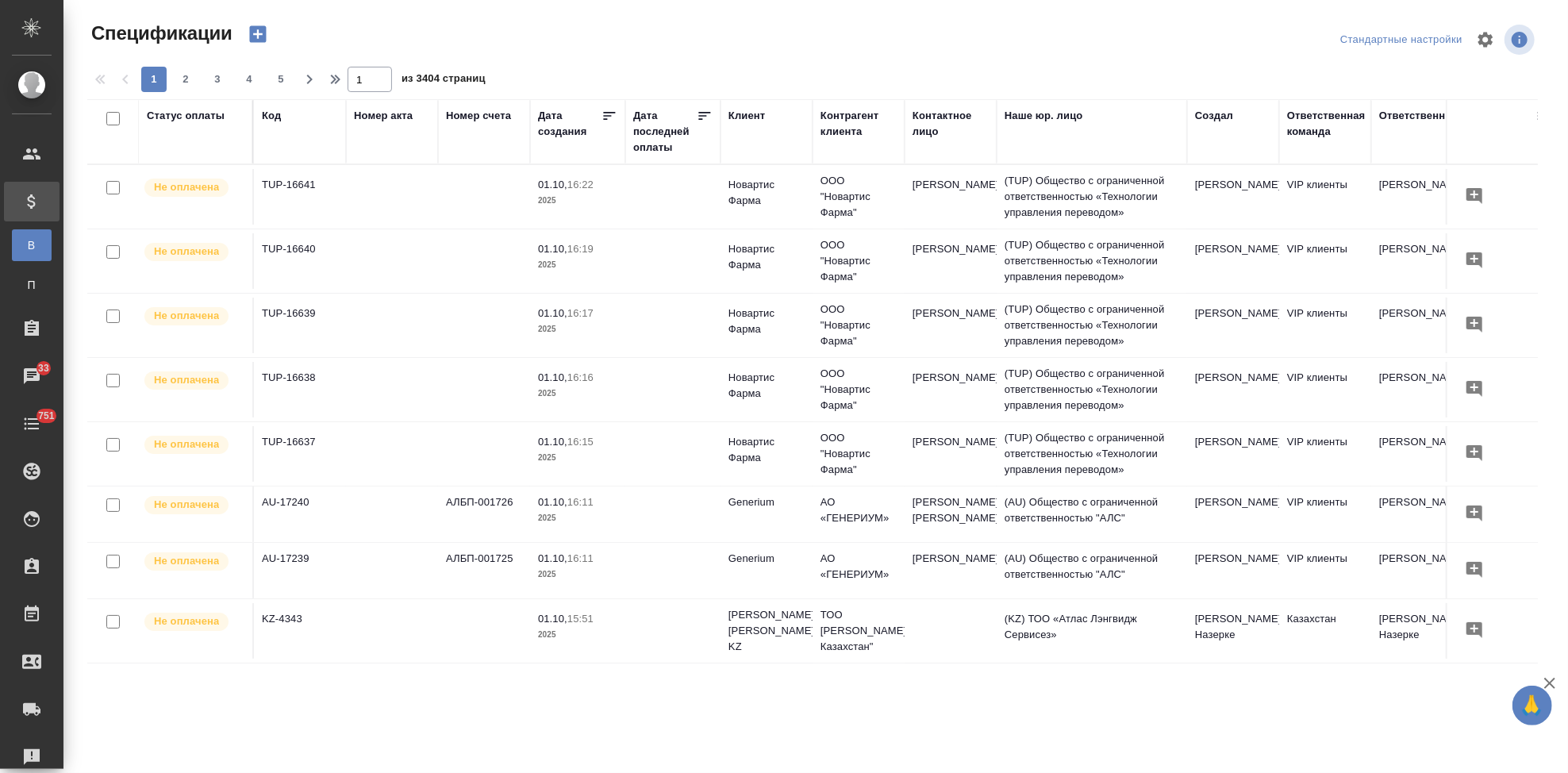
click at [263, 37] on icon "button" at bounding box center [257, 34] width 16 height 16
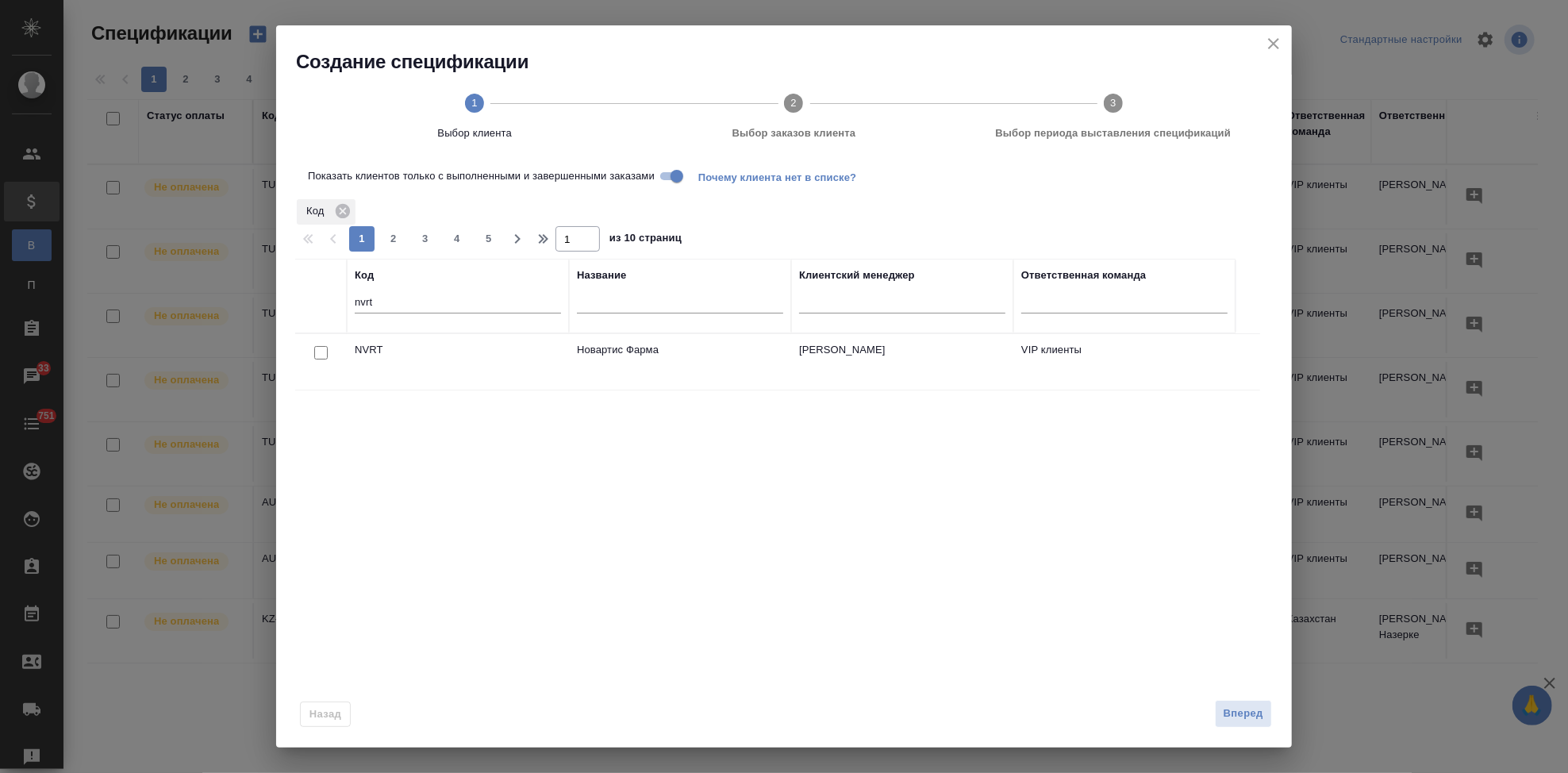
click at [321, 352] on input "checkbox" at bounding box center [321, 353] width 14 height 14
checkbox input "true"
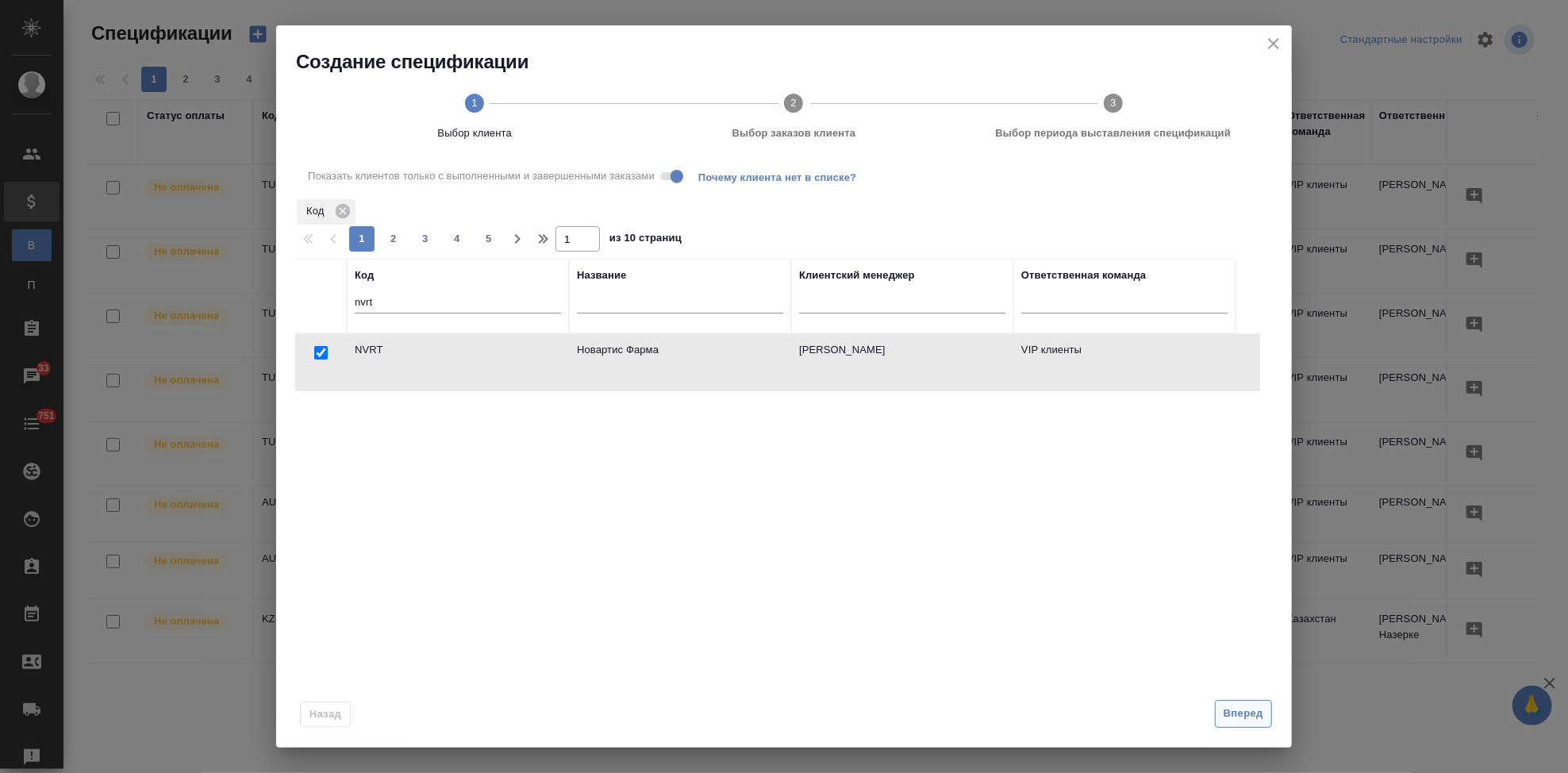
click at [1226, 708] on span "Вперед" at bounding box center [1243, 713] width 40 height 18
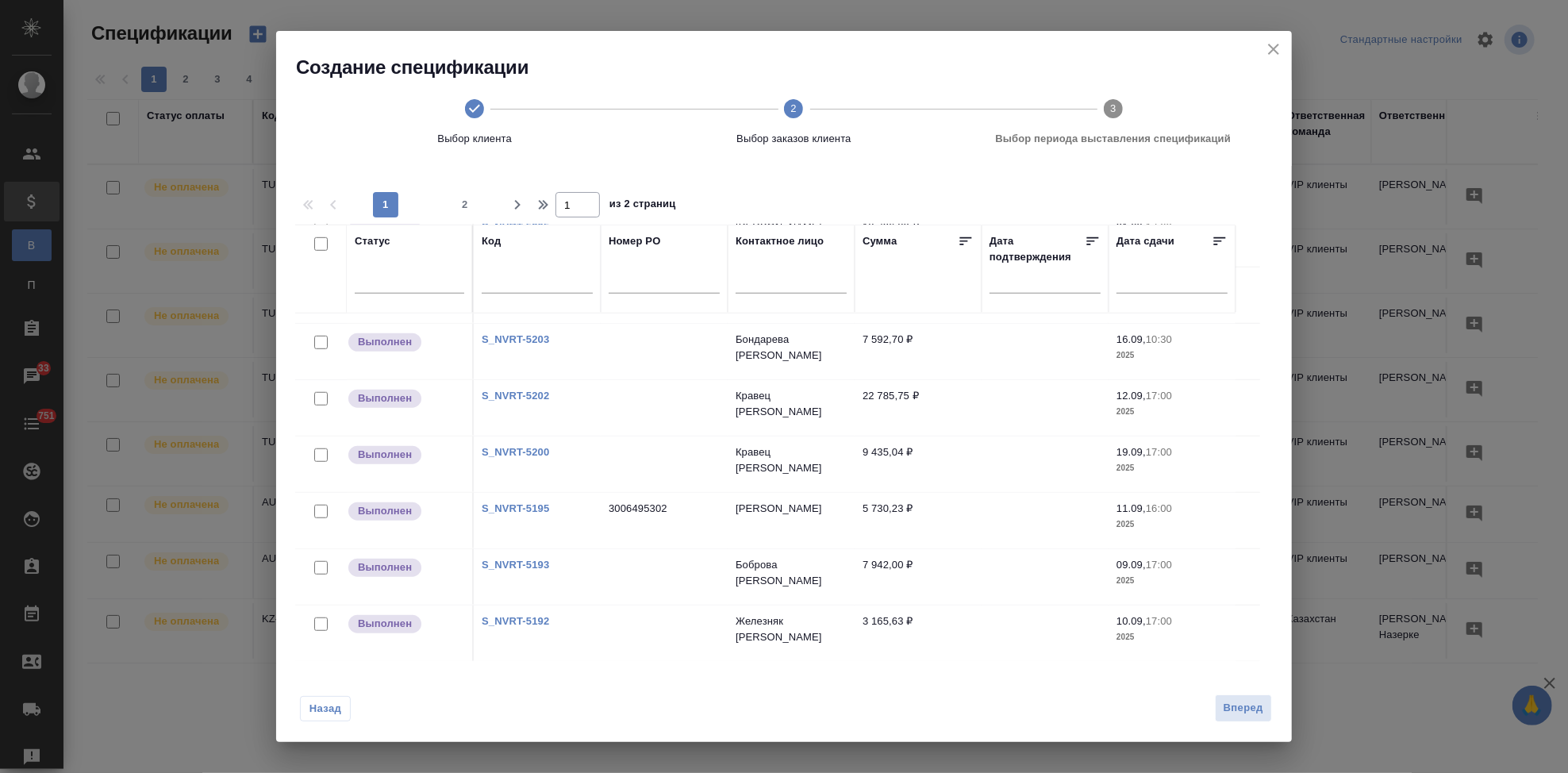
drag, startPoint x: 323, startPoint y: 511, endPoint x: 15, endPoint y: 366, distance: 340.4
click at [323, 511] on input "checkbox" at bounding box center [321, 511] width 14 height 14
checkbox input "true"
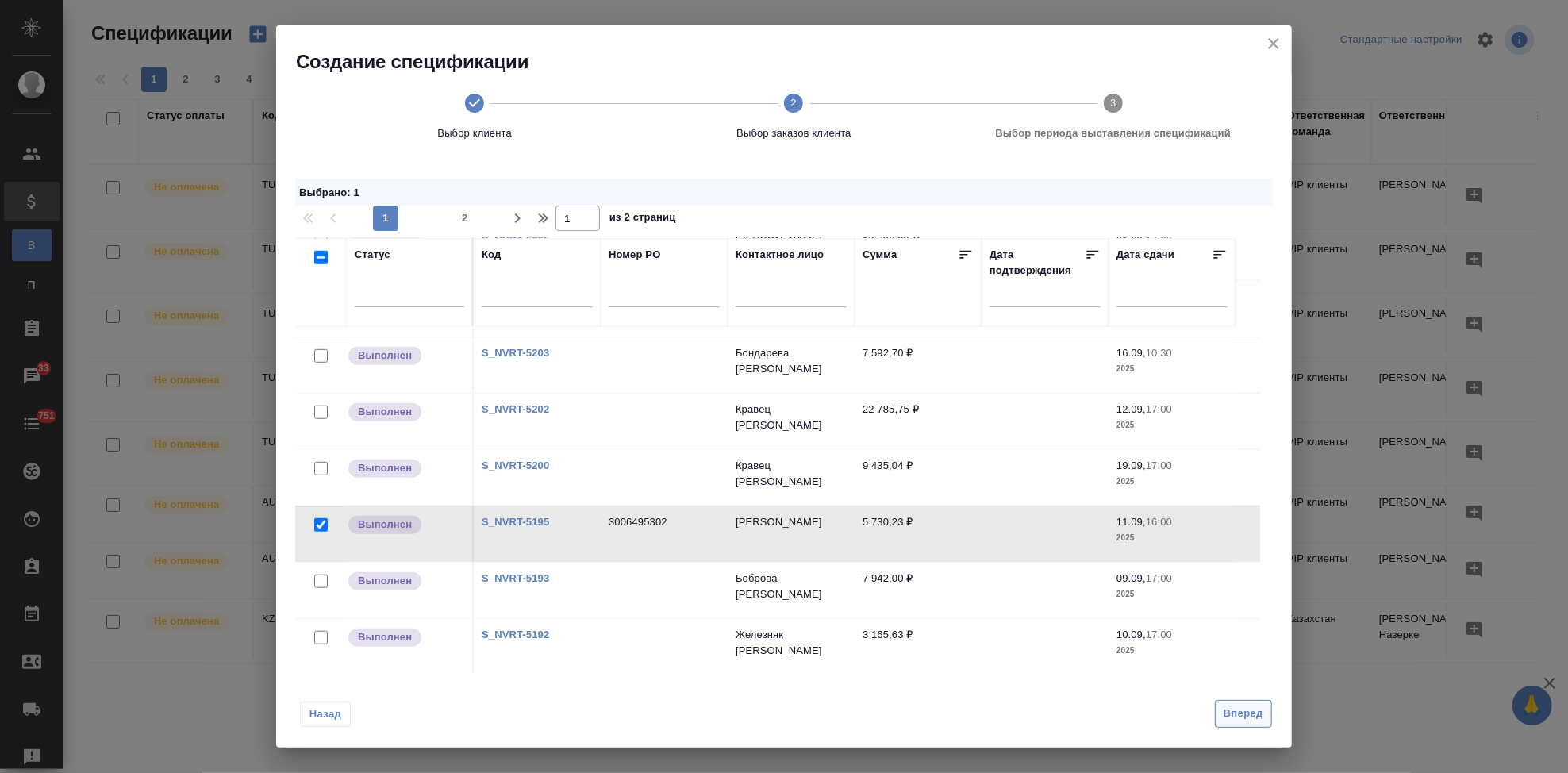
click at [1224, 710] on span "Вперед" at bounding box center [1243, 713] width 40 height 18
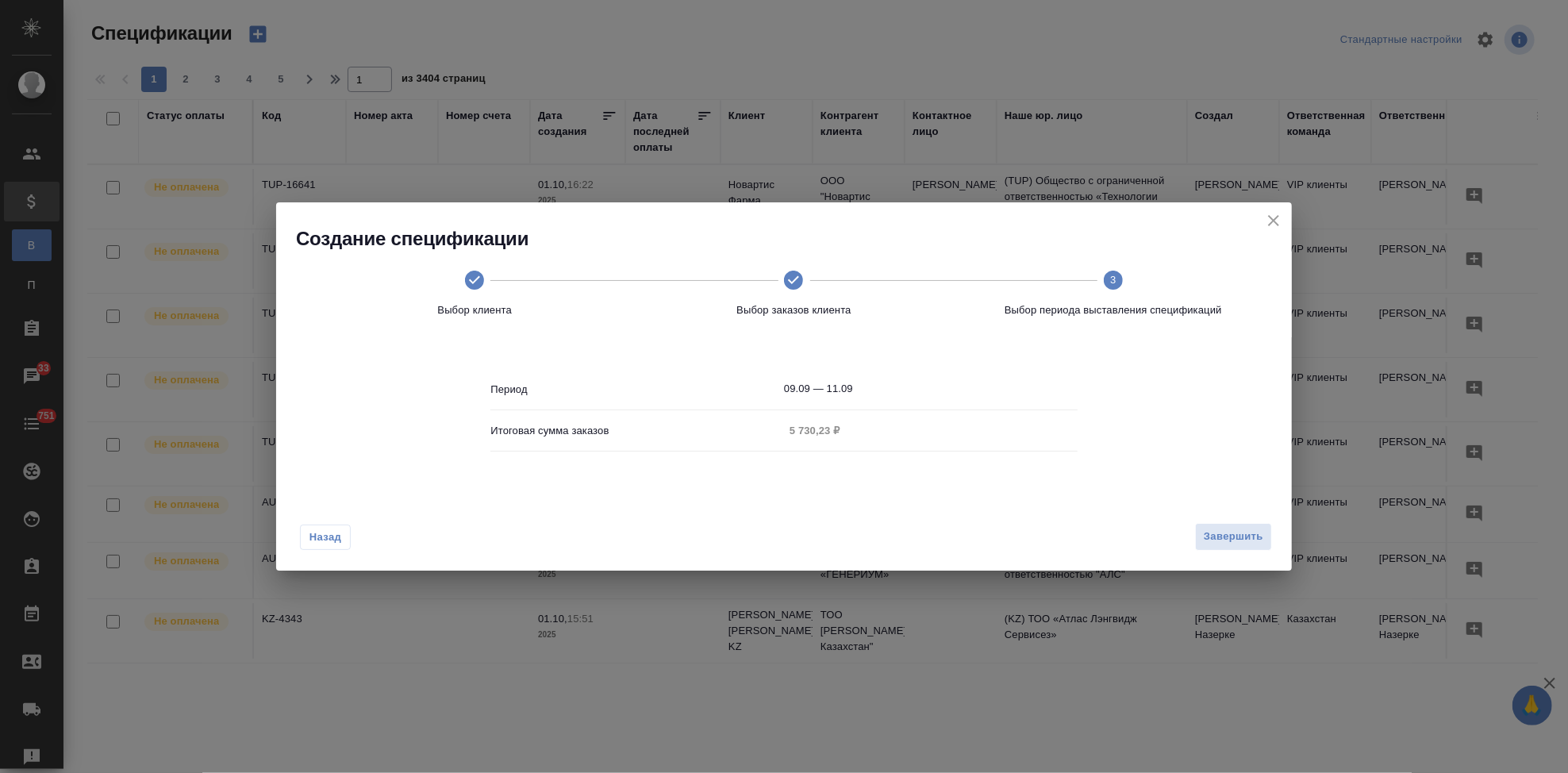
click at [859, 391] on body "🙏 .cls-1 fill:#fff; AWATERA Kabargina Anna Клиенты Спецификации В Все специфика…" at bounding box center [784, 386] width 1568 height 773
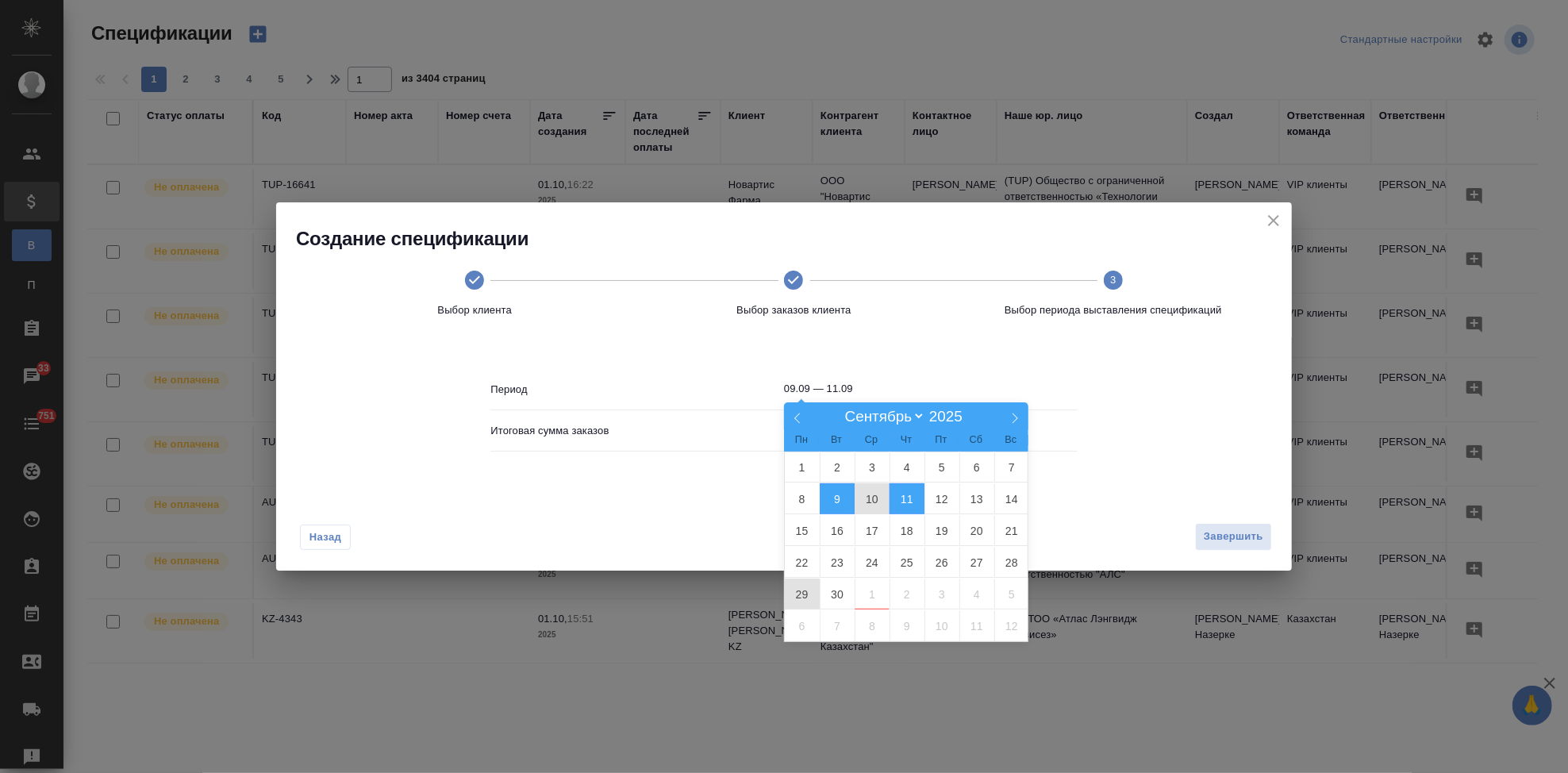
click at [802, 593] on span "29" at bounding box center [802, 594] width 35 height 31
type input "29.09"
click at [802, 593] on span "29" at bounding box center [802, 594] width 35 height 31
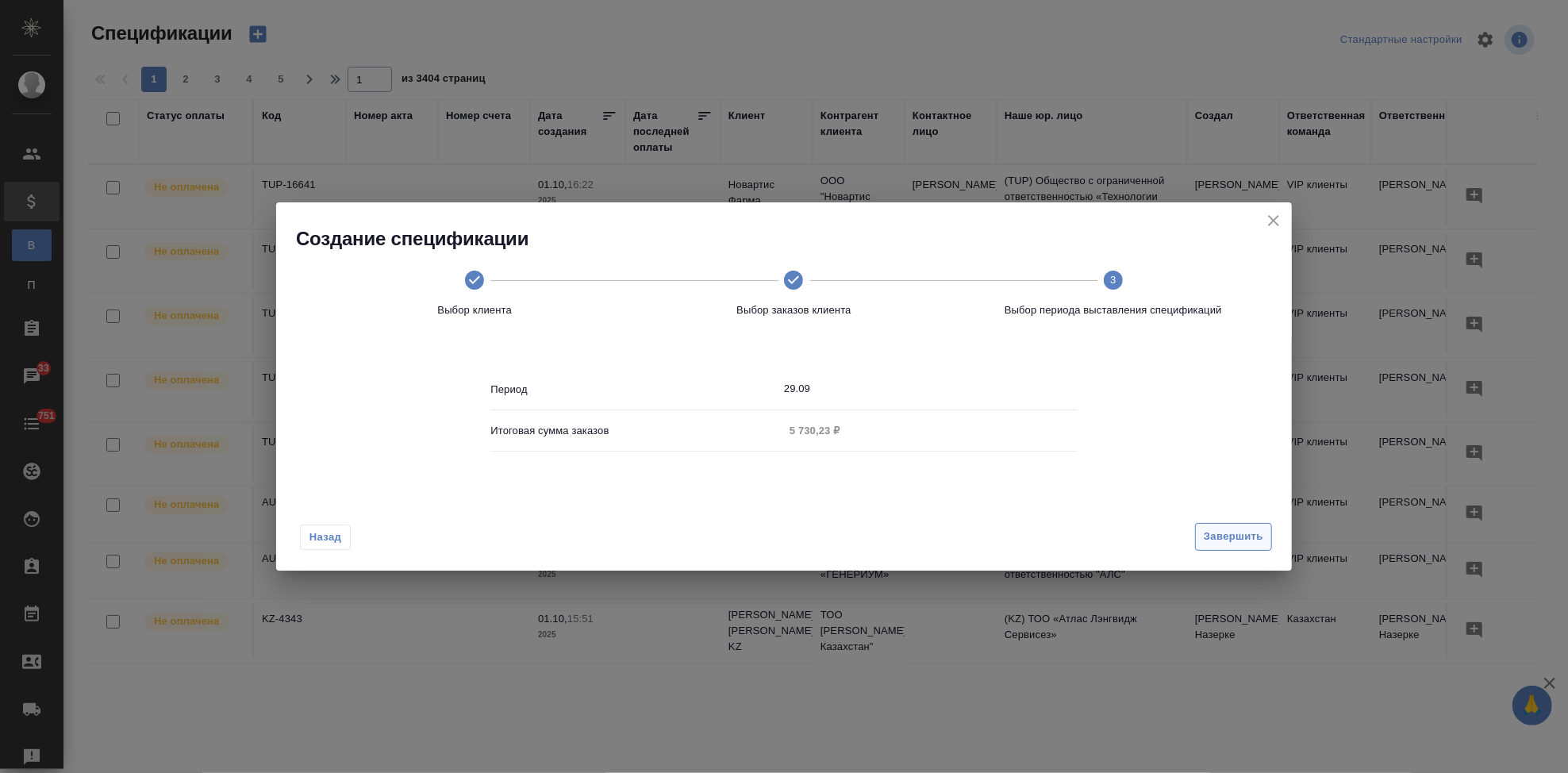
click at [1204, 539] on span "Завершить" at bounding box center [1233, 536] width 59 height 18
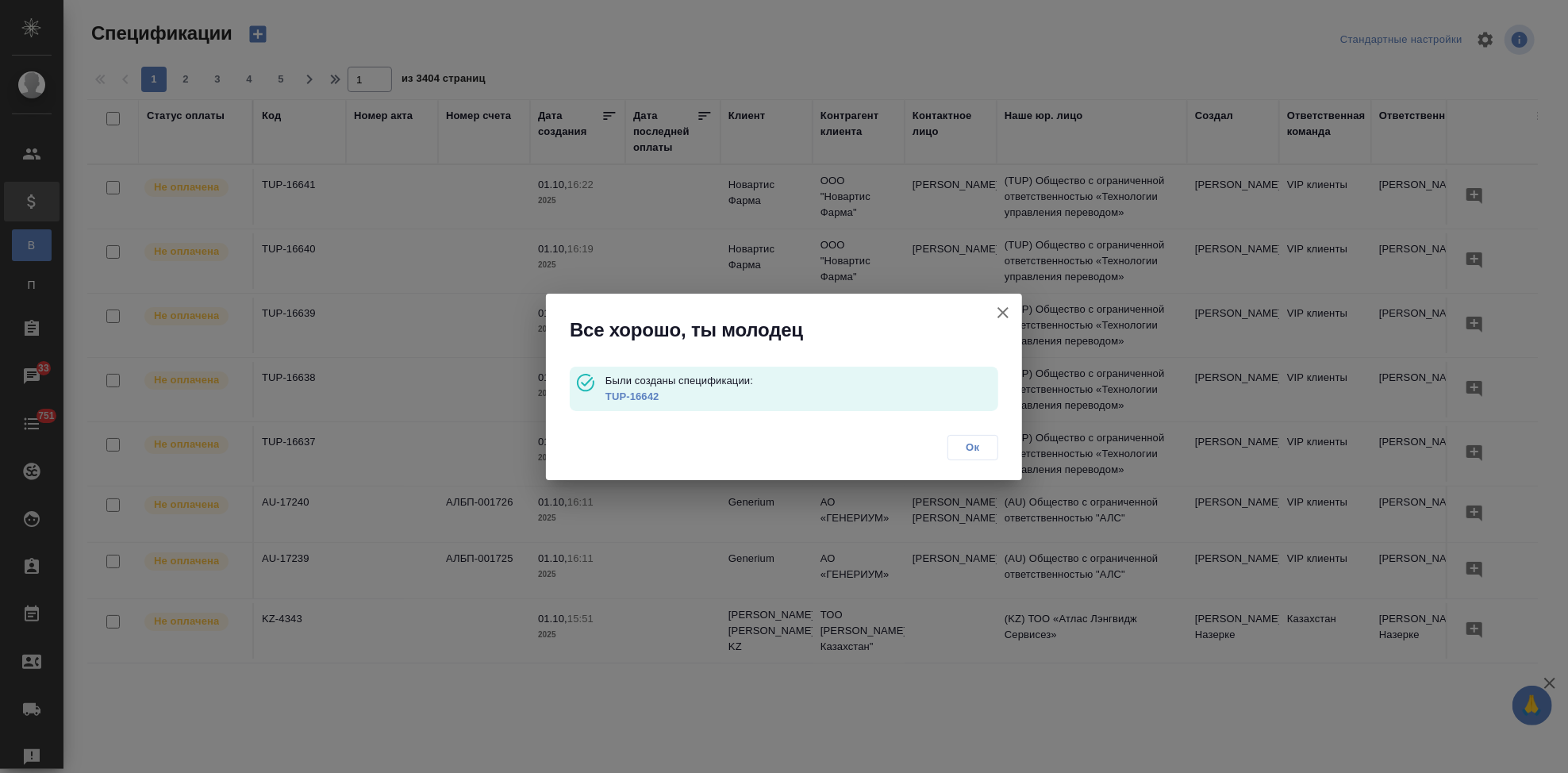
click at [630, 394] on link "TUP-16642" at bounding box center [633, 396] width 54 height 12
click at [975, 451] on span "Ок" at bounding box center [972, 447] width 33 height 16
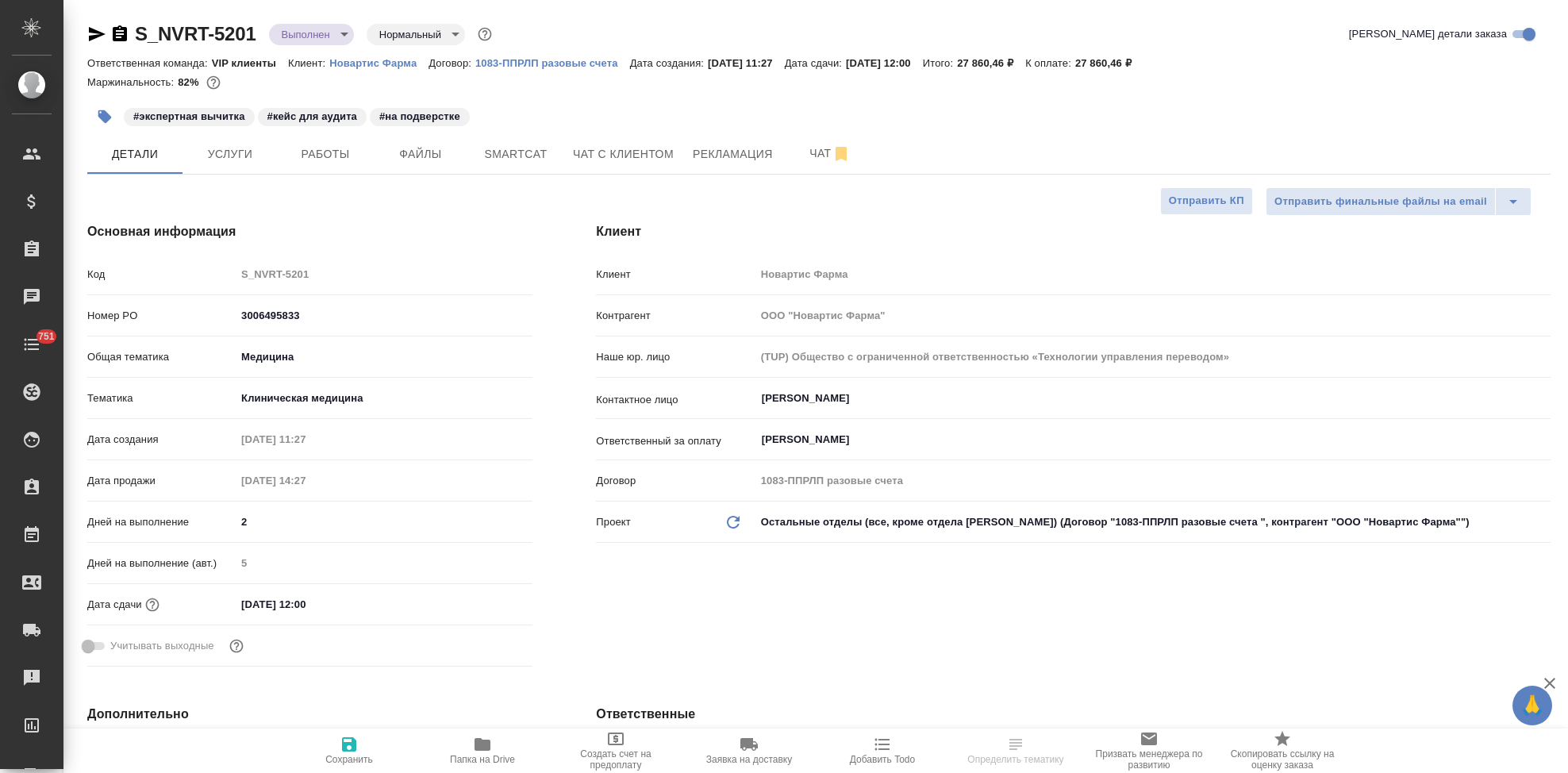
select select "RU"
click at [233, 164] on button "Услуги" at bounding box center [230, 153] width 95 height 40
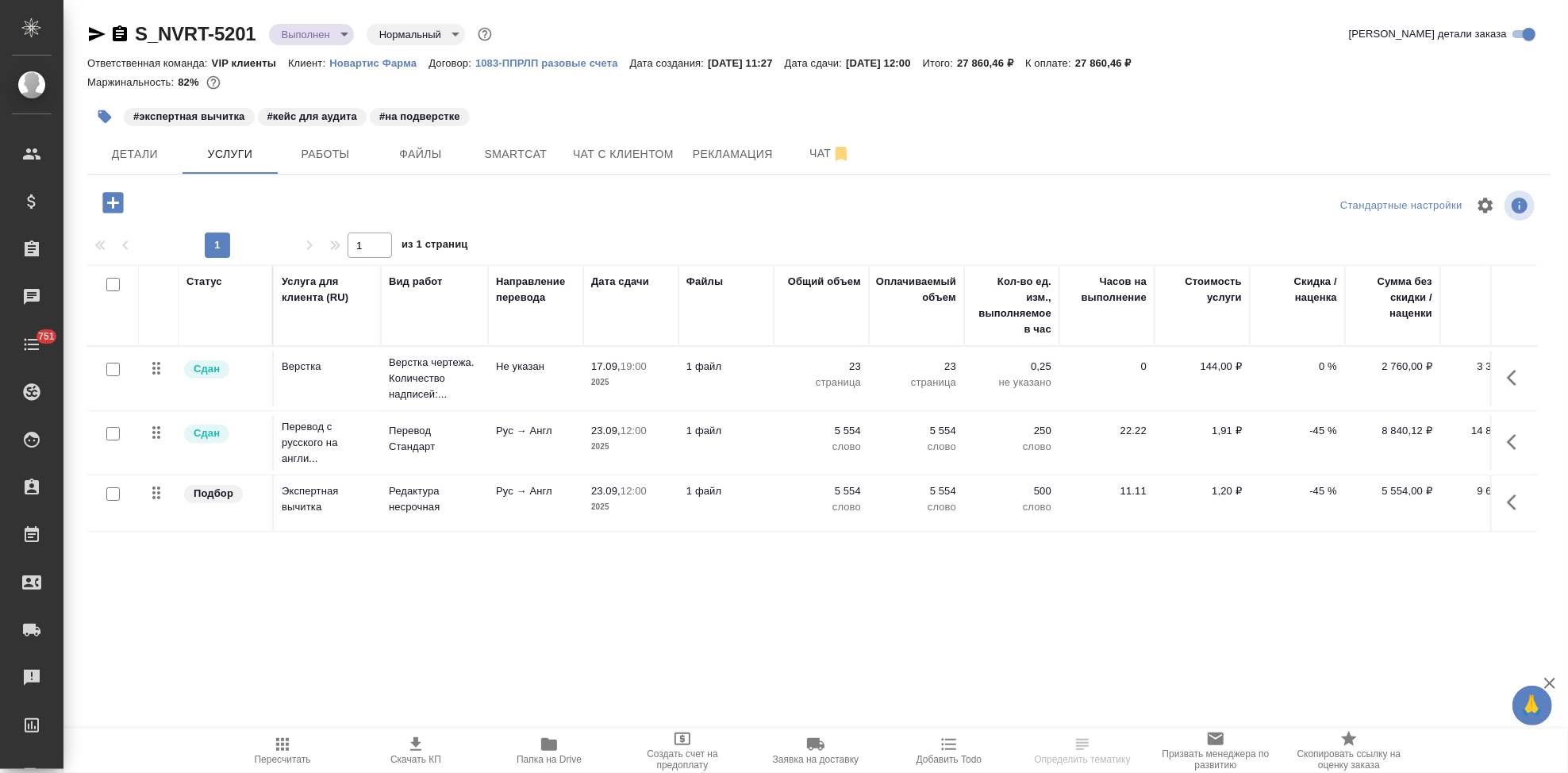
click at [1319, 429] on p "-45 %" at bounding box center [1297, 431] width 80 height 16
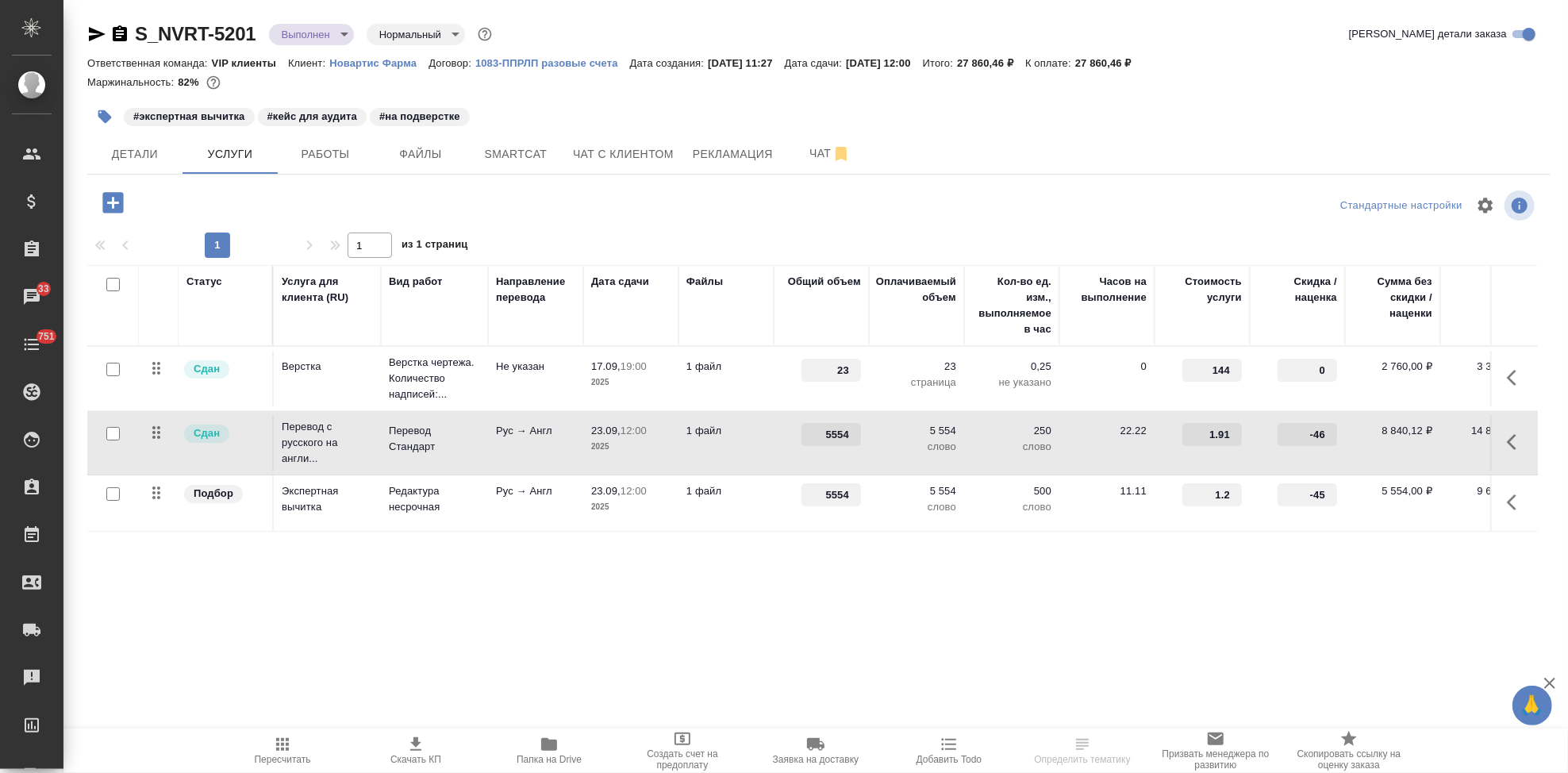
click at [1329, 438] on input "-46" at bounding box center [1307, 435] width 59 height 23
type input "-4"
type input "-1"
type input "0"
click at [1310, 489] on input "-45" at bounding box center [1308, 496] width 58 height 23
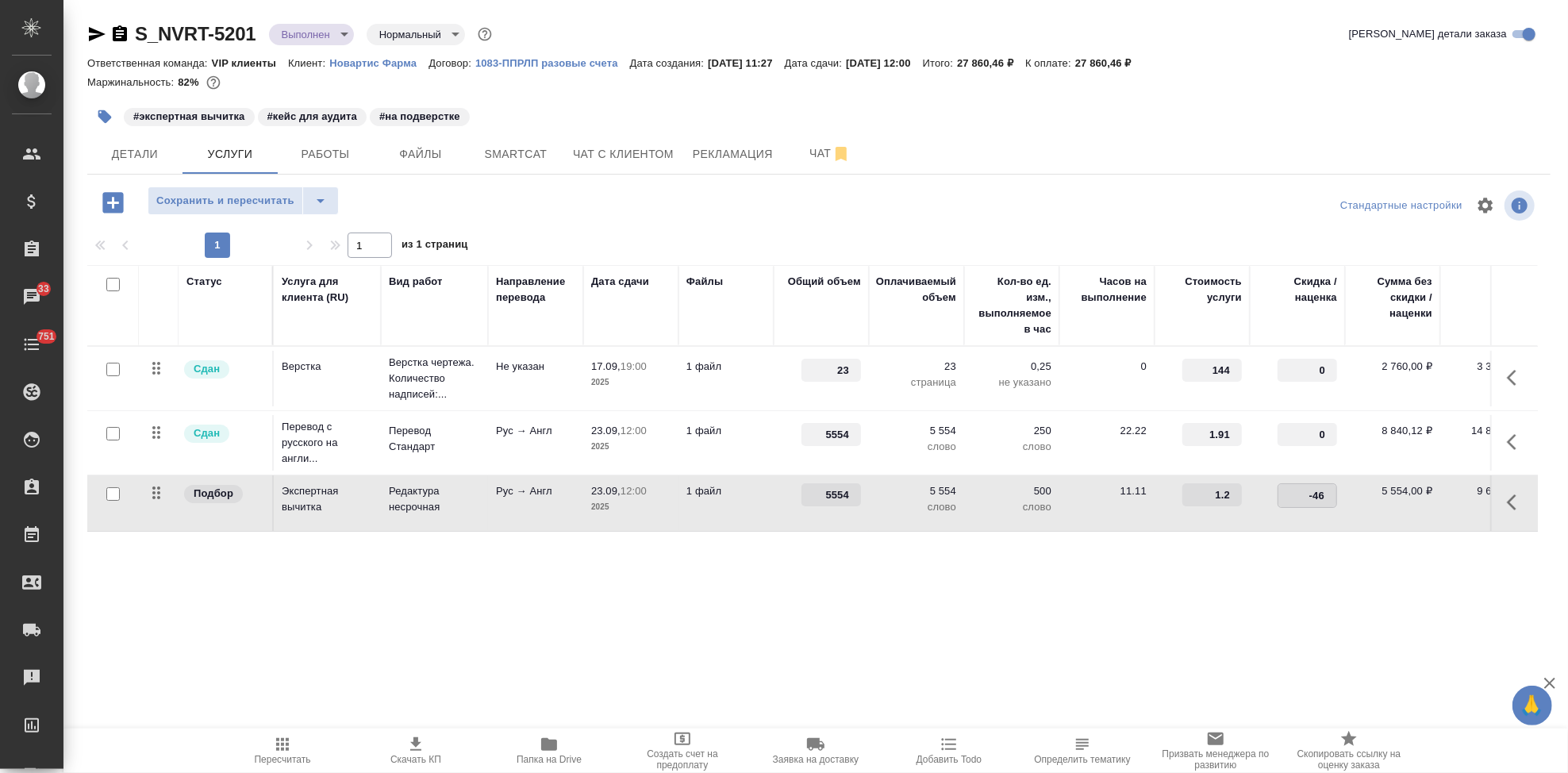
click at [1335, 497] on input "-46" at bounding box center [1308, 496] width 58 height 23
click at [1332, 498] on input "-47" at bounding box center [1308, 496] width 58 height 23
type input "-4"
type input "-0"
type input "0"
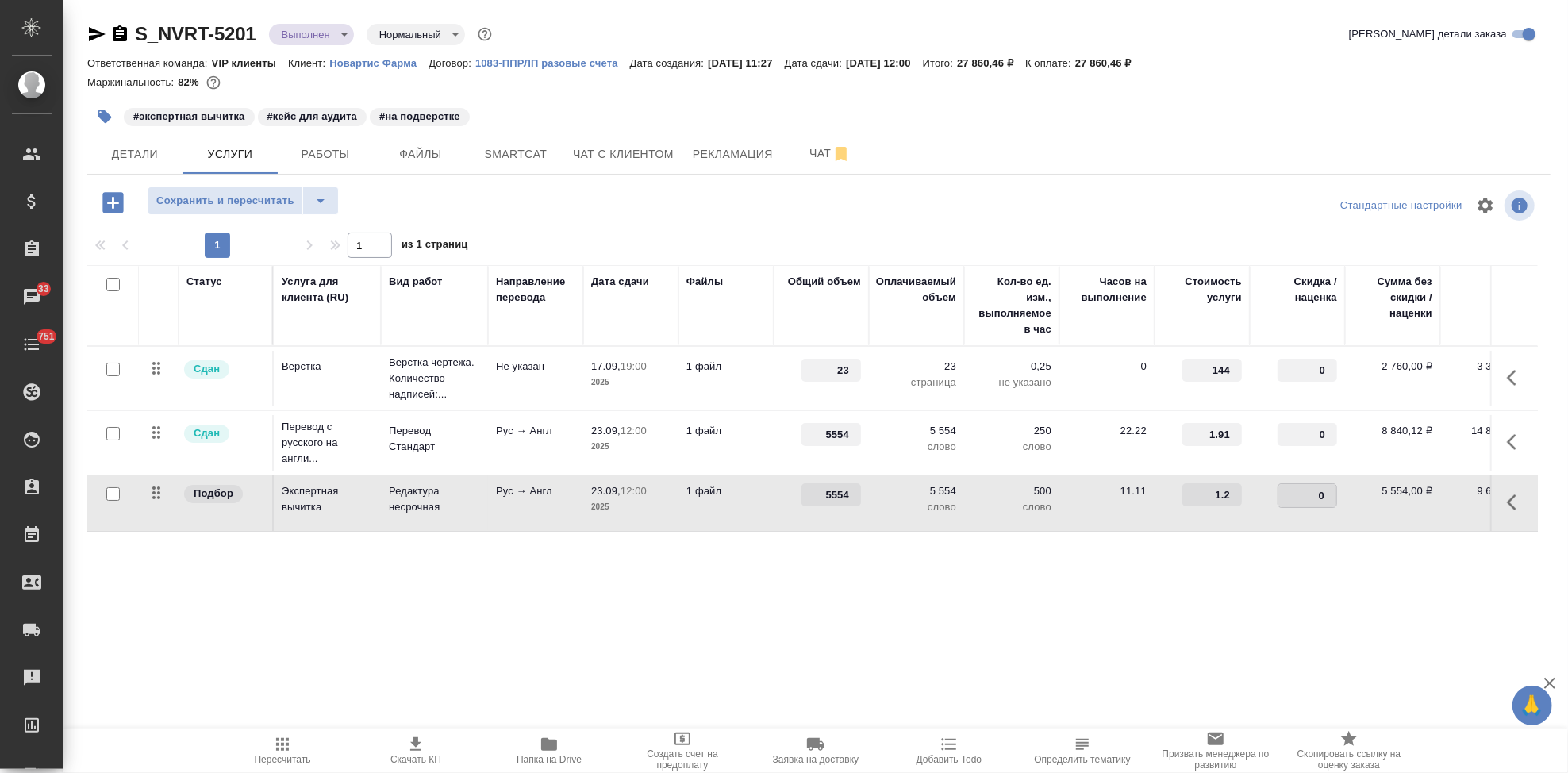
click at [933, 525] on td "5 554 слово" at bounding box center [917, 502] width 95 height 55
click at [930, 569] on div "Статус Услуга для клиента (RU) Вид работ Направление перевода Дата сдачи Файлы …" at bounding box center [812, 435] width 1451 height 341
click at [324, 191] on icon "split button" at bounding box center [321, 201] width 19 height 19
click at [238, 238] on li "Сохранить" at bounding box center [242, 234] width 191 height 25
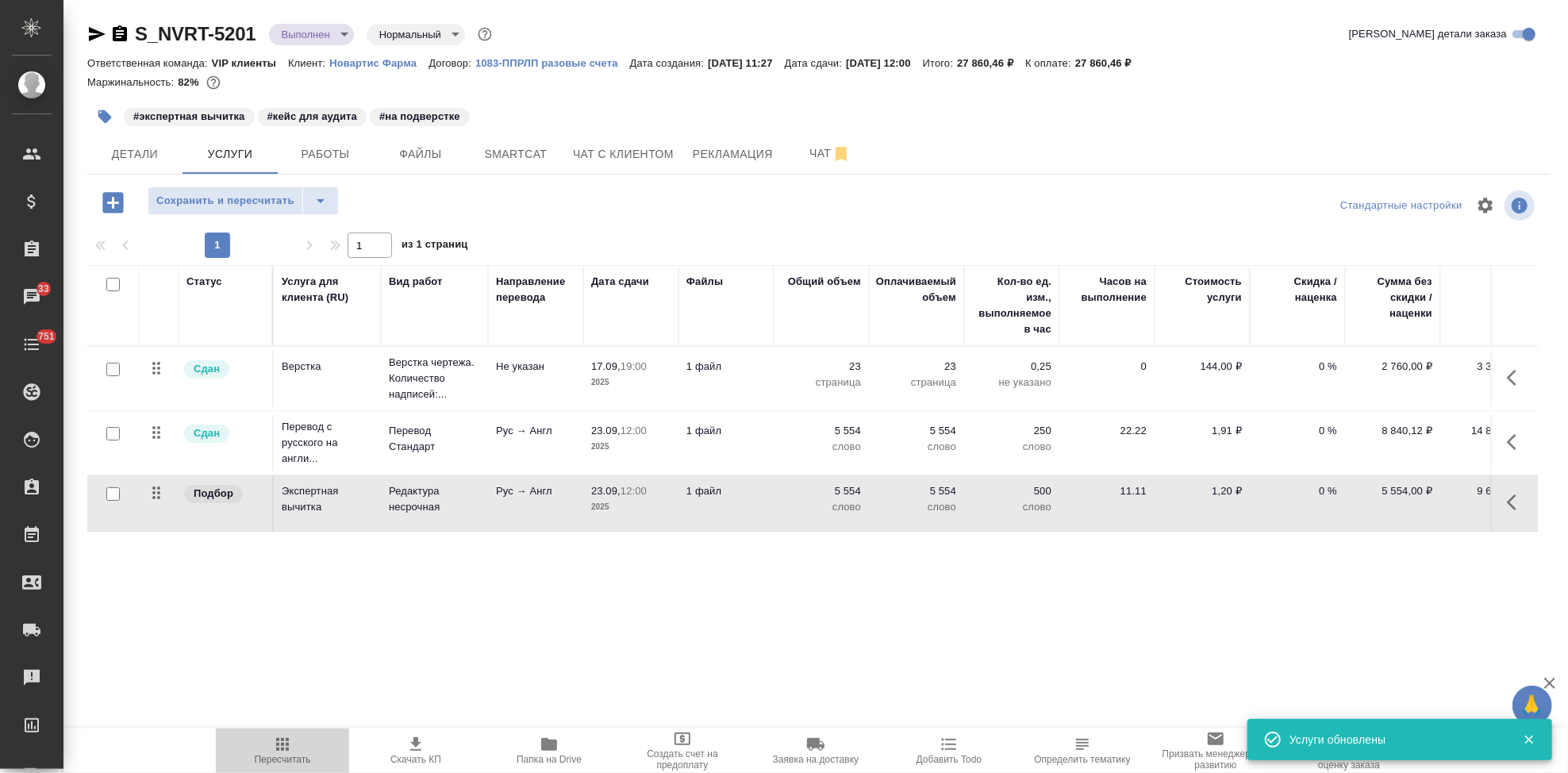
click at [296, 750] on span "Пересчитать" at bounding box center [282, 749] width 114 height 30
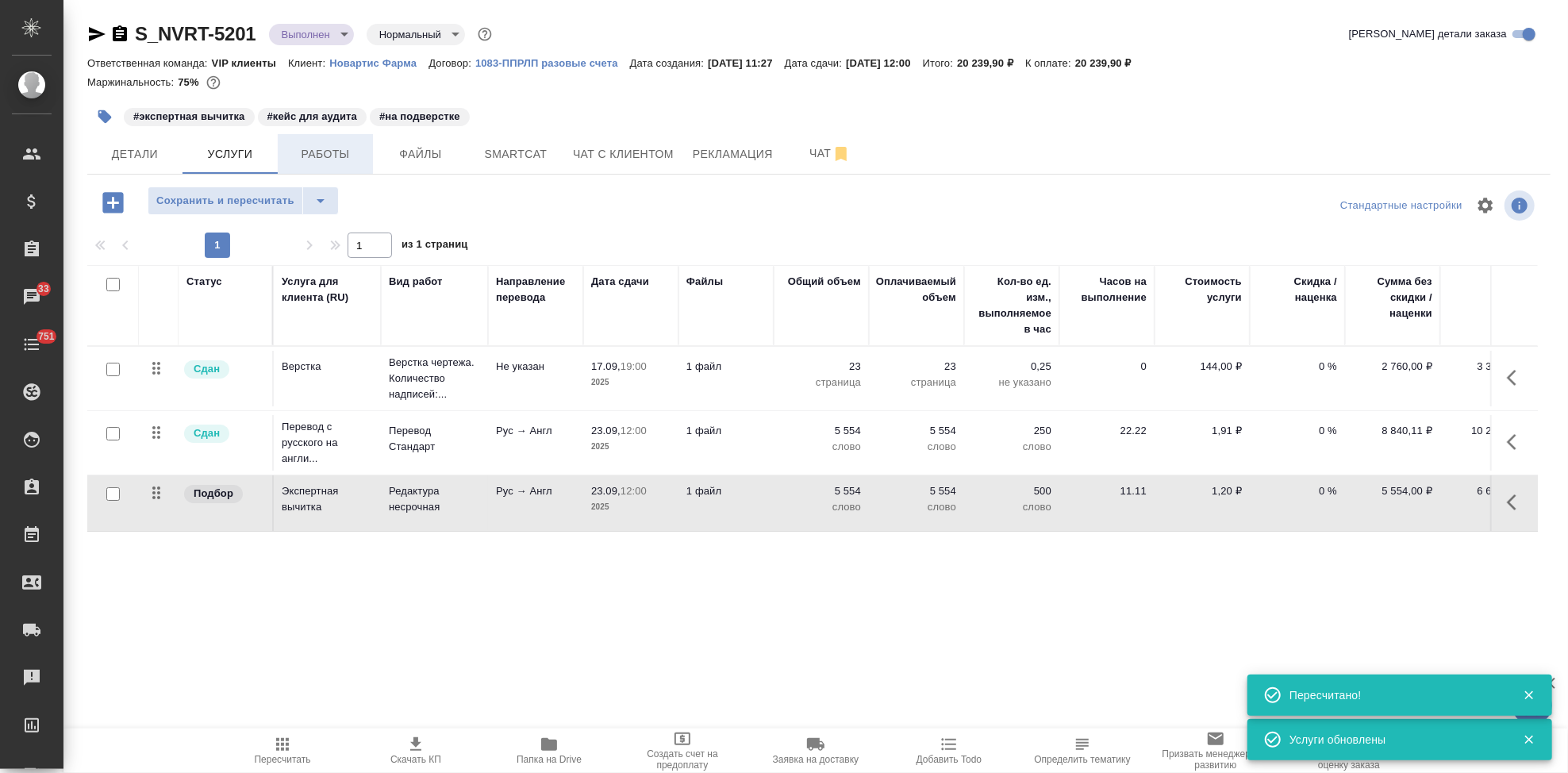
click at [310, 154] on span "Работы" at bounding box center [325, 154] width 77 height 19
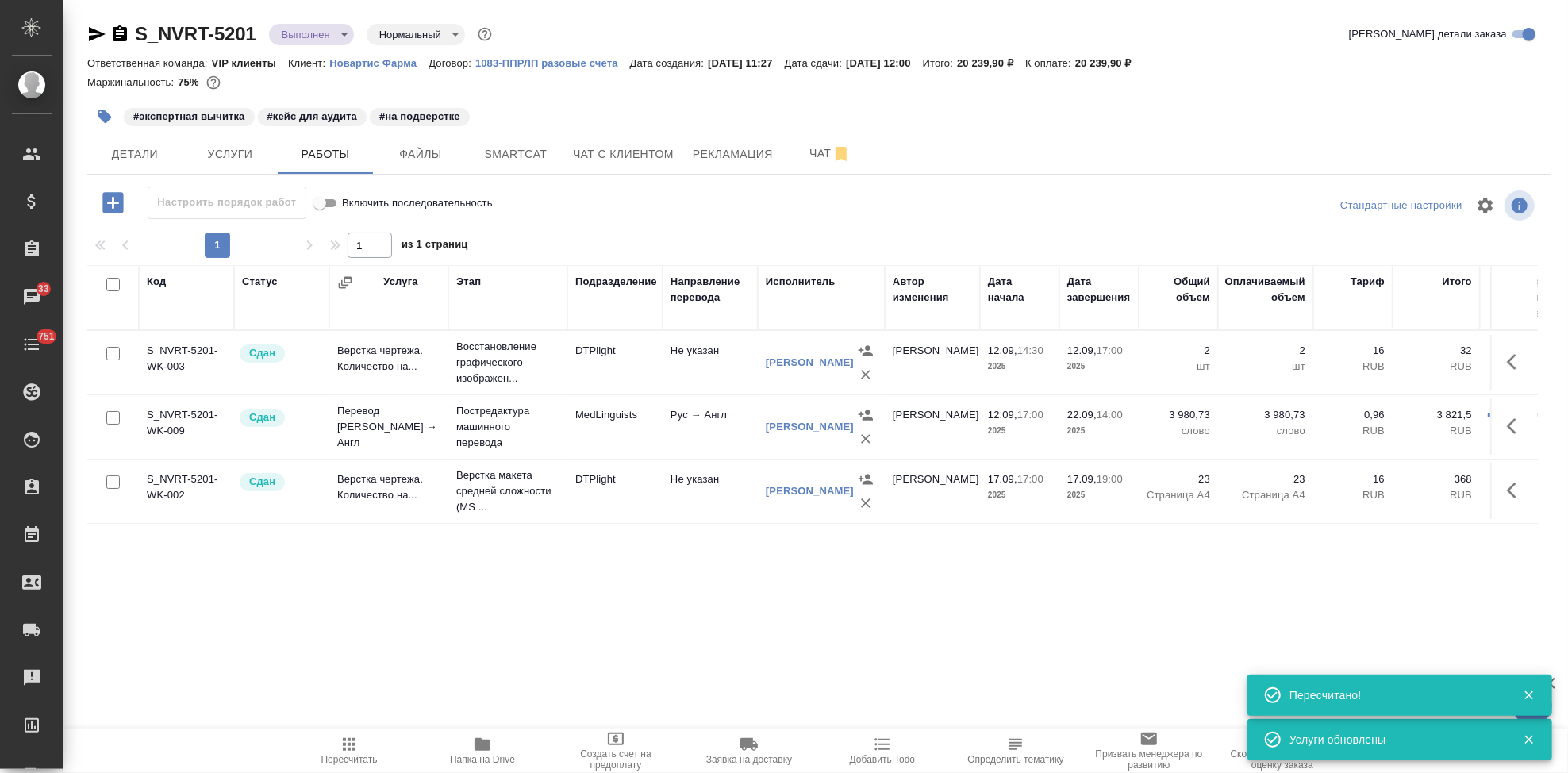
click at [350, 756] on span "Пересчитать" at bounding box center [349, 758] width 56 height 11
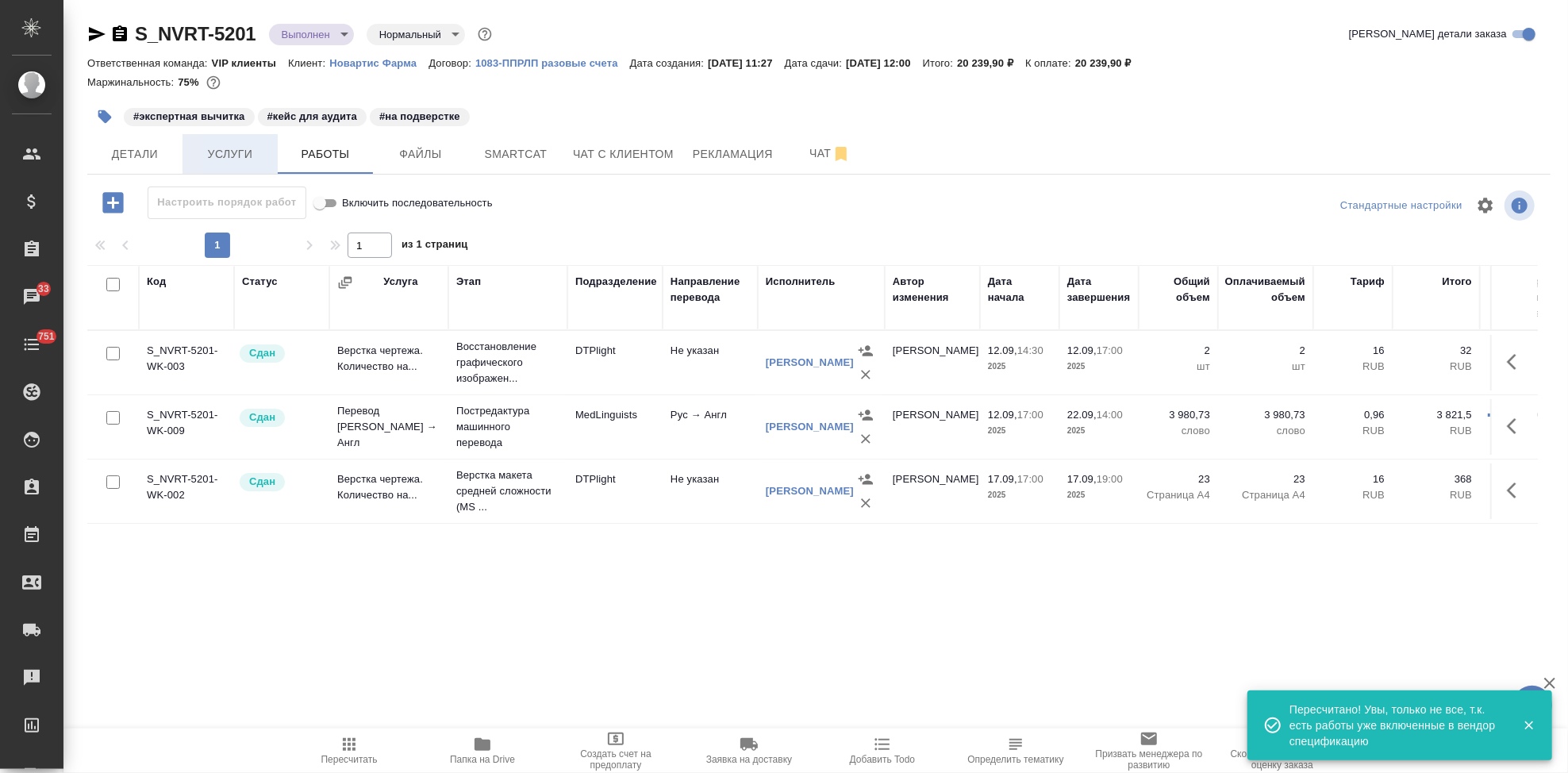
click at [231, 149] on span "Услуги" at bounding box center [230, 154] width 77 height 19
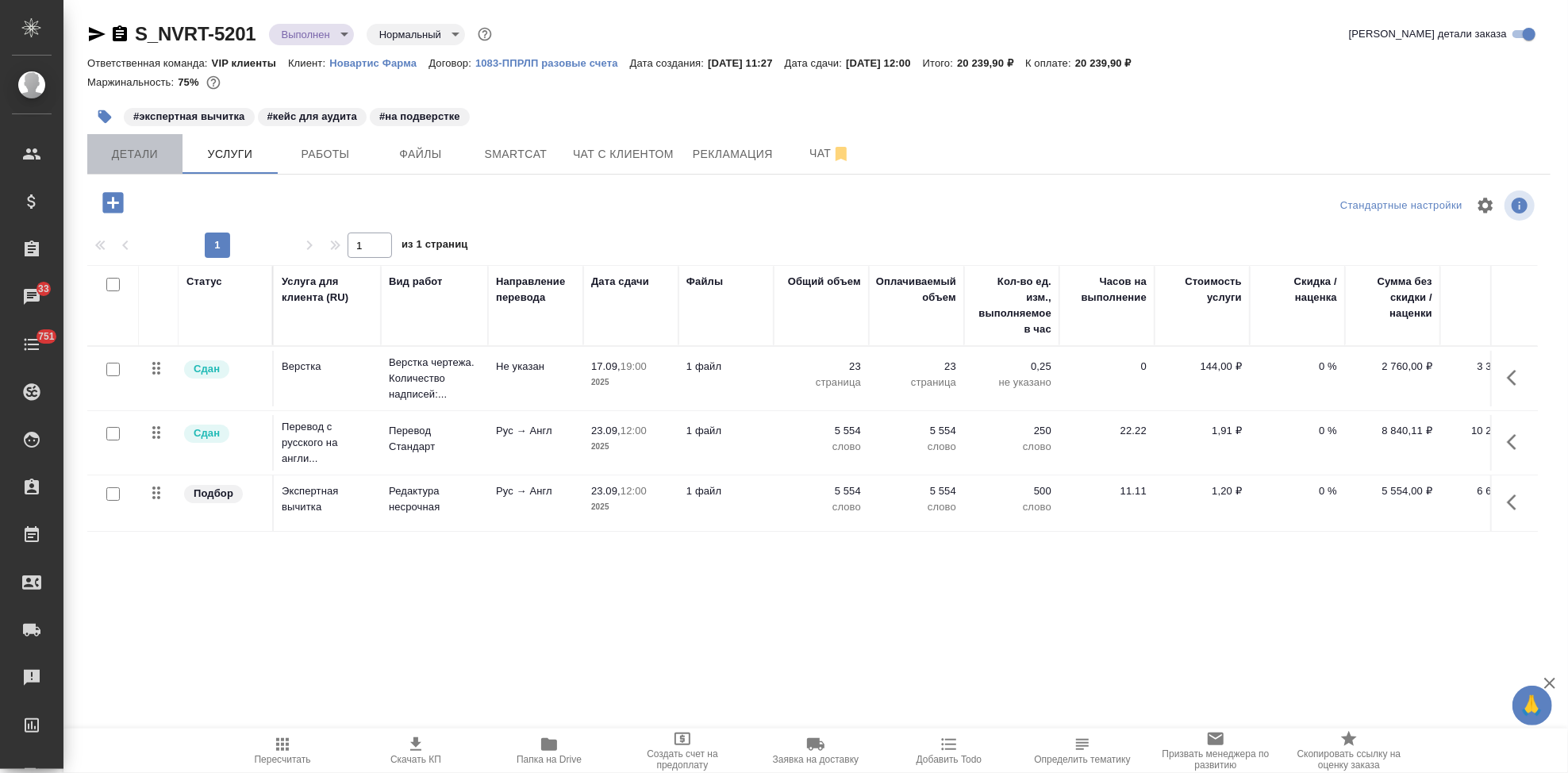
click at [144, 157] on span "Детали" at bounding box center [135, 154] width 77 height 19
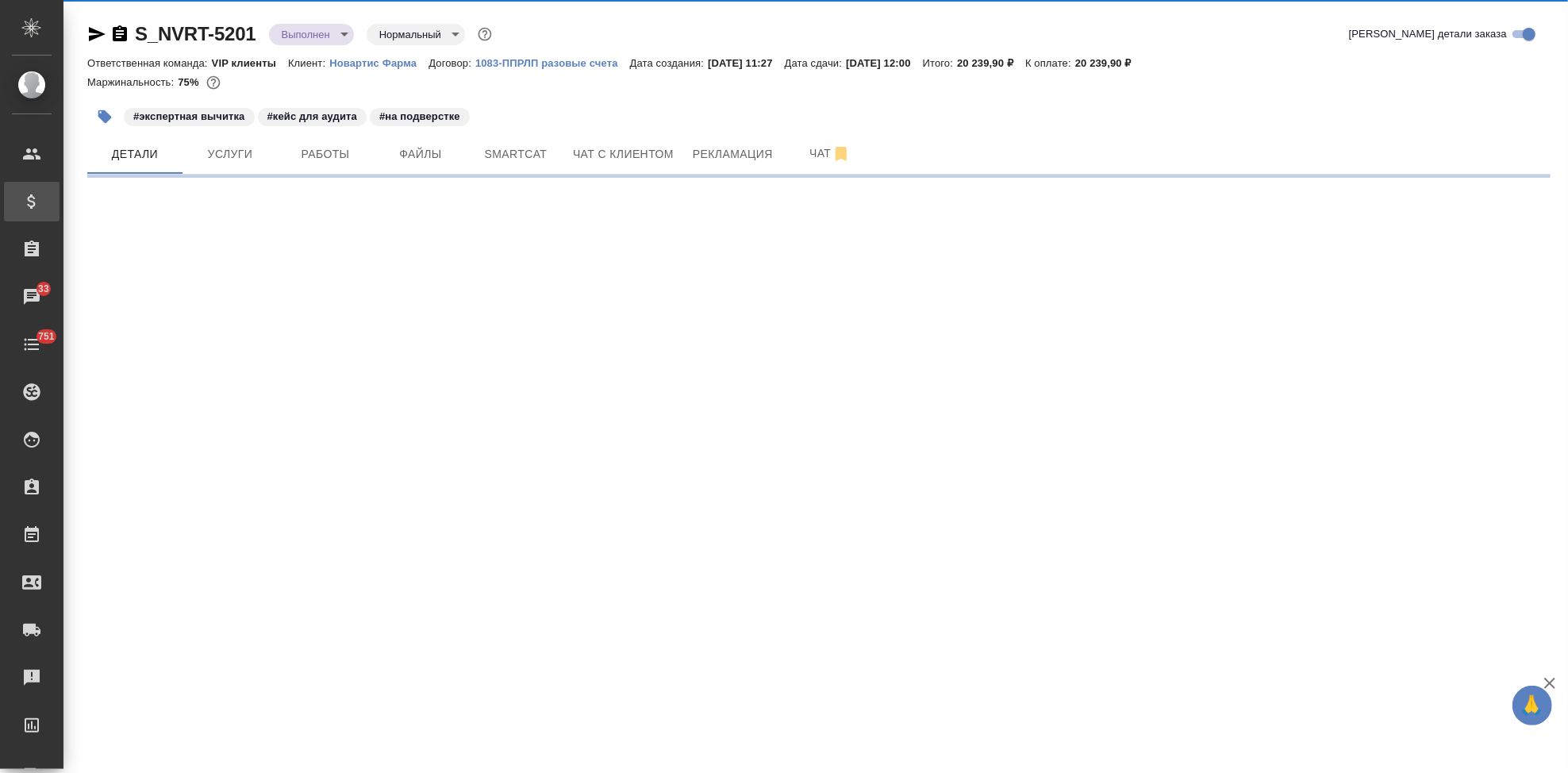
select select "RU"
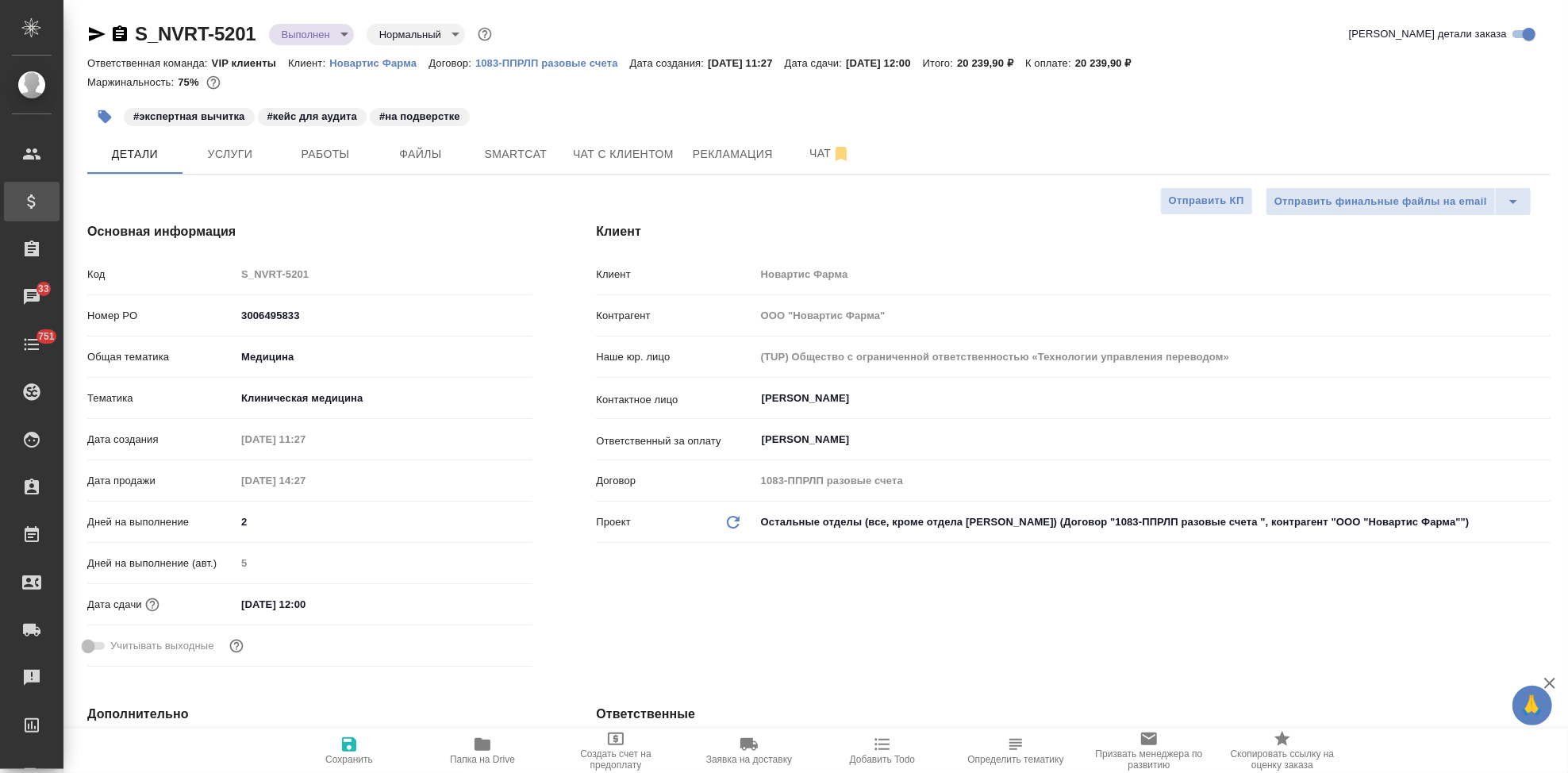
type textarea "x"
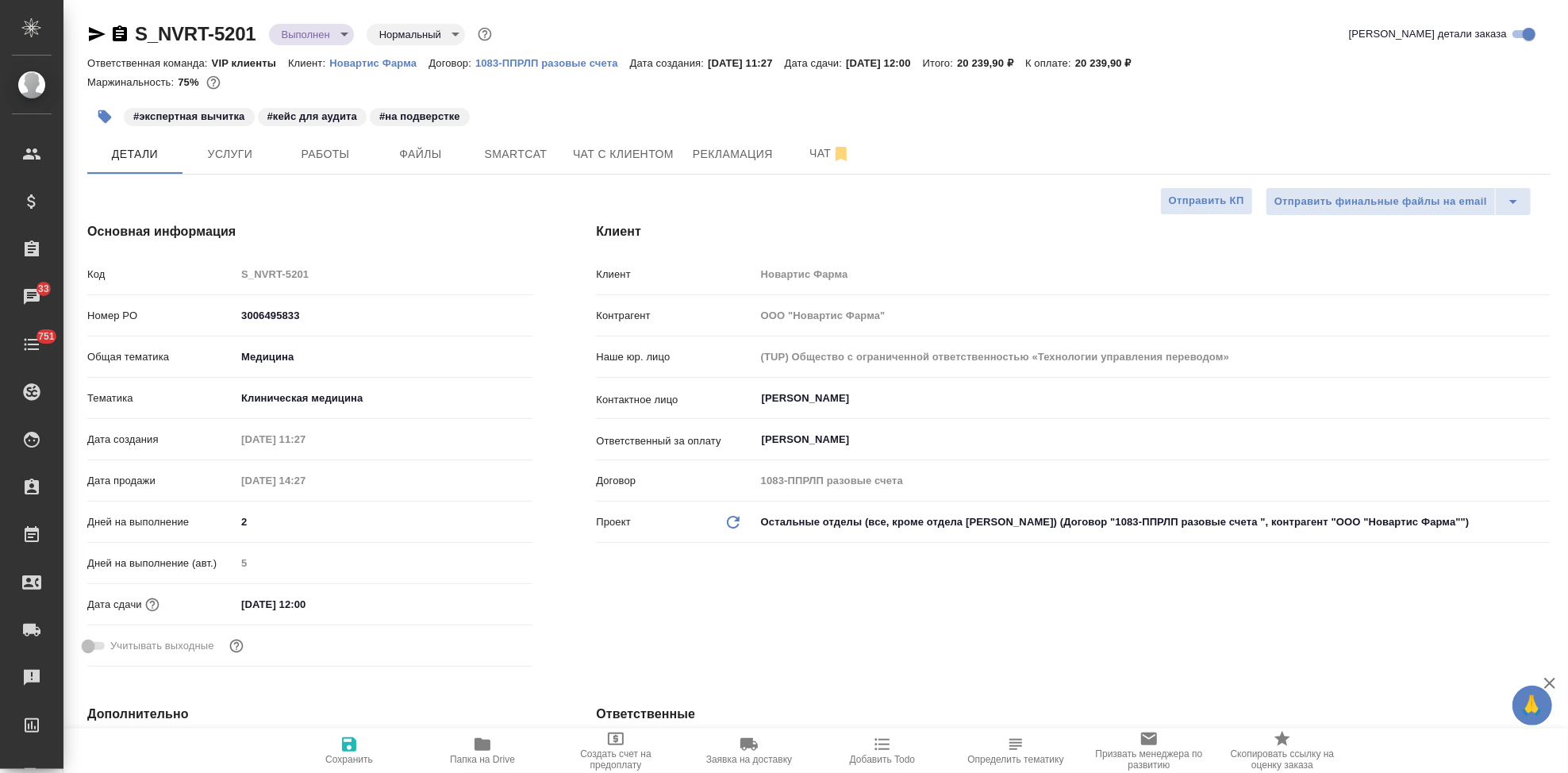
type textarea "x"
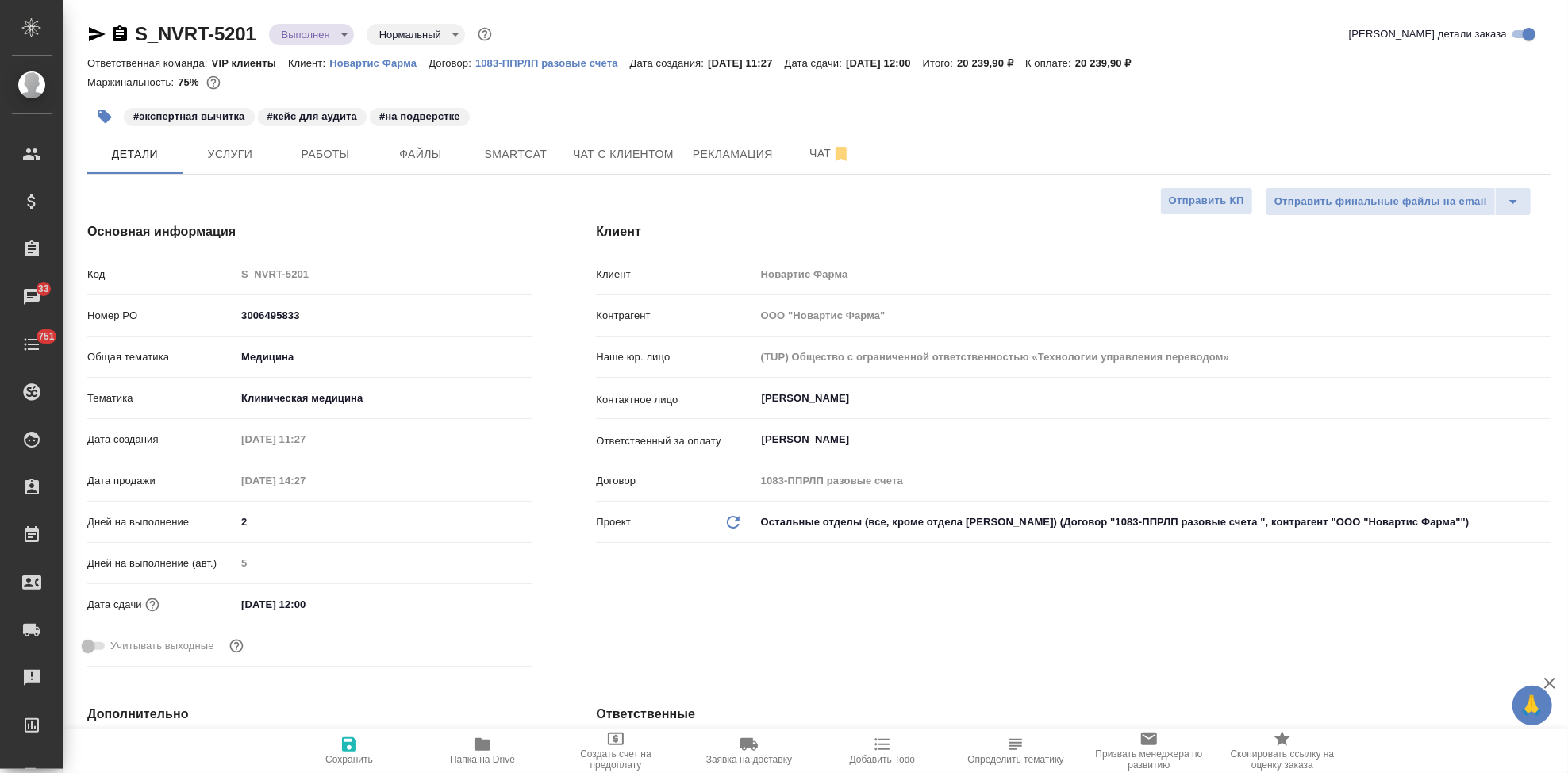
type textarea "x"
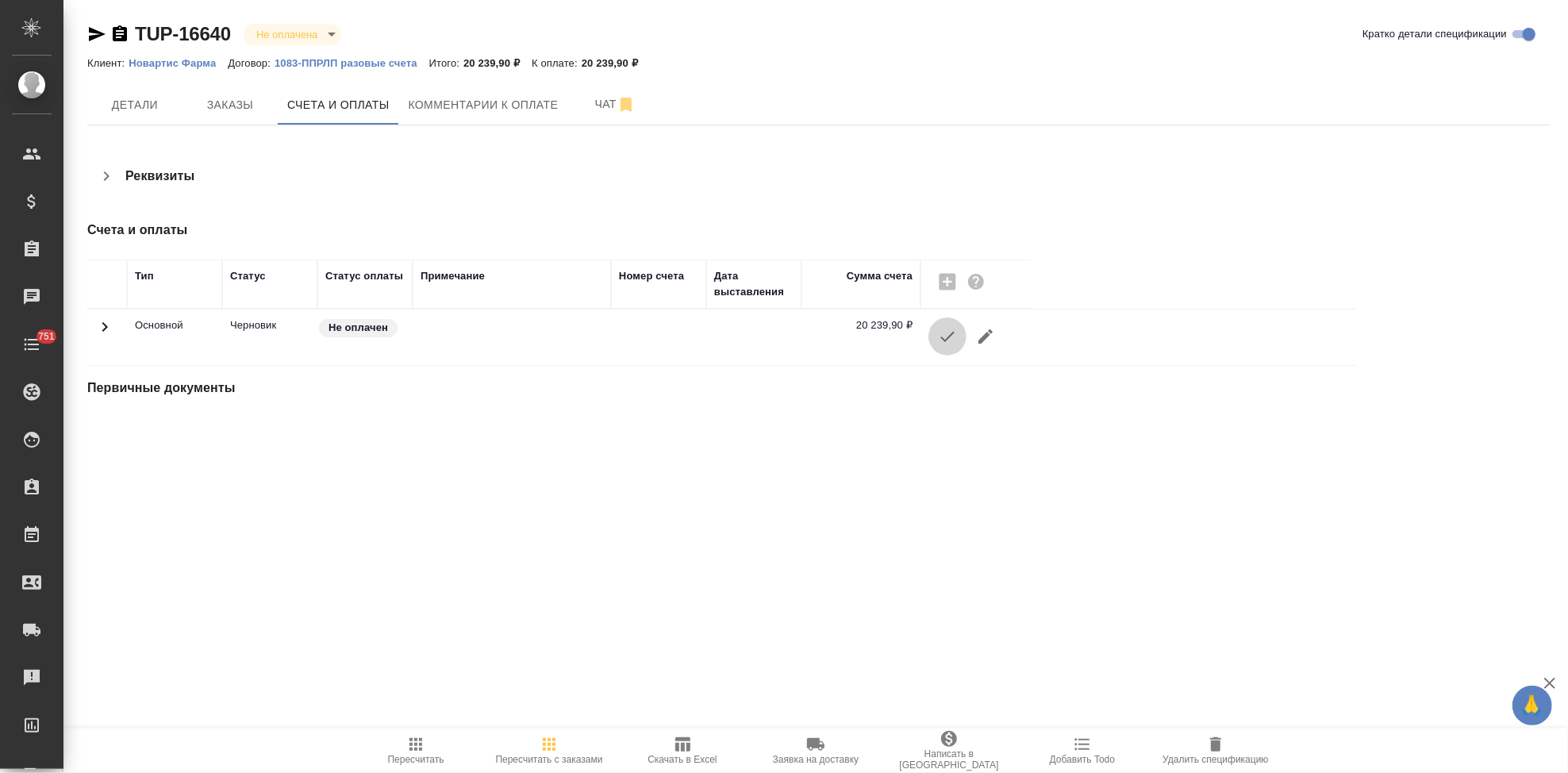
click at [956, 331] on icon "button" at bounding box center [948, 337] width 19 height 19
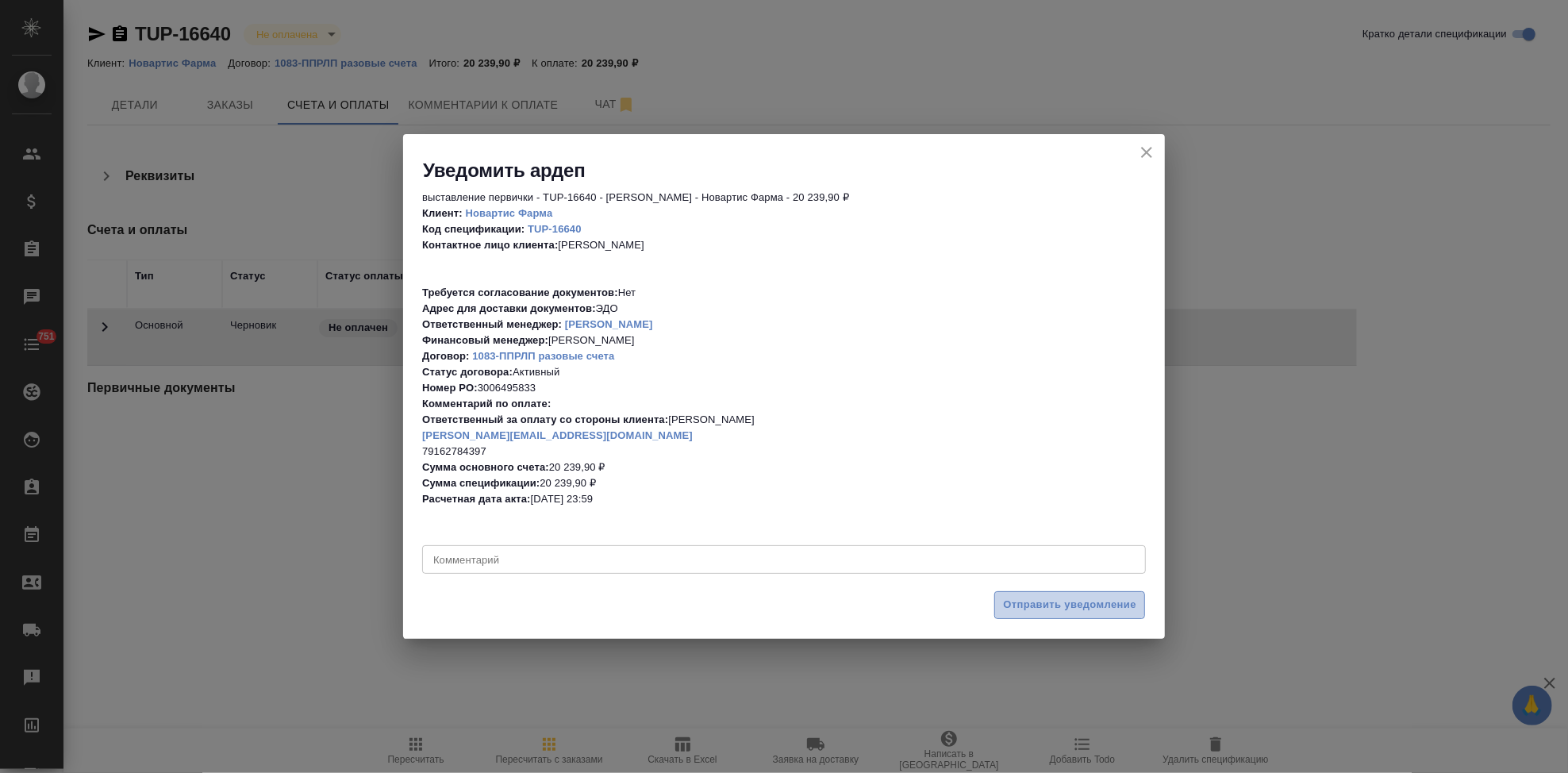
click at [1059, 609] on span "Отправить уведомление" at bounding box center [1069, 604] width 133 height 18
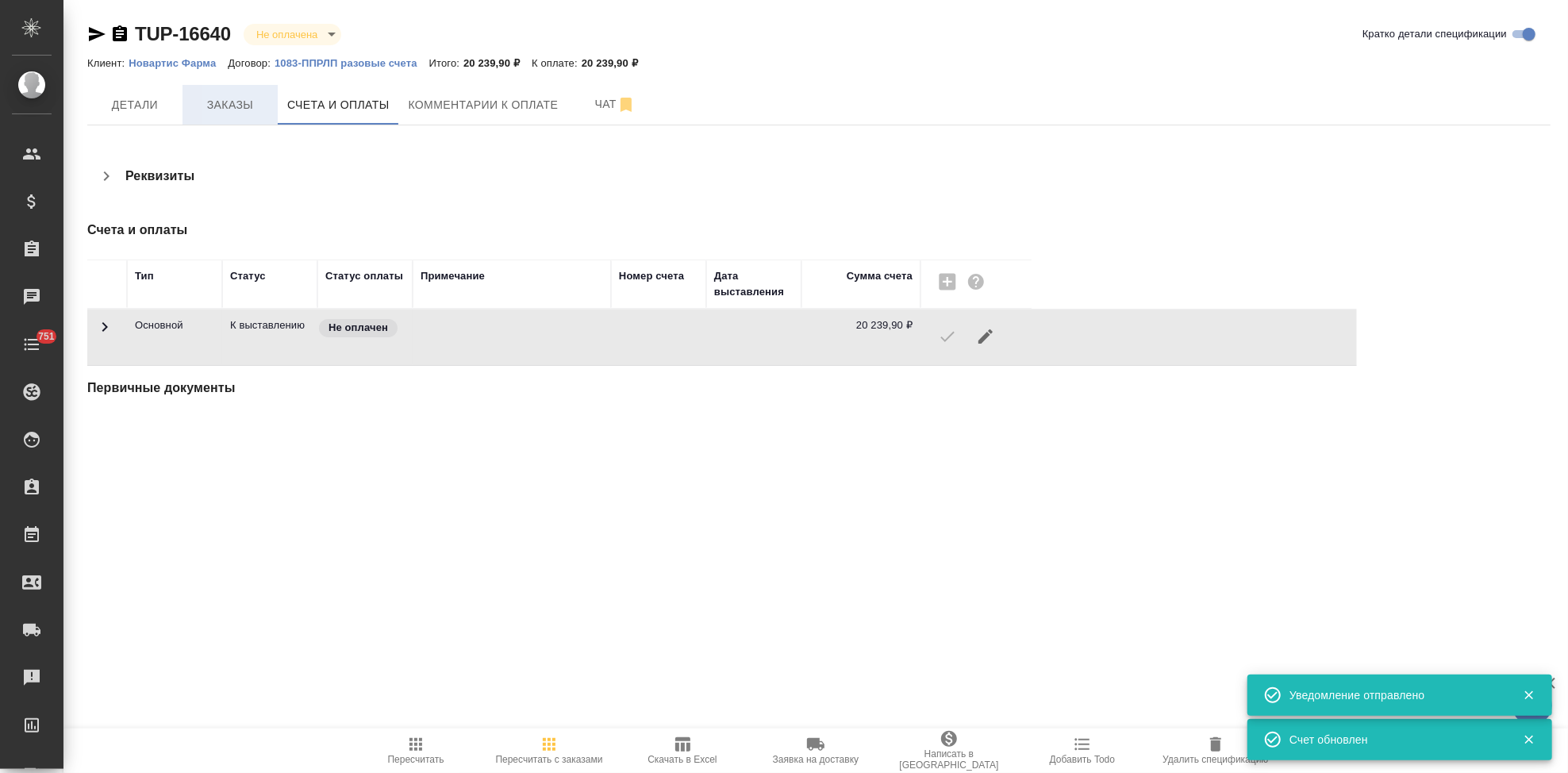
click at [245, 105] on span "Заказы" at bounding box center [230, 105] width 77 height 19
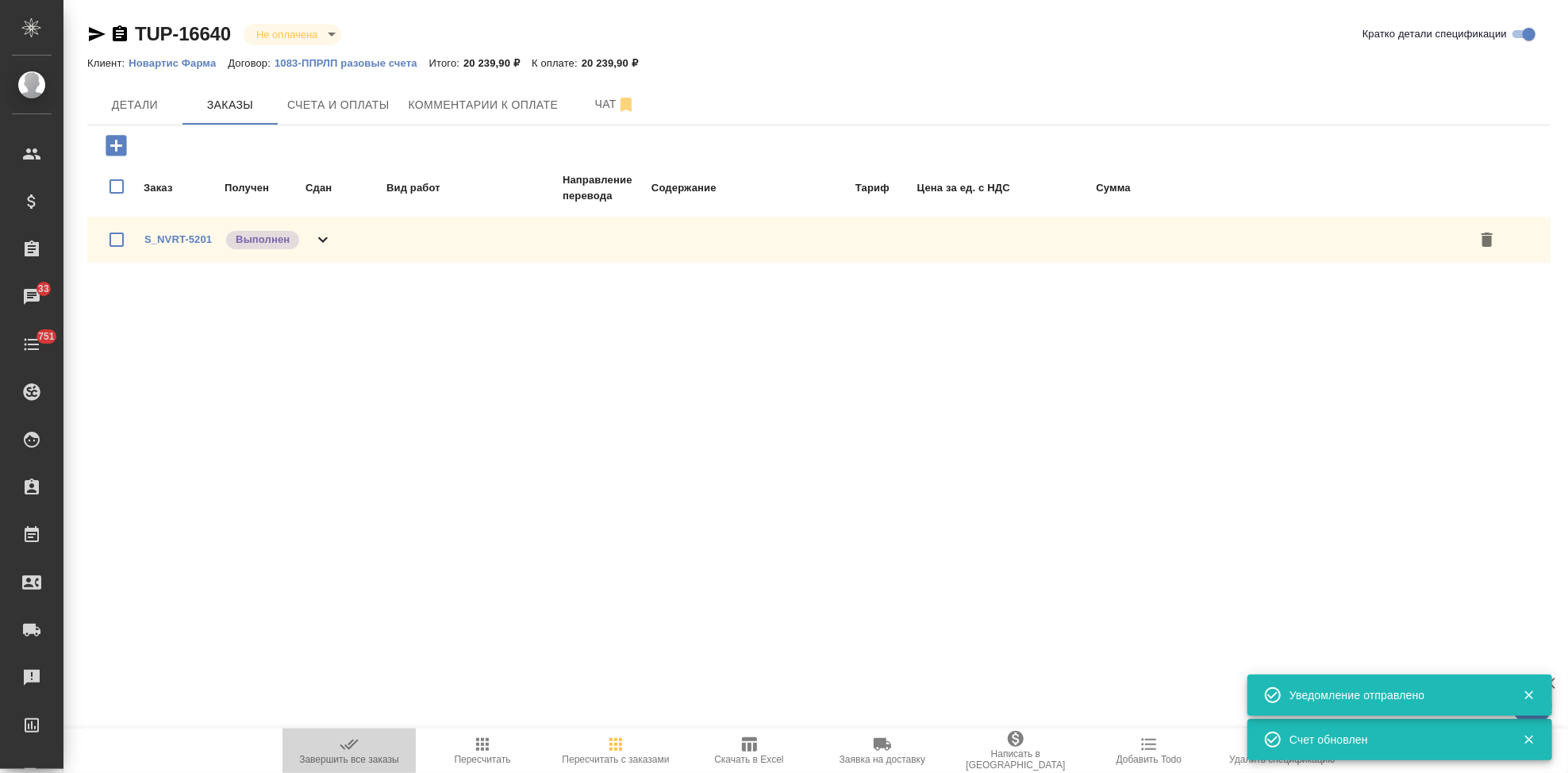
click at [366, 754] on span "Завершить все заказы" at bounding box center [348, 758] width 100 height 11
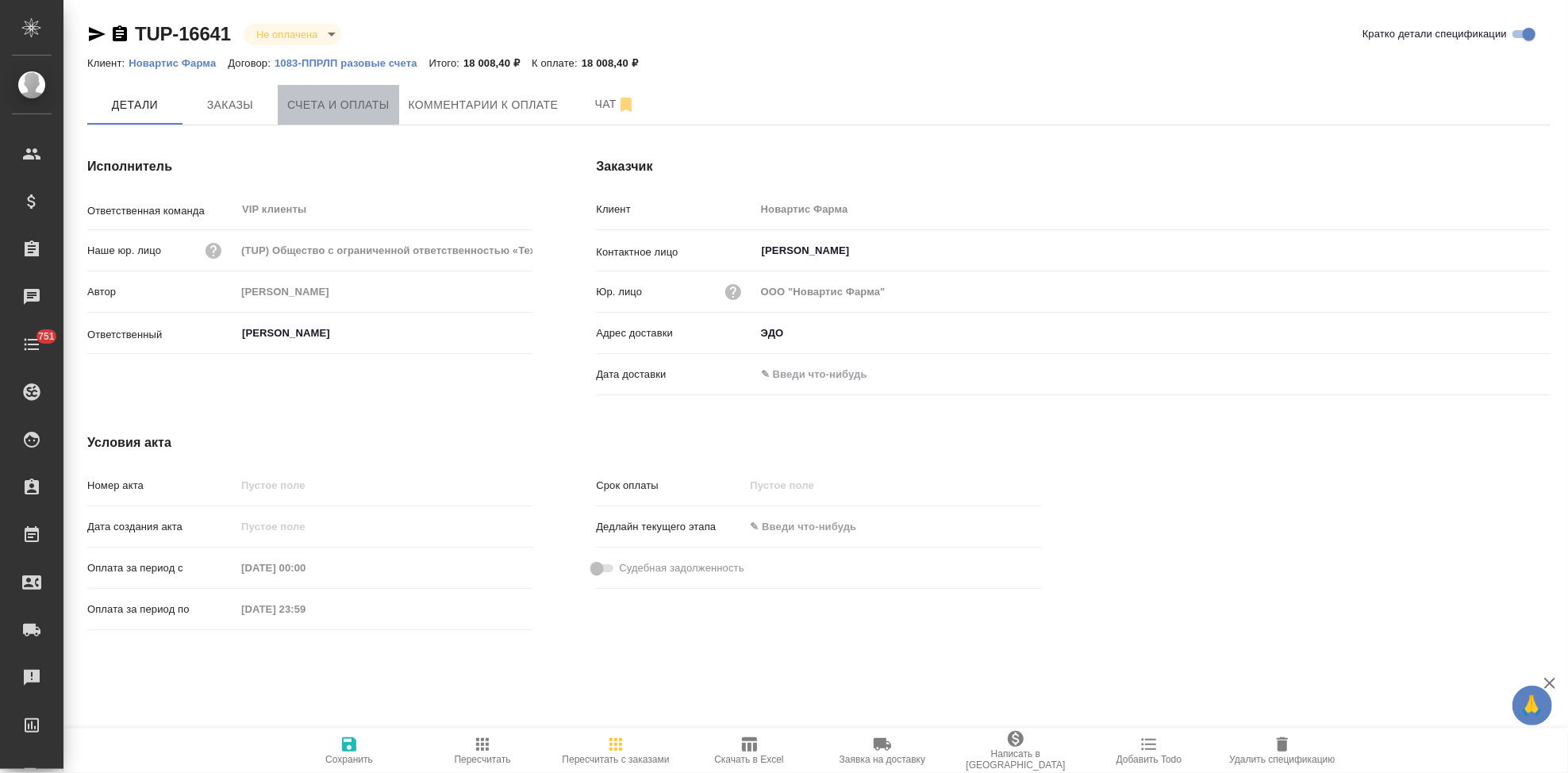
click at [364, 91] on button "Счета и оплаты" at bounding box center [338, 105] width 121 height 40
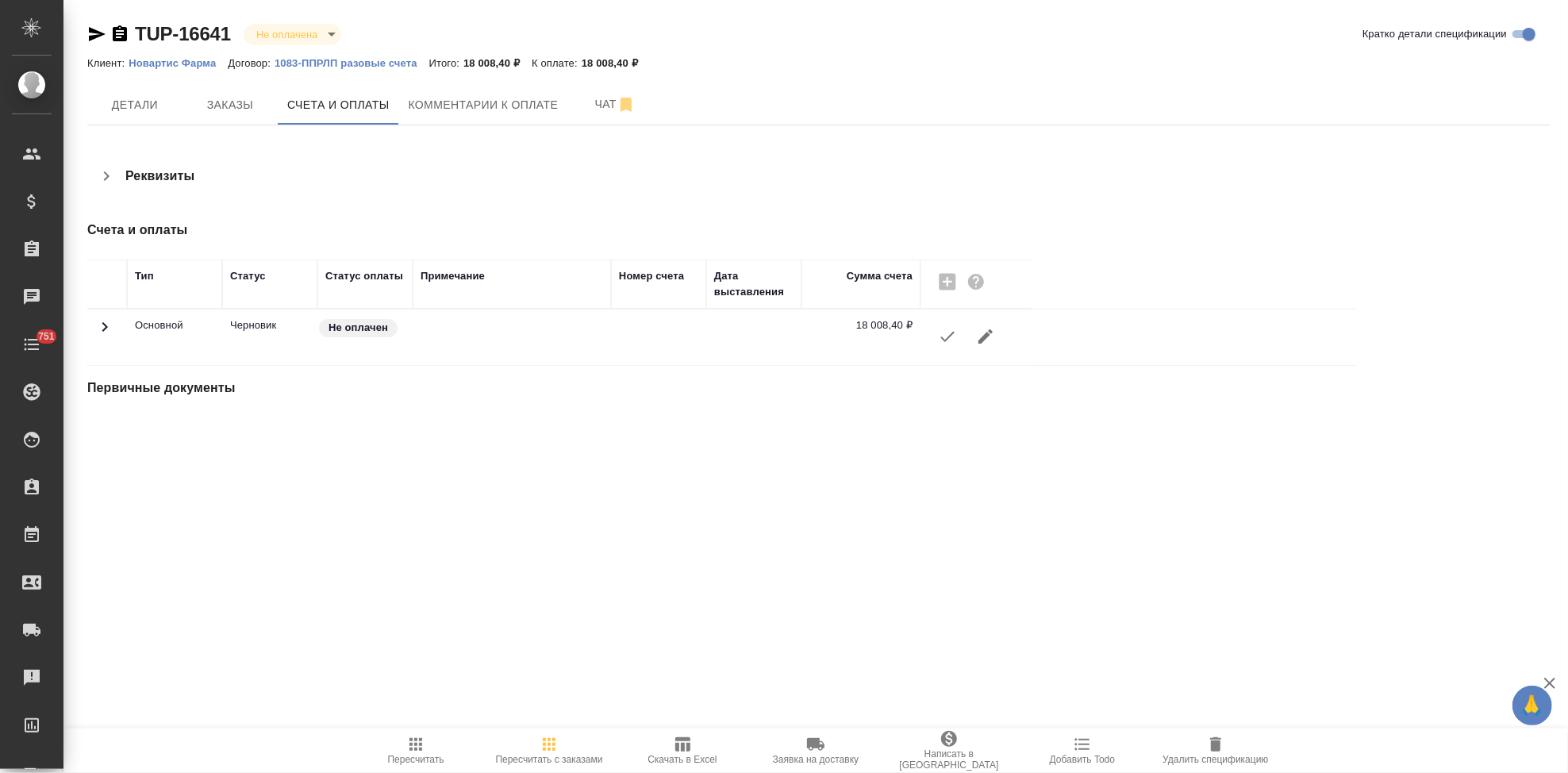
click at [938, 337] on icon "button" at bounding box center [948, 337] width 19 height 19
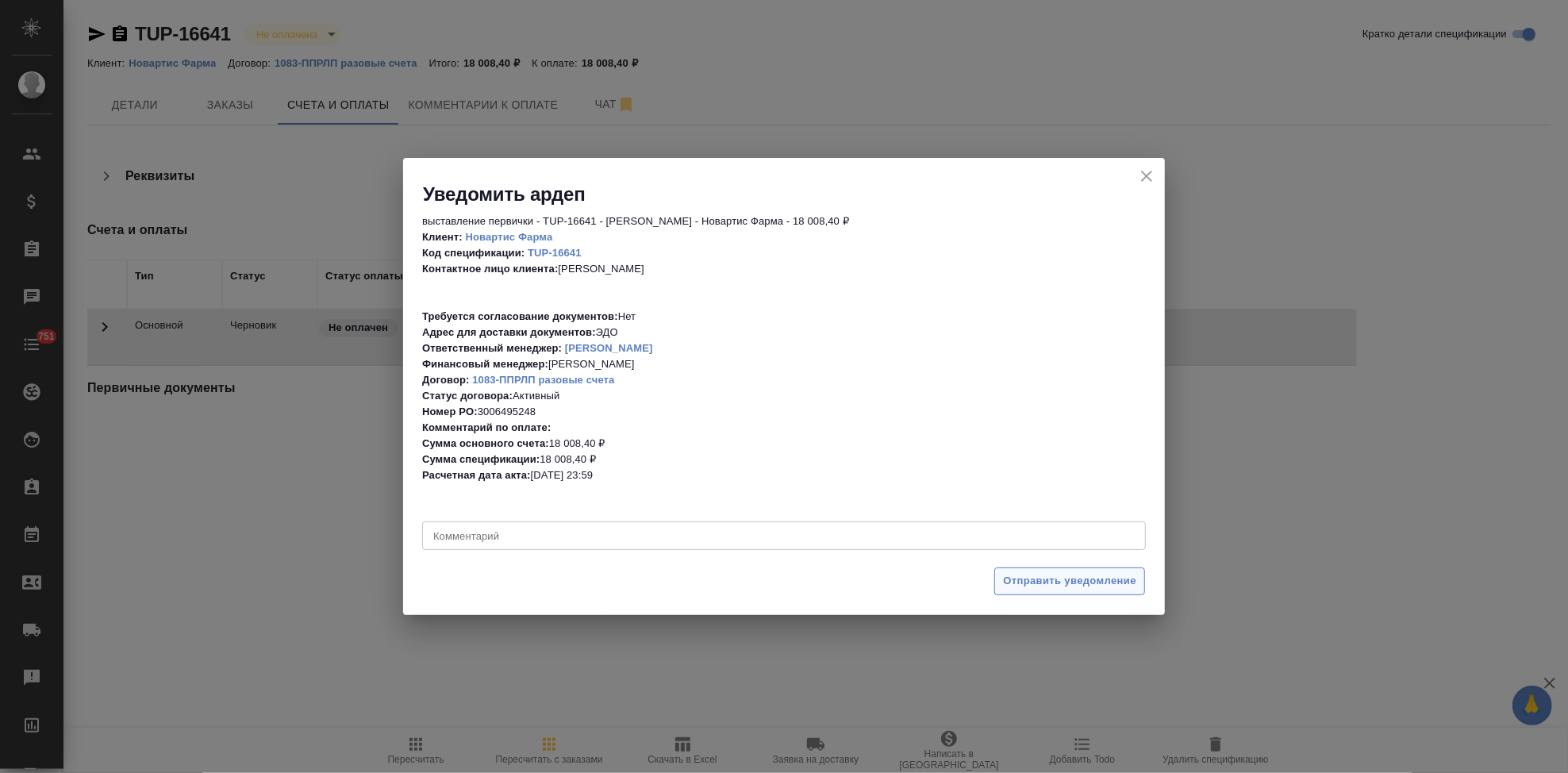
click at [1037, 581] on span "Отправить уведомление" at bounding box center [1069, 581] width 133 height 18
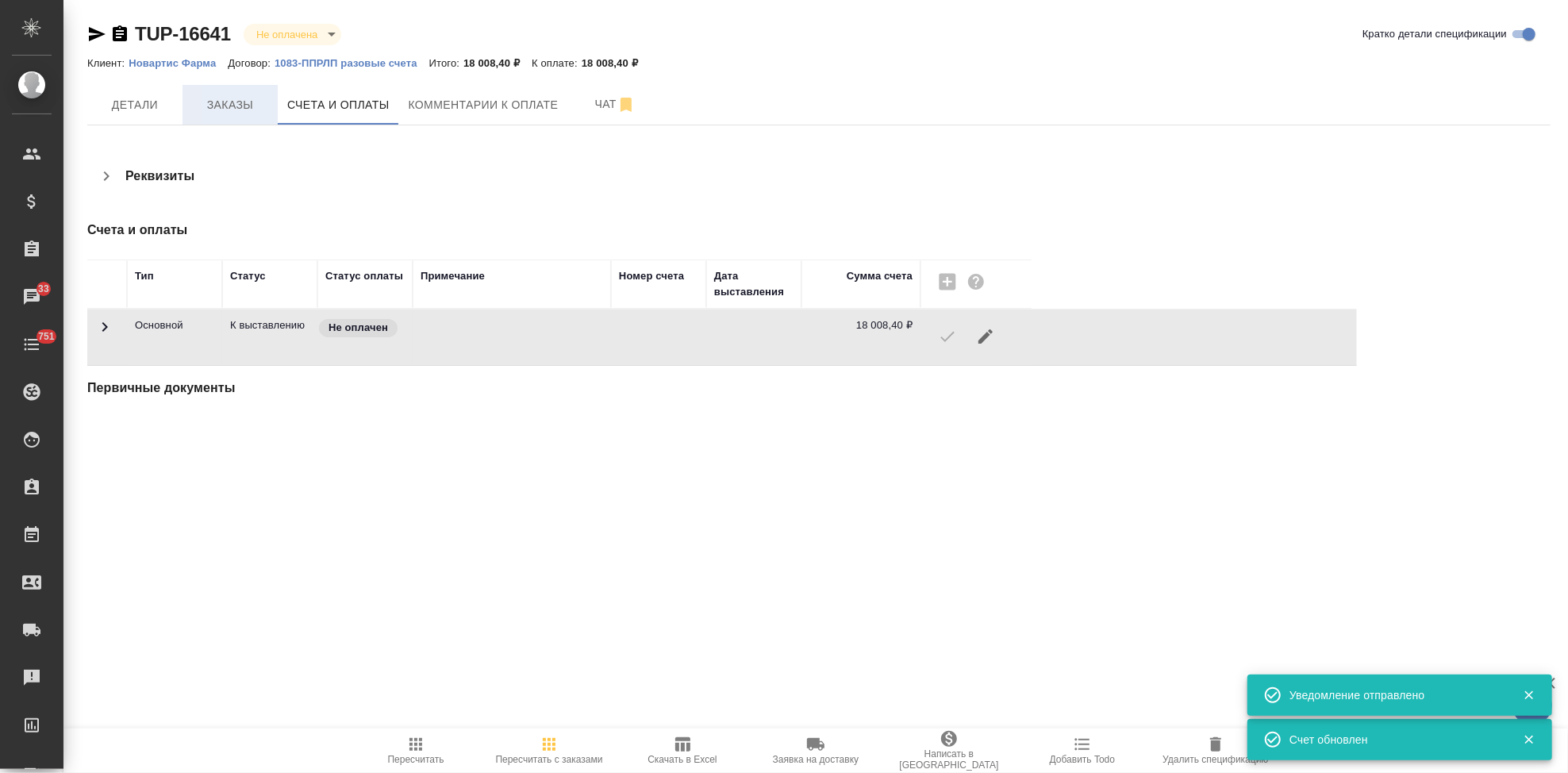
click at [230, 107] on span "Заказы" at bounding box center [230, 105] width 77 height 19
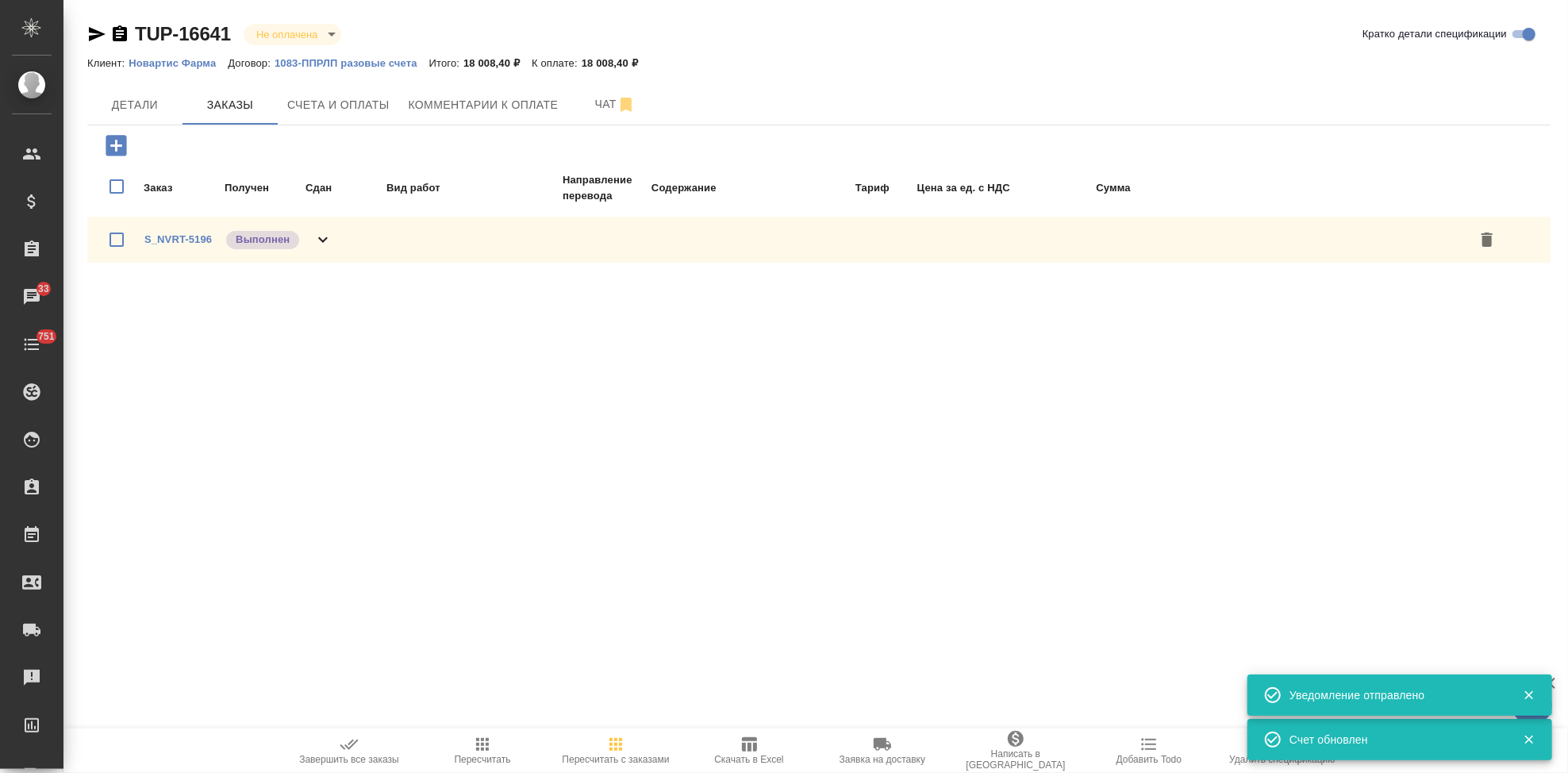
click at [346, 751] on icon "button" at bounding box center [349, 744] width 19 height 19
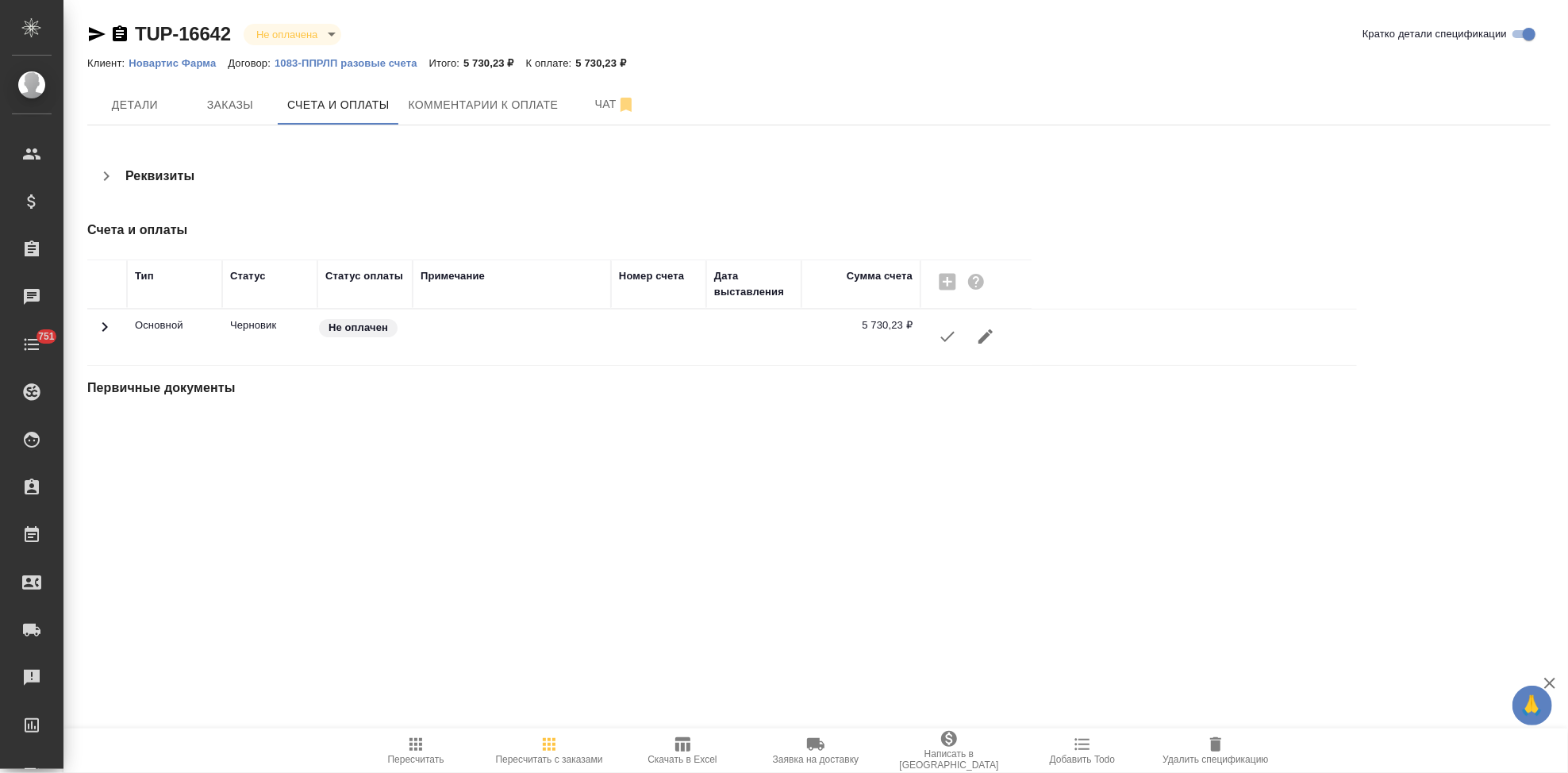
click at [931, 343] on button "button" at bounding box center [947, 336] width 38 height 38
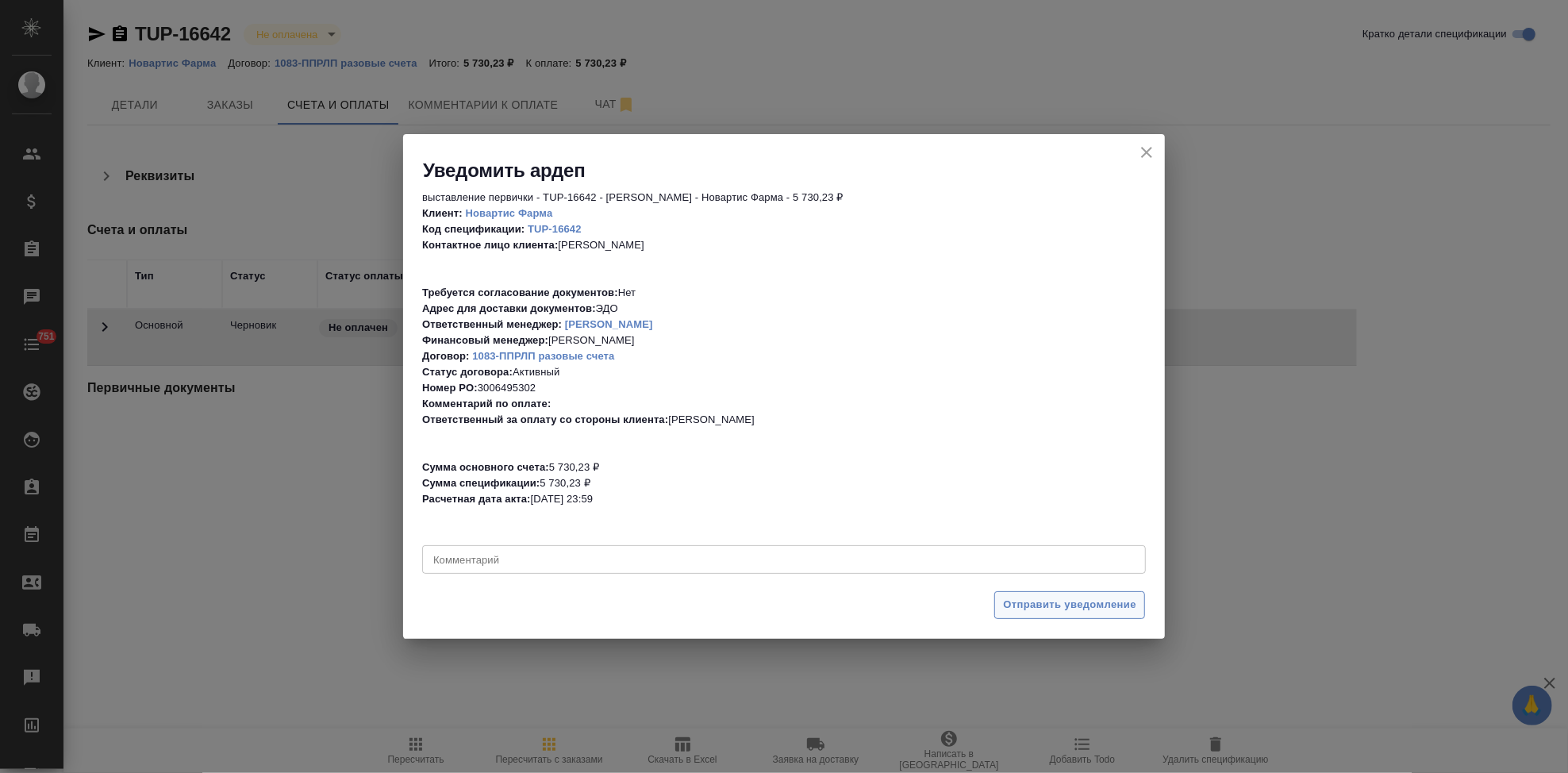
click at [1061, 606] on span "Отправить уведомление" at bounding box center [1069, 604] width 133 height 18
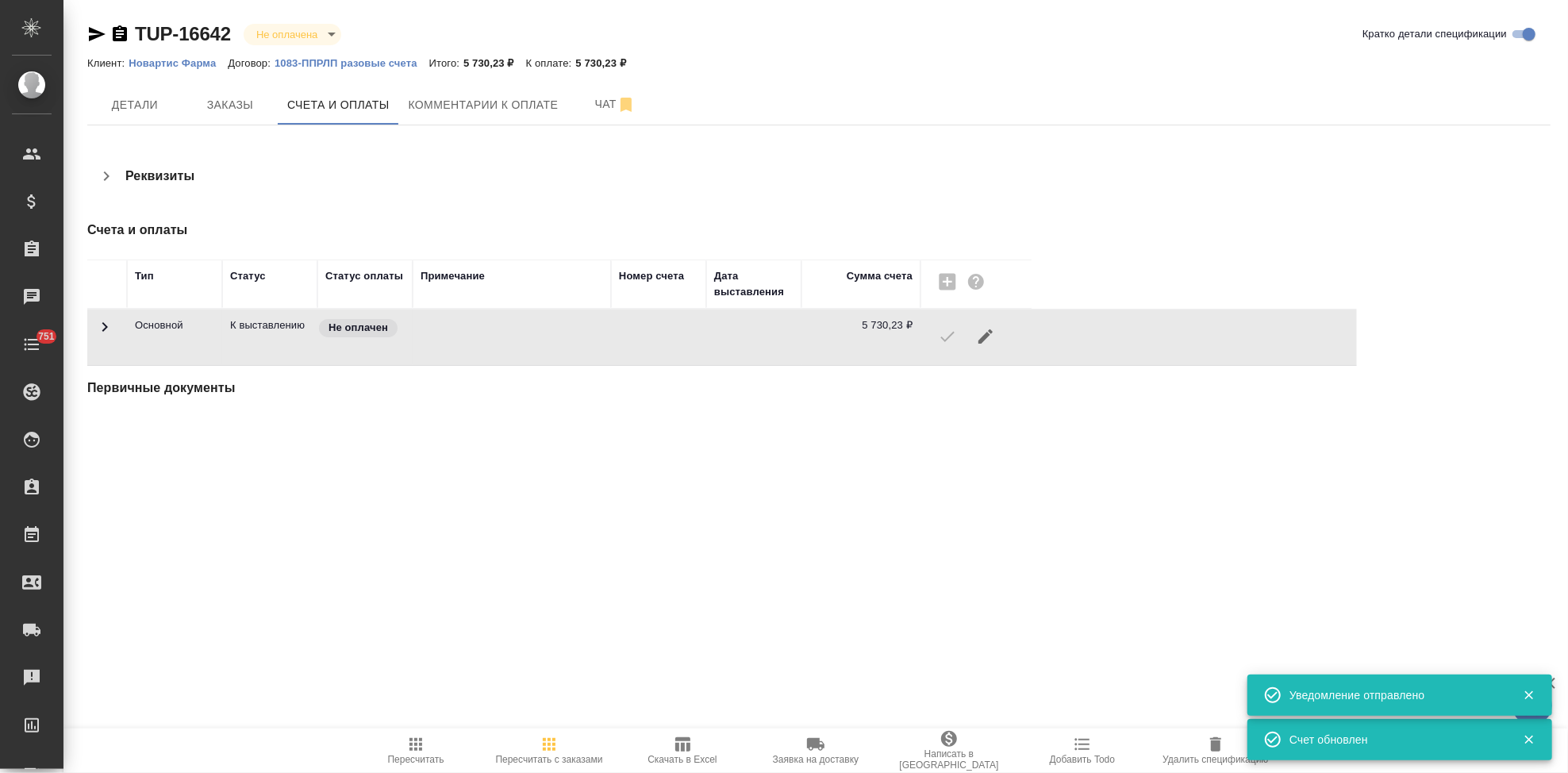
click at [233, 107] on span "Заказы" at bounding box center [230, 105] width 77 height 19
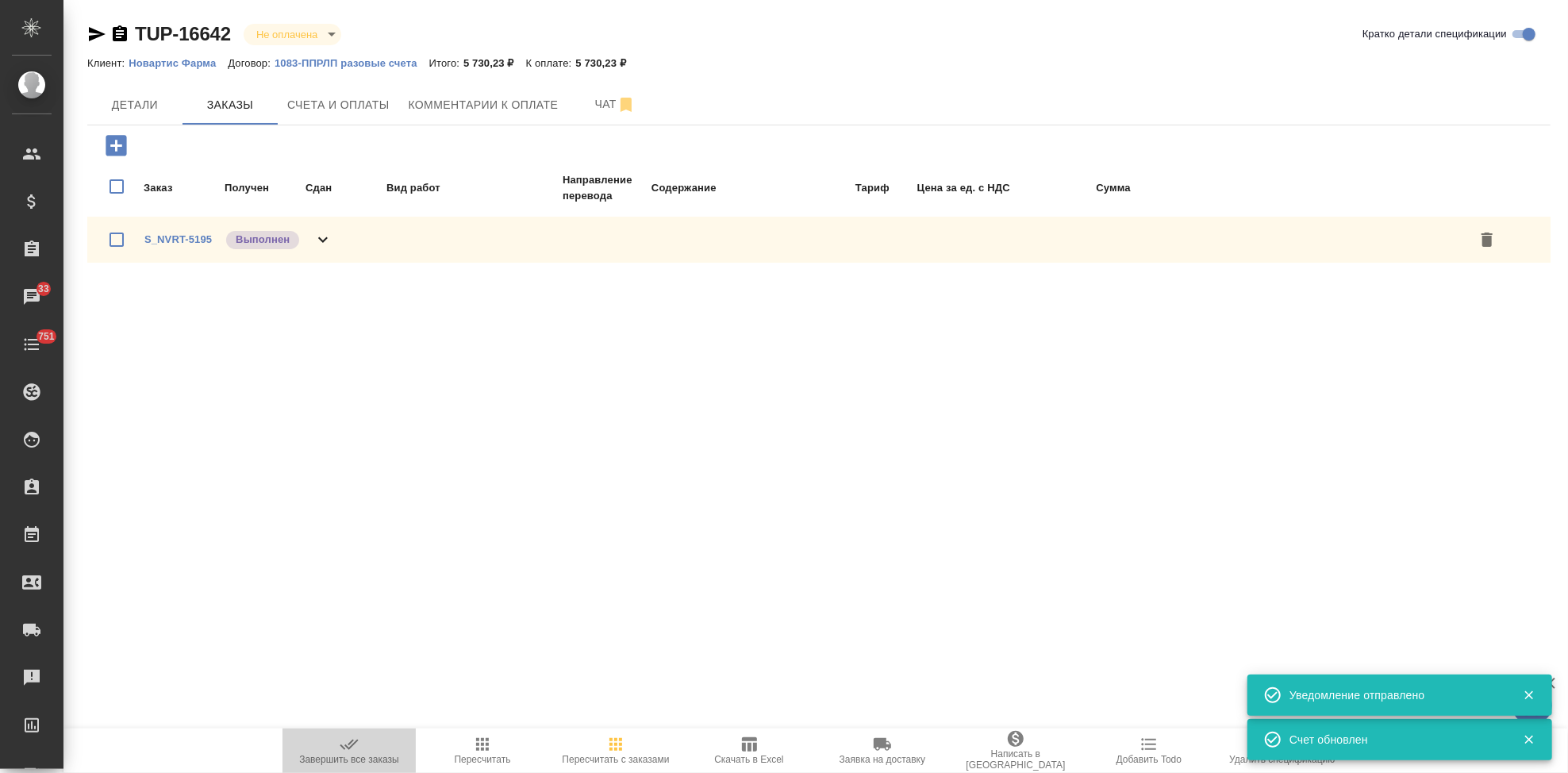
click at [343, 756] on span "Завершить все заказы" at bounding box center [348, 758] width 100 height 11
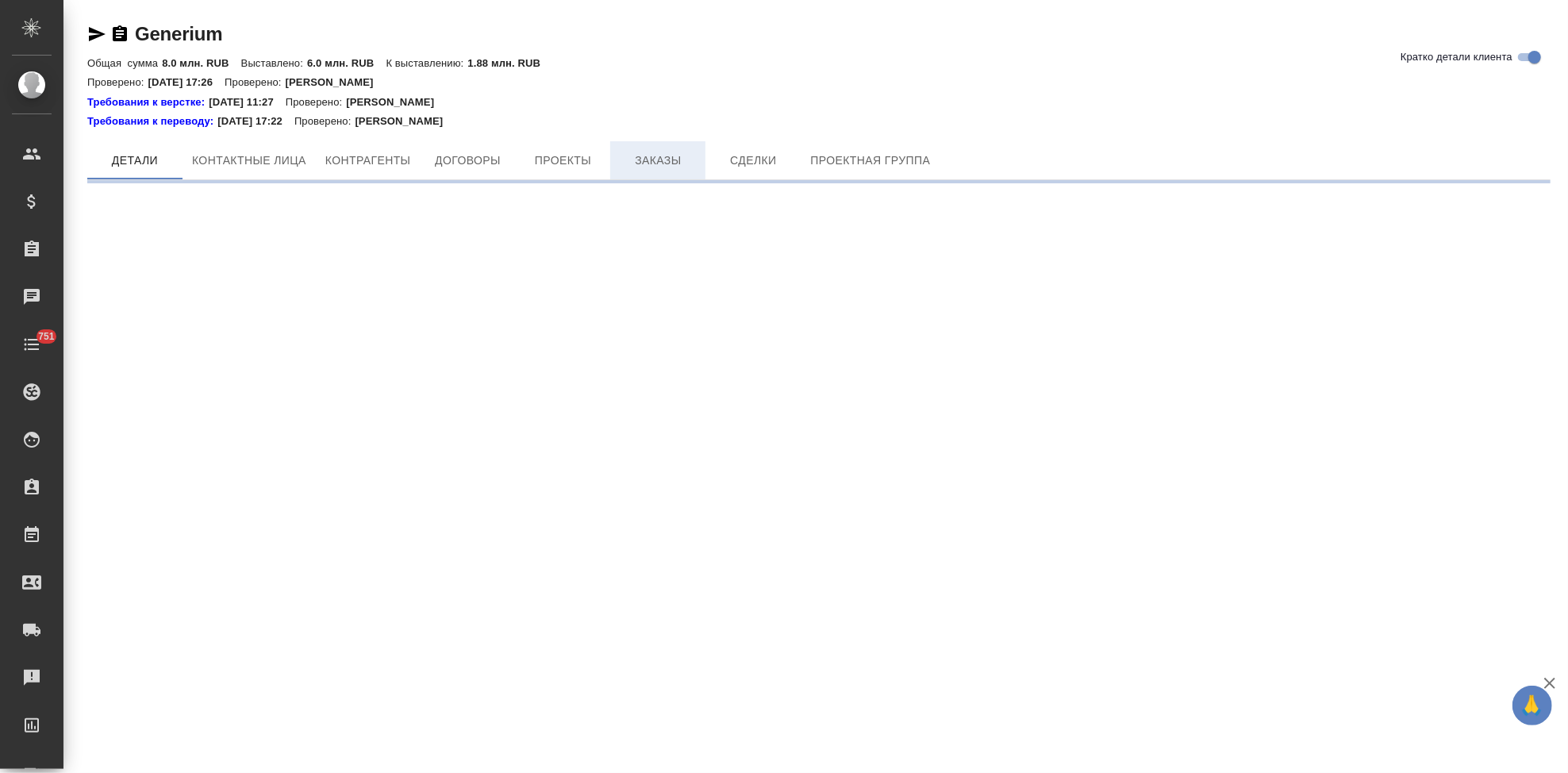
click at [687, 162] on span "Заказы" at bounding box center [658, 160] width 77 height 19
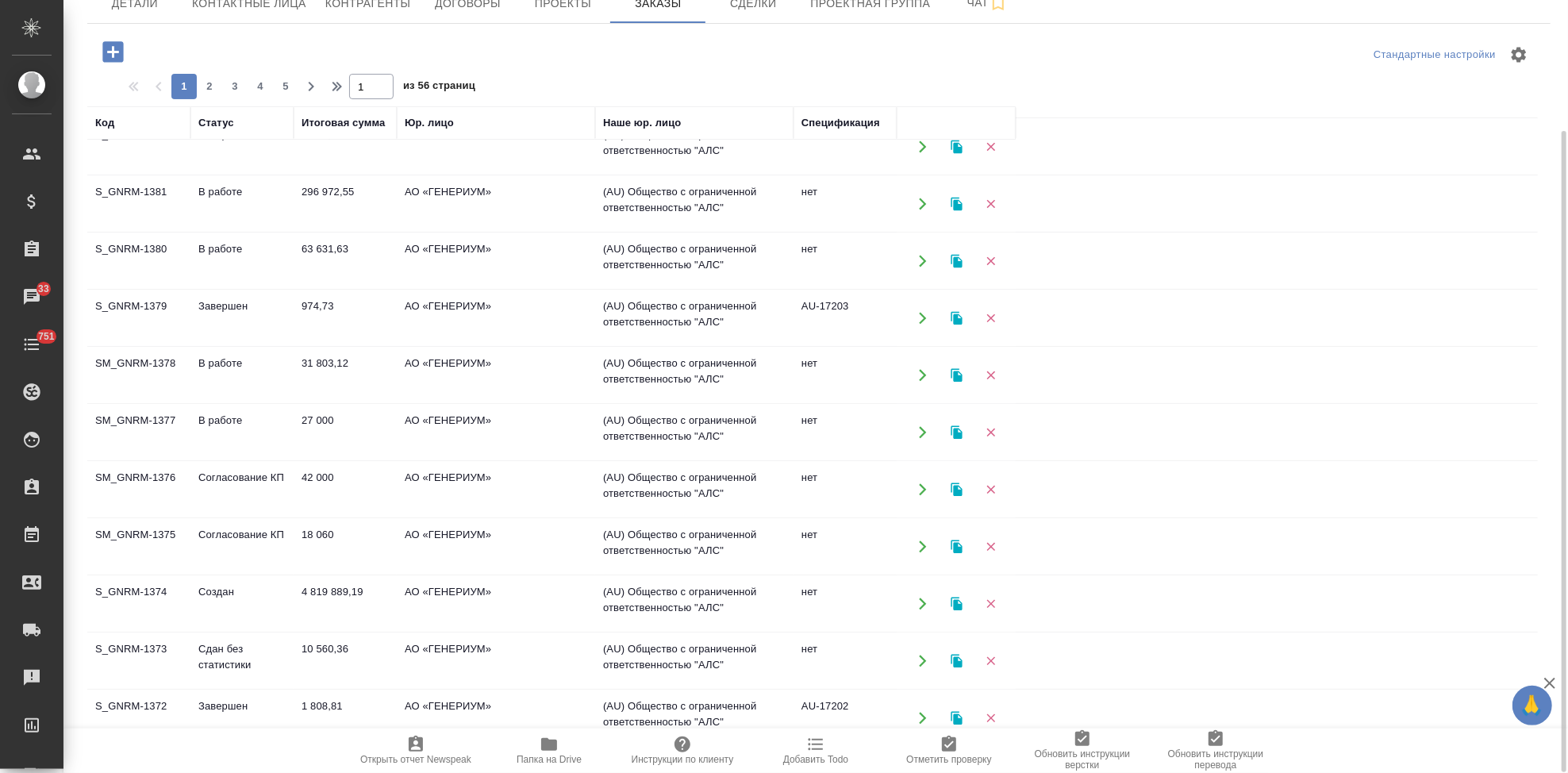
scroll to position [373, 0]
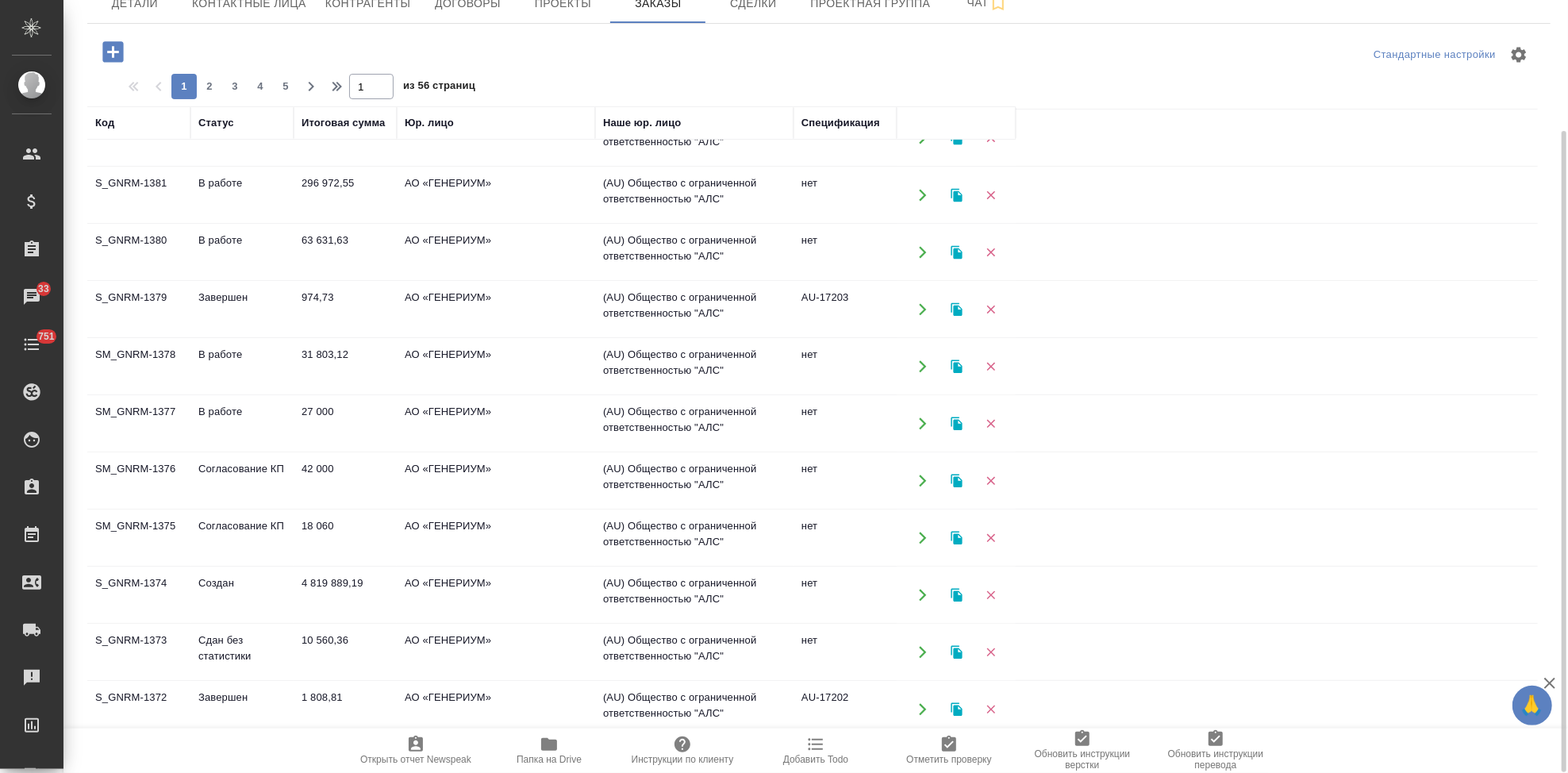
click at [205, 647] on td "Сдан без статистики" at bounding box center [242, 652] width 103 height 55
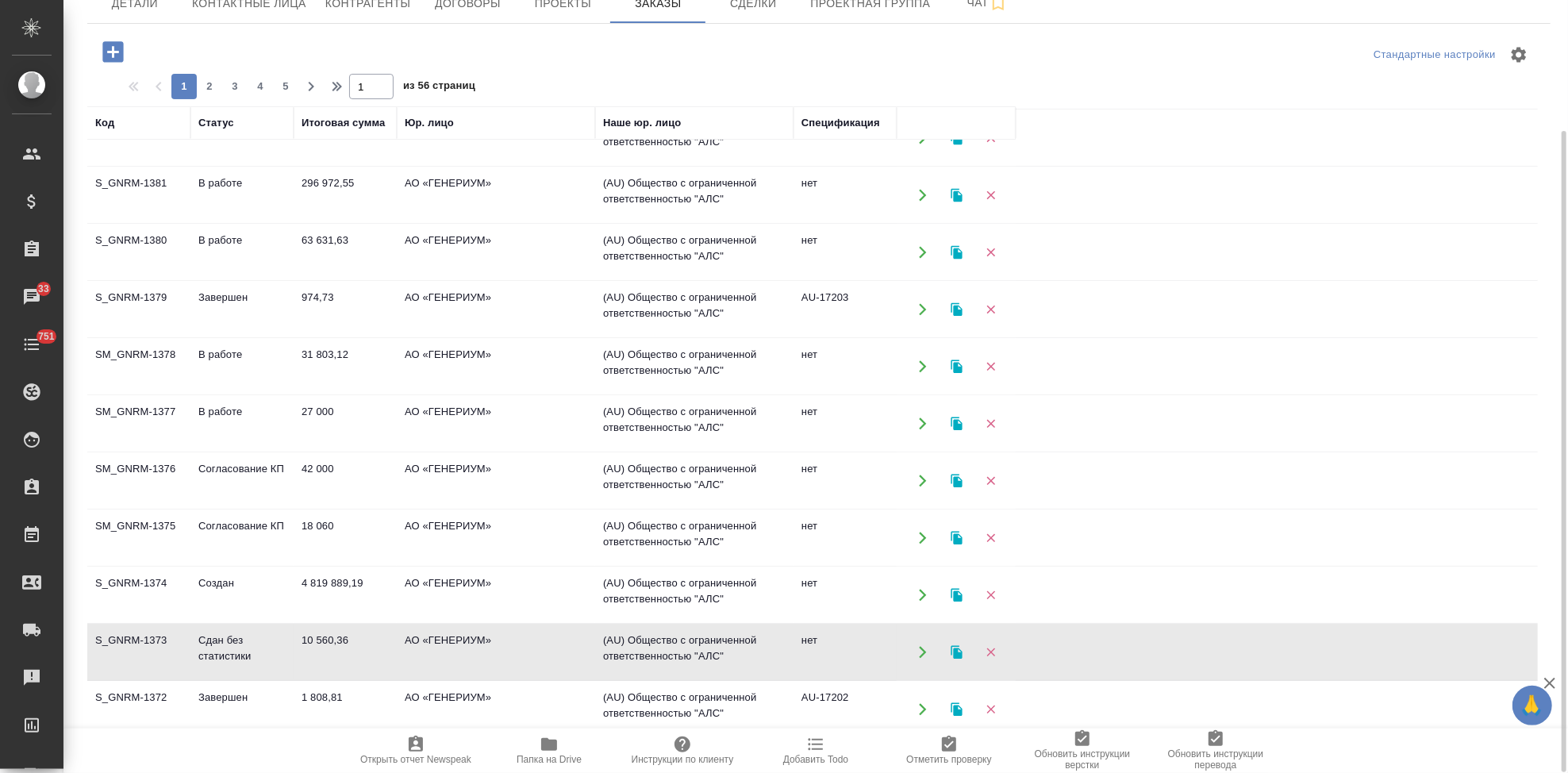
click at [205, 647] on td "Сдан без статистики" at bounding box center [242, 652] width 103 height 55
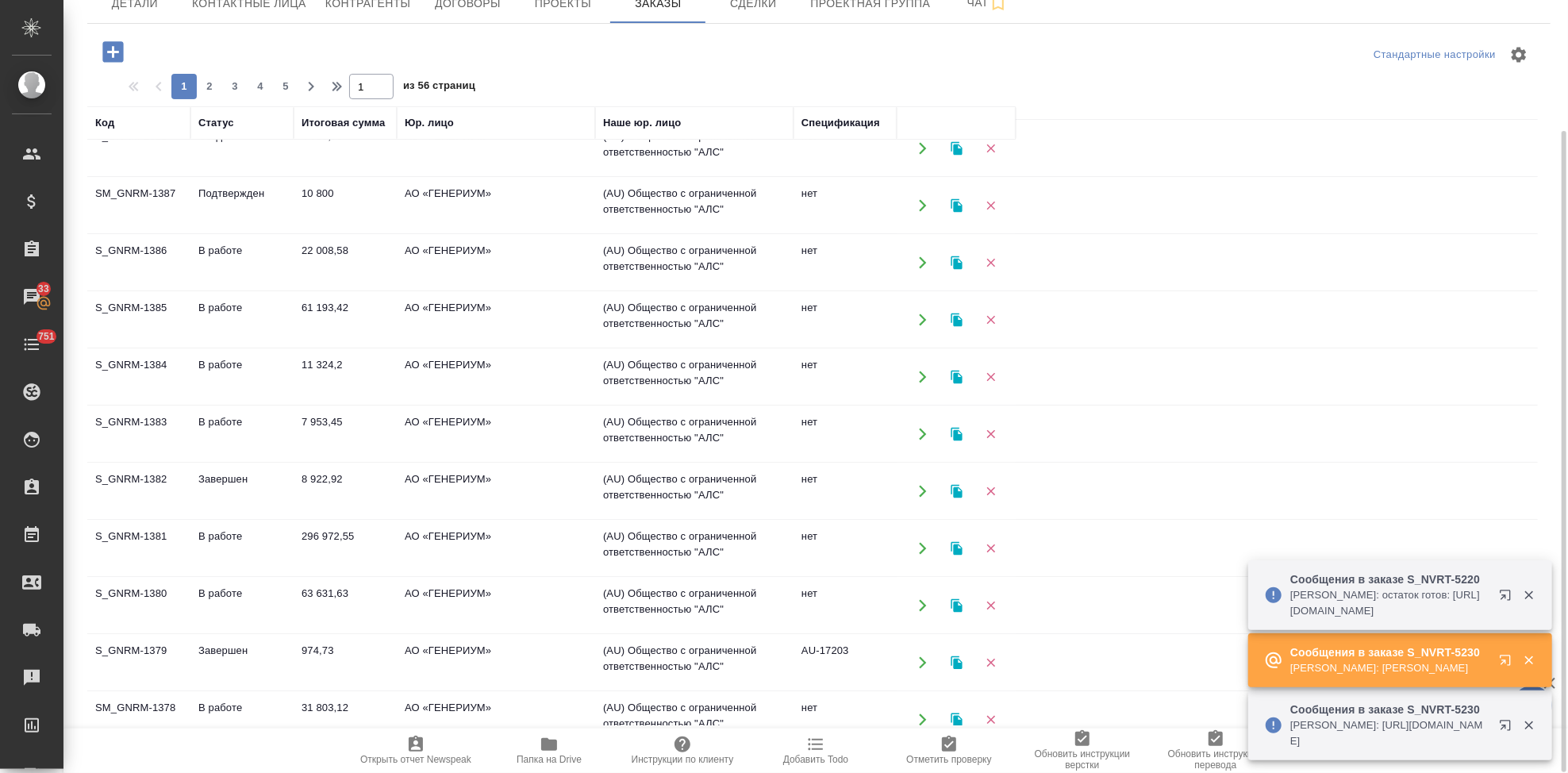
scroll to position [0, 0]
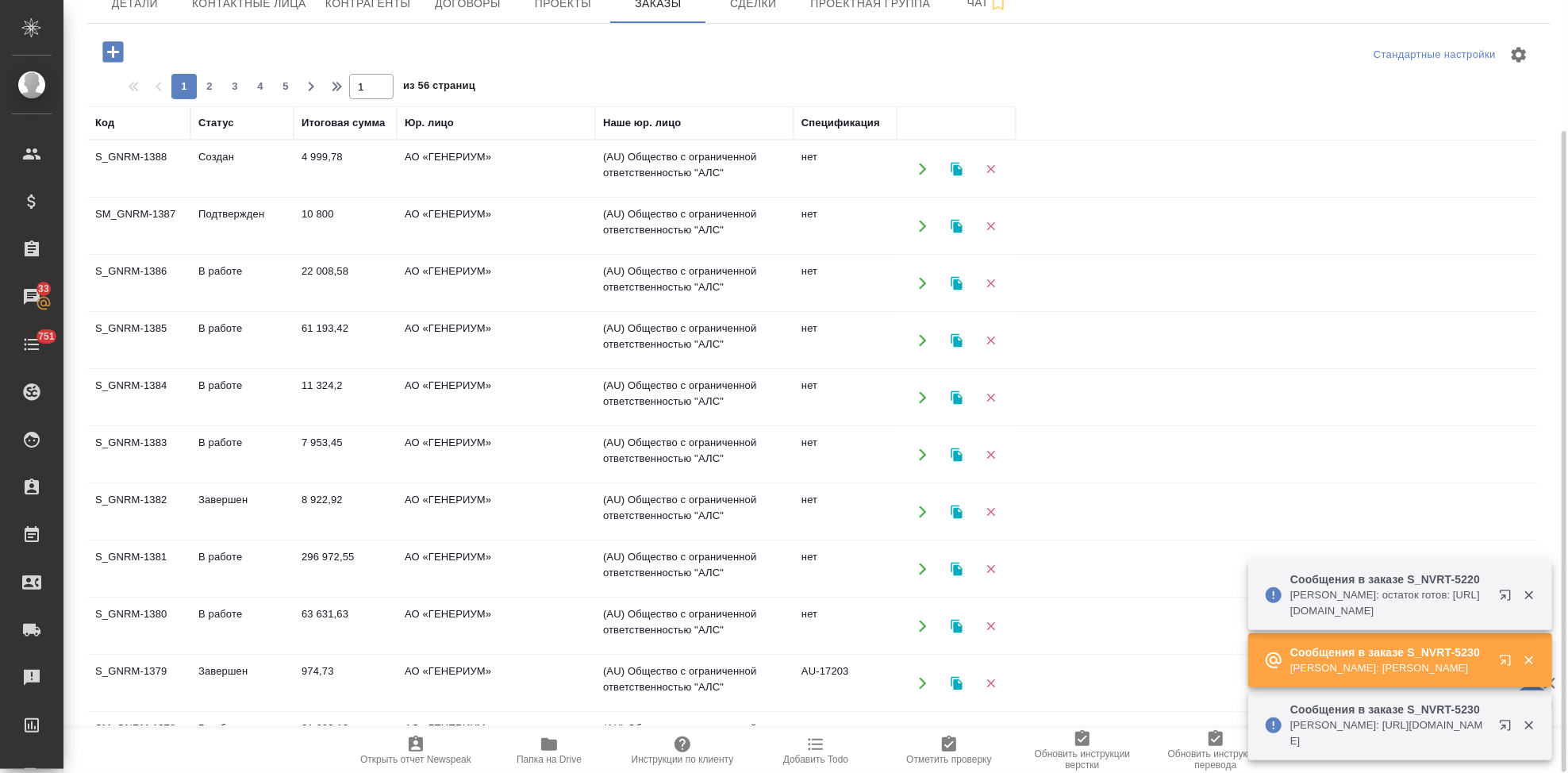
click at [231, 159] on td "Создан" at bounding box center [242, 169] width 103 height 55
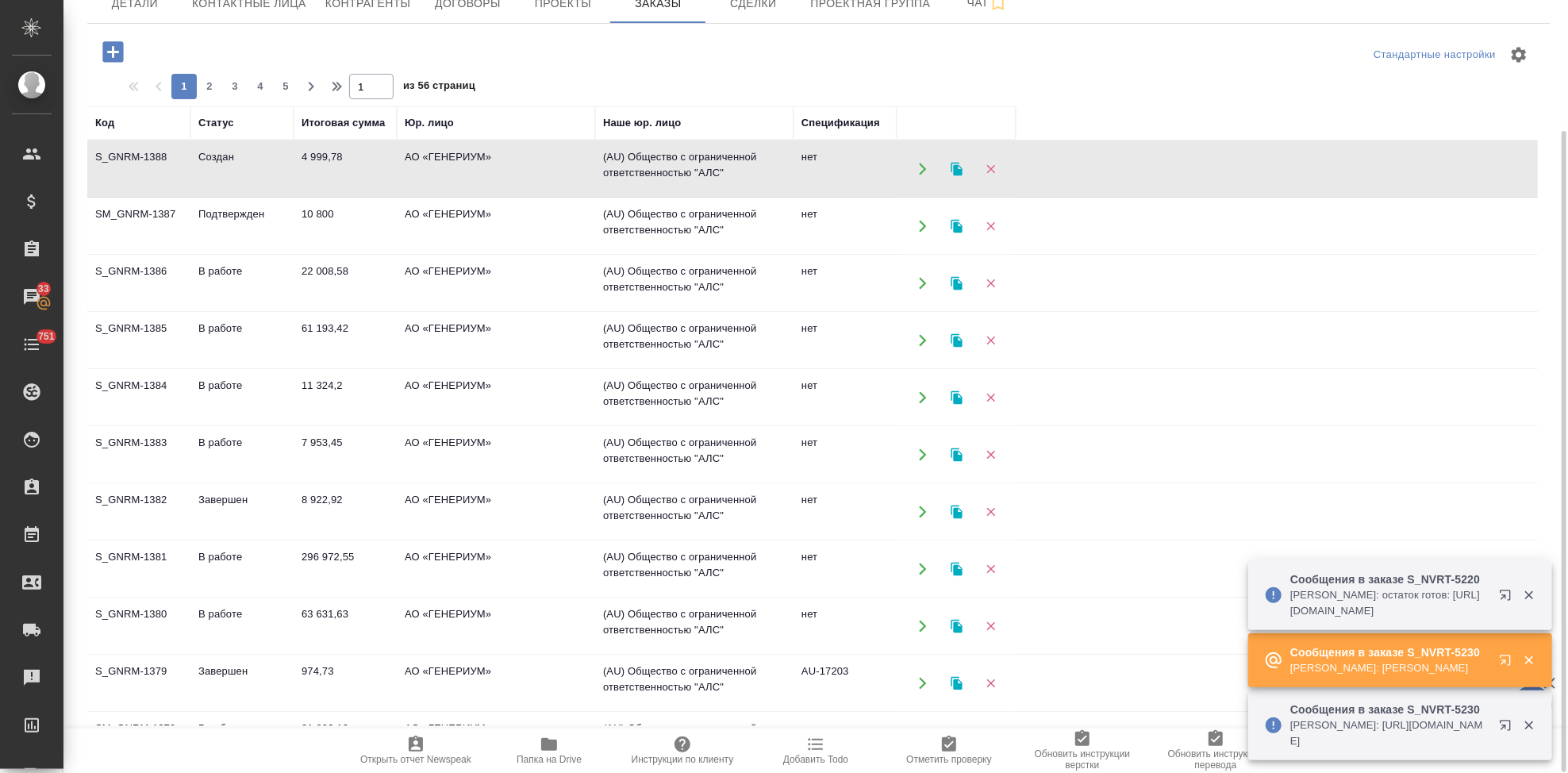
click at [231, 159] on td "Создан" at bounding box center [242, 169] width 103 height 55
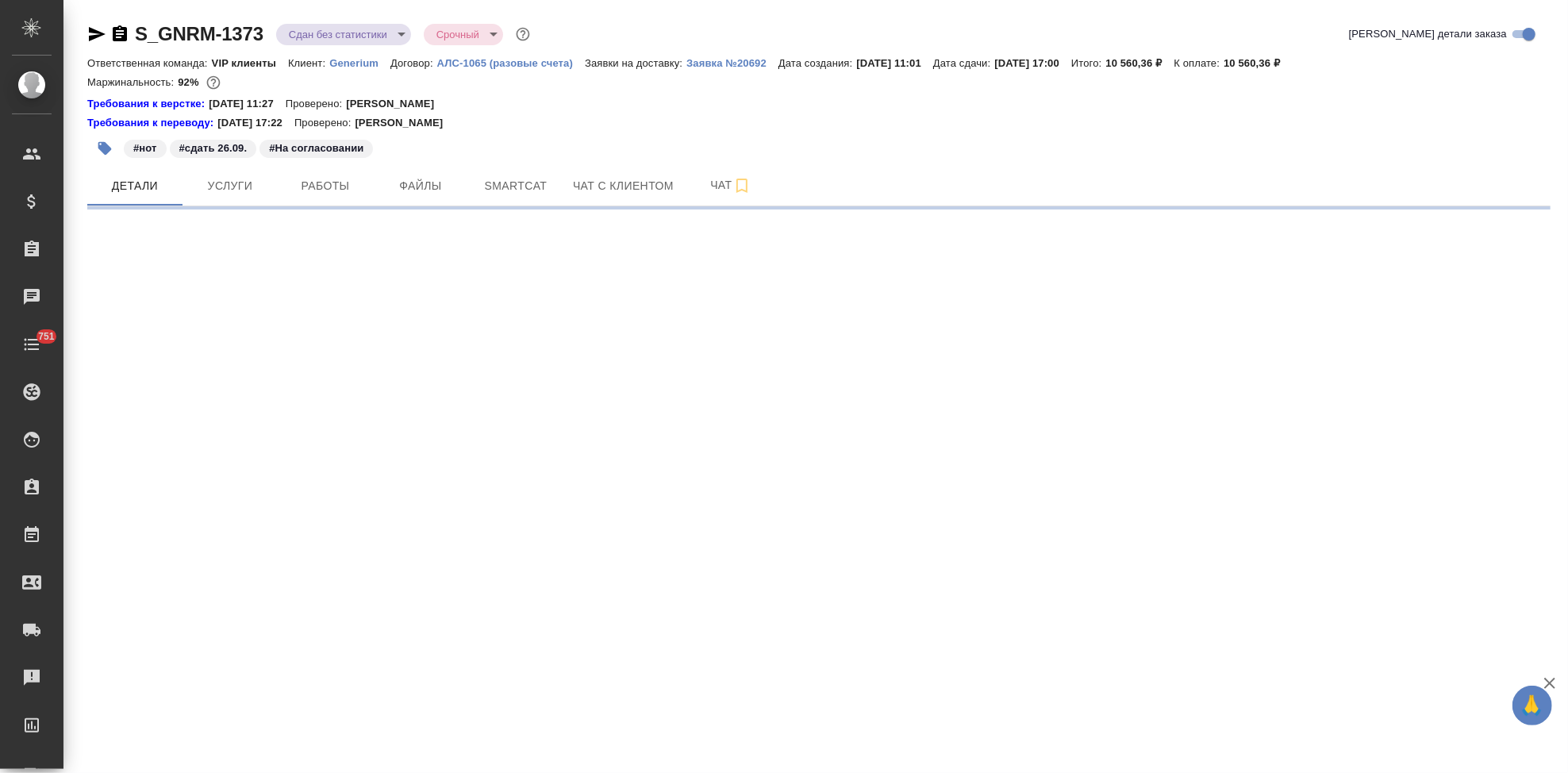
select select "RU"
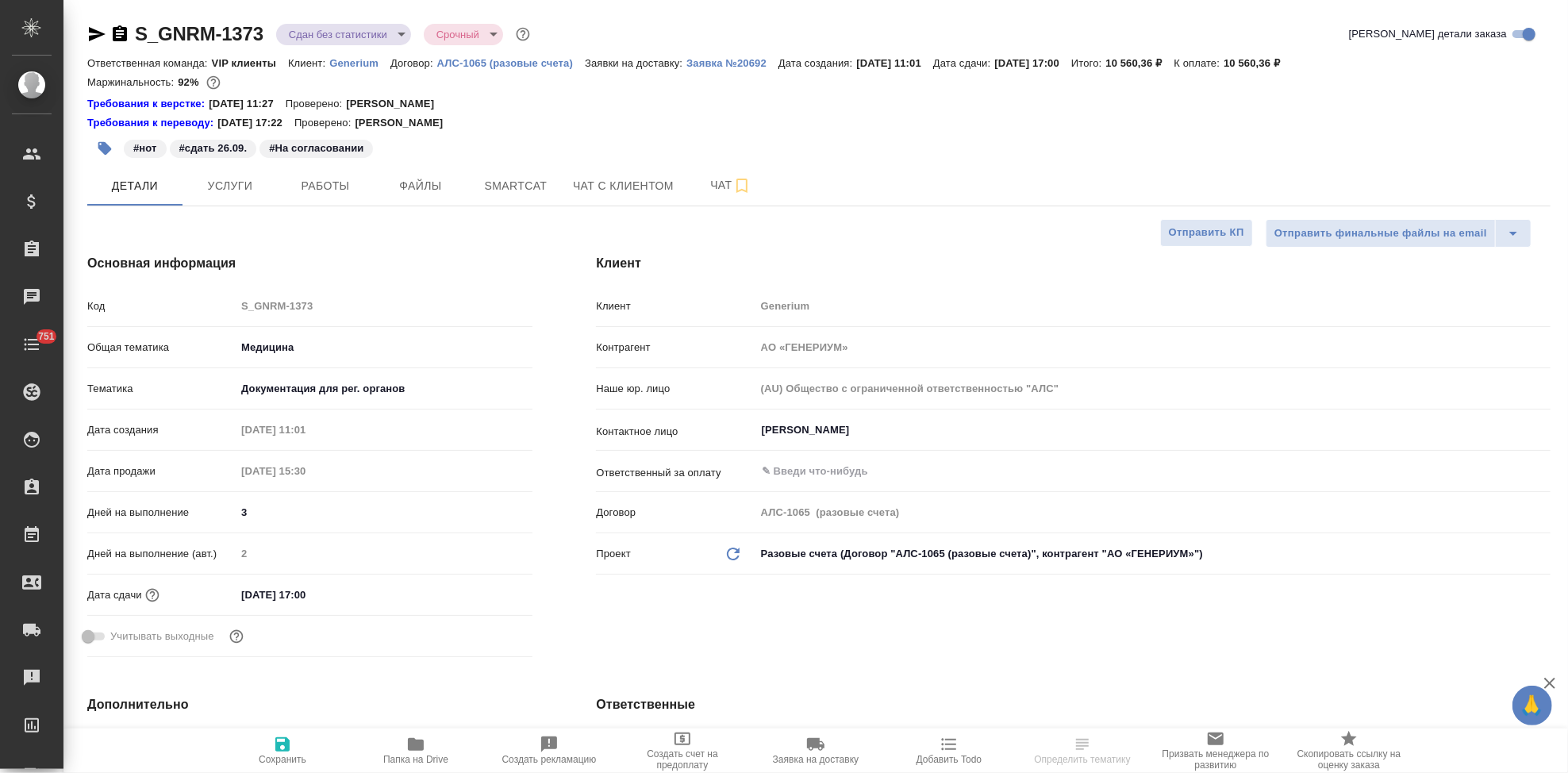
type textarea "x"
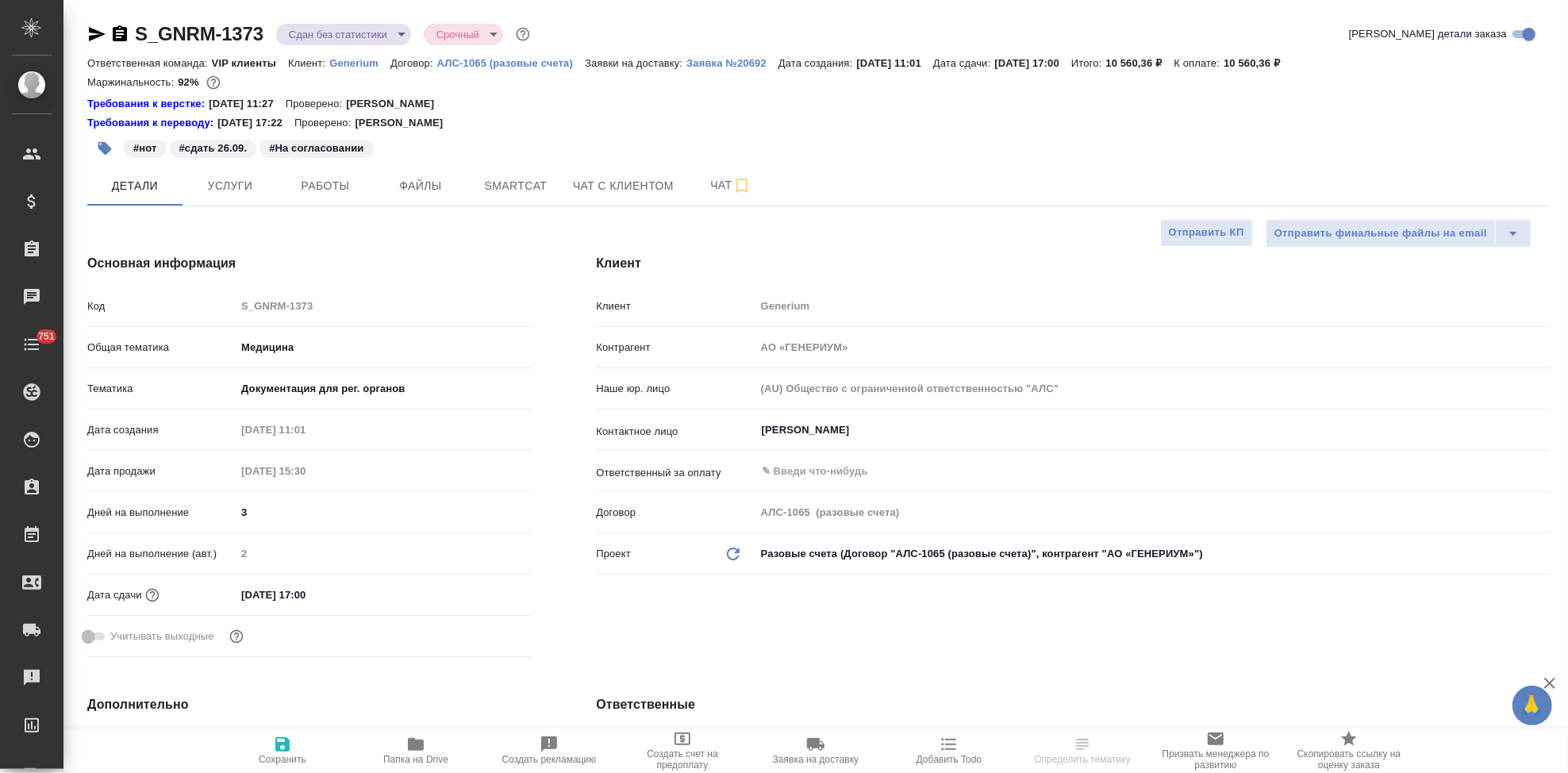
type textarea "x"
click at [221, 306] on div "Код S_GNRM-1373" at bounding box center [310, 306] width 445 height 28
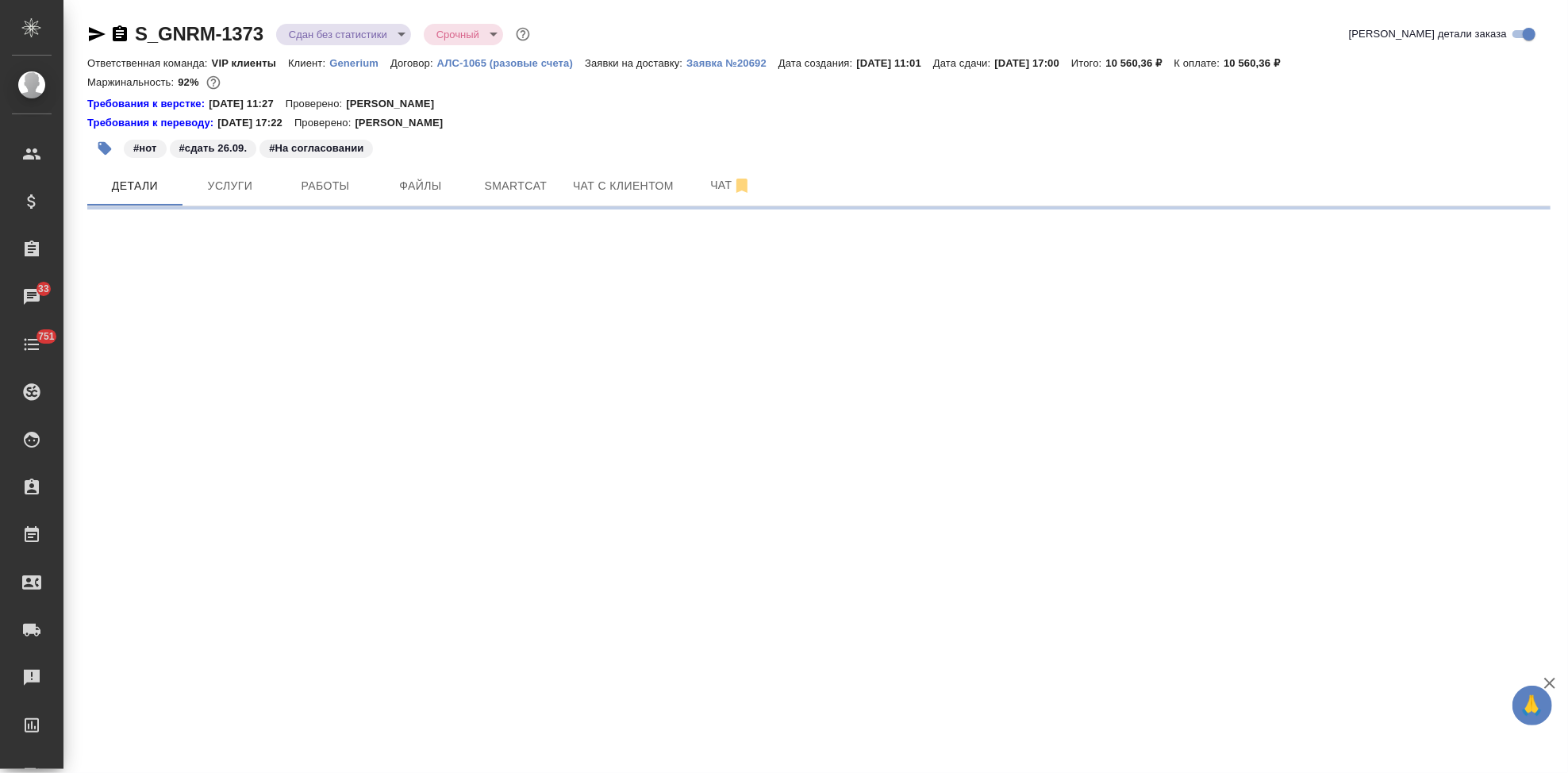
select select "RU"
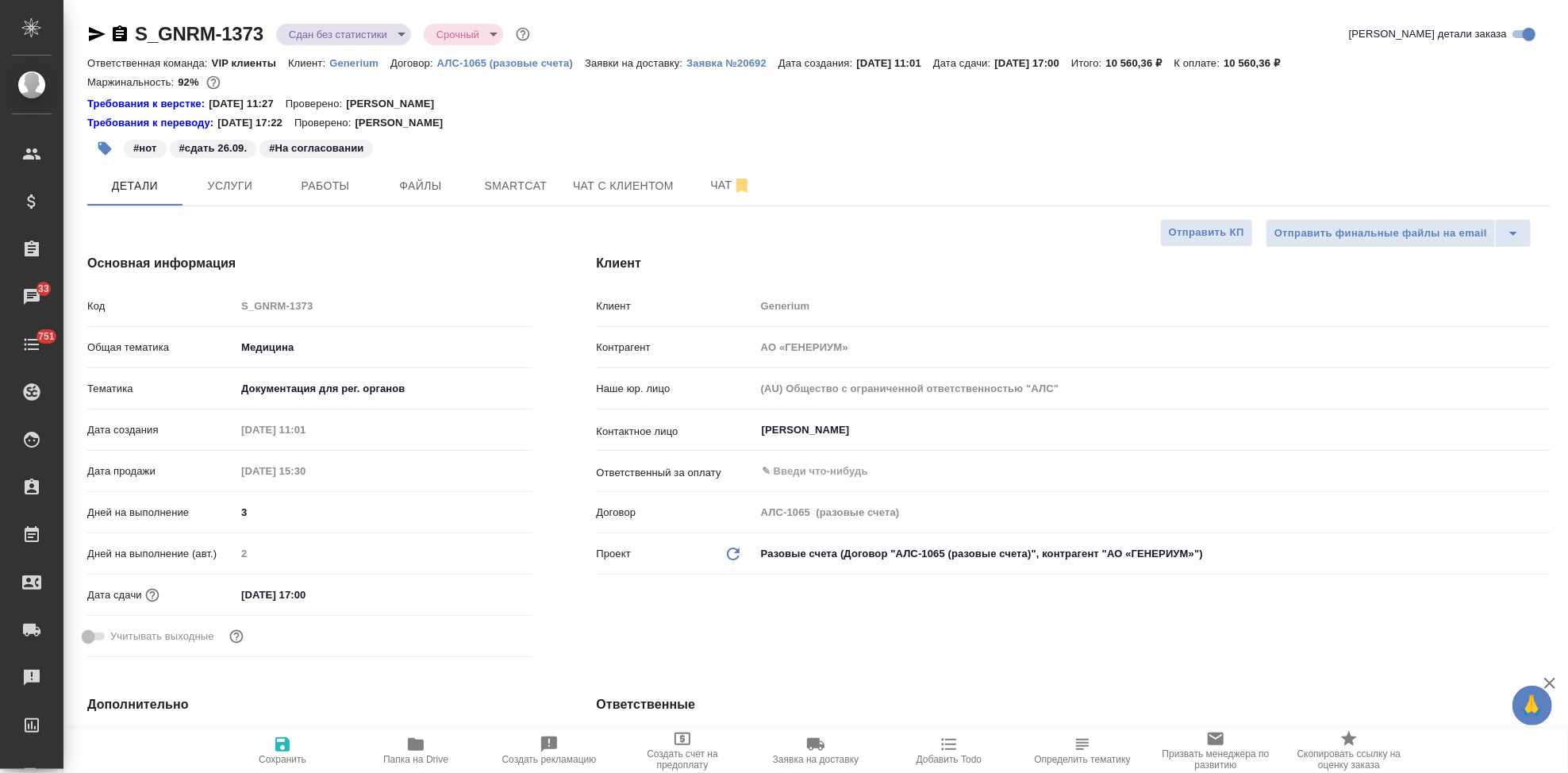
type textarea "x"
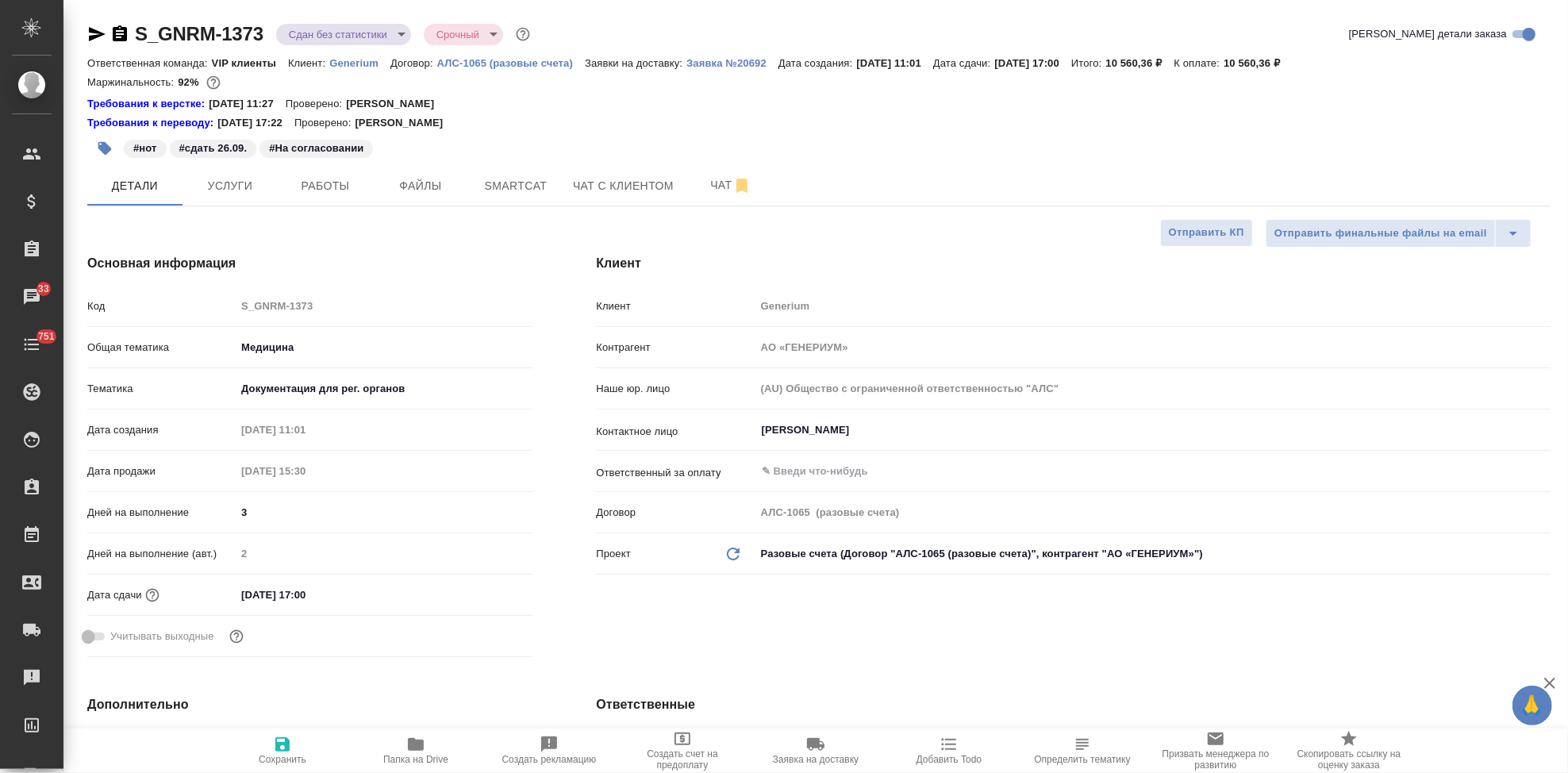
type textarea "x"
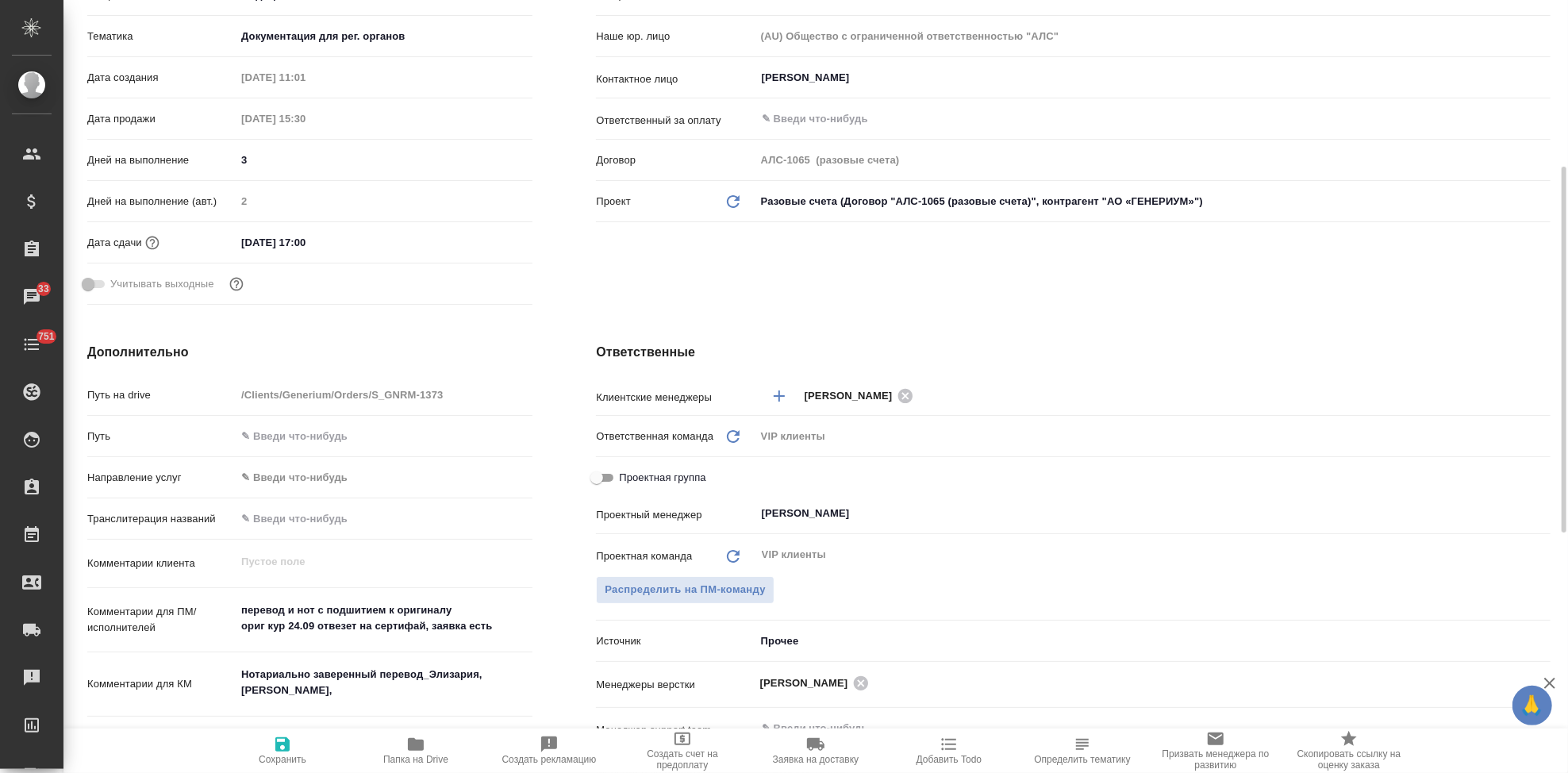
scroll to position [616, 0]
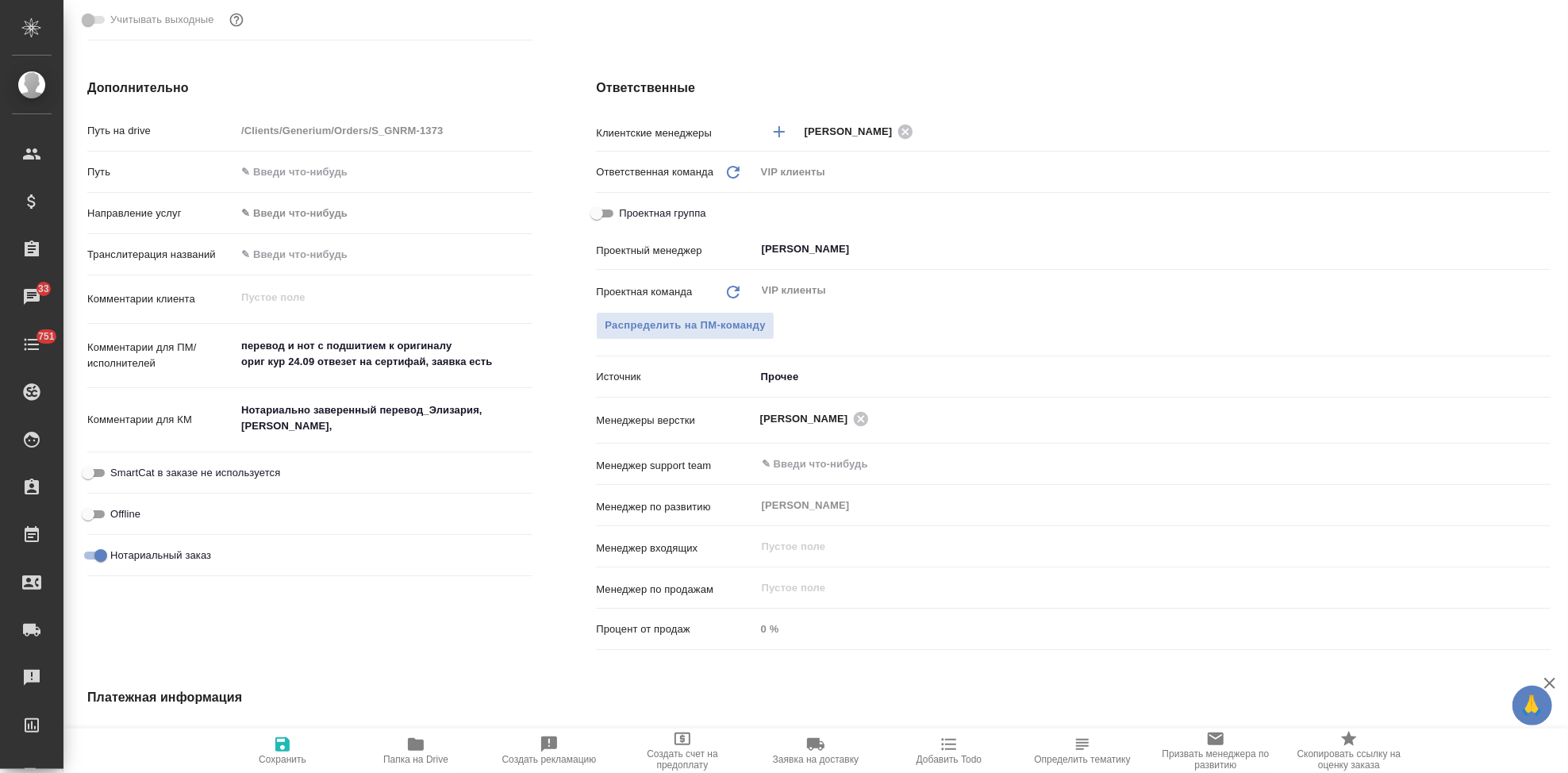
type textarea "x"
click at [495, 364] on textarea "перевод и нот с подшитием к оригиналу ориг кур 24.09 отвезет на сертифай, заявк…" at bounding box center [384, 354] width 295 height 43
type textarea "перевод и нот с подшитием к оригиналу ориг кур 24.09 отвезет на сертифай, заявк…"
type textarea "x"
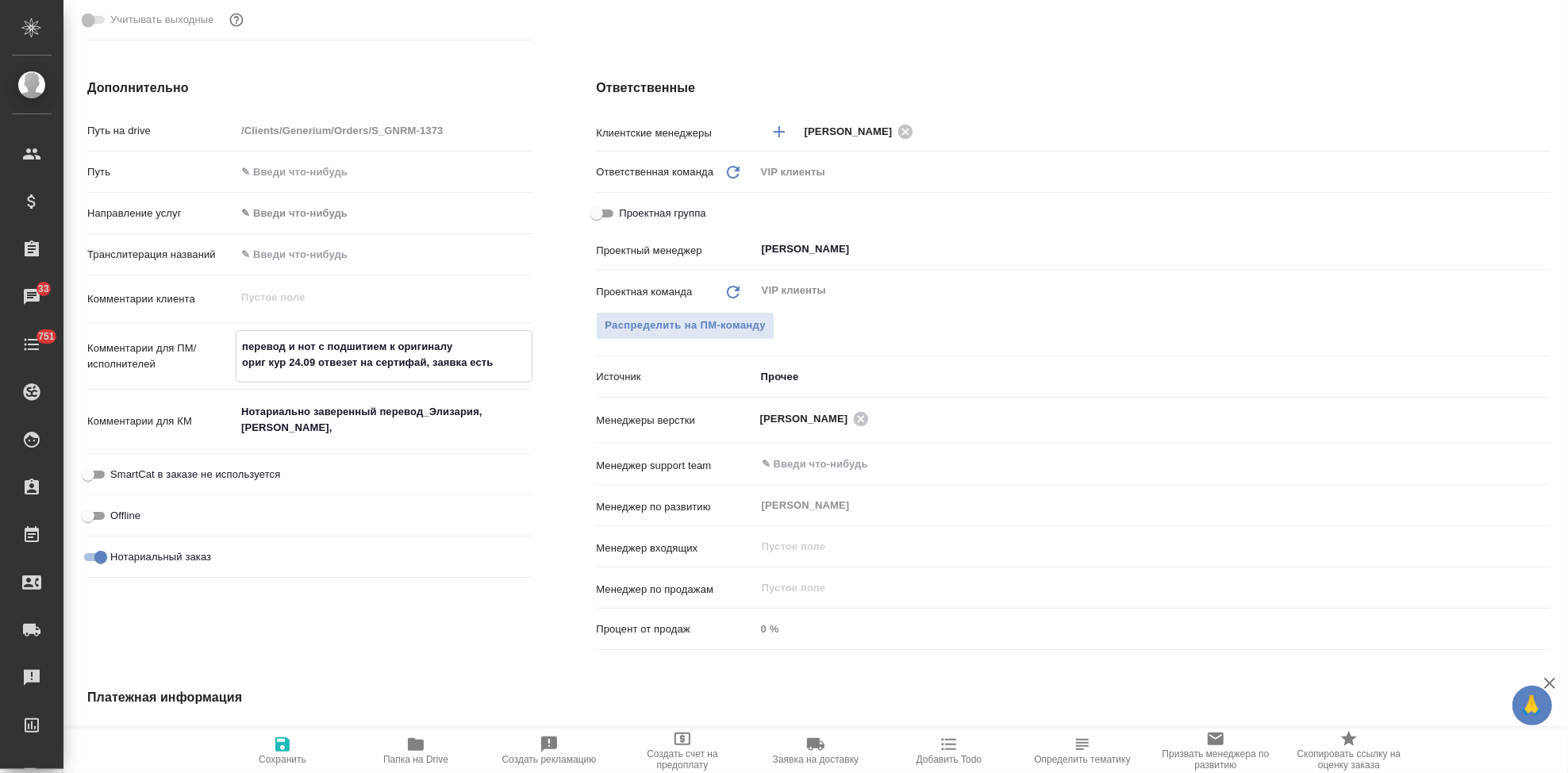
type textarea "x"
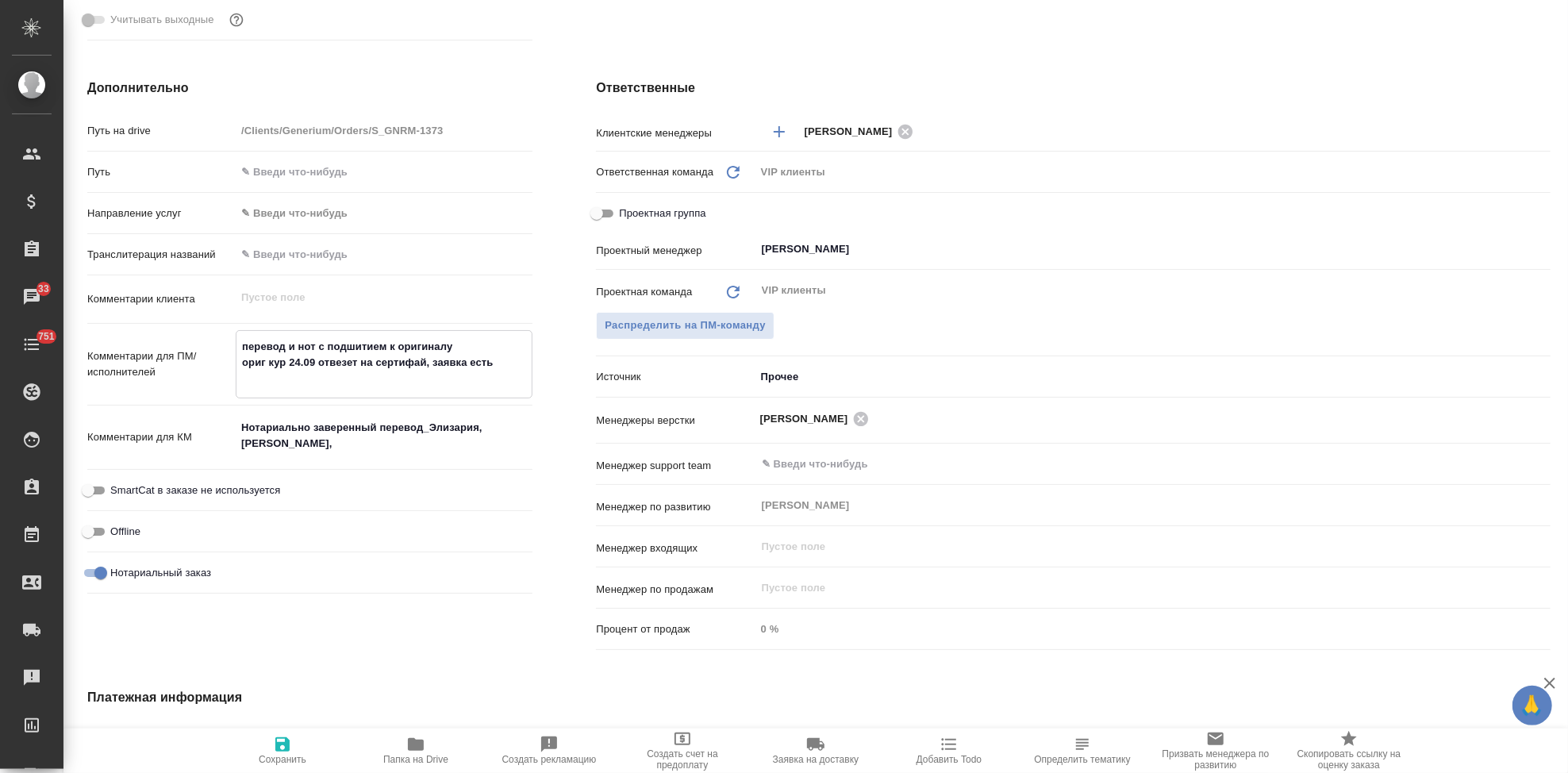
type textarea "перевод и нот с подшитием к оригиналу ориг кур 24.09 отвезет на сертифай, заявк…"
type textarea "x"
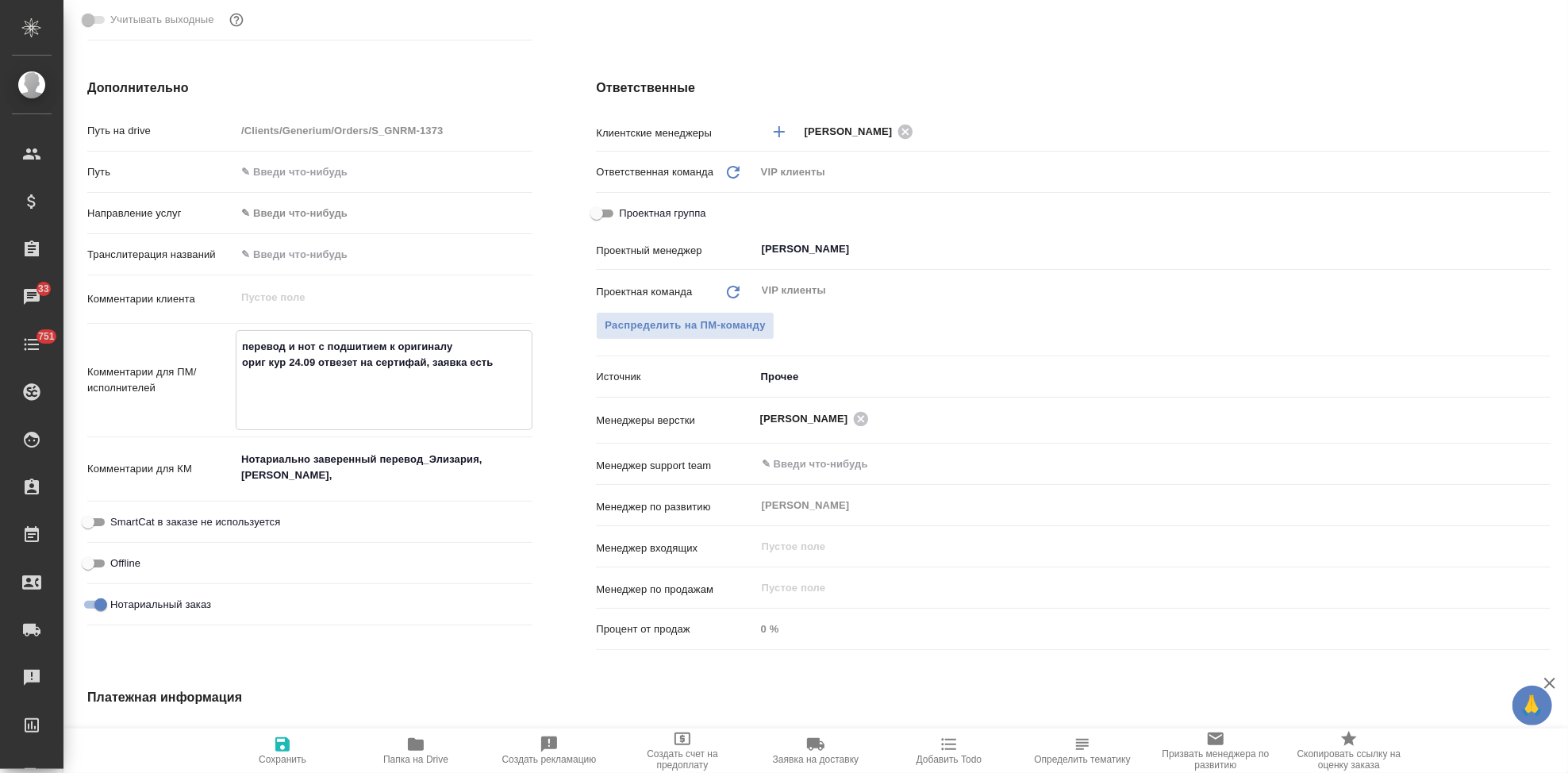
type textarea "перевод и нот с подшитием к оригиналу ориг кур 24.09 отвезет на сертифай, заявк…"
type textarea "x"
type textarea "перевод и нот с подшитием к оригиналу ориг кур 24.09 отвезет на сертифай, заявк…"
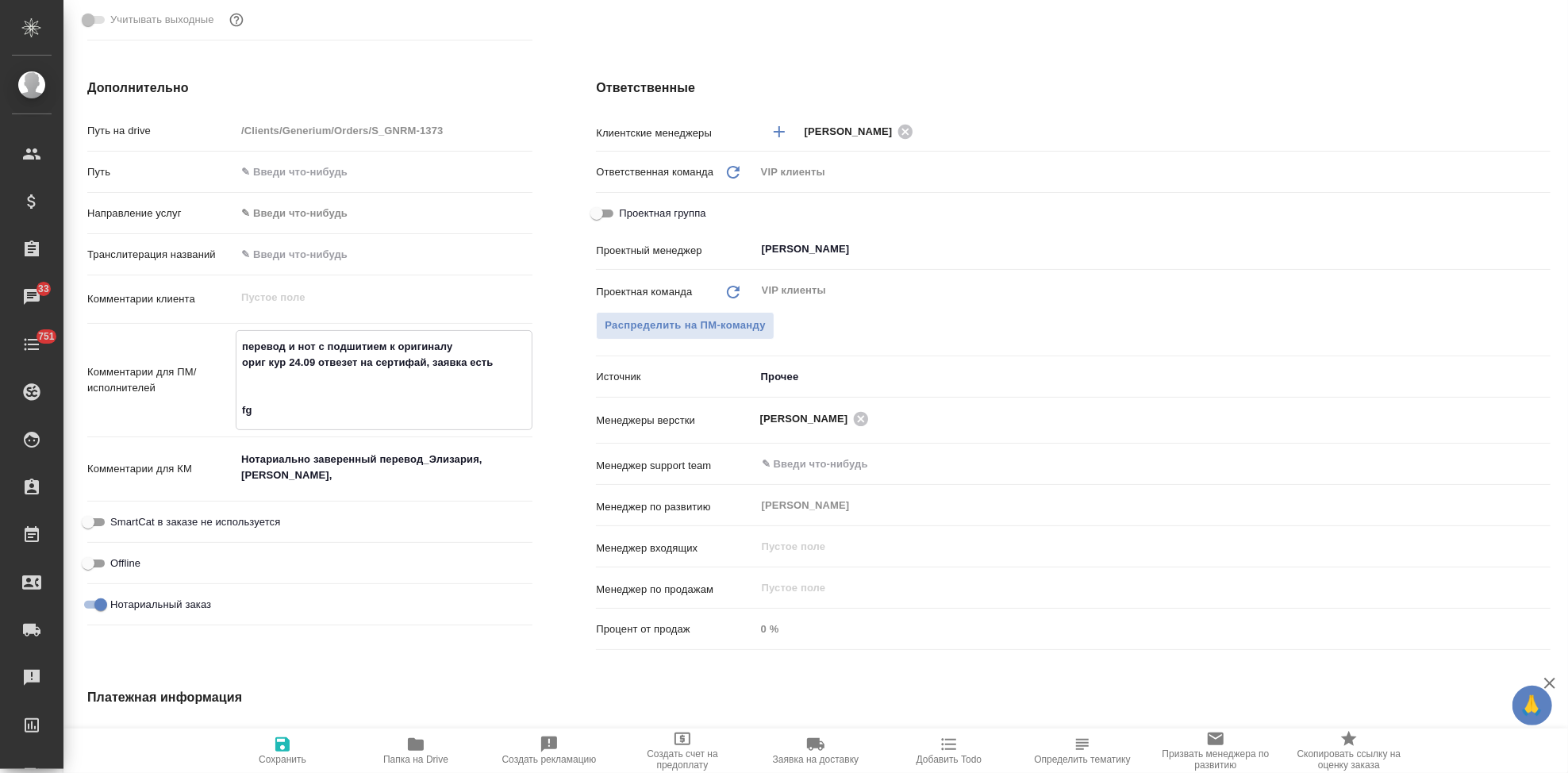
type textarea "x"
type textarea "перевод и нот с подшитием к оригиналу ориг кур 24.09 отвезет на сертифай, заявк…"
type textarea "x"
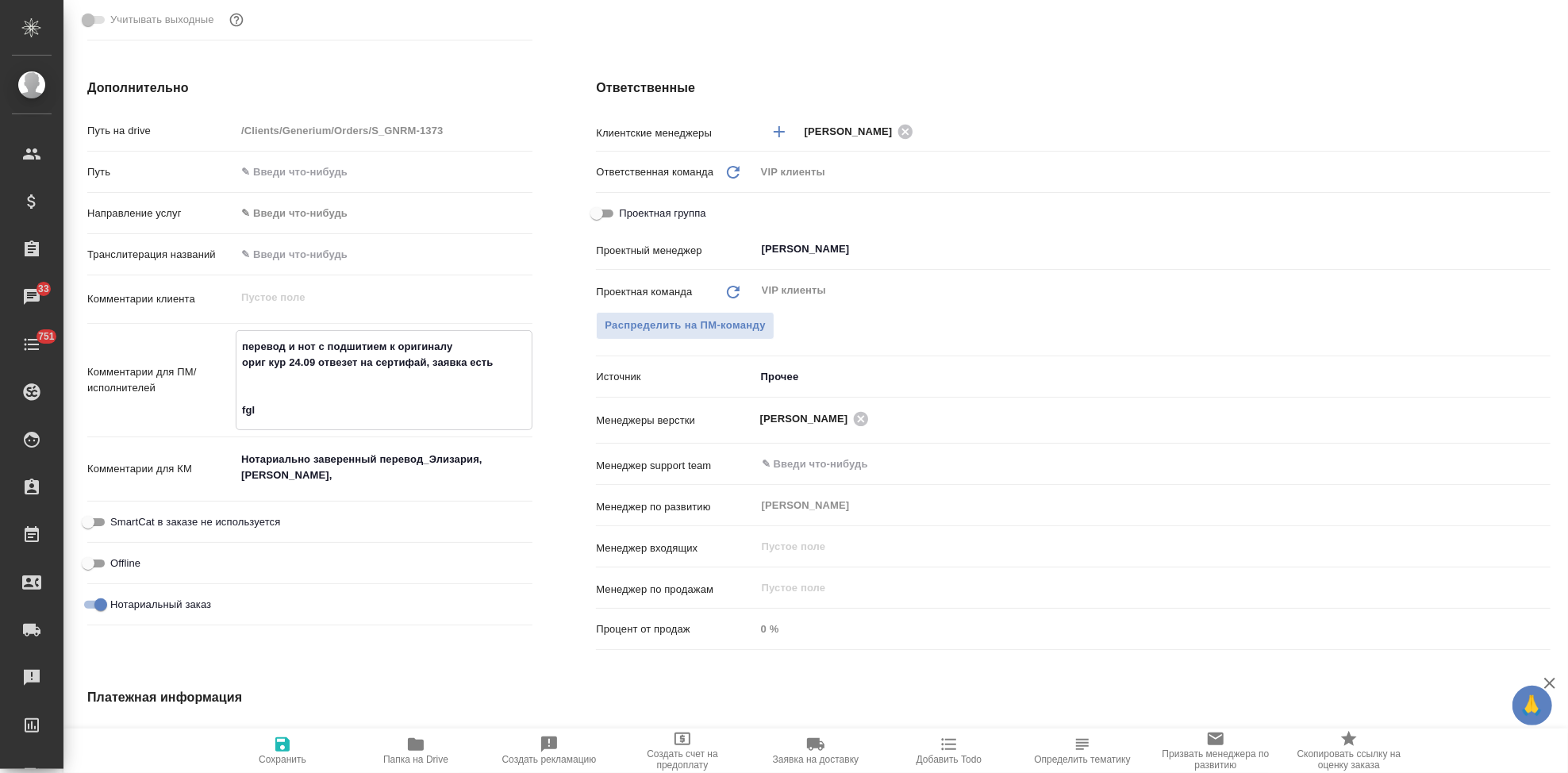
type textarea "x"
type textarea "перевод и нот с подшитием к оригиналу ориг кур 24.09 отвезет на сертифай, заявк…"
type textarea "x"
type textarea "перевод и нот с подшитием к оригиналу ориг кур 24.09 отвезет на сертифай, заявк…"
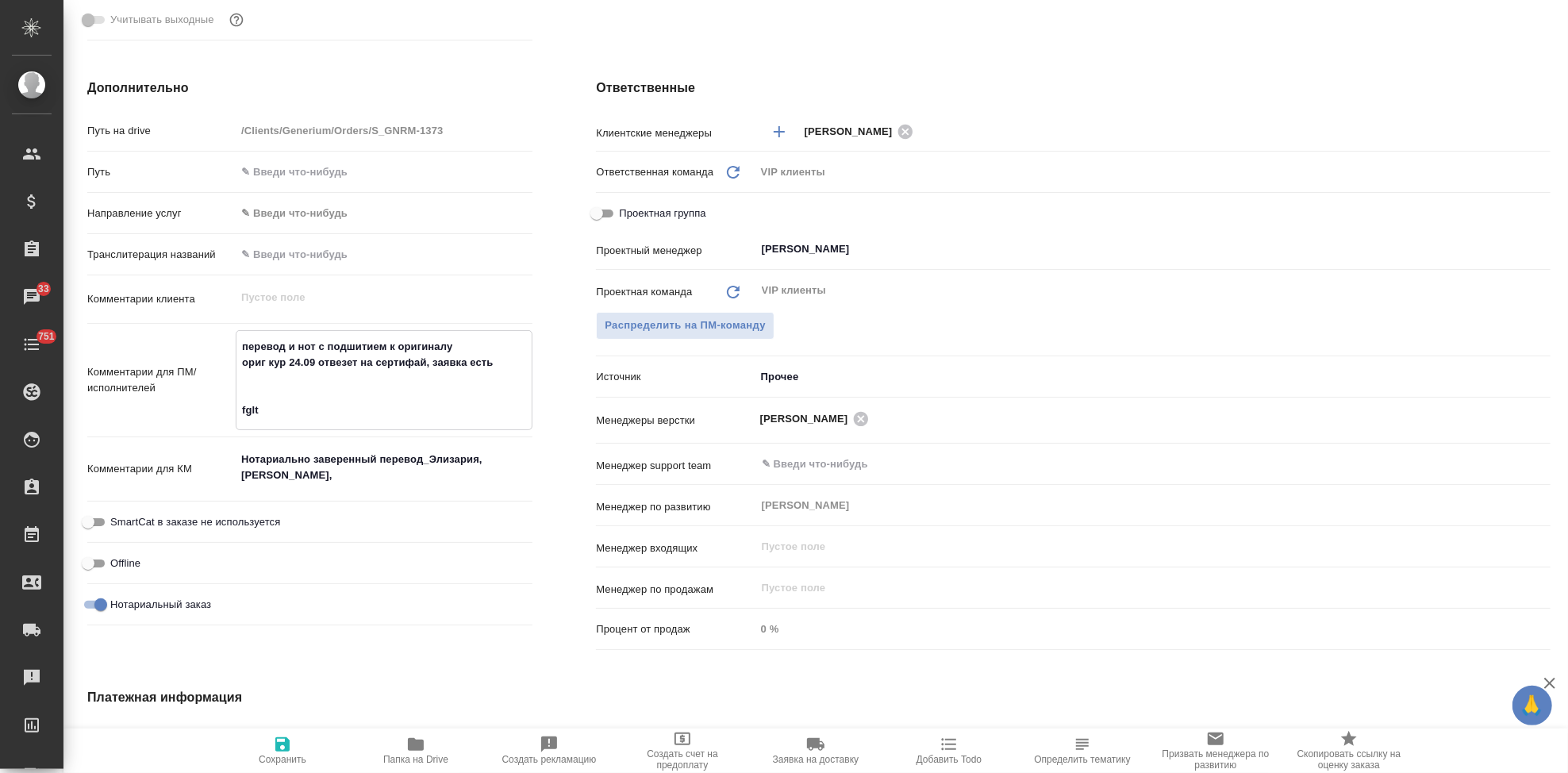
type textarea "x"
type textarea "перевод и нот с подшитием к оригиналу ориг кур 24.09 отвезет на сертифай, заявк…"
type textarea "x"
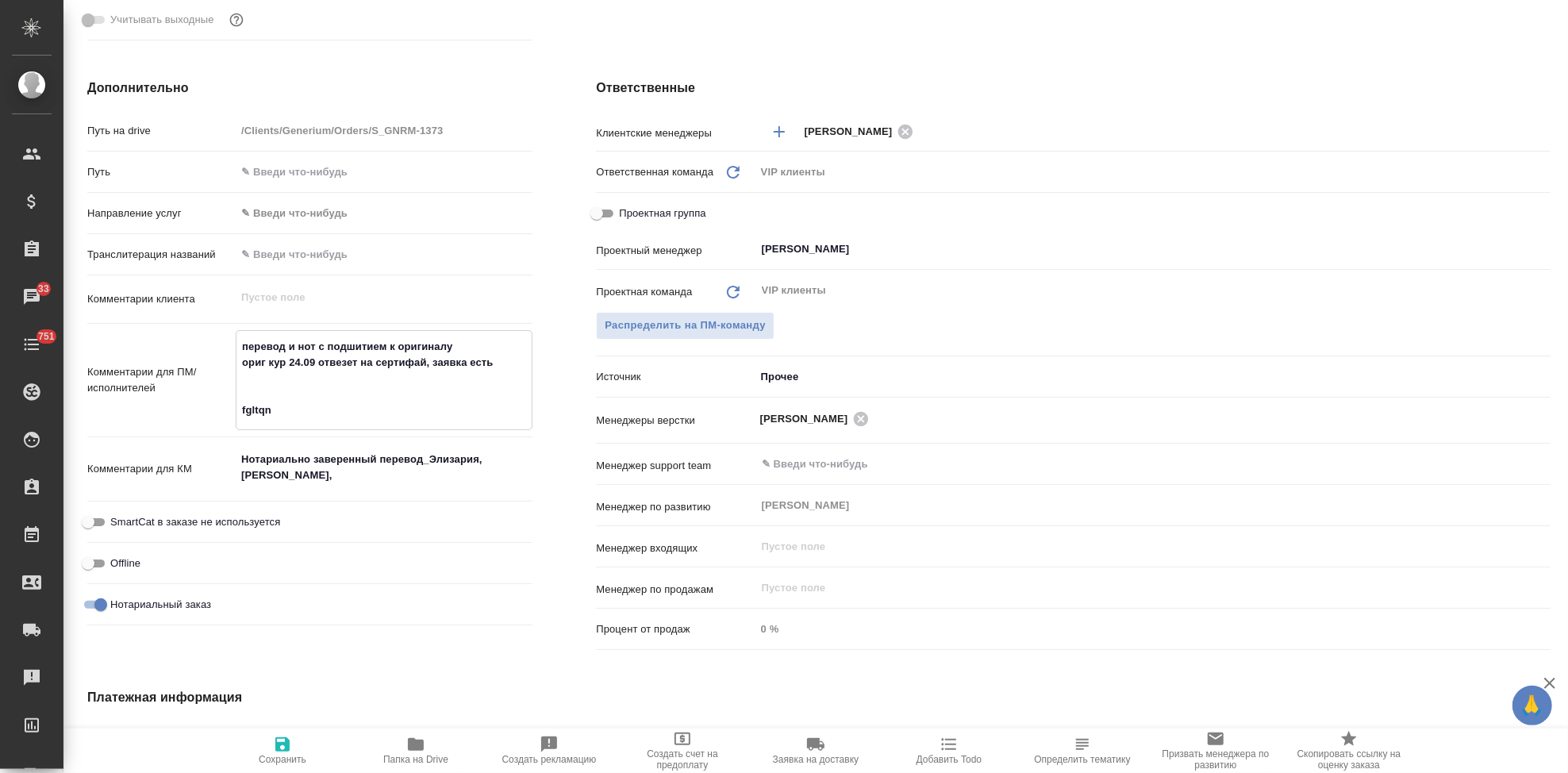
type textarea "x"
type textarea "перевод и нот с подшитием к оригиналу ориг кур 24.09 отвезет на сертифай, заявк…"
type textarea "x"
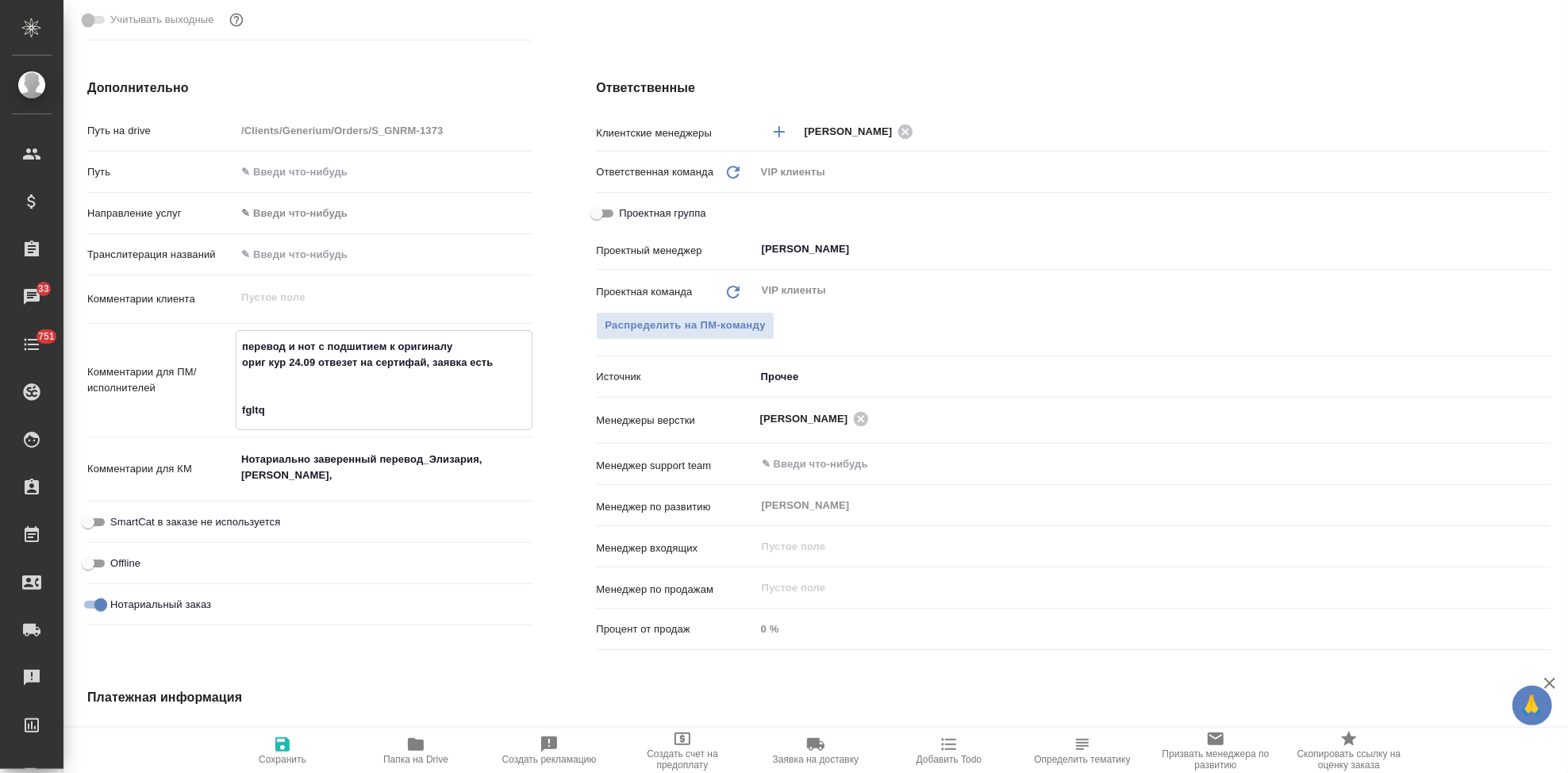
type textarea "перевод и нот с подшитием к оригиналу ориг кур 24.09 отвезет на сертифай, заявк…"
type textarea "x"
type textarea "перевод и нот с подшитием к оригиналу ориг кур 24.09 отвезет на сертифай, заявк…"
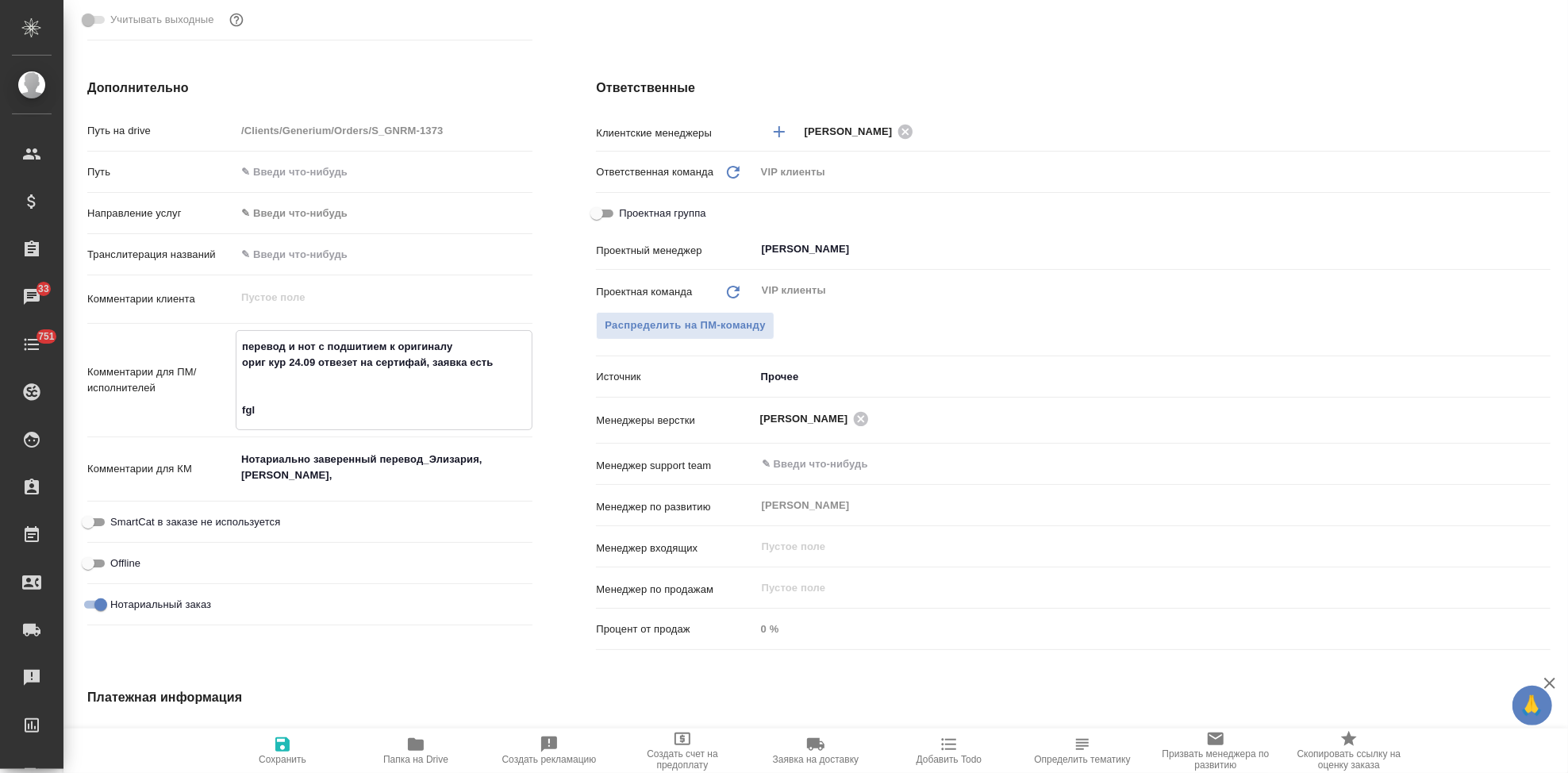
type textarea "x"
type textarea "перевод и нот с подшитием к оригиналу ориг кур 24.09 отвезет на сертифай, заявк…"
type textarea "x"
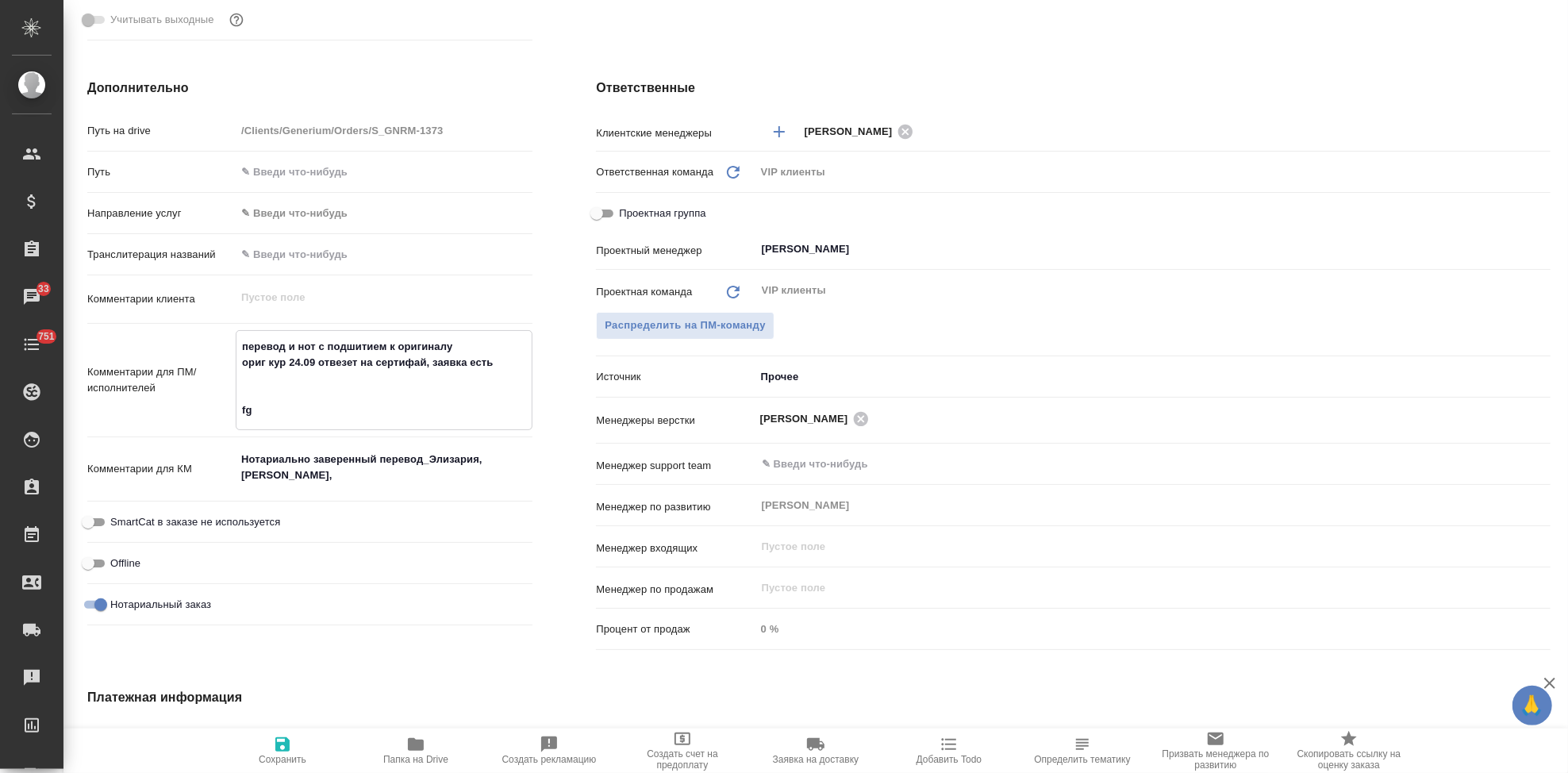
type textarea "x"
type textarea "перевод и нот с подшитием к оригиналу ориг кур 24.09 отвезет на сертифай, заявк…"
type textarea "x"
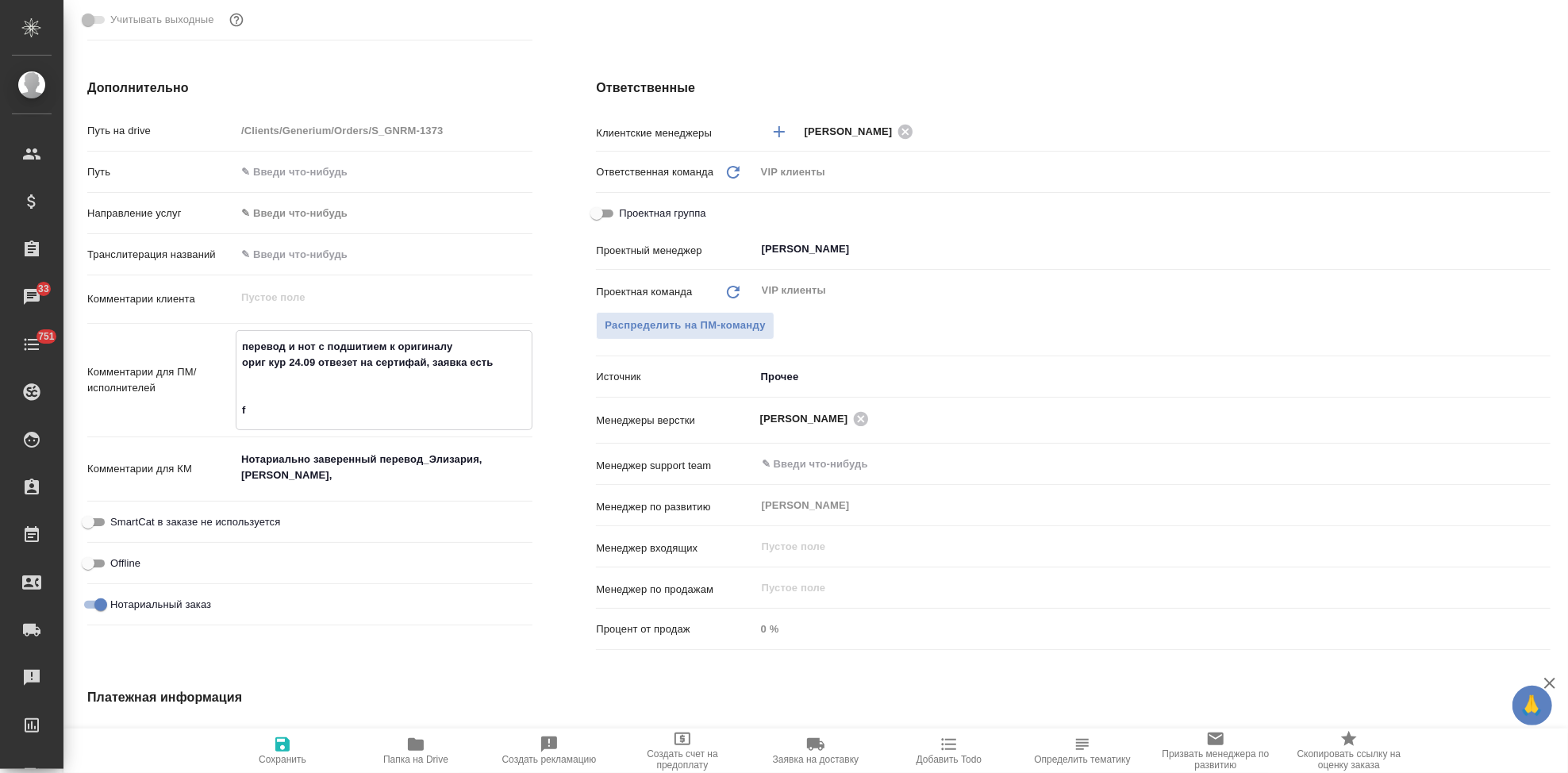
type textarea "x"
type textarea "перевод и нот с подшитием к оригиналу ориг кур 24.09 отвезет на сертифай, заявк…"
type textarea "x"
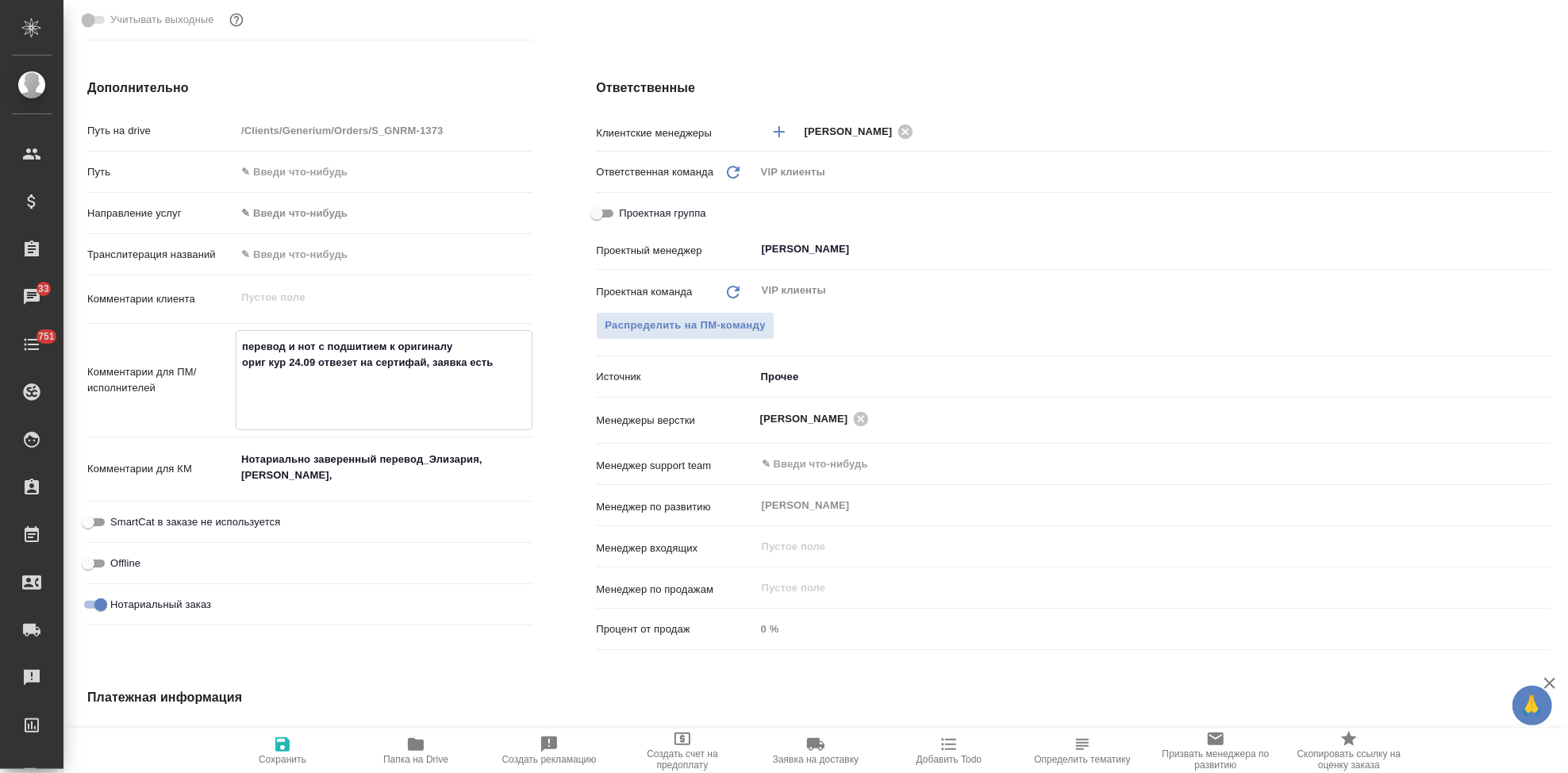
type textarea "перевод и нот с подшитием к оригиналу ориг кур 24.09 отвезет на сертифай, заявк…"
type textarea "x"
type textarea "перевод и нот с подшитием к оригиналу ориг кур 24.09 отвезет на сертифай, заявк…"
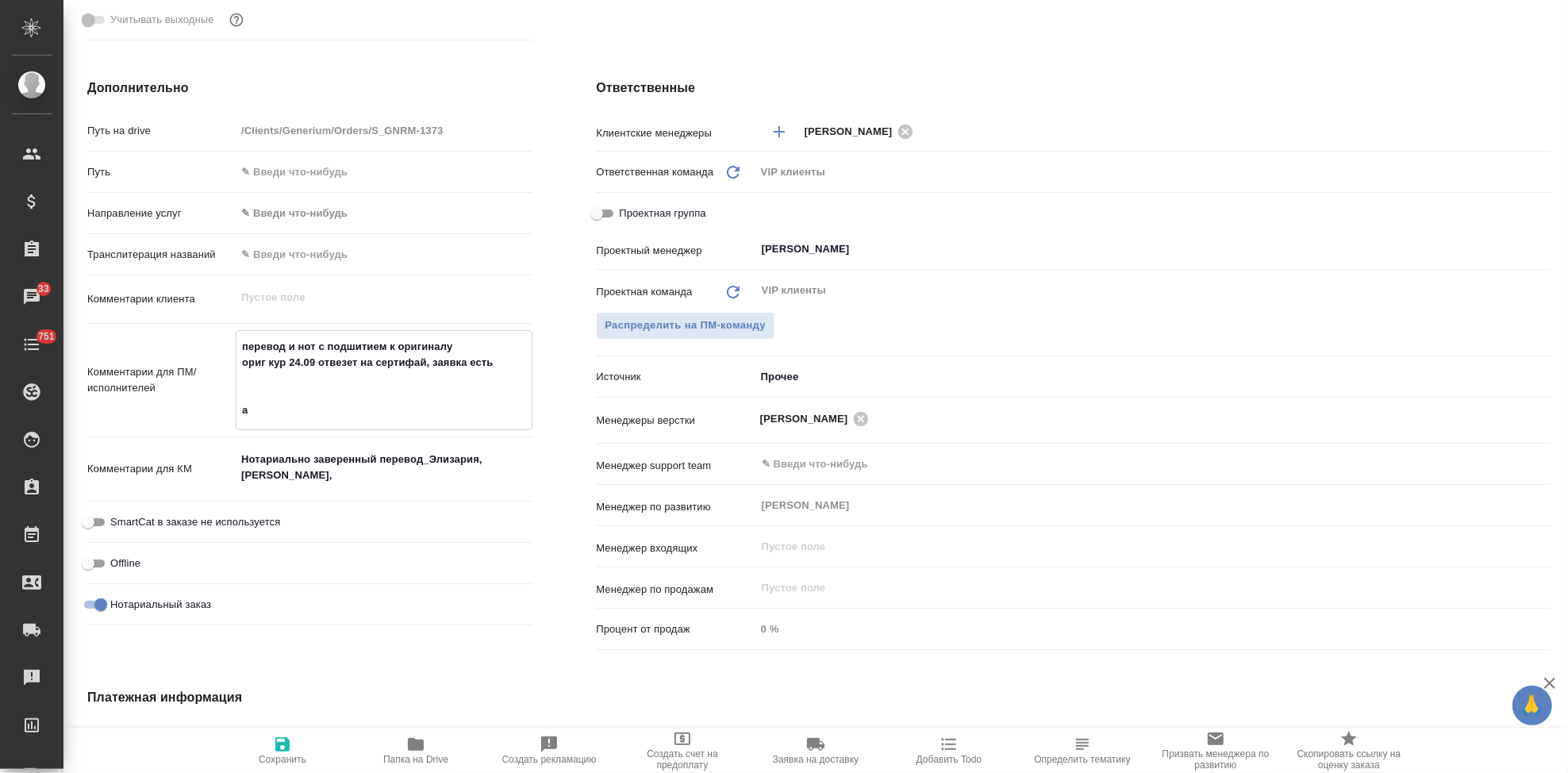
type textarea "x"
type textarea "перевод и нот с подшитием к оригиналу ориг кур 24.09 отвезет на сертифай, заявк…"
type textarea "x"
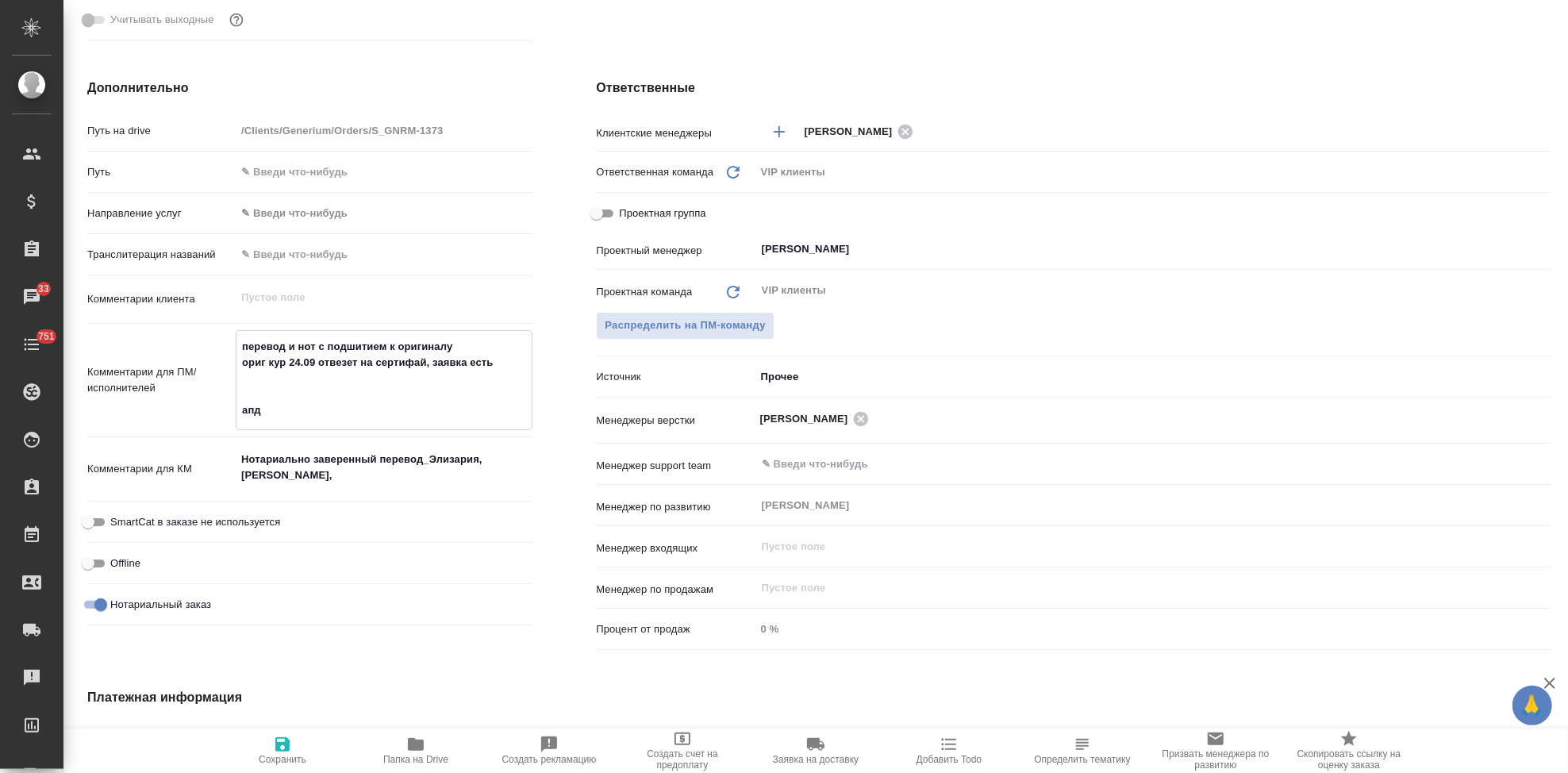
type textarea "перевод и нот с подшитием к оригиналу ориг кур 24.09 отвезет на сертифай, заявк…"
type textarea "x"
type textarea "перевод и нот с подшитием к оригиналу ориг кур 24.09 отвезет на сертифай, заявк…"
type textarea "x"
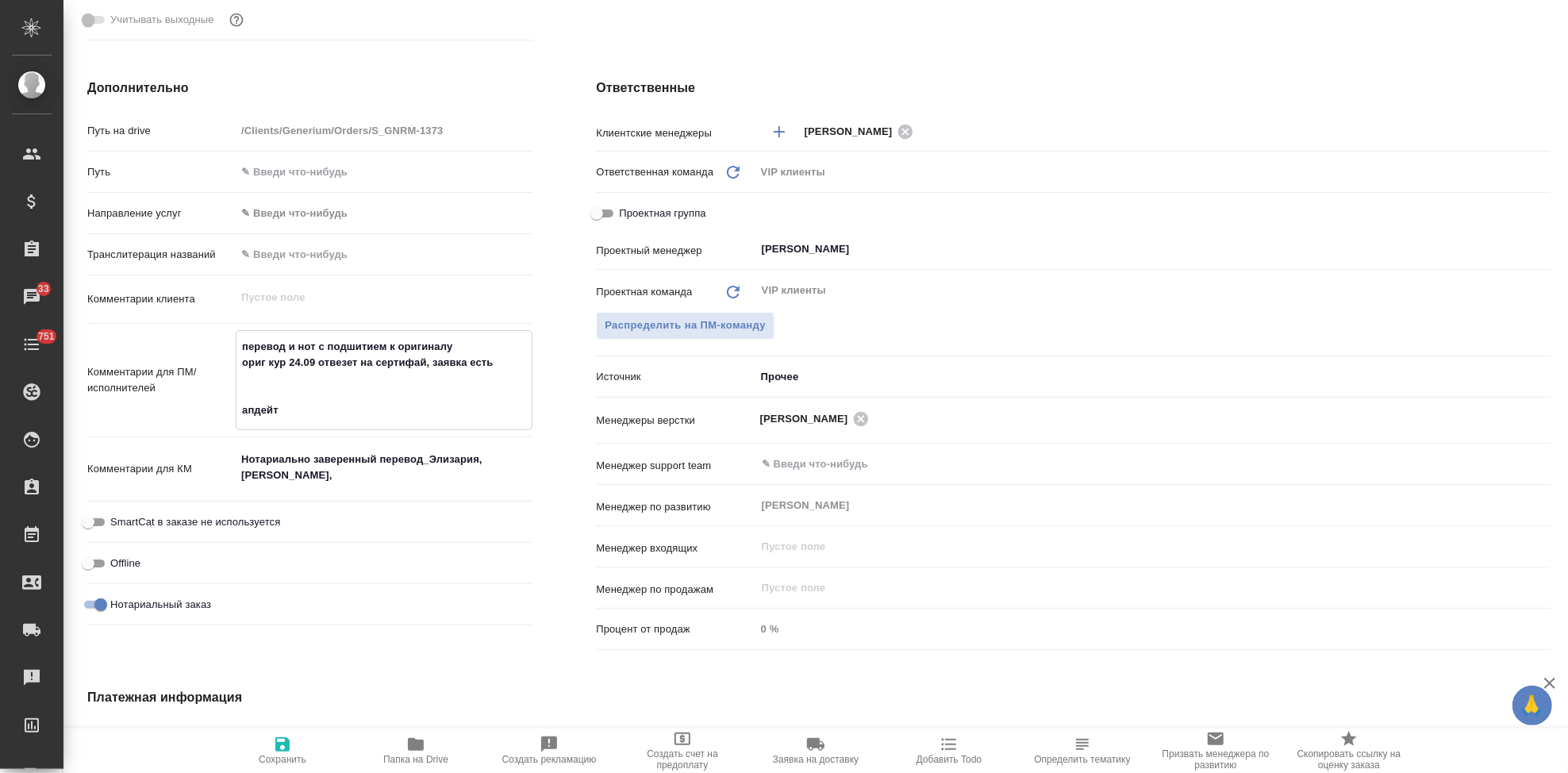
type textarea "x"
type textarea "перевод и нот с подшитием к оригиналу ориг кур 24.09 отвезет на сертифай, заявк…"
type textarea "x"
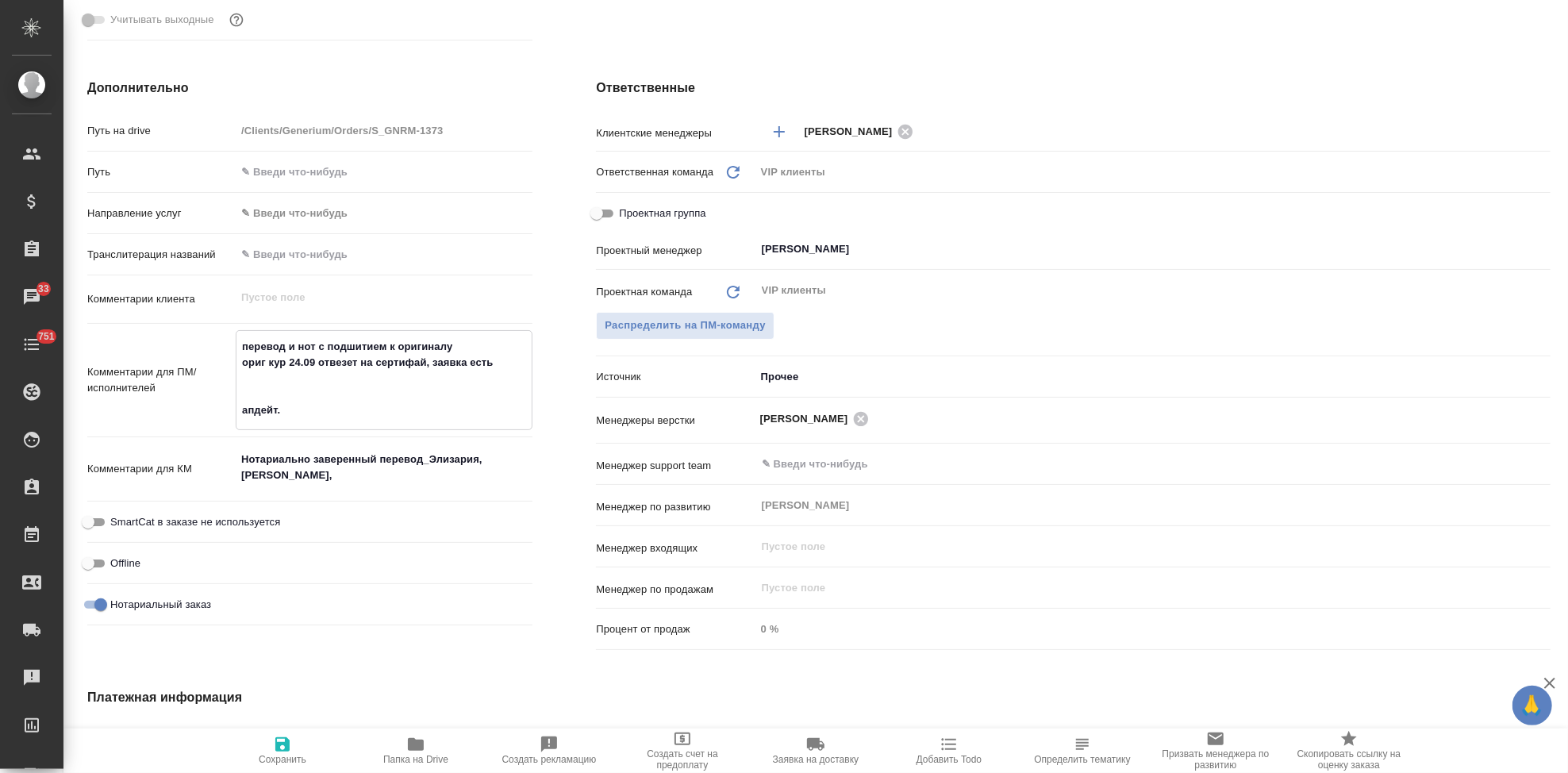
type textarea "x"
type textarea "перевод и нот с подшитием к оригиналу ориг кур 24.09 отвезет на сертифай, заявк…"
type textarea "x"
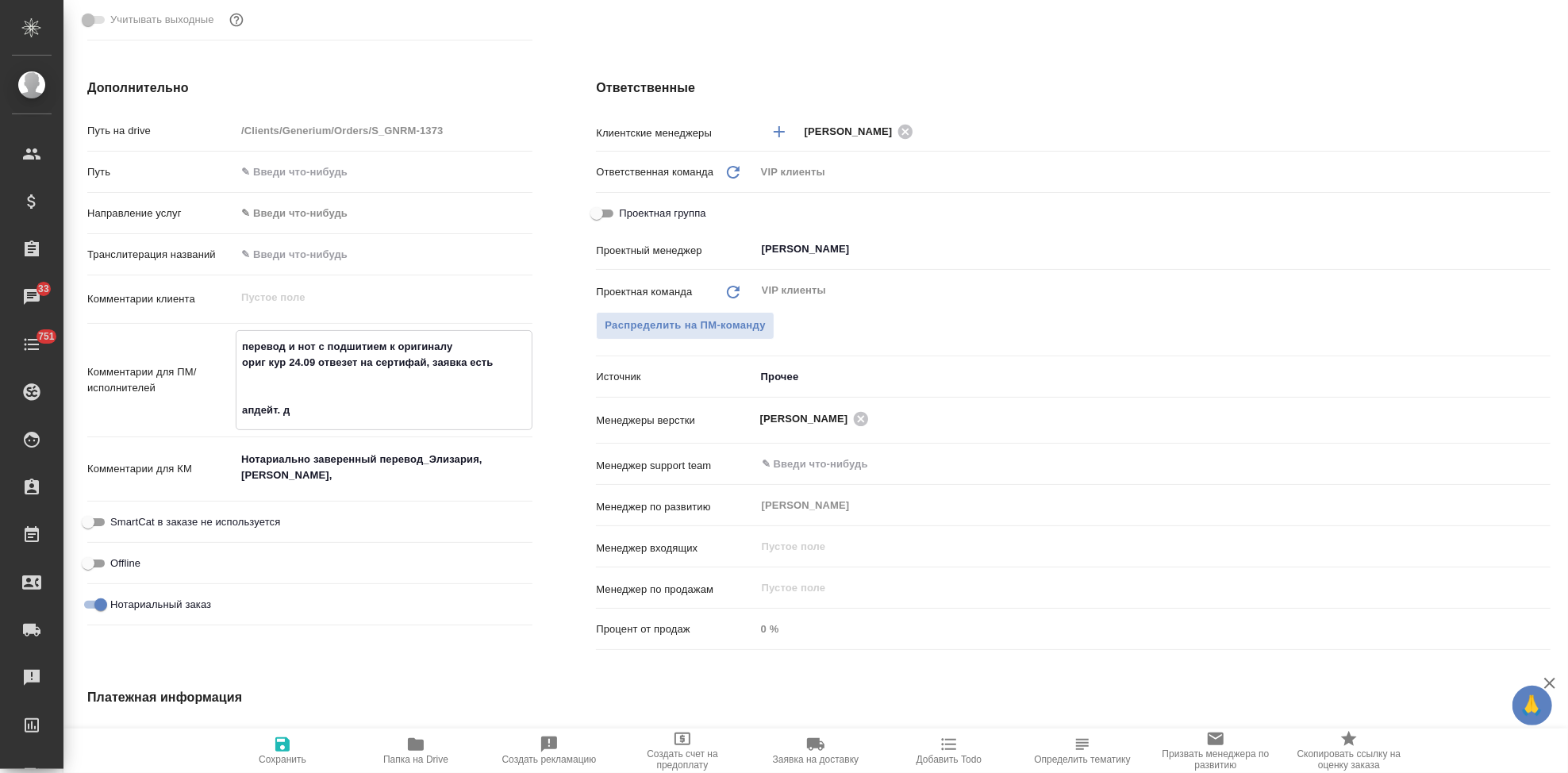
type textarea "перевод и нот с подшитием к оригиналу ориг кур 24.09 отвезет на сертифай, заявк…"
type textarea "x"
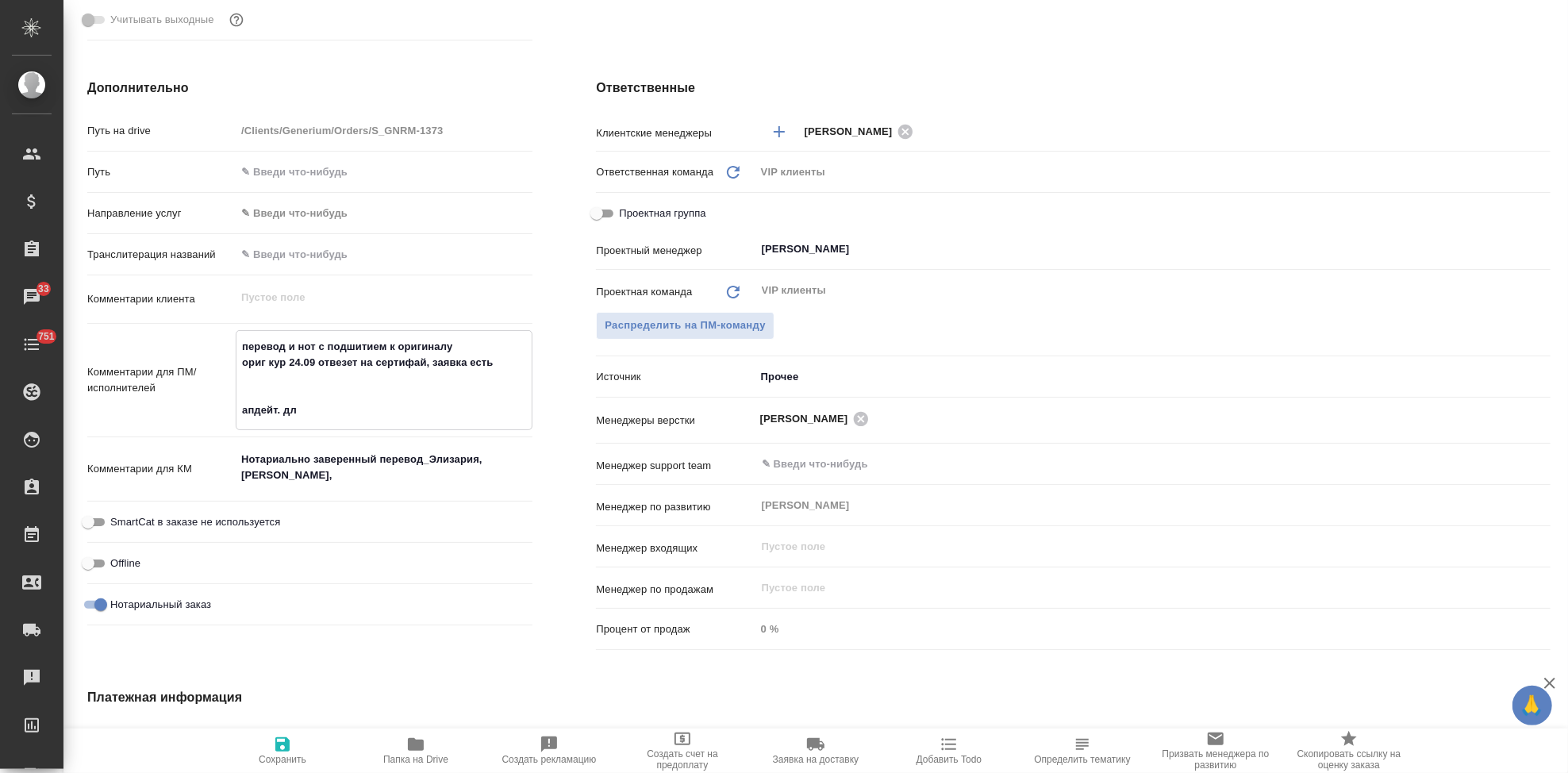
type textarea "перевод и нот с подшитием к оригиналу ориг кур 24.09 отвезет на сертифай, заявк…"
type textarea "x"
type textarea "перевод и нот с подшитием к оригиналу ориг кур 24.09 отвезет на сертифай, заявк…"
type textarea "x"
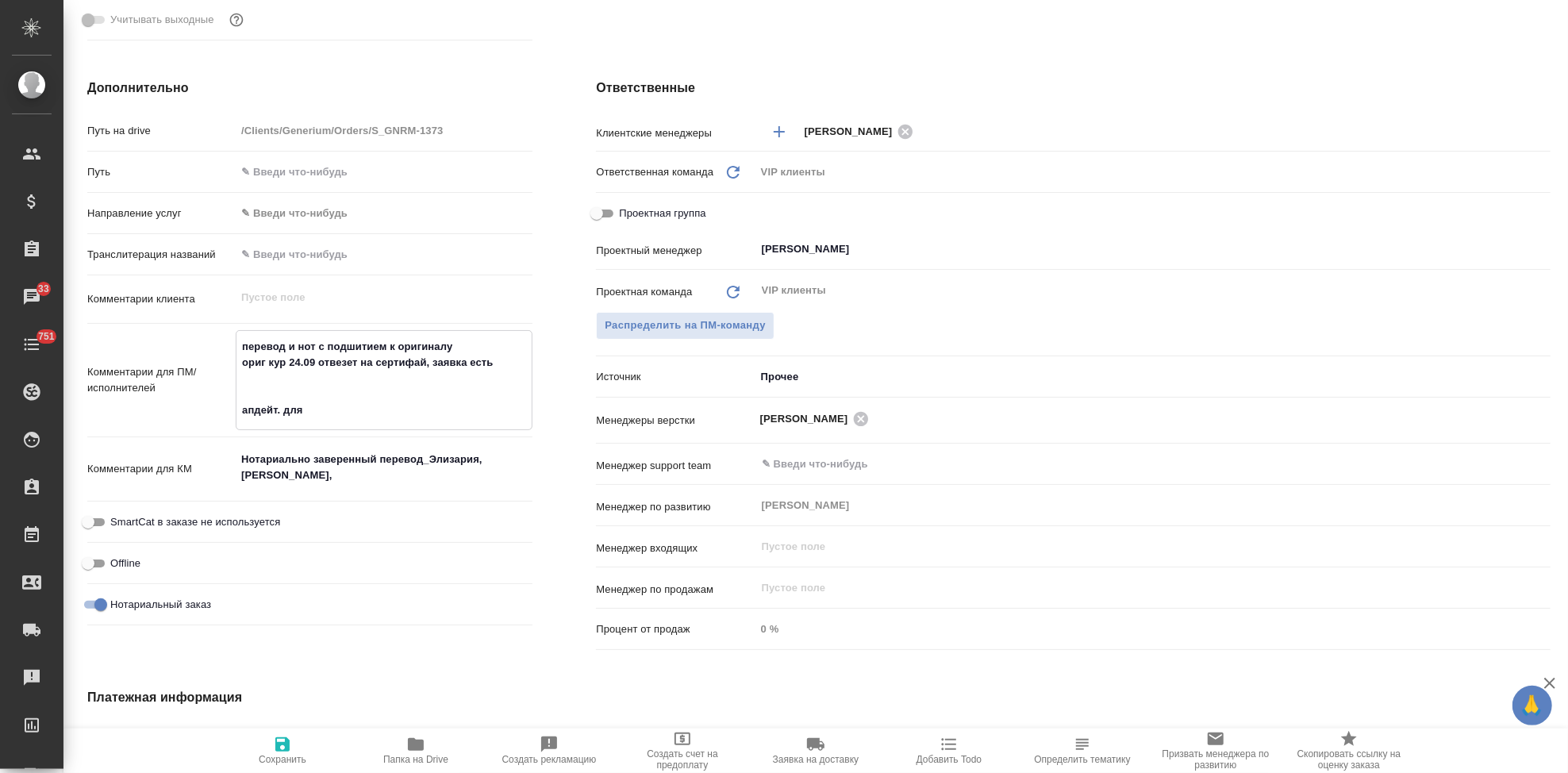
type textarea "x"
type textarea "перевод и нот с подшитием к оригиналу ориг кур 24.09 отвезет на сертифай, заявк…"
type textarea "x"
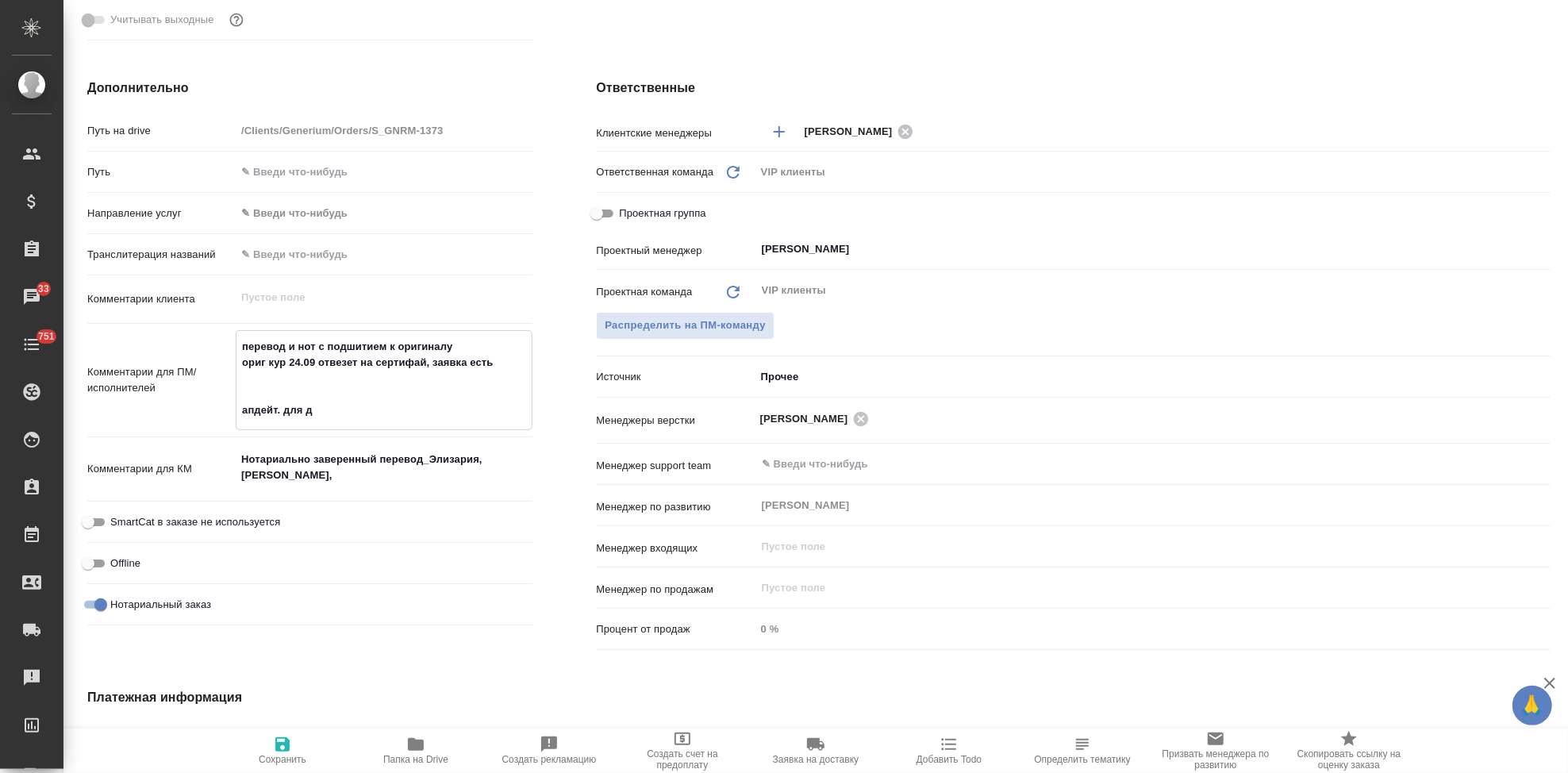
type textarea "x"
type textarea "перевод и нот с подшитием к оригиналу ориг кур 24.09 отвезет на сертифай, заявк…"
type textarea "x"
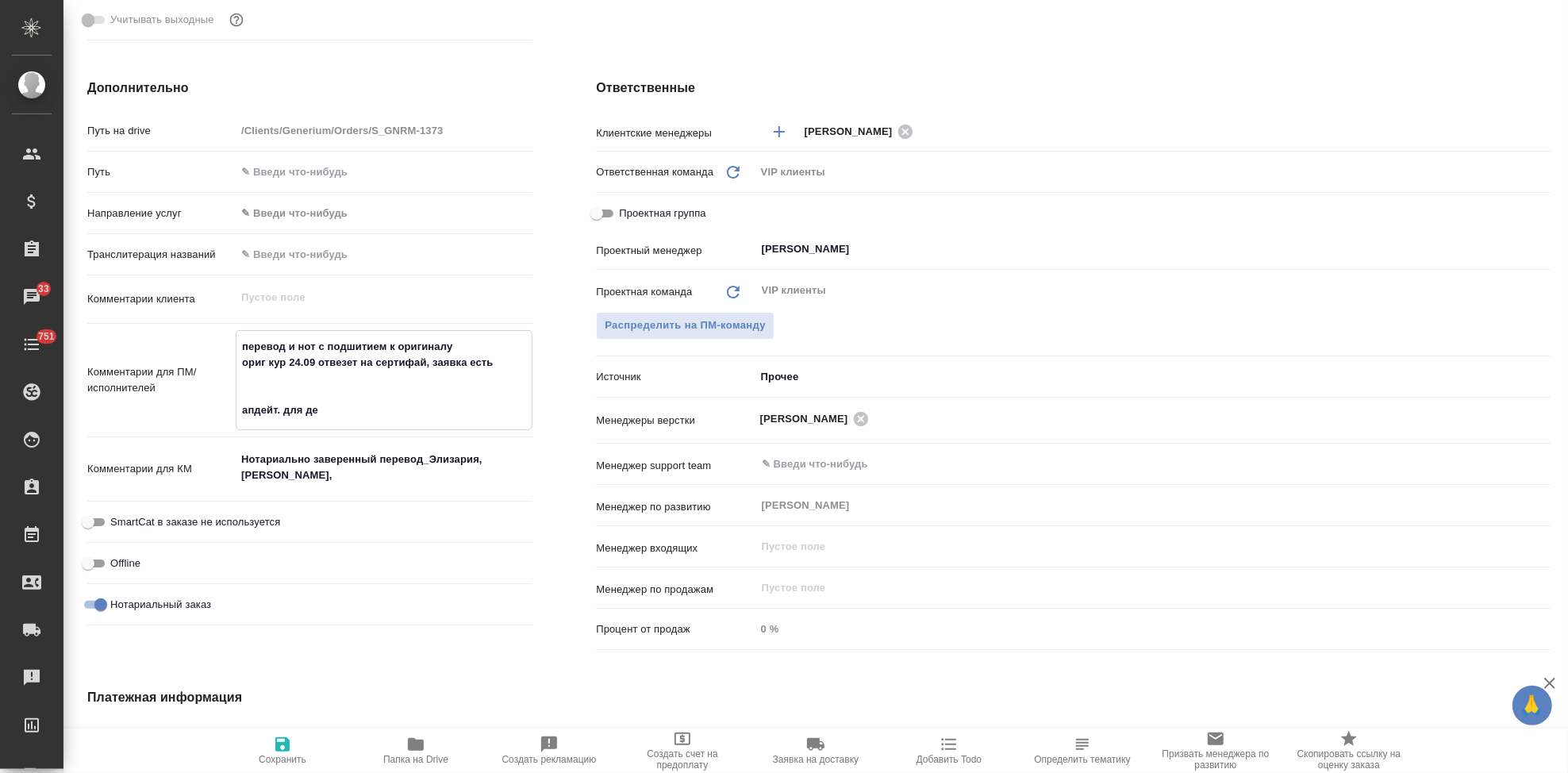
type textarea "перевод и нот с подшитием к оригиналу ориг кур 24.09 отвезет на сертифай, заявк…"
type textarea "x"
type textarea "перевод и нот с подшитием к оригиналу ориг кур 24.09 отвезет на сертифай, заявк…"
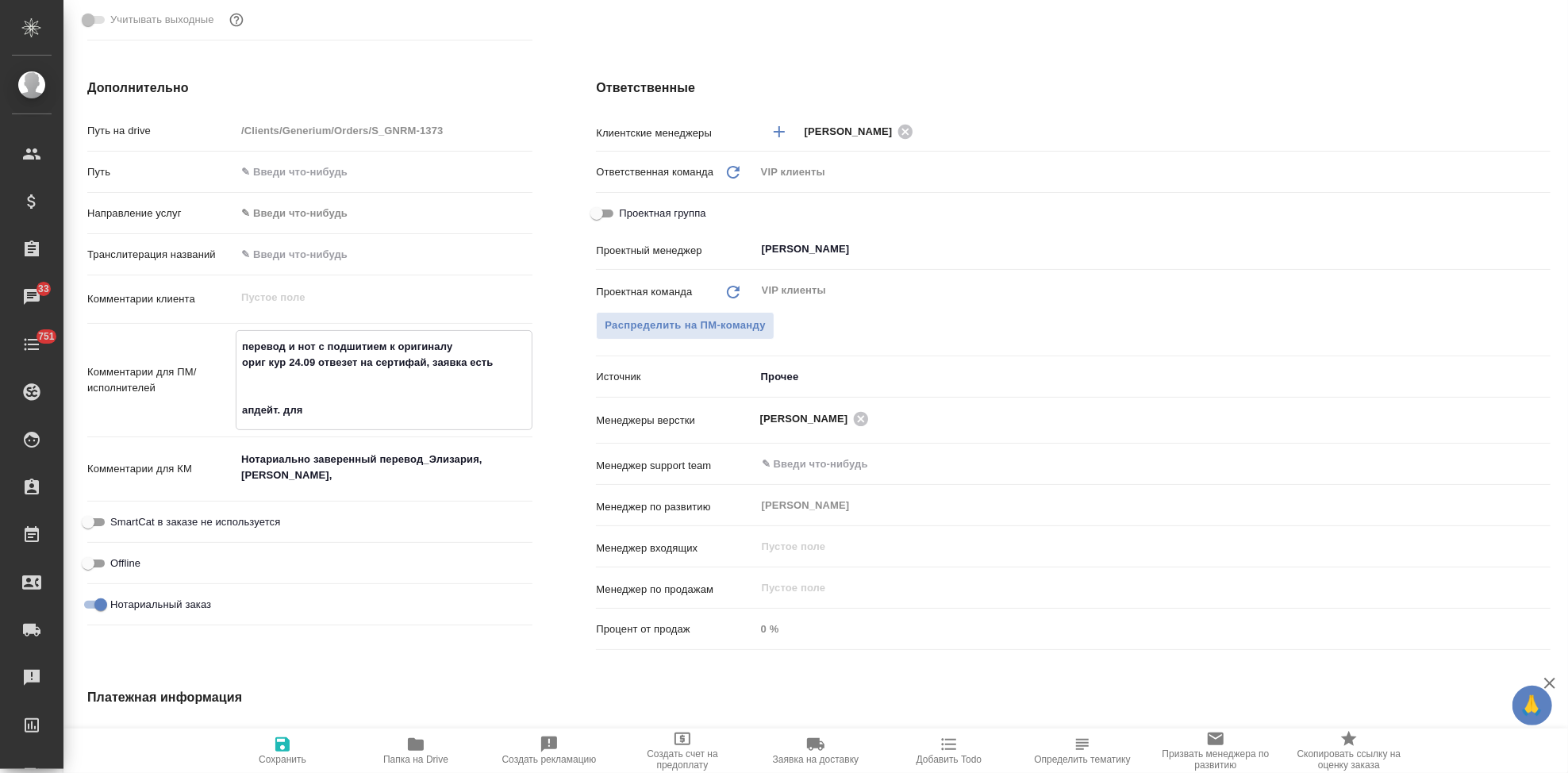
type textarea "x"
type textarea "перевод и нот с подшитием к оригиналу ориг кур 24.09 отвезет на сертифай, заявк…"
type textarea "x"
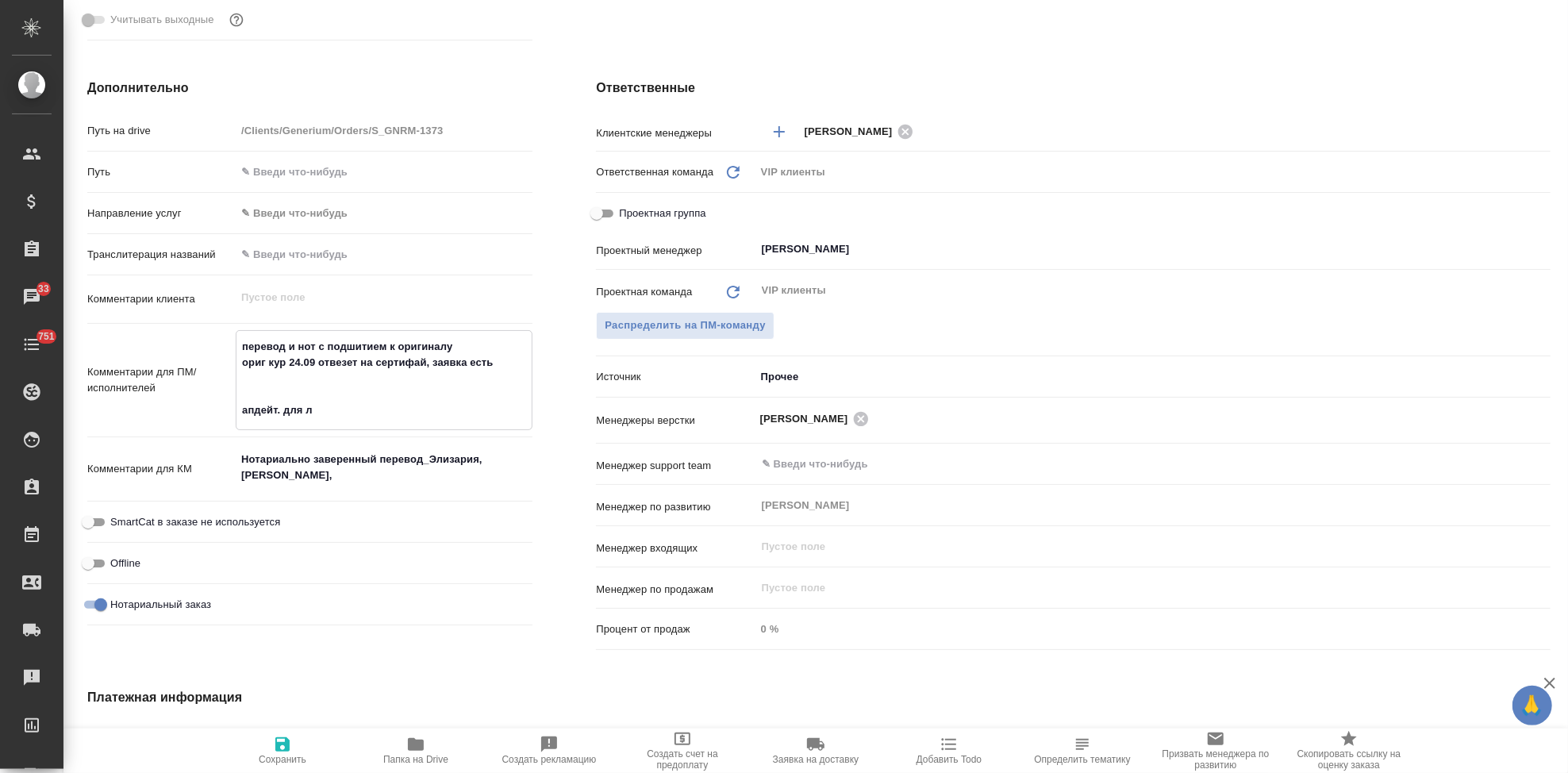
type textarea "x"
type textarea "перевод и нот с подшитием к оригиналу ориг кур 24.09 отвезет на сертифай, заявк…"
type textarea "x"
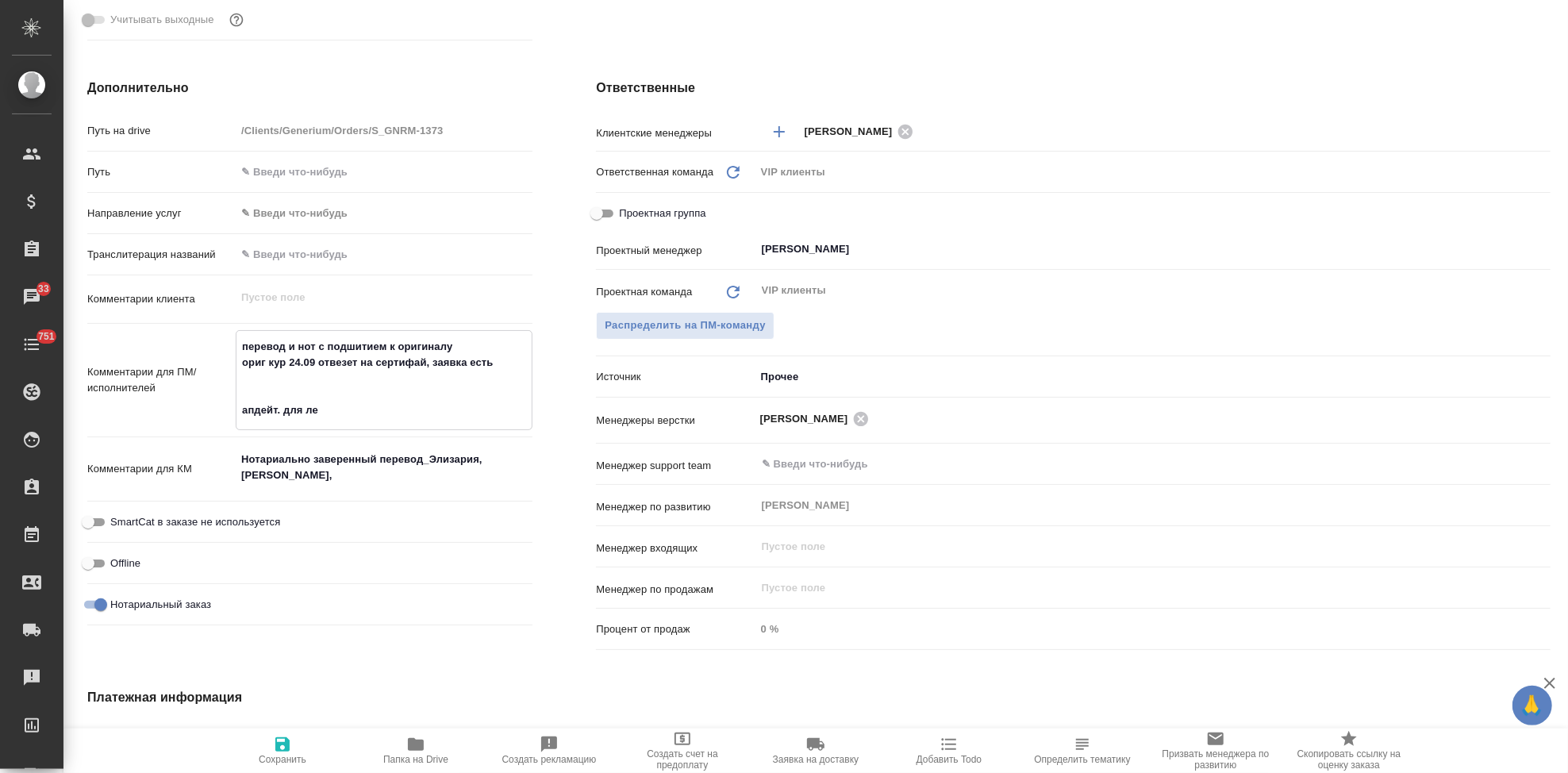
type textarea "x"
type textarea "перевод и нот с подшитием к оригиналу ориг кур 24.09 отвезет на сертифай, заявк…"
type textarea "x"
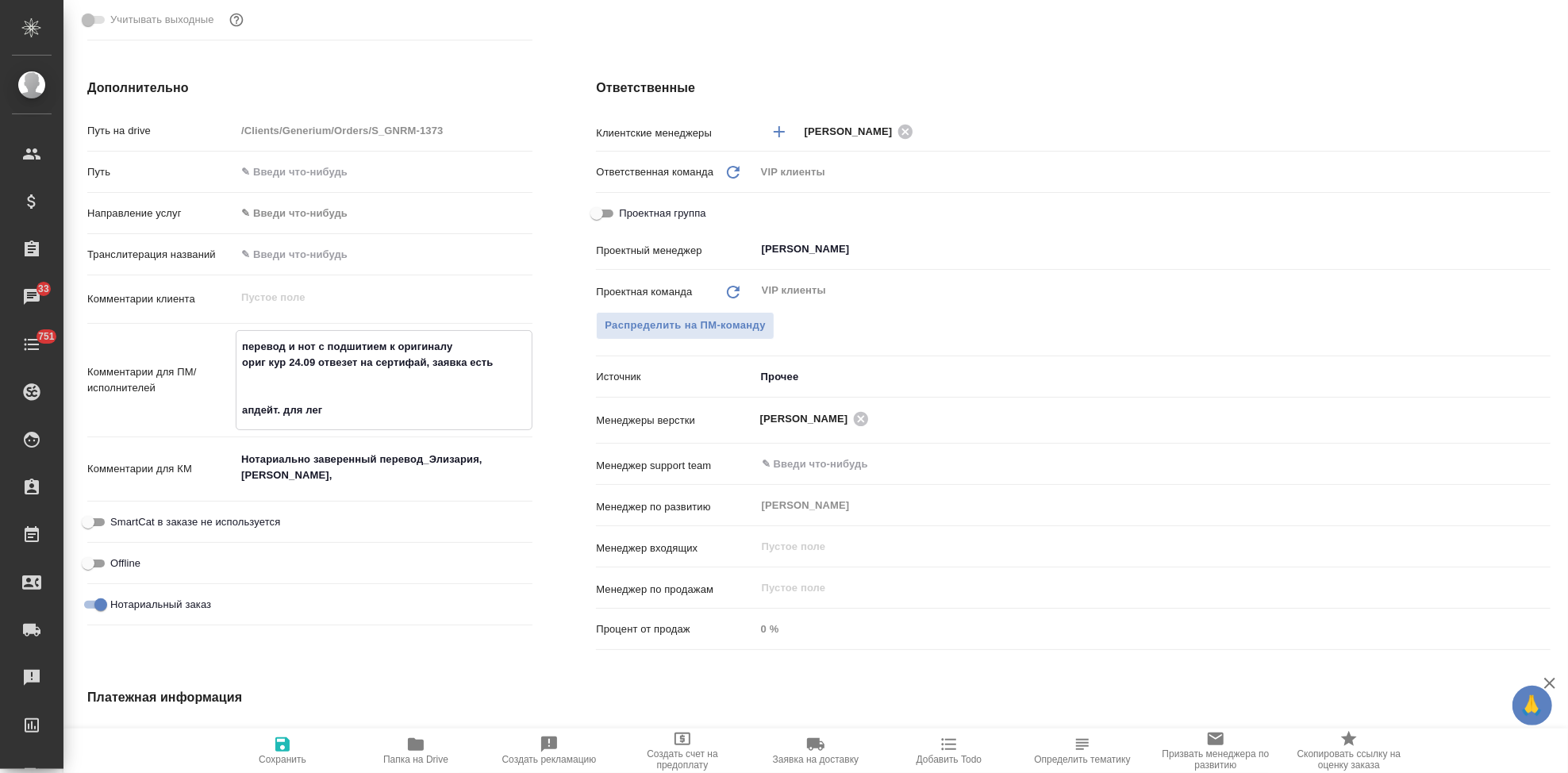
type textarea "перевод и нот с подшитием к оригиналу ориг кур 24.09 отвезет на сертифай, заявк…"
type textarea "x"
type textarea "перевод и нот с подшитием к оригиналу ориг кур 24.09 отвезет на сертифай, заявк…"
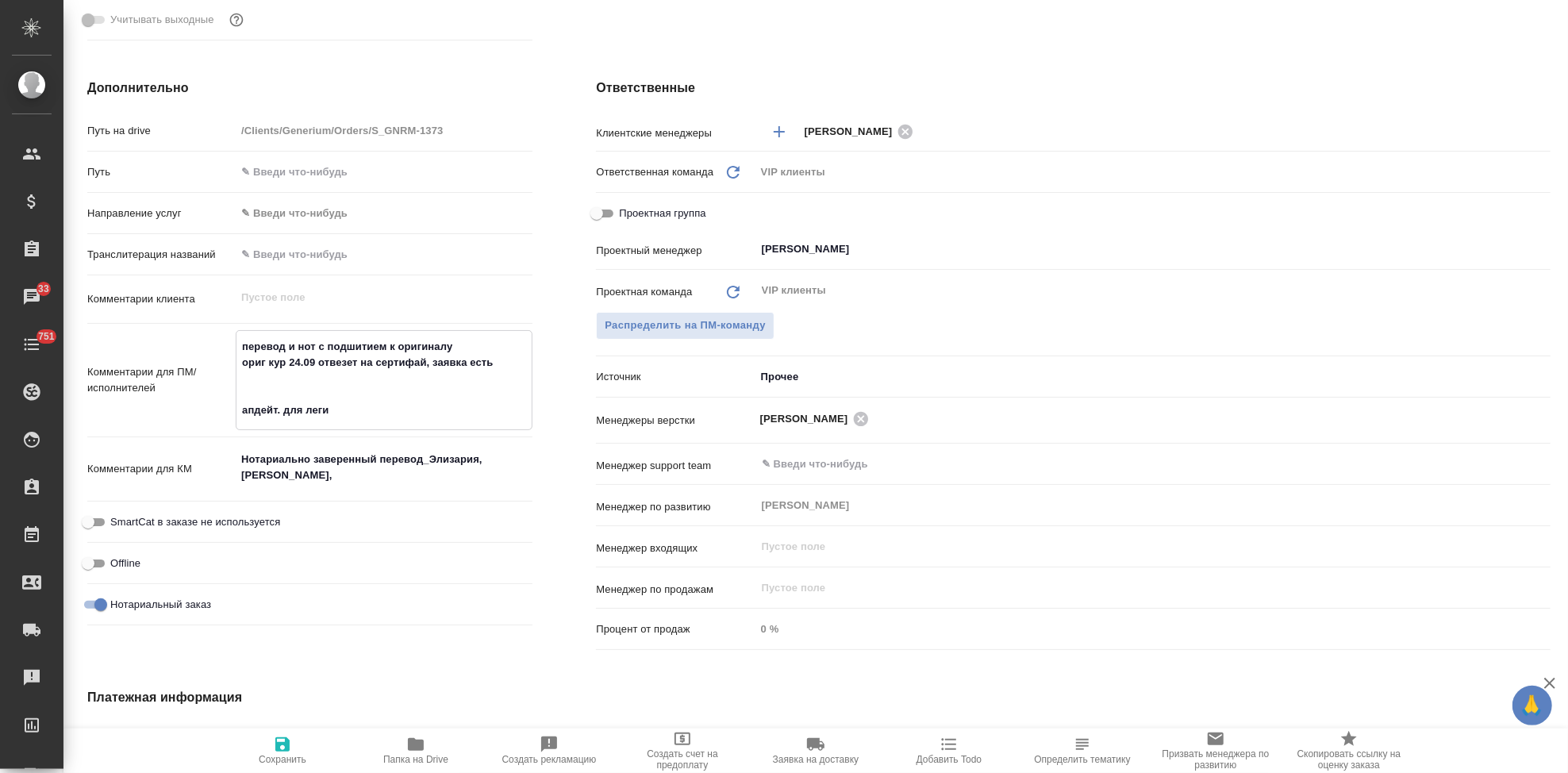
type textarea "x"
type textarea "перевод и нот с подшитием к оригиналу ориг кур 24.09 отвезет на сертифай, заявк…"
type textarea "x"
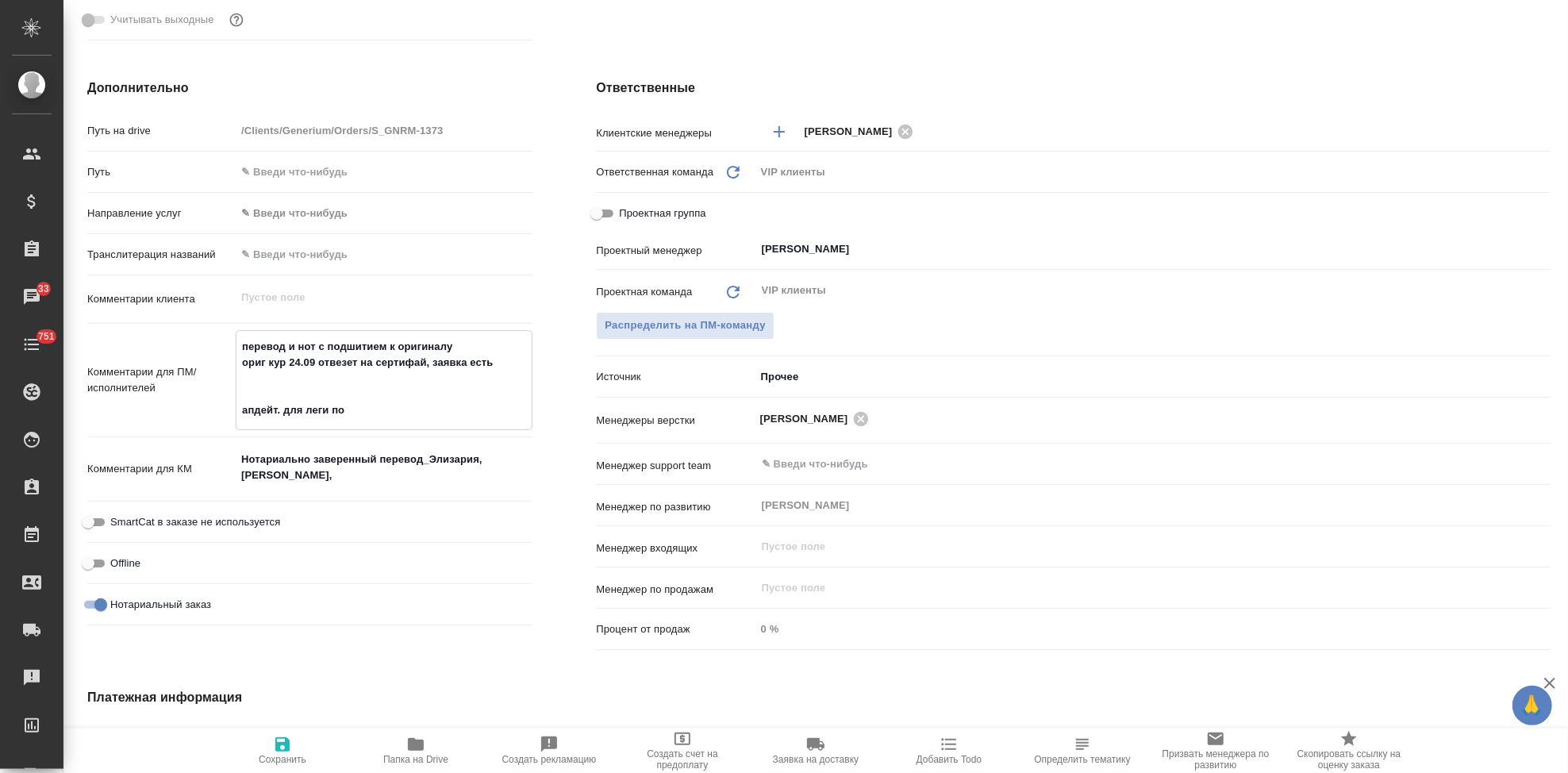
type textarea "x"
type textarea "перевод и нот с подшитием к оригиналу ориг кур 24.09 отвезет на сертифай, заявк…"
type textarea "x"
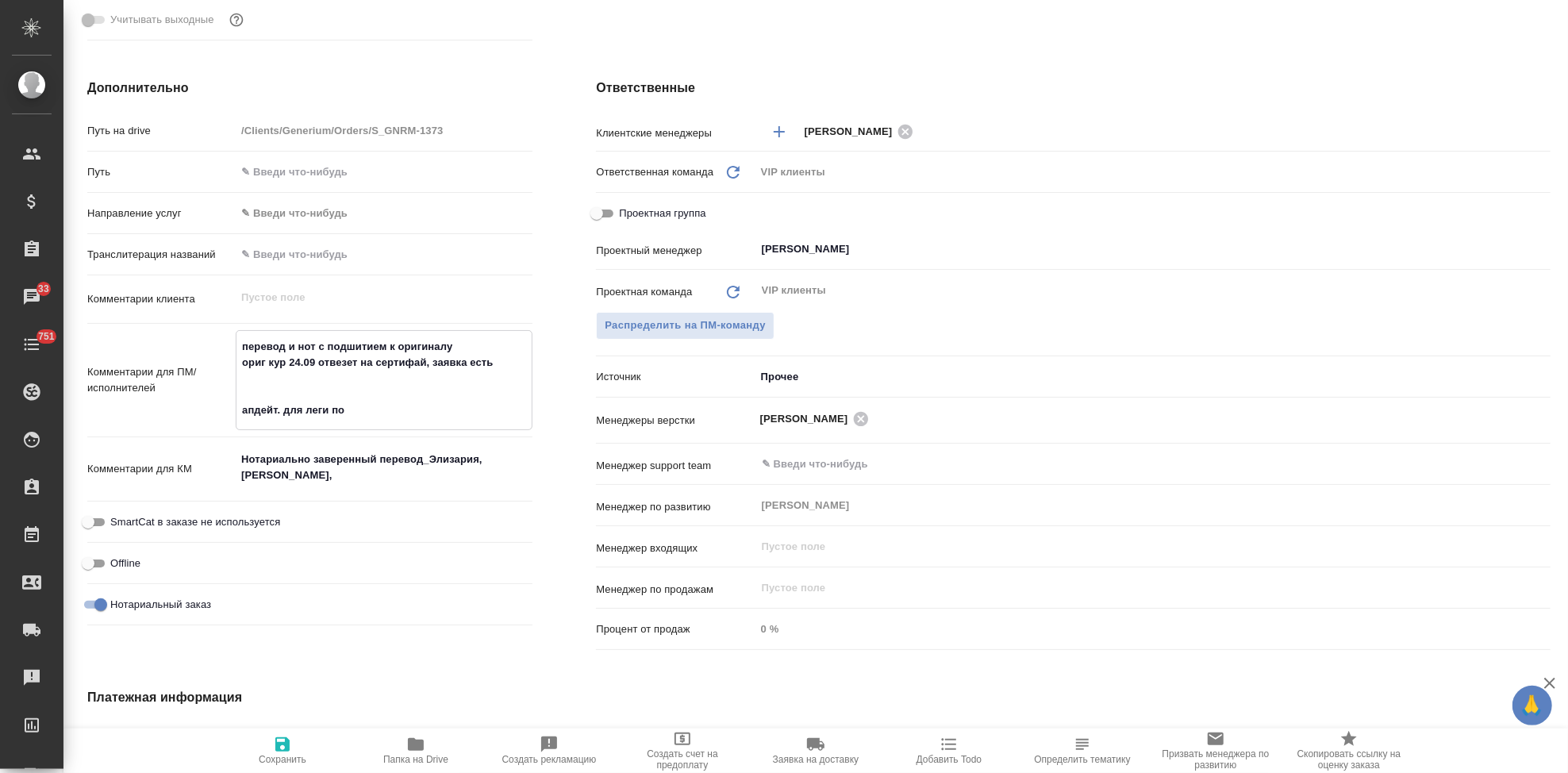
type textarea "x"
type textarea "перевод и нот с подшитием к оригиналу ориг кур 24.09 отвезет на сертифай, заявк…"
type textarea "x"
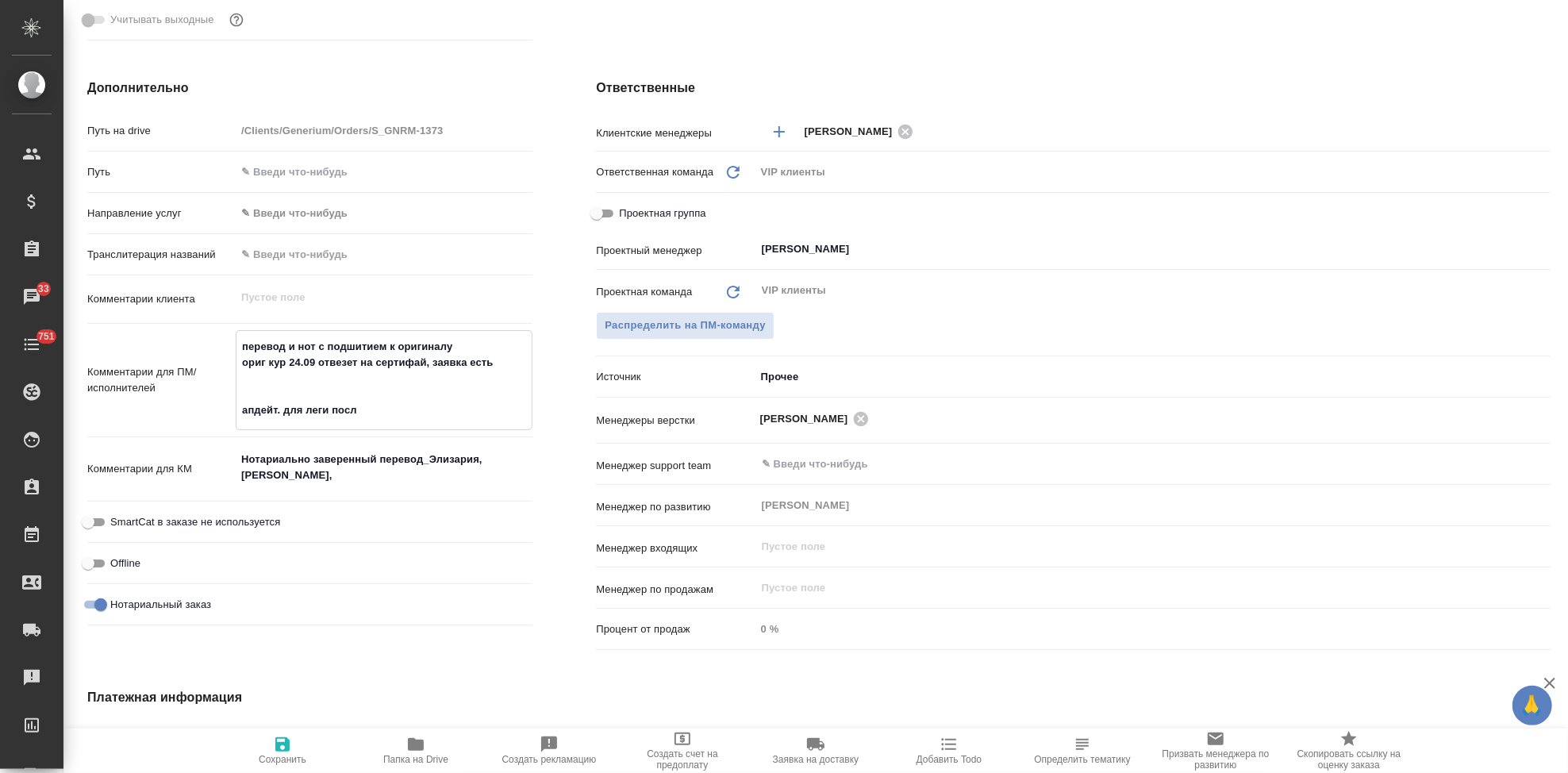
type textarea "перевод и нот с подшитием к оригиналу ориг кур 24.09 отвезет на сертифай, заявк…"
type textarea "x"
type textarea "перевод и нот с подшитием к оригиналу ориг кур 24.09 отвезет на сертифай, заявк…"
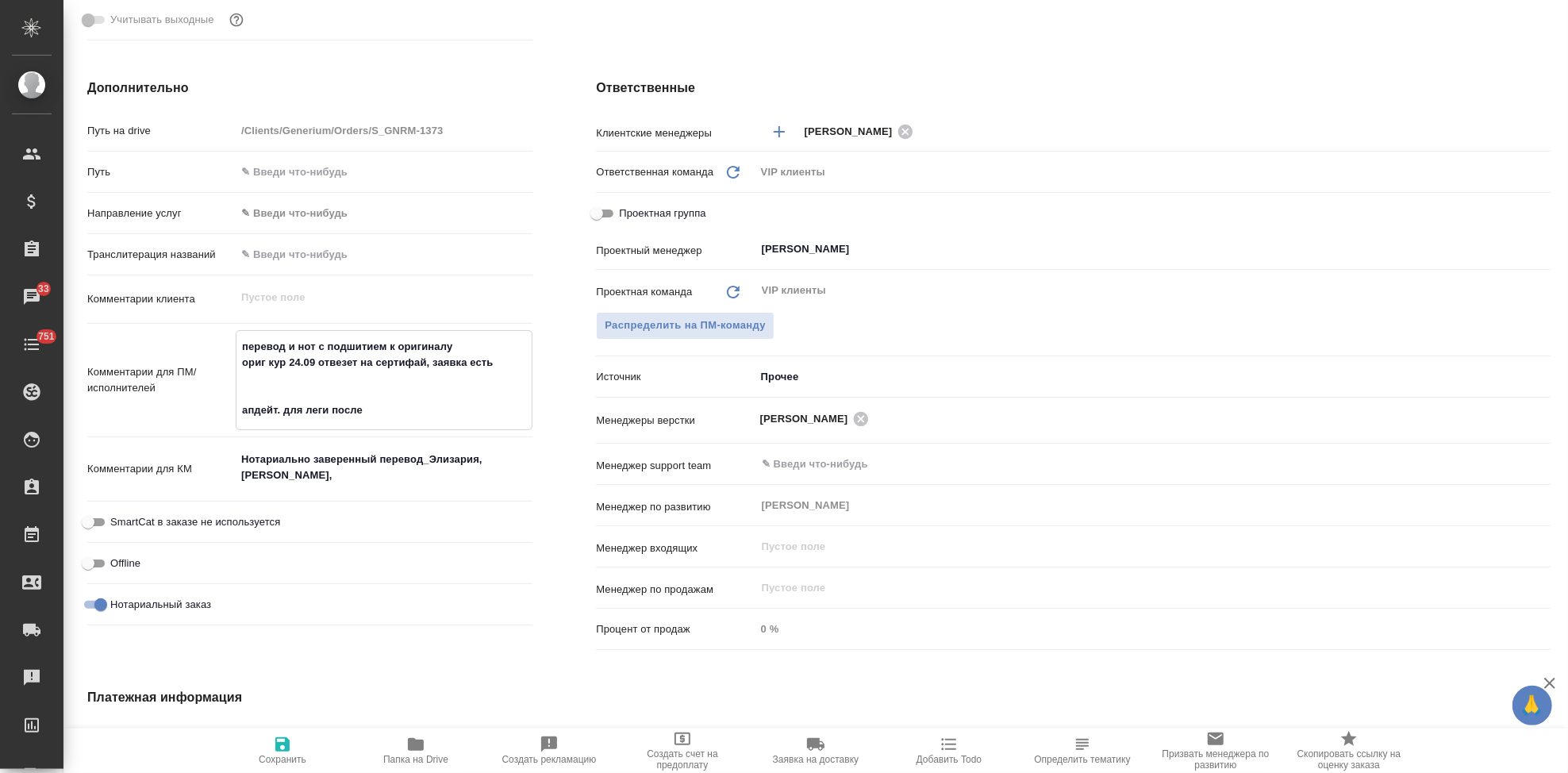
type textarea "x"
type textarea "перевод и нот с подшитием к оригиналу ориг кур 24.09 отвезет на сертифай, заявк…"
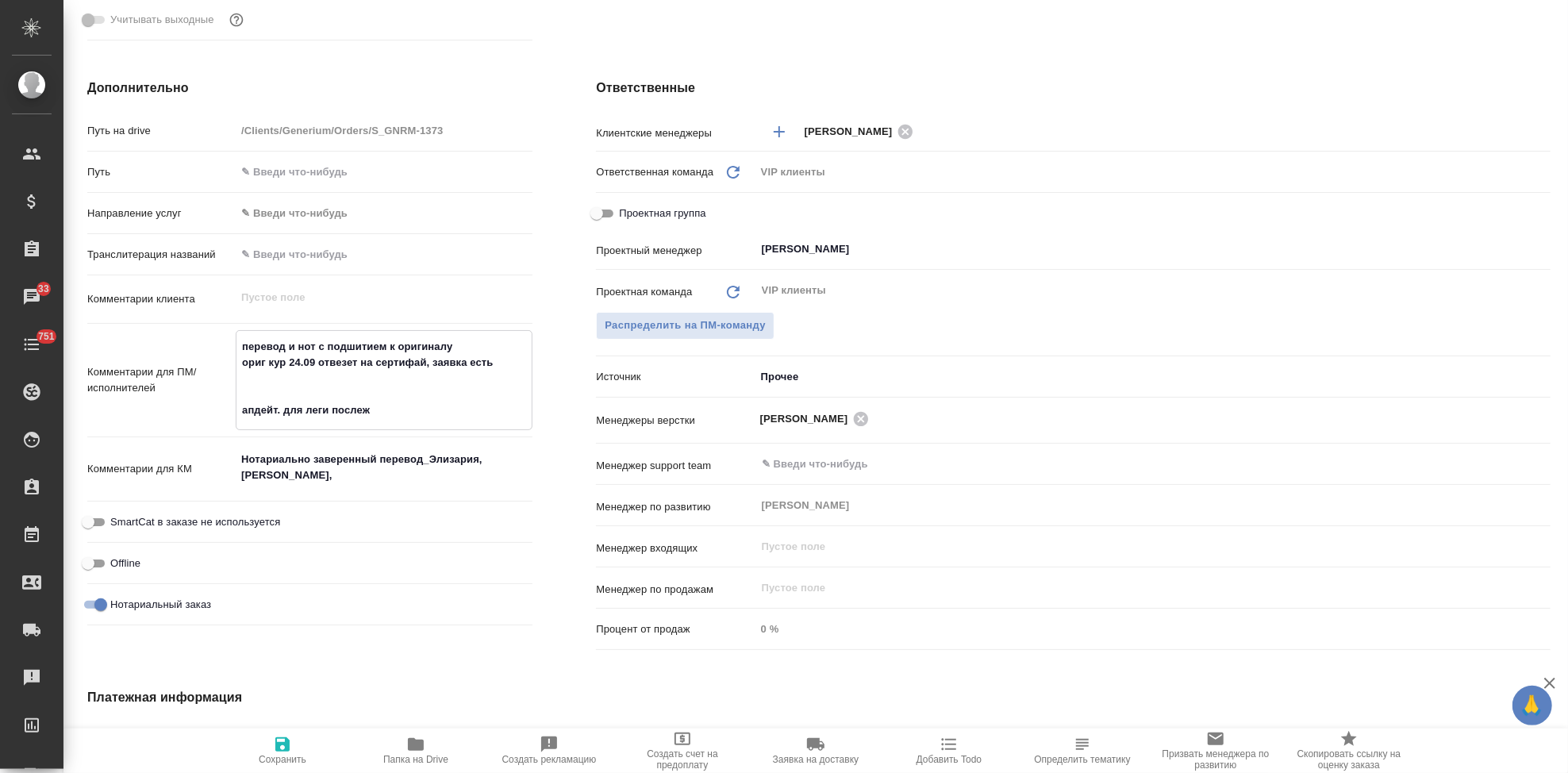
type textarea "x"
type textarea "перевод и нот с подшитием к оригиналу ориг кур 24.09 отвезет на сертифай, заявк…"
type textarea "x"
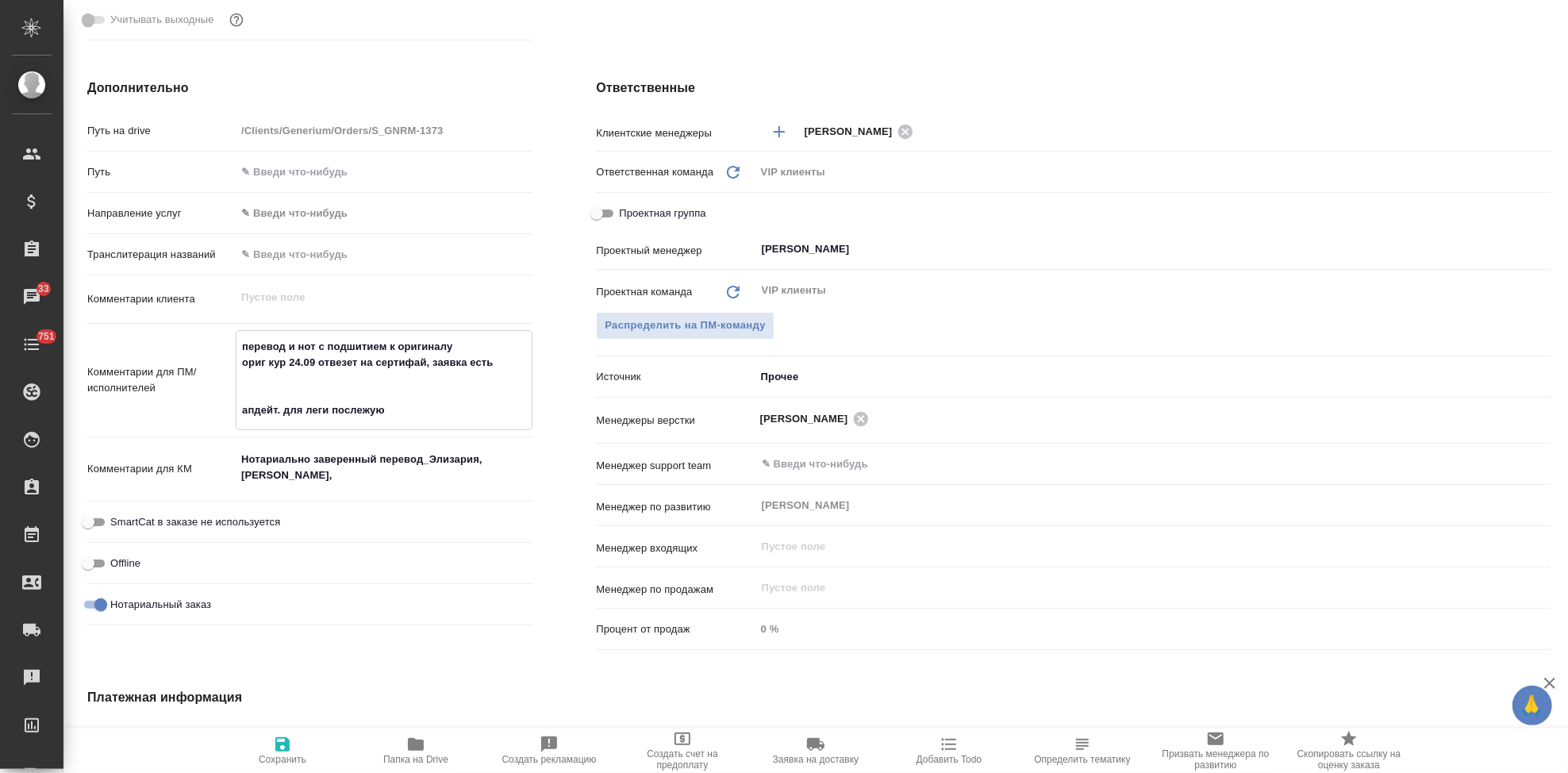
type textarea "x"
type textarea "перевод и нот с подшитием к оригиналу ориг кур 24.09 отвезет на сертифай, заявк…"
type textarea "x"
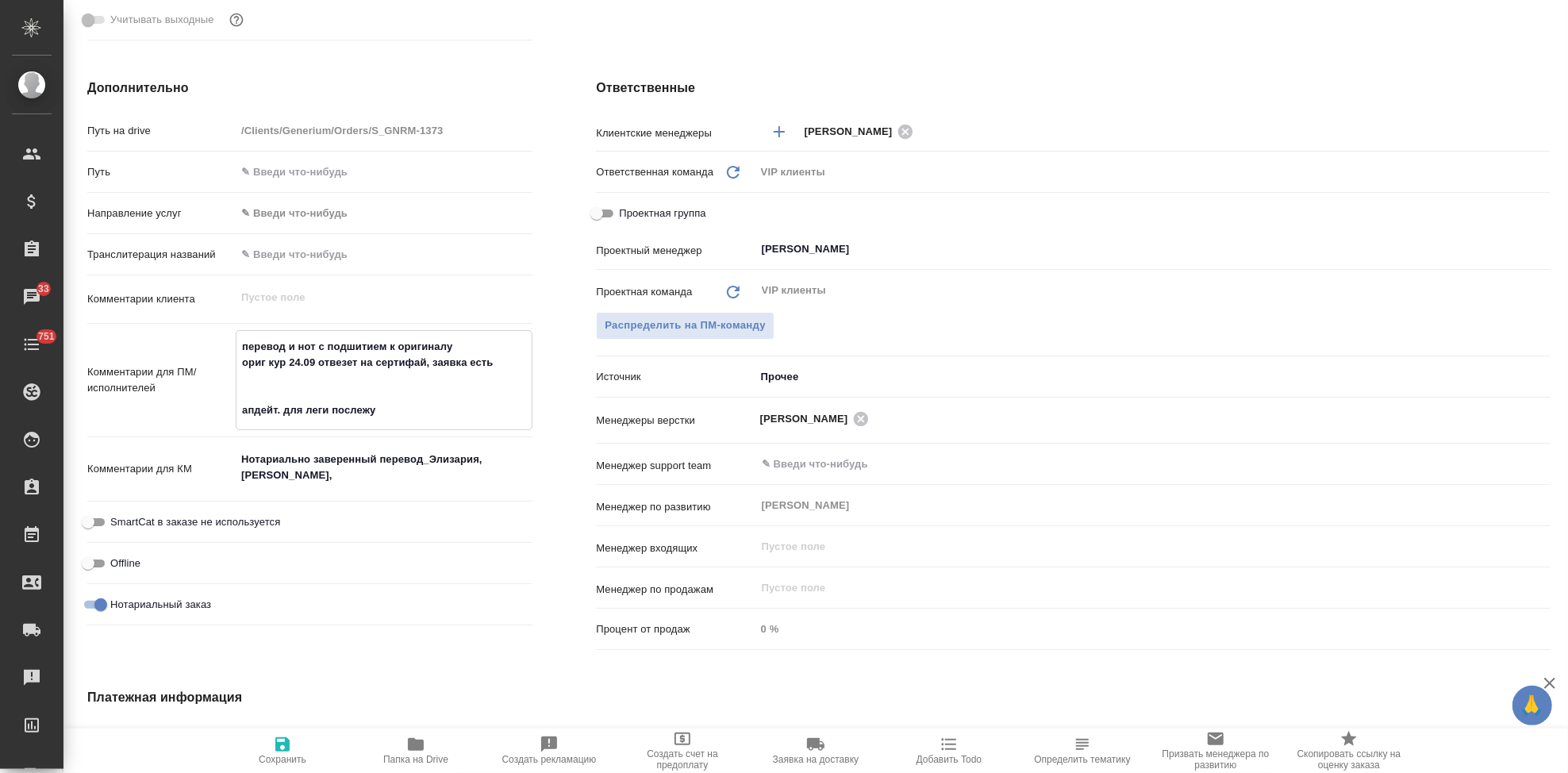
type textarea "перевод и нот с подшитием к оригиналу ориг кур 24.09 отвезет на сертифай, заявк…"
type textarea "x"
type textarea "перевод и нот с подшитием к оригиналу ориг кур 24.09 отвезет на сертифай, заявк…"
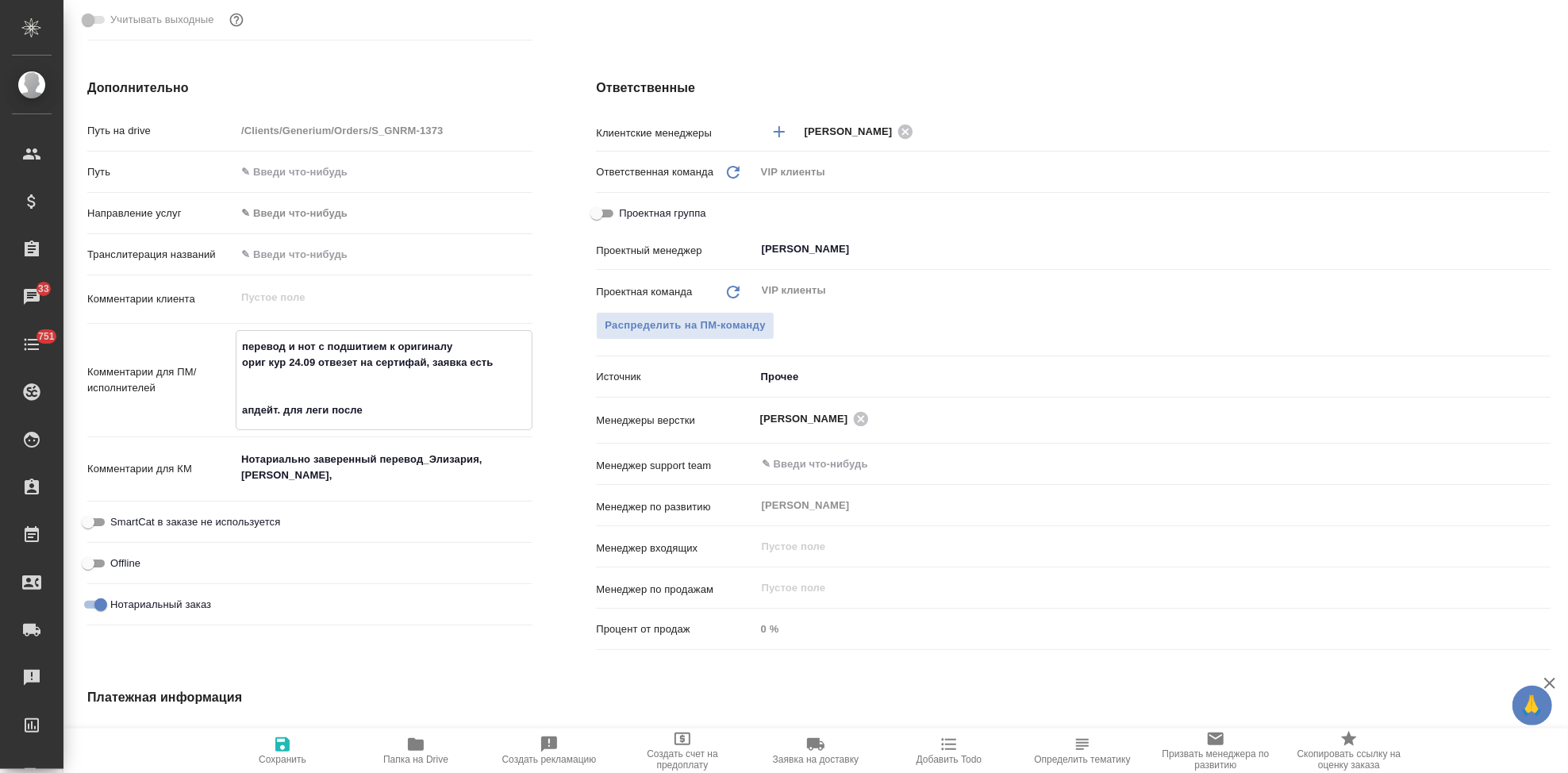
type textarea "x"
type textarea "перевод и нот с подшитием к оригиналу ориг кур 24.09 отвезет на сертифай, заявк…"
type textarea "x"
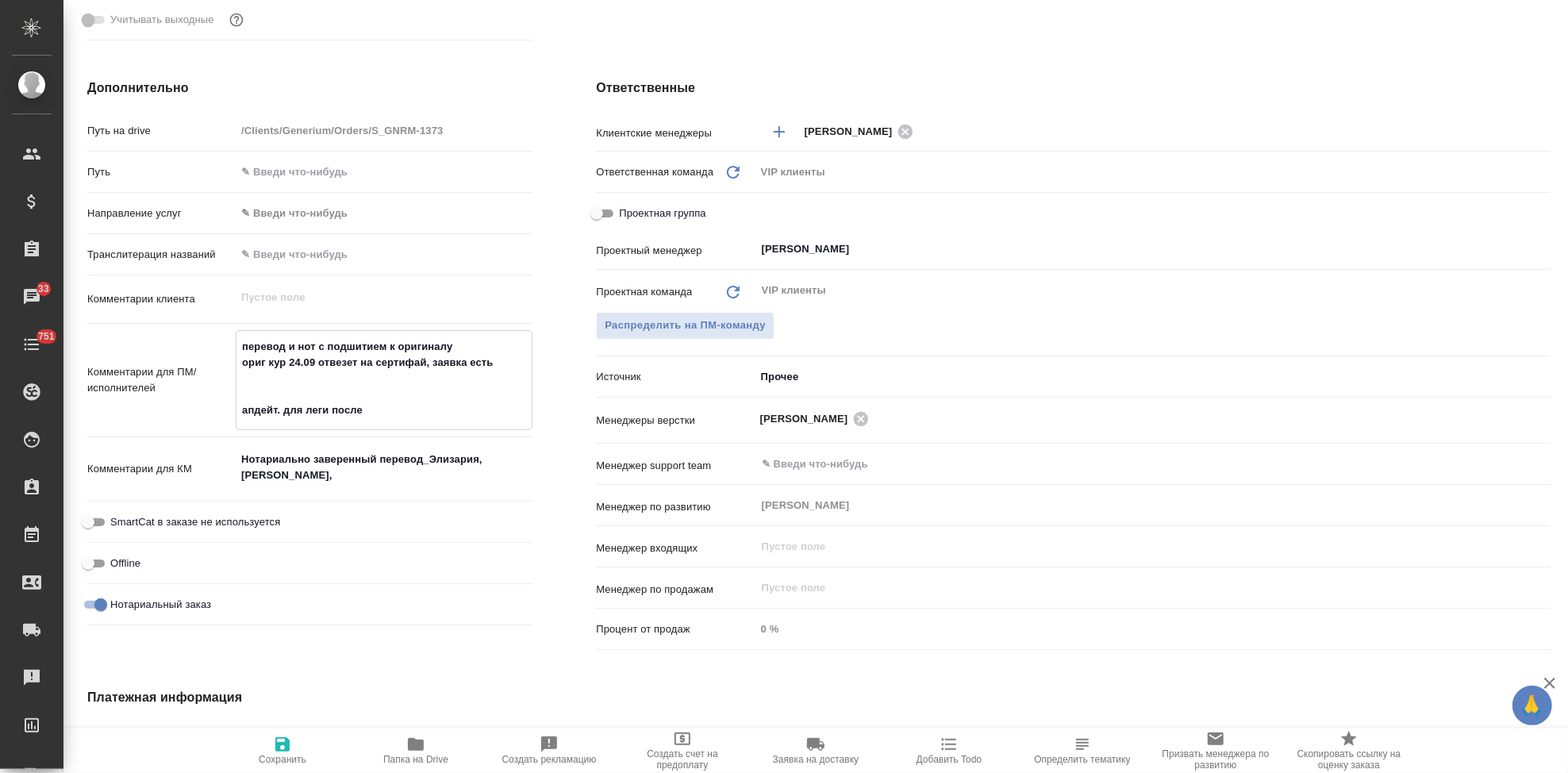
type textarea "x"
type textarea "перевод и нот с подшитием к оригиналу ориг кур 24.09 отвезет на сертифай, заявк…"
type textarea "x"
type textarea "перевод и нот с подшитием к оригиналу ориг кур 24.09 отвезет на сертифай, заявк…"
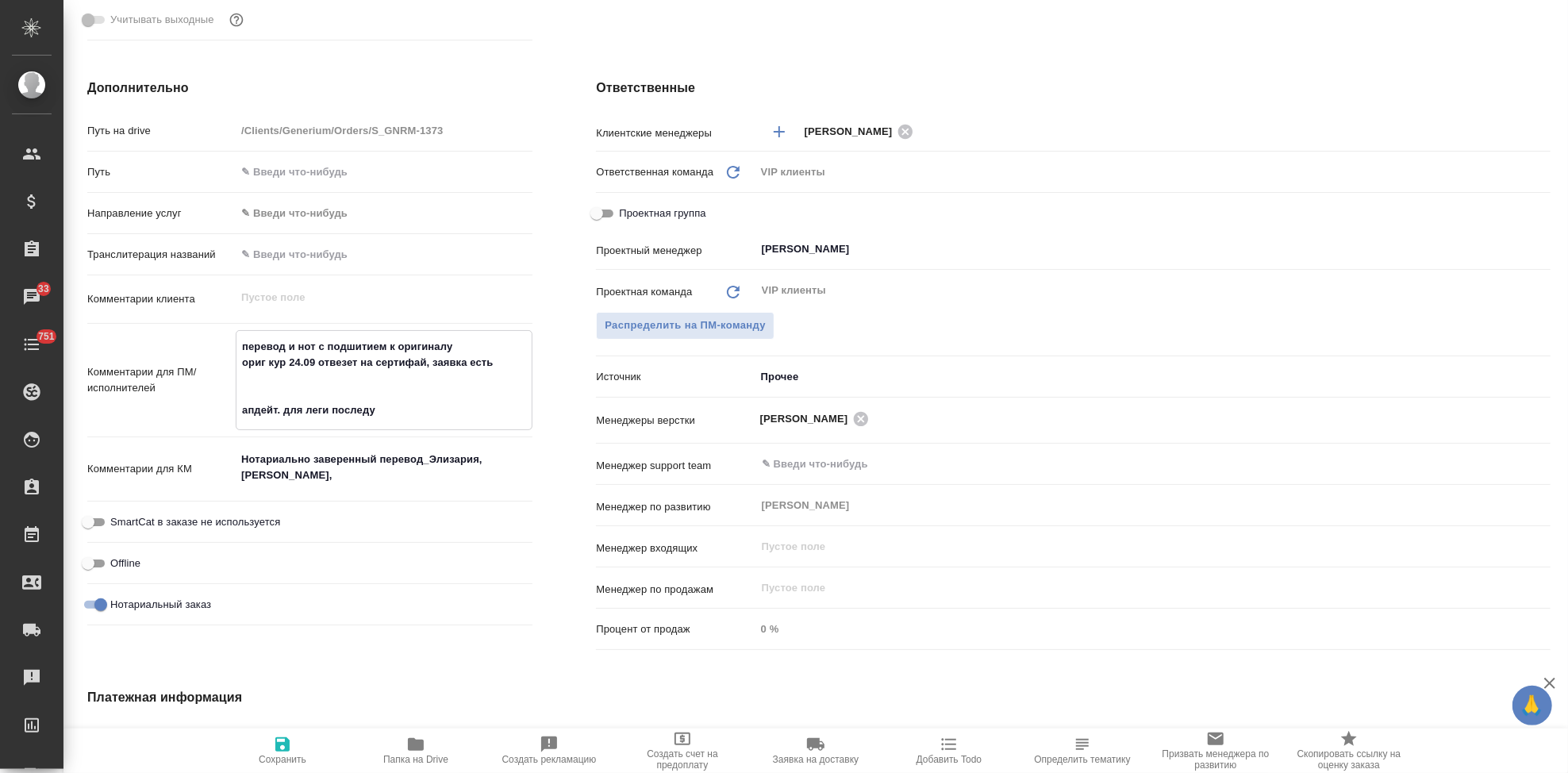
type textarea "x"
type textarea "перевод и нот с подшитием к оригиналу ориг кур 24.09 отвезет на сертифай, заявк…"
type textarea "x"
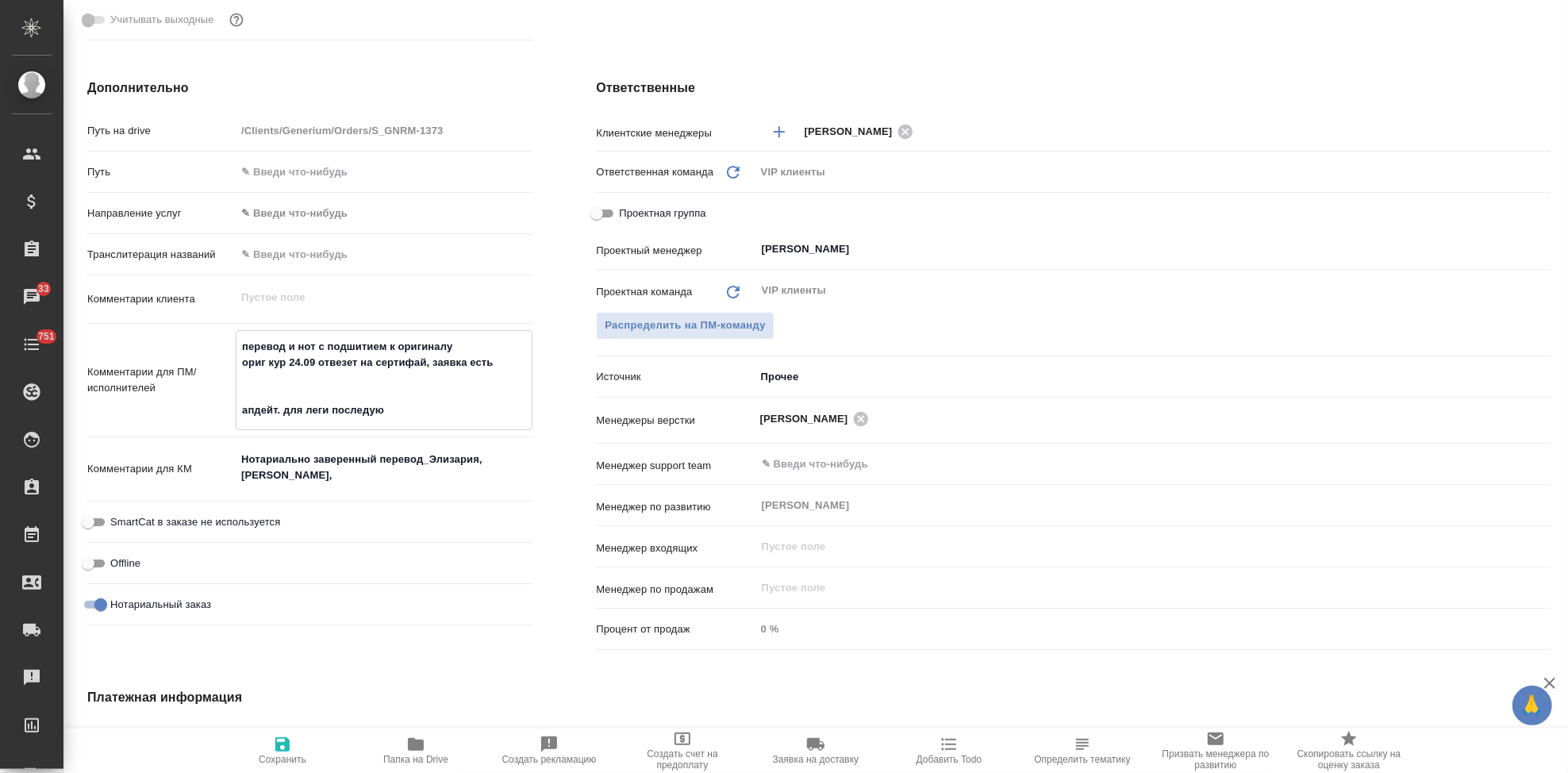
type textarea "x"
type textarea "перевод и нот с подшитием к оригиналу ориг кур 24.09 отвезет на сертифай, заявк…"
type textarea "x"
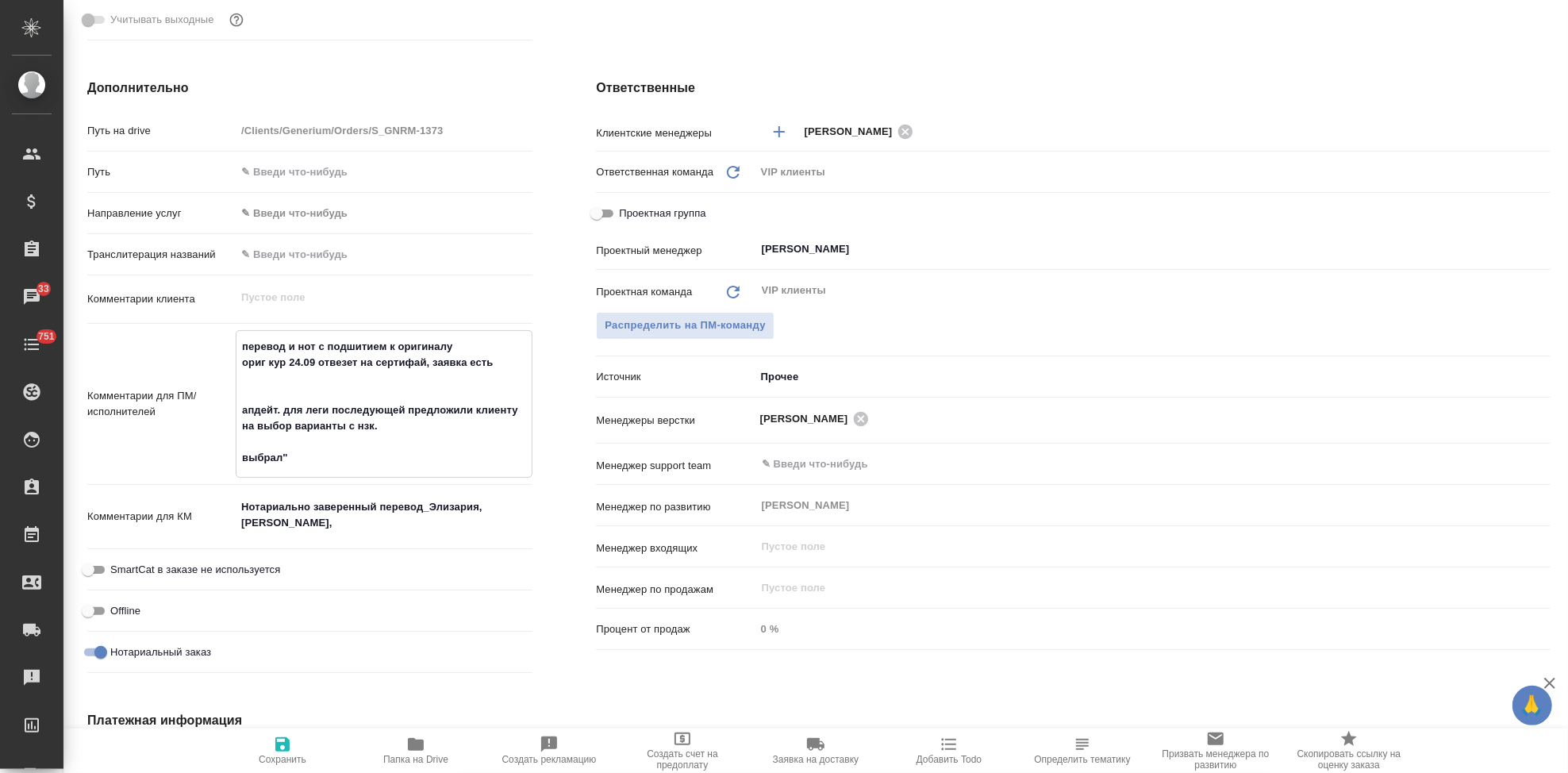
paste textarea "снимите, пожалуйста, копии с оригинала и подшейте переводы к ним."
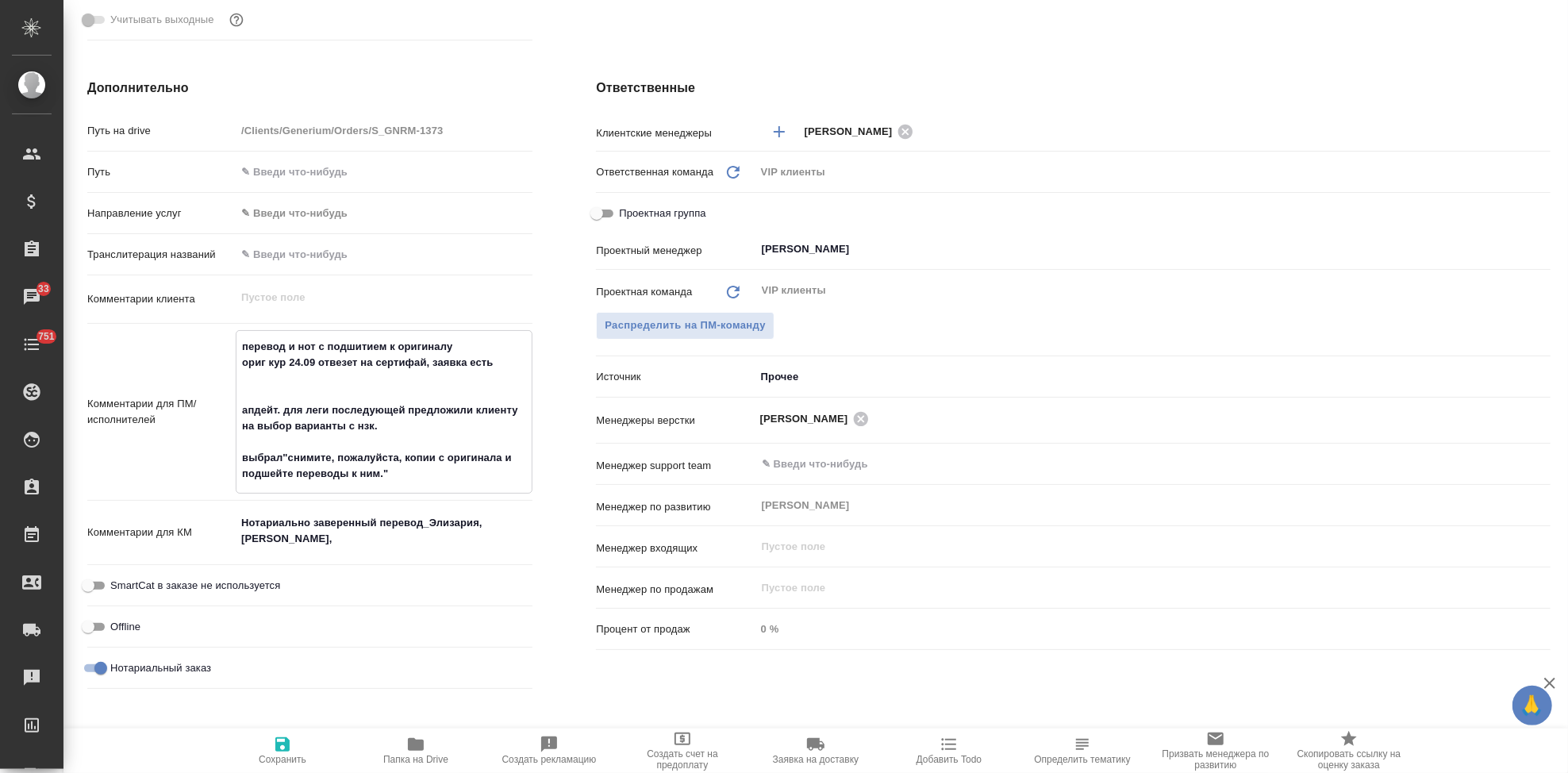
click at [281, 456] on textarea "перевод и нот с подшитием к оригиналу ориг кур 24.09 отвезет на сертифай, заявк…" at bounding box center [384, 409] width 295 height 154
click at [292, 749] on span "Сохранить" at bounding box center [282, 749] width 114 height 30
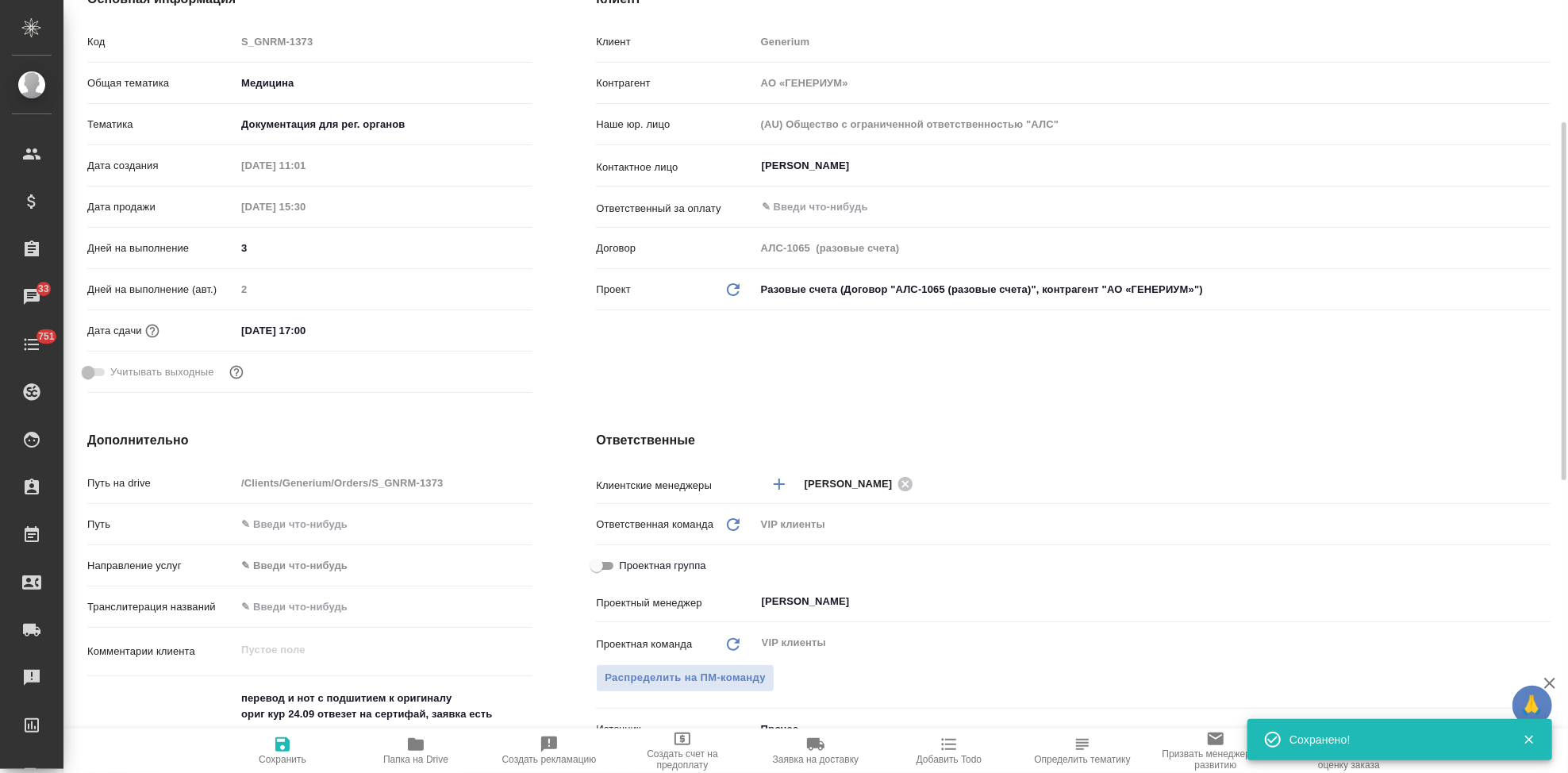
scroll to position [0, 0]
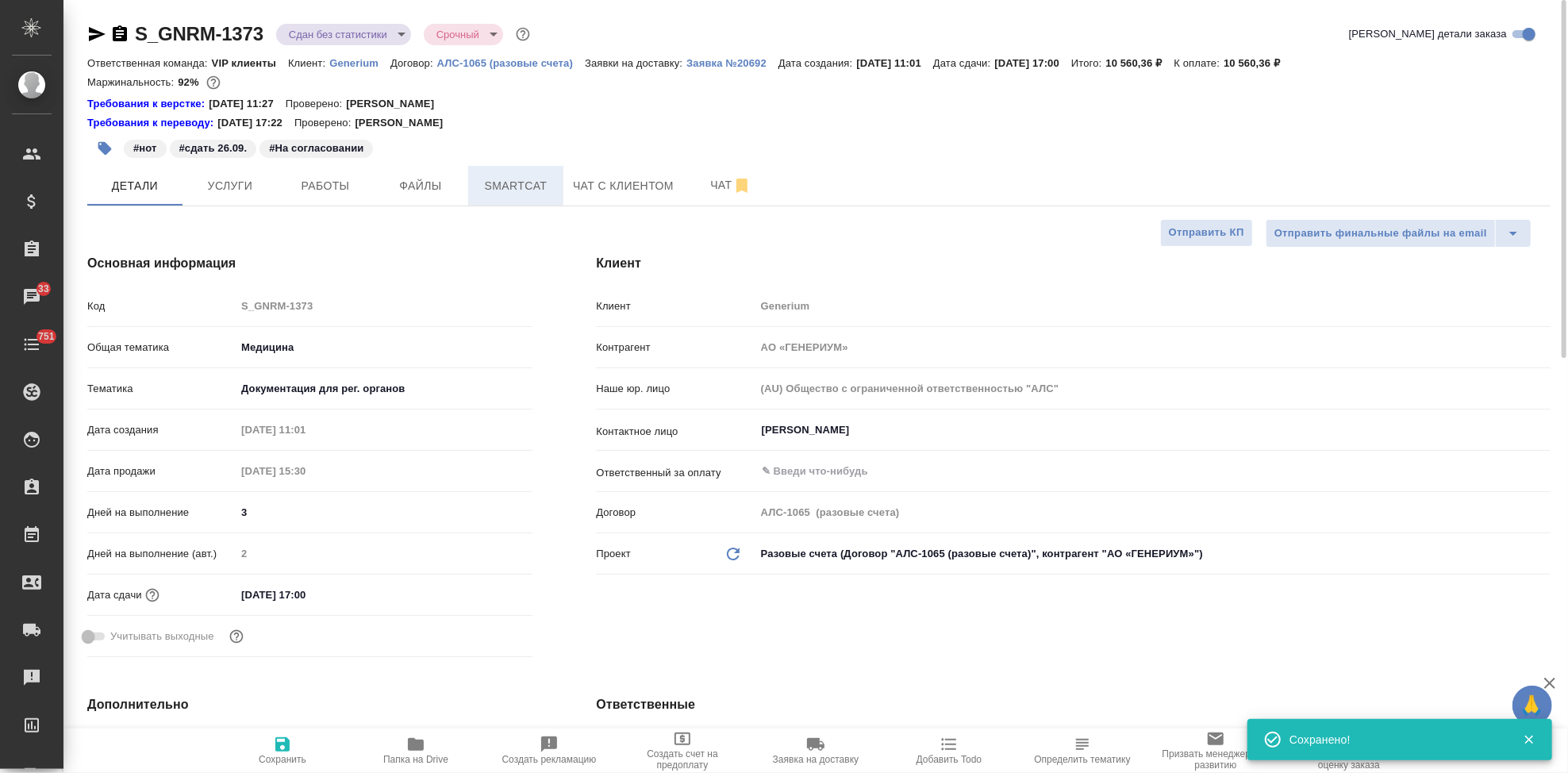
click at [516, 190] on span "Smartcat" at bounding box center [515, 186] width 77 height 19
click at [412, 192] on span "Файлы" at bounding box center [420, 186] width 77 height 19
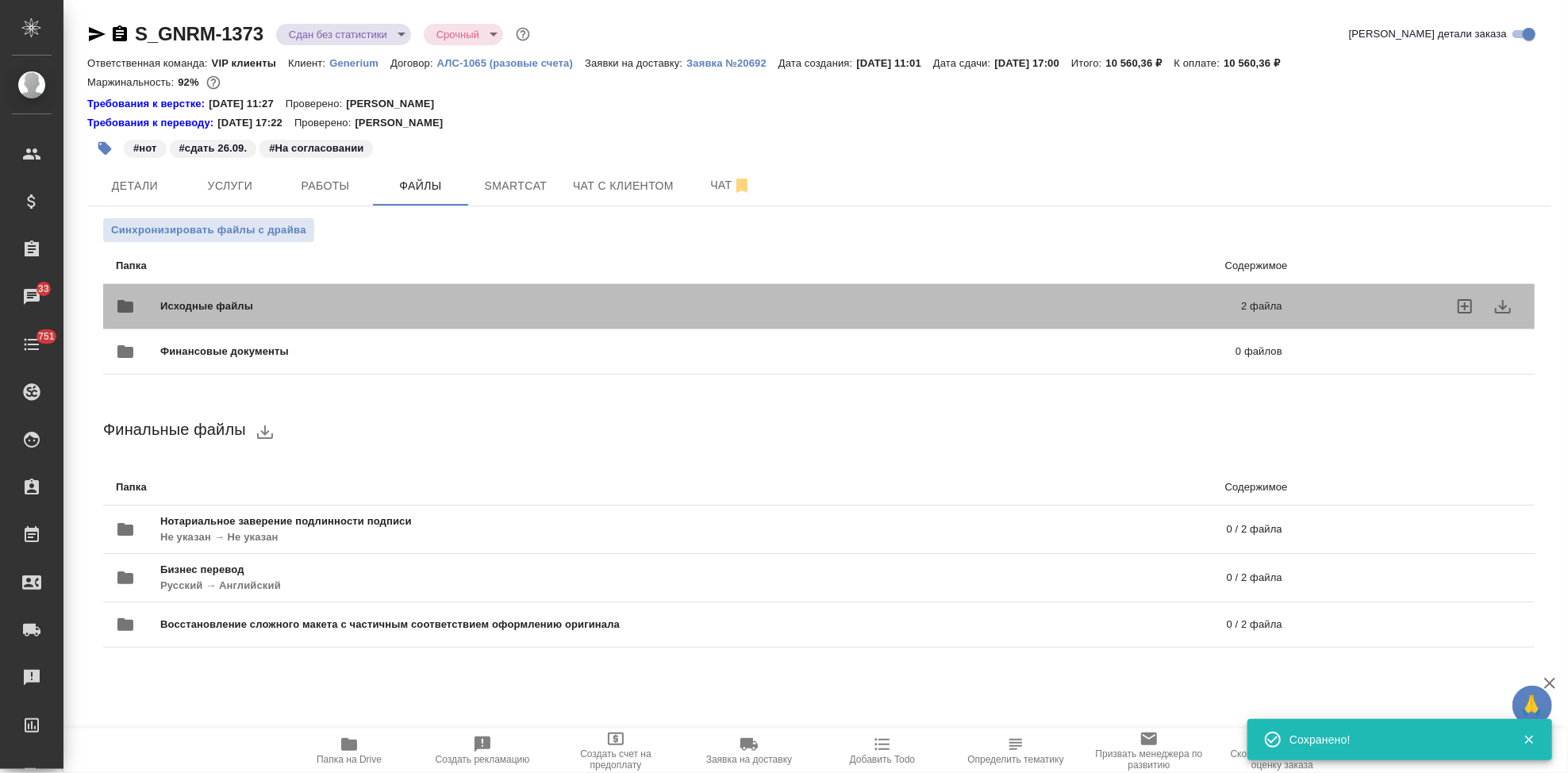
click at [1309, 308] on div at bounding box center [1418, 306] width 240 height 70
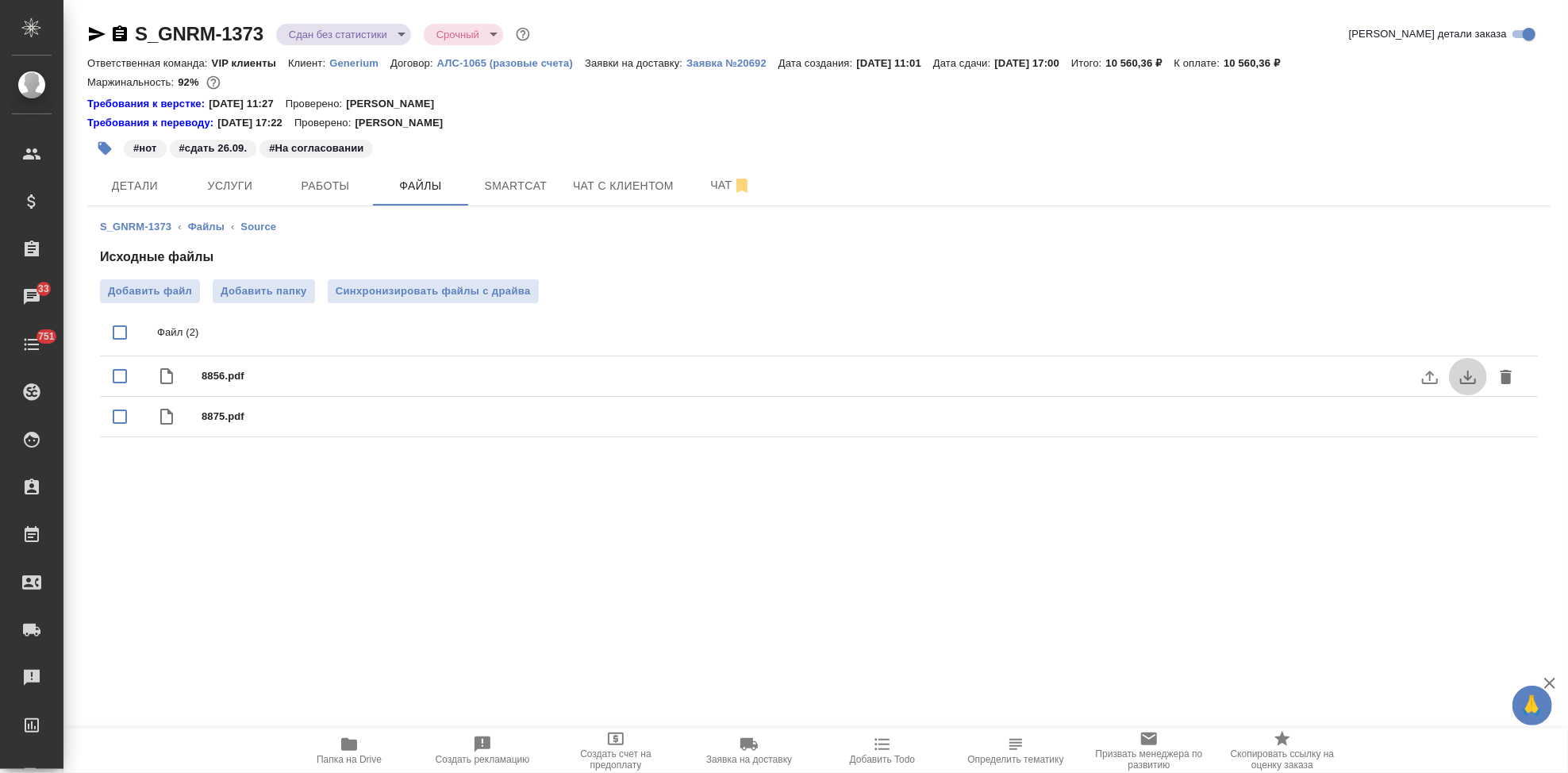
click at [1468, 379] on icon "download" at bounding box center [1468, 377] width 16 height 14
click at [1460, 420] on icon "download" at bounding box center [1468, 418] width 16 height 14
click at [233, 193] on span "Услуги" at bounding box center [230, 186] width 77 height 19
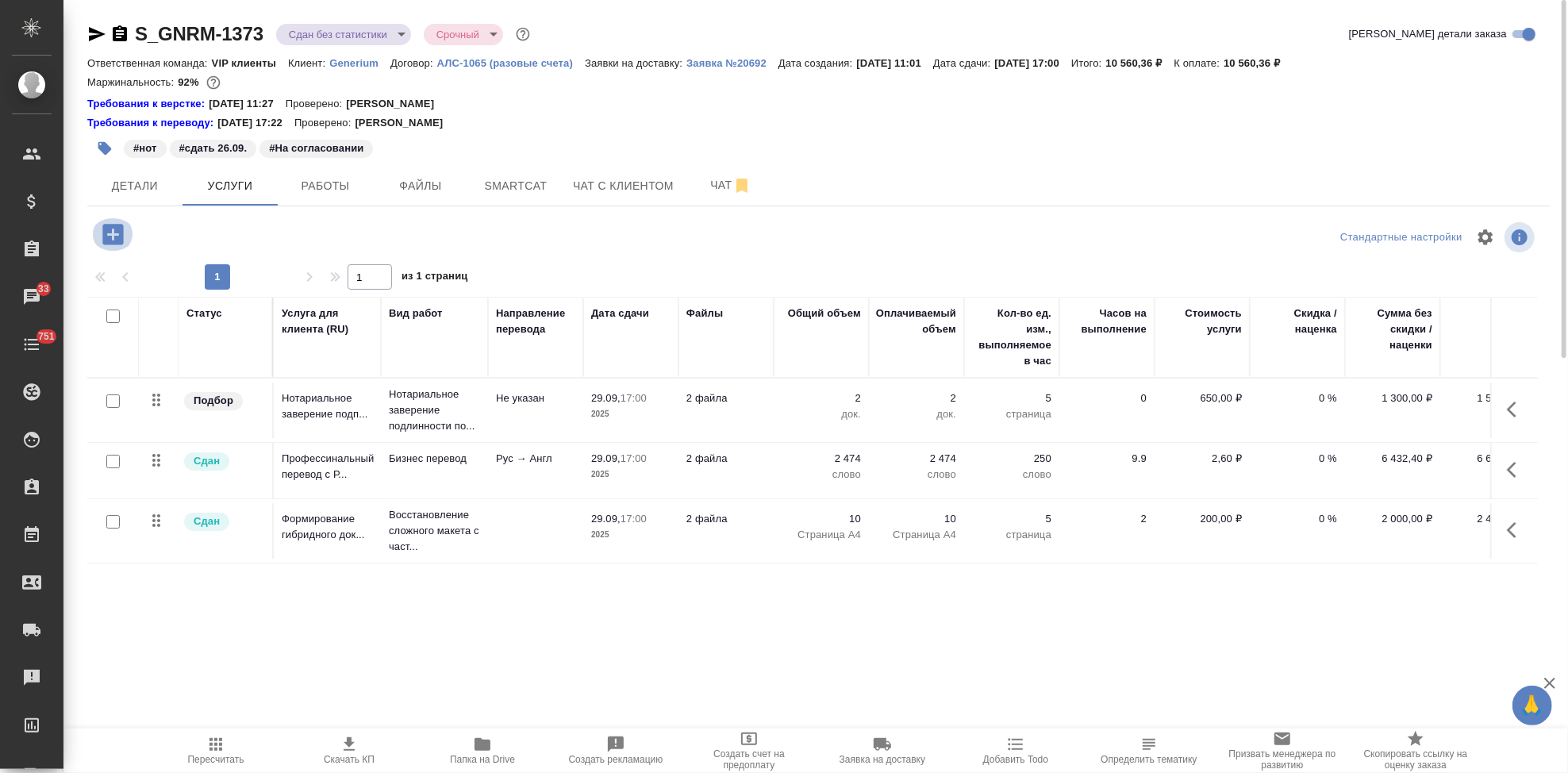
click at [112, 242] on icon "button" at bounding box center [112, 234] width 20 height 20
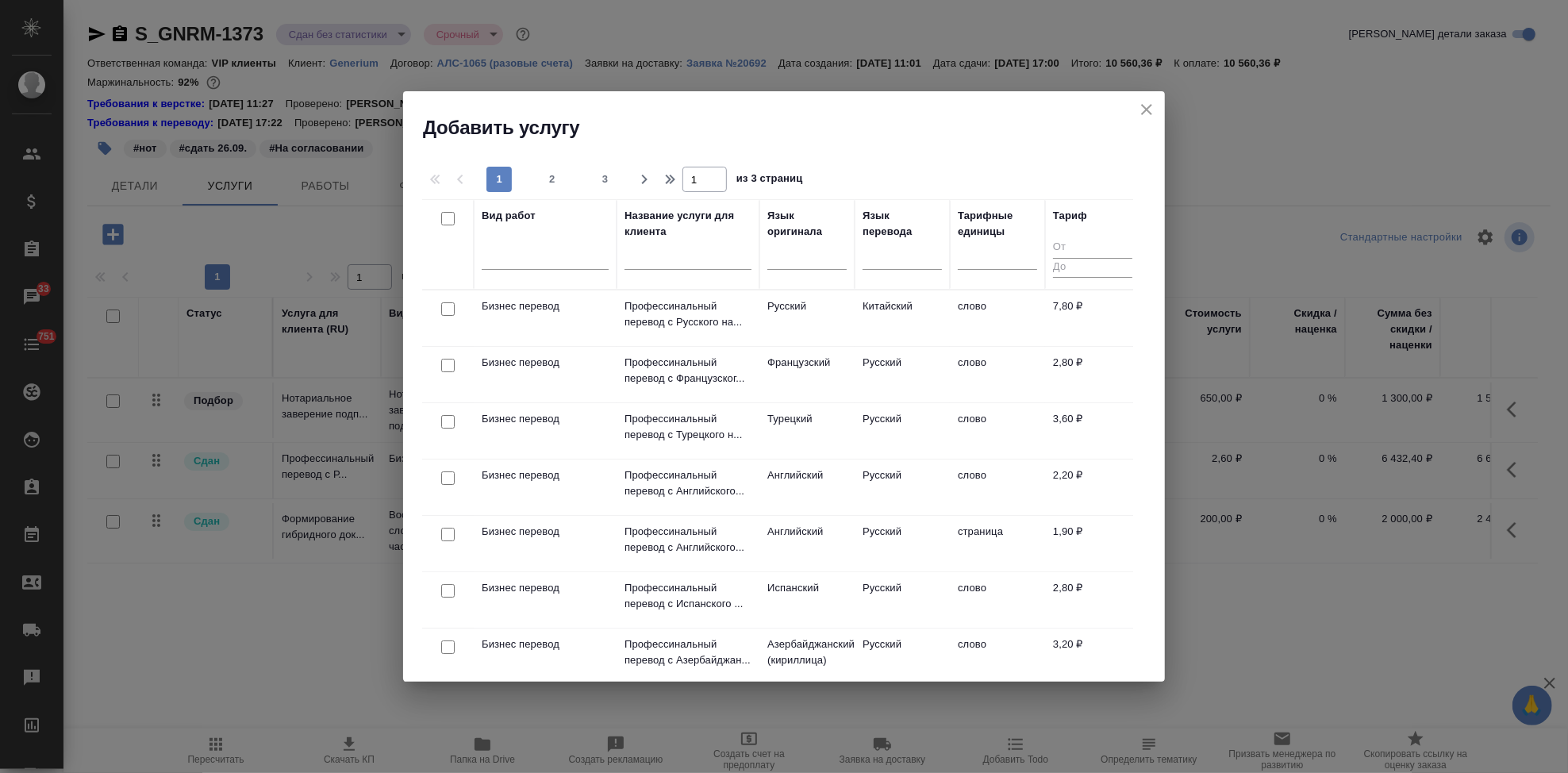
click at [683, 264] on input "text" at bounding box center [688, 260] width 127 height 19
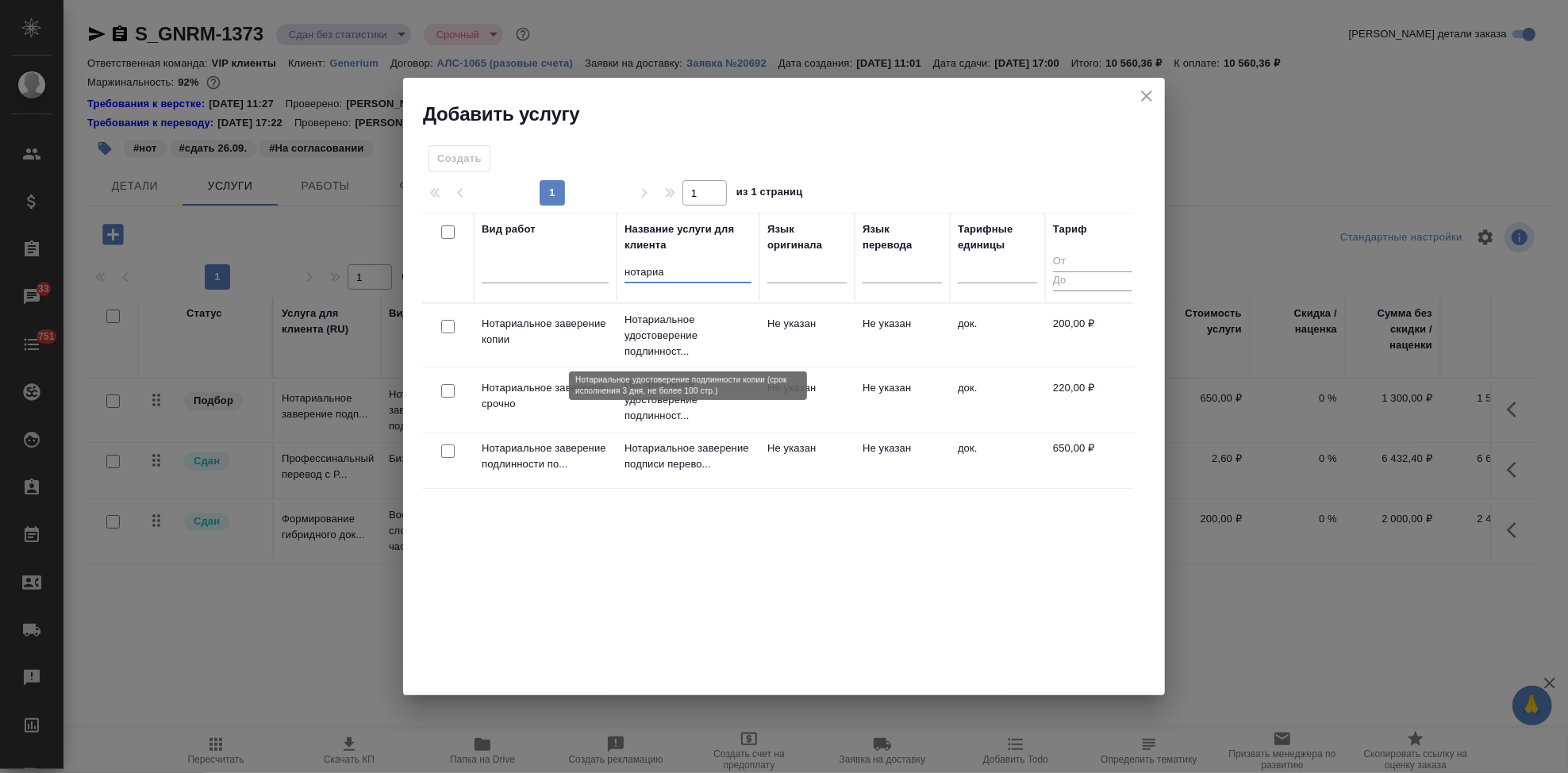
click at [705, 349] on p "Нотариальное удостоверение подлинност..." at bounding box center [688, 335] width 127 height 48
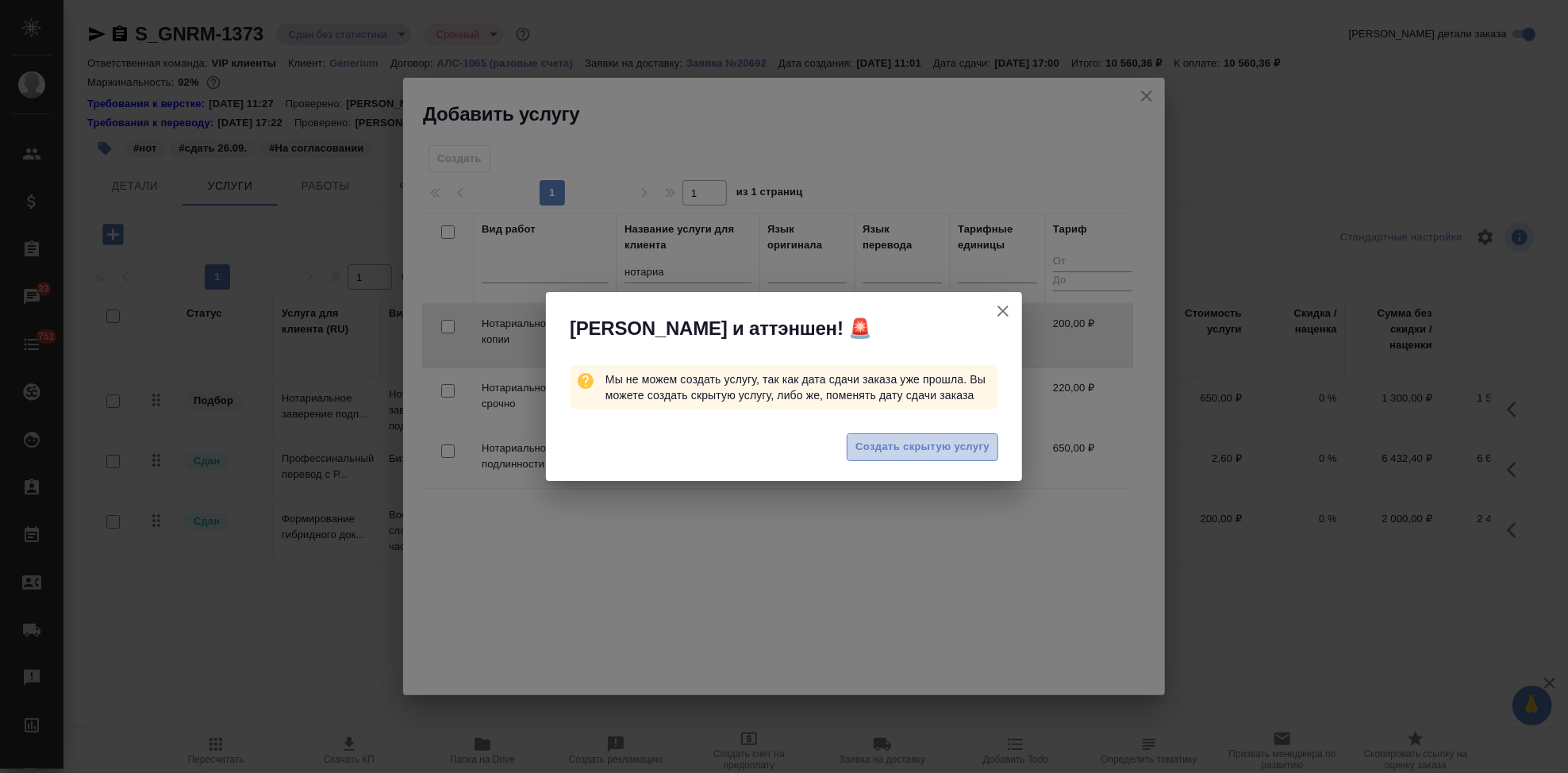
click at [919, 453] on span "Создать скрытую услугу" at bounding box center [923, 446] width 134 height 18
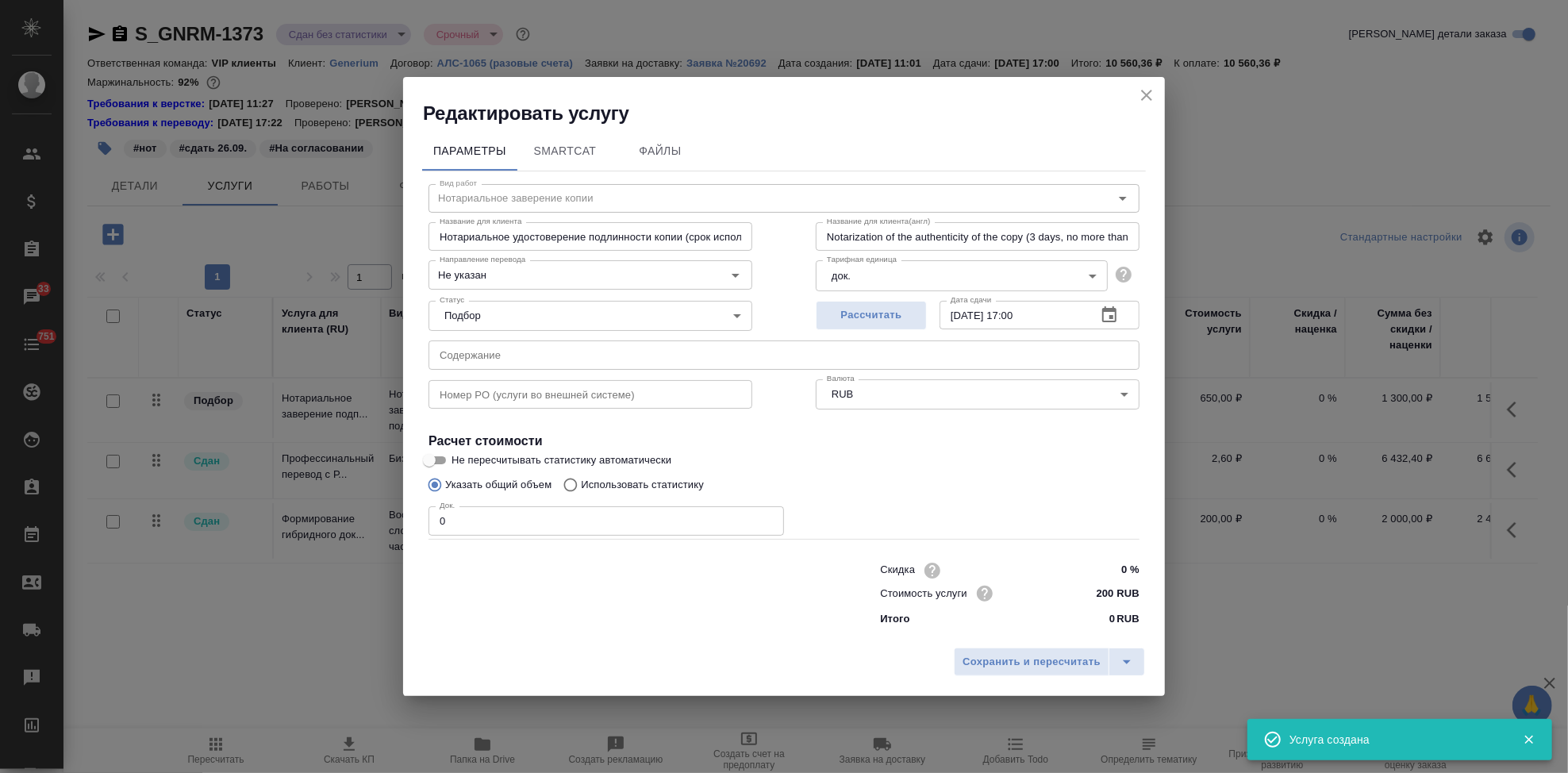
click at [1145, 98] on icon "close" at bounding box center [1147, 95] width 19 height 19
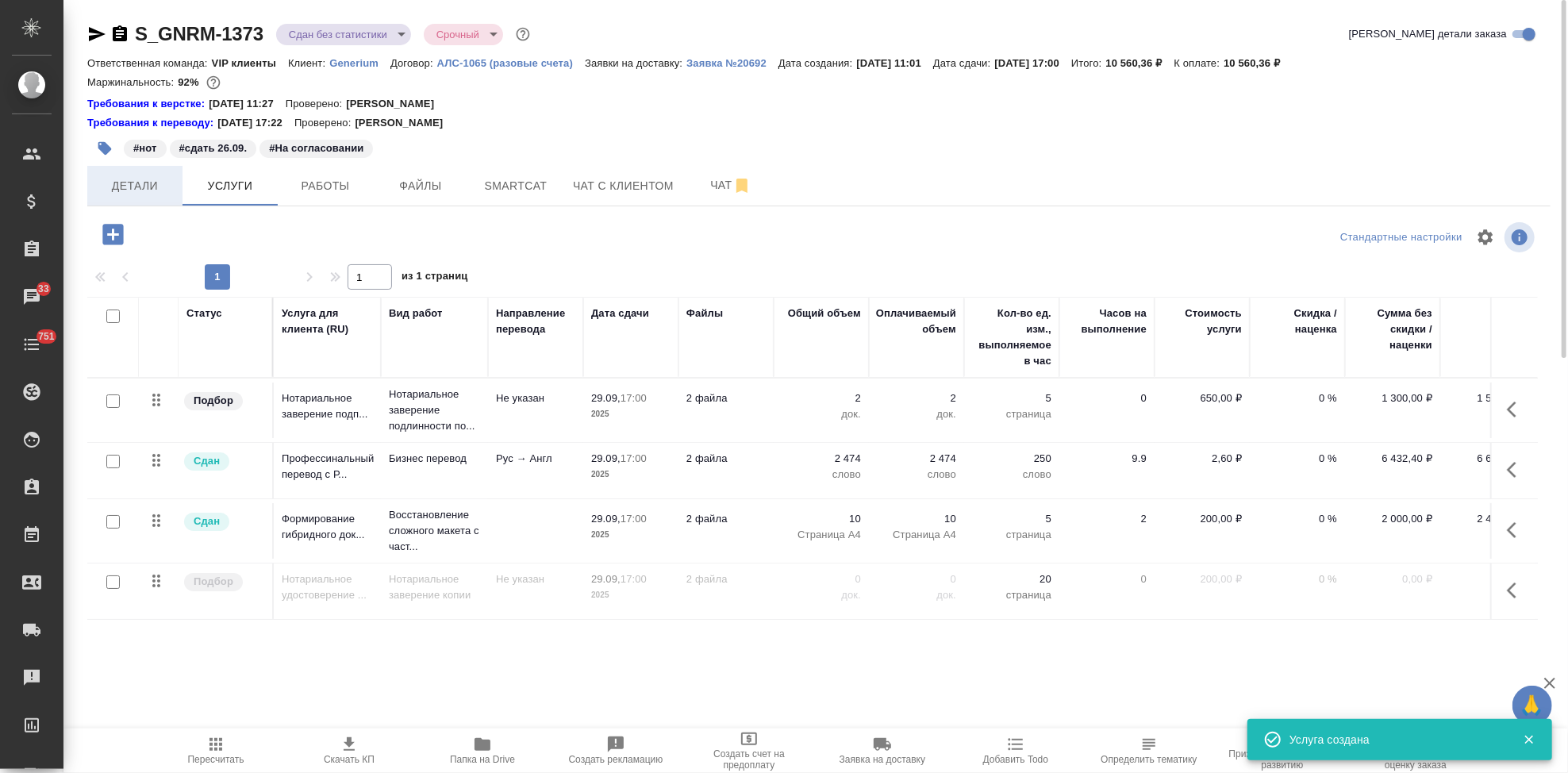
click at [107, 171] on button "Детали" at bounding box center [135, 185] width 95 height 40
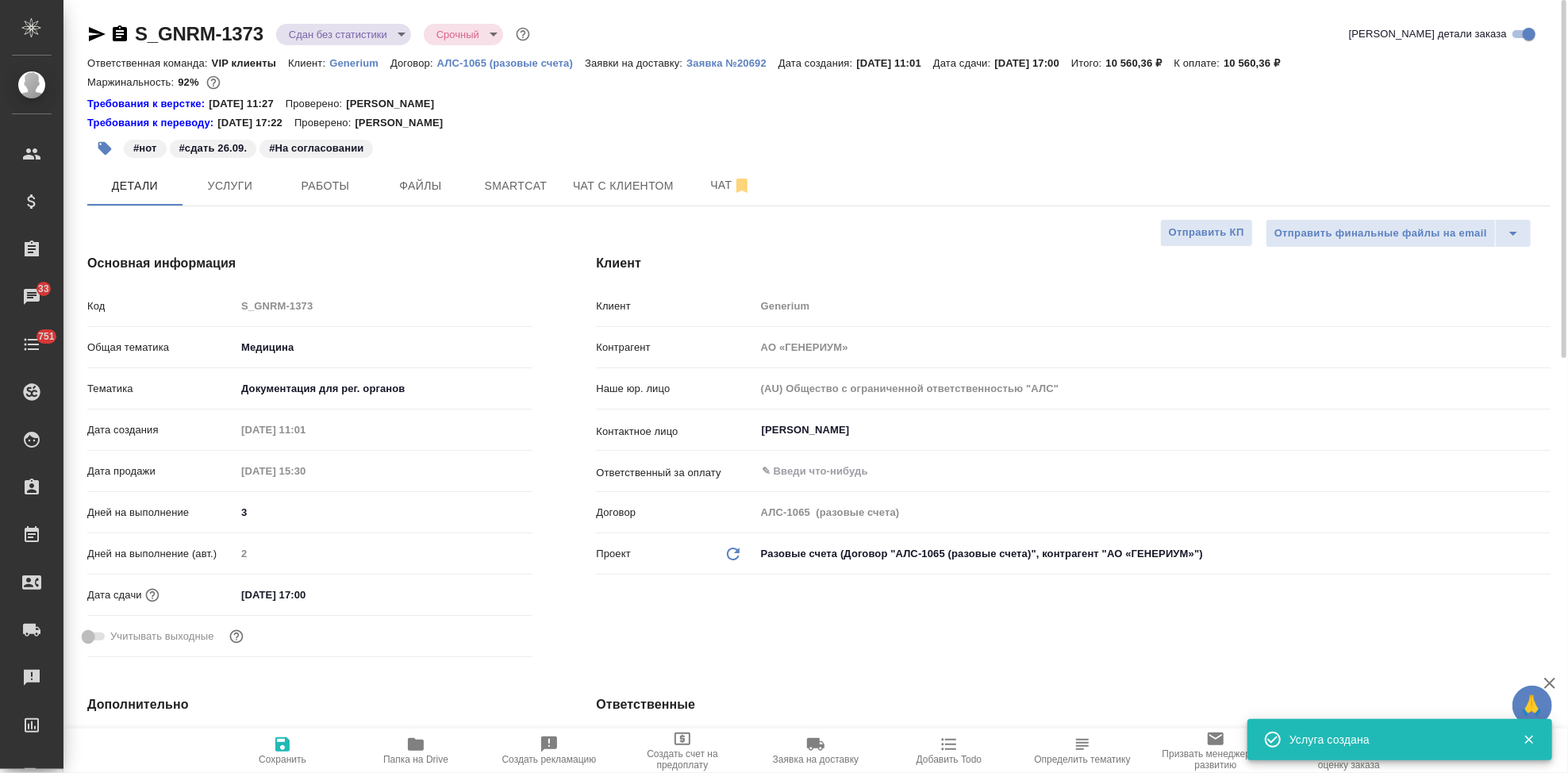
click at [346, 592] on input "[DATE] 17:00" at bounding box center [305, 595] width 139 height 23
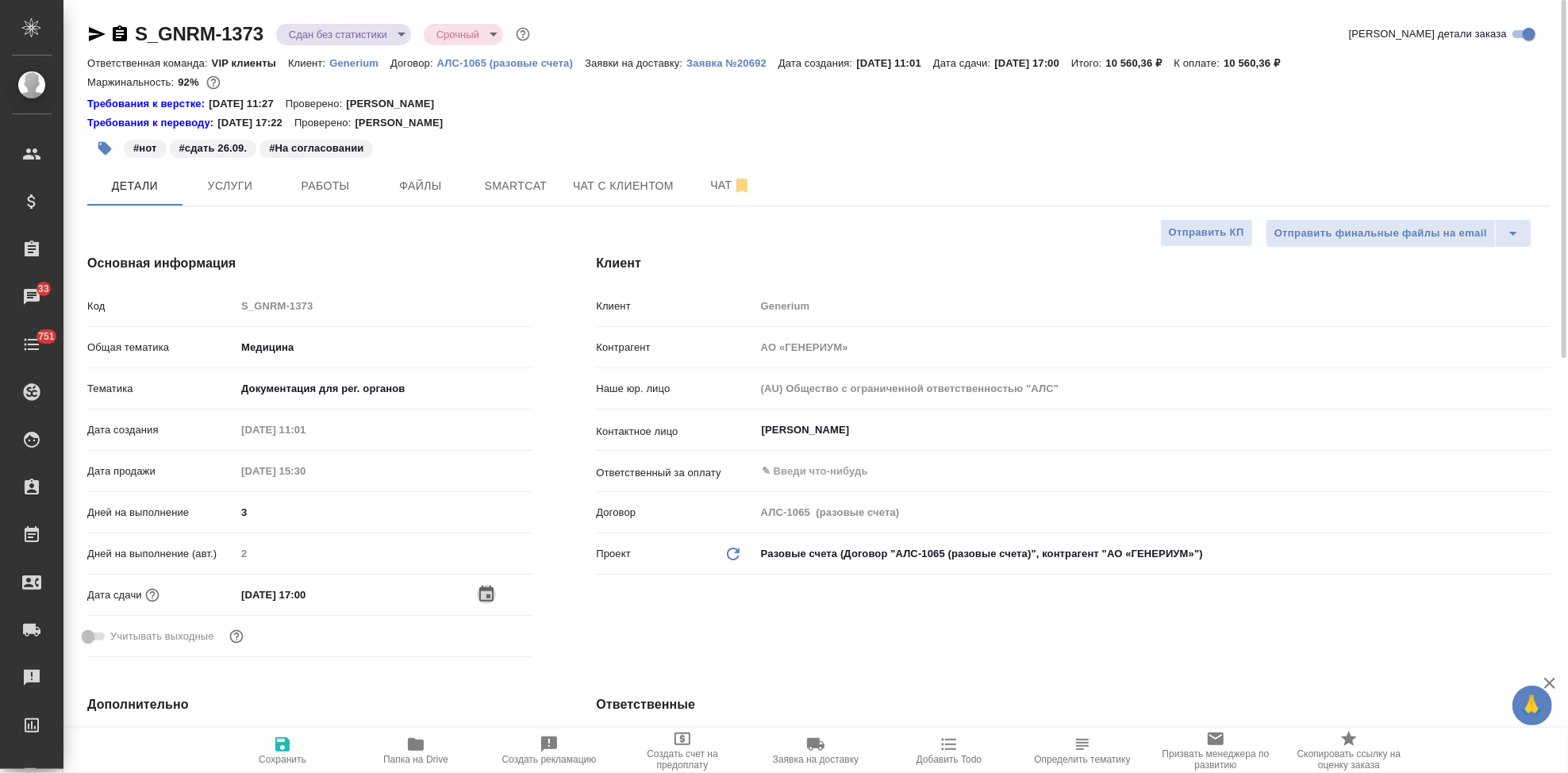
click at [482, 592] on icon "button" at bounding box center [487, 595] width 19 height 19
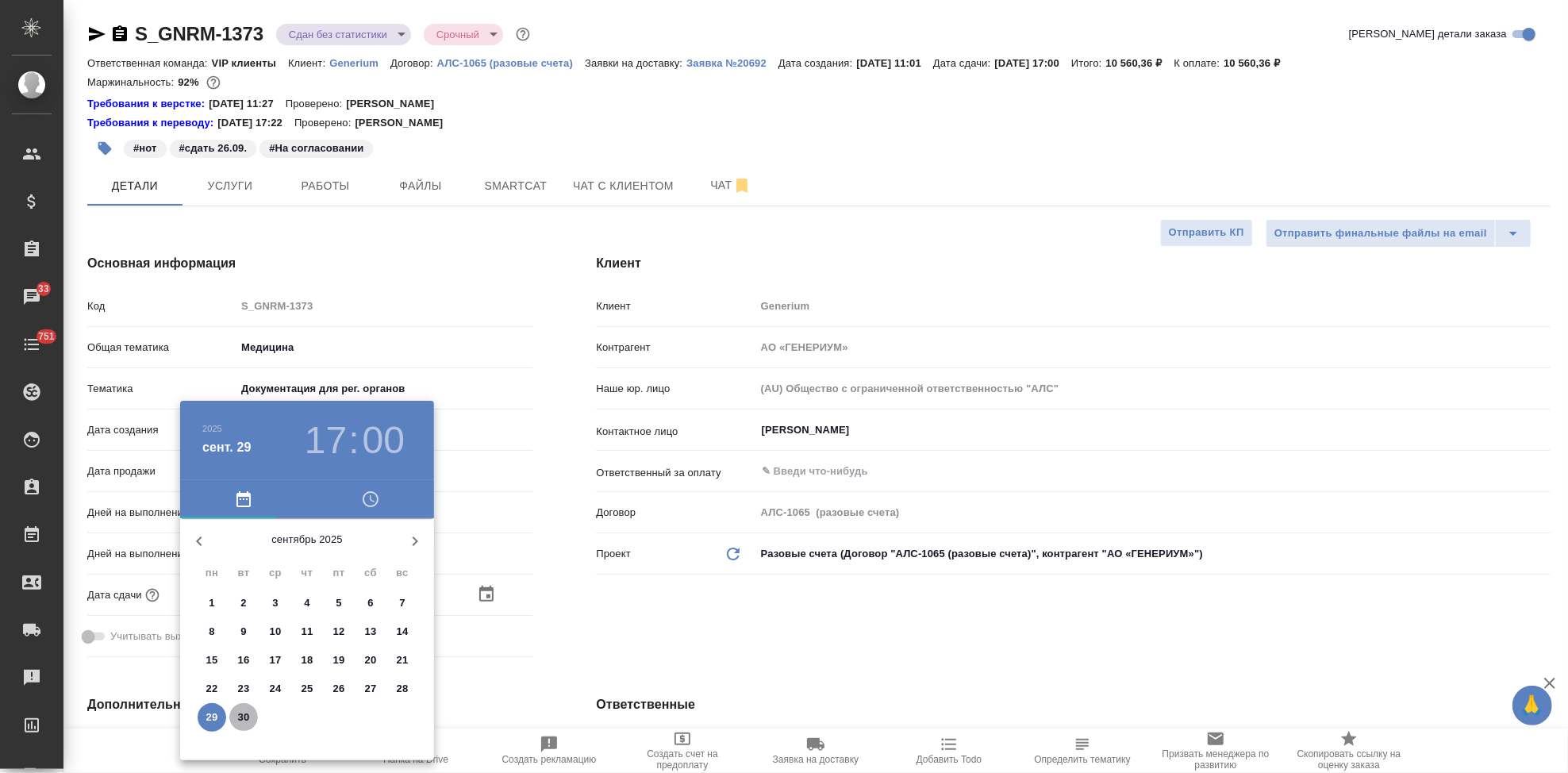
click at [248, 721] on p "30" at bounding box center [244, 717] width 12 height 16
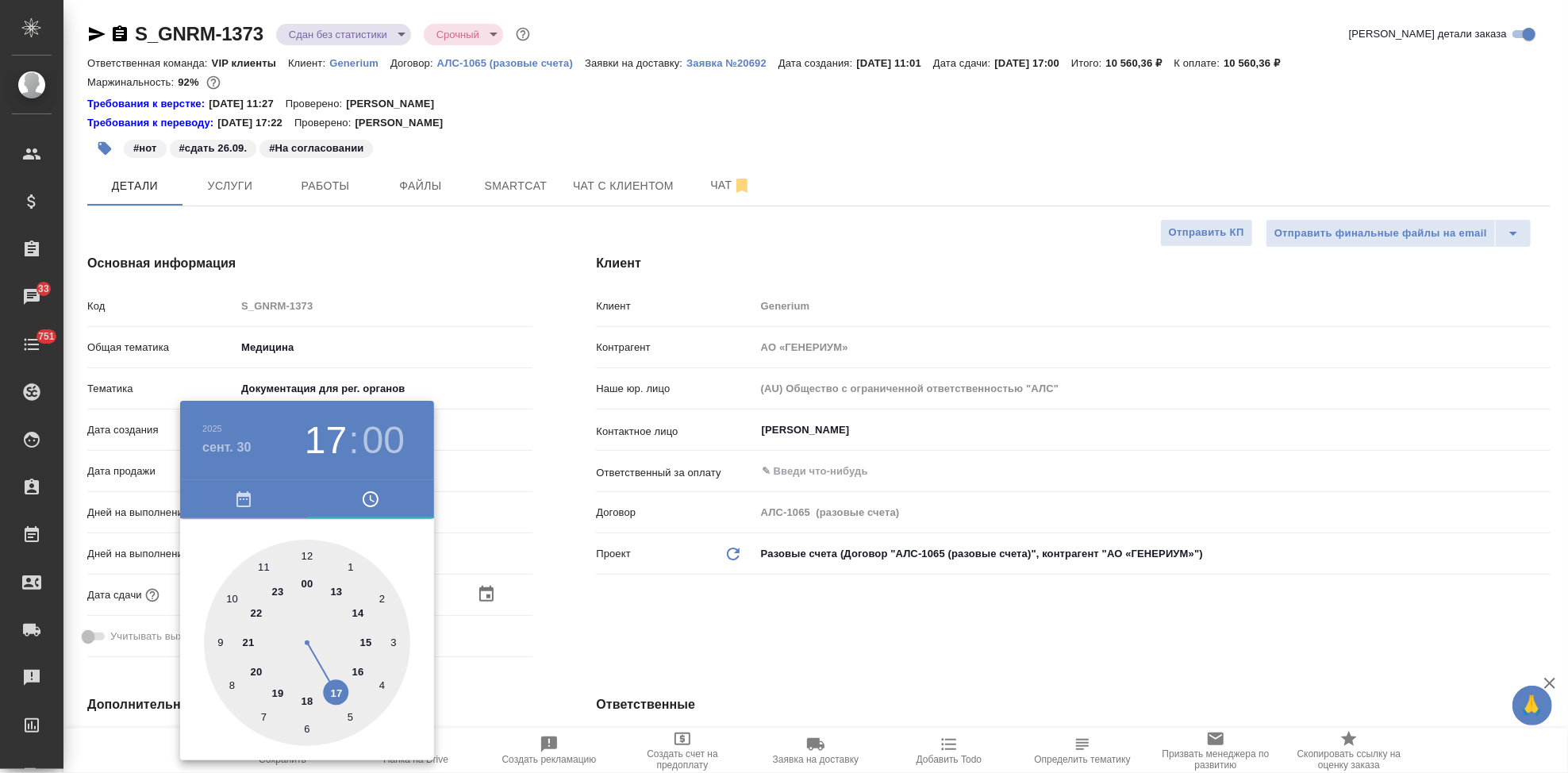
click at [309, 697] on div at bounding box center [307, 642] width 207 height 207
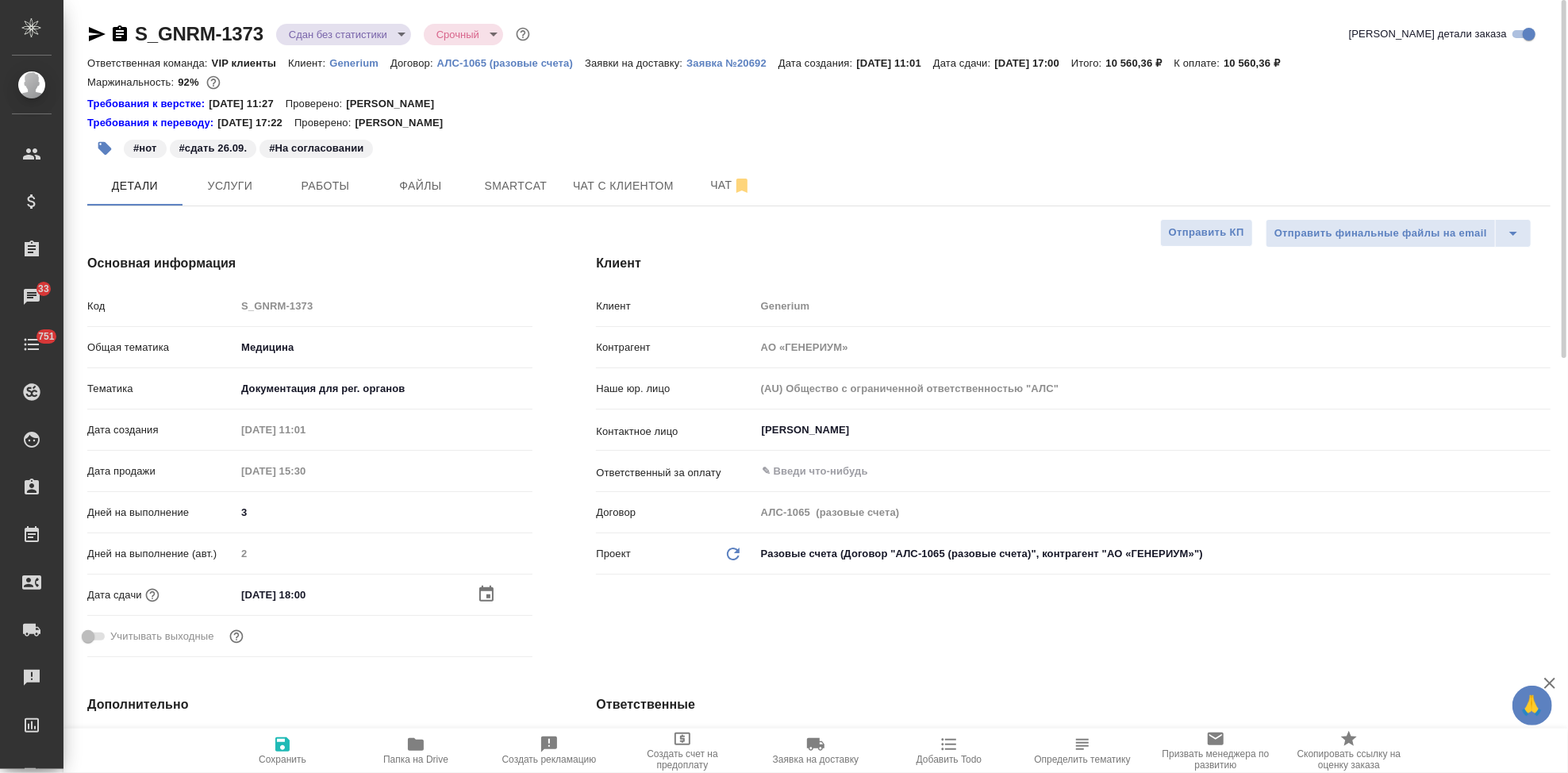
click at [497, 596] on div at bounding box center [505, 595] width 55 height 19
click at [487, 595] on icon "button" at bounding box center [486, 594] width 15 height 16
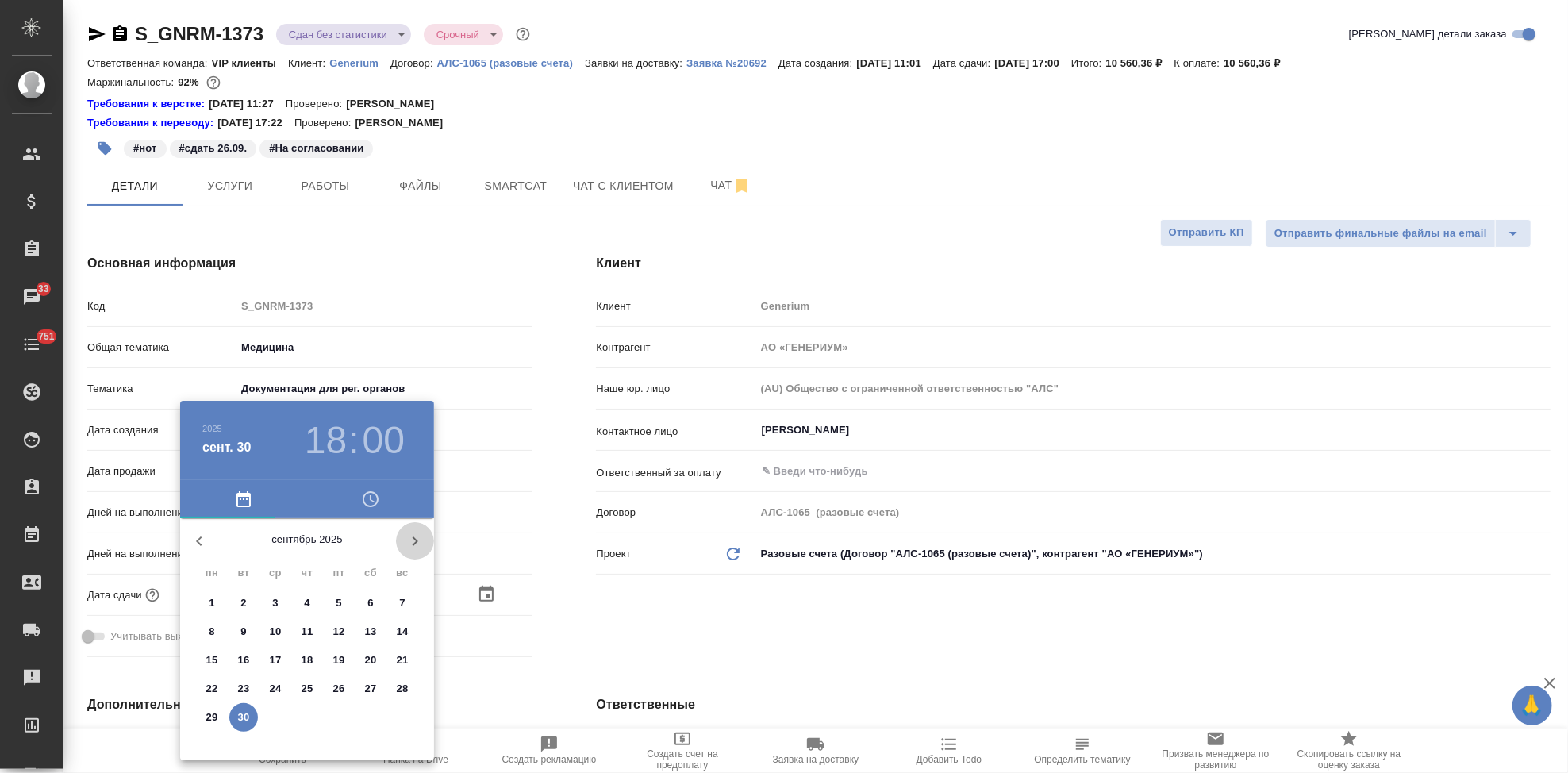
click at [426, 542] on button "button" at bounding box center [414, 540] width 38 height 38
click at [285, 597] on span "1" at bounding box center [275, 602] width 28 height 16
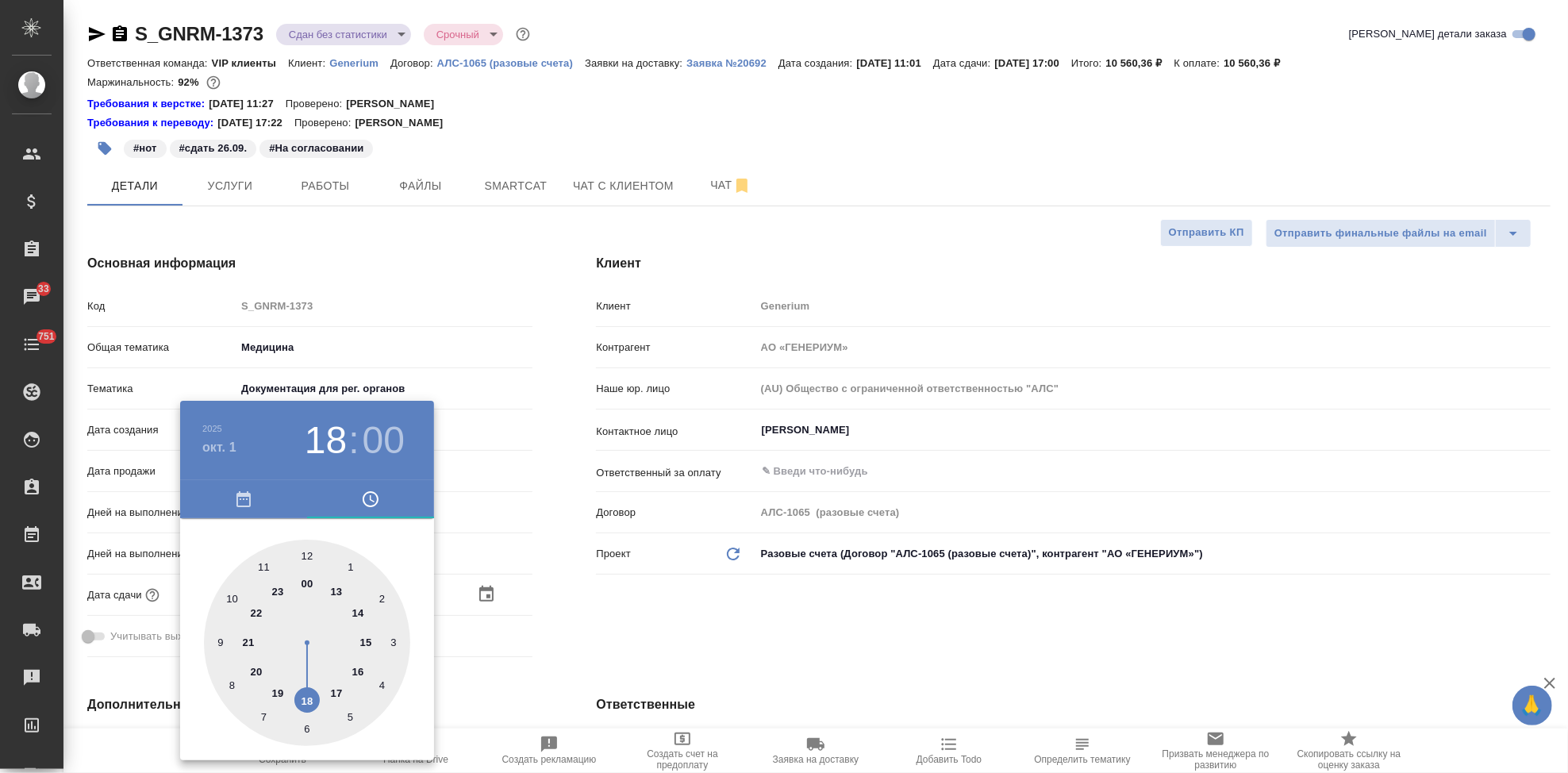
click at [236, 446] on h4 "окт. 1" at bounding box center [219, 447] width 34 height 19
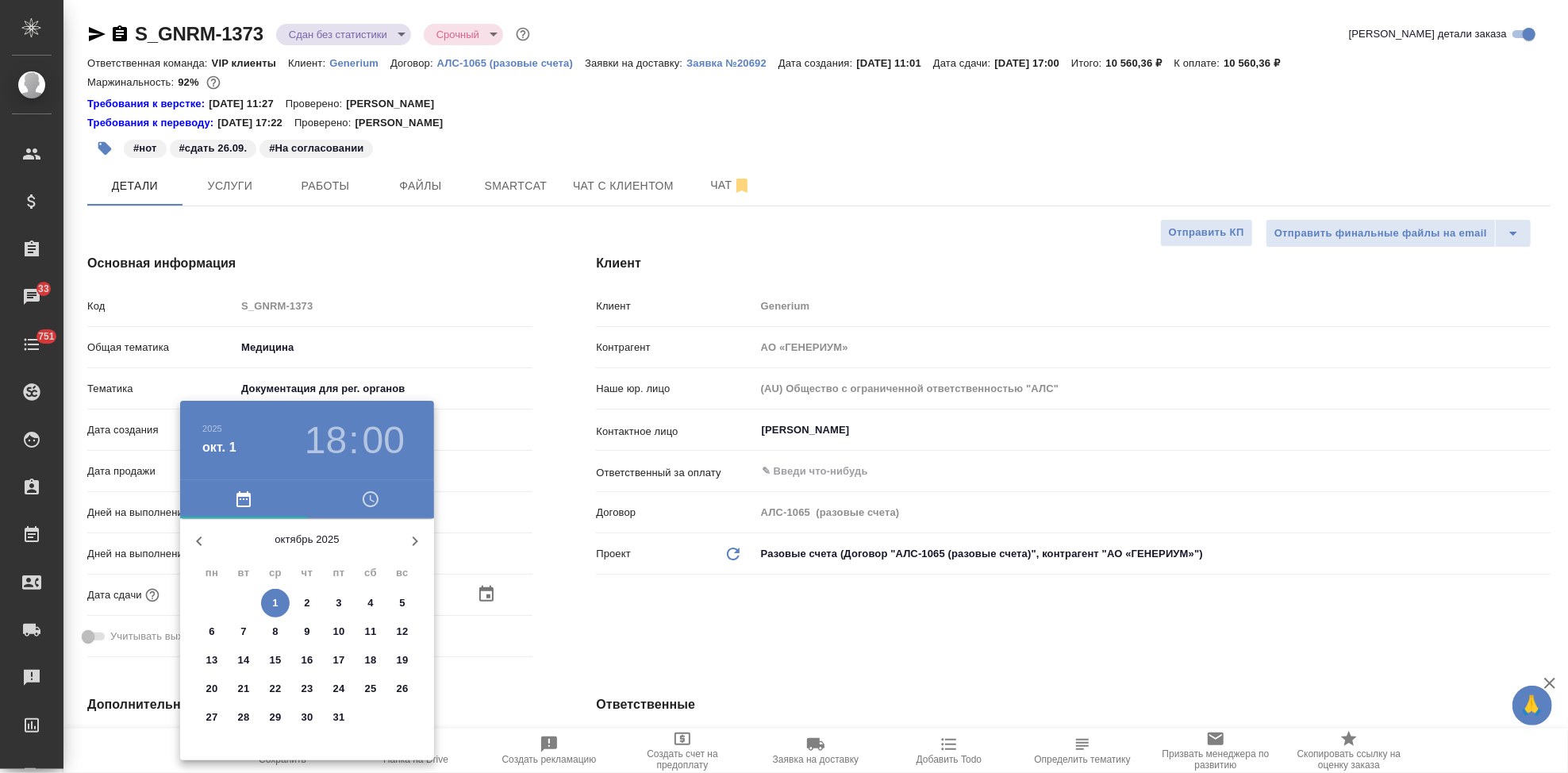
click at [309, 607] on p "2" at bounding box center [307, 602] width 6 height 16
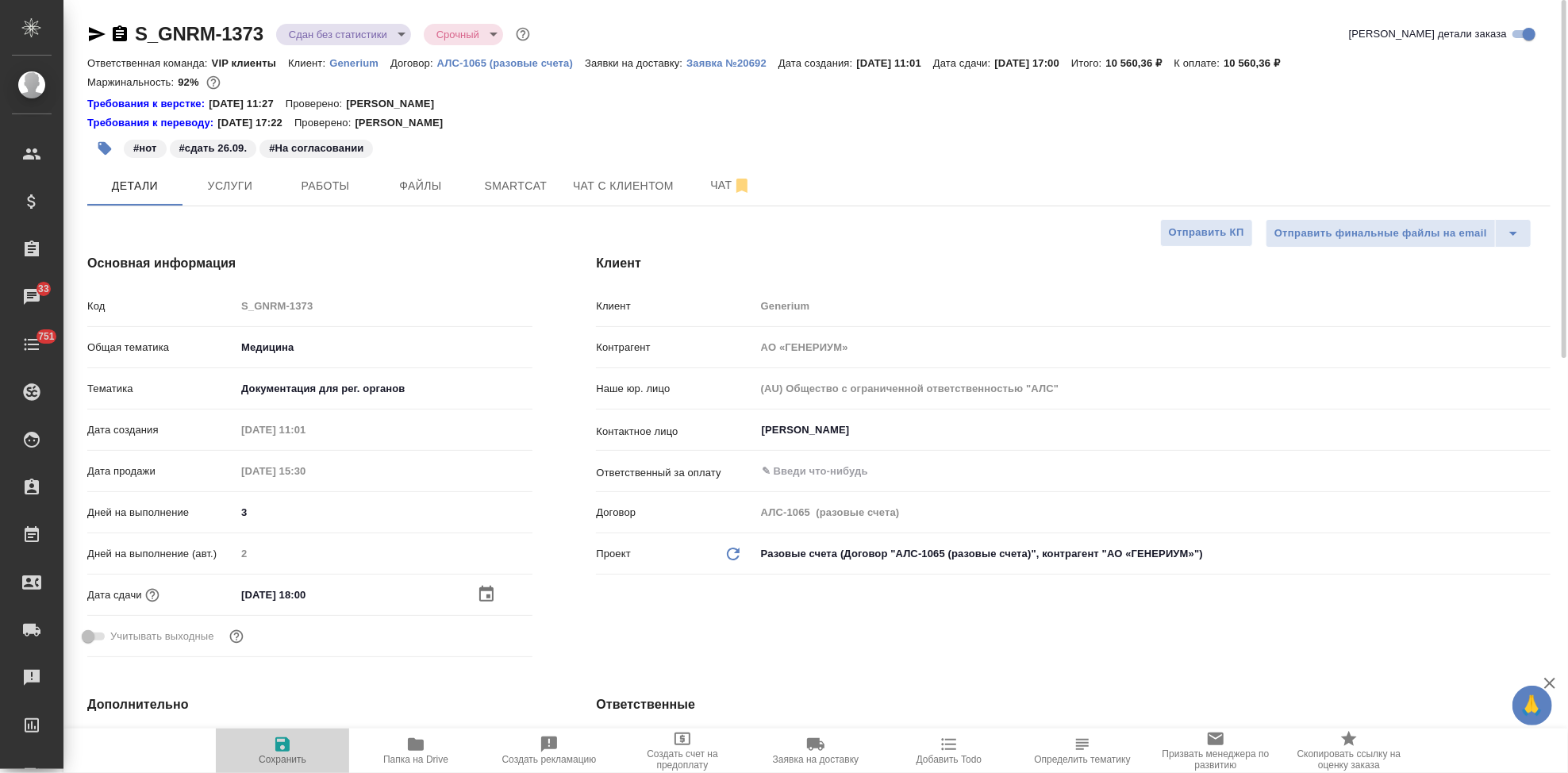
click at [296, 756] on span "Сохранить" at bounding box center [282, 758] width 48 height 11
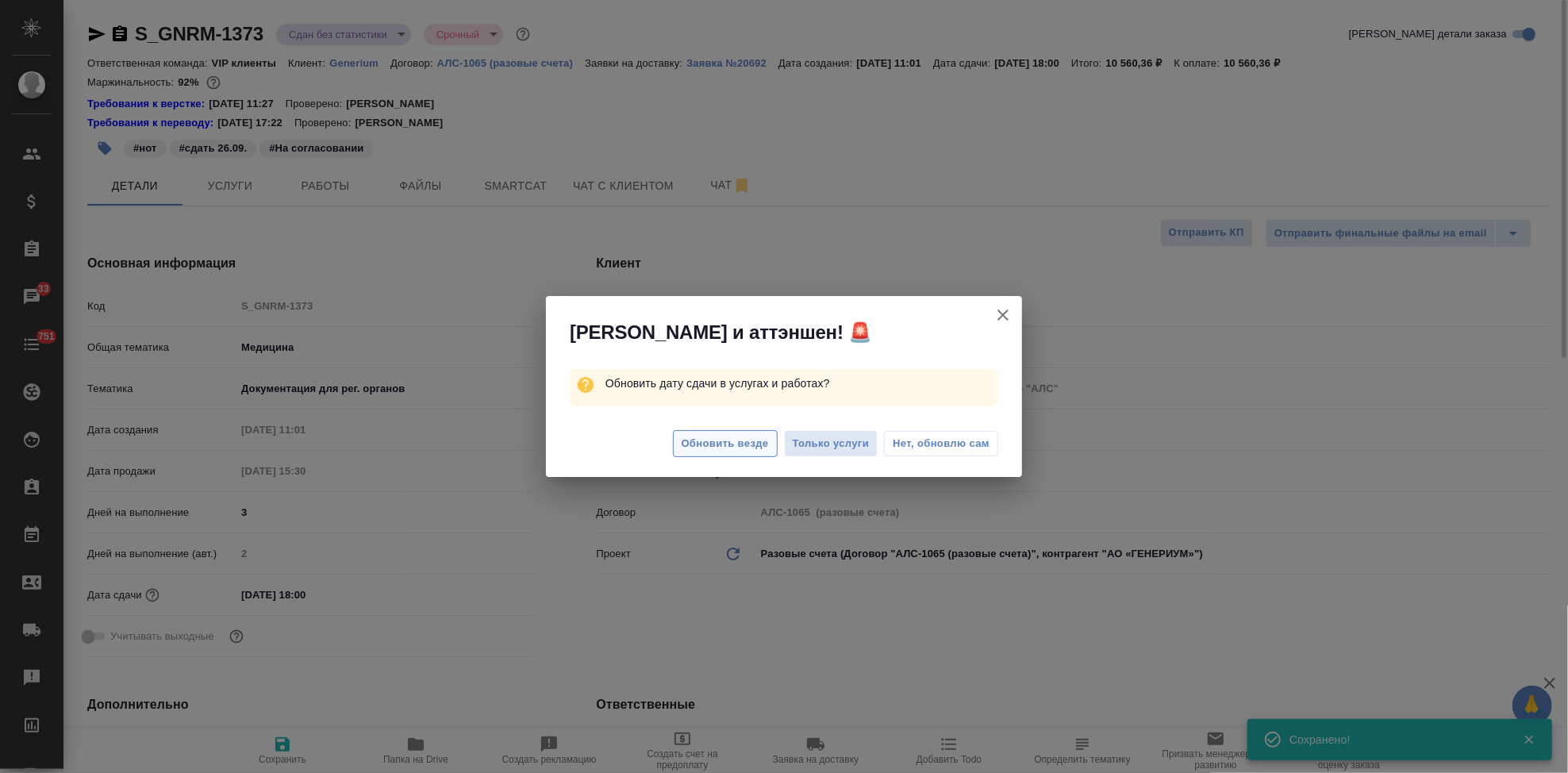
click at [717, 442] on span "Обновить везде" at bounding box center [726, 443] width 87 height 18
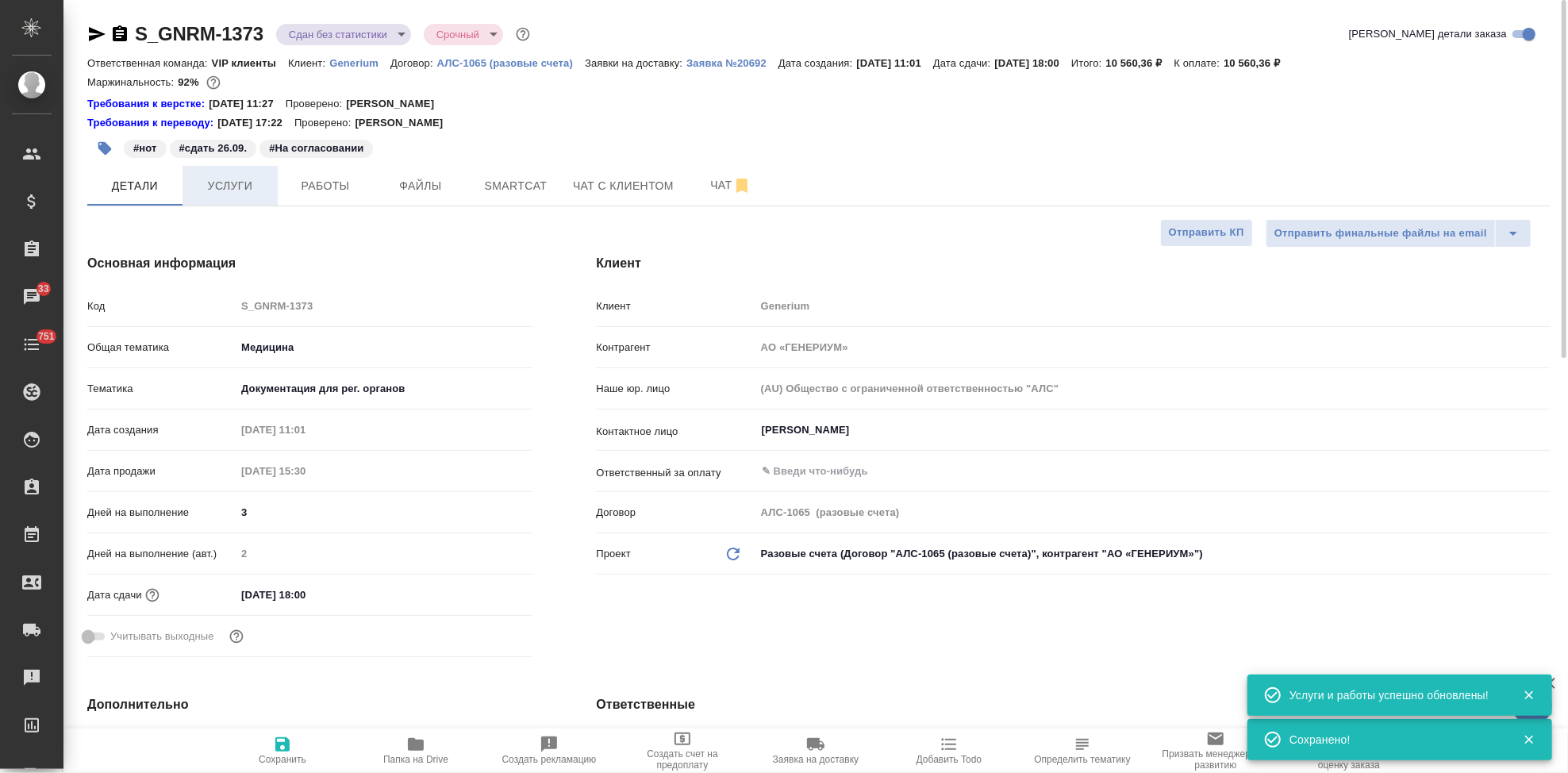
click at [249, 192] on span "Услуги" at bounding box center [230, 186] width 77 height 19
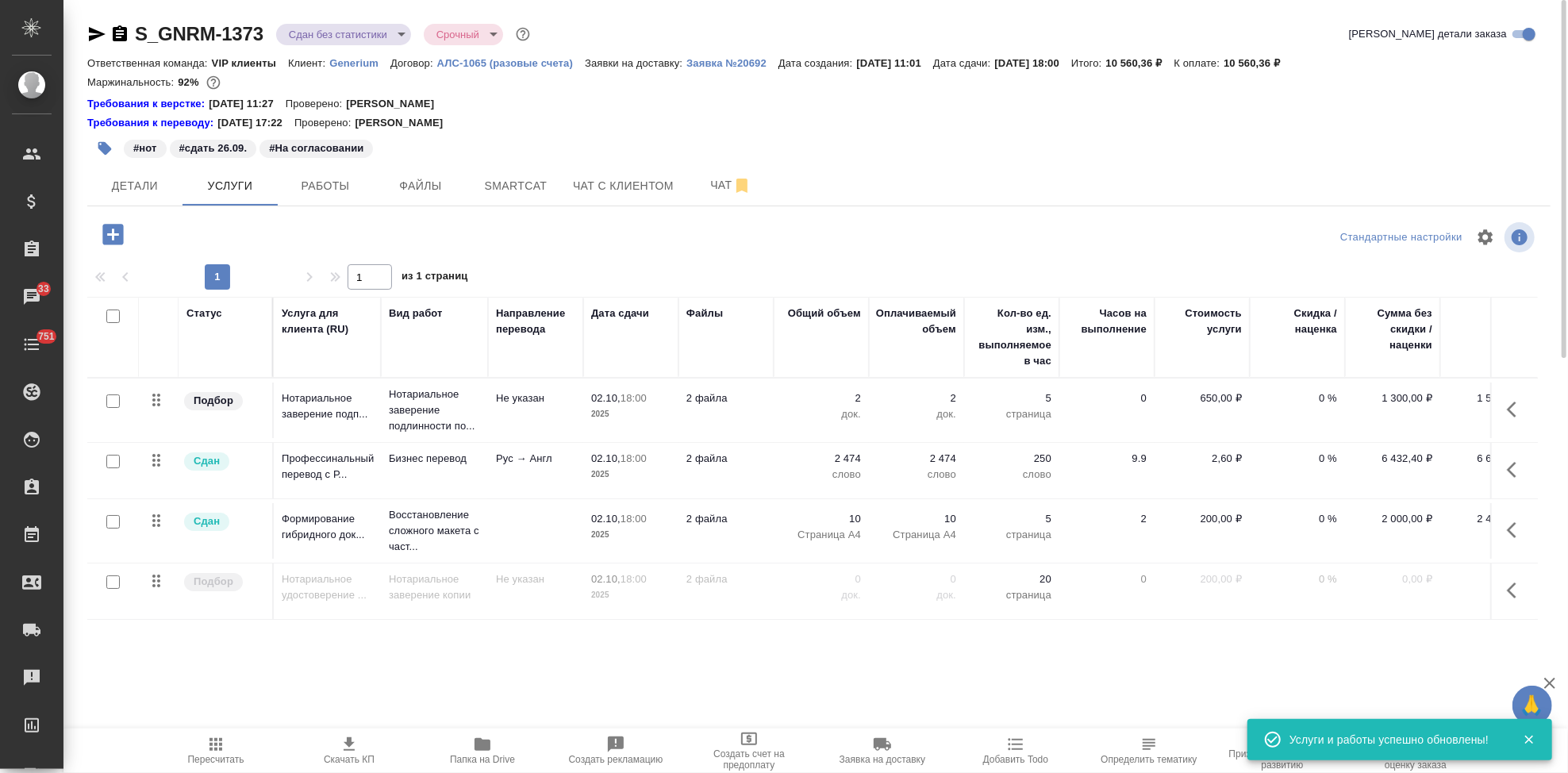
click at [120, 588] on div at bounding box center [113, 582] width 36 height 22
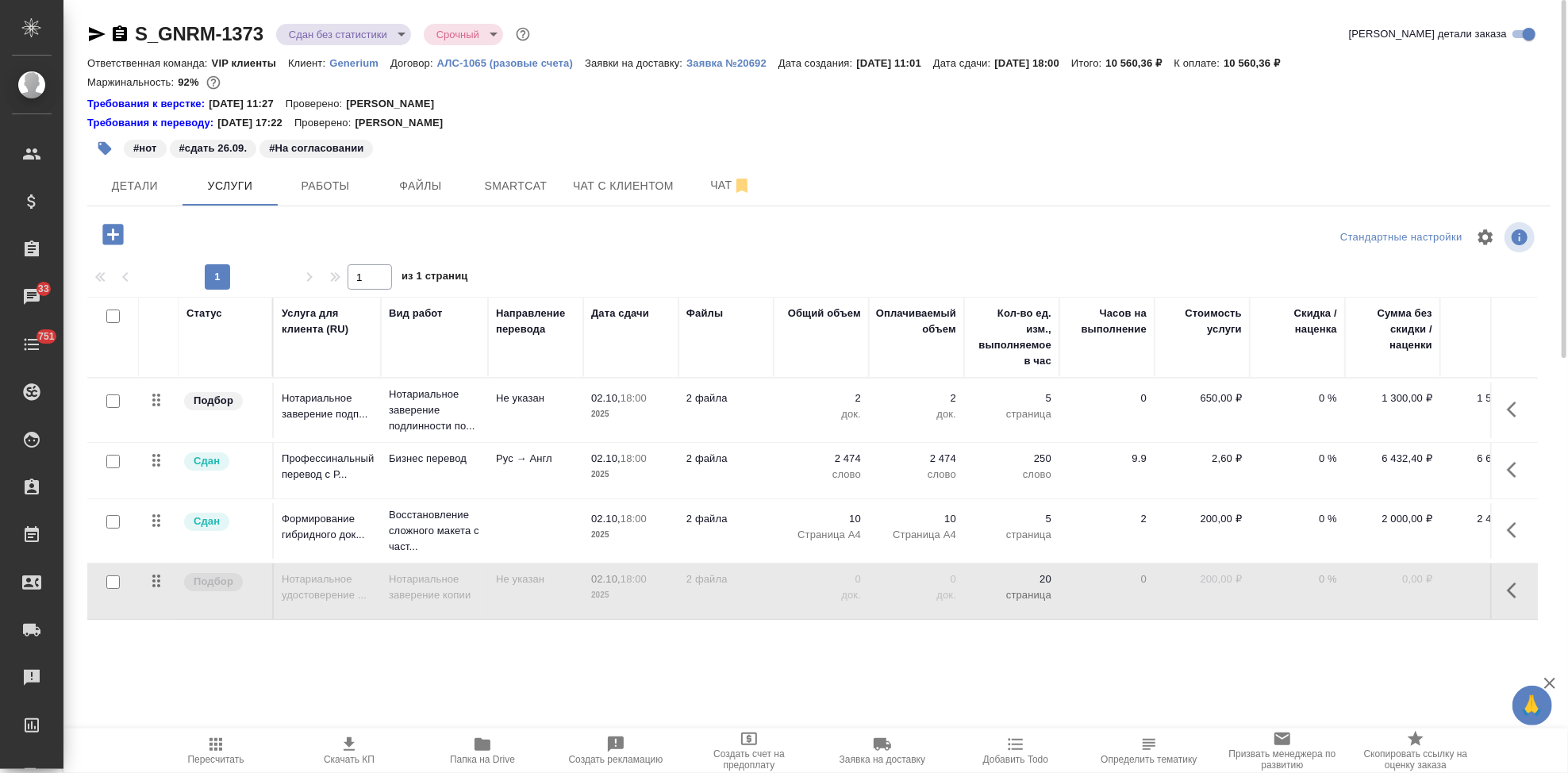
click at [117, 588] on input "checkbox" at bounding box center [114, 582] width 14 height 14
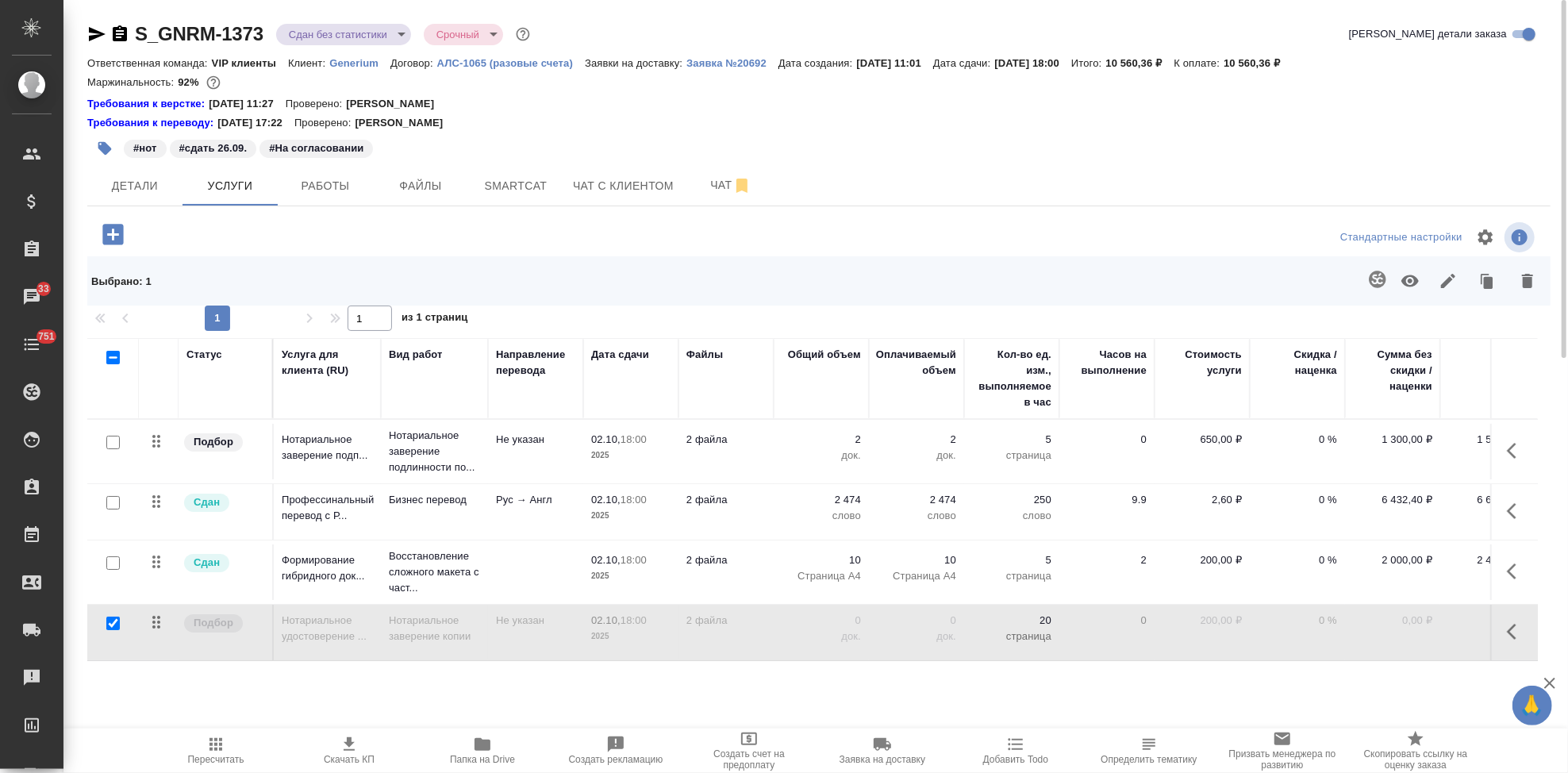
click at [1421, 283] on button "button" at bounding box center [1410, 280] width 38 height 42
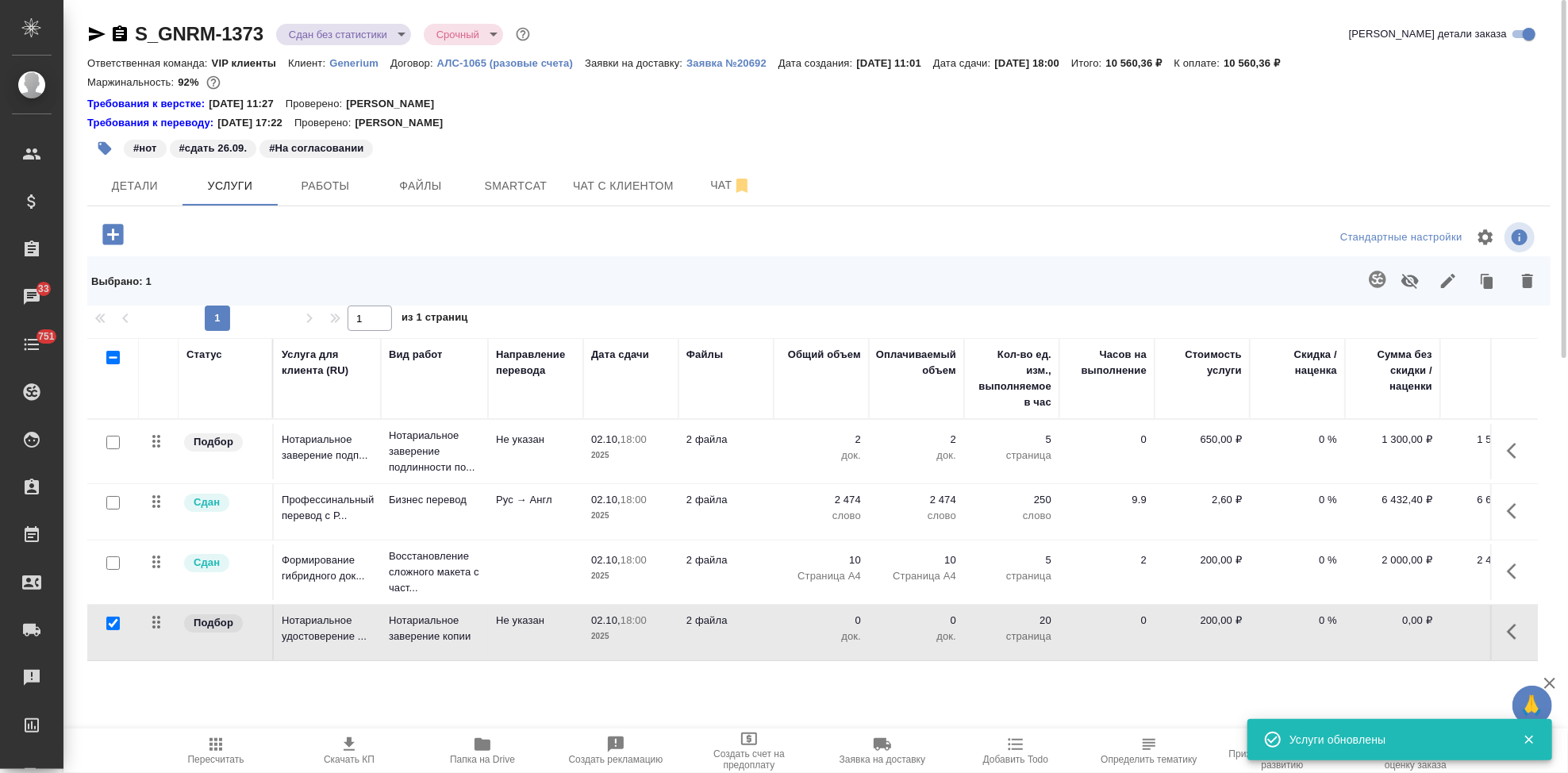
click at [856, 629] on p "док." at bounding box center [822, 636] width 80 height 16
click at [858, 621] on input "1" at bounding box center [832, 625] width 58 height 23
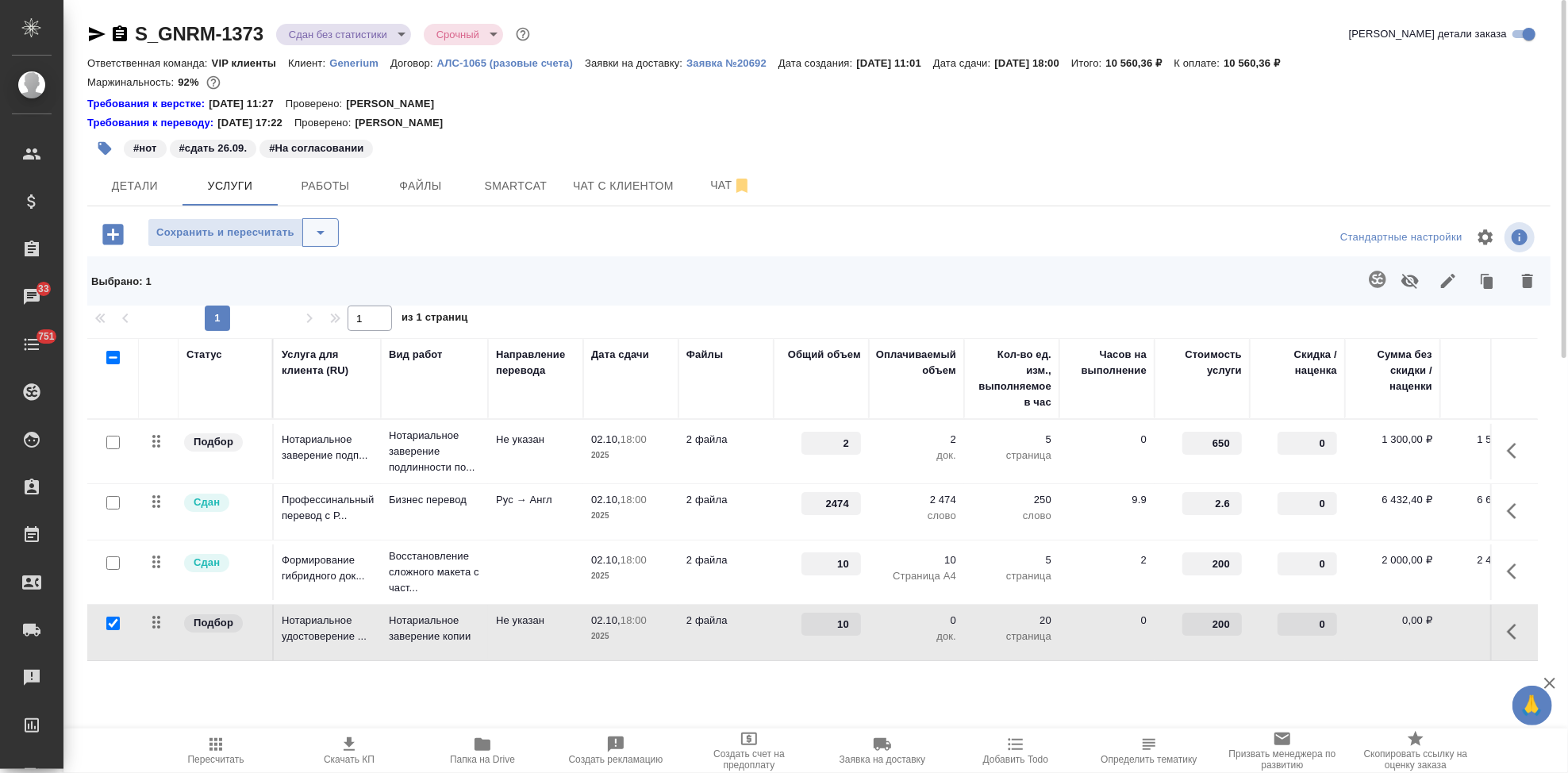
click at [326, 224] on icon "split button" at bounding box center [321, 233] width 19 height 19
click at [250, 255] on li "Сохранить" at bounding box center [242, 266] width 191 height 25
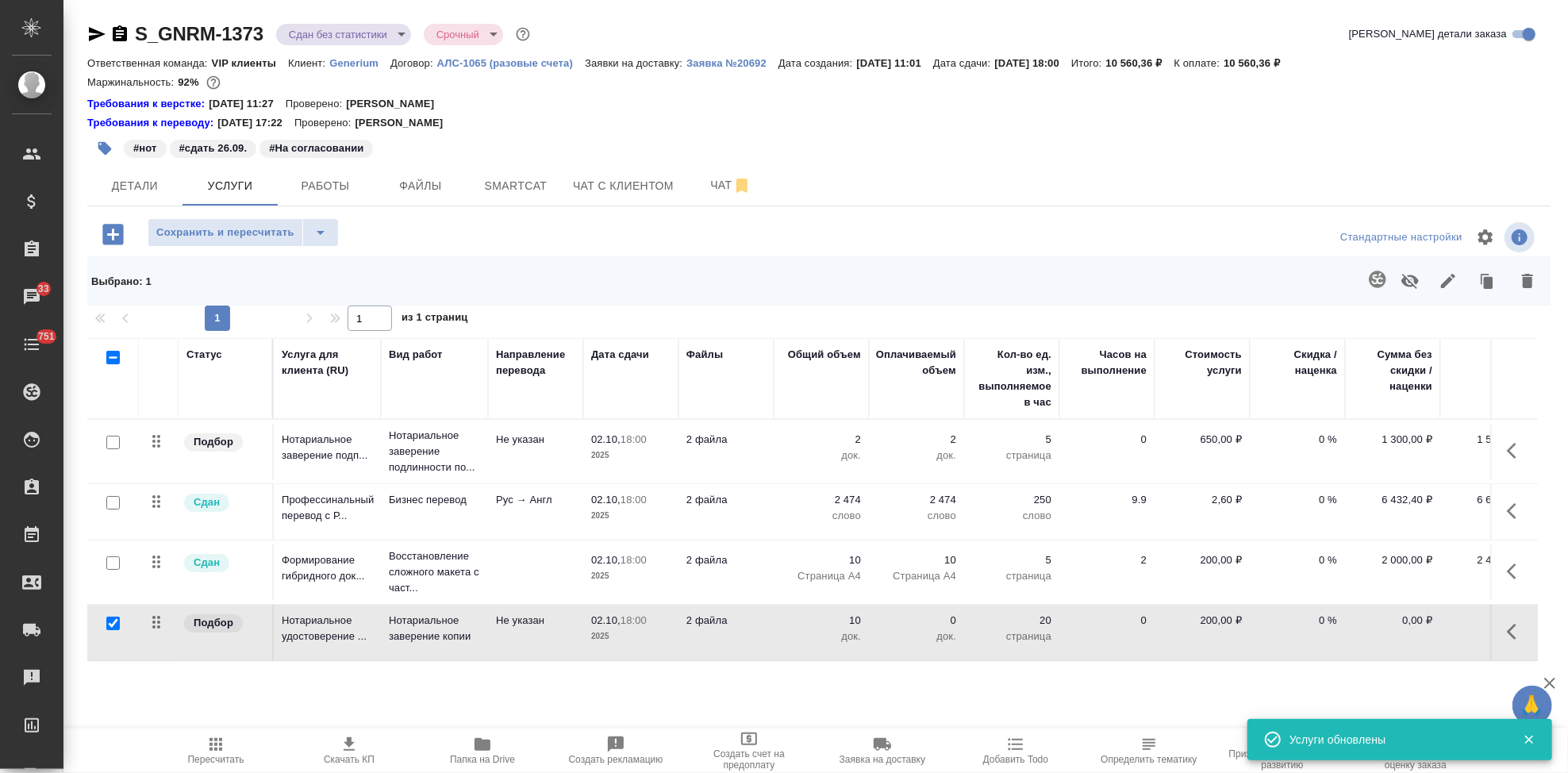
click at [1519, 633] on icon "button" at bounding box center [1517, 631] width 19 height 19
click at [1420, 638] on icon "button" at bounding box center [1427, 631] width 19 height 19
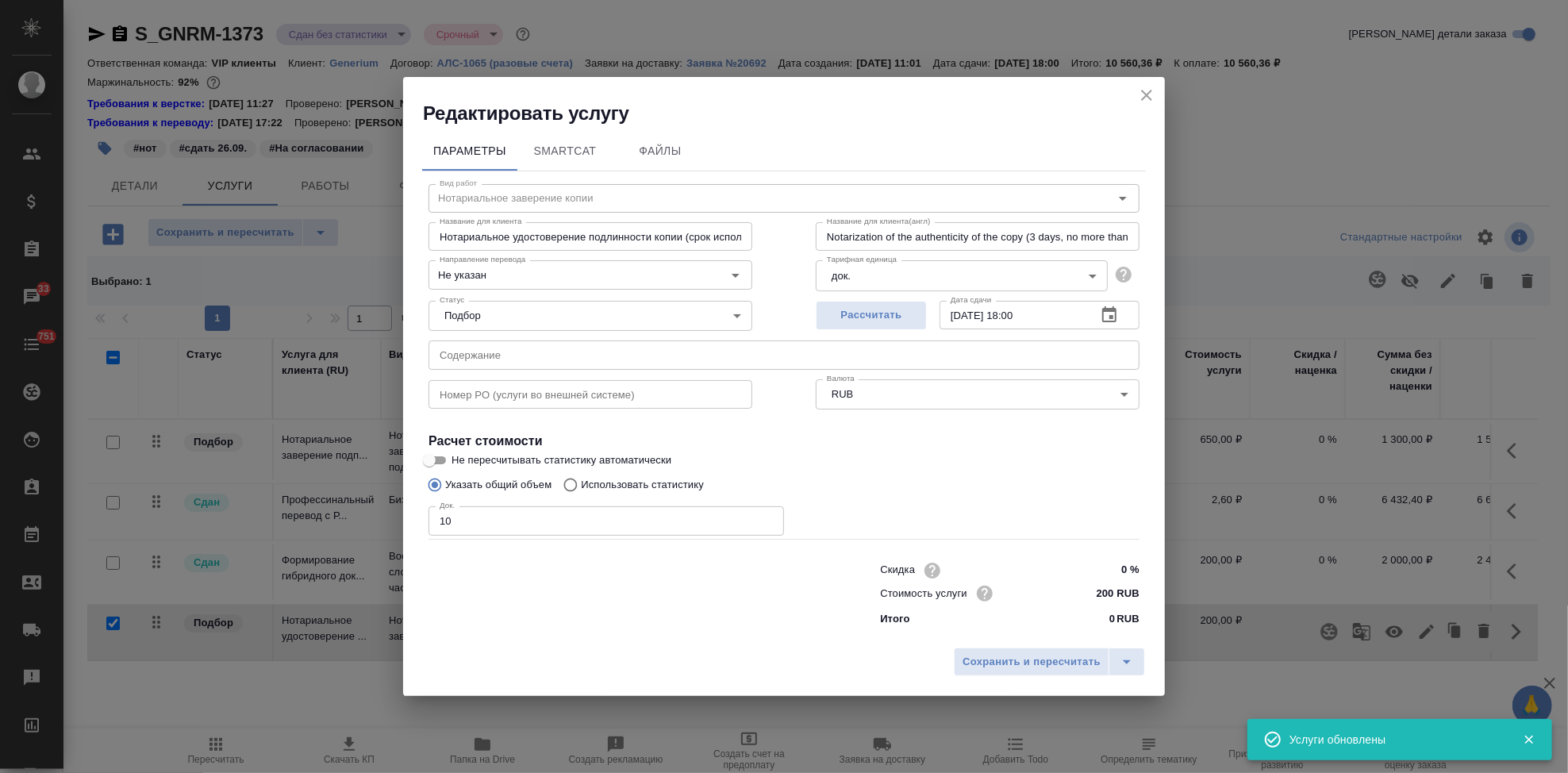
click at [972, 266] on body "🙏 .cls-1 fill:#fff; AWATERA Kabargina [PERSON_NAME] Спецификации Заказы 33 Чаты…" at bounding box center [784, 386] width 1568 height 773
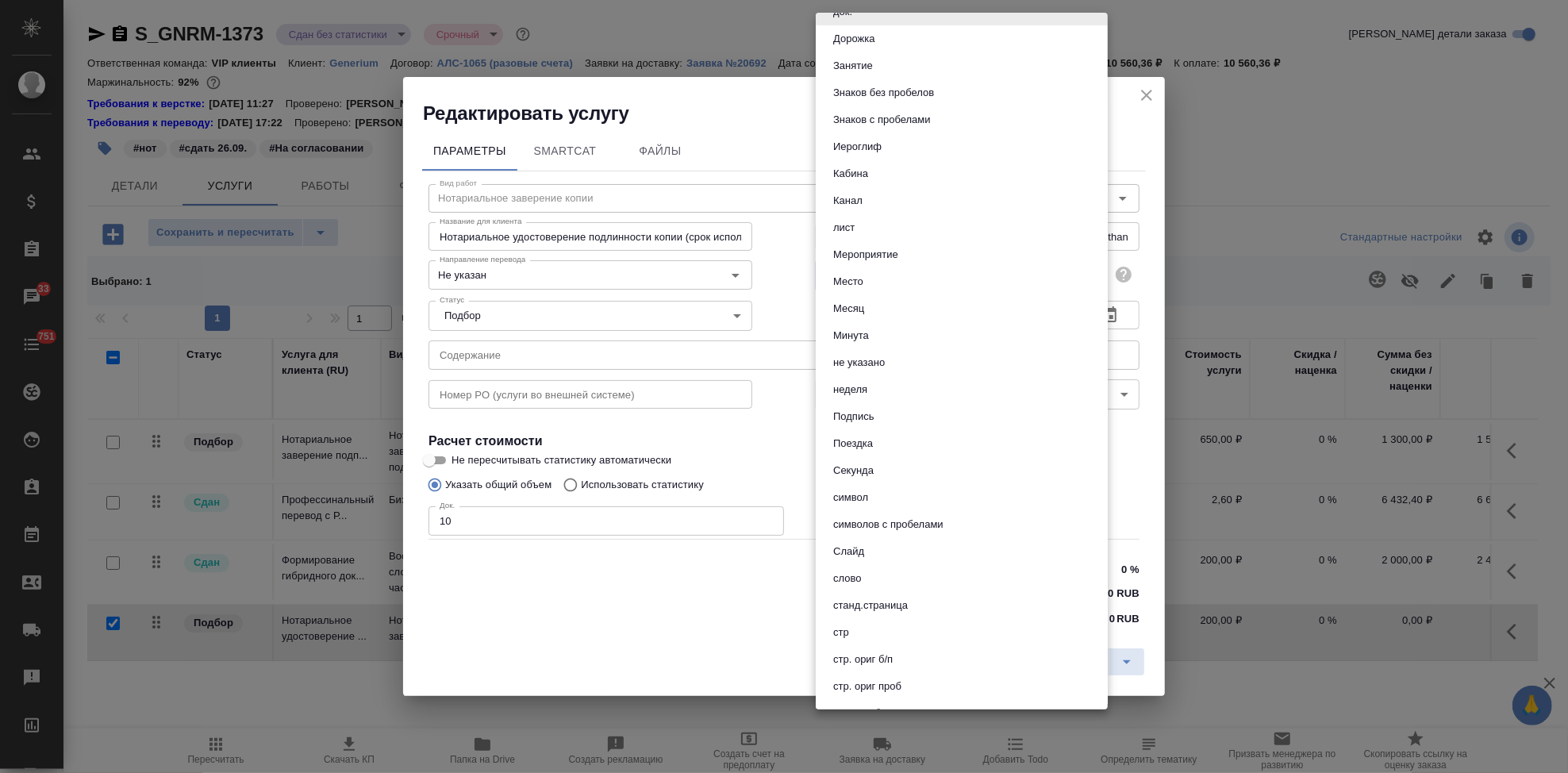
scroll to position [352, 0]
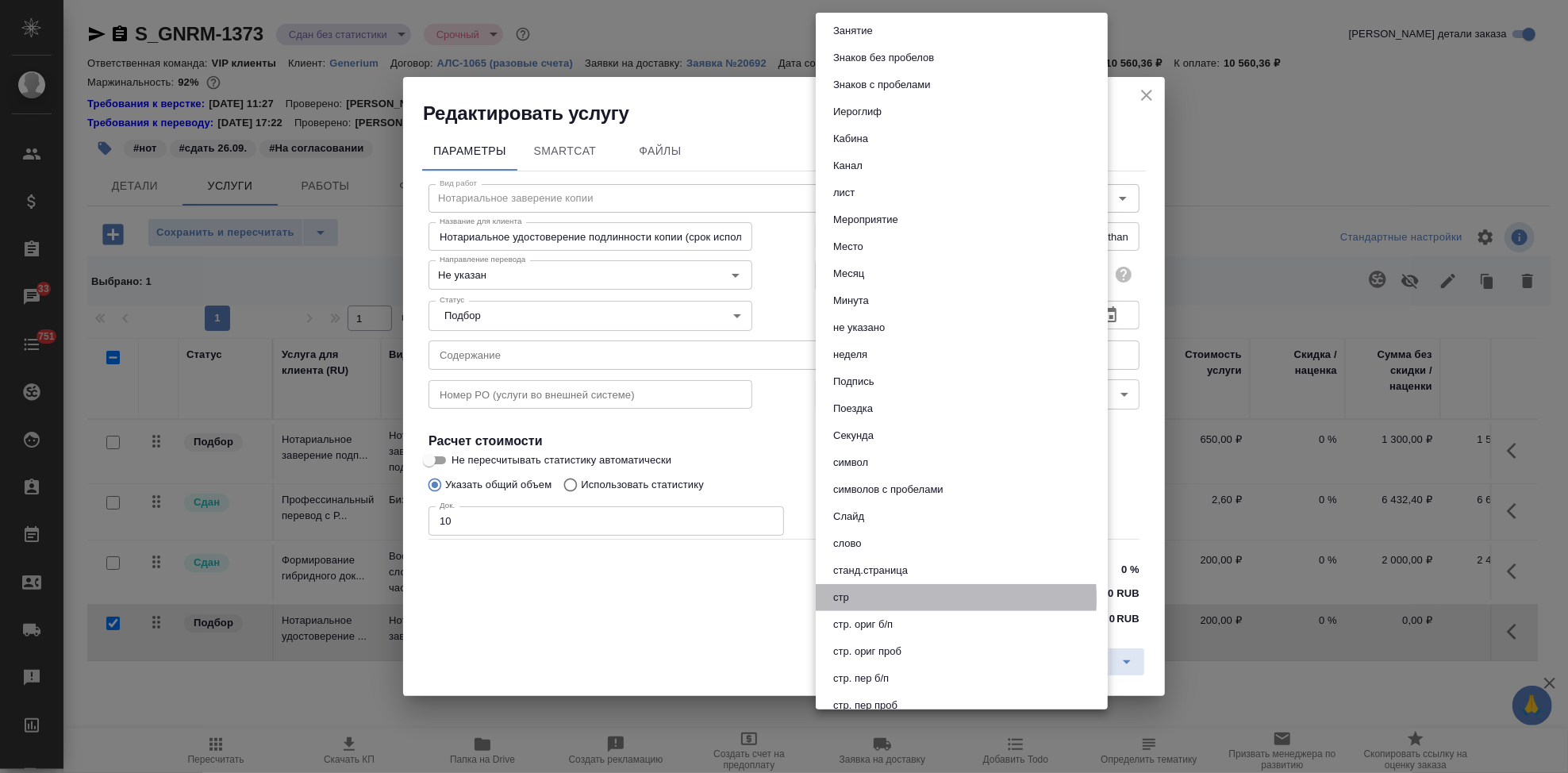
click at [867, 598] on li "стр" at bounding box center [962, 597] width 292 height 27
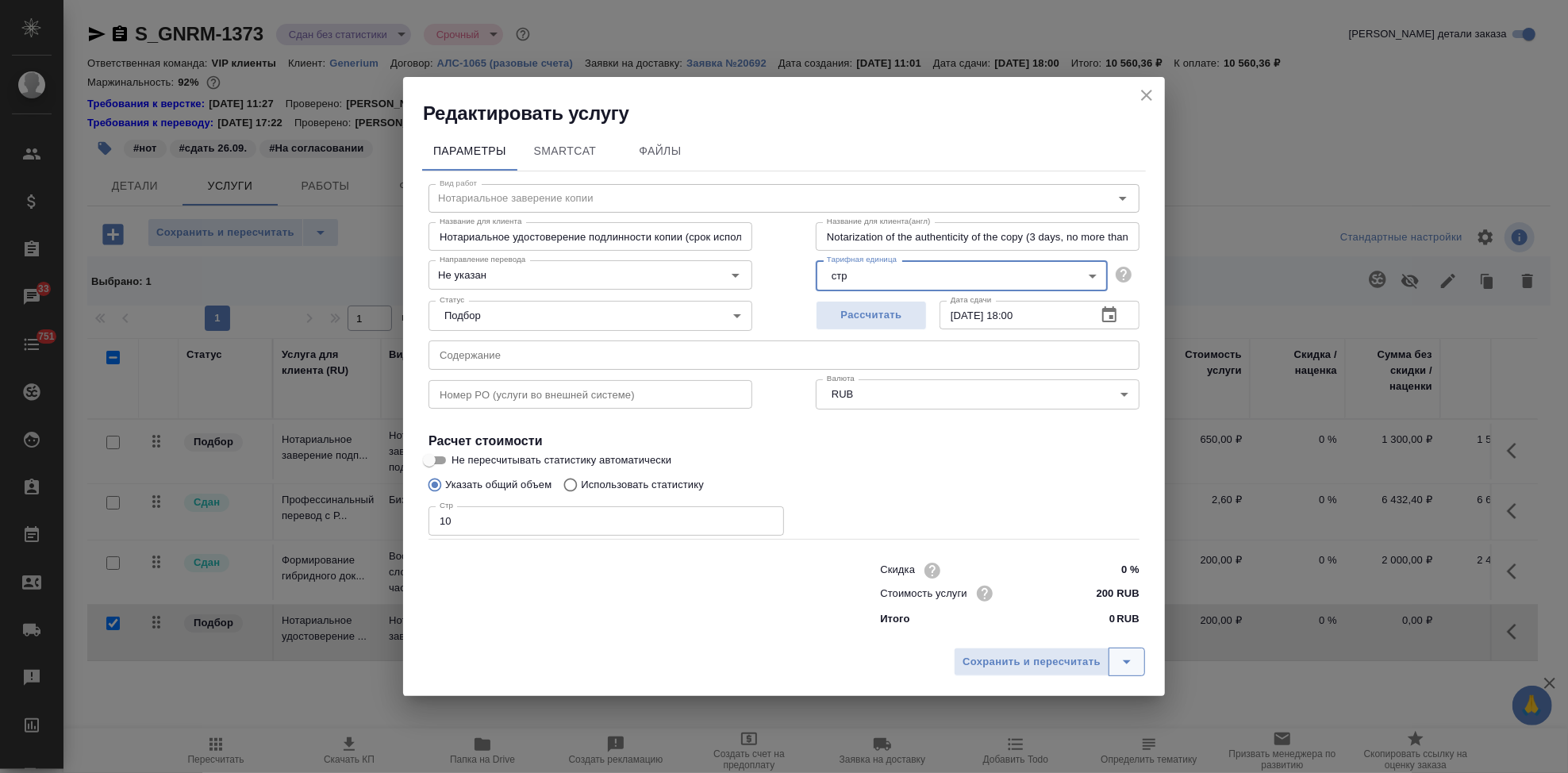
click at [1127, 662] on icon "split button" at bounding box center [1127, 661] width 8 height 4
click at [1052, 631] on li "Сохранить" at bounding box center [1051, 628] width 191 height 25
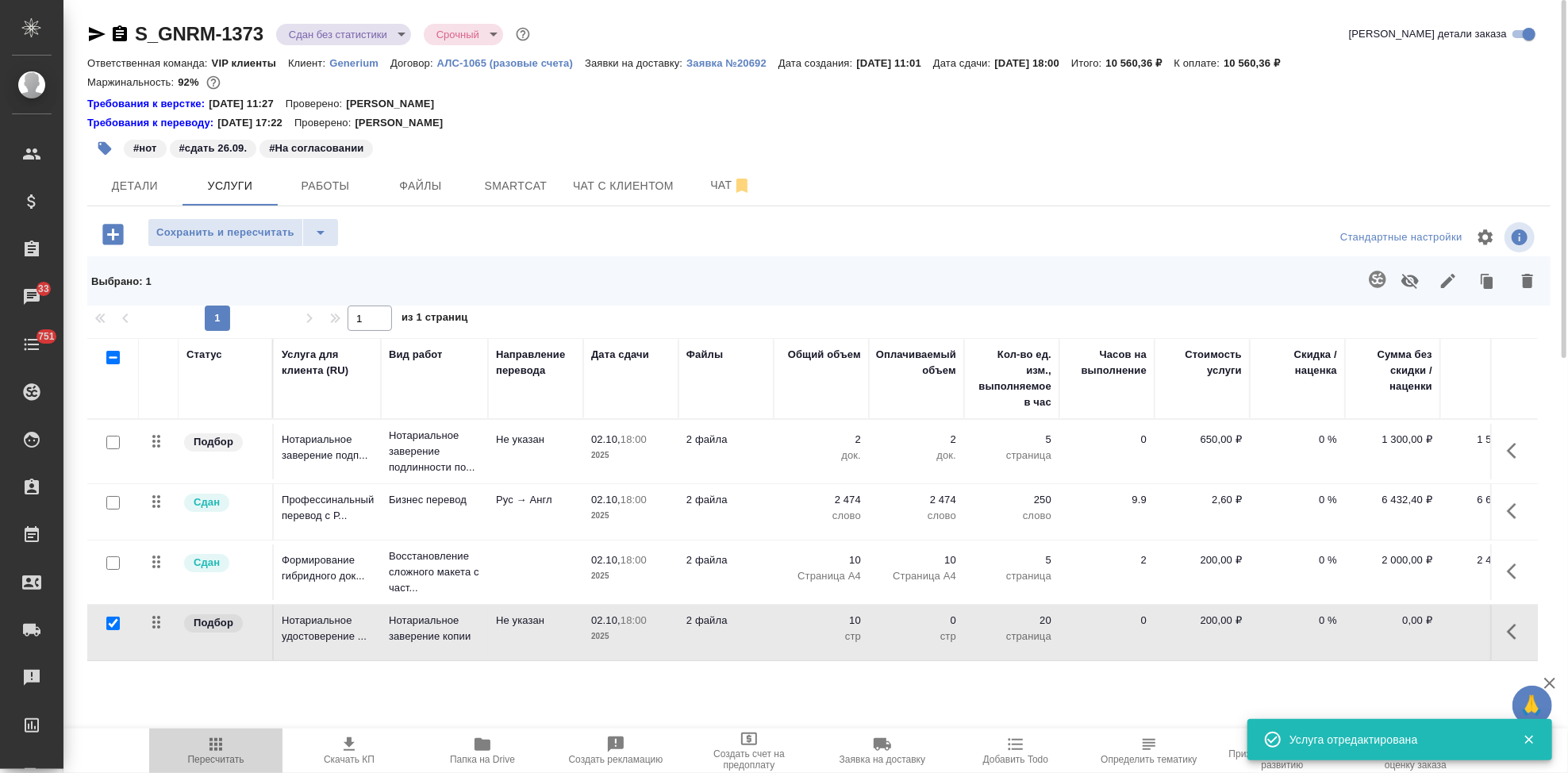
click at [210, 748] on icon "button" at bounding box center [215, 744] width 13 height 13
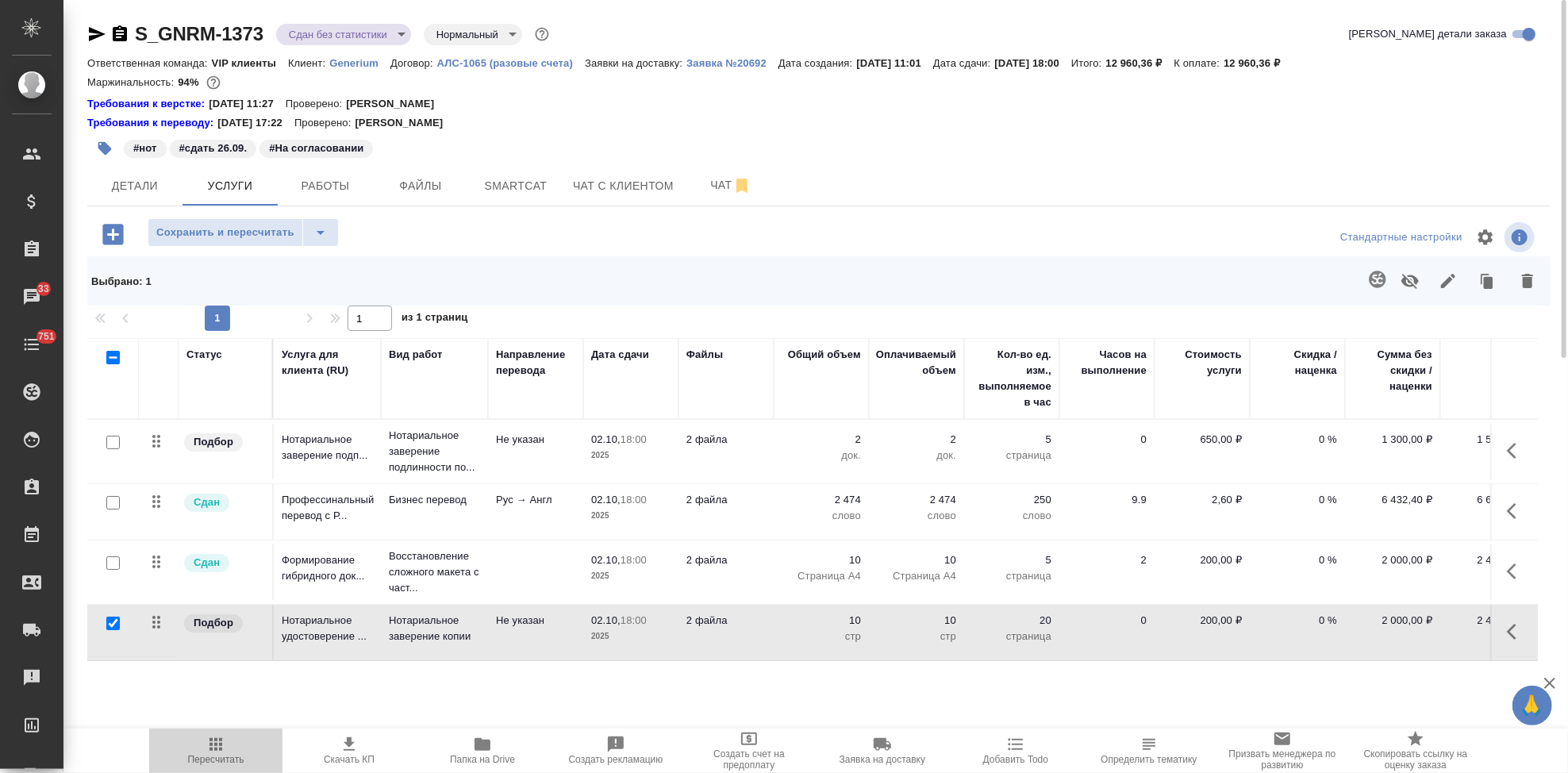
click at [220, 755] on span "Пересчитать" at bounding box center [216, 758] width 56 height 11
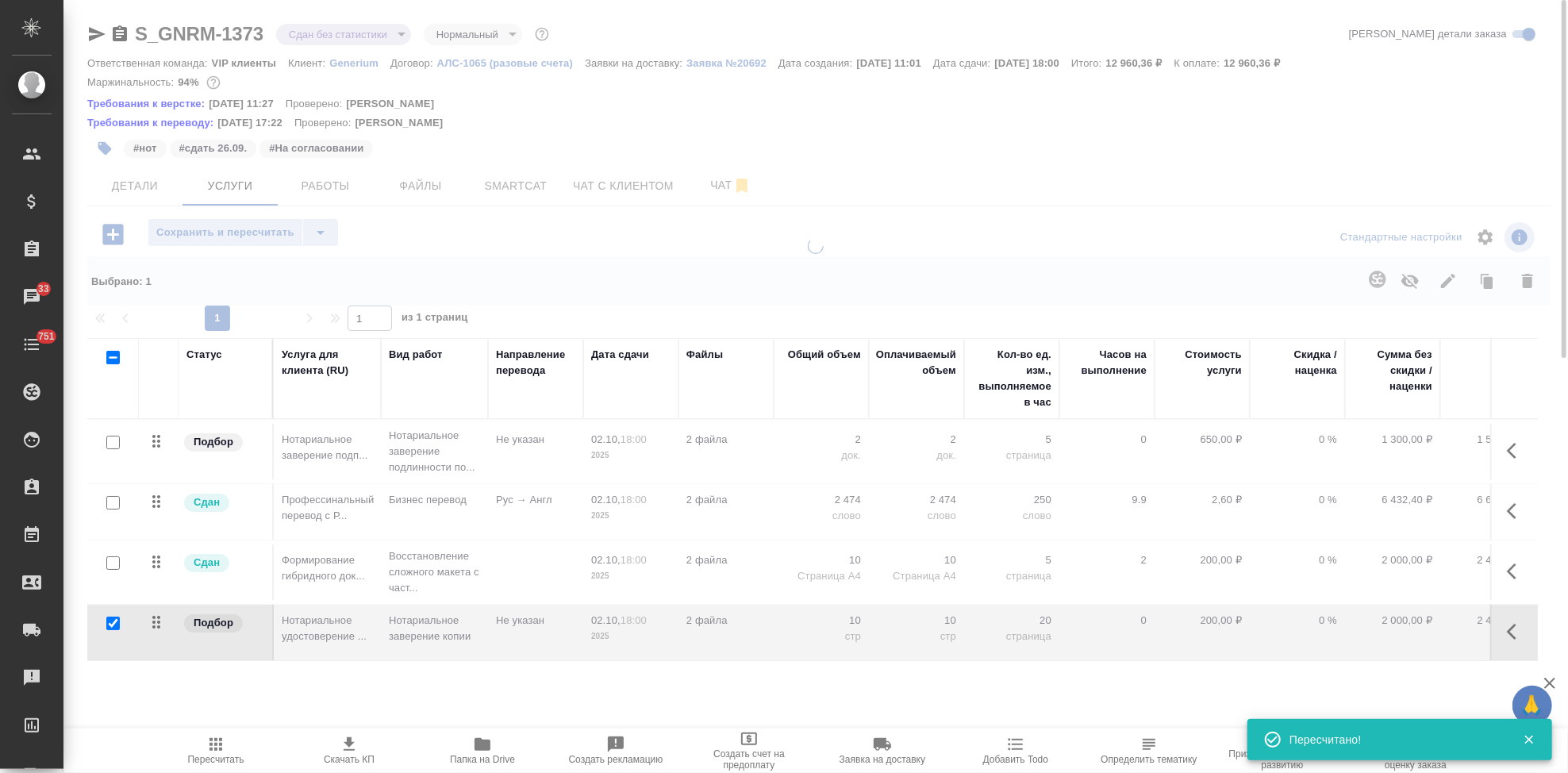
click at [343, 754] on span "Скачать КП" at bounding box center [349, 758] width 50 height 11
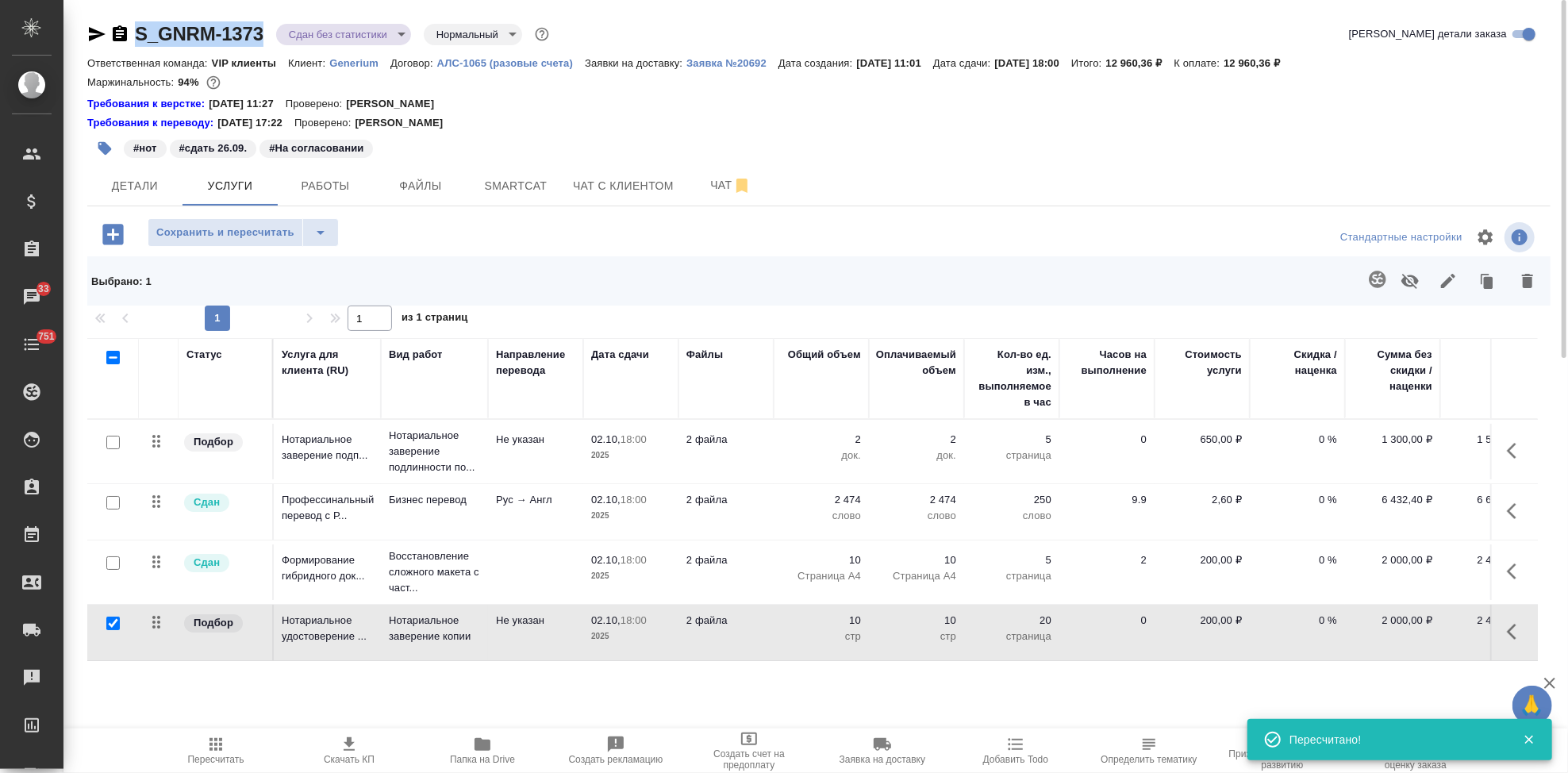
drag, startPoint x: 264, startPoint y: 35, endPoint x: 137, endPoint y: 34, distance: 127.0
click at [137, 34] on div "S_GNRM-1373 Сдан без статистики distributed Нормальный normal" at bounding box center [319, 34] width 465 height 25
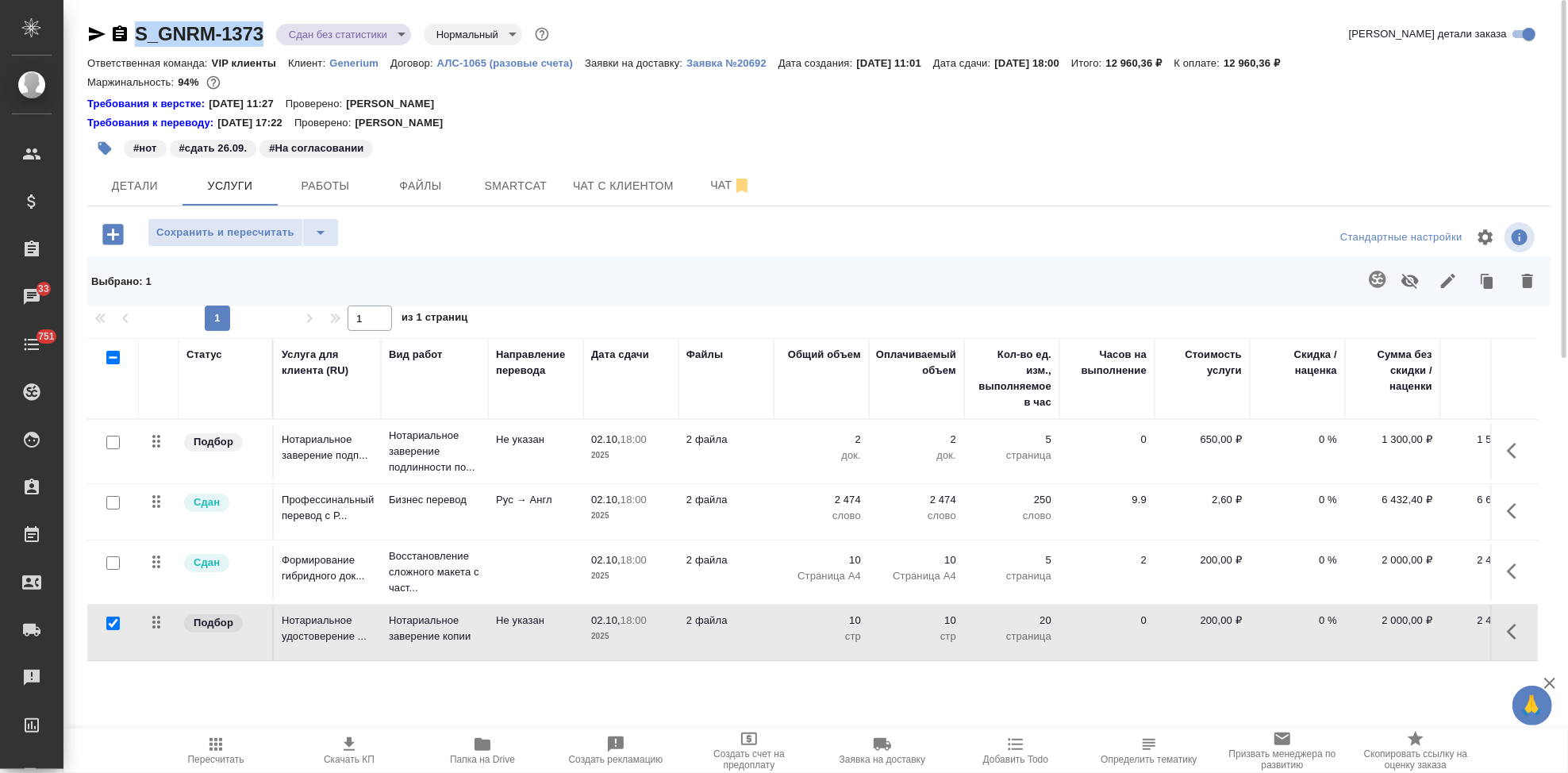
copy link "S_GNRM-1373"
click at [135, 192] on span "Детали" at bounding box center [135, 186] width 77 height 19
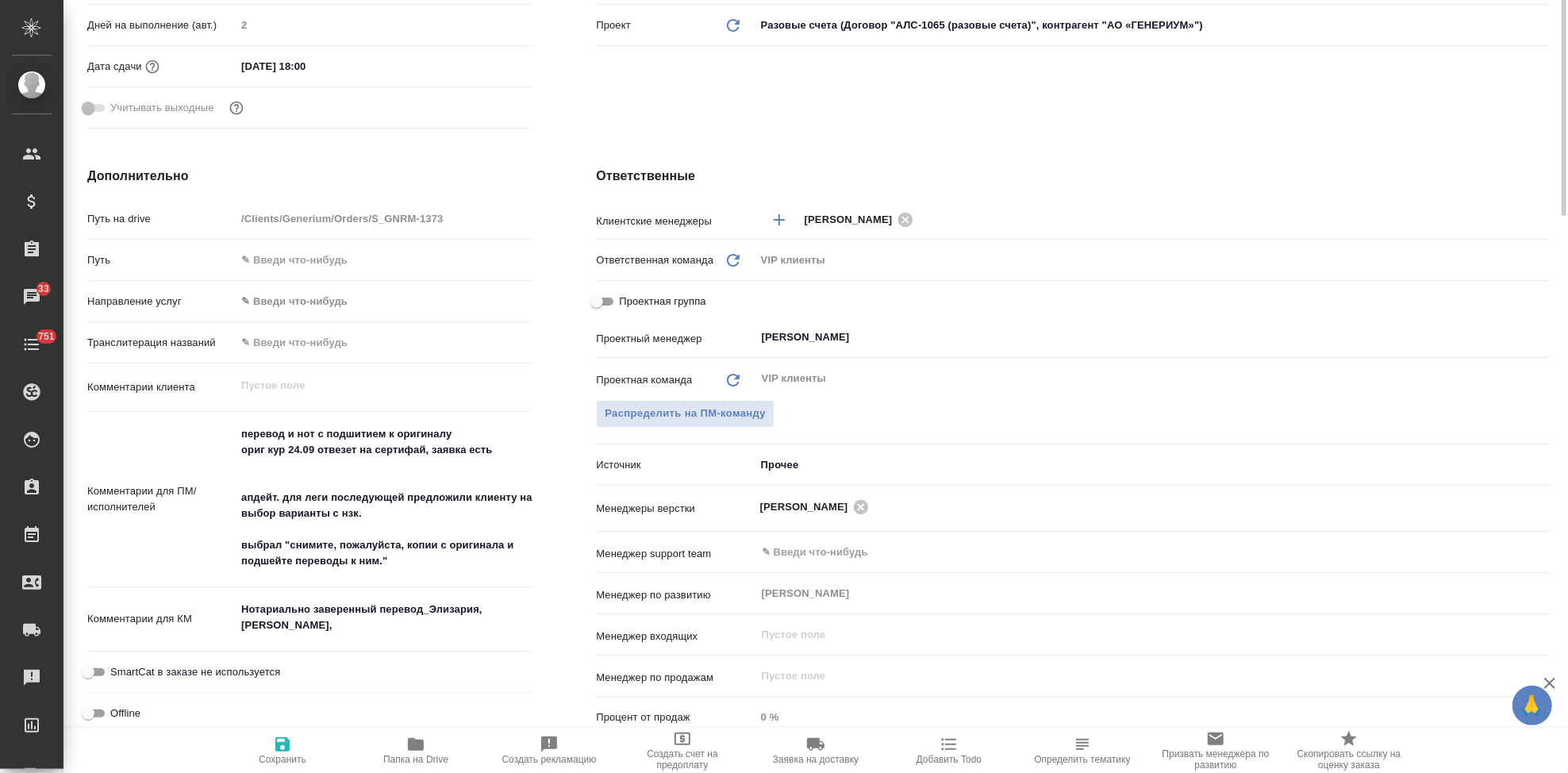
scroll to position [264, 0]
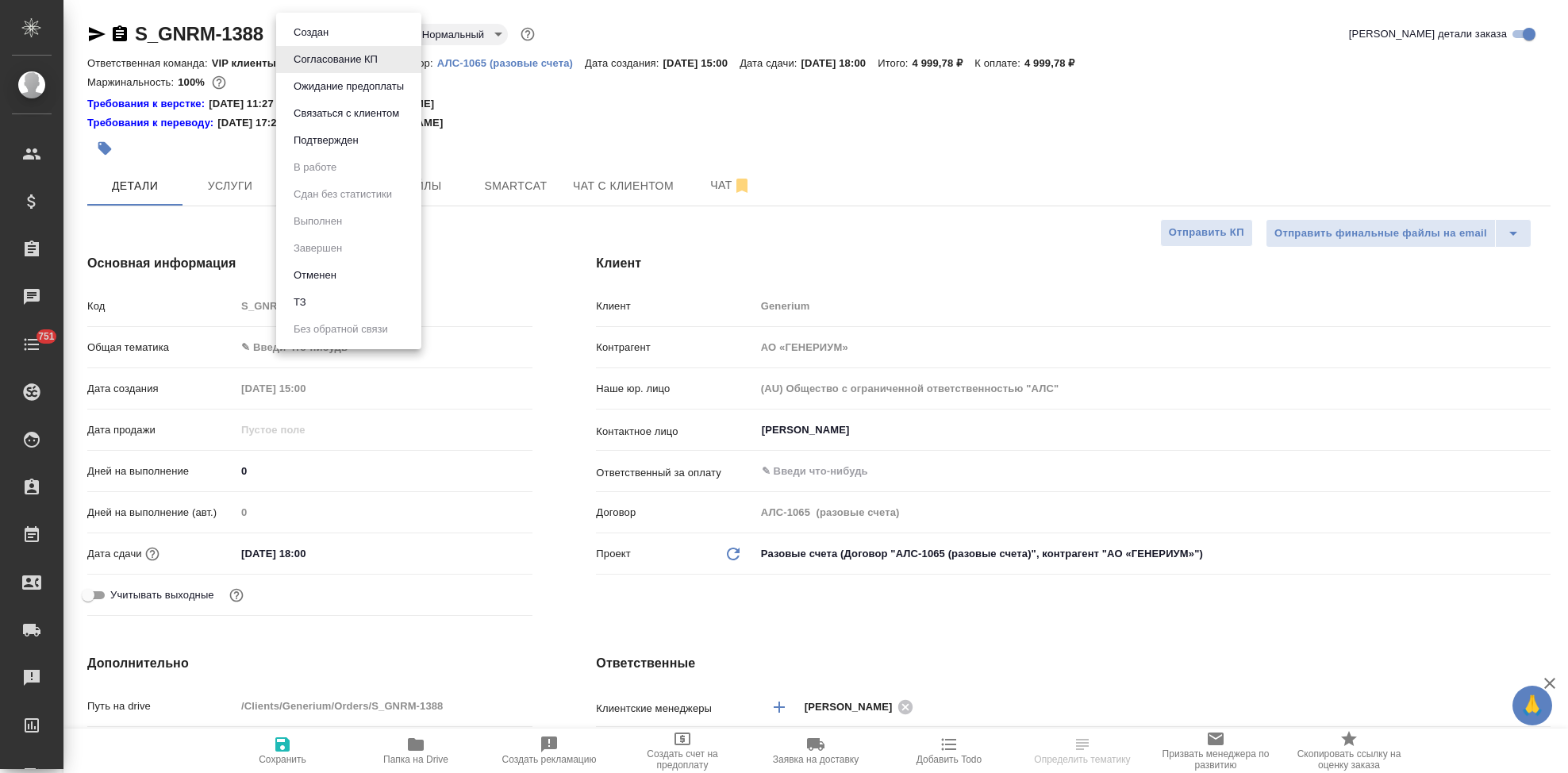
select select "RU"
click at [345, 560] on div at bounding box center [784, 386] width 1568 height 773
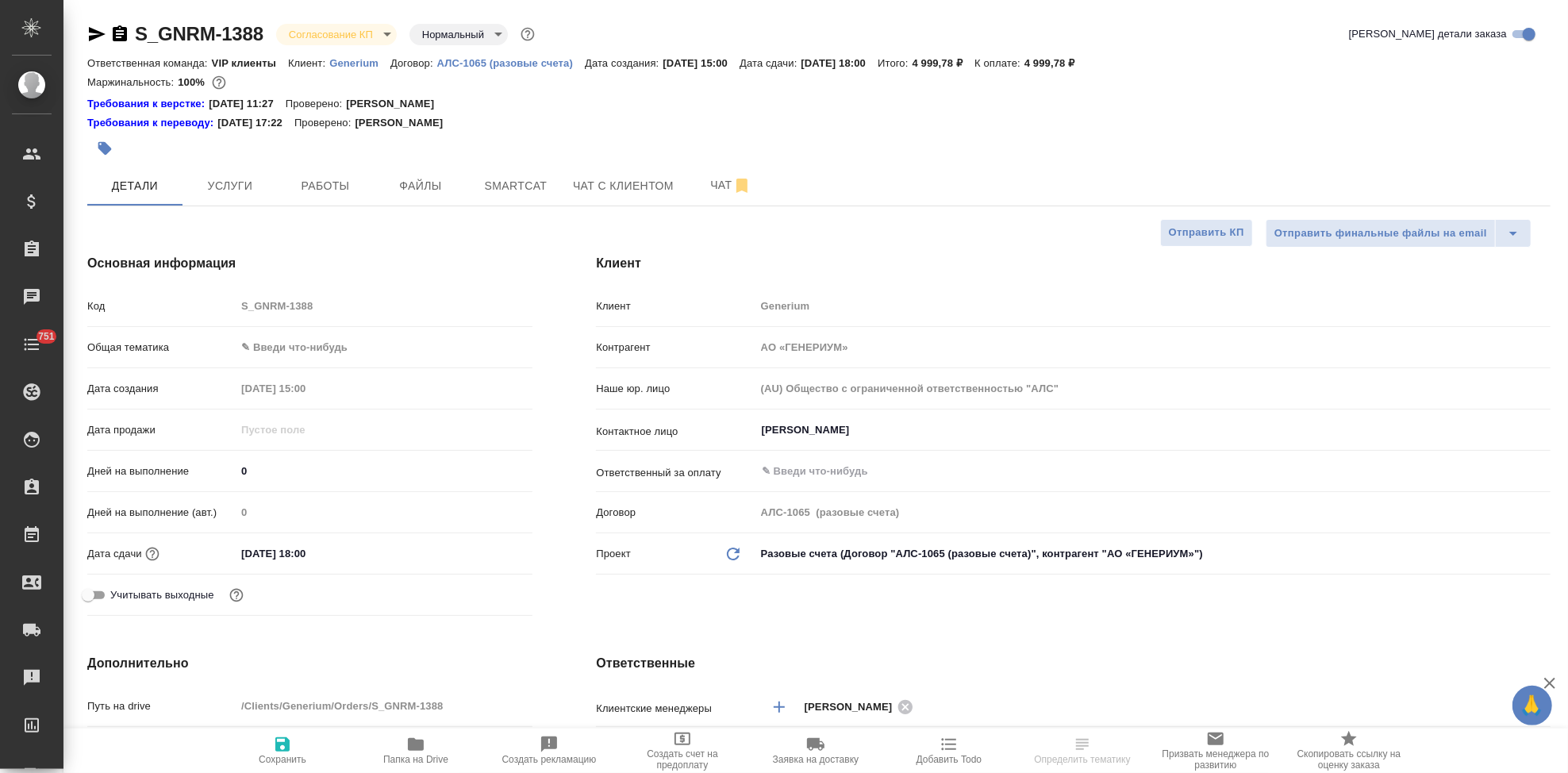
click at [302, 549] on input "[DATE] 18:00" at bounding box center [305, 554] width 139 height 23
click at [307, 553] on input "[DATE] 18:00" at bounding box center [306, 554] width 139 height 23
type input "02.10.2025 16:00"
click at [287, 754] on span "Сохранить" at bounding box center [282, 758] width 48 height 11
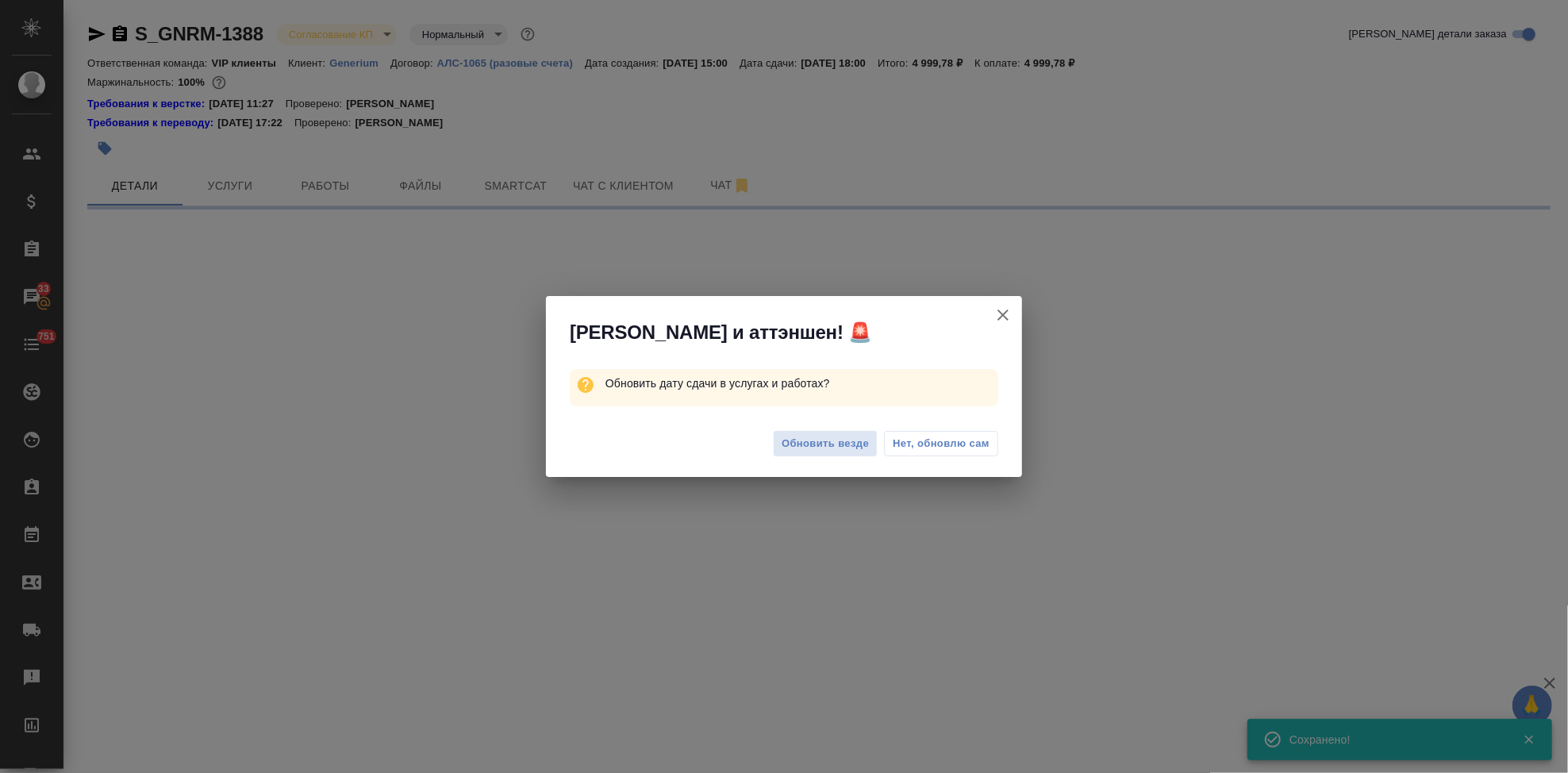
select select "RU"
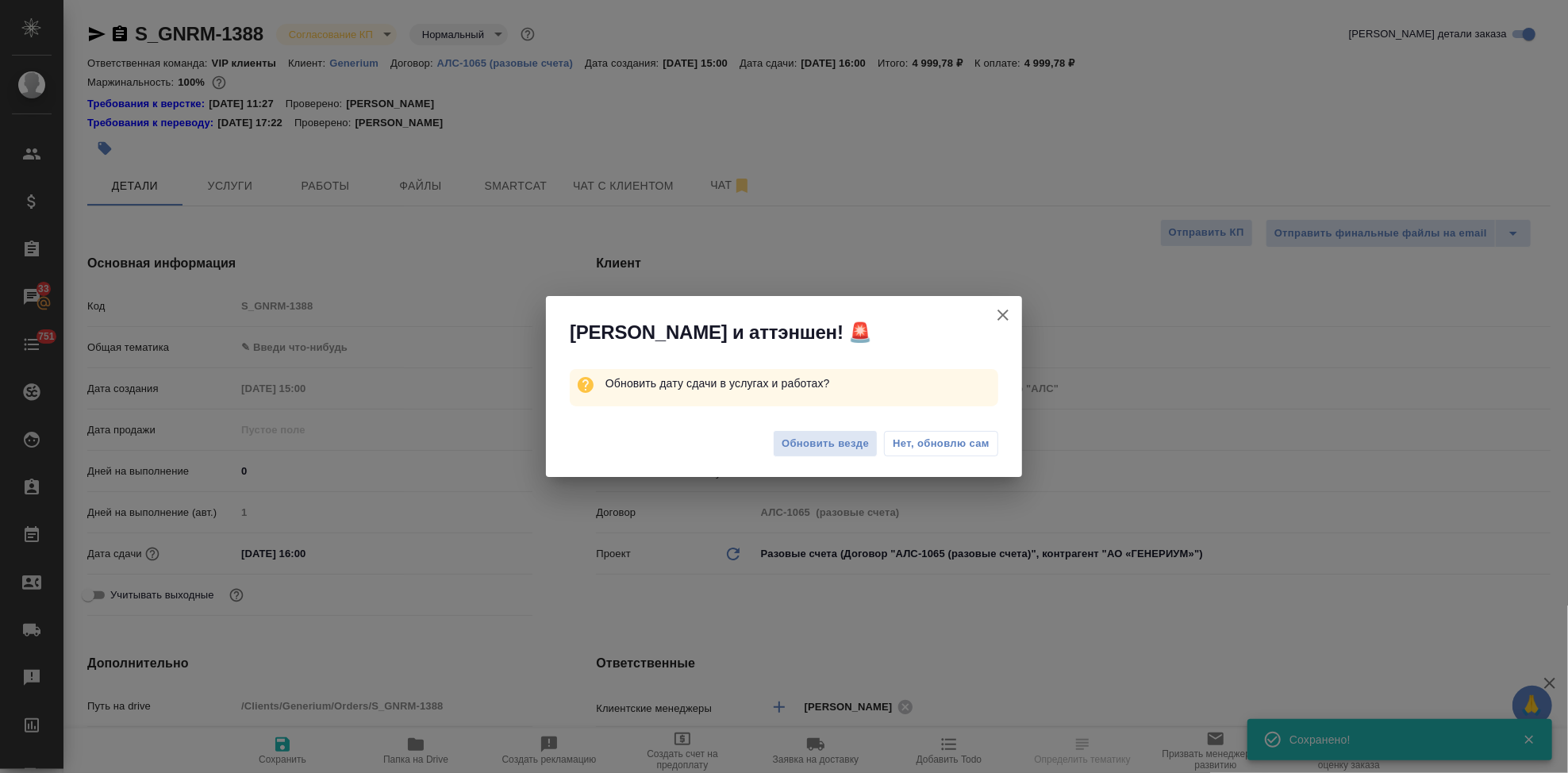
click at [816, 461] on div "Обновить везде Нет, обновлю сам" at bounding box center [784, 445] width 476 height 63
type textarea "x"
click at [822, 444] on span "Обновить везде" at bounding box center [826, 443] width 87 height 18
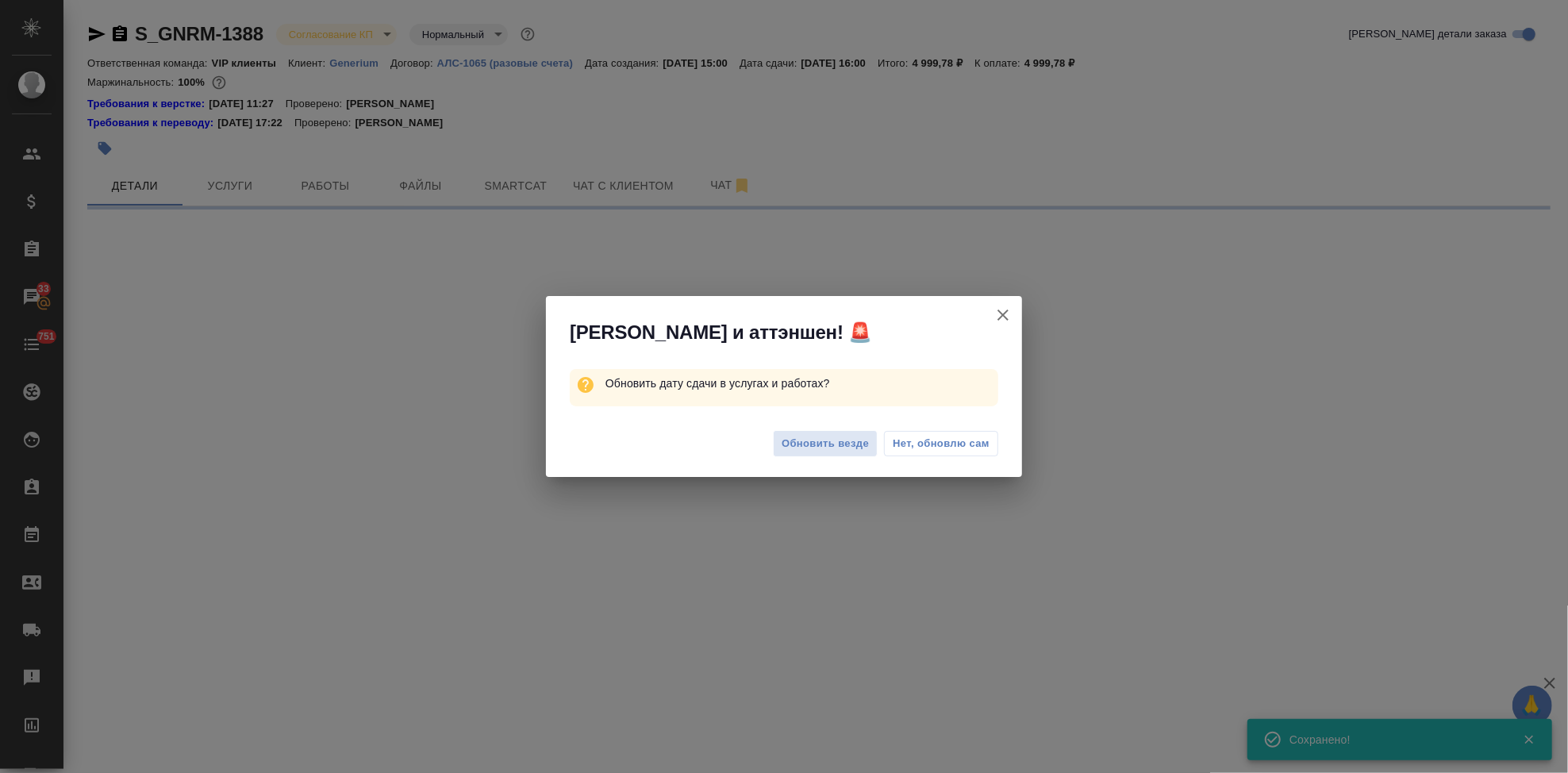
select select "RU"
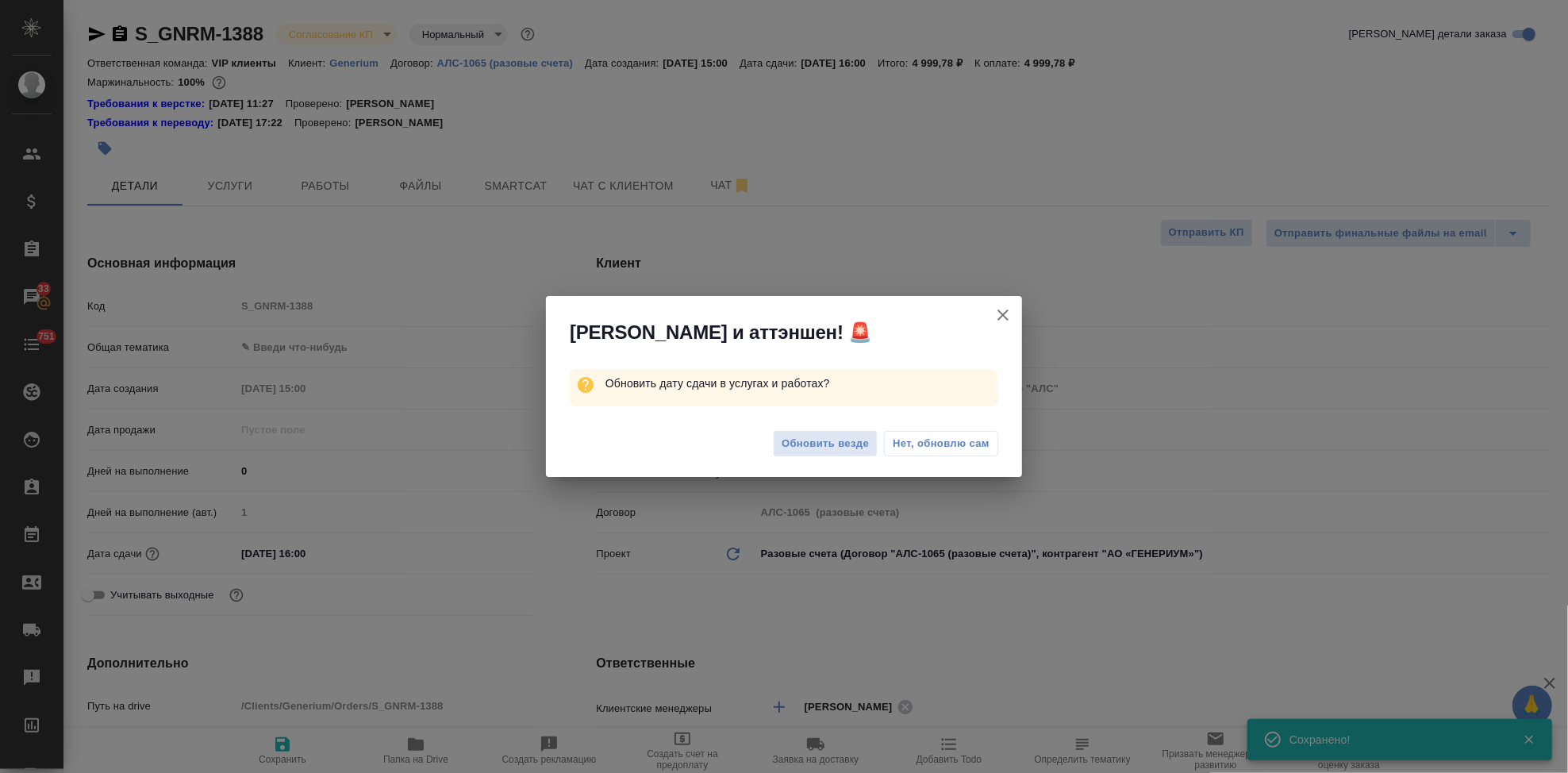
type textarea "x"
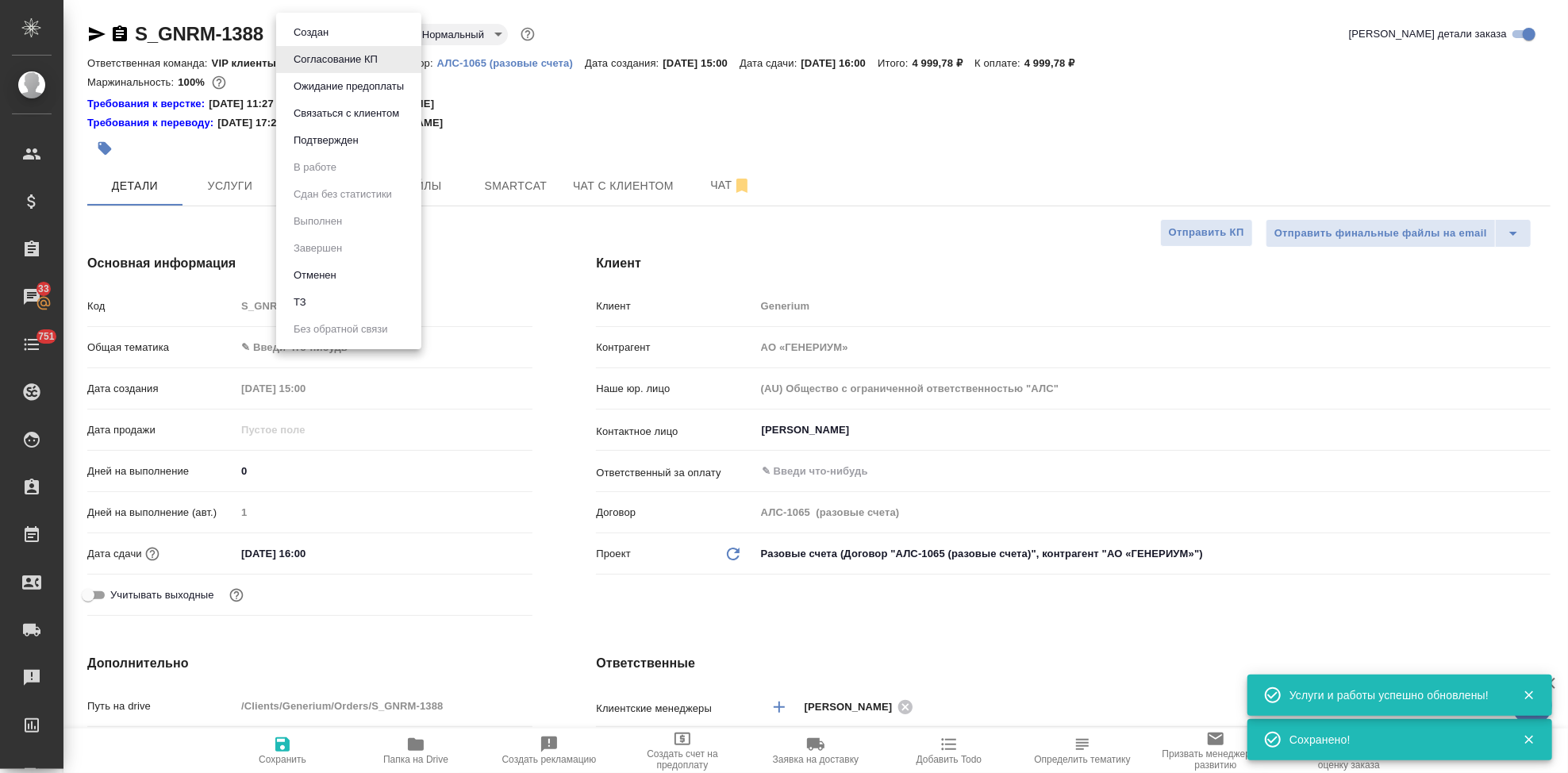
click at [385, 35] on body "🙏 .cls-1 fill:#fff; AWATERA Kabargina Anna Клиенты Спецификации Заказы 33 Чаты …" at bounding box center [784, 386] width 1568 height 773
click at [343, 143] on button "Подтвержден" at bounding box center [326, 141] width 75 height 17
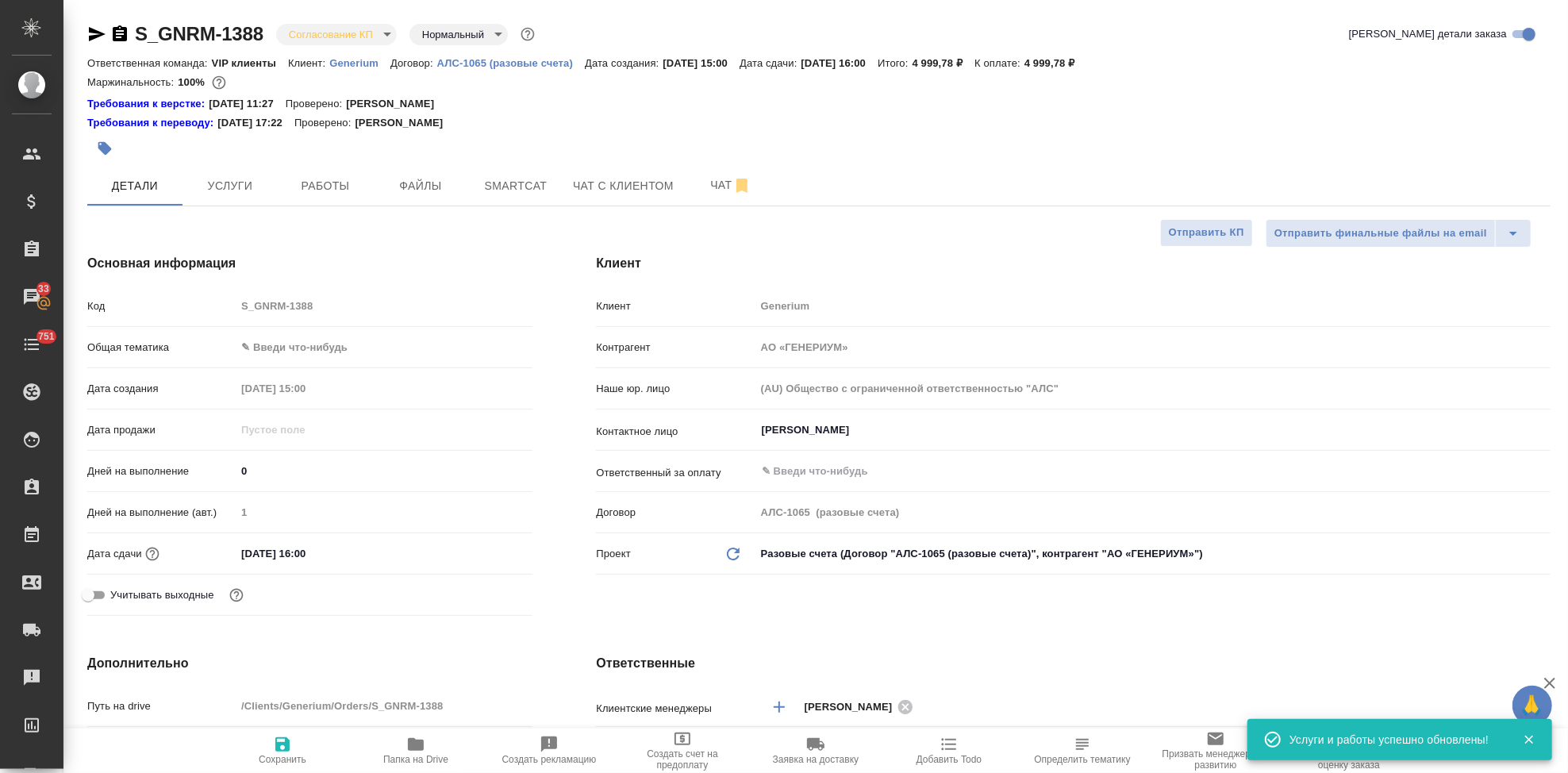
scroll to position [177, 0]
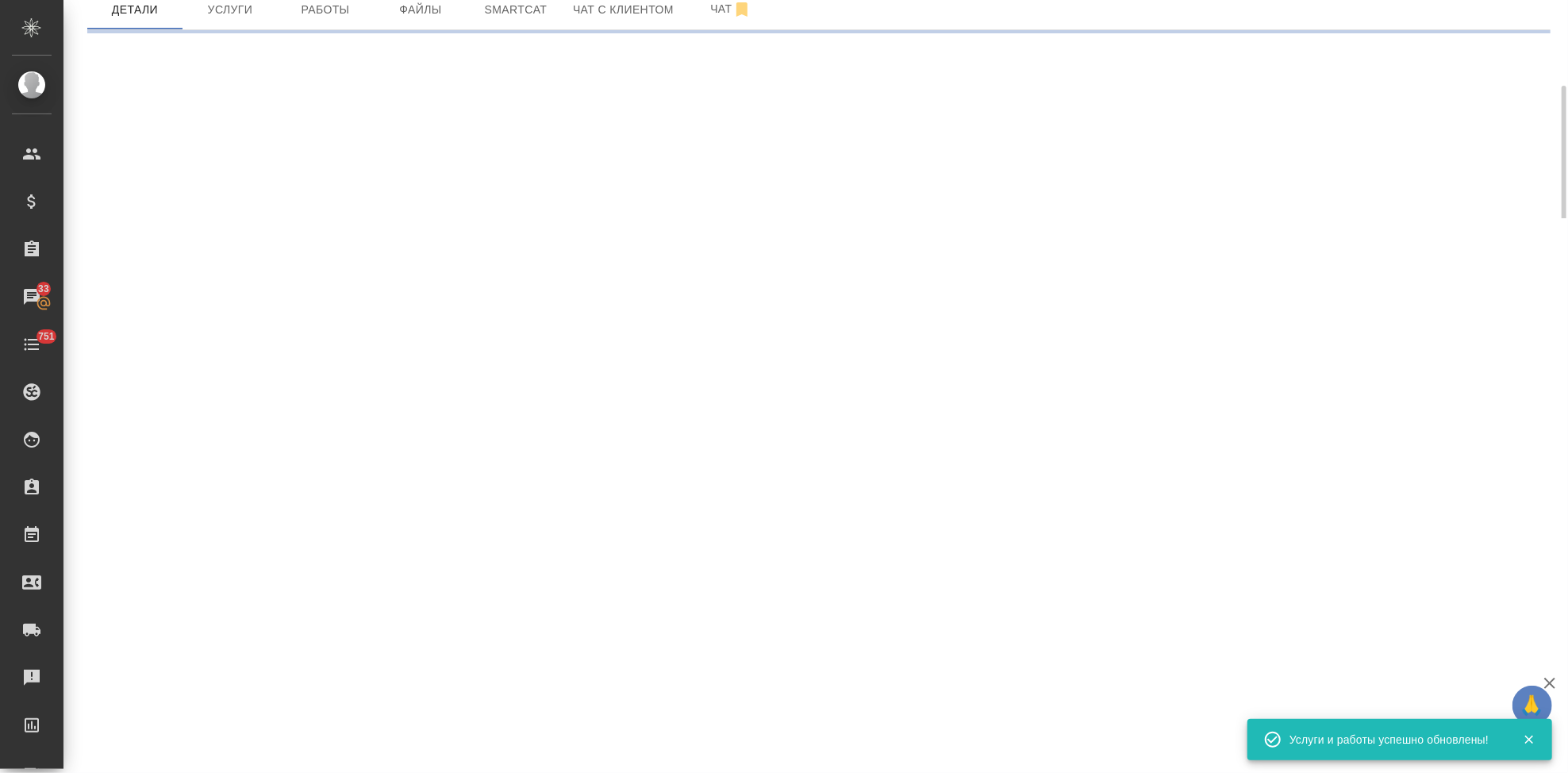
select select "RU"
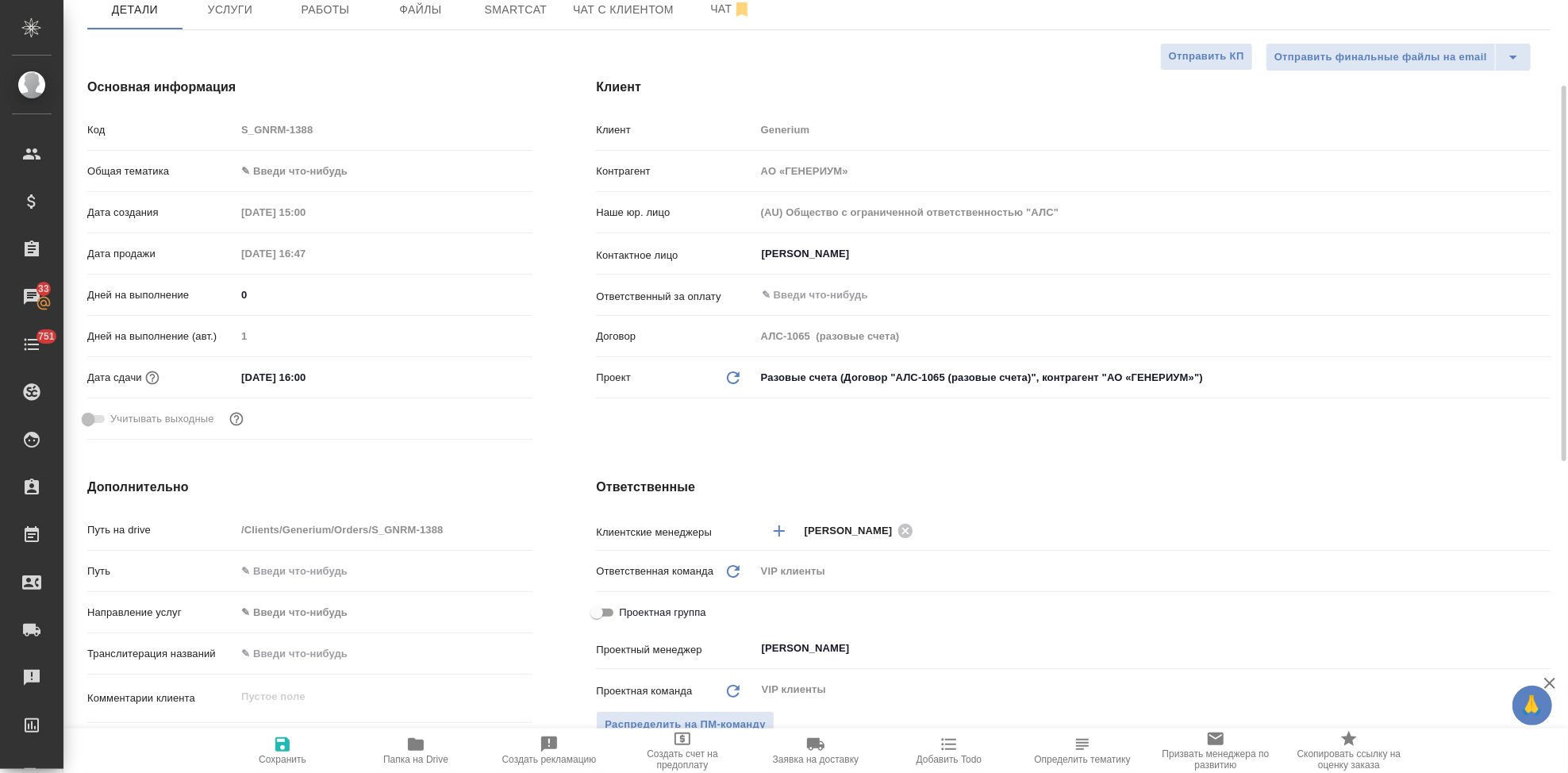
type textarea "x"
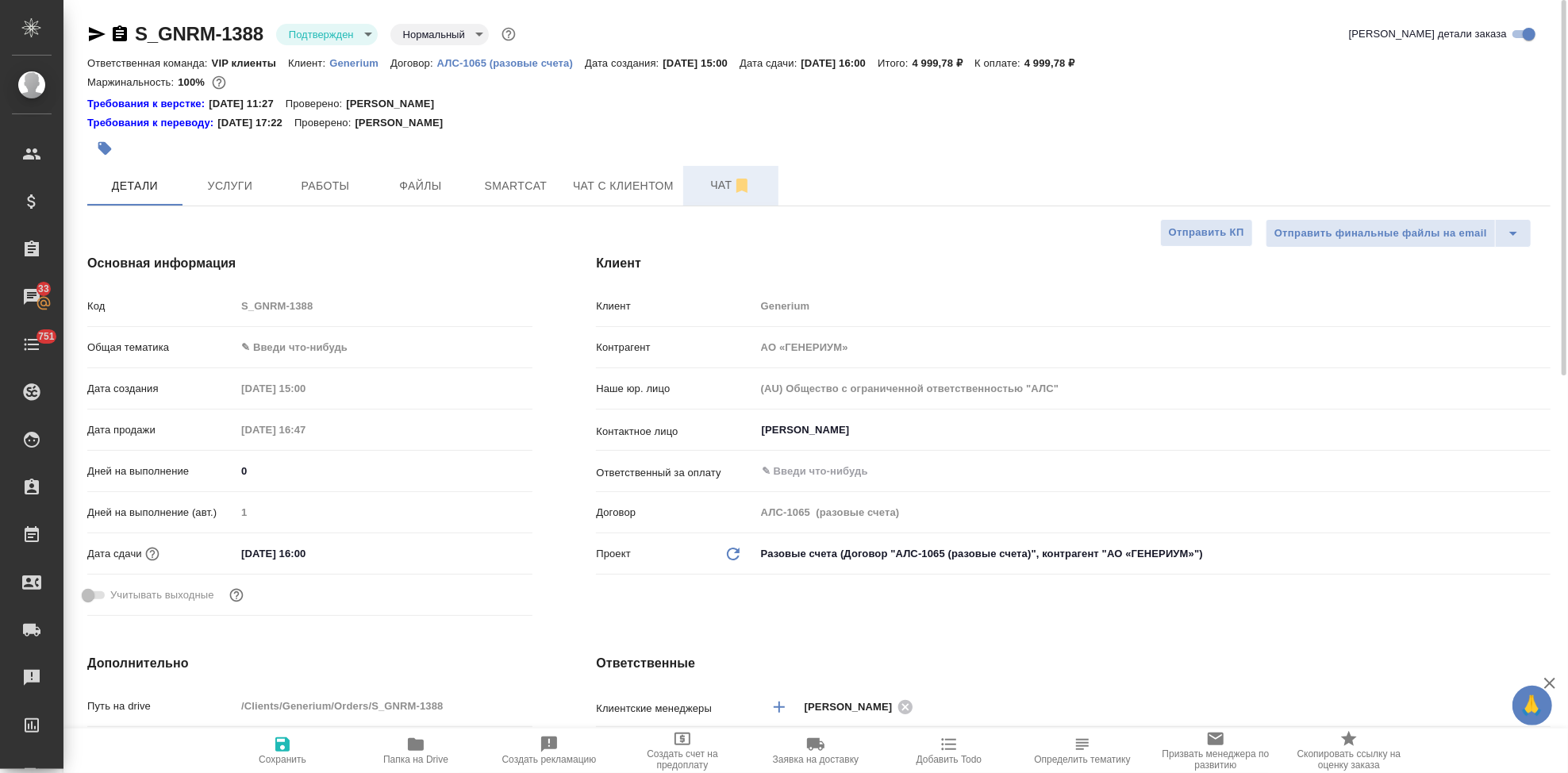
click at [713, 176] on span "Чат" at bounding box center [731, 185] width 77 height 19
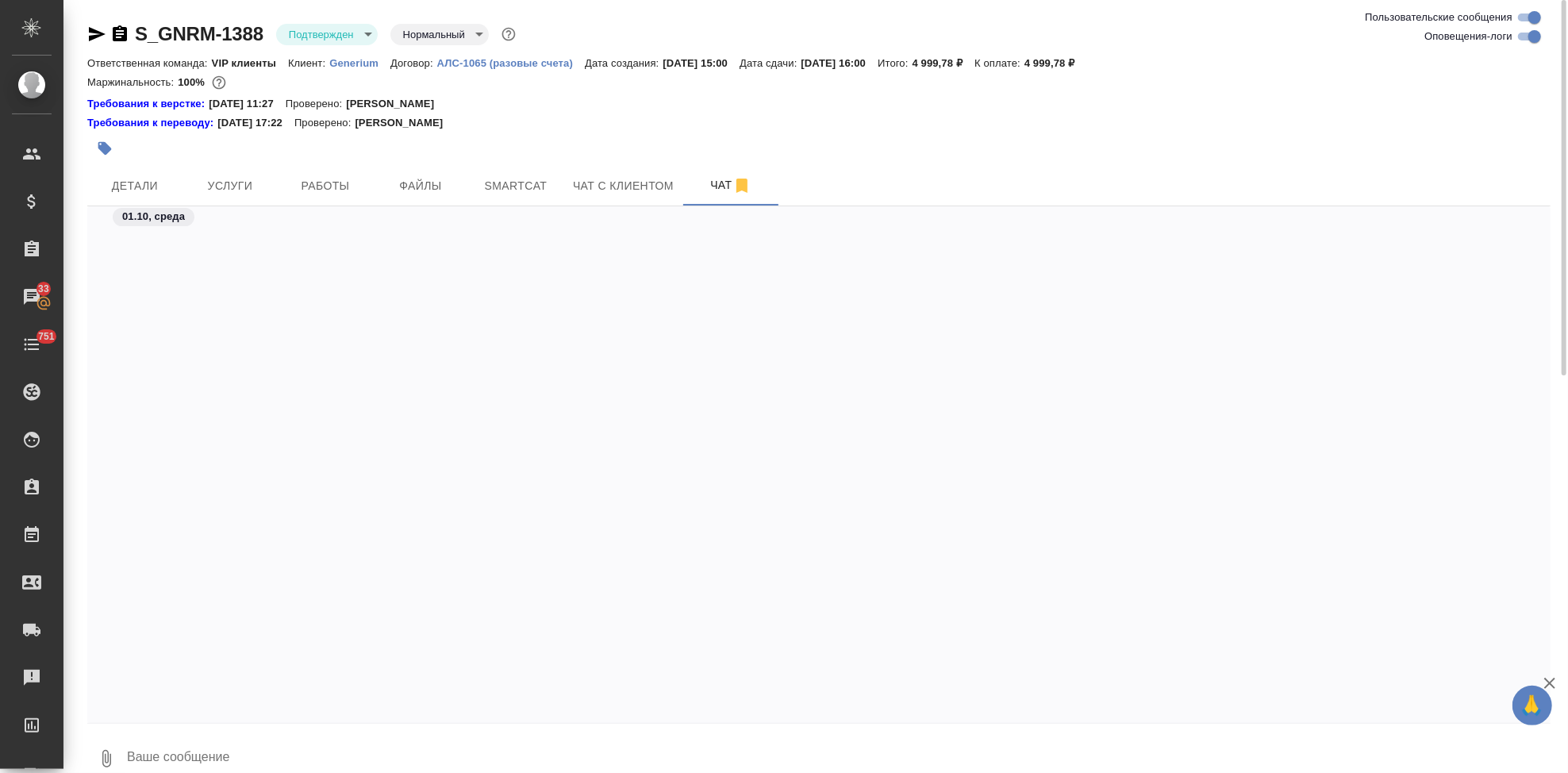
scroll to position [4909, 0]
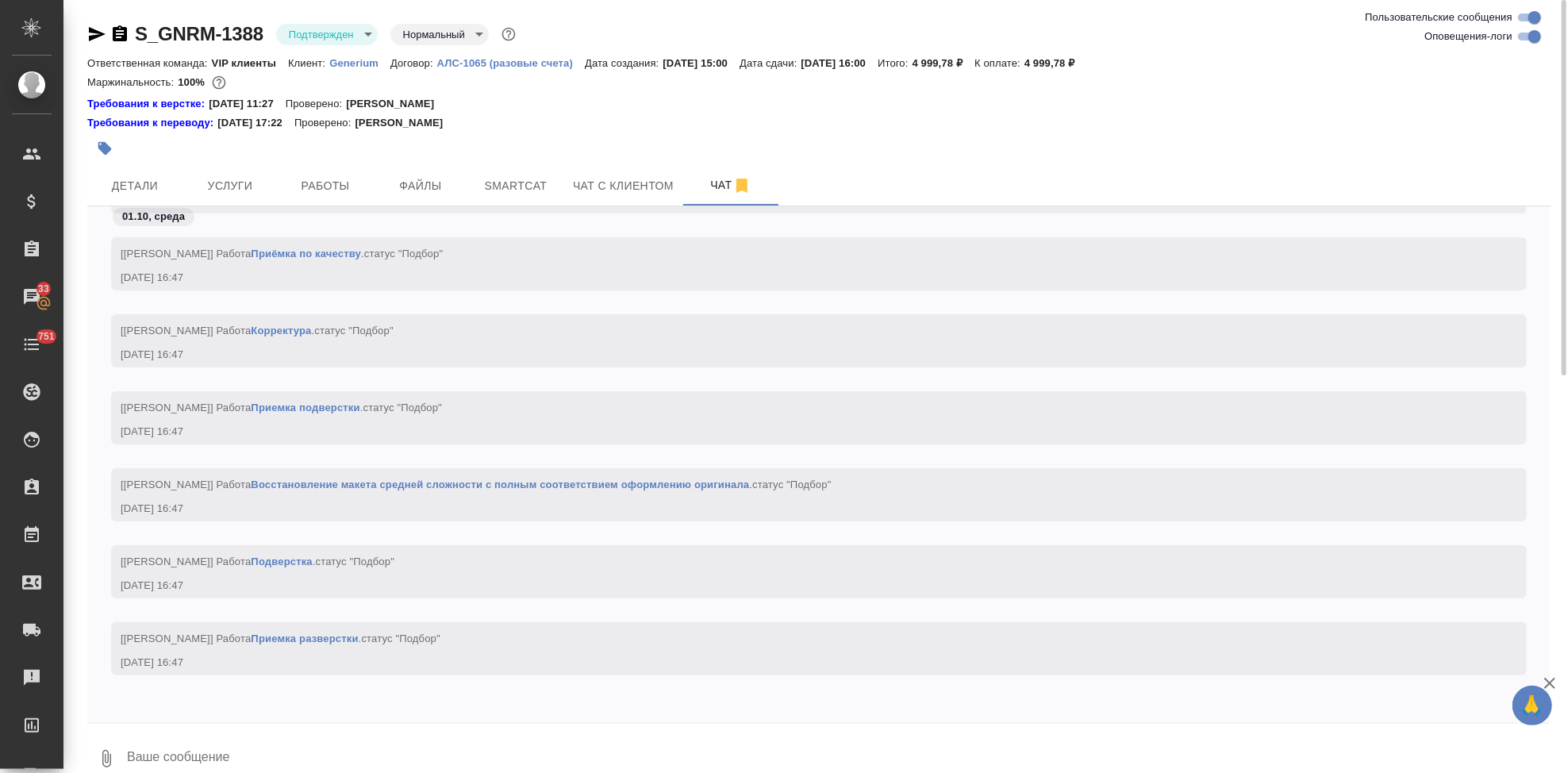
click at [185, 747] on textarea at bounding box center [837, 758] width 1425 height 54
type textarea """
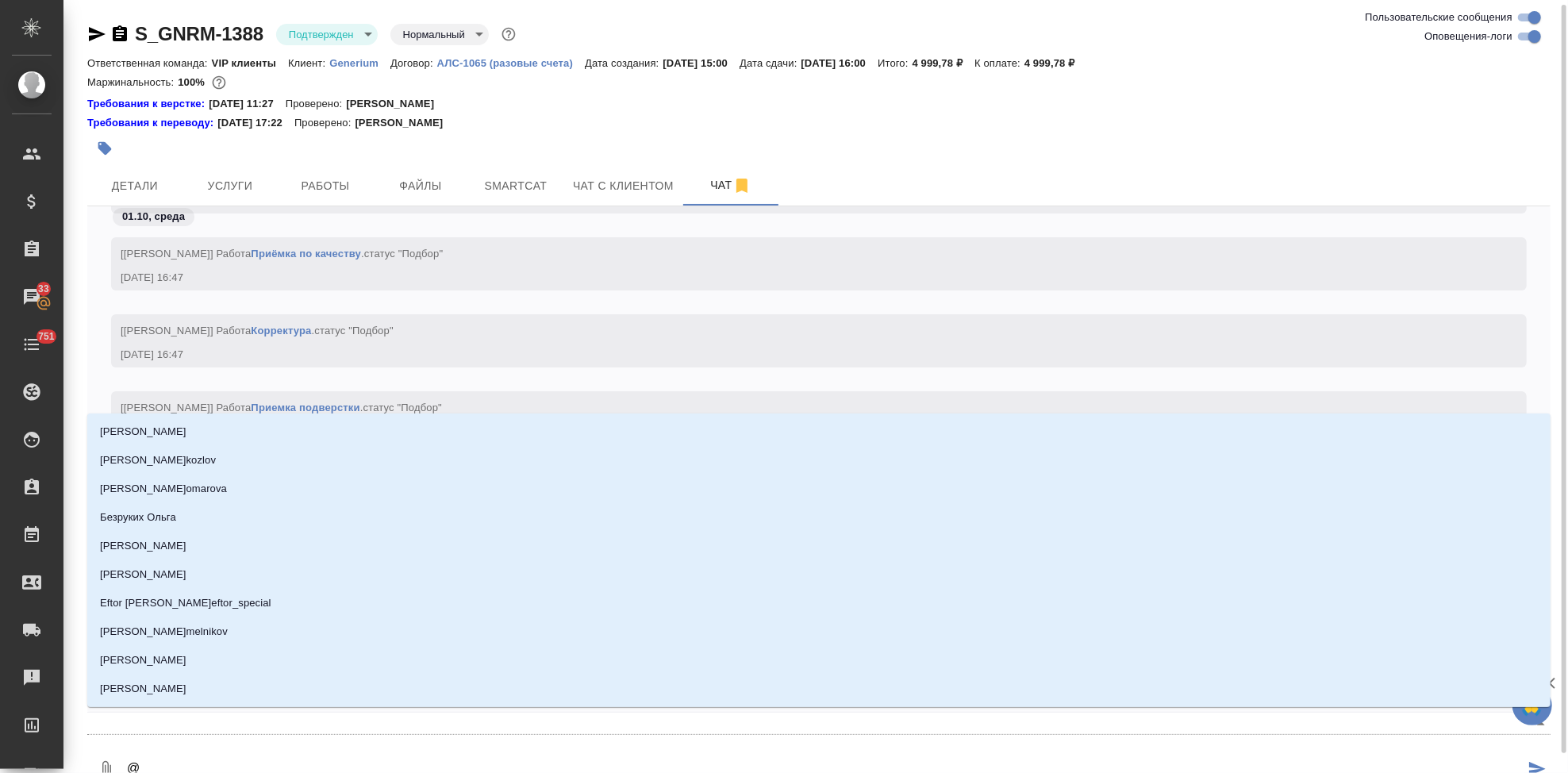
scroll to position [2, 0]
click at [177, 765] on textarea "@" at bounding box center [825, 767] width 1399 height 54
type textarea "@u"
type input "u"
type textarea "@uh"
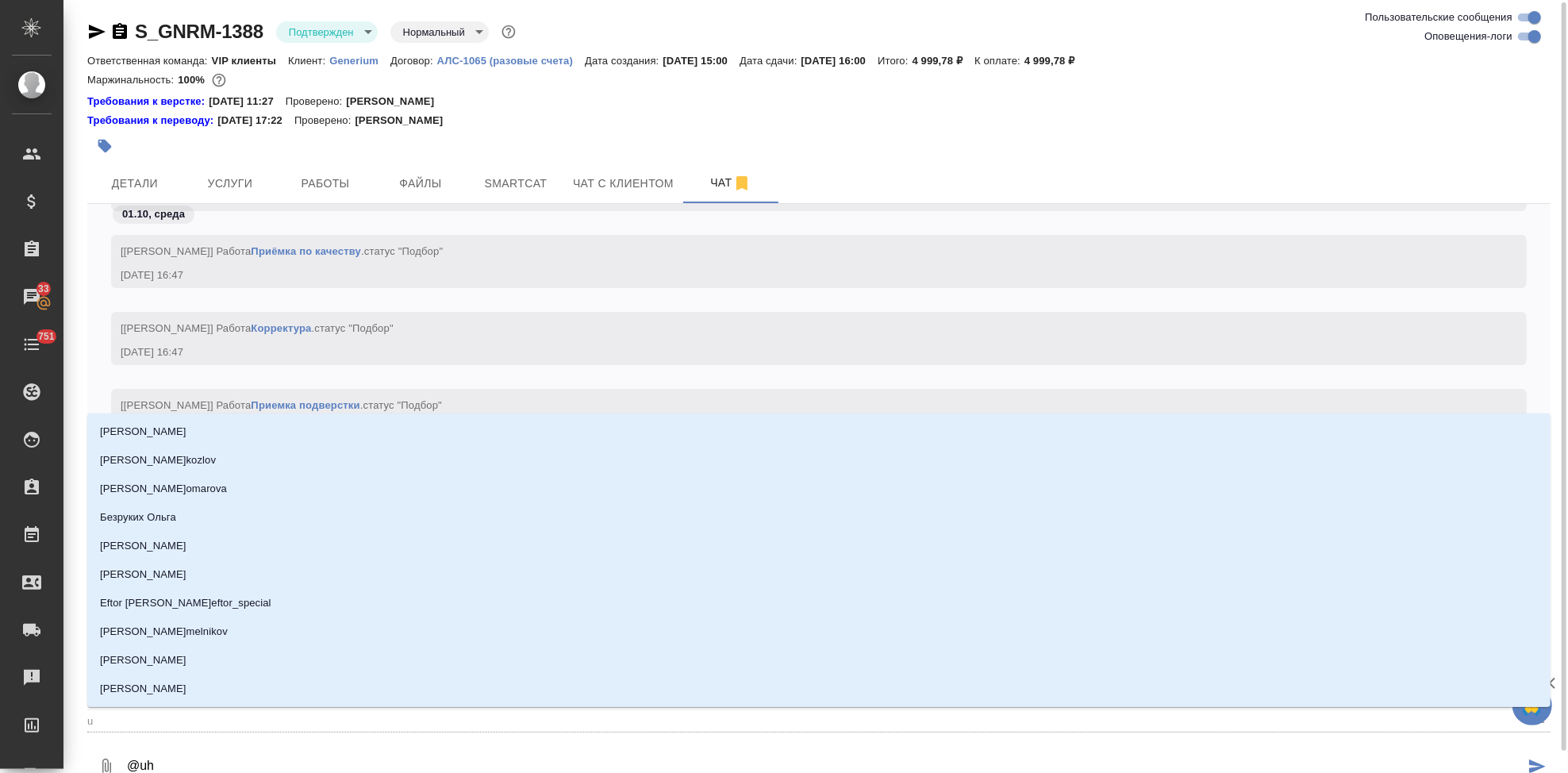
type input "uh"
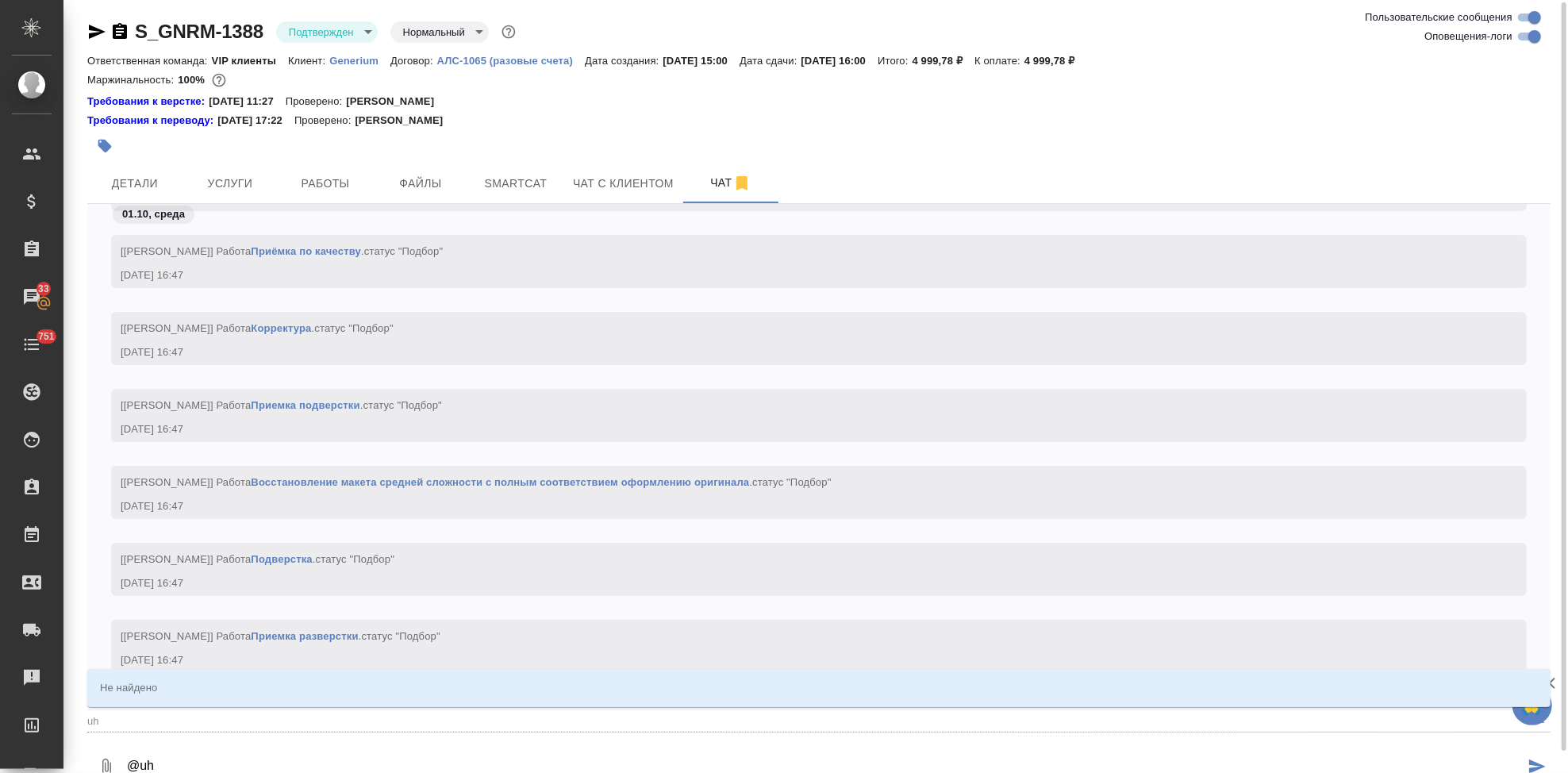
type textarea "@uhf"
type input "uhf"
type textarea "@uhf,"
type input "uhf,"
type textarea "@uhf"
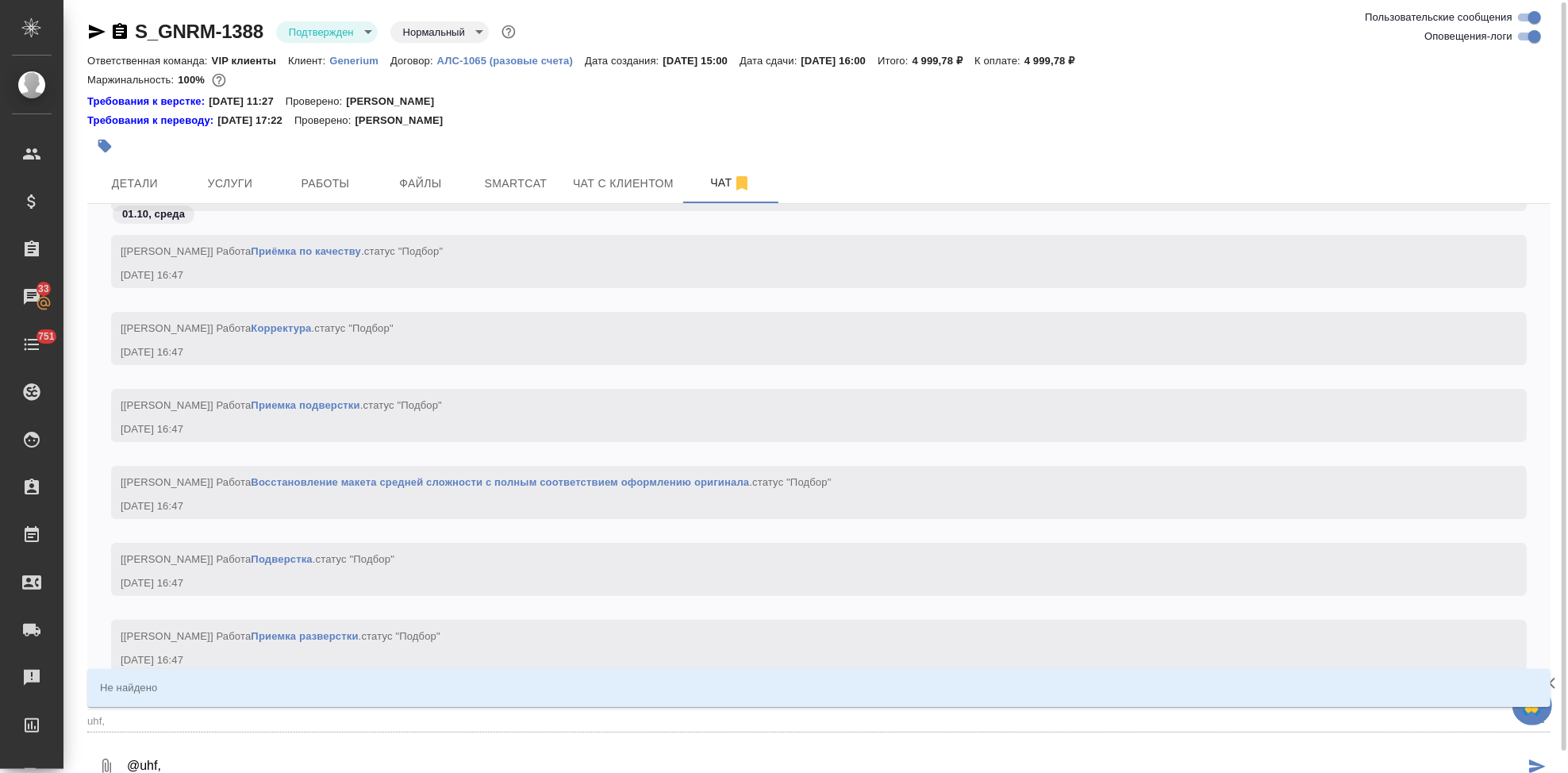
type input "uhf"
type textarea "@uh"
type input "uh"
type textarea "@u"
type input "u"
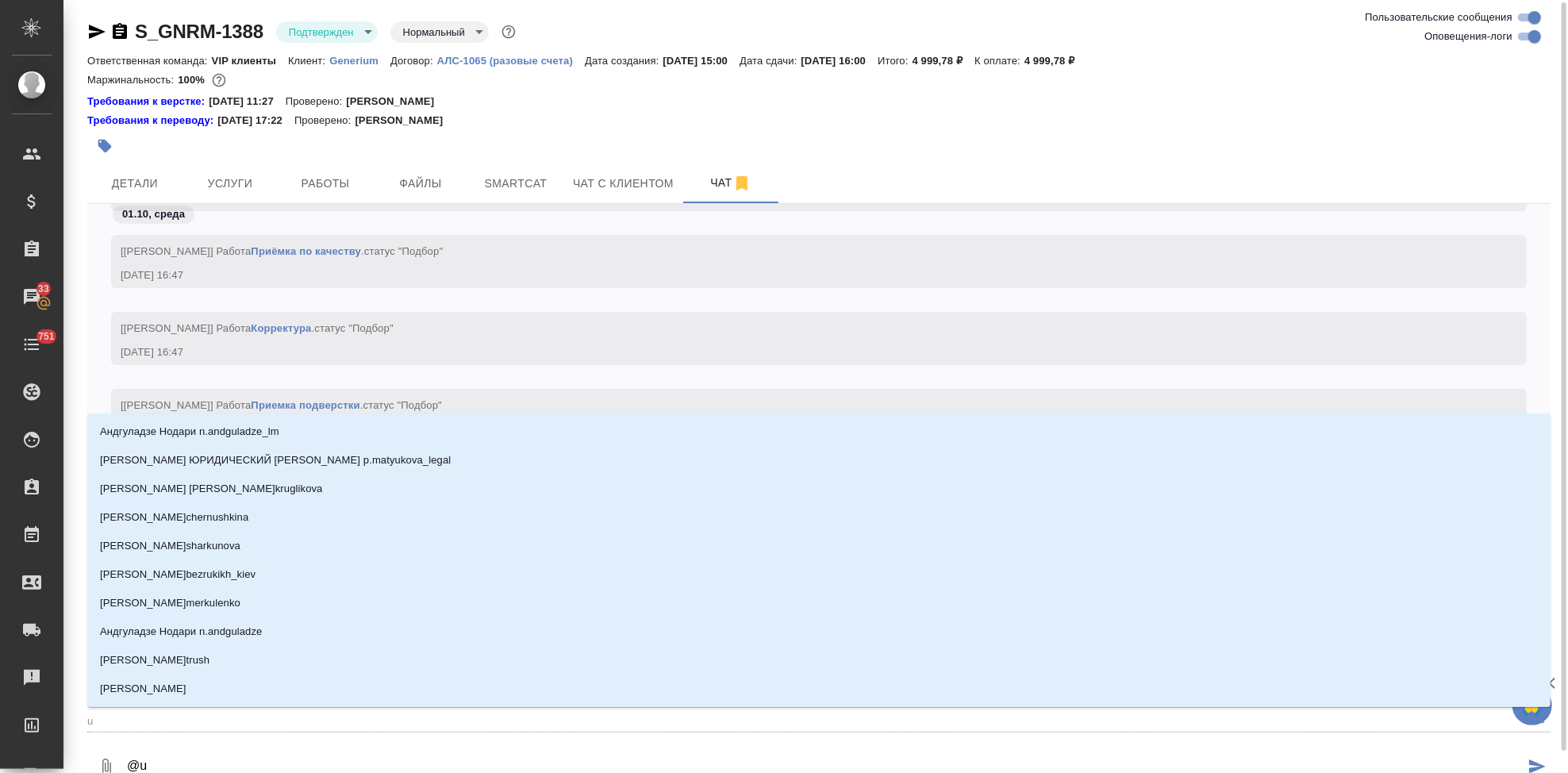
type textarea "@"
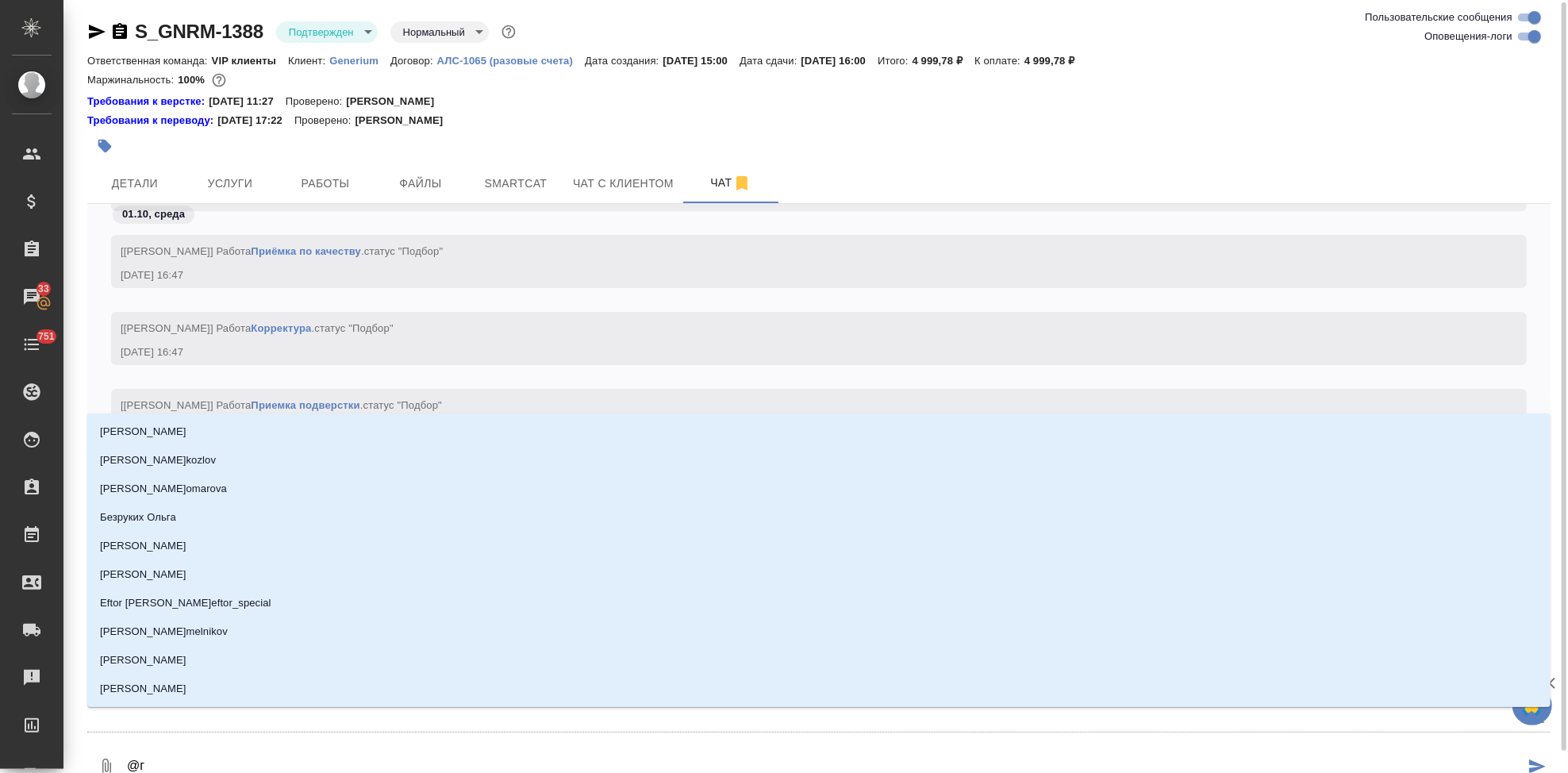
type textarea "@гш"
type input "гш"
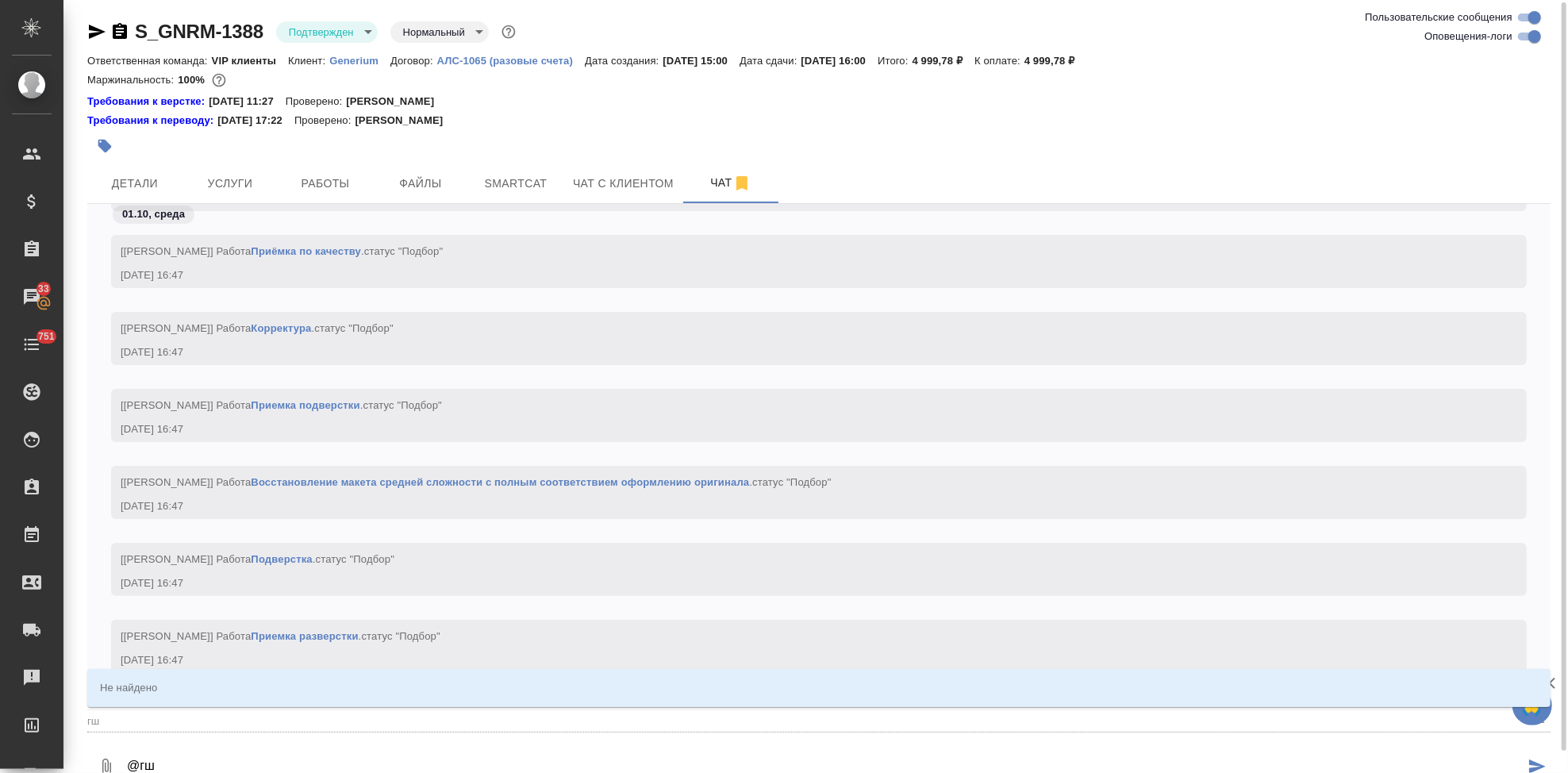
type textarea "@гшр"
type input "гшр"
type textarea "@гш"
type input "гш"
type textarea "@г"
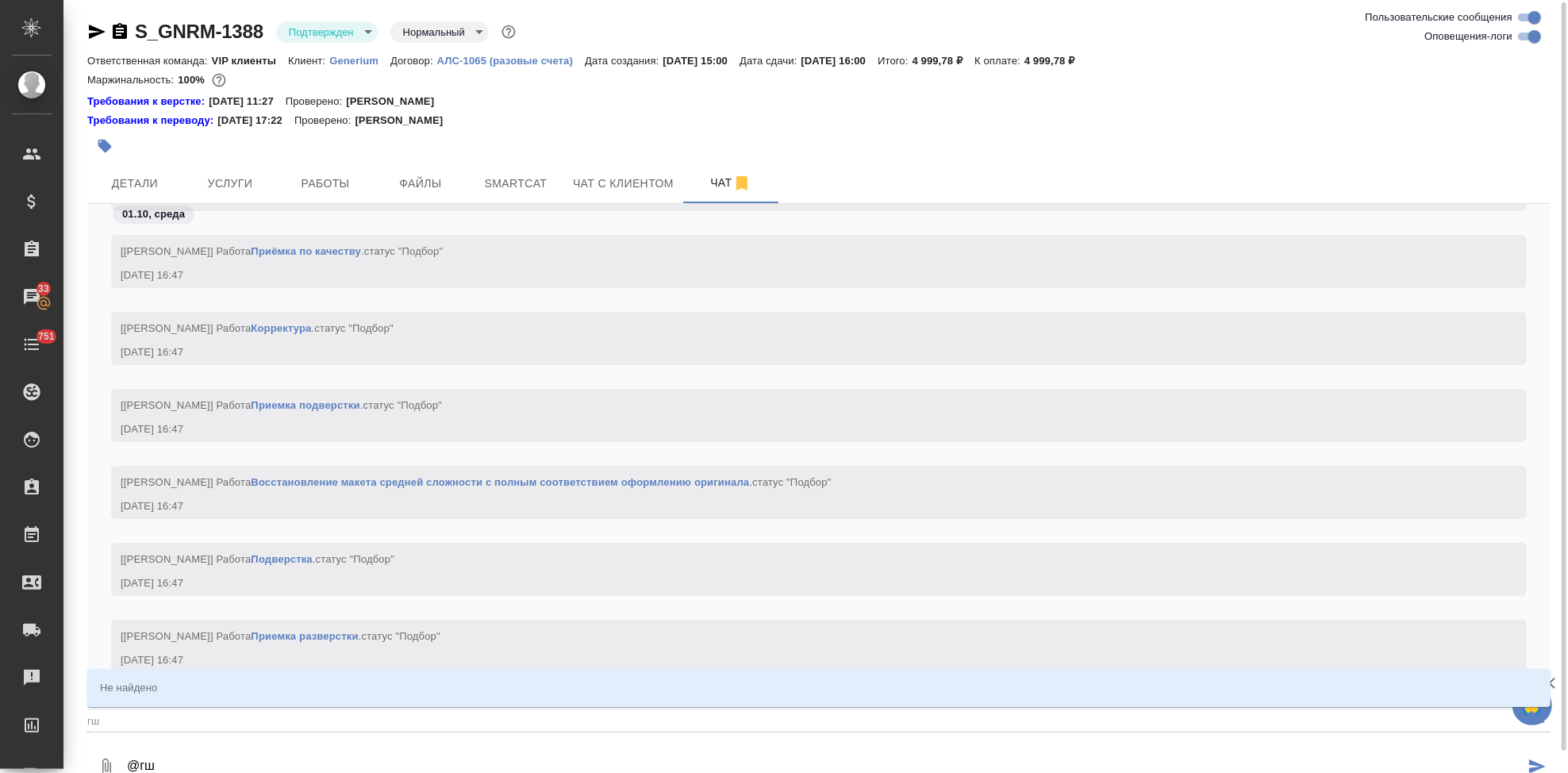
type input "г"
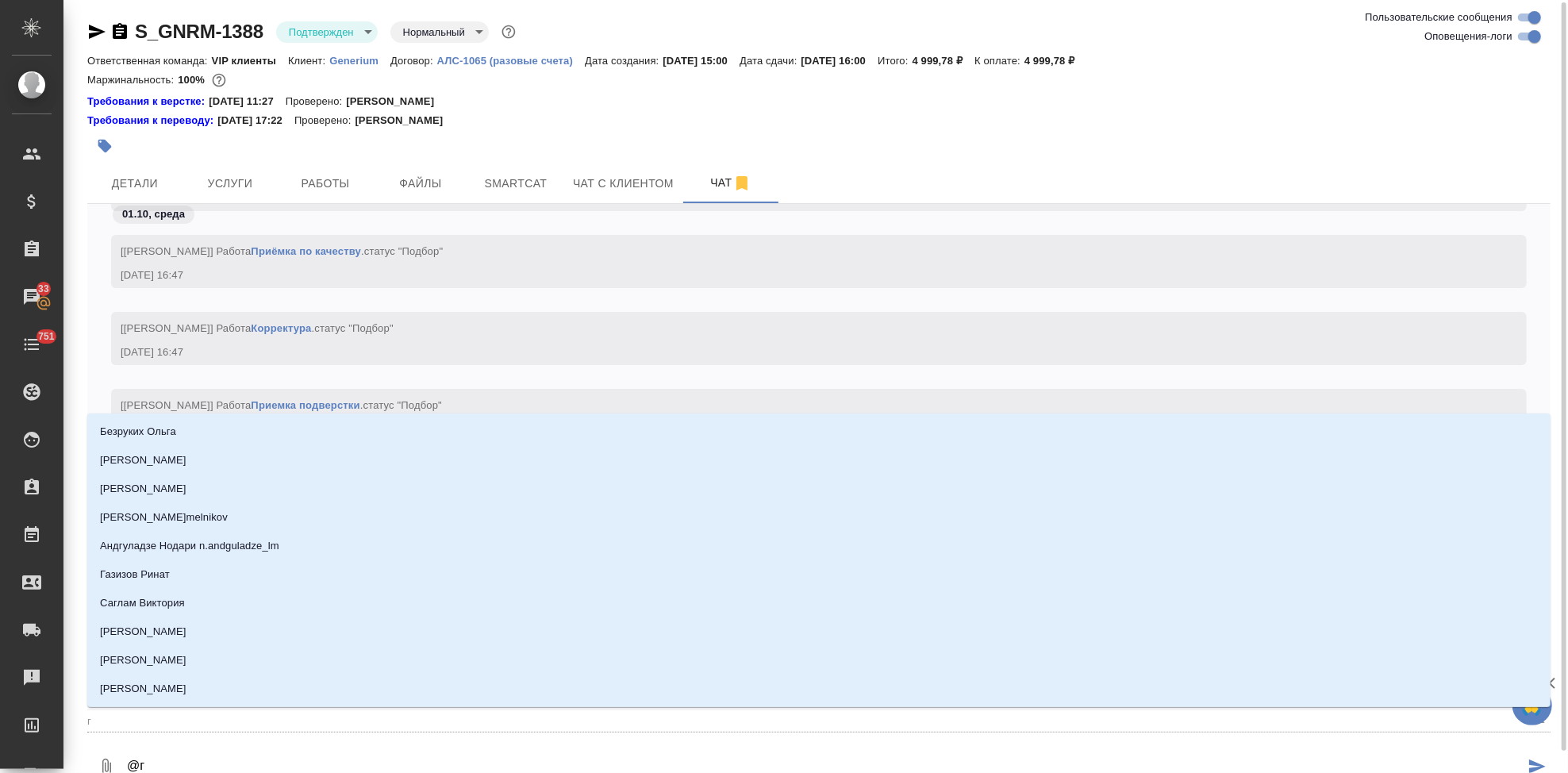
type textarea "@гр"
type input "гр"
type textarea "@гра"
type input "гра"
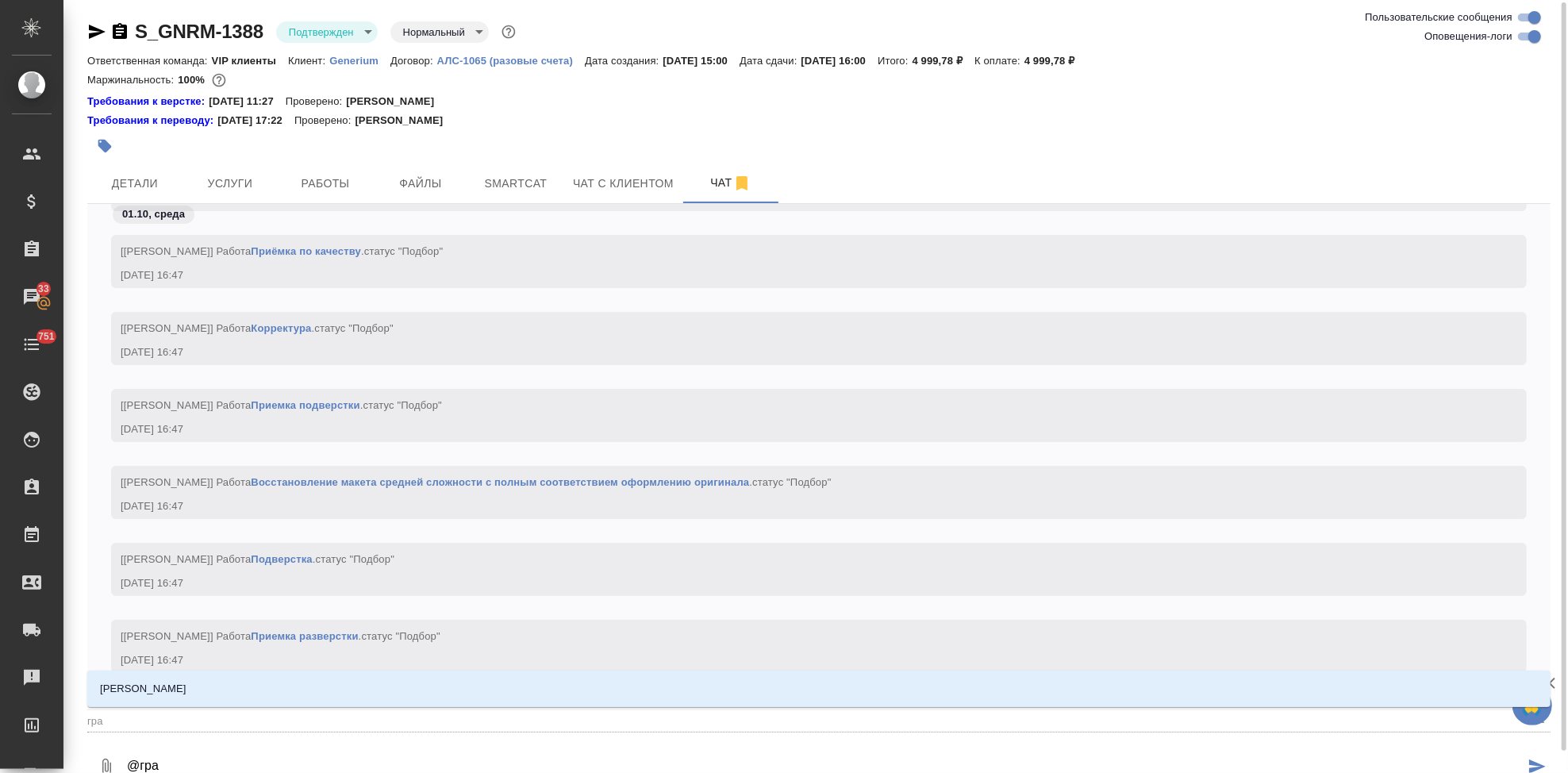
type textarea "@граб"
type input "граб"
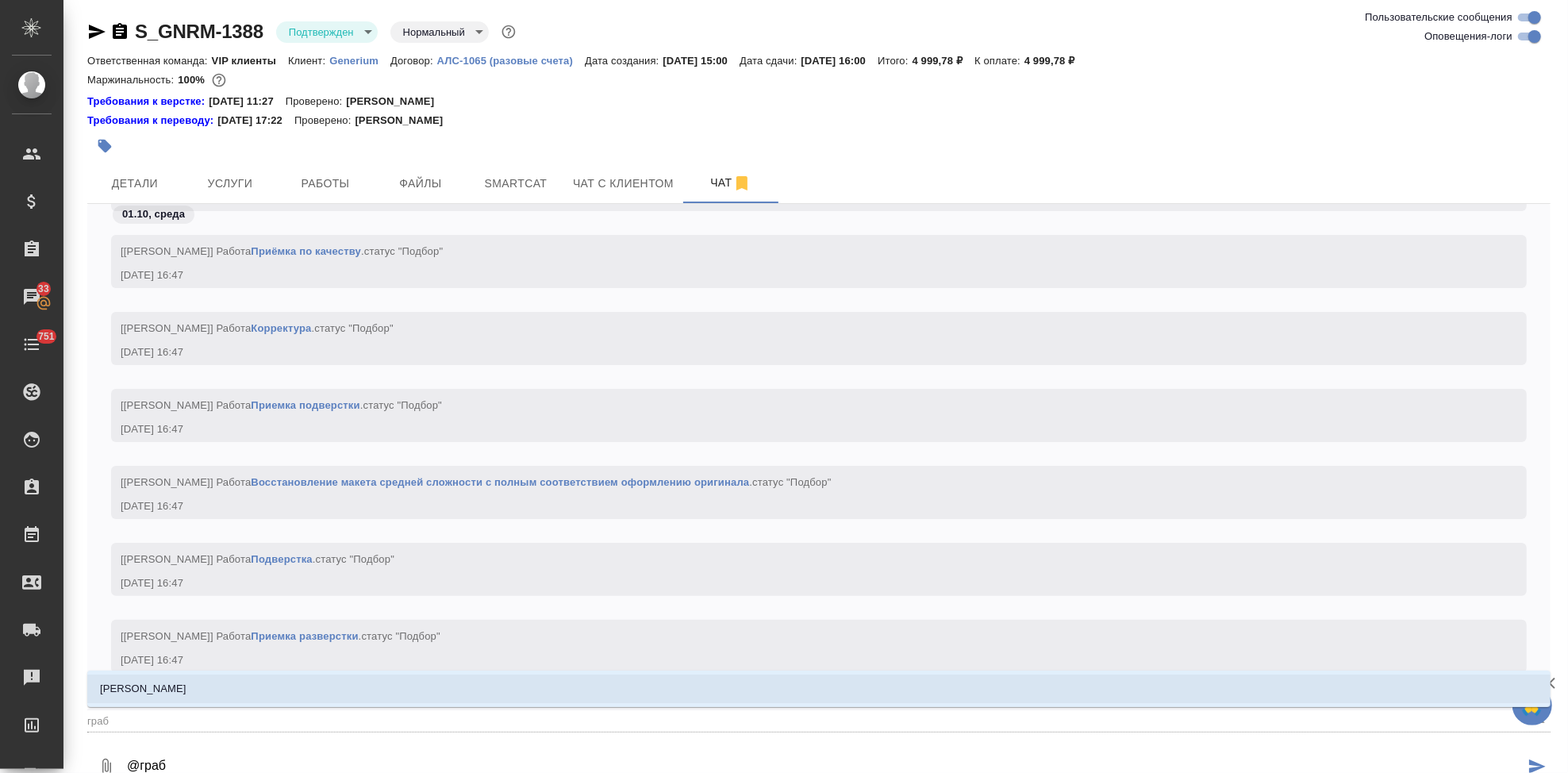
click at [188, 697] on li "[PERSON_NAME]" at bounding box center [819, 688] width 1463 height 28
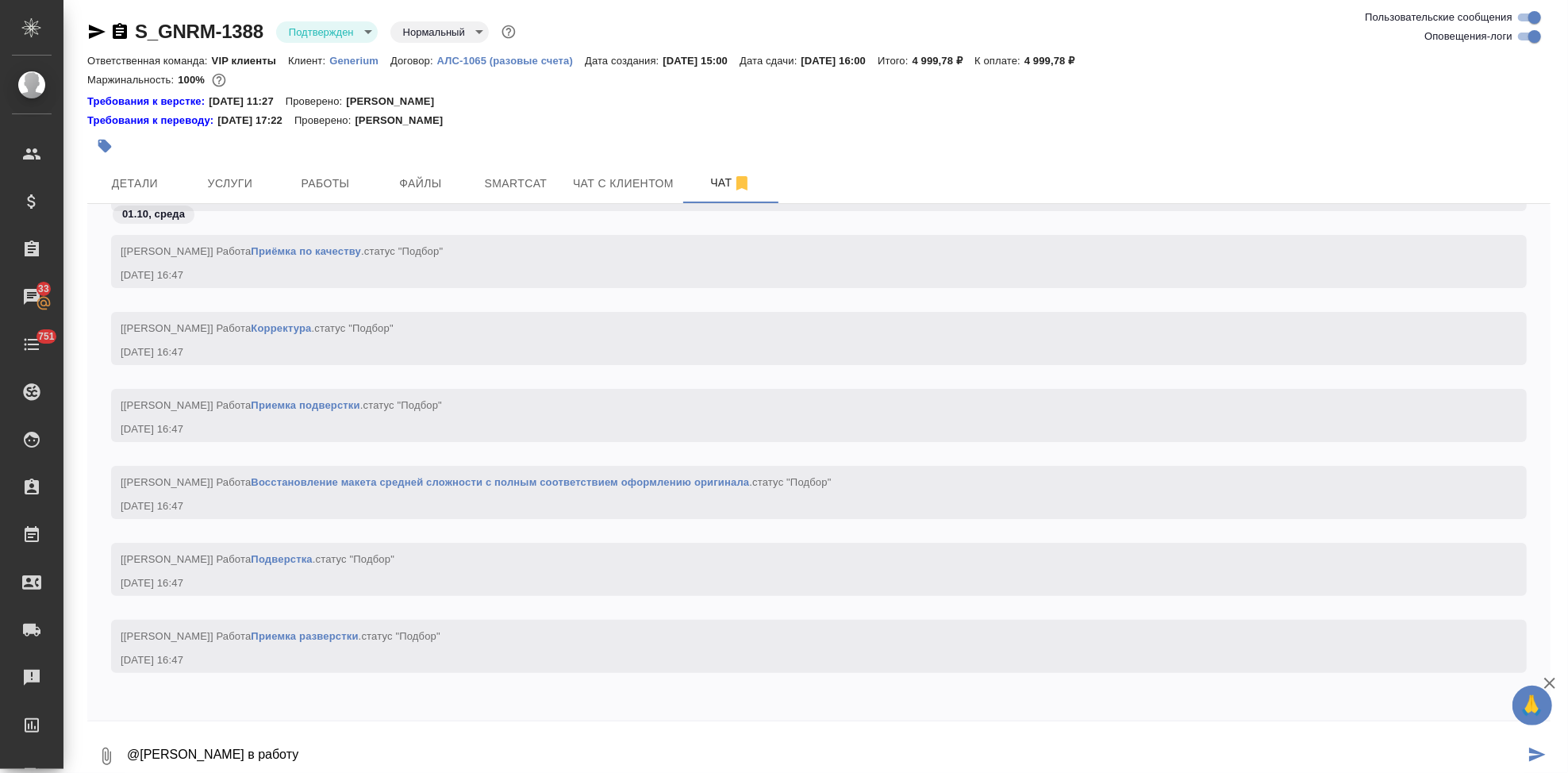
type textarea "@Грабко Мария в работу"
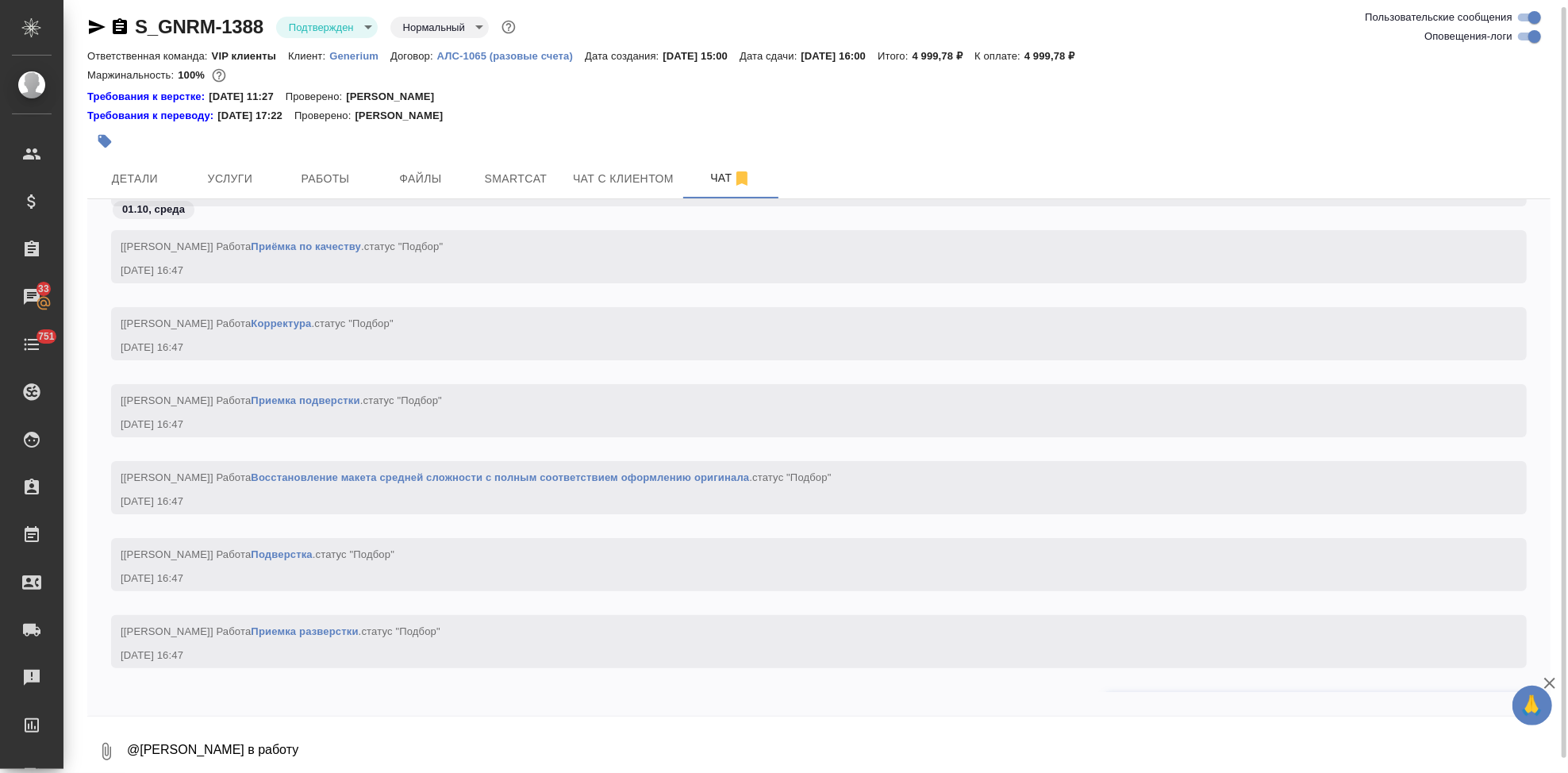
scroll to position [4984, 0]
